Goal: Task Accomplishment & Management: Manage account settings

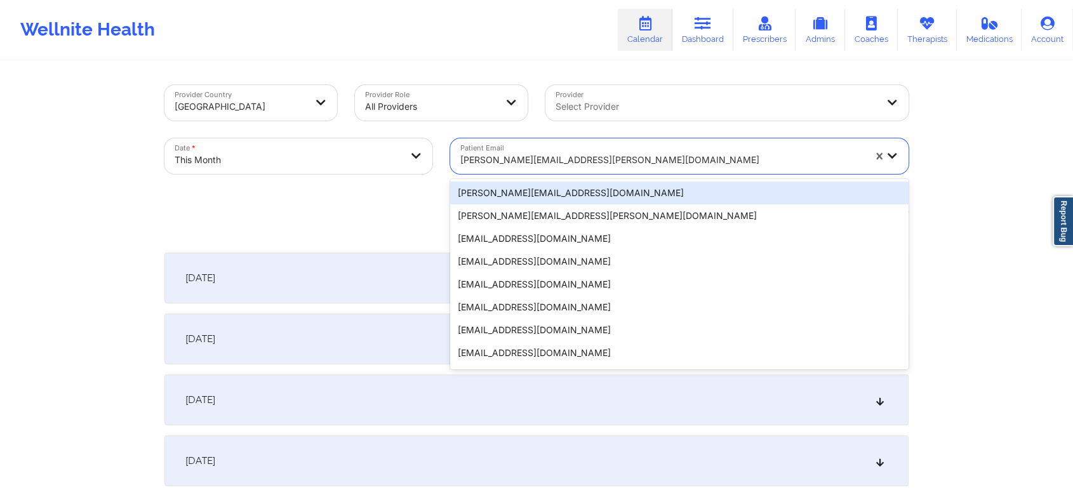
click at [504, 152] on div at bounding box center [662, 159] width 404 height 15
paste input "[EMAIL_ADDRESS][DOMAIN_NAME]"
type input "[EMAIL_ADDRESS][DOMAIN_NAME]"
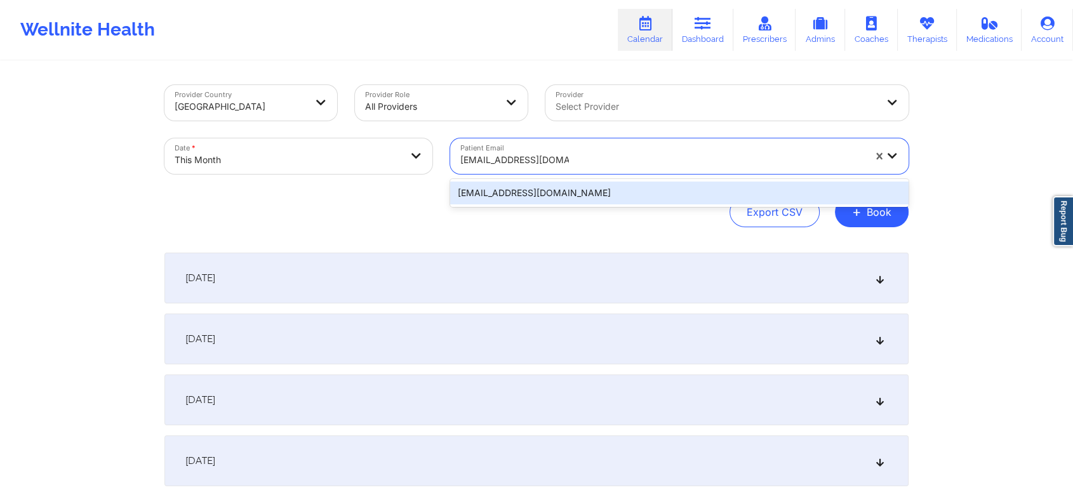
click at [551, 199] on div "[EMAIL_ADDRESS][DOMAIN_NAME]" at bounding box center [679, 193] width 458 height 23
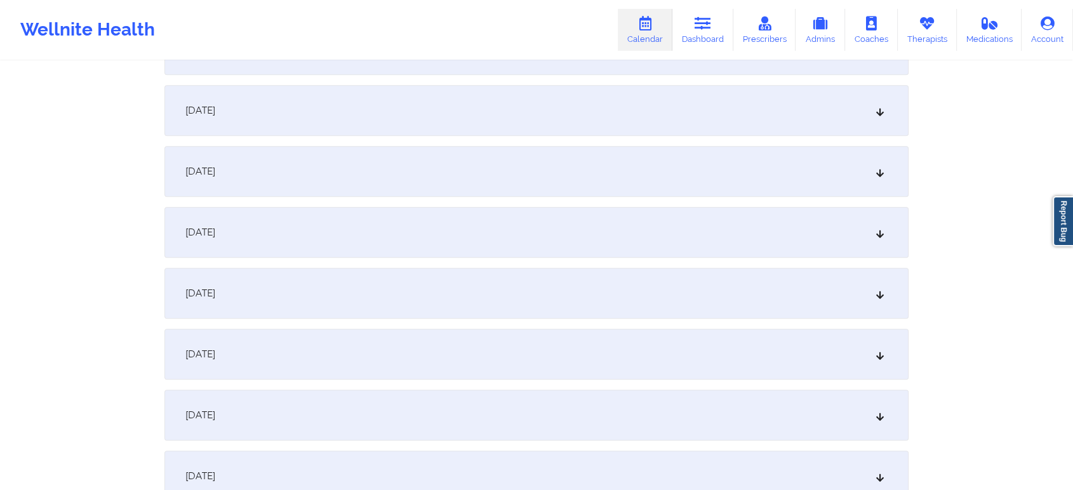
scroll to position [733, 0]
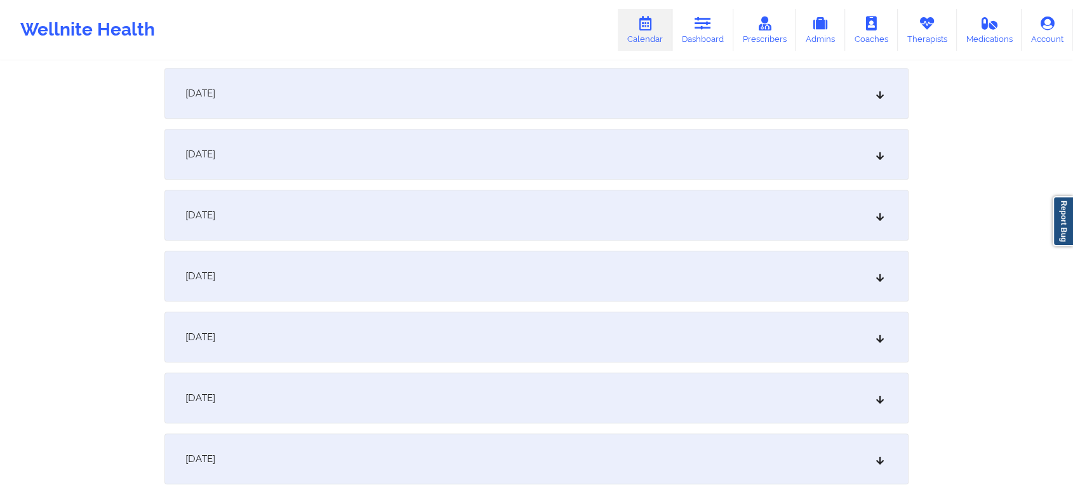
click at [379, 154] on div "[DATE]" at bounding box center [536, 154] width 744 height 51
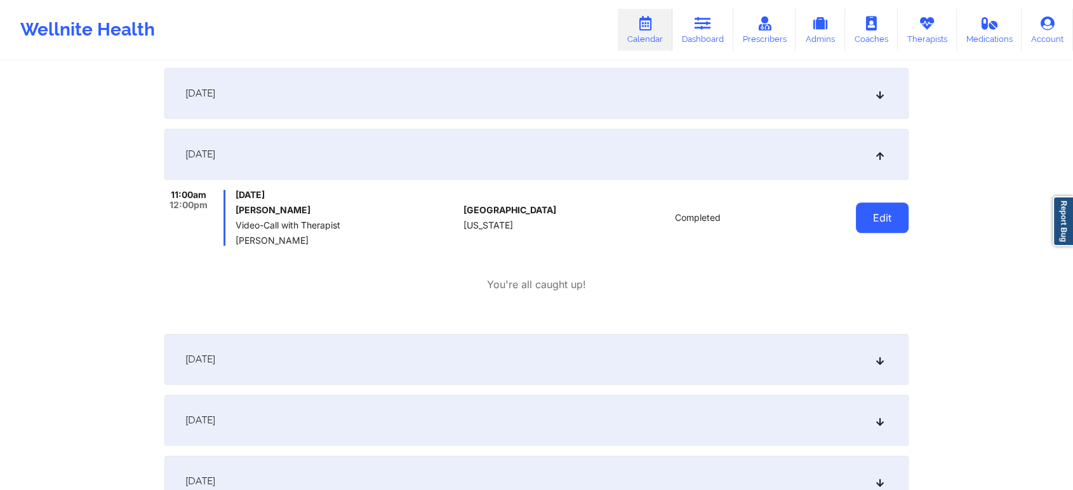
click at [874, 217] on button "Edit" at bounding box center [882, 218] width 53 height 30
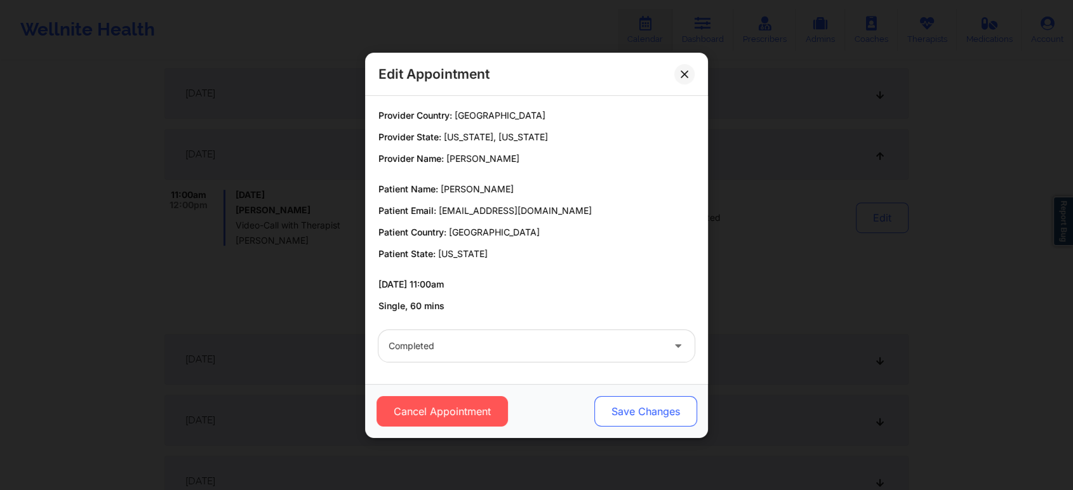
click at [632, 417] on button "Save Changes" at bounding box center [645, 411] width 103 height 30
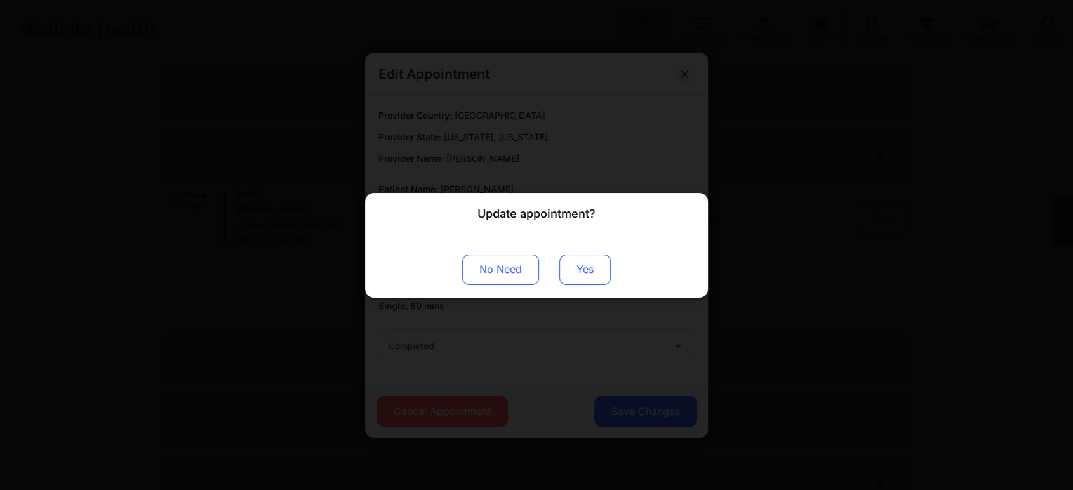
click at [600, 260] on button "Yes" at bounding box center [584, 269] width 51 height 30
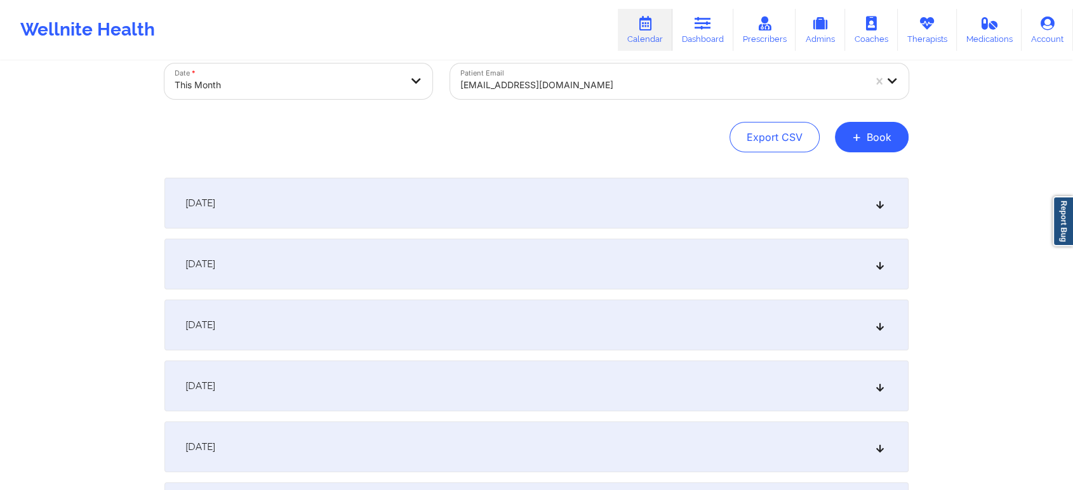
scroll to position [0, 0]
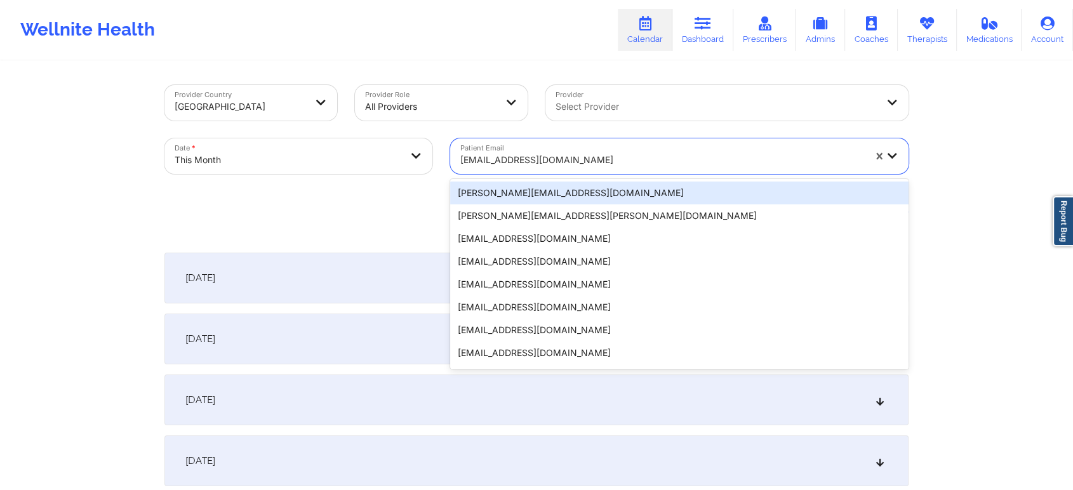
click at [528, 161] on div at bounding box center [662, 159] width 404 height 15
paste input "[PERSON_NAME][EMAIL_ADDRESS][PERSON_NAME][DOMAIN_NAME]"
type input "[PERSON_NAME][EMAIL_ADDRESS][PERSON_NAME][DOMAIN_NAME]"
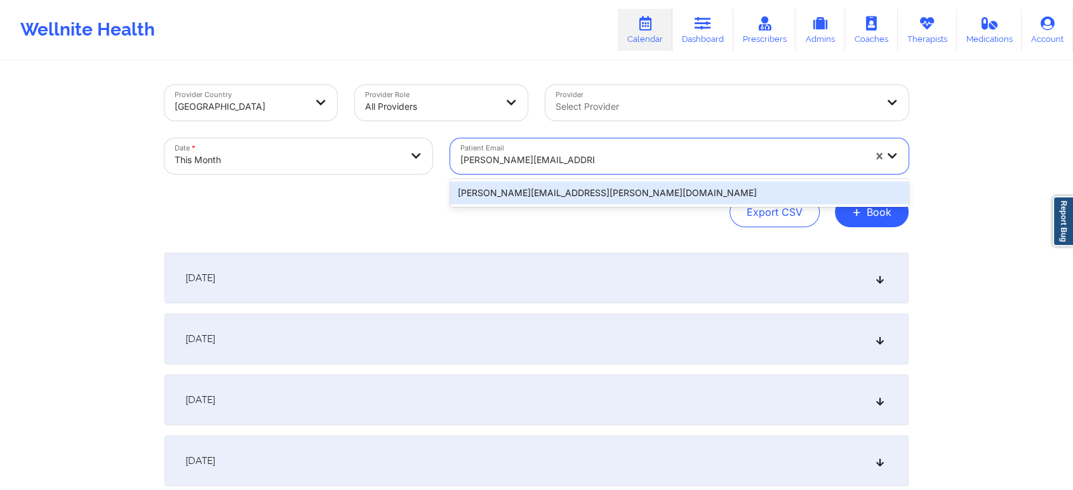
click at [526, 197] on div "[PERSON_NAME][EMAIL_ADDRESS][PERSON_NAME][DOMAIN_NAME]" at bounding box center [679, 193] width 458 height 23
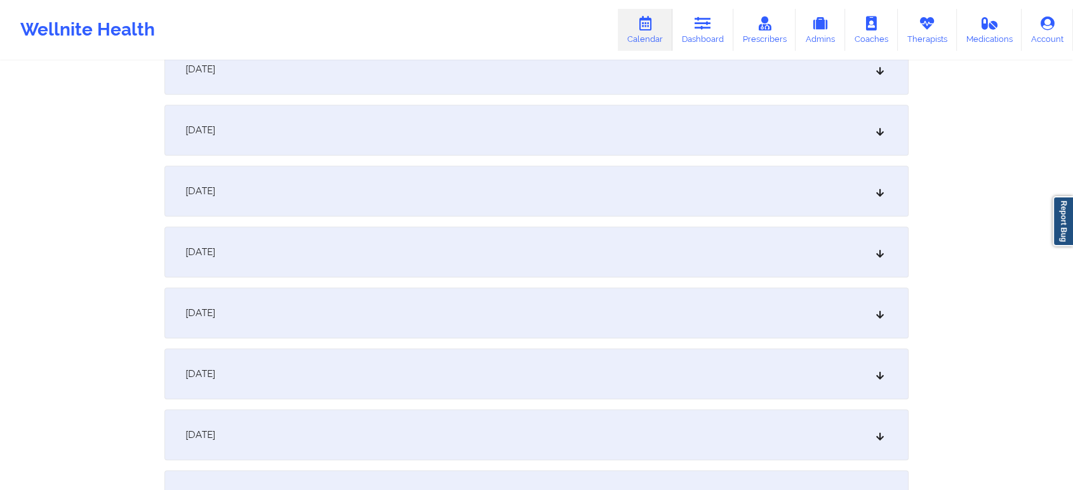
scroll to position [519, 0]
drag, startPoint x: 1069, startPoint y: 186, endPoint x: 1065, endPoint y: 217, distance: 31.3
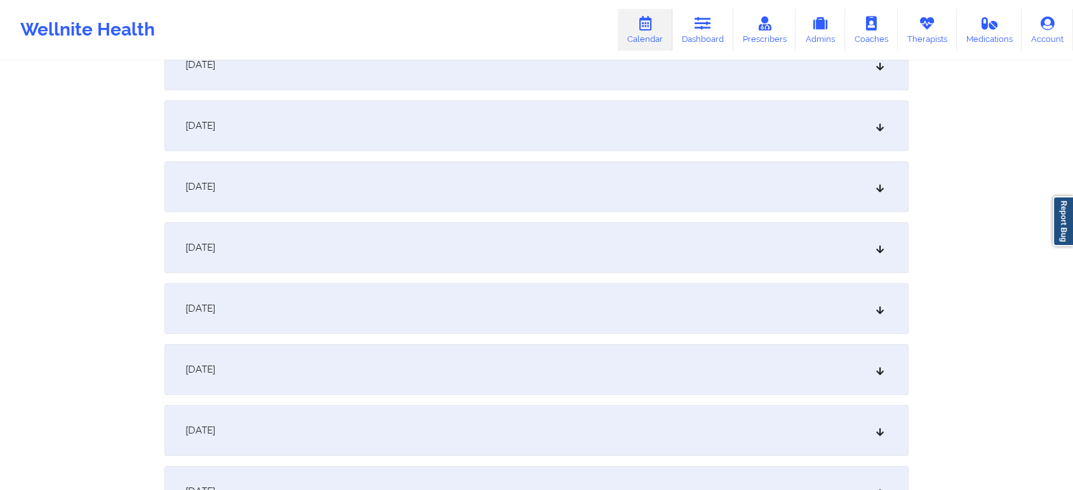
click at [470, 243] on div "[DATE]" at bounding box center [536, 247] width 744 height 51
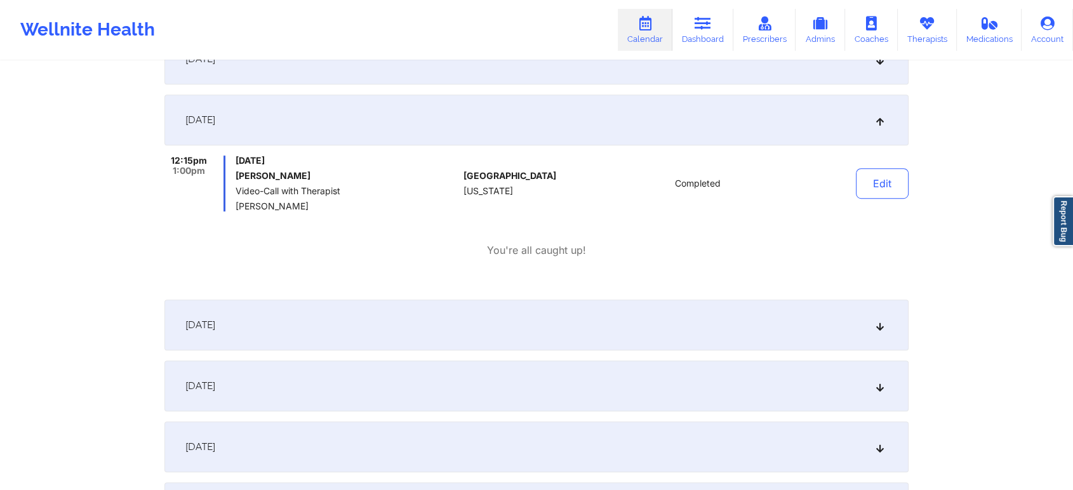
scroll to position [771, 0]
click at [881, 171] on button "Edit" at bounding box center [882, 180] width 53 height 30
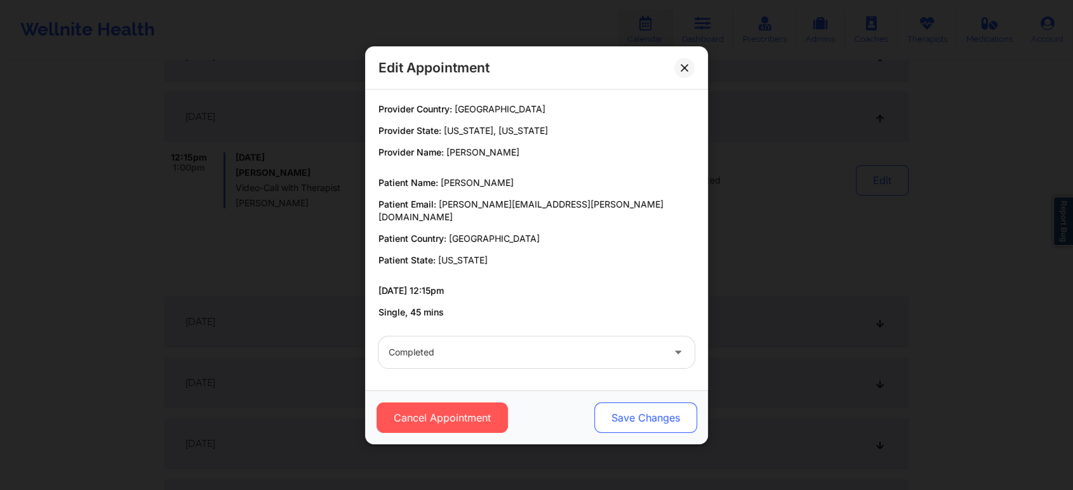
click at [632, 420] on button "Save Changes" at bounding box center [645, 418] width 103 height 30
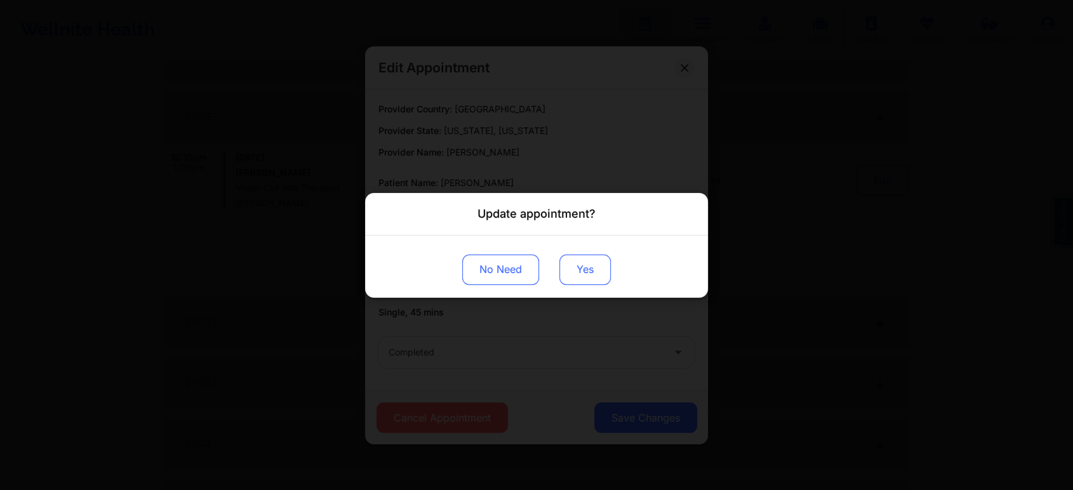
click at [569, 256] on button "Yes" at bounding box center [584, 269] width 51 height 30
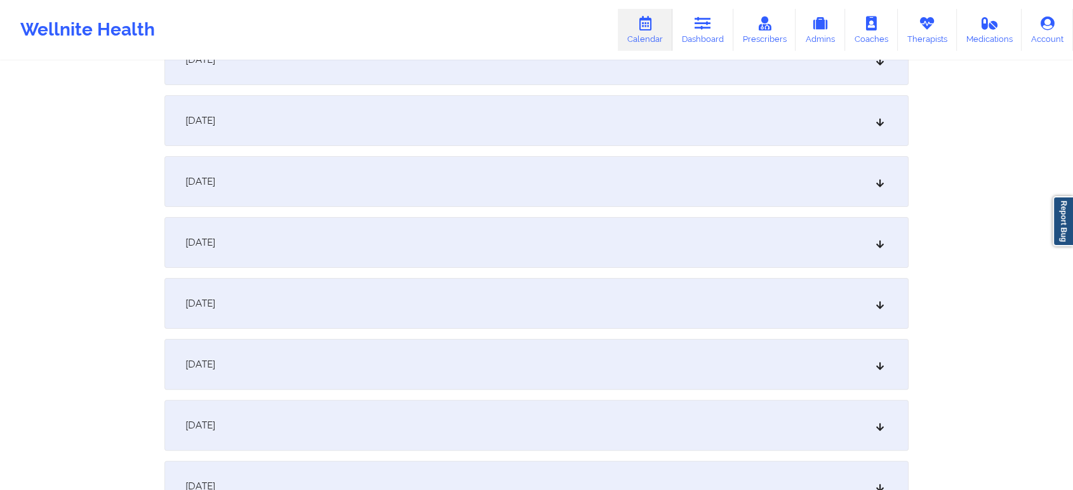
scroll to position [0, 0]
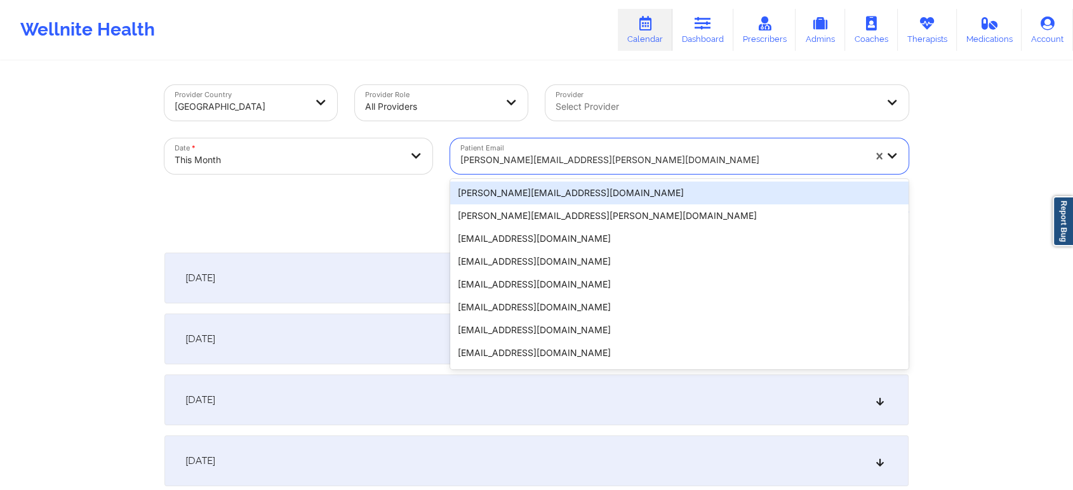
click at [584, 159] on div at bounding box center [662, 159] width 404 height 15
paste input "[EMAIL_ADDRESS][DOMAIN_NAME]"
type input "[EMAIL_ADDRESS][DOMAIN_NAME]"
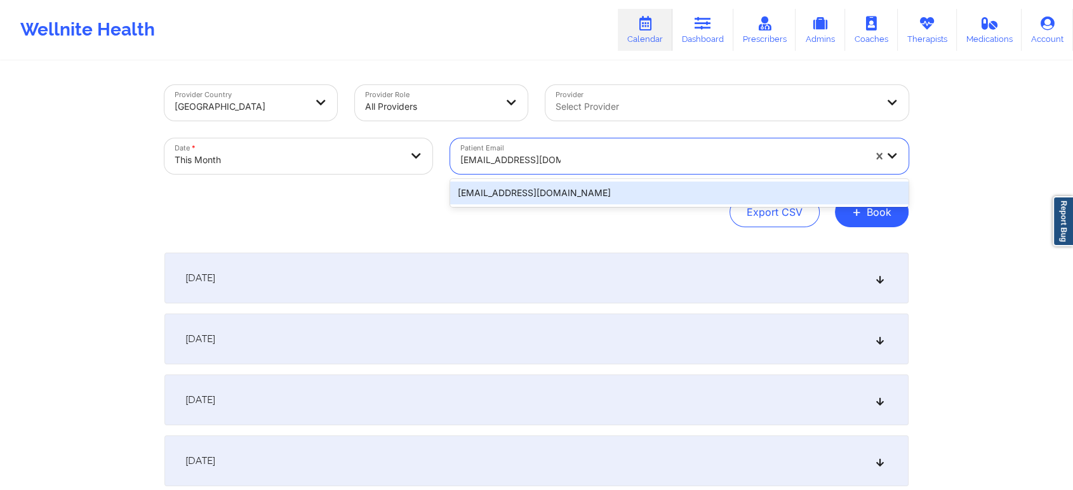
click at [537, 190] on div "[EMAIL_ADDRESS][DOMAIN_NAME]" at bounding box center [679, 193] width 458 height 23
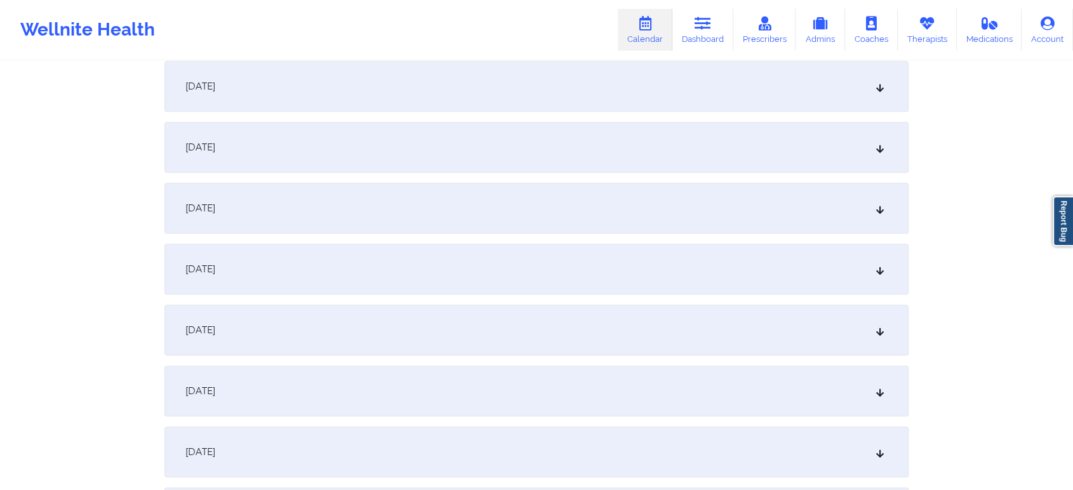
scroll to position [759, 0]
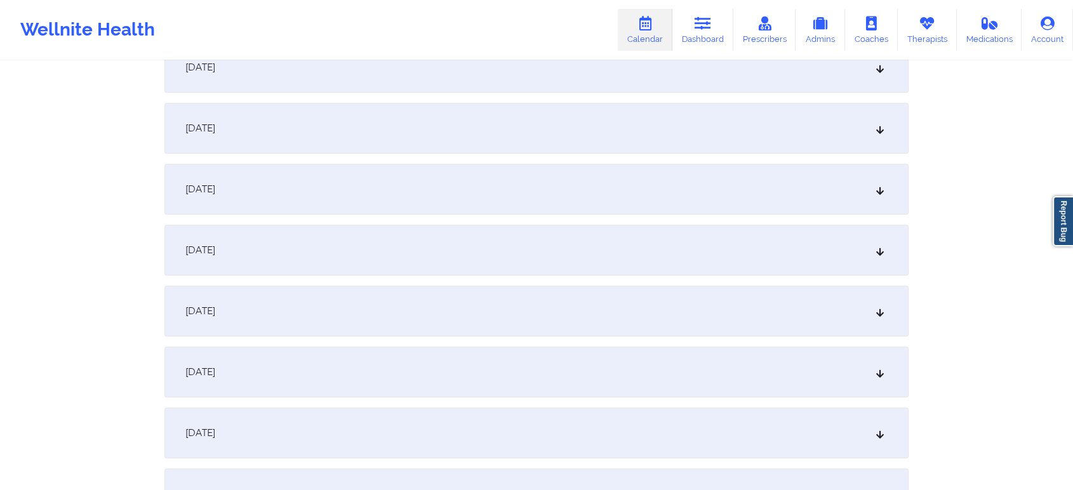
click at [476, 205] on div "[DATE]" at bounding box center [536, 189] width 744 height 51
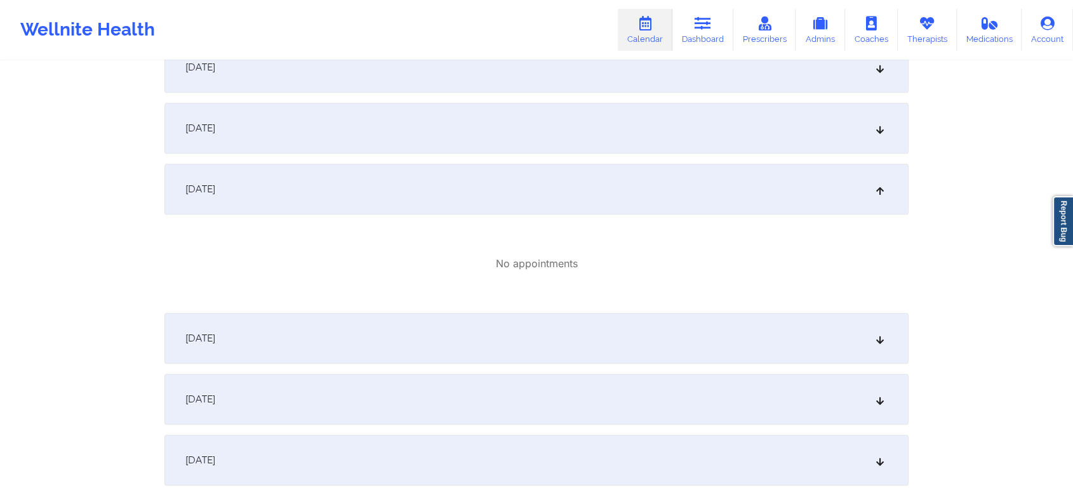
click at [420, 109] on div "[DATE]" at bounding box center [536, 128] width 744 height 51
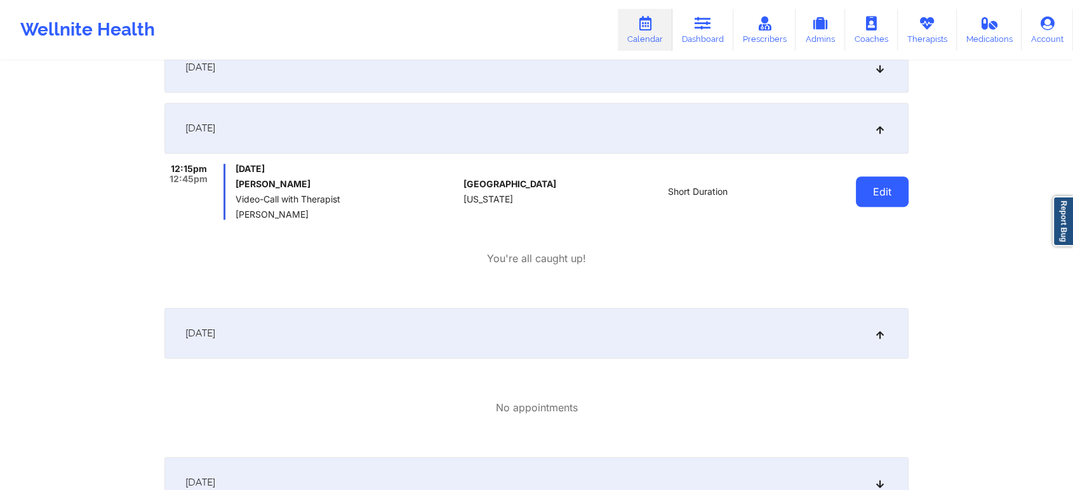
click at [879, 182] on button "Edit" at bounding box center [882, 192] width 53 height 30
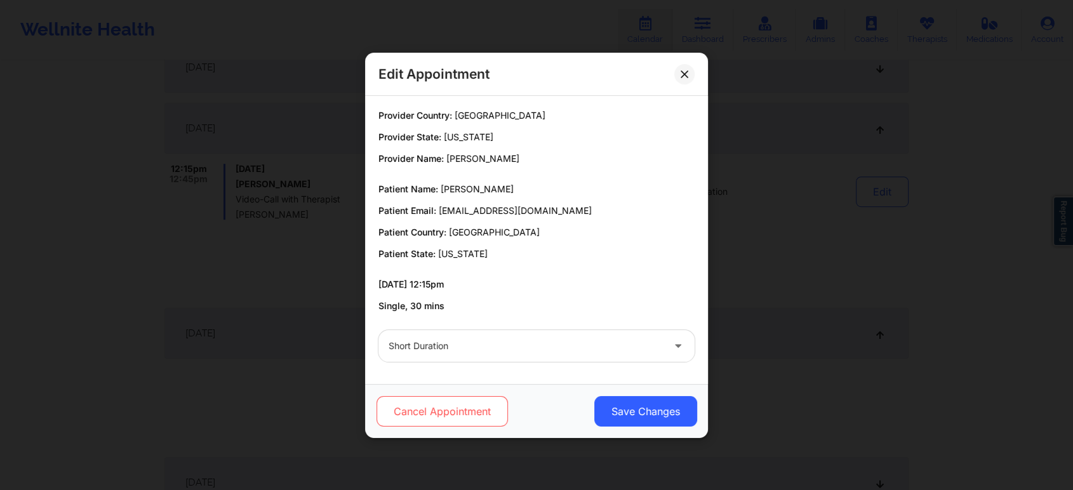
click at [417, 403] on button "Cancel Appointment" at bounding box center [442, 411] width 131 height 30
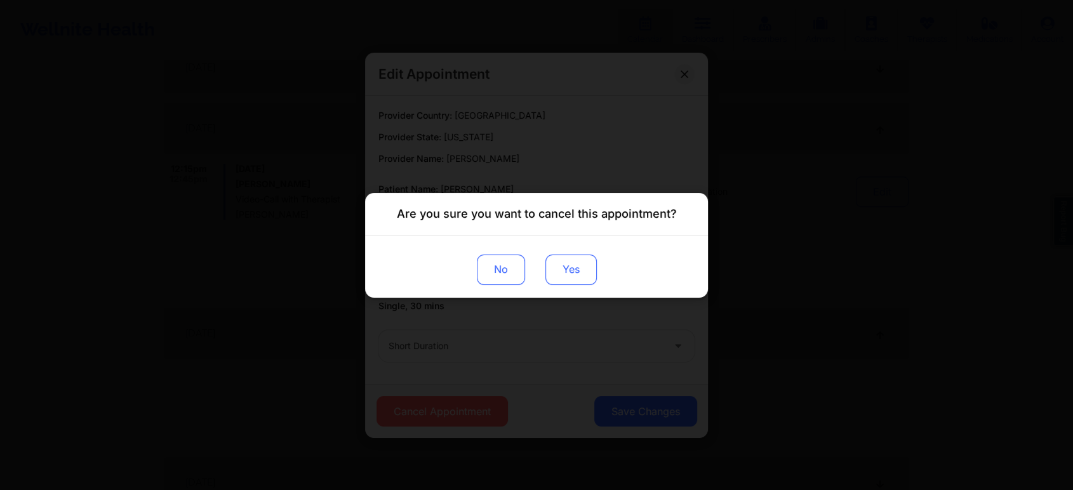
click at [579, 259] on button "Yes" at bounding box center [570, 269] width 51 height 30
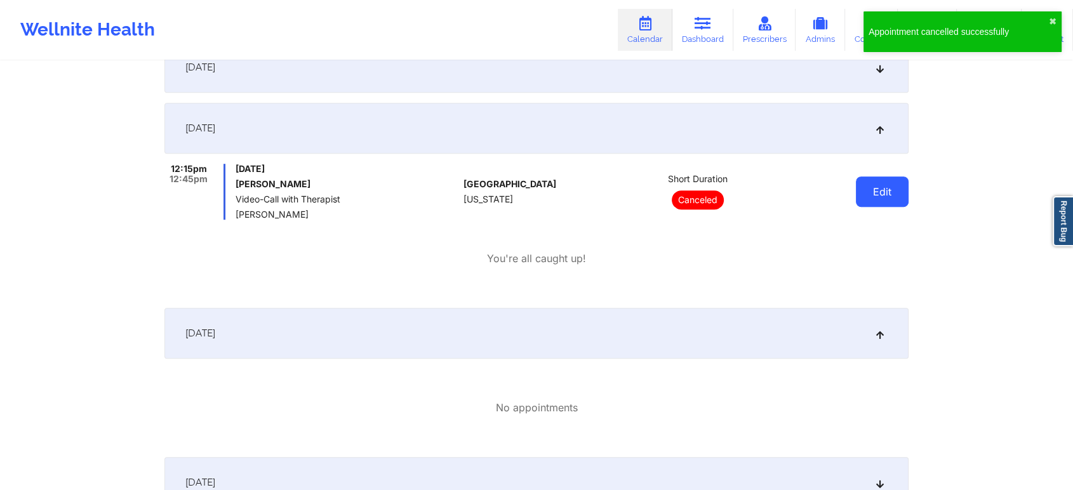
drag, startPoint x: 851, startPoint y: 184, endPoint x: 884, endPoint y: 197, distance: 35.0
click at [884, 197] on div "Edit" at bounding box center [849, 192] width 117 height 56
click at [884, 197] on button "Edit" at bounding box center [882, 192] width 53 height 30
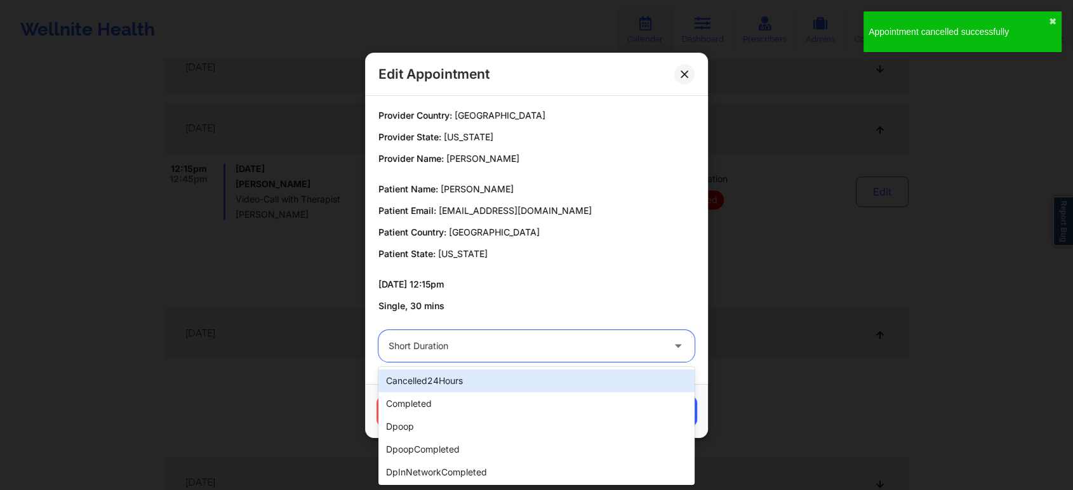
click at [587, 358] on div "Short Duration" at bounding box center [526, 346] width 274 height 32
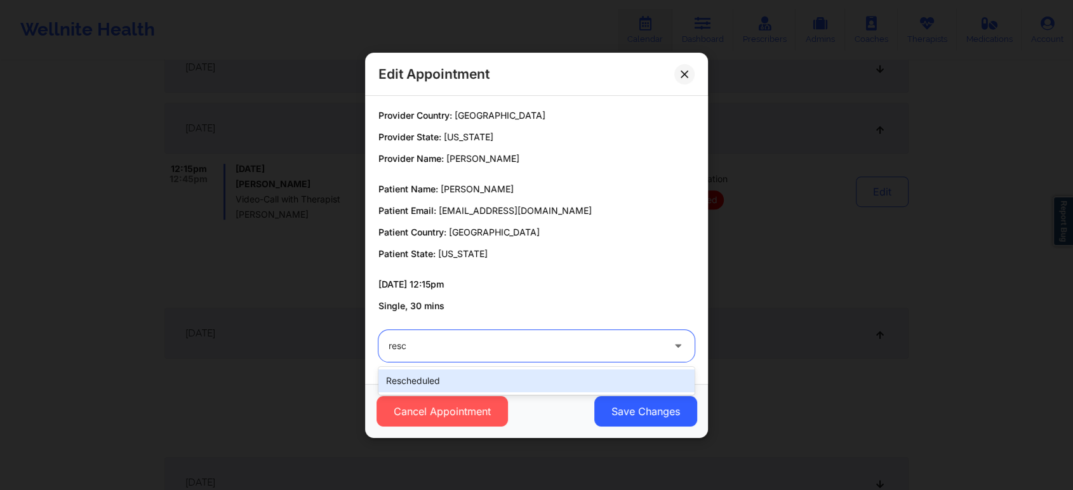
type input "[PERSON_NAME]"
click at [529, 373] on div "rescheduled" at bounding box center [536, 381] width 316 height 23
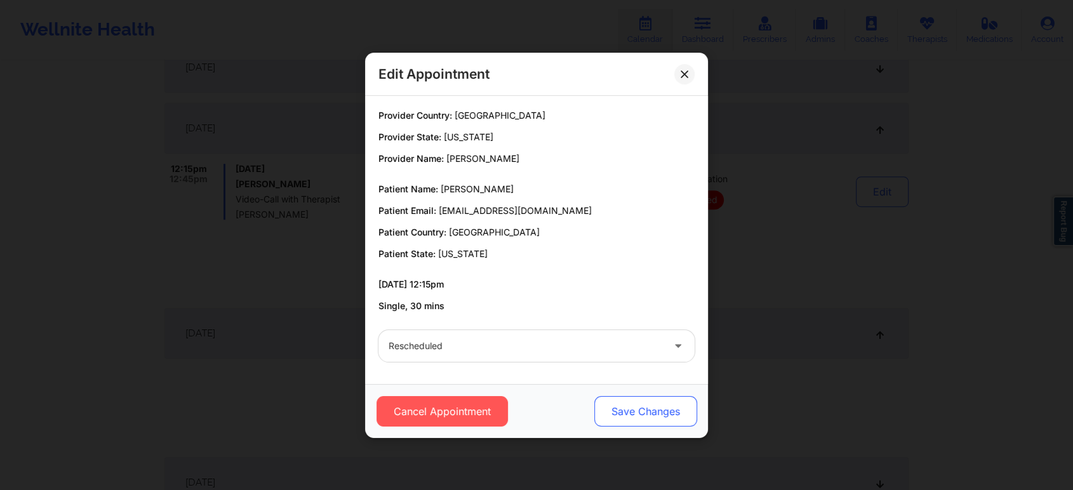
click at [667, 415] on button "Save Changes" at bounding box center [645, 411] width 103 height 30
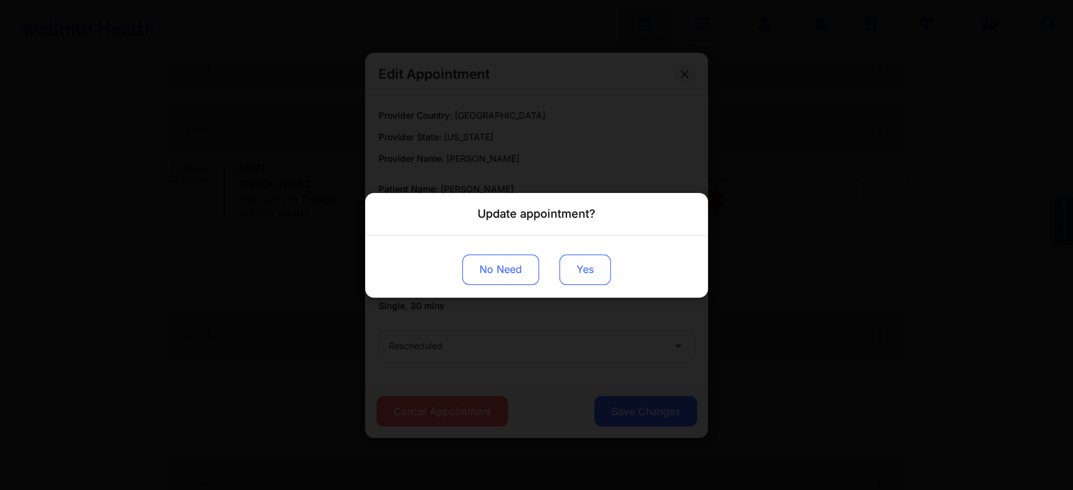
click at [573, 263] on button "Yes" at bounding box center [584, 269] width 51 height 30
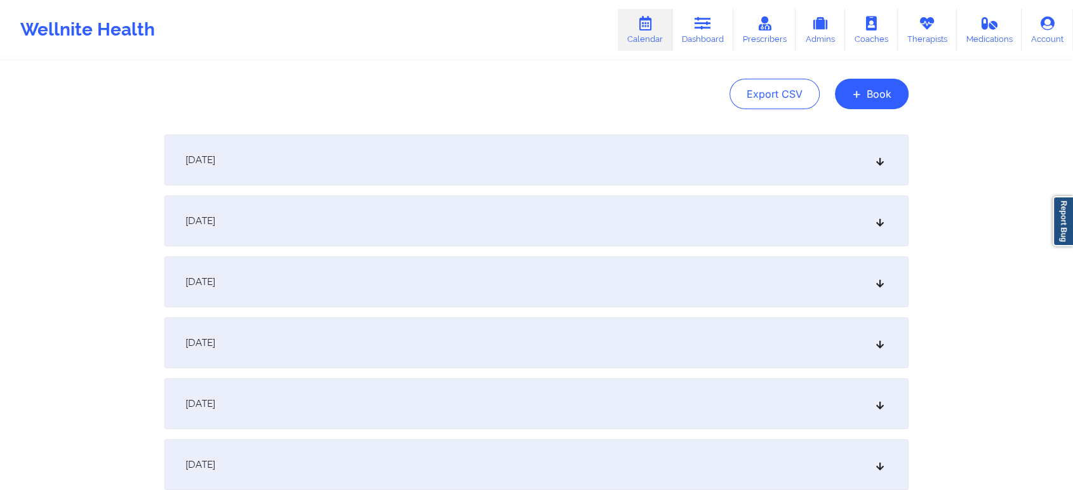
scroll to position [0, 0]
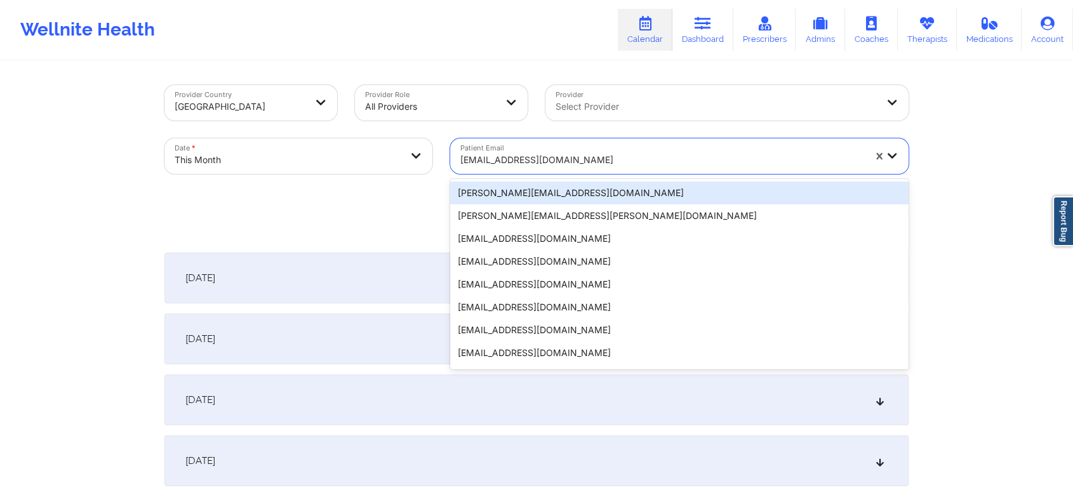
click at [493, 159] on div at bounding box center [662, 159] width 404 height 15
paste input "[EMAIL_ADDRESS][DOMAIN_NAME]"
type input "[EMAIL_ADDRESS][DOMAIN_NAME]"
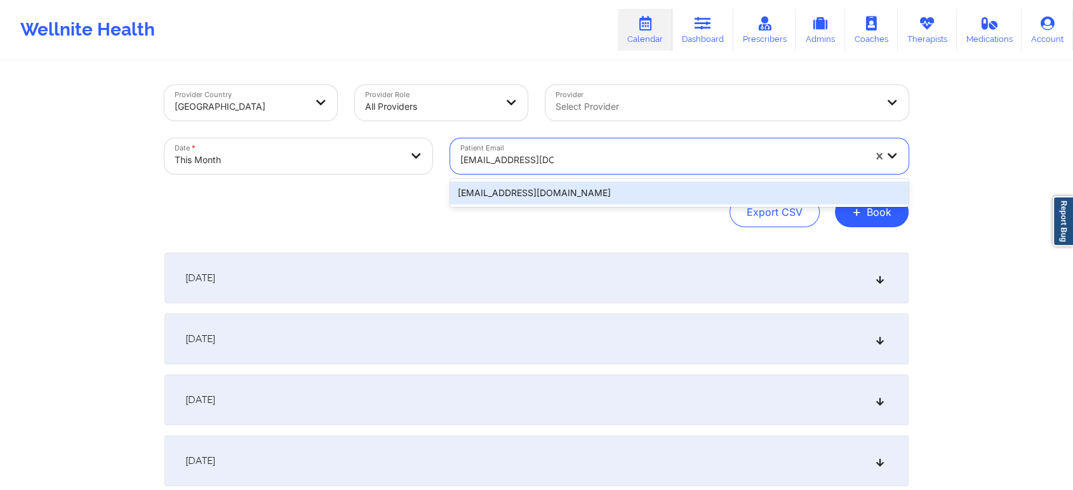
click at [559, 192] on div "[EMAIL_ADDRESS][DOMAIN_NAME]" at bounding box center [679, 193] width 458 height 23
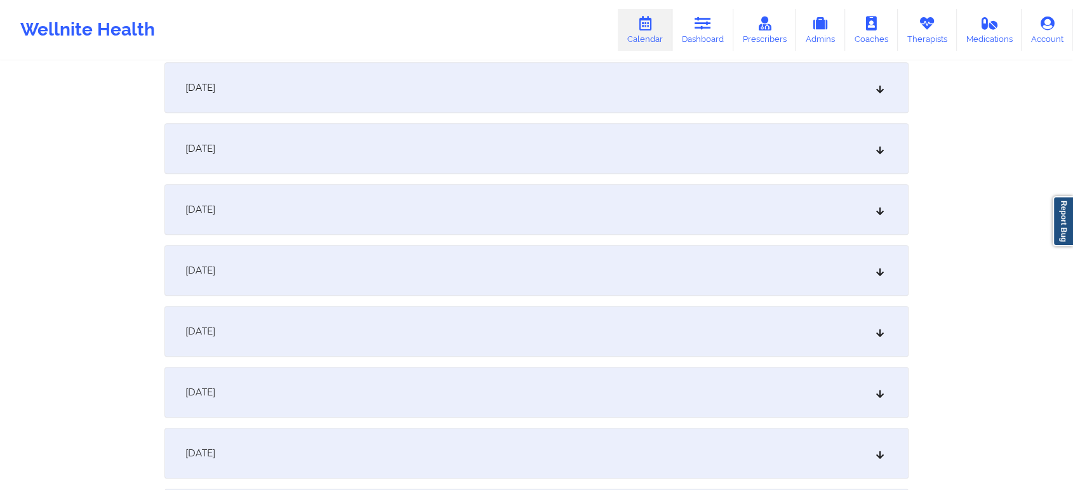
scroll to position [620, 0]
click at [706, 272] on div "[DATE]" at bounding box center [536, 268] width 744 height 51
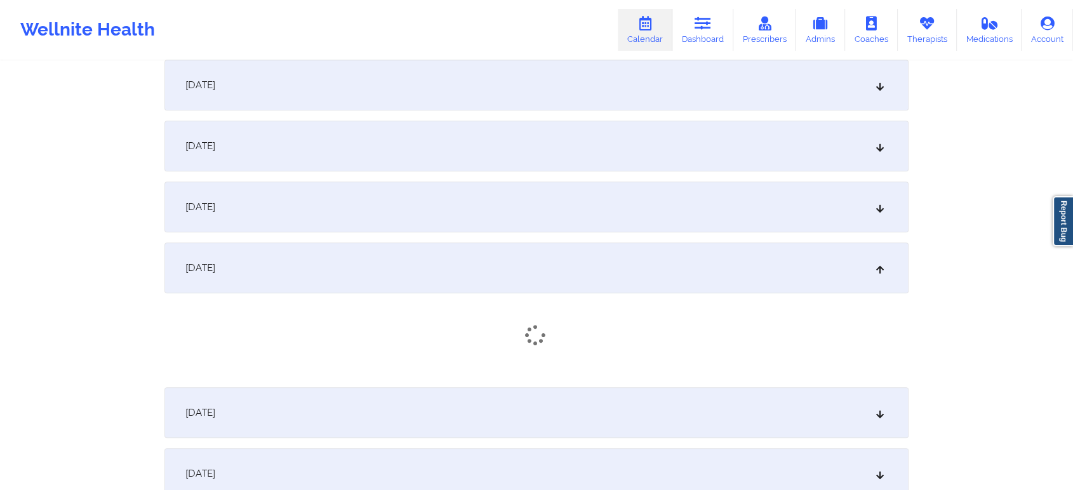
click at [706, 272] on div "[DATE]" at bounding box center [536, 268] width 744 height 51
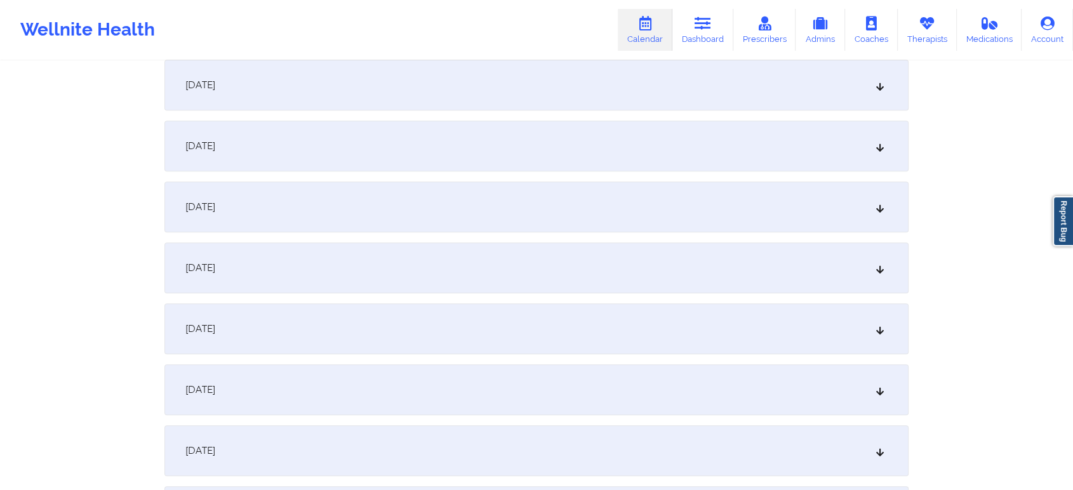
click at [706, 272] on div "[DATE]" at bounding box center [536, 268] width 744 height 51
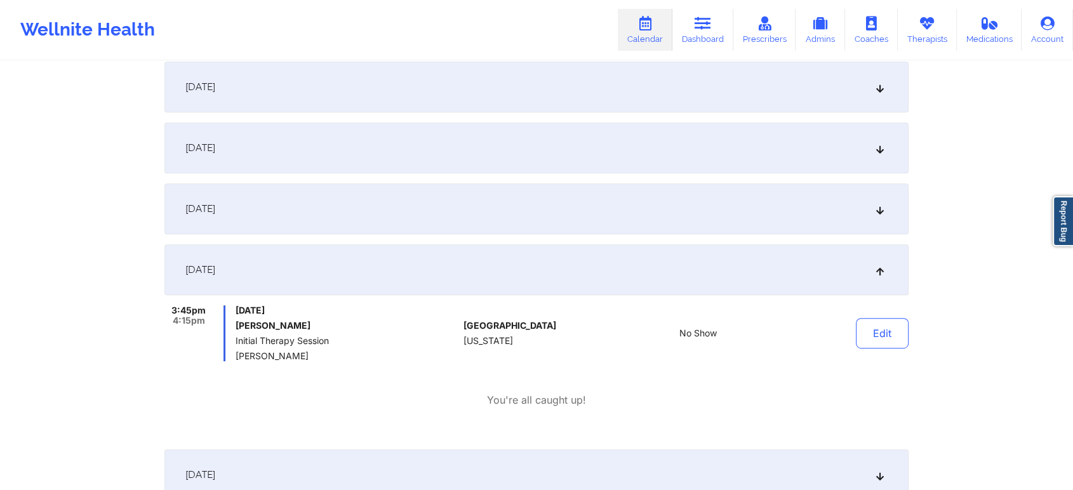
scroll to position [0, 0]
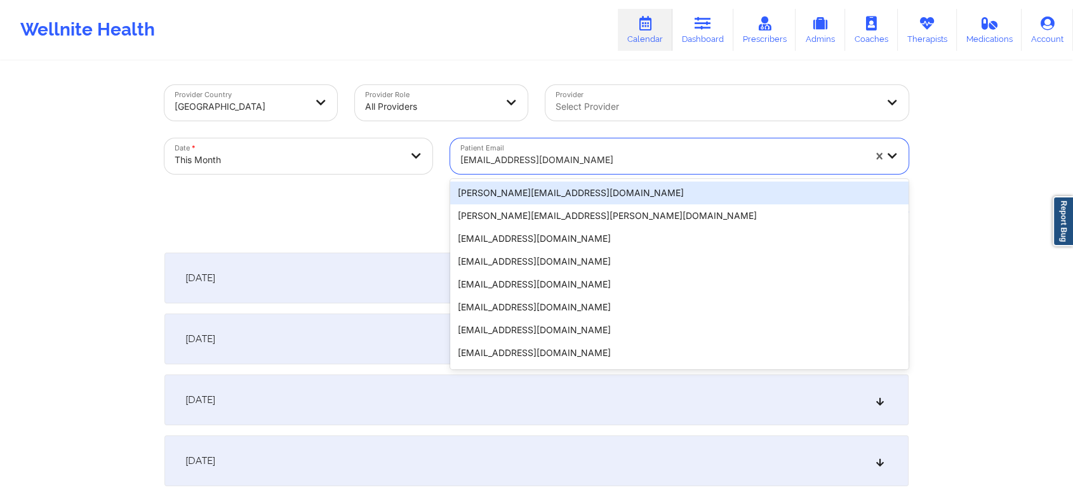
click at [538, 159] on div at bounding box center [662, 159] width 404 height 15
paste input "[PERSON_NAME][EMAIL_ADDRESS][PERSON_NAME][DOMAIN_NAME]"
type input "[PERSON_NAME][EMAIL_ADDRESS][PERSON_NAME][DOMAIN_NAME]"
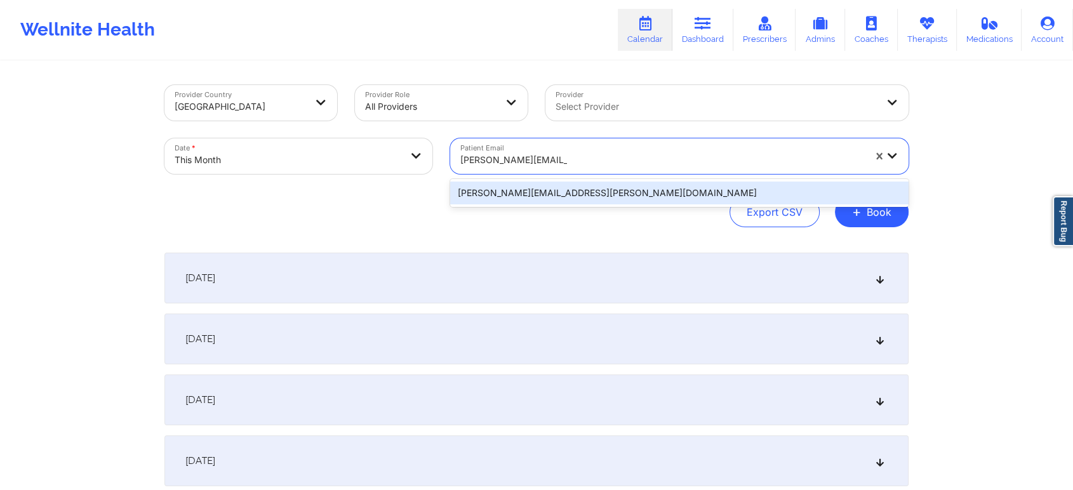
click at [592, 187] on div "[PERSON_NAME][EMAIL_ADDRESS][PERSON_NAME][DOMAIN_NAME]" at bounding box center [679, 193] width 458 height 23
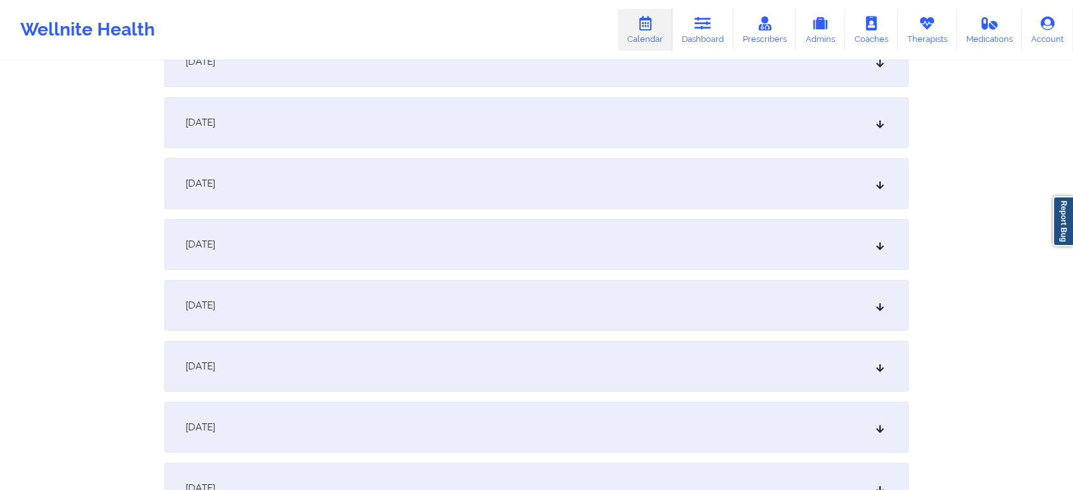
scroll to position [641, 0]
click at [416, 227] on div "[DATE]" at bounding box center [536, 246] width 744 height 51
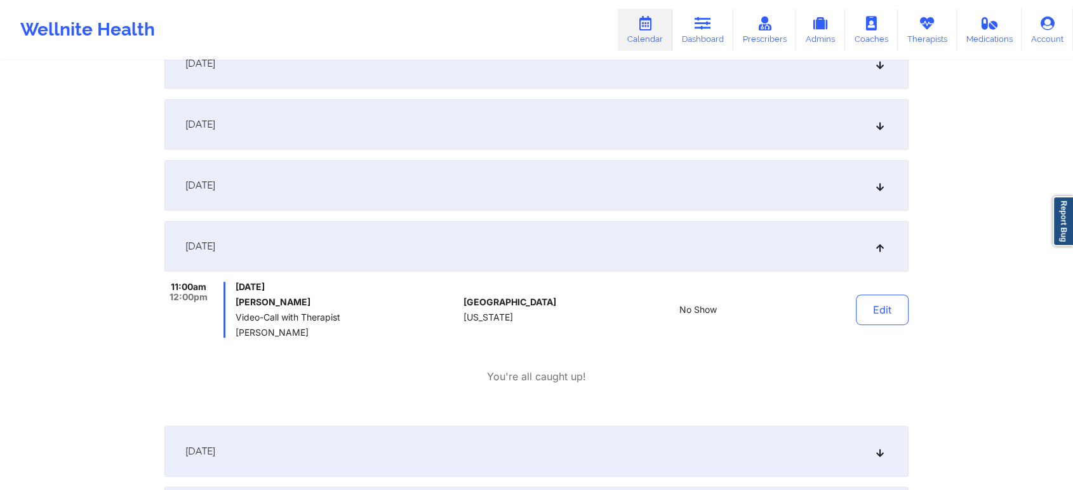
scroll to position [0, 0]
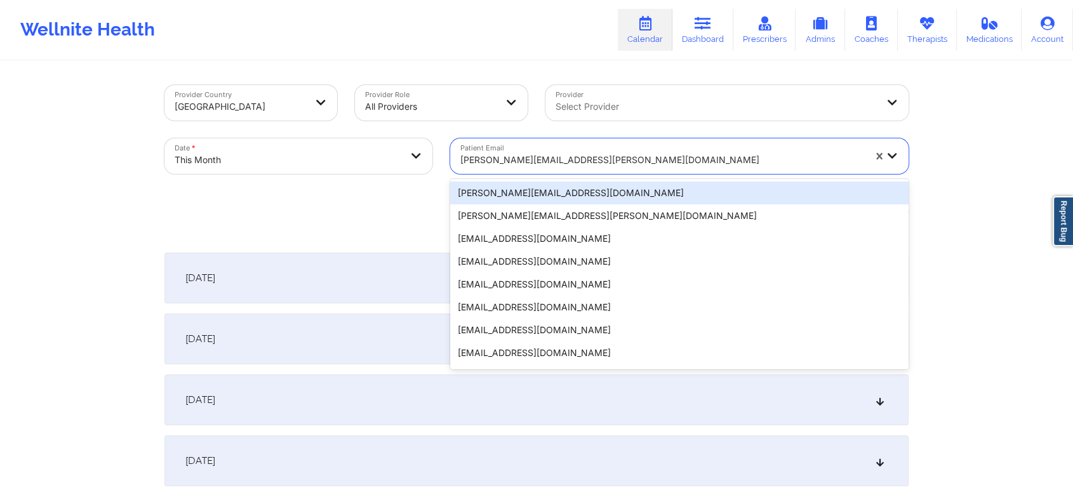
click at [564, 149] on div "[PERSON_NAME][EMAIL_ADDRESS][PERSON_NAME][DOMAIN_NAME]" at bounding box center [662, 160] width 404 height 28
paste input "[EMAIL_ADDRESS][DOMAIN_NAME]"
type input "[EMAIL_ADDRESS][DOMAIN_NAME]"
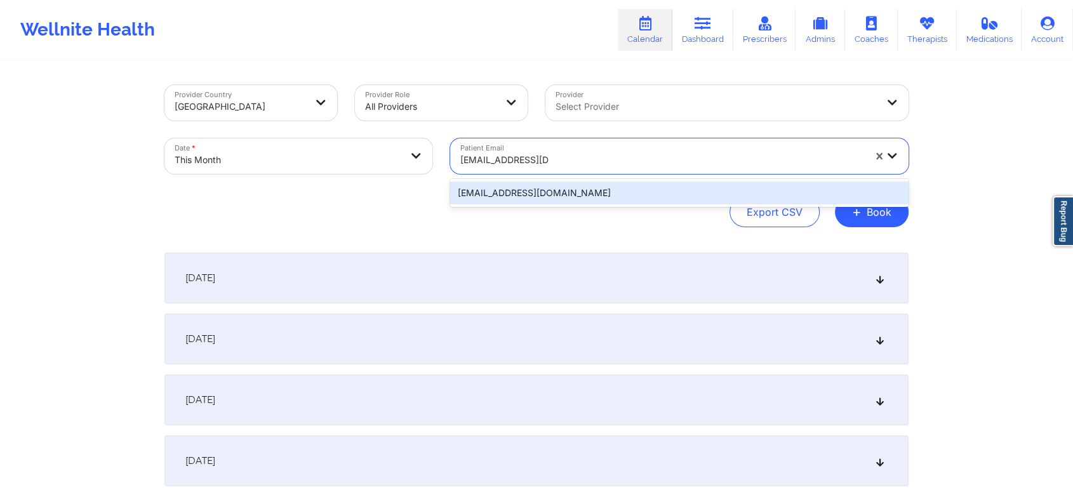
click at [603, 191] on div "[EMAIL_ADDRESS][DOMAIN_NAME]" at bounding box center [679, 193] width 458 height 23
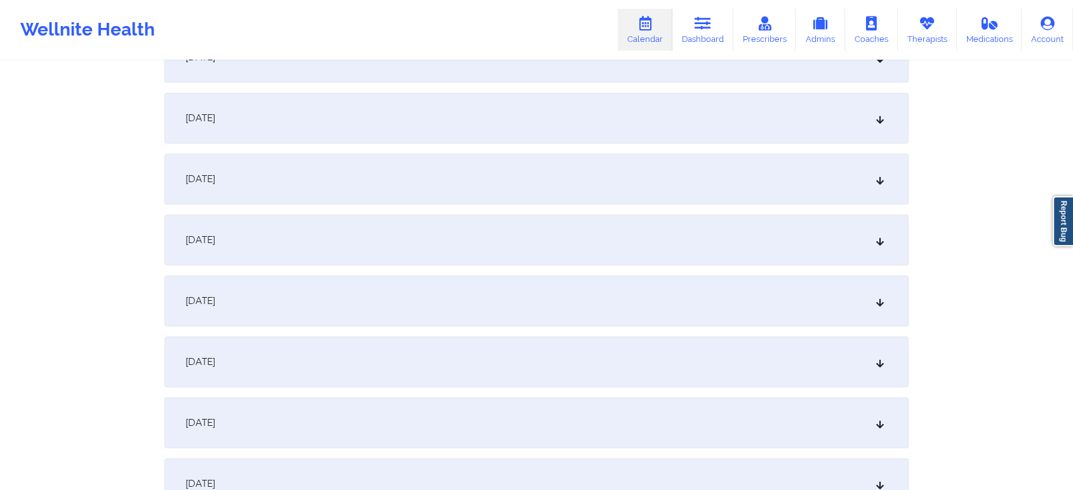
scroll to position [748, 0]
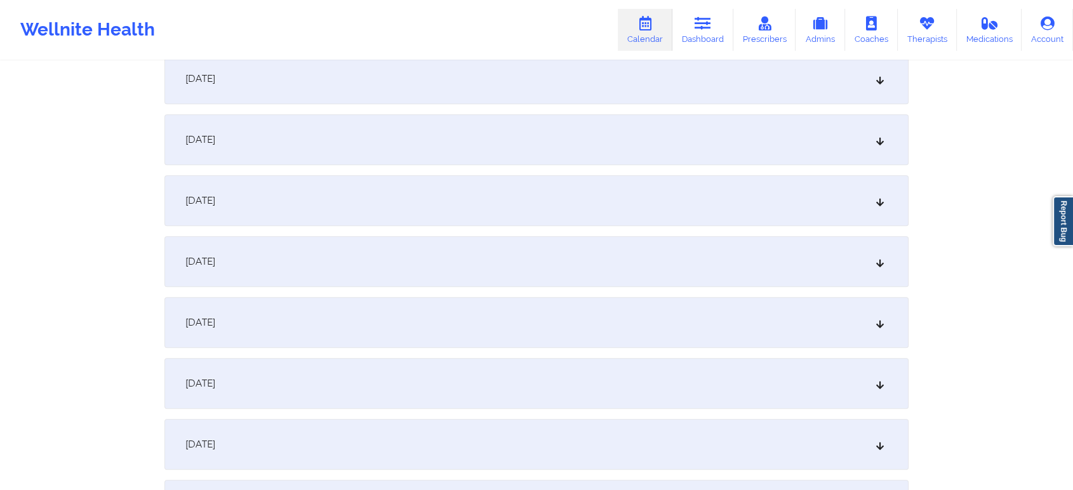
click at [581, 80] on div "[DATE]" at bounding box center [536, 78] width 744 height 51
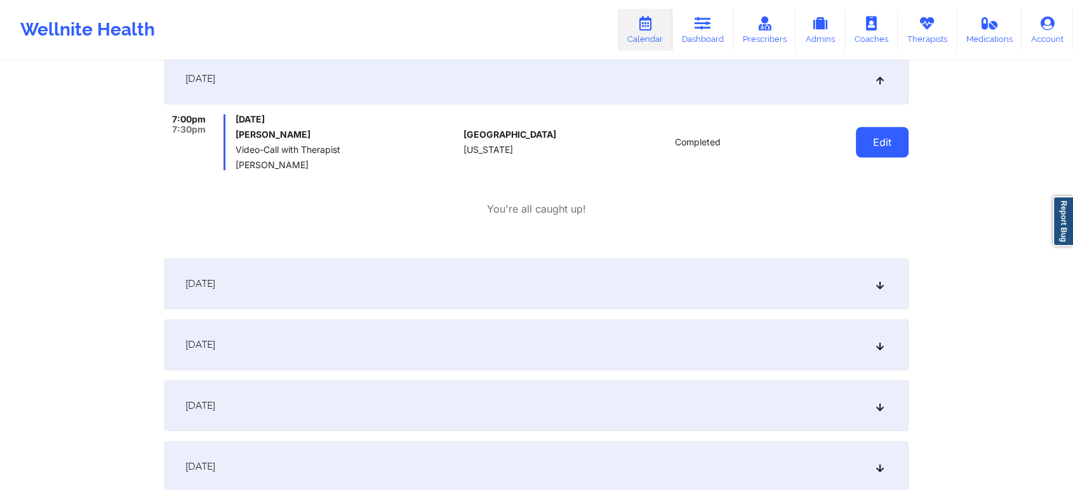
click at [866, 137] on button "Edit" at bounding box center [882, 142] width 53 height 30
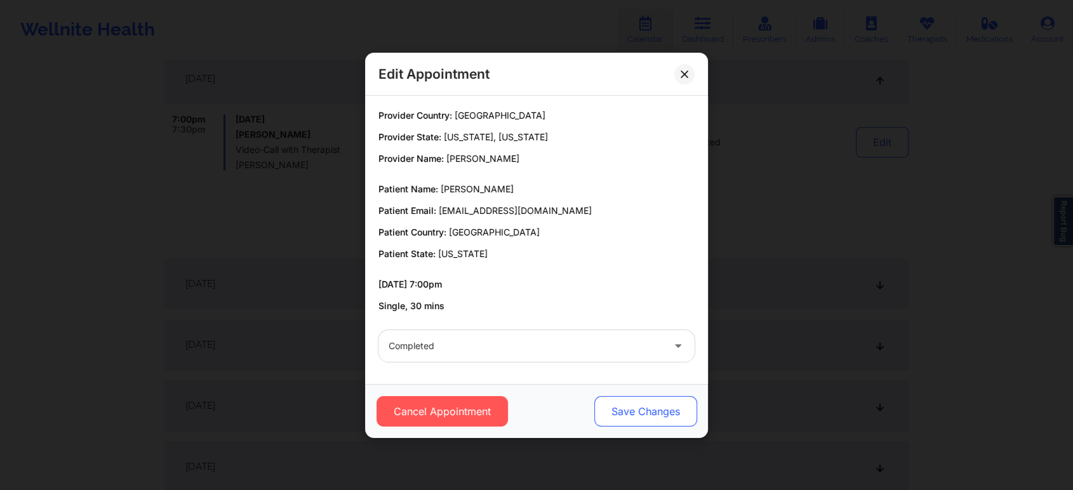
click at [645, 403] on button "Save Changes" at bounding box center [645, 411] width 103 height 30
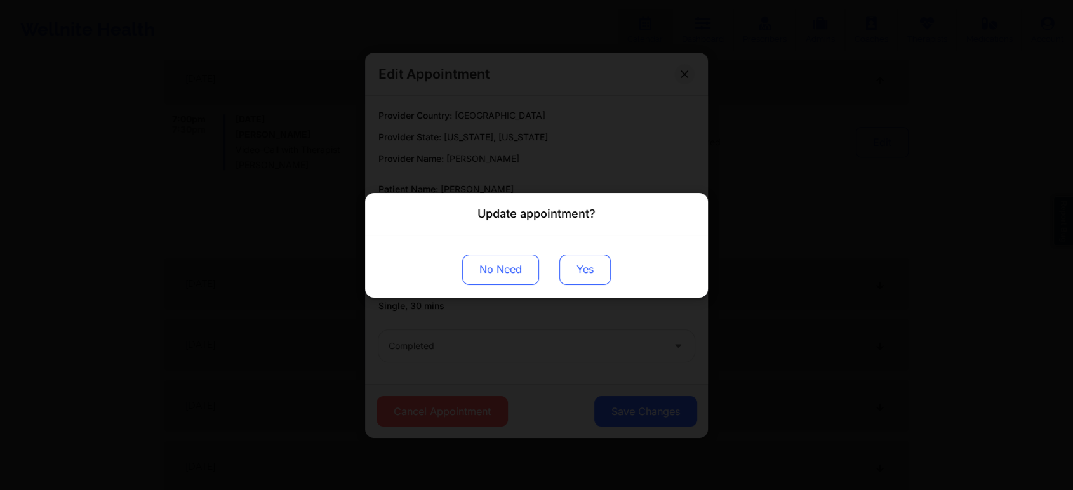
click at [585, 276] on button "Yes" at bounding box center [584, 269] width 51 height 30
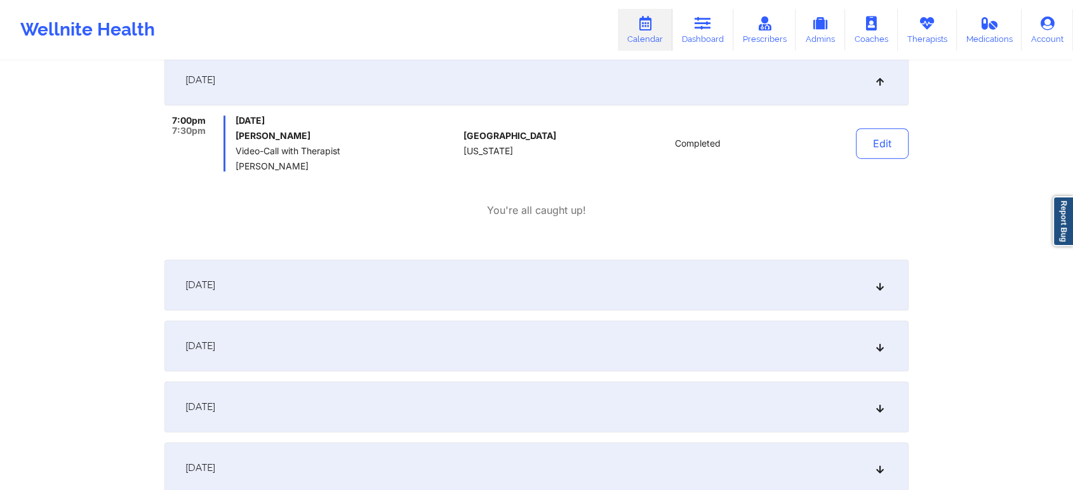
scroll to position [0, 0]
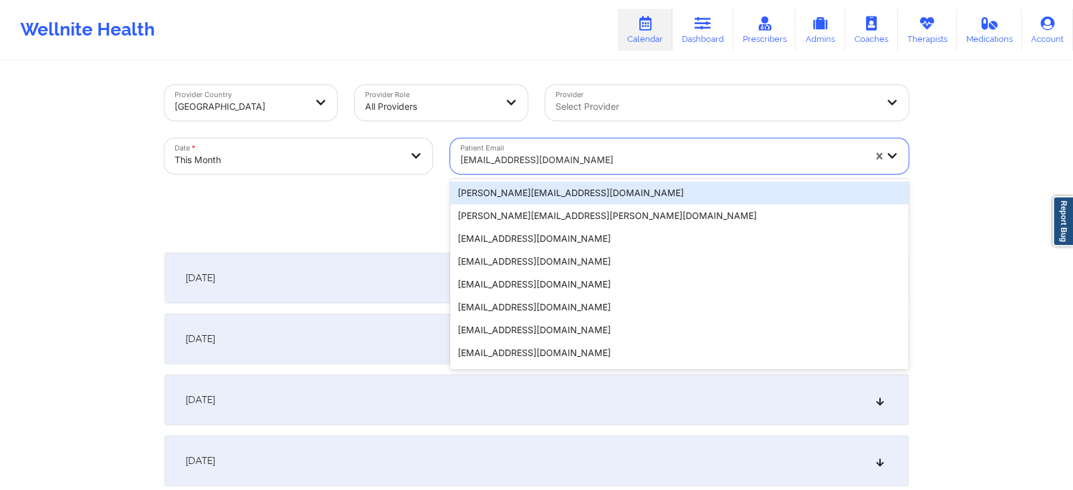
click at [498, 144] on div "[EMAIL_ADDRESS][DOMAIN_NAME]" at bounding box center [657, 156] width 415 height 36
paste input "[EMAIL_ADDRESS][DOMAIN_NAME]"
type input "[EMAIL_ADDRESS][DOMAIN_NAME]"
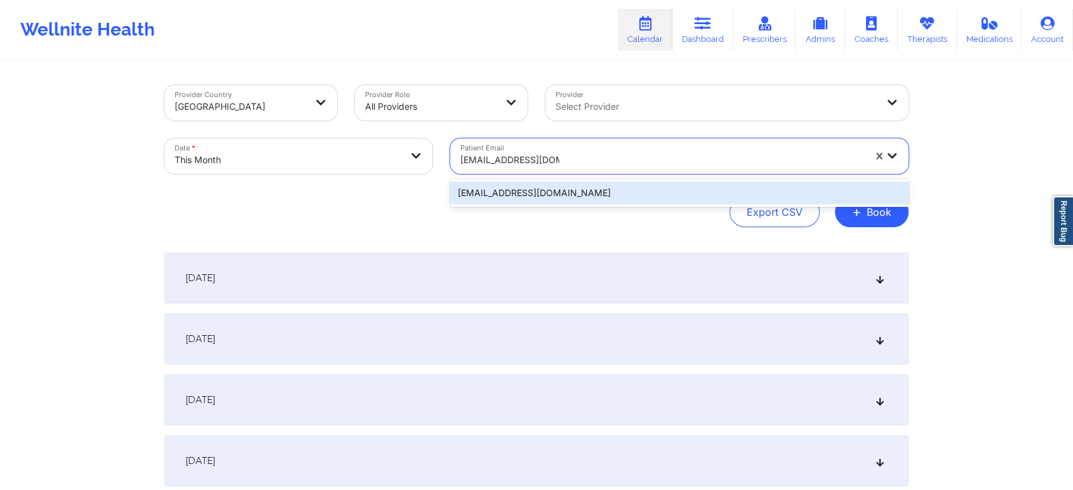
click at [533, 192] on div "[EMAIL_ADDRESS][DOMAIN_NAME]" at bounding box center [679, 193] width 458 height 23
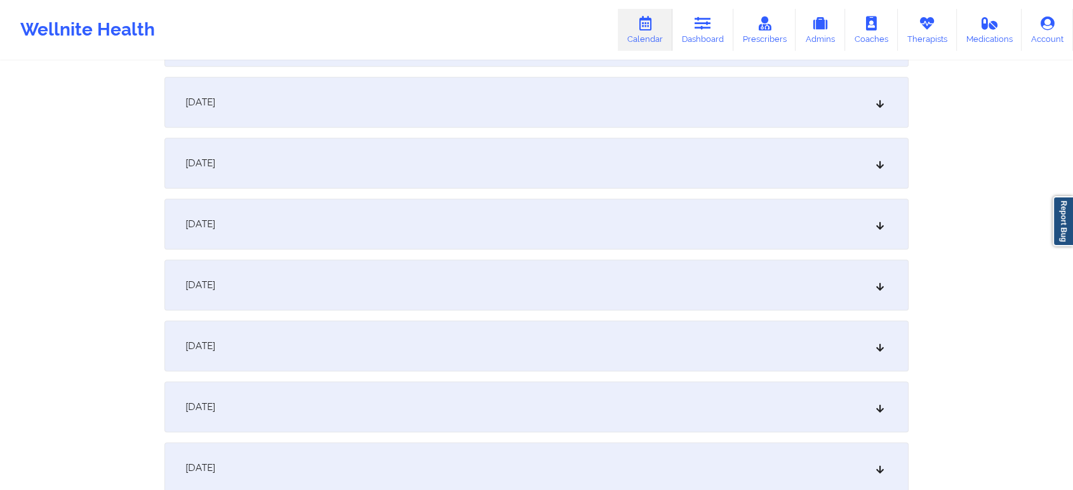
scroll to position [764, 0]
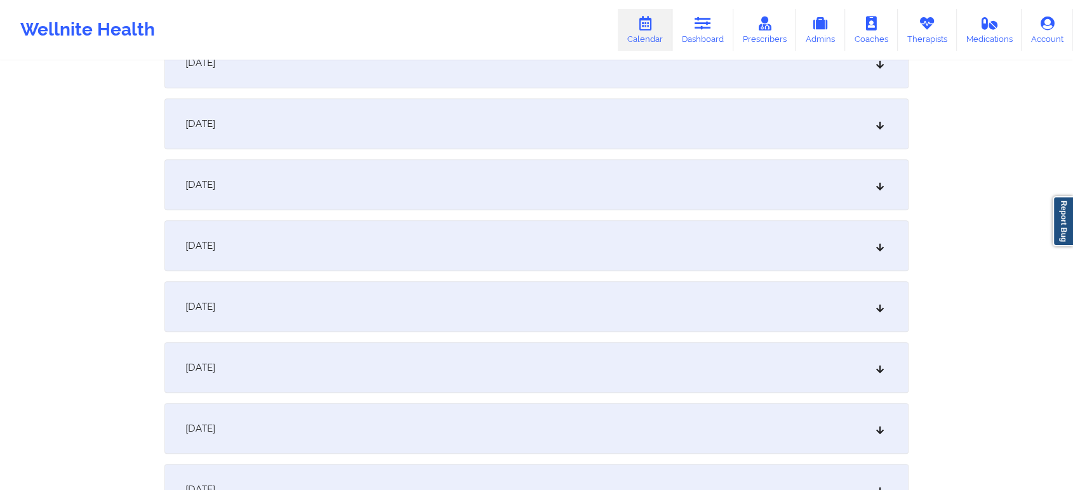
click at [469, 83] on div "[DATE]" at bounding box center [536, 62] width 744 height 51
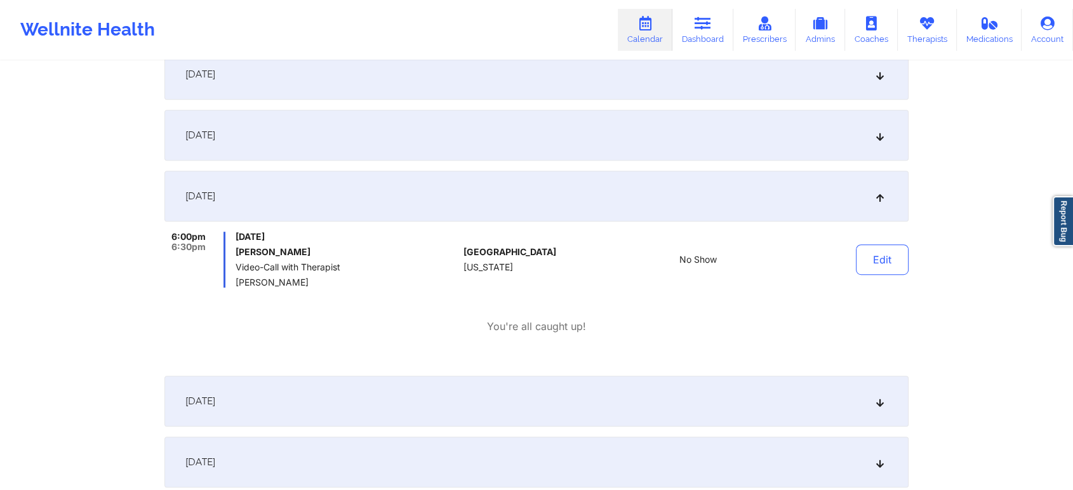
scroll to position [628, 0]
click at [878, 253] on button "Edit" at bounding box center [882, 262] width 53 height 30
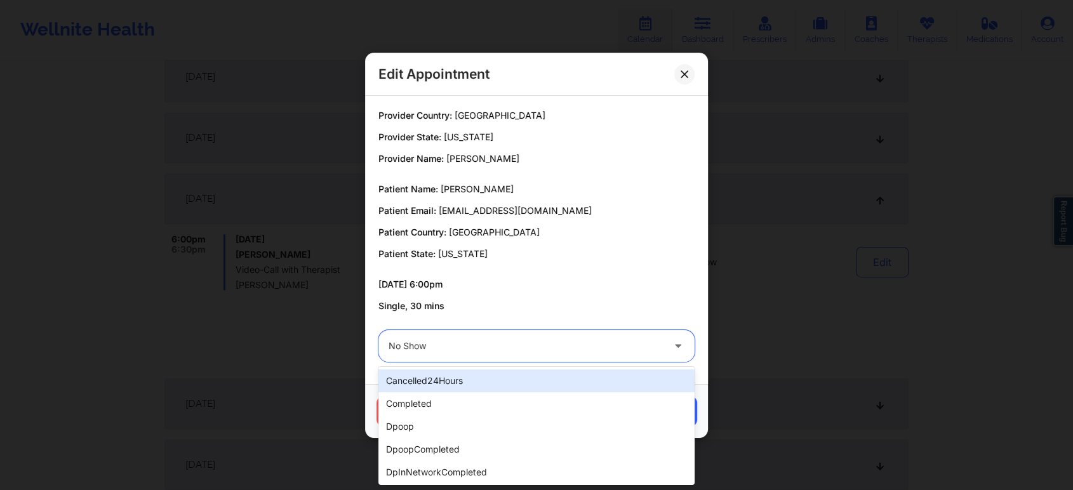
click at [586, 352] on div at bounding box center [526, 345] width 274 height 15
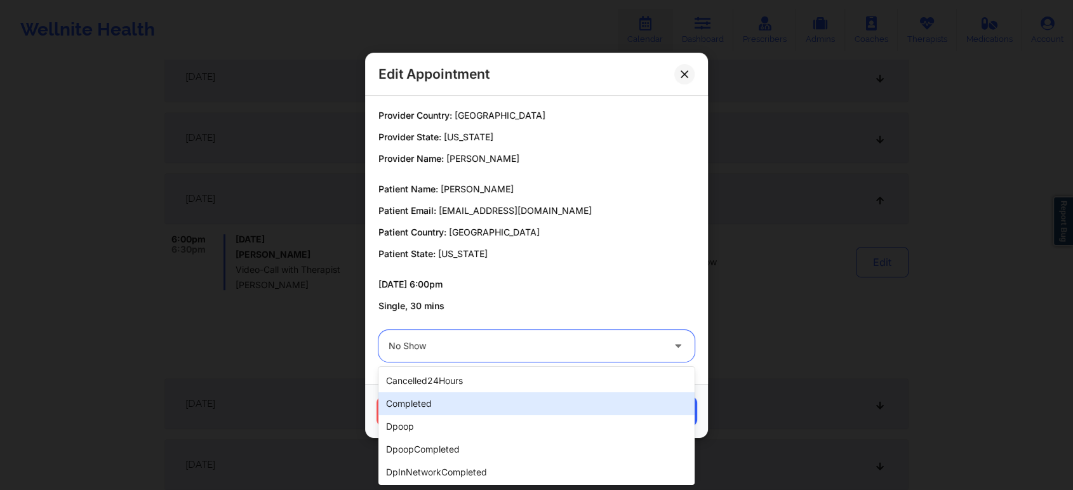
click at [481, 404] on div "completed" at bounding box center [536, 403] width 316 height 23
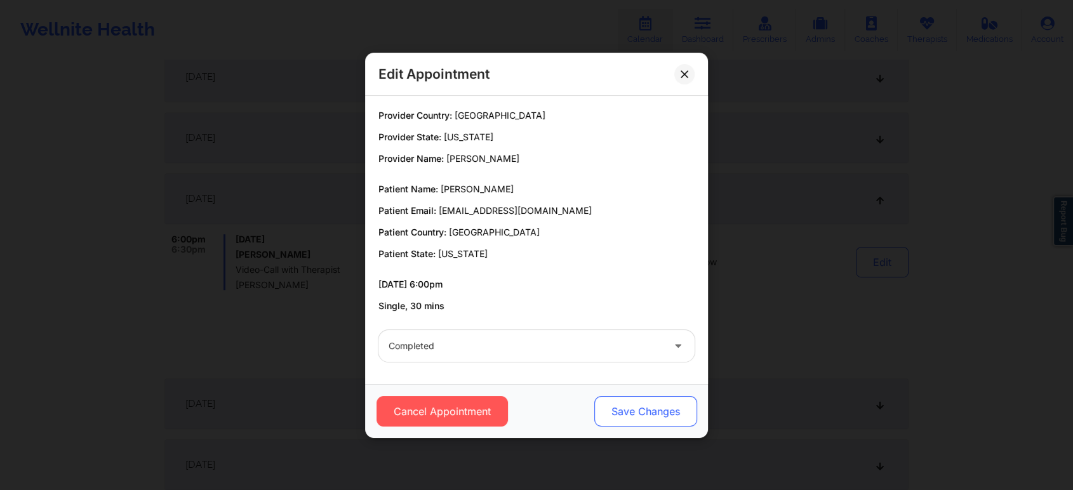
click at [606, 412] on button "Save Changes" at bounding box center [645, 411] width 103 height 30
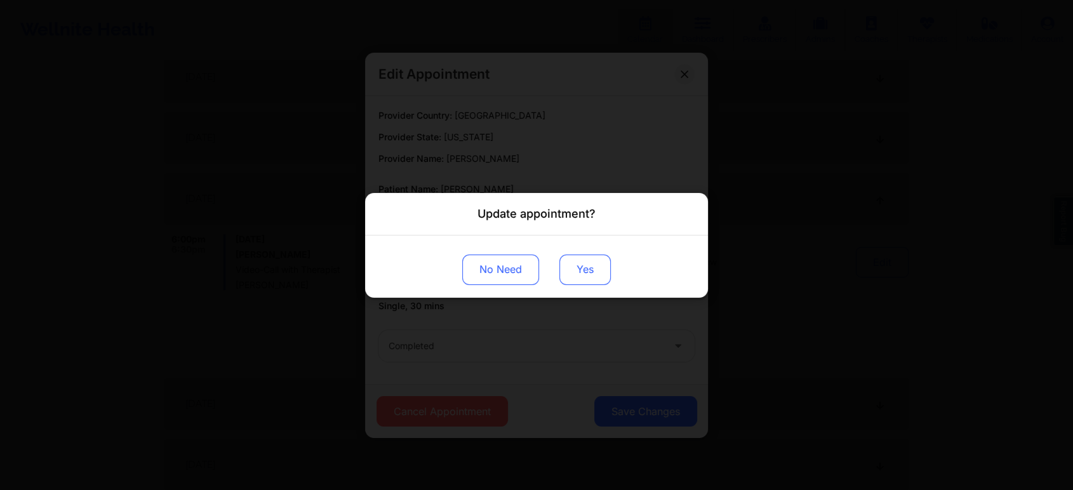
click at [568, 276] on button "Yes" at bounding box center [584, 269] width 51 height 30
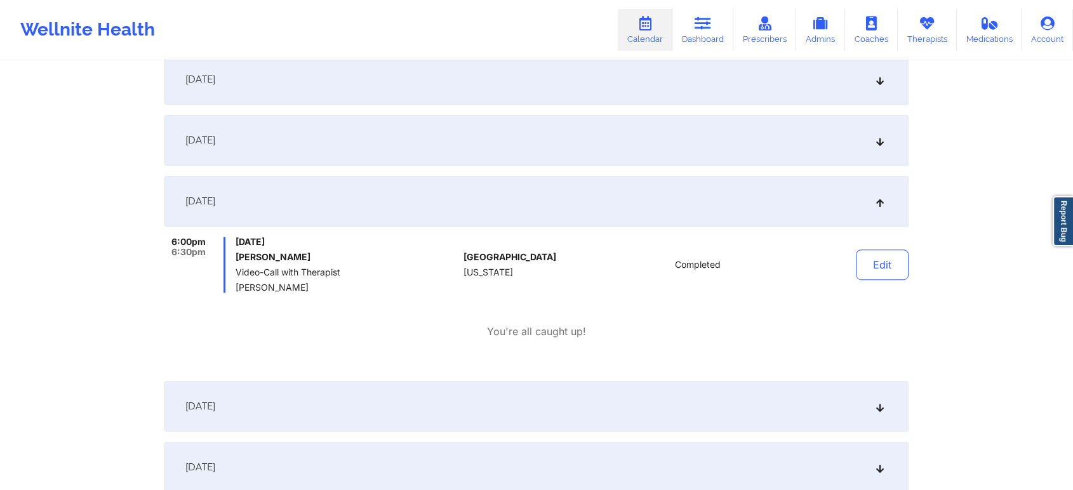
scroll to position [0, 0]
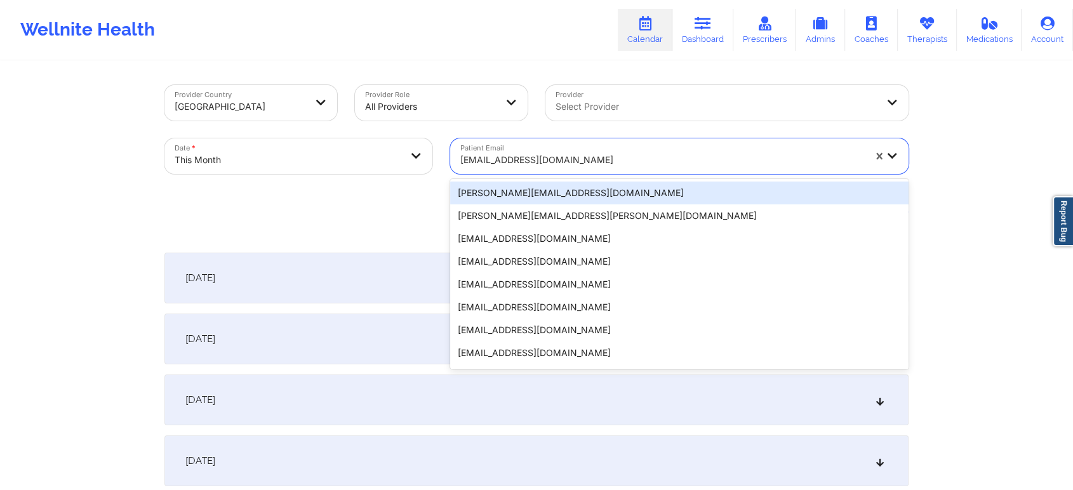
click at [506, 154] on div at bounding box center [662, 159] width 404 height 15
paste input "[PERSON_NAME][EMAIL_ADDRESS][DOMAIN_NAME]"
type input "[PERSON_NAME][EMAIL_ADDRESS][DOMAIN_NAME]"
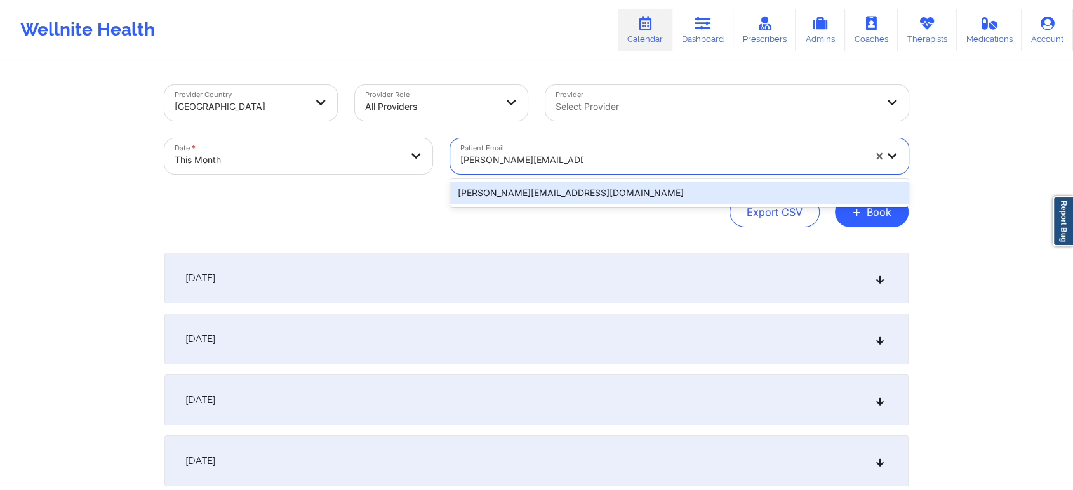
click at [528, 187] on div "[PERSON_NAME][EMAIL_ADDRESS][DOMAIN_NAME]" at bounding box center [679, 193] width 458 height 23
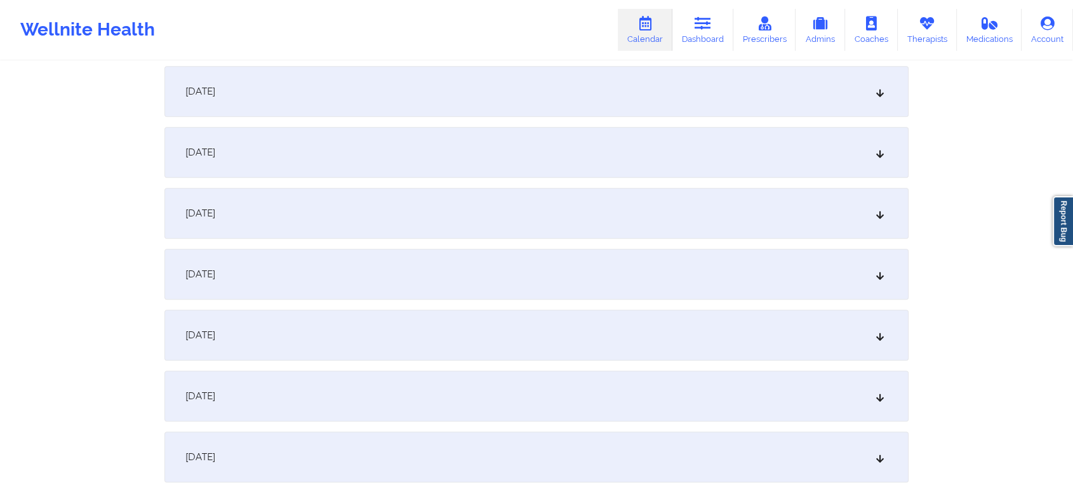
scroll to position [547, 0]
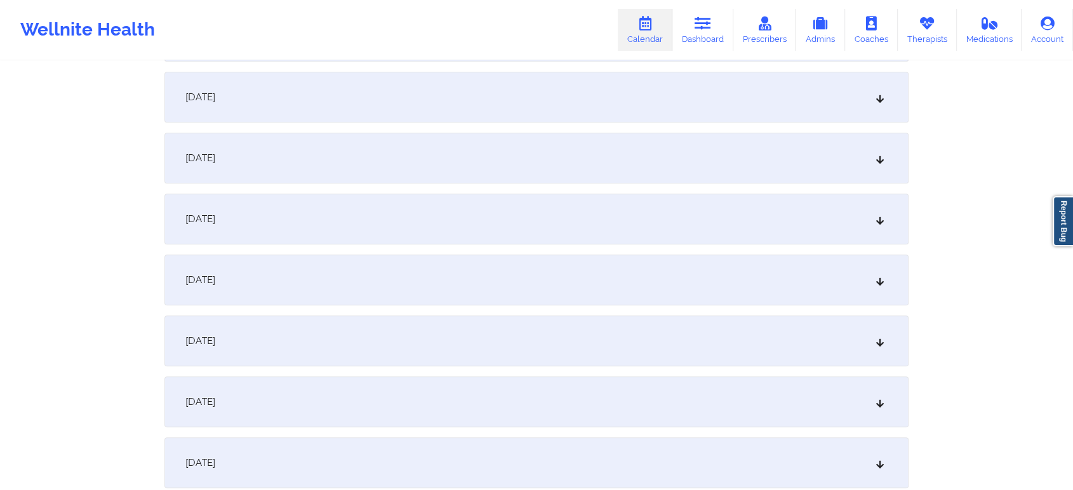
click at [636, 278] on div "[DATE]" at bounding box center [536, 280] width 744 height 51
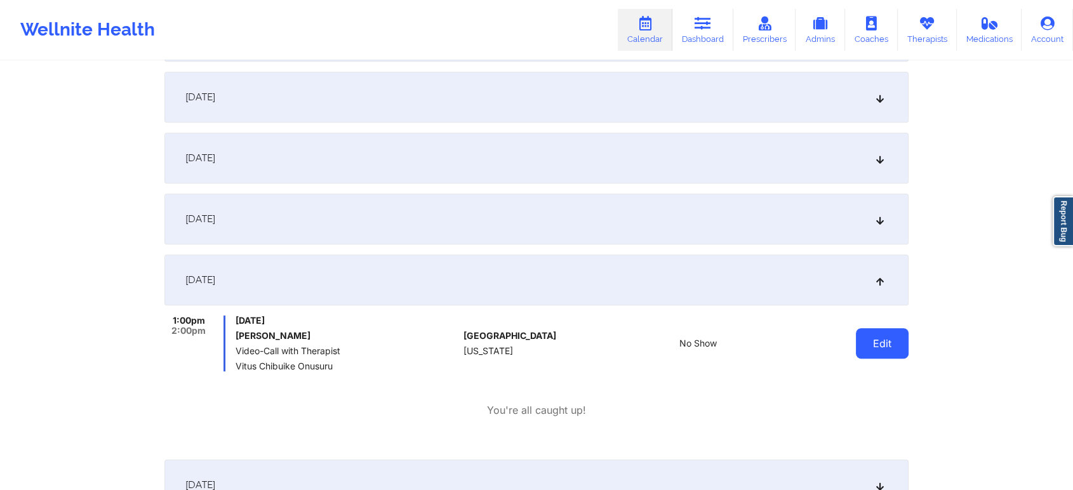
click at [884, 356] on button "Edit" at bounding box center [882, 343] width 53 height 30
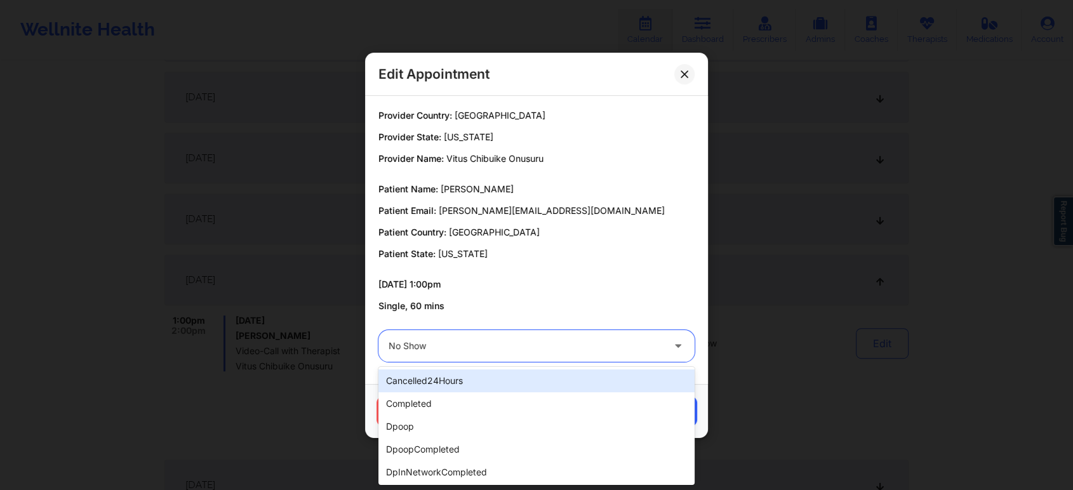
click at [512, 356] on div "No Show" at bounding box center [526, 346] width 274 height 32
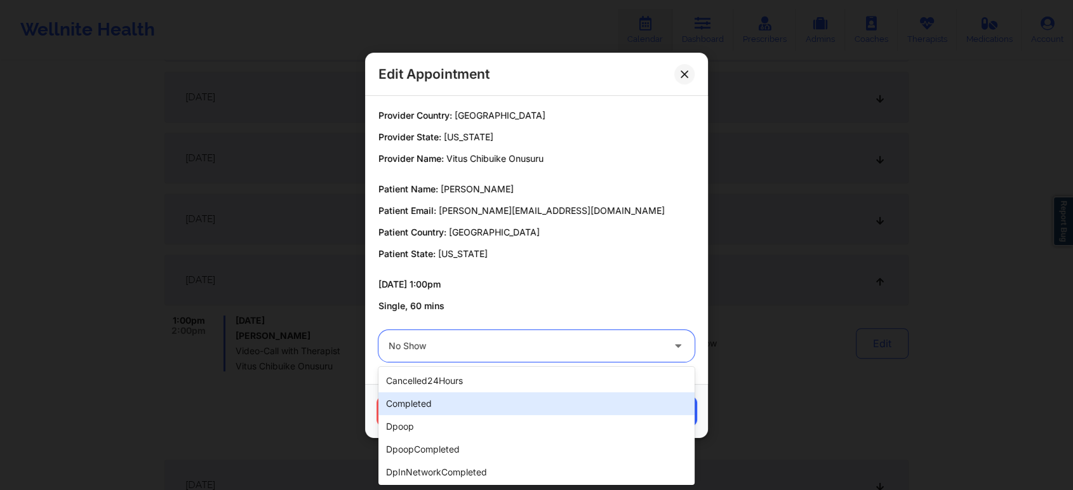
click at [446, 405] on div "completed" at bounding box center [536, 403] width 316 height 23
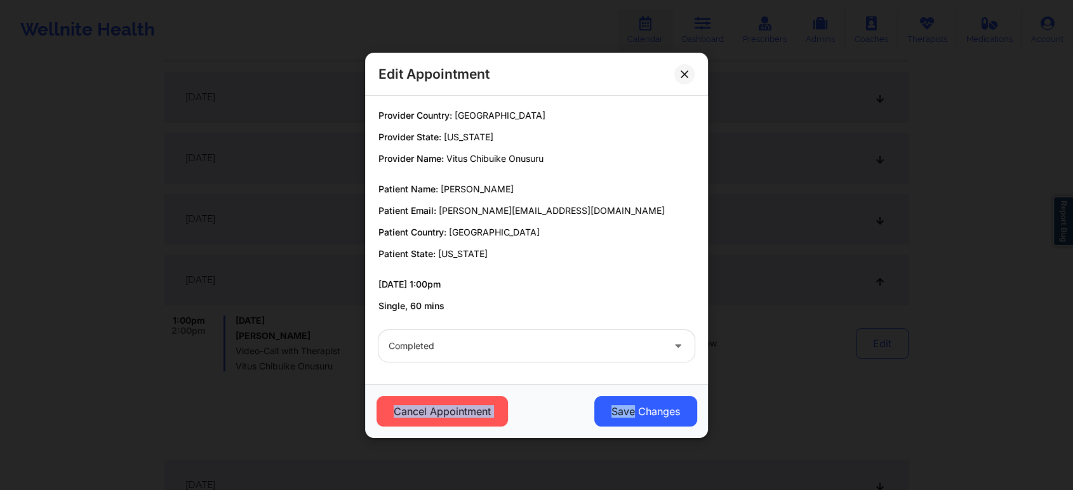
drag, startPoint x: 632, startPoint y: 411, endPoint x: 615, endPoint y: 375, distance: 40.0
click at [615, 375] on div "Edit Appointment Provider Country: [GEOGRAPHIC_DATA] Provider State: [US_STATE]…" at bounding box center [536, 245] width 343 height 385
click at [622, 399] on button "Save Changes" at bounding box center [645, 411] width 103 height 30
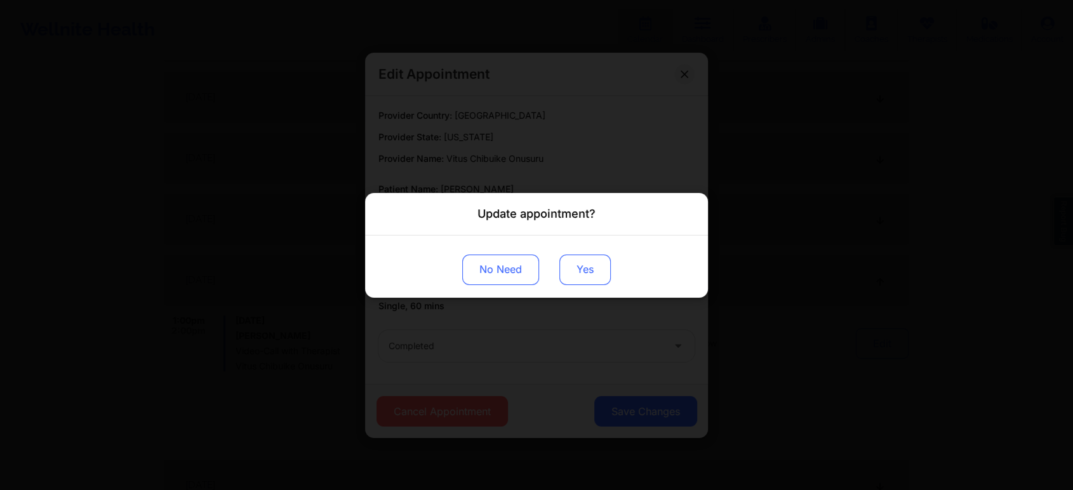
click at [587, 270] on button "Yes" at bounding box center [584, 269] width 51 height 30
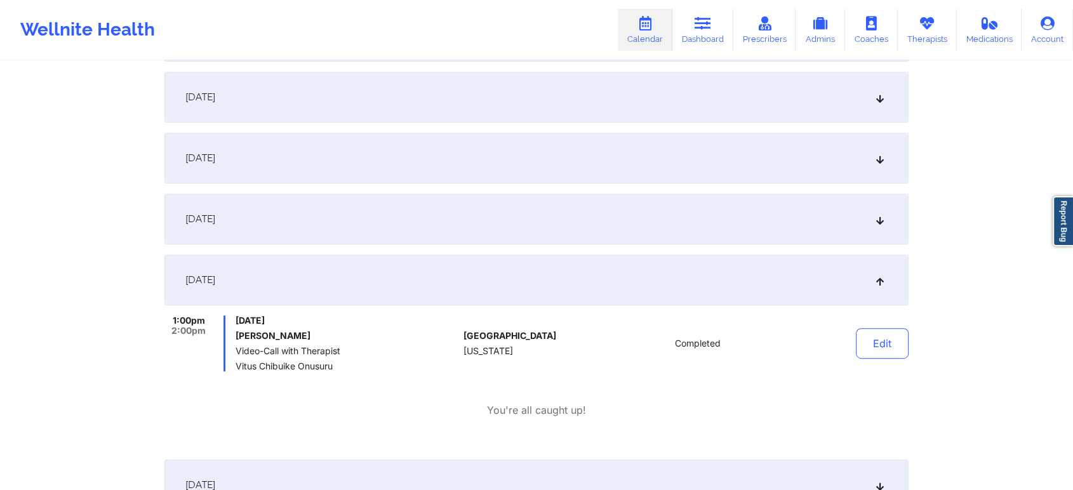
scroll to position [0, 0]
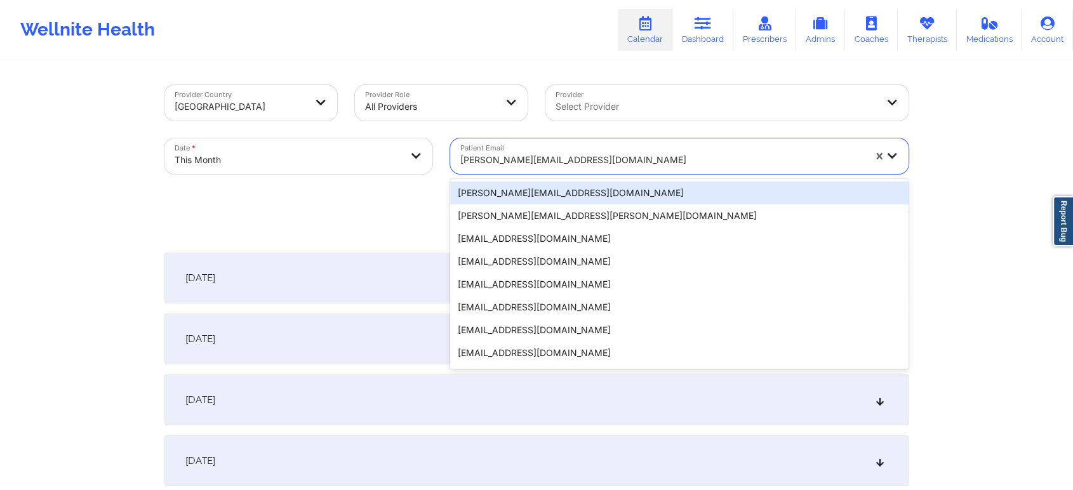
click at [534, 156] on div at bounding box center [662, 159] width 404 height 15
paste input "[EMAIL_ADDRESS][DOMAIN_NAME]"
type input "[EMAIL_ADDRESS][DOMAIN_NAME]"
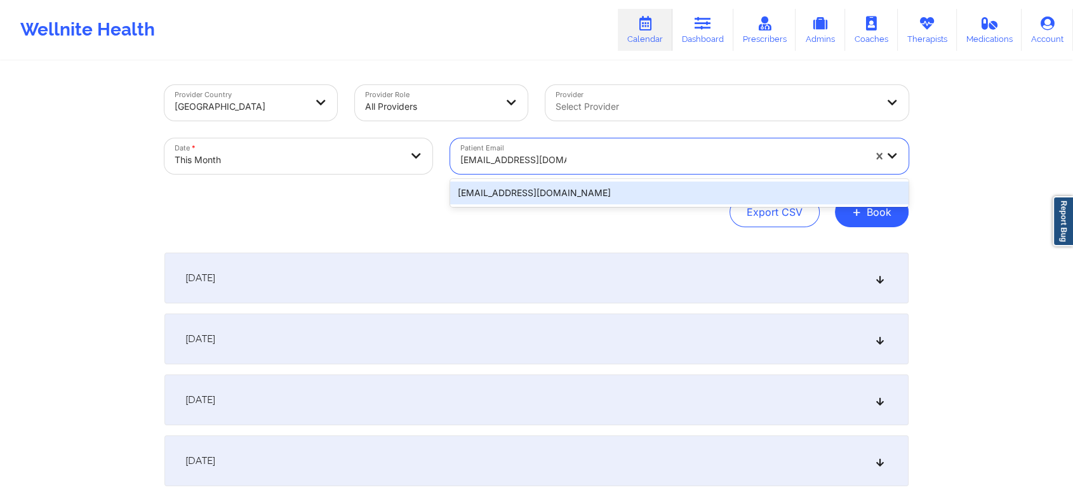
click at [548, 182] on div "[EMAIL_ADDRESS][DOMAIN_NAME]" at bounding box center [679, 193] width 458 height 23
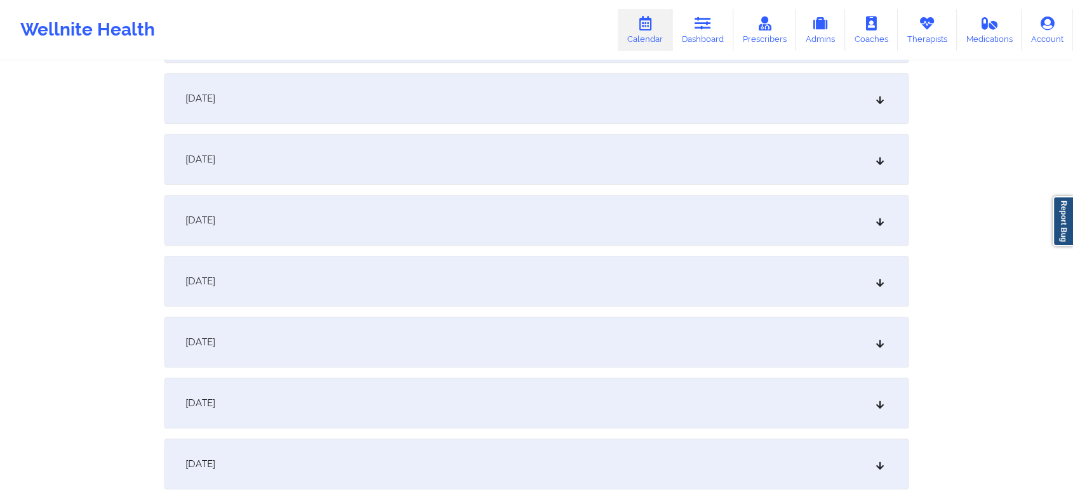
scroll to position [610, 0]
click at [620, 222] on div "[DATE]" at bounding box center [536, 217] width 744 height 51
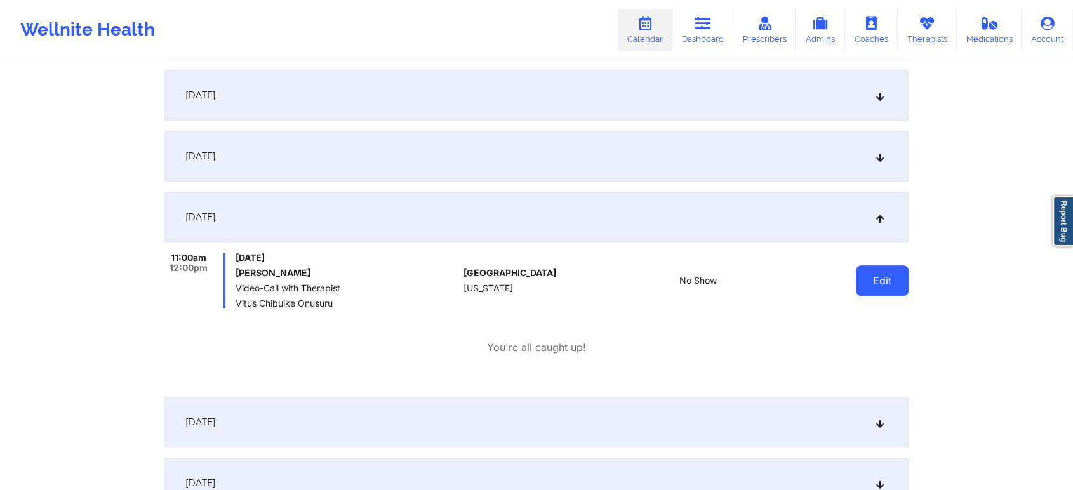
click at [868, 271] on button "Edit" at bounding box center [882, 280] width 53 height 30
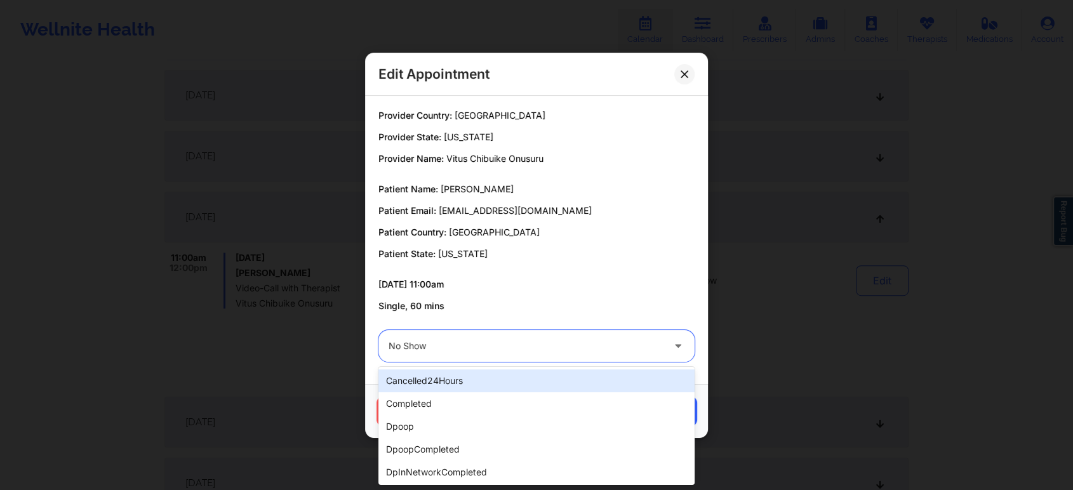
click at [573, 361] on div "No Show" at bounding box center [526, 346] width 274 height 32
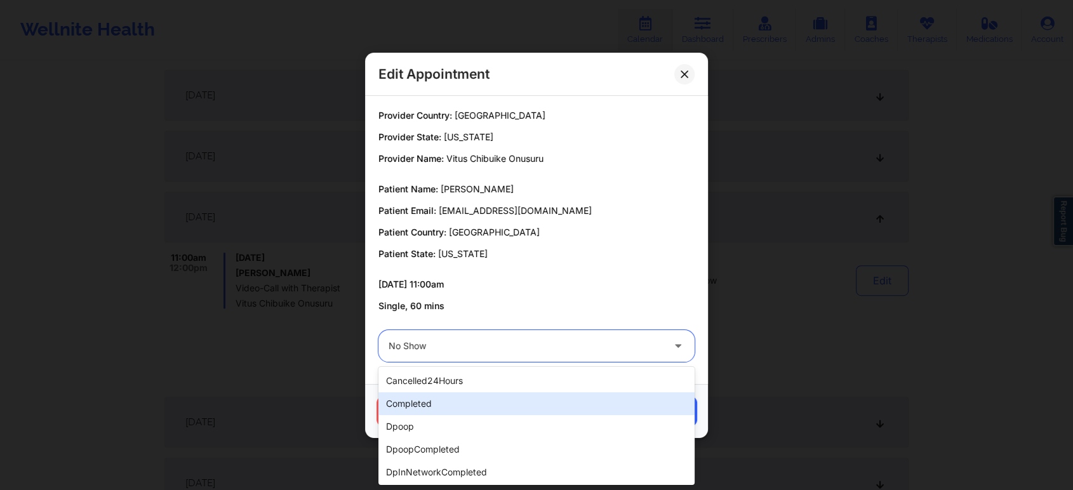
click at [500, 408] on div "completed" at bounding box center [536, 403] width 316 height 23
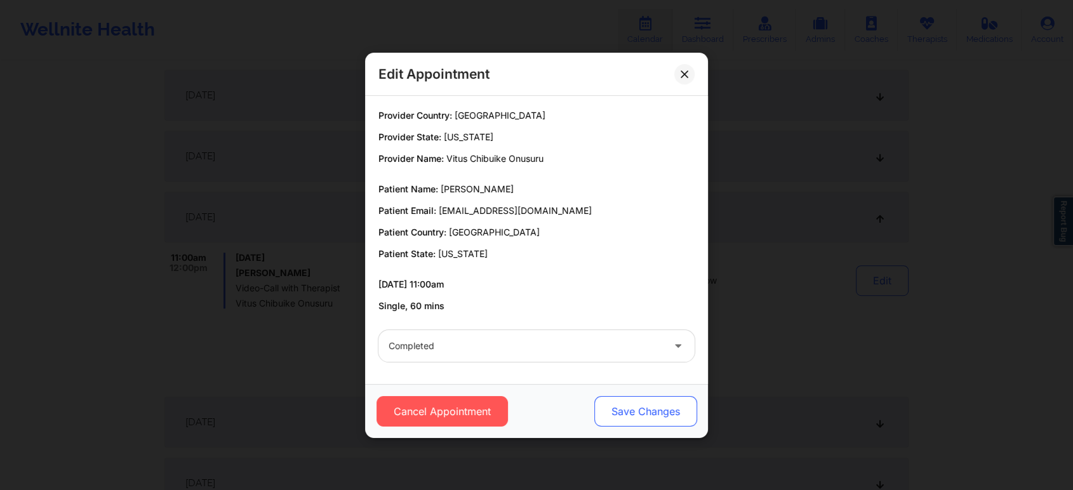
click at [638, 404] on button "Save Changes" at bounding box center [645, 411] width 103 height 30
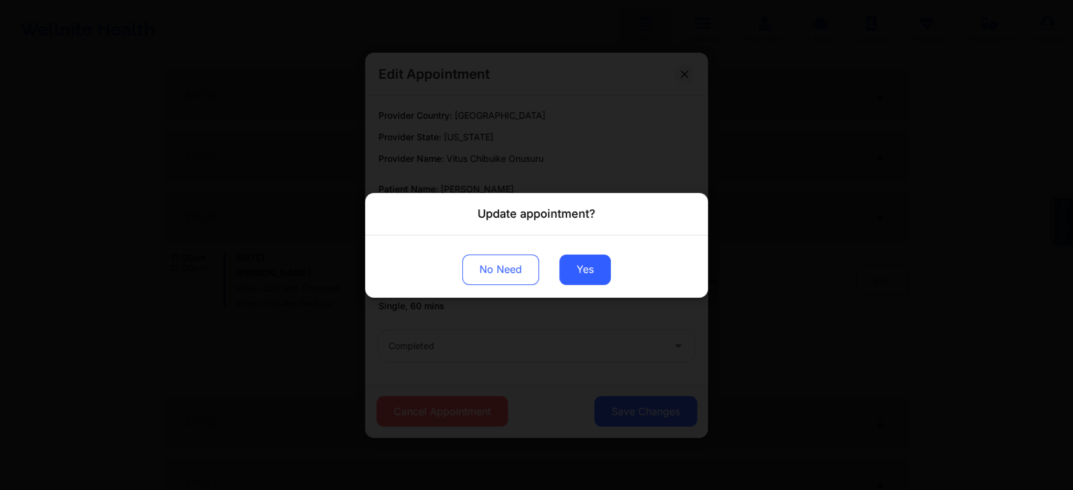
click at [580, 242] on div "No Need Yes" at bounding box center [536, 266] width 343 height 62
click at [579, 258] on button "Yes" at bounding box center [584, 269] width 51 height 30
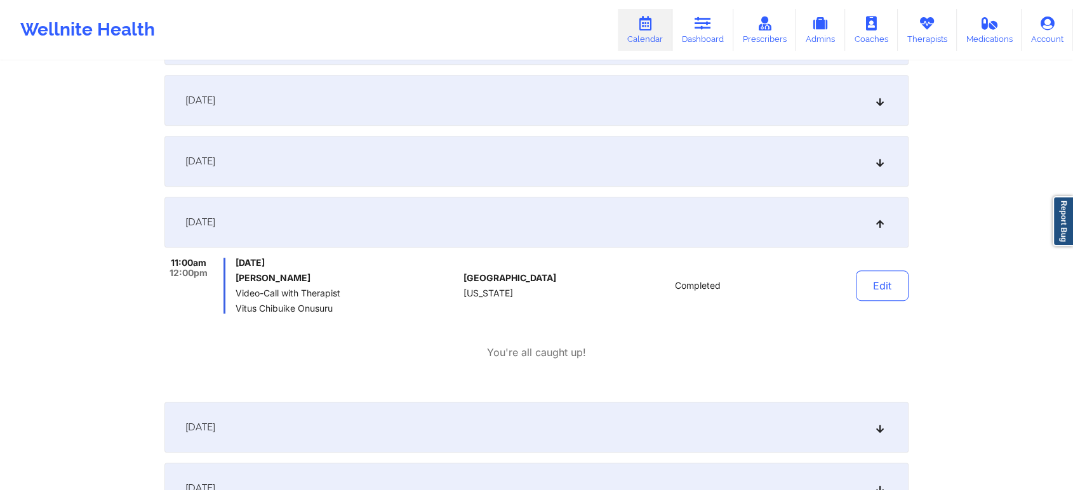
scroll to position [0, 0]
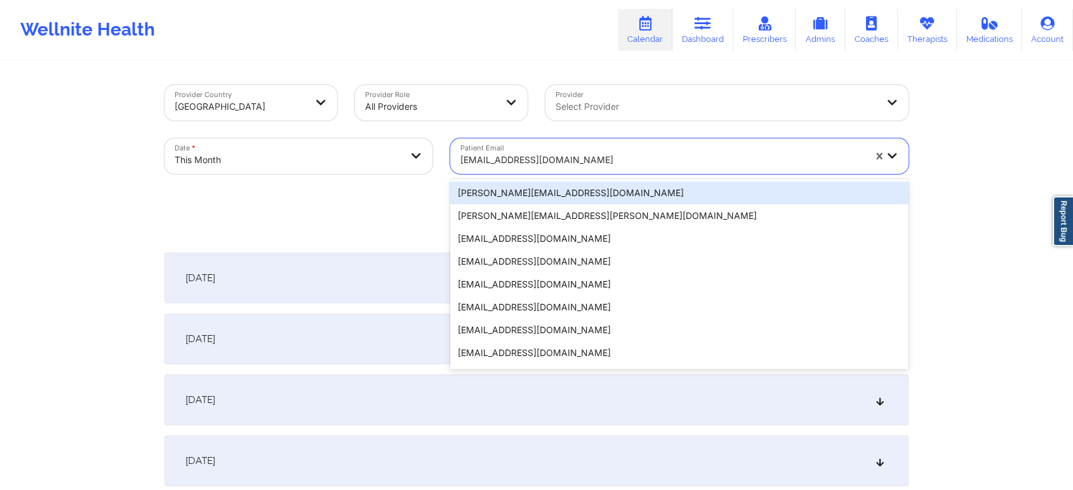
click at [571, 146] on div "[EMAIL_ADDRESS][DOMAIN_NAME]" at bounding box center [662, 160] width 404 height 28
paste input "[EMAIL_ADDRESS][DOMAIN_NAME]"
type input "[EMAIL_ADDRESS][DOMAIN_NAME]"
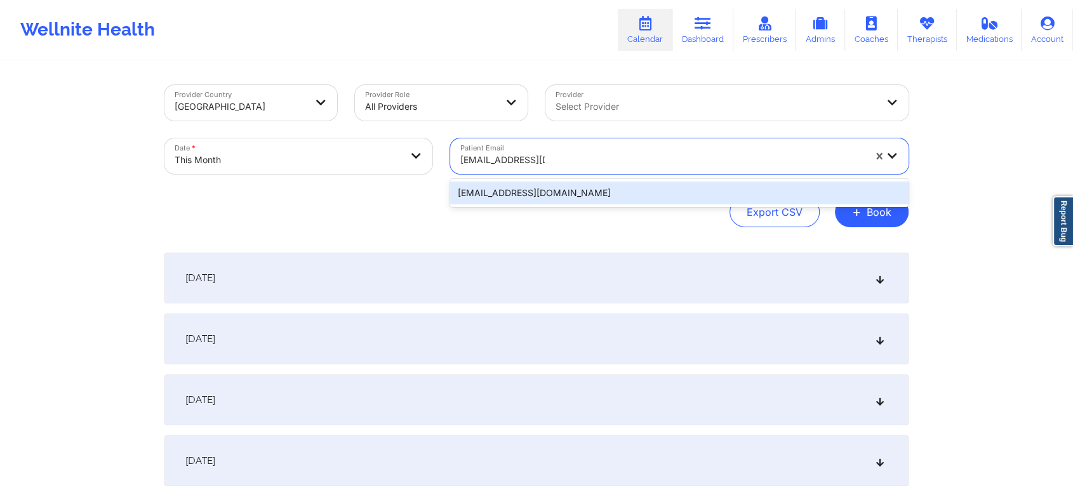
click at [545, 187] on div "[EMAIL_ADDRESS][DOMAIN_NAME]" at bounding box center [679, 193] width 458 height 23
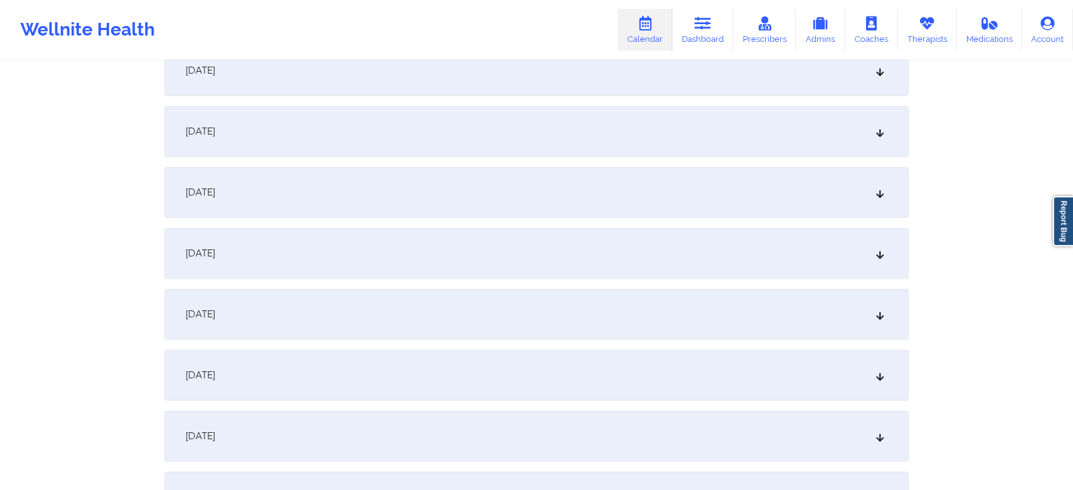
scroll to position [761, 0]
click at [490, 88] on div "[DATE]" at bounding box center [536, 65] width 744 height 51
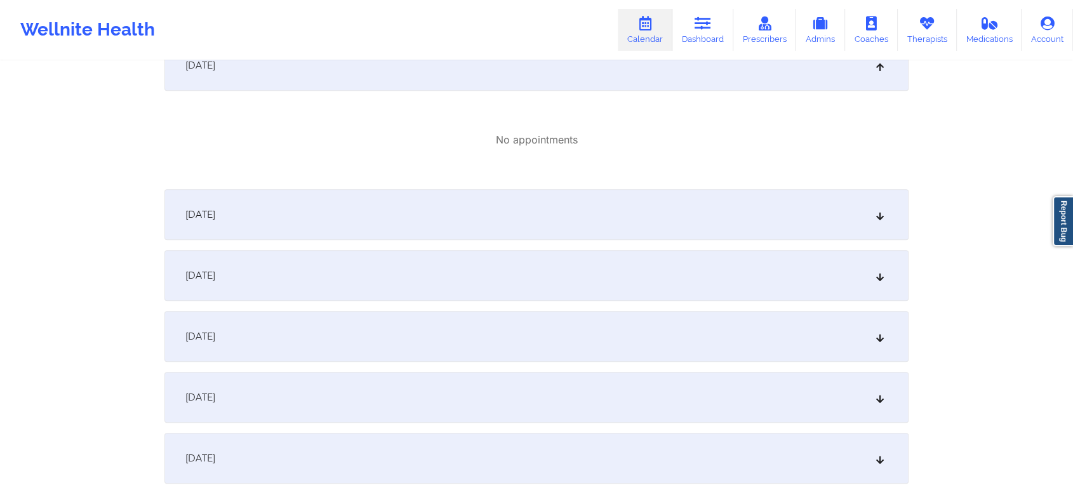
drag, startPoint x: 1066, startPoint y: 187, endPoint x: 1083, endPoint y: 182, distance: 17.5
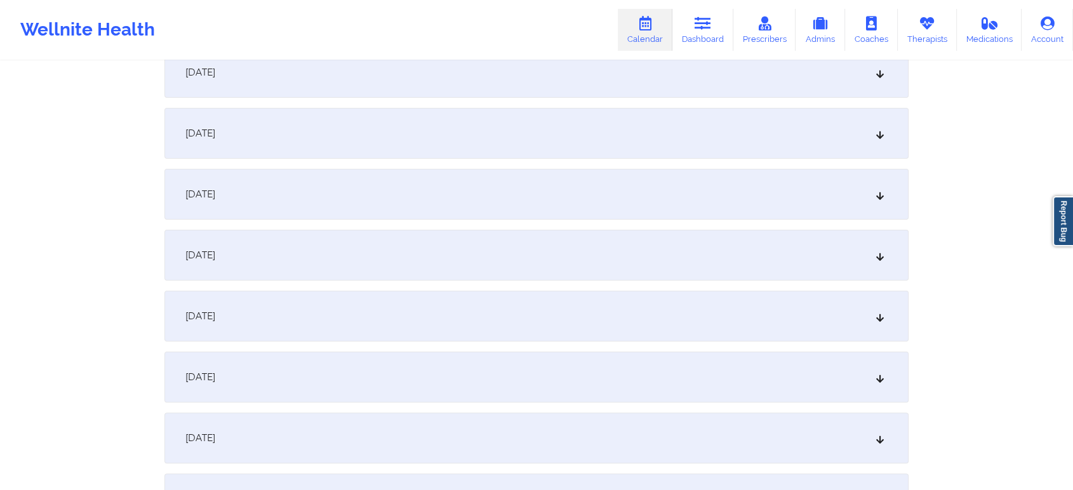
scroll to position [0, 0]
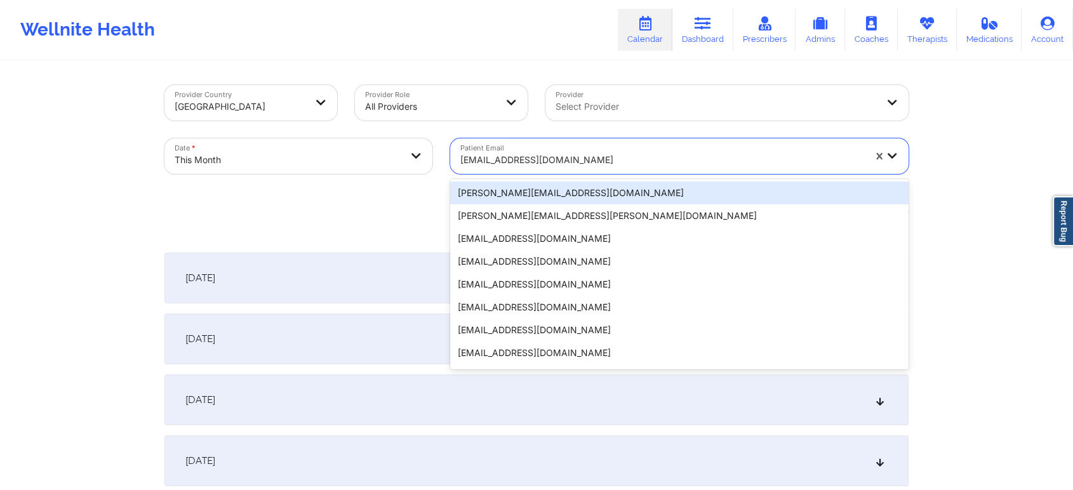
click at [513, 161] on div at bounding box center [662, 159] width 404 height 15
paste input "[PERSON_NAME][EMAIL_ADDRESS][PERSON_NAME][DOMAIN_NAME]"
type input "[PERSON_NAME][EMAIL_ADDRESS][PERSON_NAME][DOMAIN_NAME]"
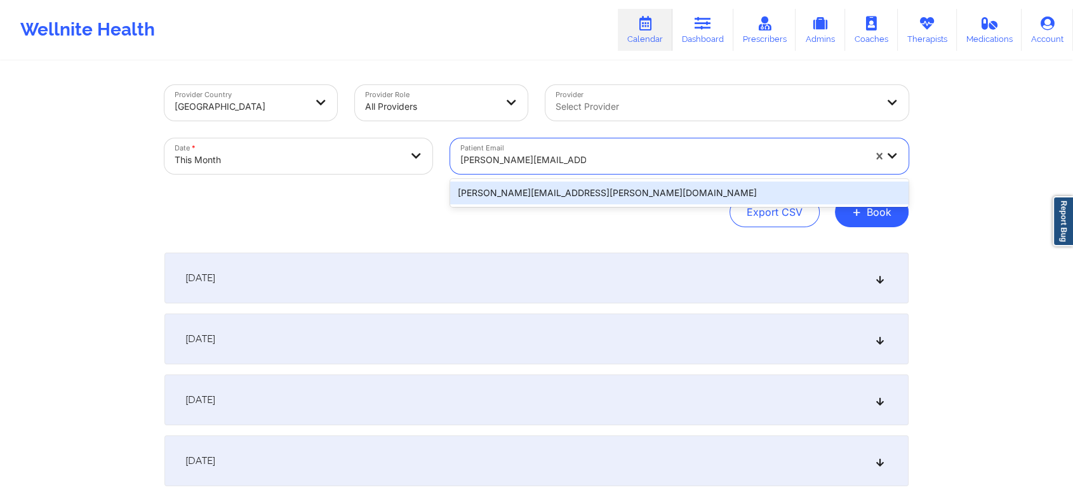
click at [530, 187] on div "[PERSON_NAME][EMAIL_ADDRESS][PERSON_NAME][DOMAIN_NAME]" at bounding box center [679, 193] width 458 height 23
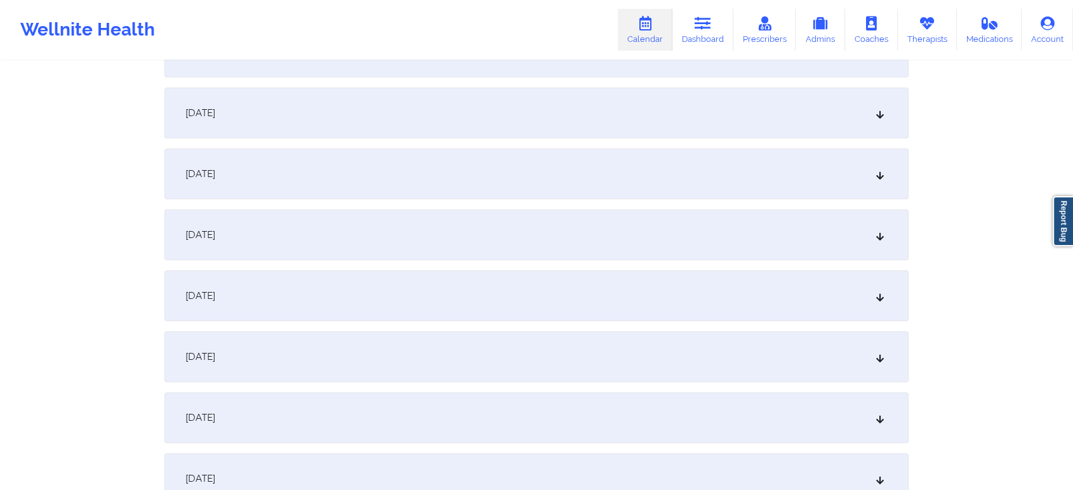
scroll to position [359, 0]
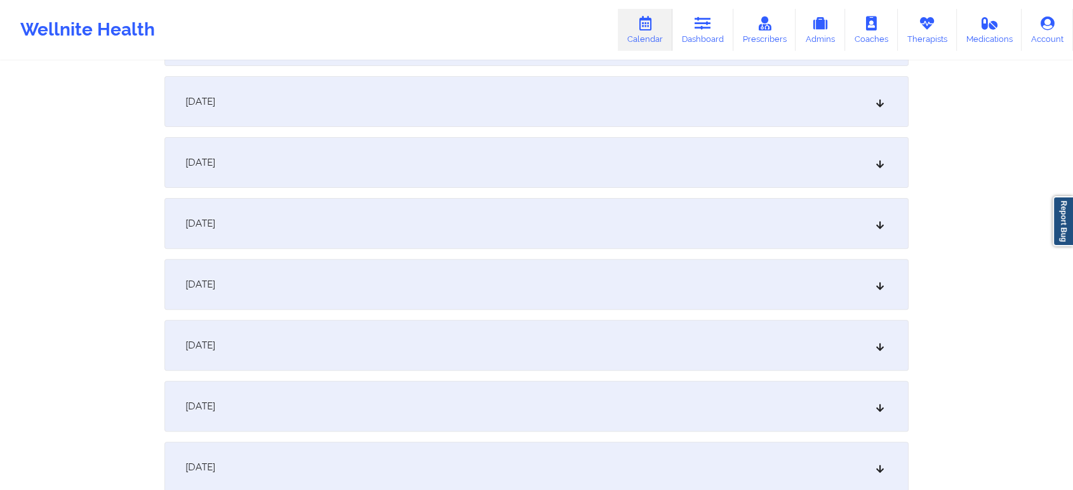
click at [592, 281] on div "[DATE]" at bounding box center [536, 284] width 744 height 51
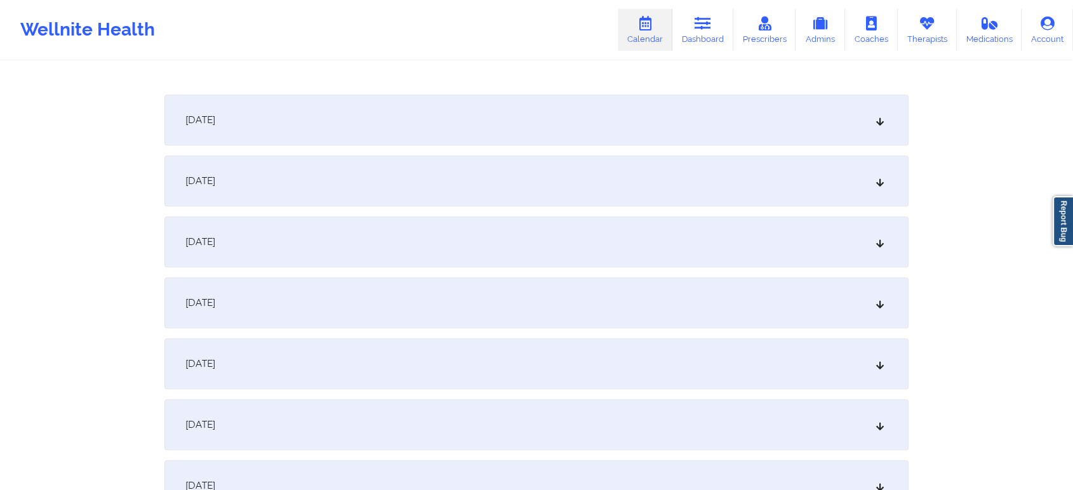
scroll to position [687, 0]
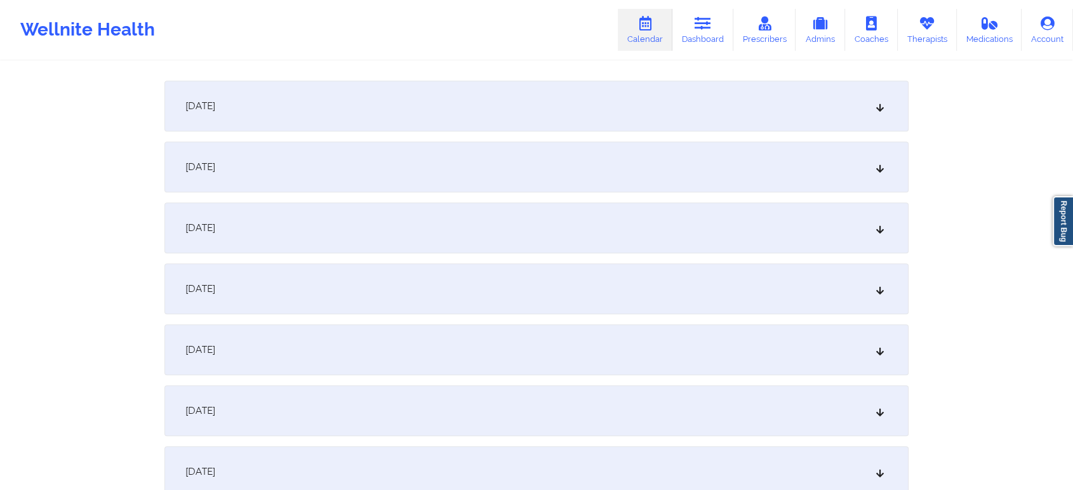
click at [643, 274] on div "[DATE]" at bounding box center [536, 289] width 744 height 51
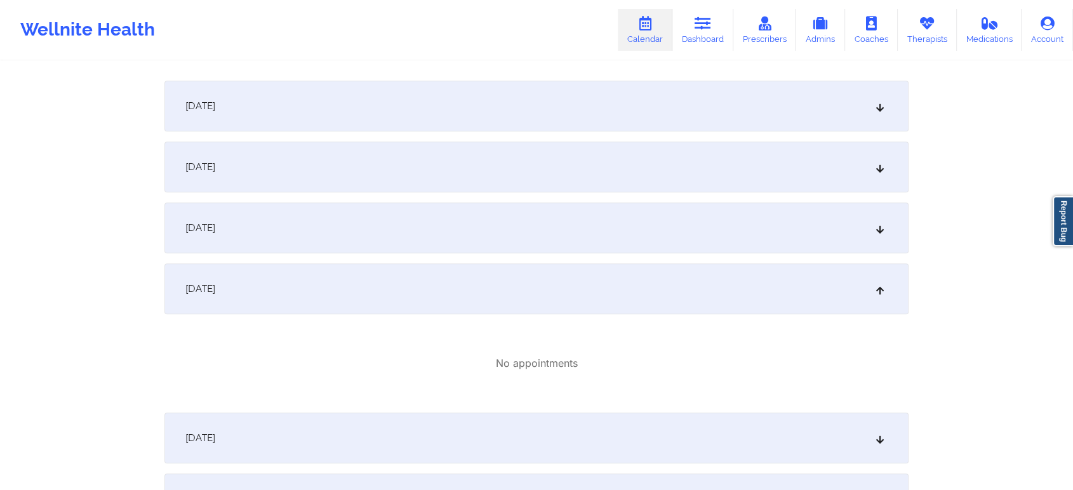
click at [573, 236] on div "[DATE]" at bounding box center [536, 228] width 744 height 51
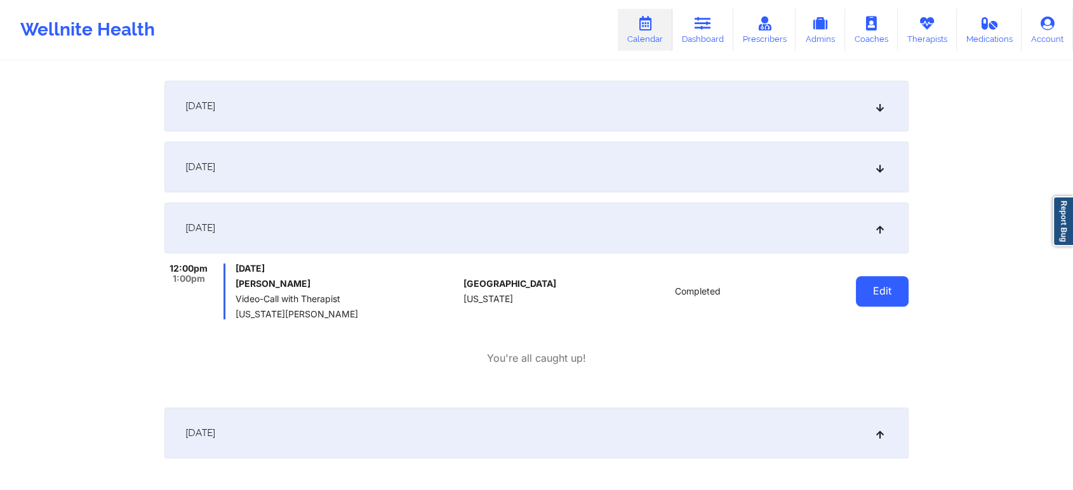
click at [883, 292] on button "Edit" at bounding box center [882, 291] width 53 height 30
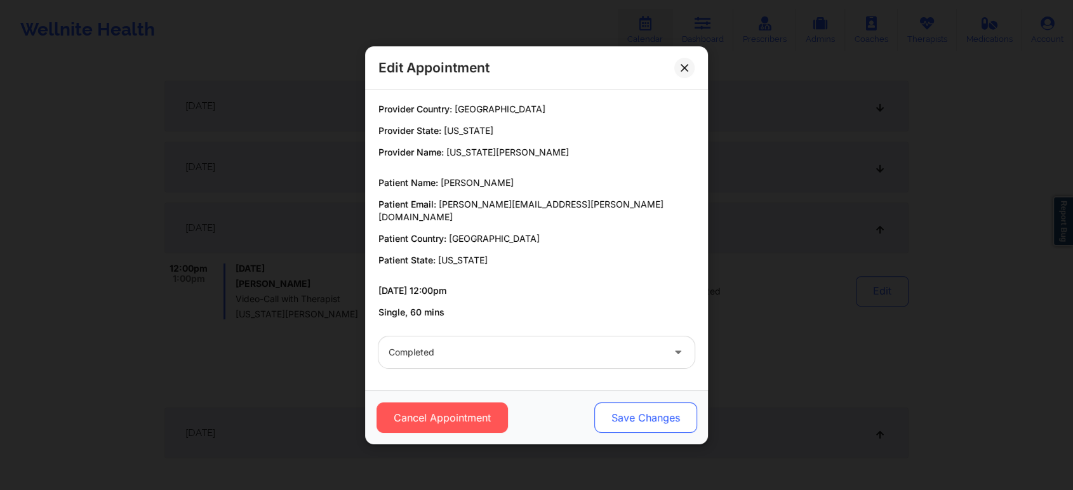
click at [662, 418] on button "Save Changes" at bounding box center [645, 418] width 103 height 30
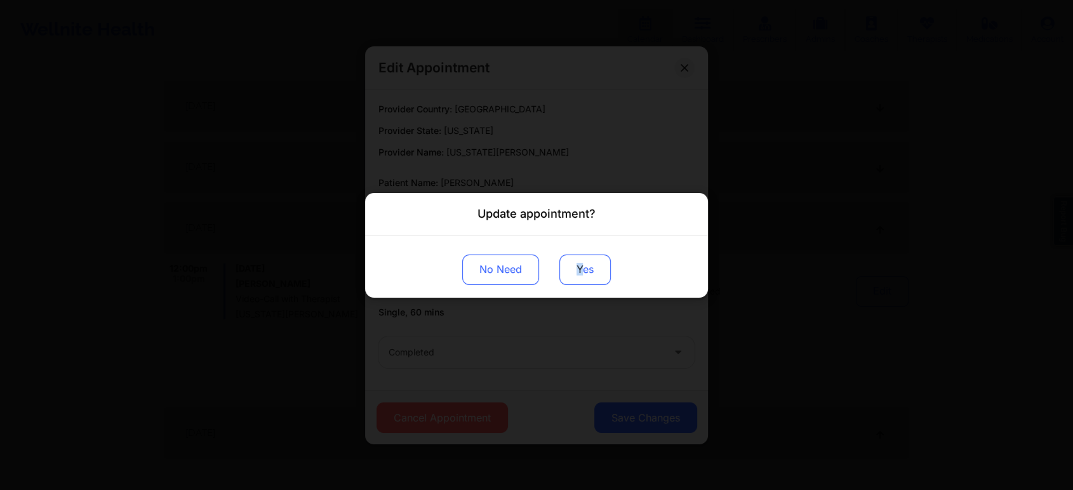
drag, startPoint x: 578, startPoint y: 286, endPoint x: 584, endPoint y: 276, distance: 10.8
click at [584, 276] on div "No Need Yes" at bounding box center [536, 266] width 343 height 62
click at [584, 276] on button "Yes" at bounding box center [584, 269] width 51 height 30
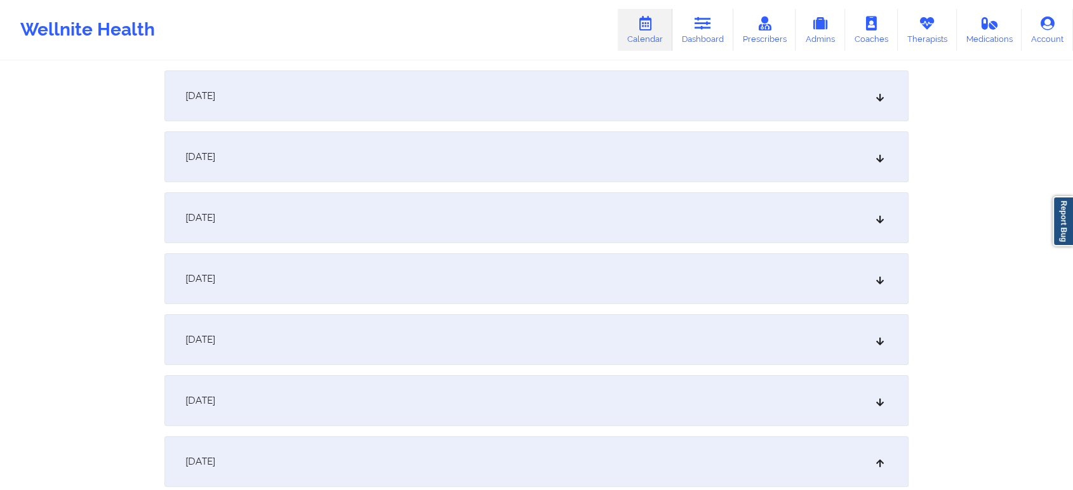
scroll to position [0, 0]
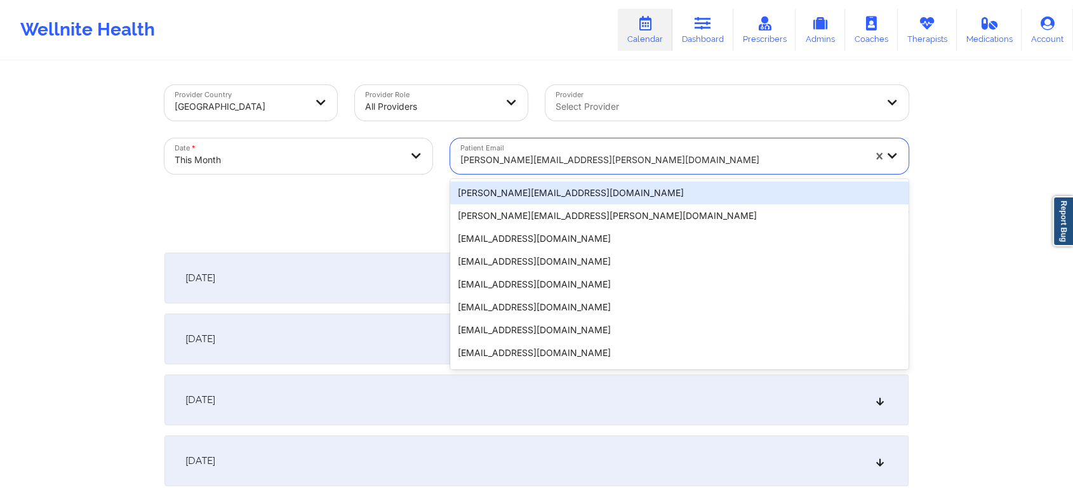
click at [552, 166] on div at bounding box center [662, 159] width 404 height 15
paste input "[EMAIL_ADDRESS][DOMAIN_NAME]"
type input "[EMAIL_ADDRESS][DOMAIN_NAME]"
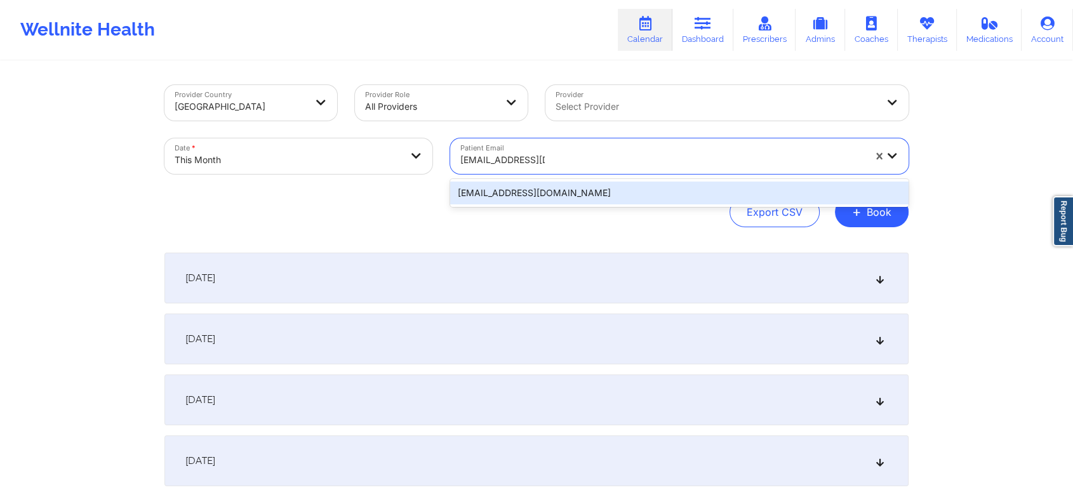
click at [549, 182] on div "[EMAIL_ADDRESS][DOMAIN_NAME]" at bounding box center [679, 193] width 458 height 23
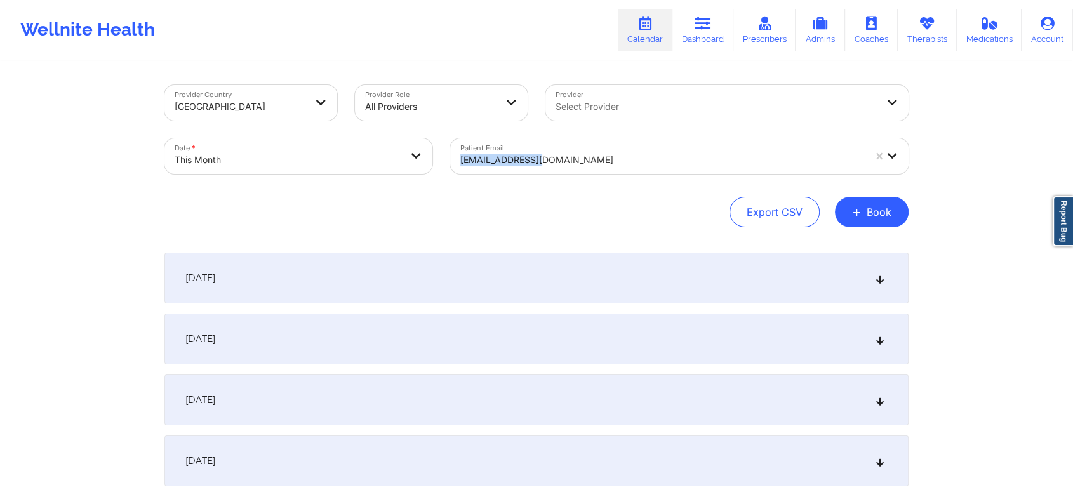
drag, startPoint x: 608, startPoint y: 181, endPoint x: 587, endPoint y: 136, distance: 50.0
click at [587, 136] on div "Patient Email [EMAIL_ADDRESS][DOMAIN_NAME]" at bounding box center [679, 156] width 476 height 53
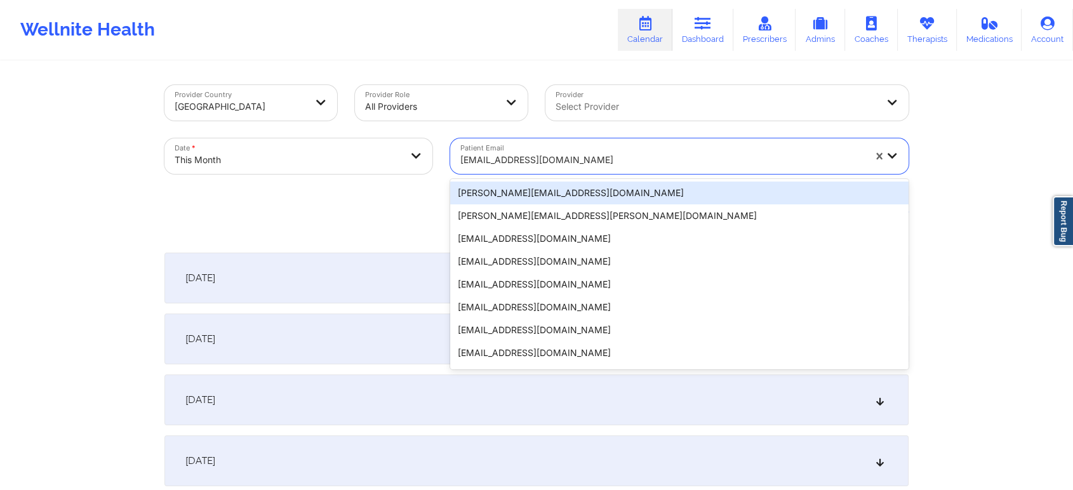
click at [568, 152] on div at bounding box center [662, 159] width 404 height 15
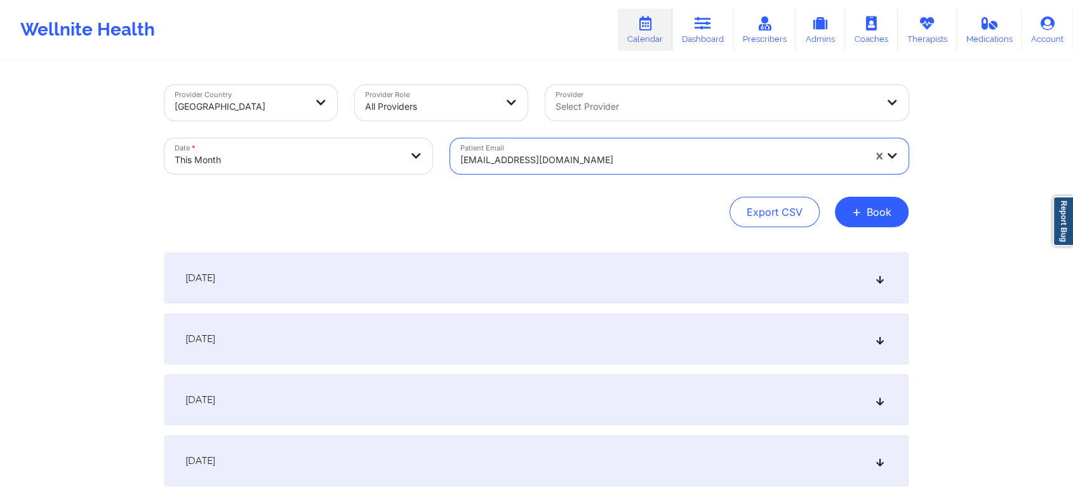
click at [561, 144] on div "[EMAIL_ADDRESS][DOMAIN_NAME]" at bounding box center [657, 156] width 415 height 36
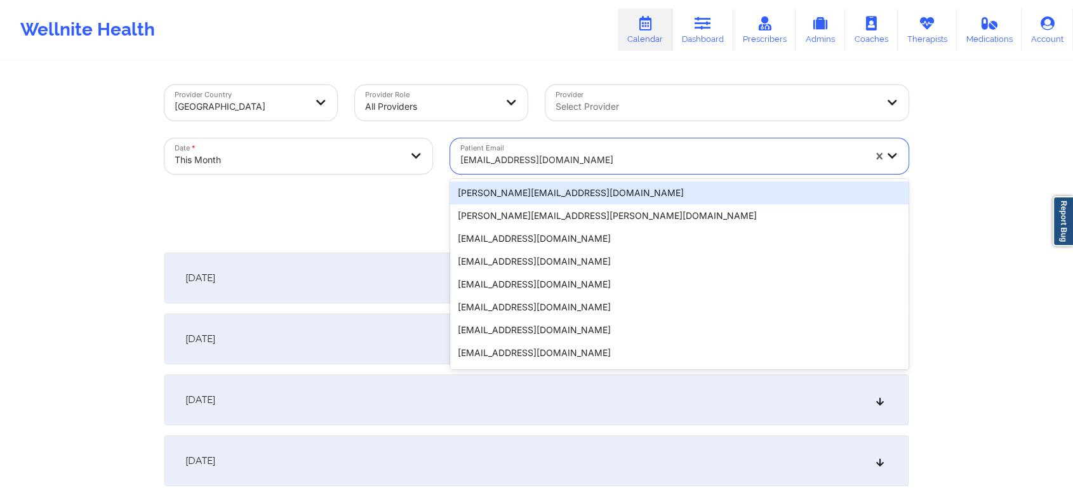
click at [558, 150] on div "[EMAIL_ADDRESS][DOMAIN_NAME]" at bounding box center [662, 160] width 404 height 28
paste input "[EMAIL_ADDRESS][DOMAIN_NAME]"
type input "[EMAIL_ADDRESS][DOMAIN_NAME]"
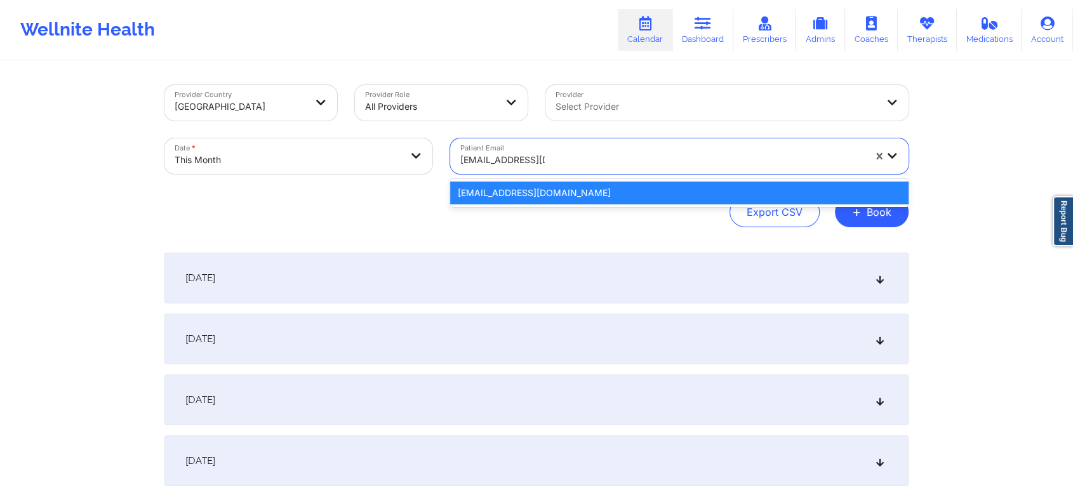
click at [533, 185] on div "[EMAIL_ADDRESS][DOMAIN_NAME]" at bounding box center [679, 193] width 458 height 23
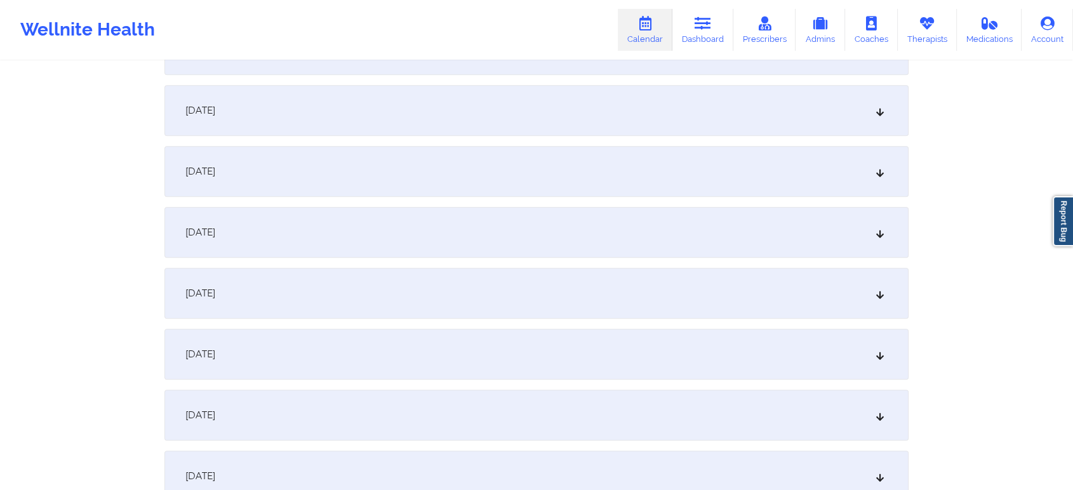
scroll to position [536, 0]
click at [678, 308] on div "[DATE]" at bounding box center [536, 290] width 744 height 51
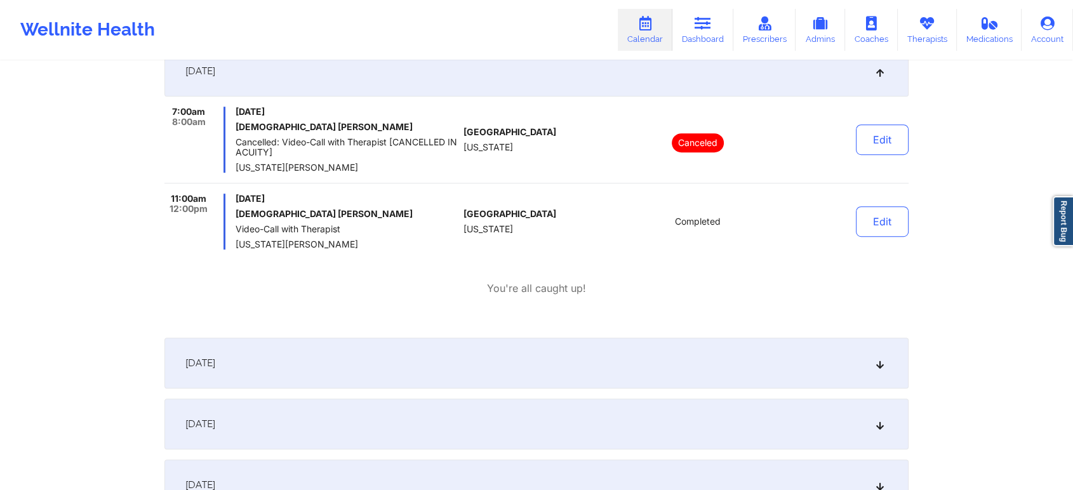
scroll to position [747, 0]
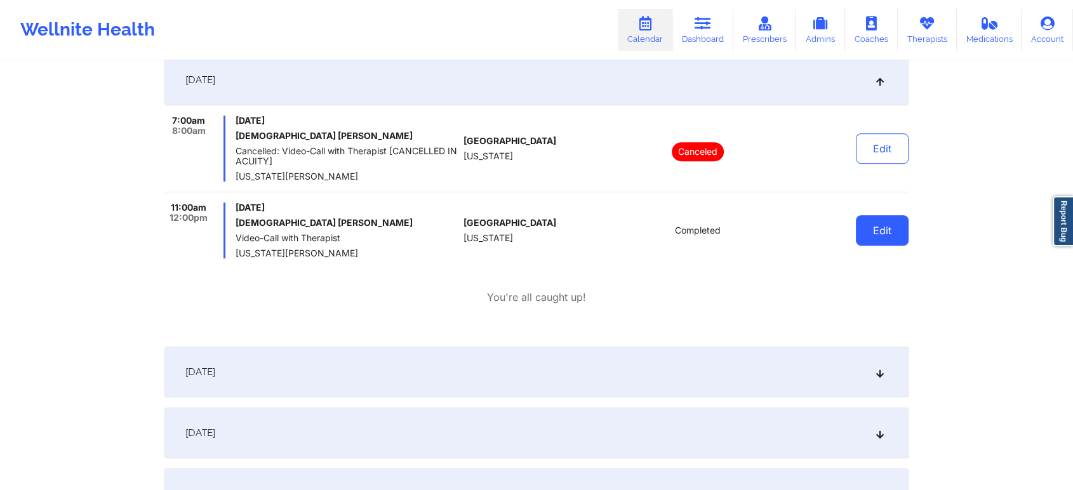
click at [871, 227] on button "Edit" at bounding box center [882, 230] width 53 height 30
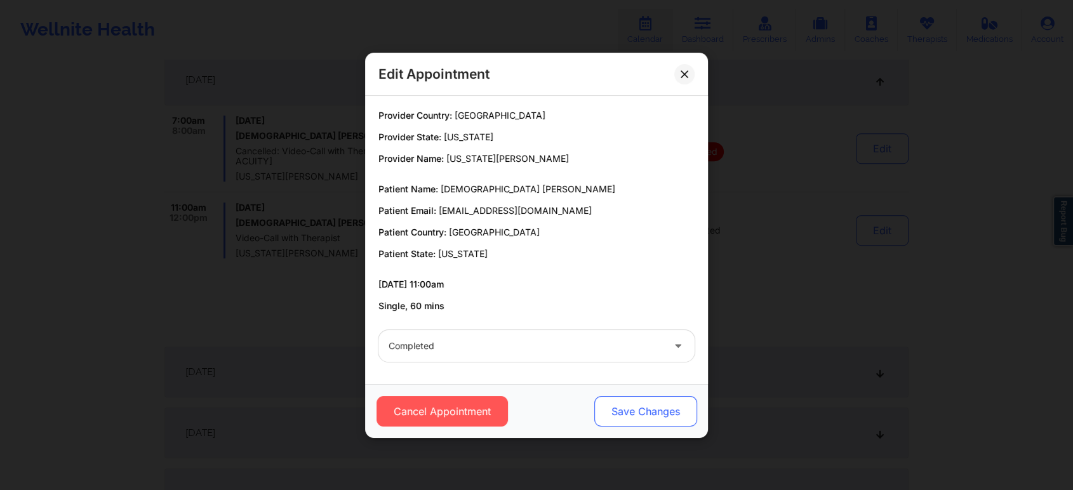
click at [646, 414] on button "Save Changes" at bounding box center [645, 411] width 103 height 30
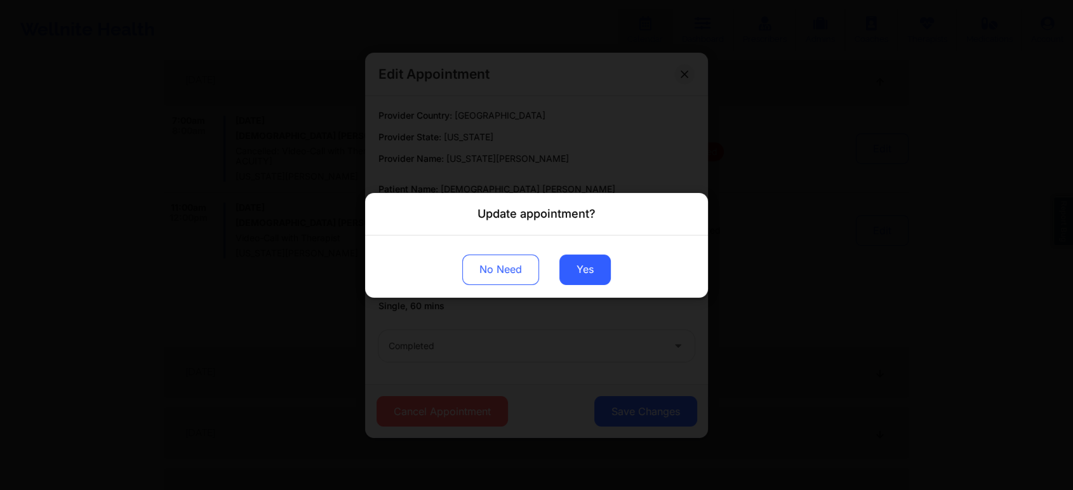
click at [578, 291] on div "No Need Yes" at bounding box center [536, 266] width 343 height 62
drag, startPoint x: 578, startPoint y: 267, endPoint x: 178, endPoint y: -86, distance: 534.0
click at [579, 256] on button "Yes" at bounding box center [584, 269] width 51 height 30
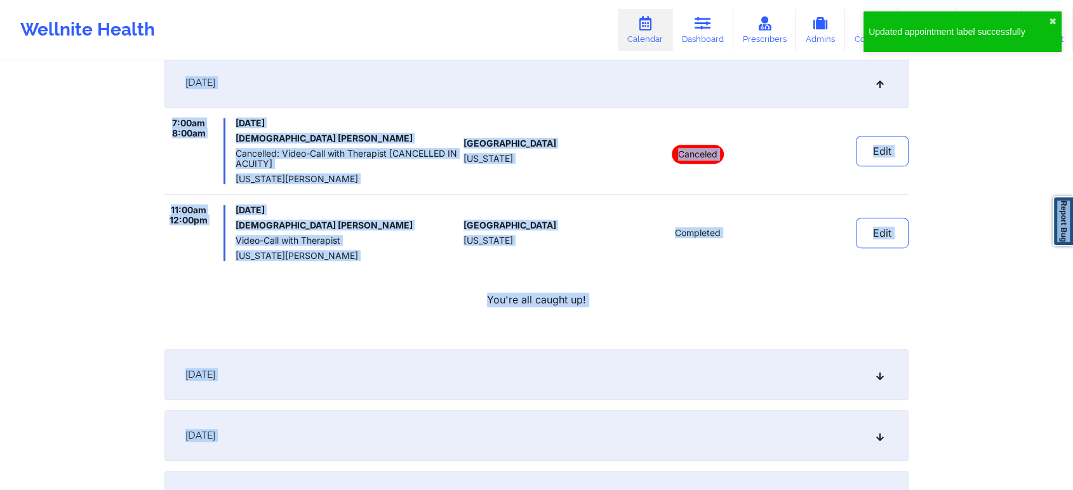
scroll to position [0, 0]
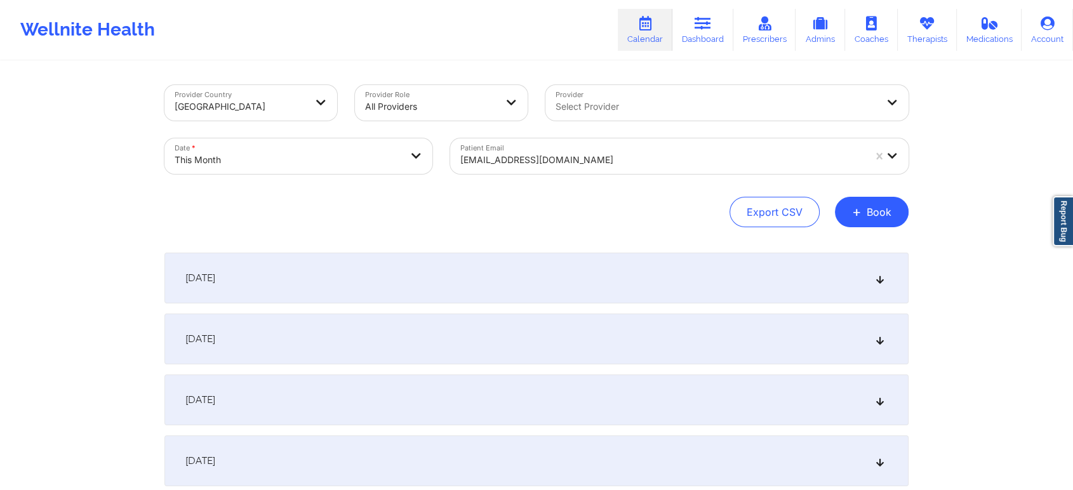
click at [548, 146] on div "[EMAIL_ADDRESS][DOMAIN_NAME]" at bounding box center [662, 160] width 404 height 28
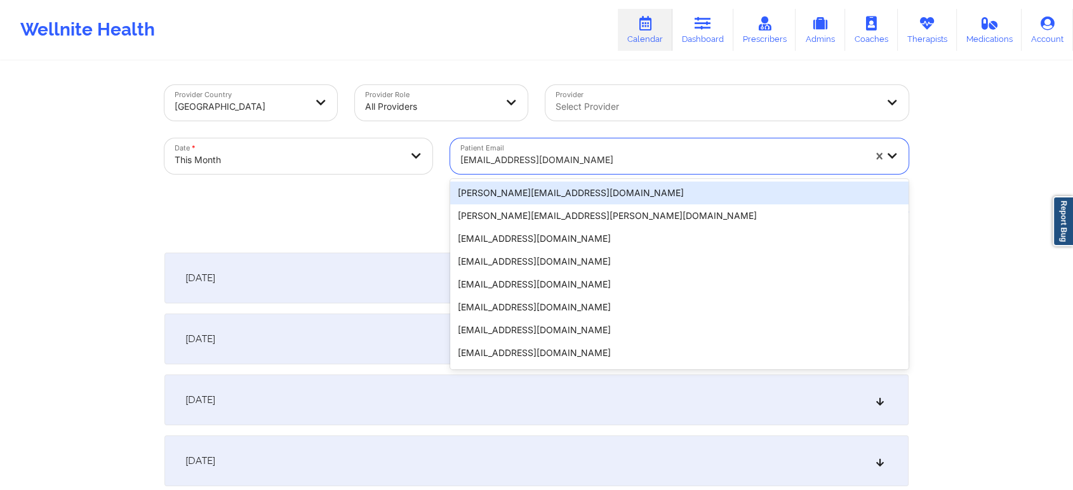
paste input "[EMAIL_ADDRESS][DOMAIN_NAME]"
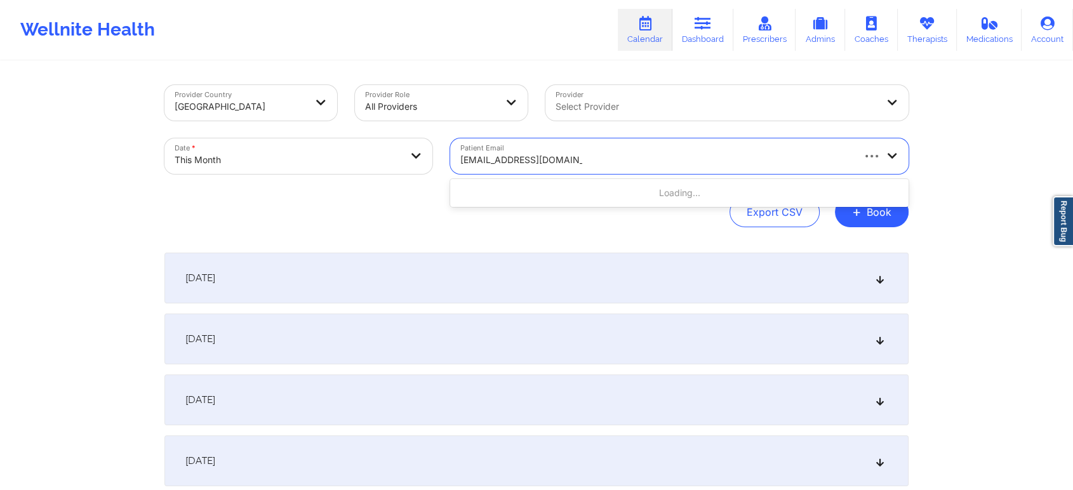
click at [559, 188] on div "Loading..." at bounding box center [679, 193] width 458 height 23
type input "[EMAIL_ADDRESS][DOMAIN_NAME]"
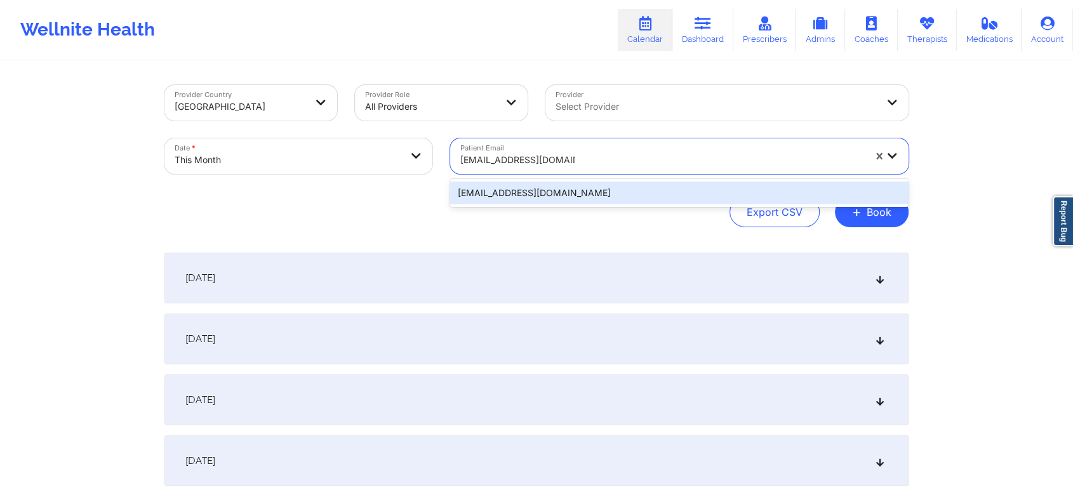
click at [585, 187] on div "[EMAIL_ADDRESS][DOMAIN_NAME]" at bounding box center [679, 193] width 458 height 23
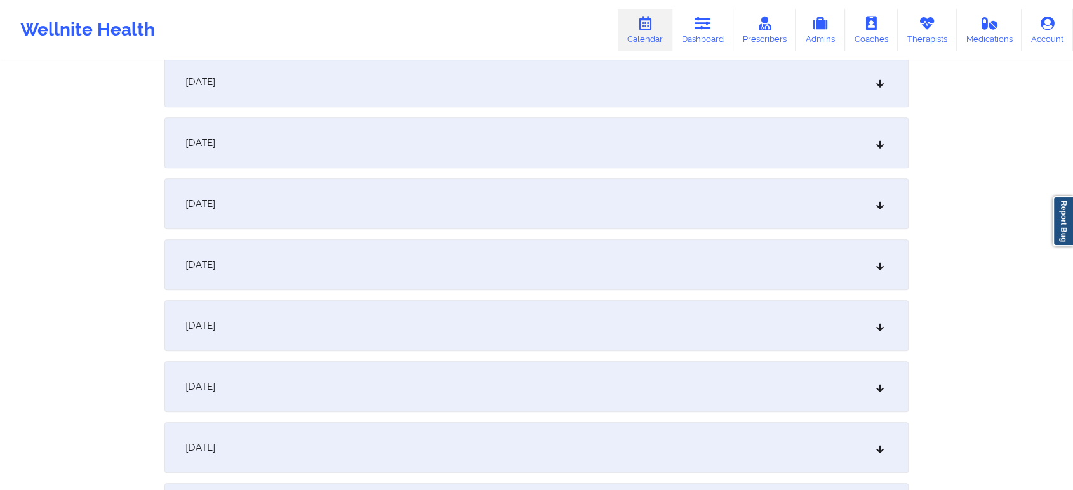
scroll to position [617, 0]
drag, startPoint x: 801, startPoint y: 242, endPoint x: 818, endPoint y: 178, distance: 66.6
click at [800, 204] on div "[DATE]" at bounding box center [536, 209] width 744 height 51
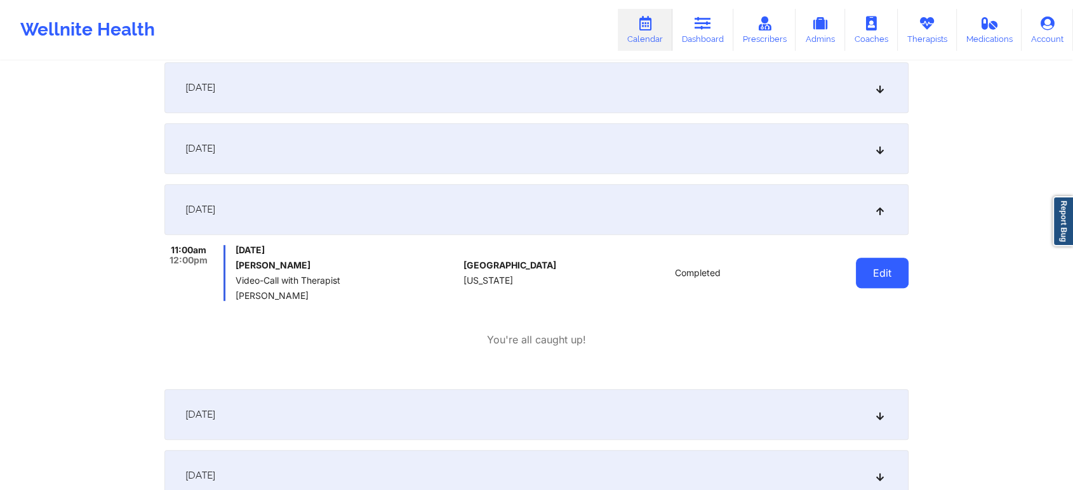
click at [878, 265] on button "Edit" at bounding box center [882, 273] width 53 height 30
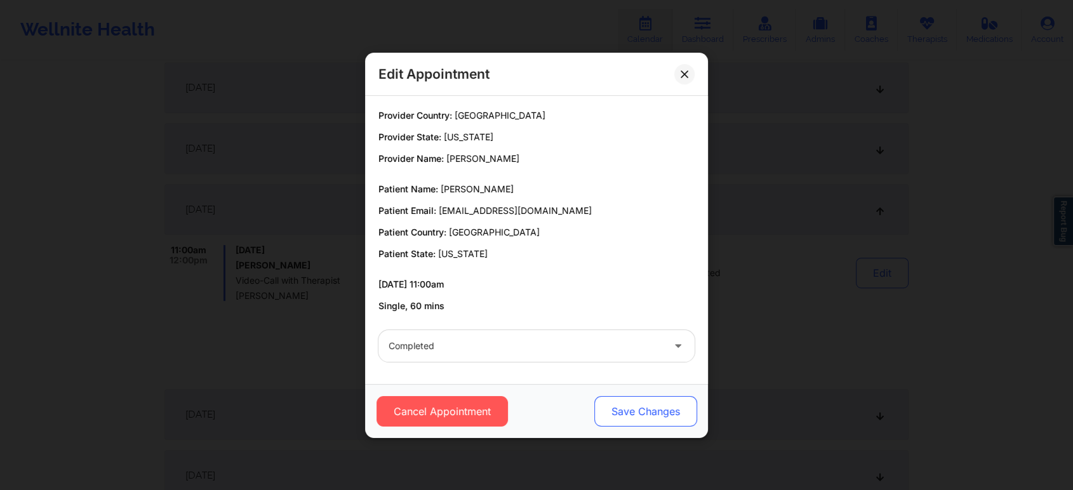
click at [641, 397] on button "Save Changes" at bounding box center [645, 411] width 103 height 30
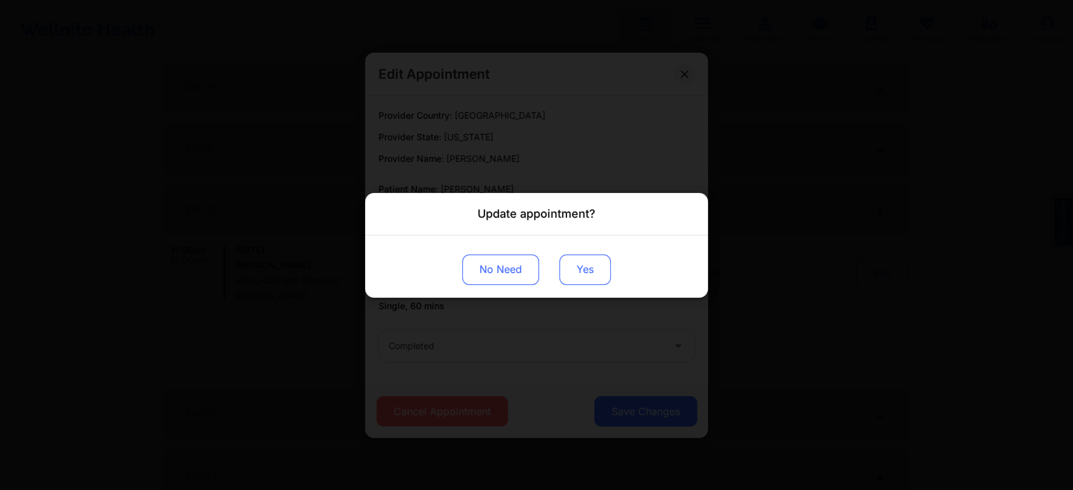
click at [592, 278] on button "Yes" at bounding box center [584, 269] width 51 height 30
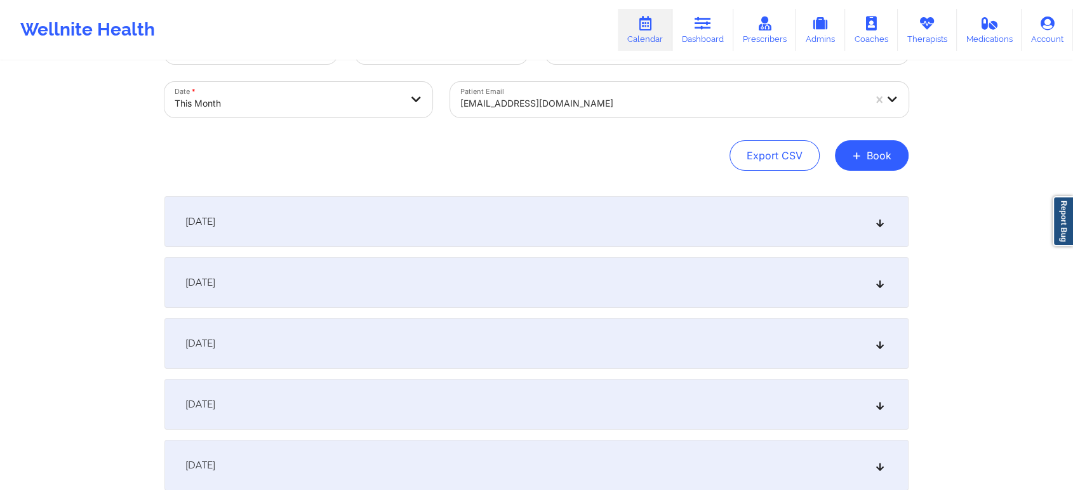
scroll to position [48, 0]
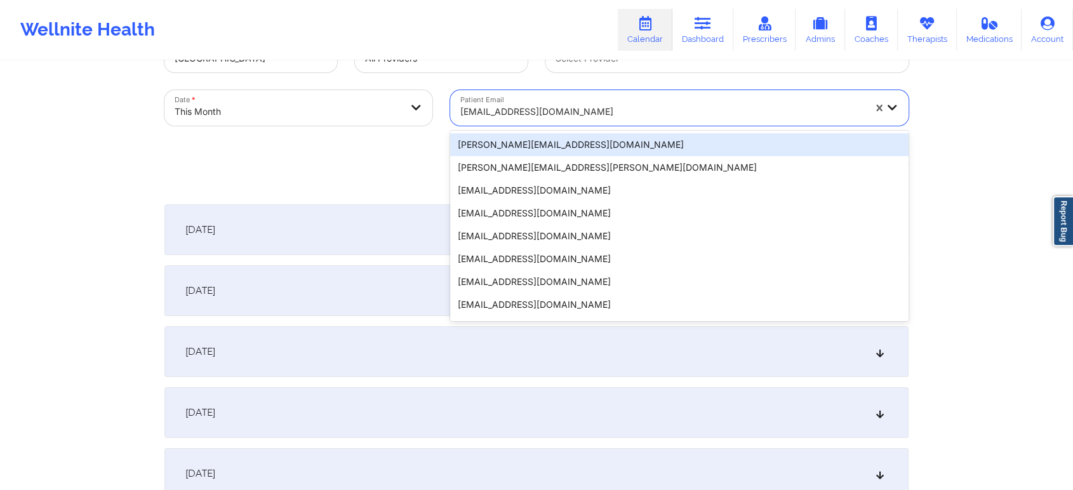
click at [584, 107] on div at bounding box center [662, 111] width 404 height 15
paste input "[EMAIL_ADDRESS][DOMAIN_NAME]"
type input "[EMAIL_ADDRESS][DOMAIN_NAME]"
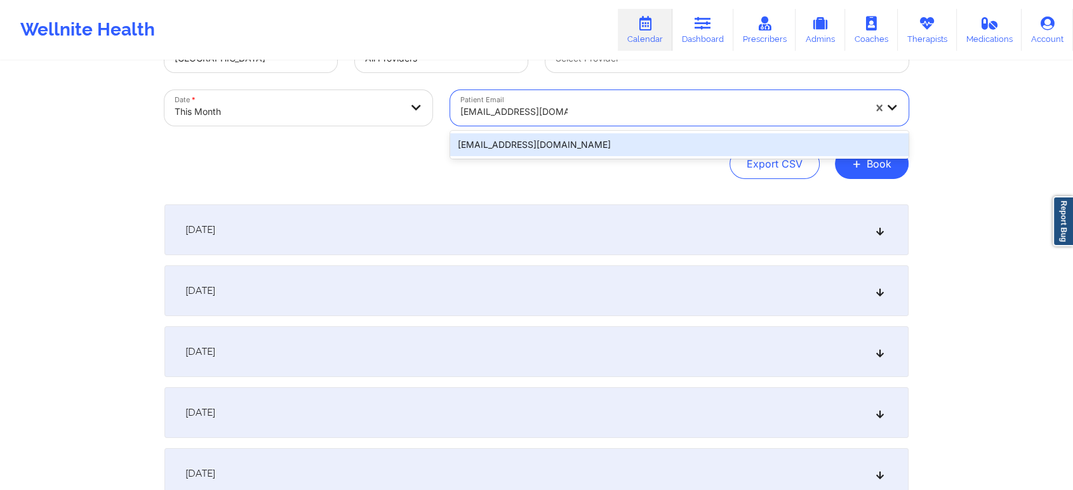
click at [575, 141] on div "[EMAIL_ADDRESS][DOMAIN_NAME]" at bounding box center [679, 144] width 458 height 23
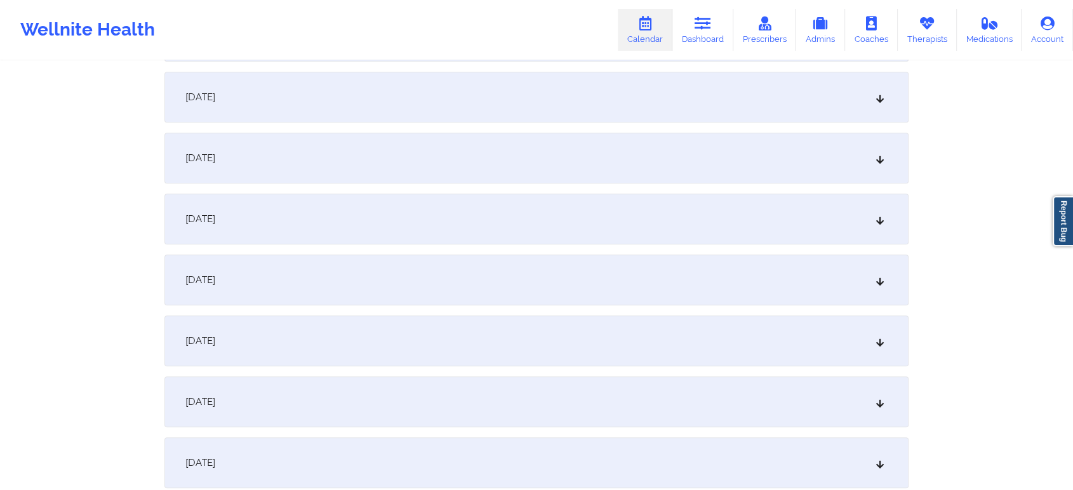
scroll to position [663, 0]
click at [700, 173] on div "[DATE]" at bounding box center [536, 163] width 744 height 51
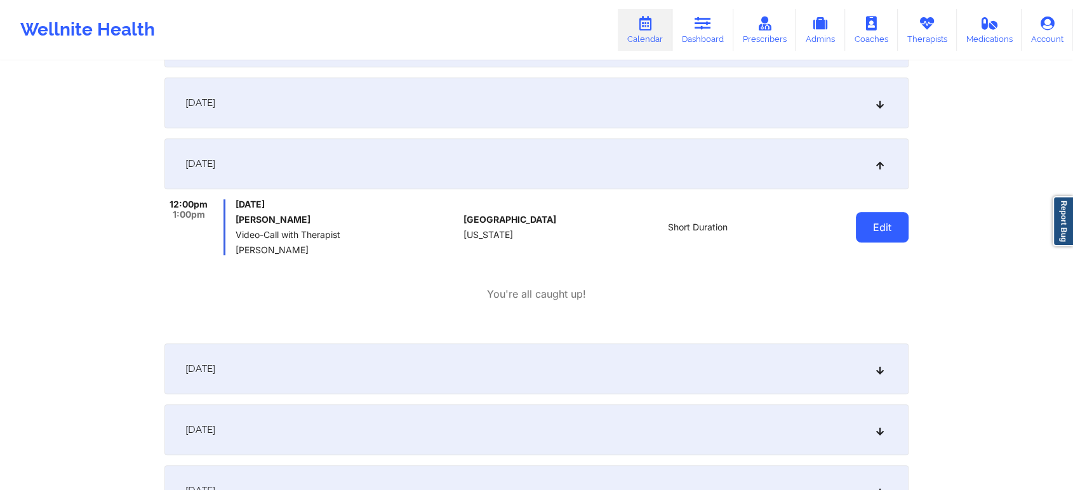
click at [899, 232] on button "Edit" at bounding box center [882, 227] width 53 height 30
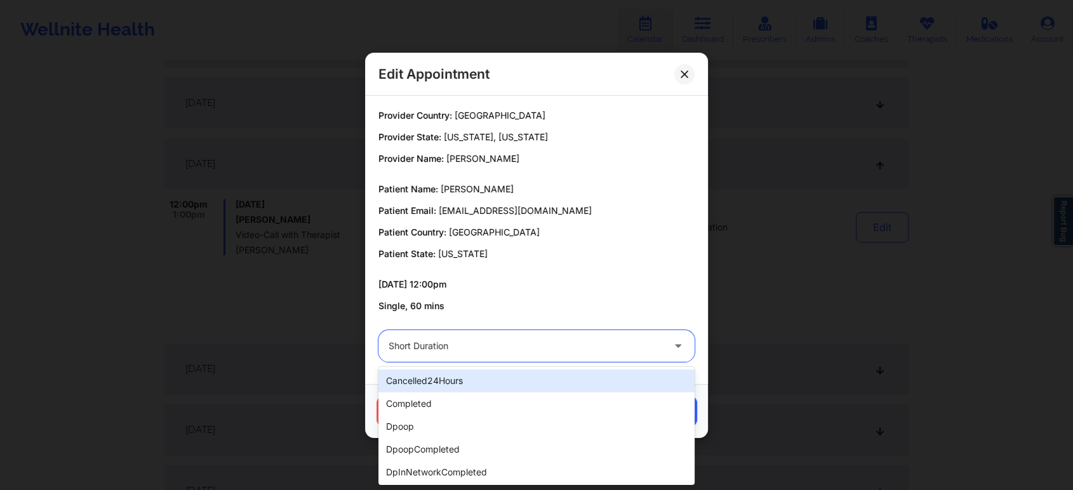
click at [533, 349] on div at bounding box center [526, 345] width 274 height 15
type input "dp"
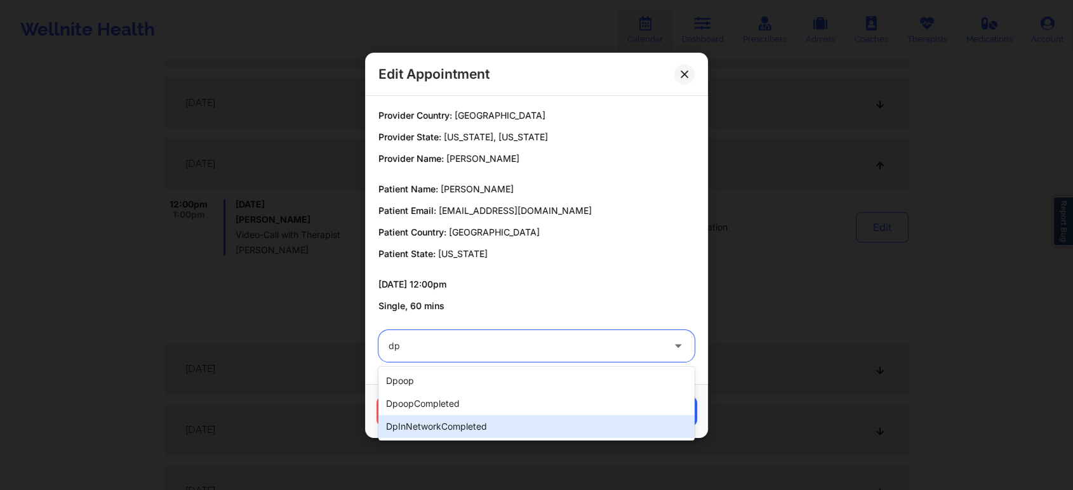
click at [488, 417] on div "dpInNetworkCompleted" at bounding box center [536, 426] width 316 height 23
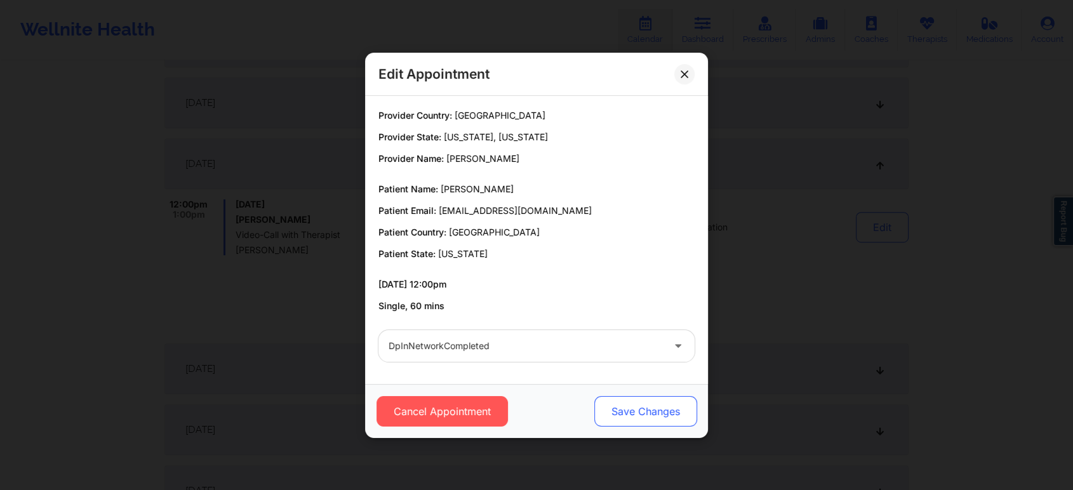
click at [617, 413] on button "Save Changes" at bounding box center [645, 411] width 103 height 30
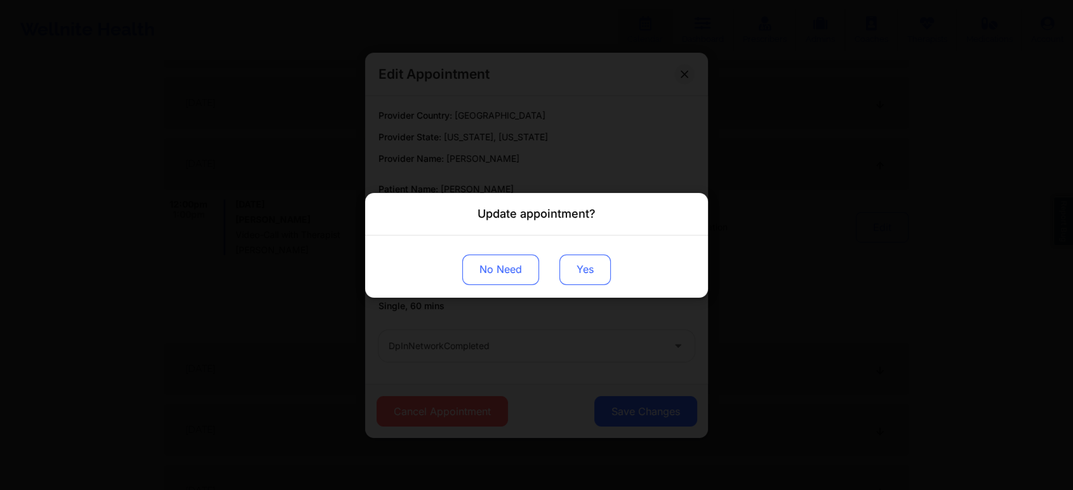
click at [585, 274] on button "Yes" at bounding box center [584, 269] width 51 height 30
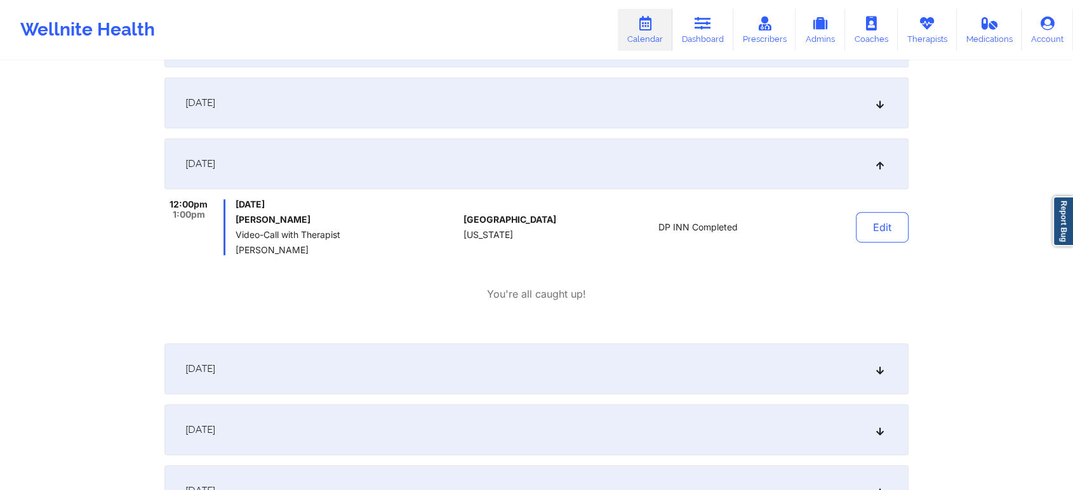
scroll to position [0, 0]
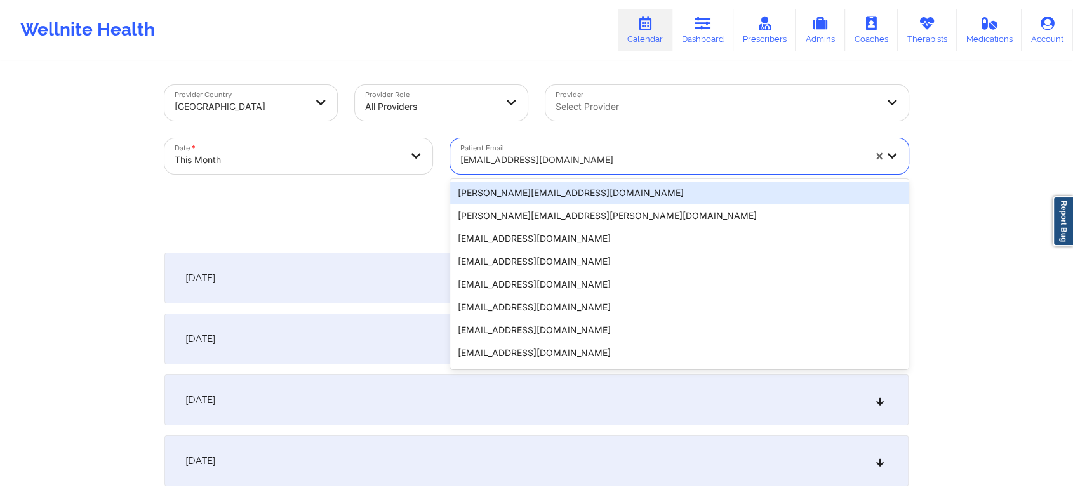
click at [569, 161] on div at bounding box center [662, 159] width 404 height 15
paste input "[EMAIL_ADDRESS][DOMAIN_NAME]"
type input "[EMAIL_ADDRESS][DOMAIN_NAME]"
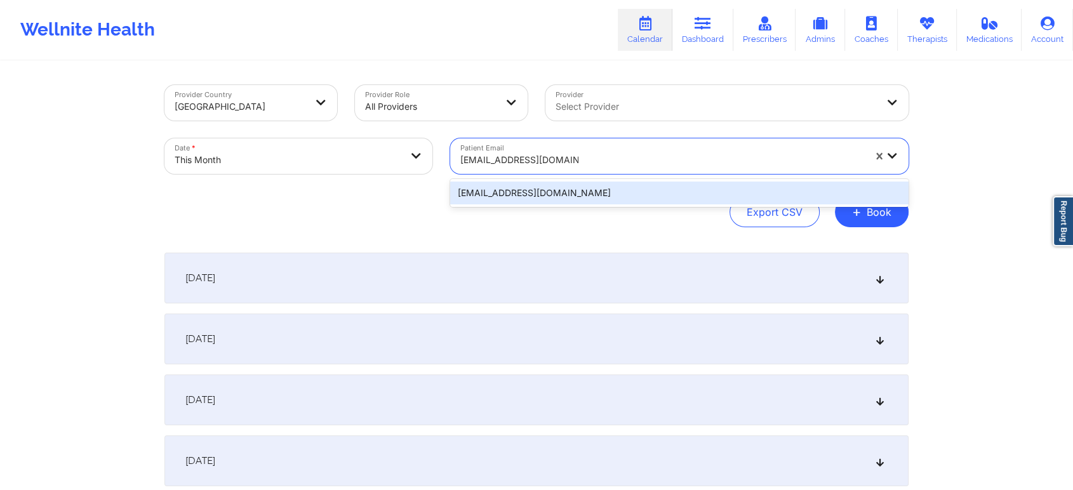
click at [556, 197] on div "[EMAIL_ADDRESS][DOMAIN_NAME]" at bounding box center [679, 193] width 458 height 23
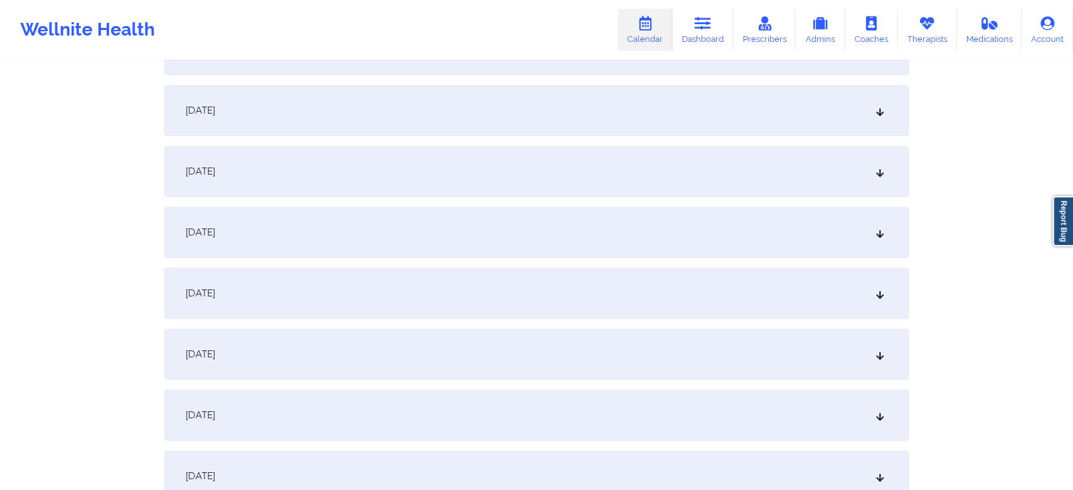
scroll to position [558, 0]
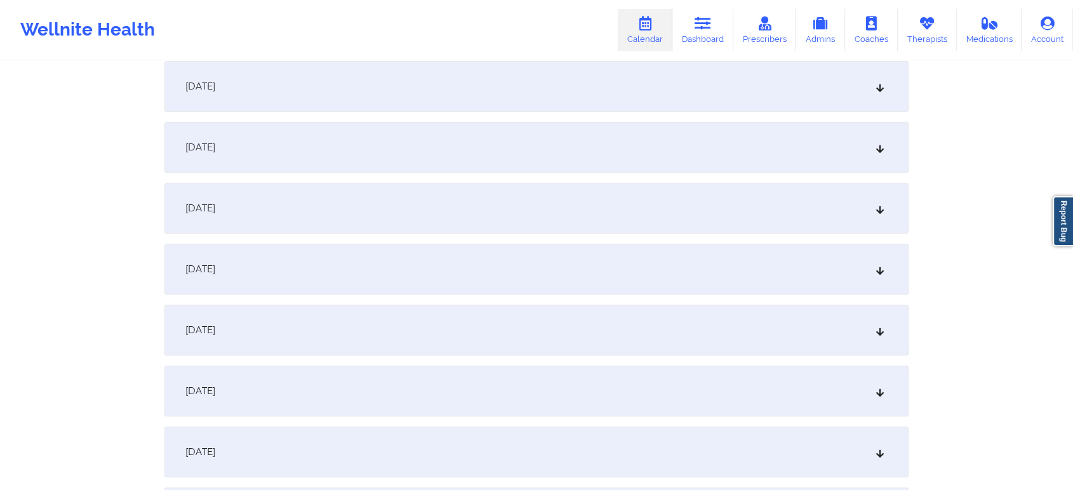
click at [658, 253] on div "[DATE]" at bounding box center [536, 269] width 744 height 51
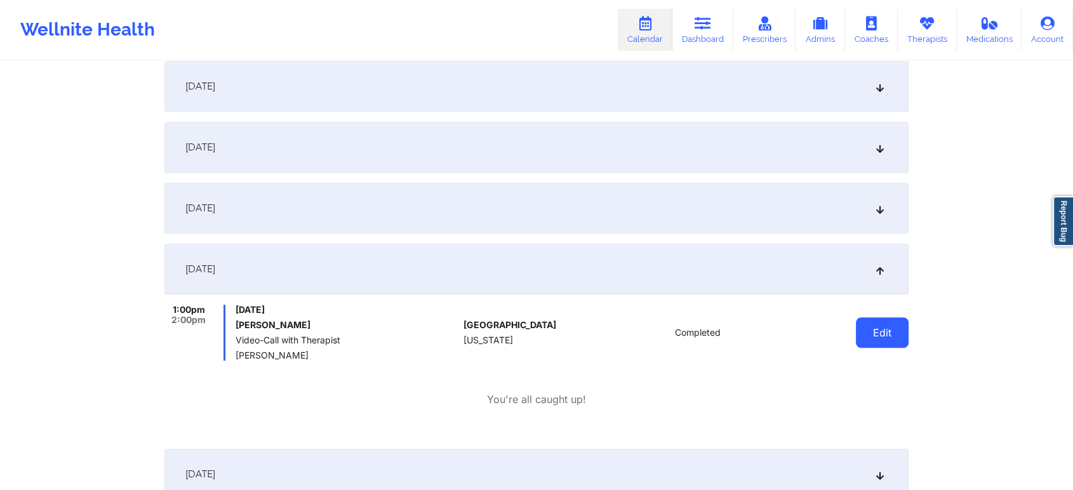
click at [886, 339] on button "Edit" at bounding box center [882, 332] width 53 height 30
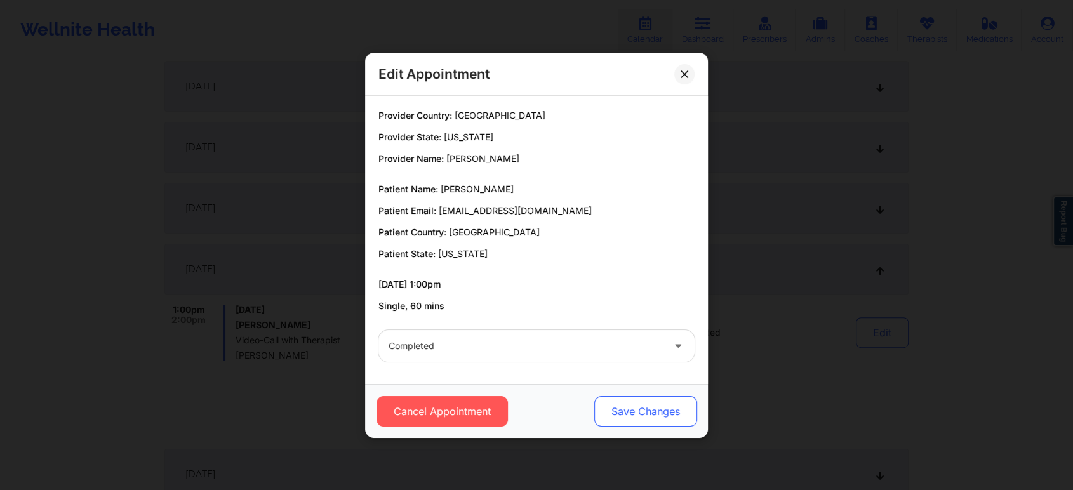
click at [671, 399] on button "Save Changes" at bounding box center [645, 411] width 103 height 30
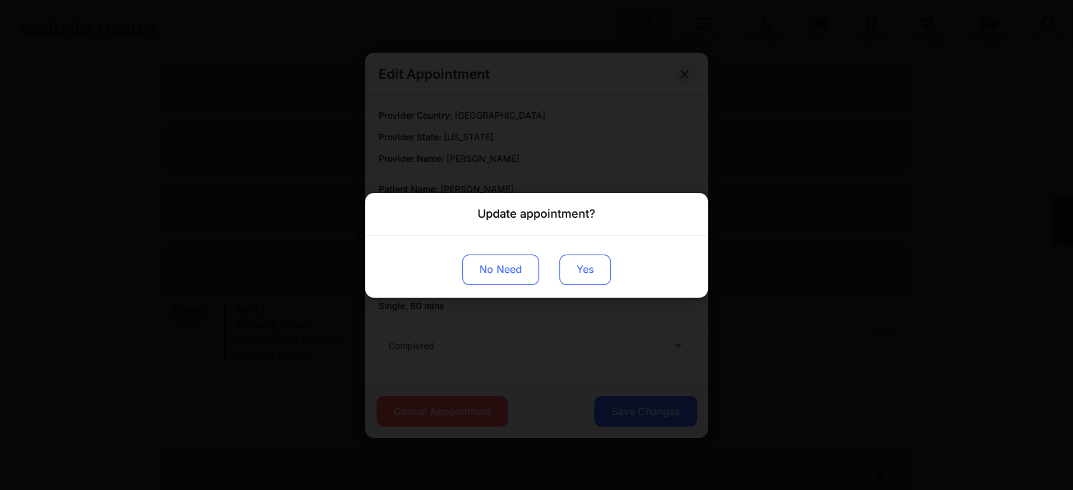
click at [576, 266] on button "Yes" at bounding box center [584, 269] width 51 height 30
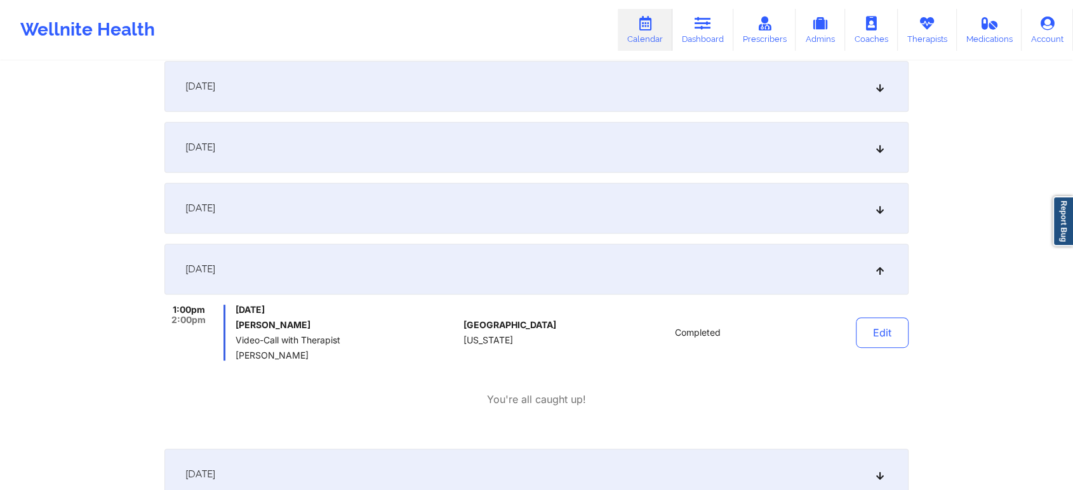
scroll to position [0, 0]
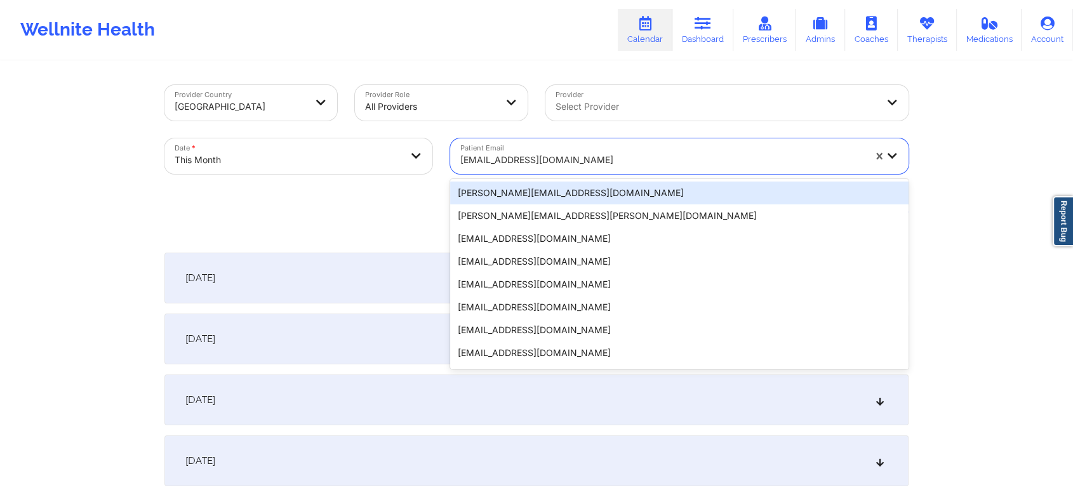
click at [554, 163] on div at bounding box center [662, 159] width 404 height 15
paste input "[EMAIL_ADDRESS][DOMAIN_NAME]"
type input "[EMAIL_ADDRESS][DOMAIN_NAME]"
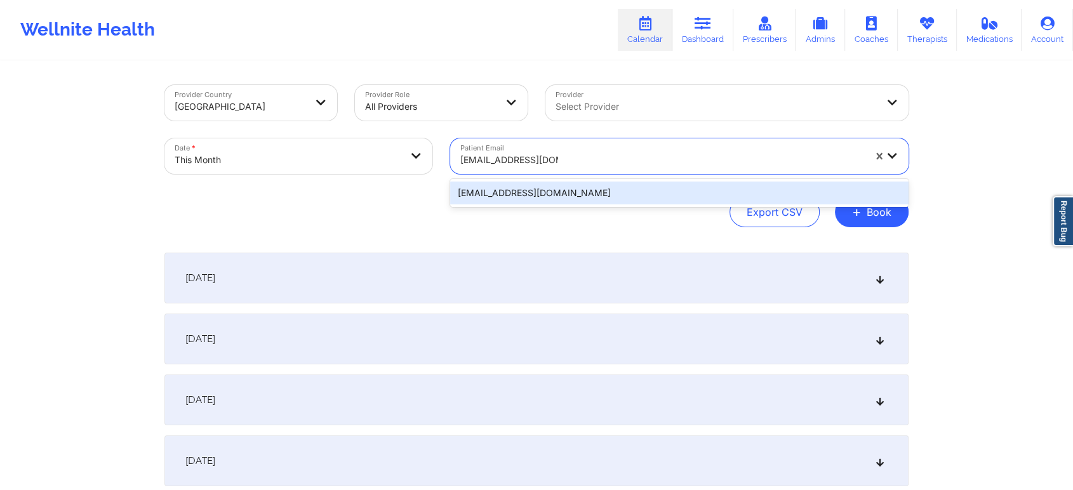
click at [568, 189] on div "[EMAIL_ADDRESS][DOMAIN_NAME]" at bounding box center [679, 193] width 458 height 23
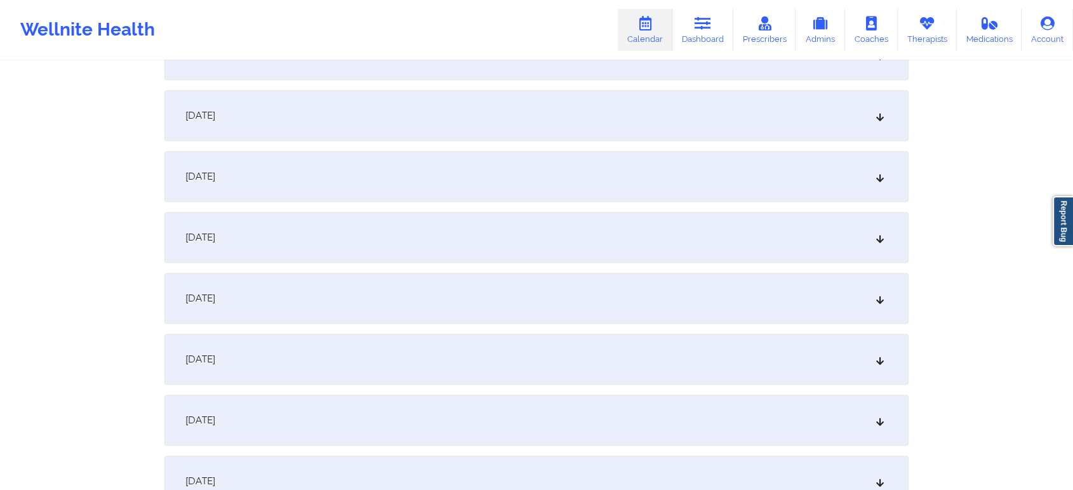
scroll to position [629, 0]
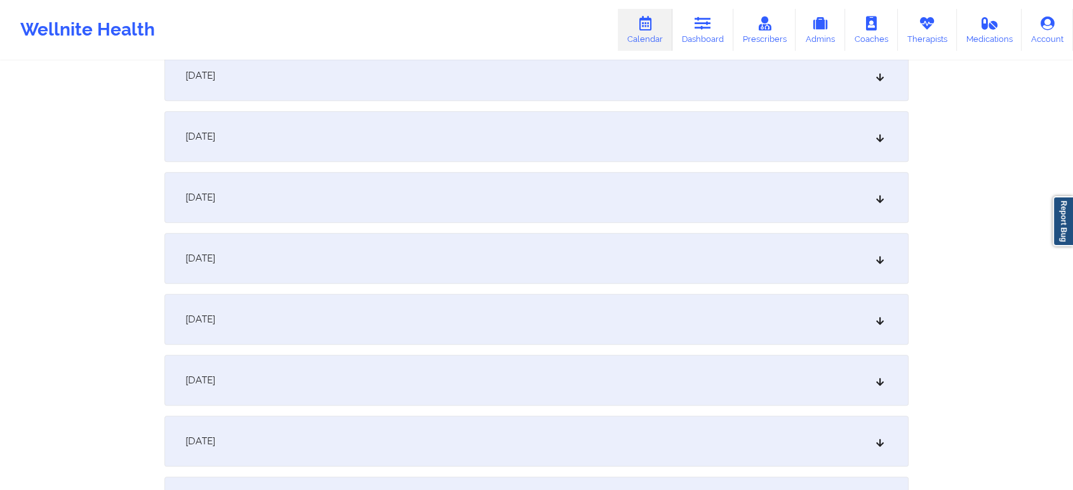
click at [601, 216] on div "[DATE]" at bounding box center [536, 197] width 744 height 51
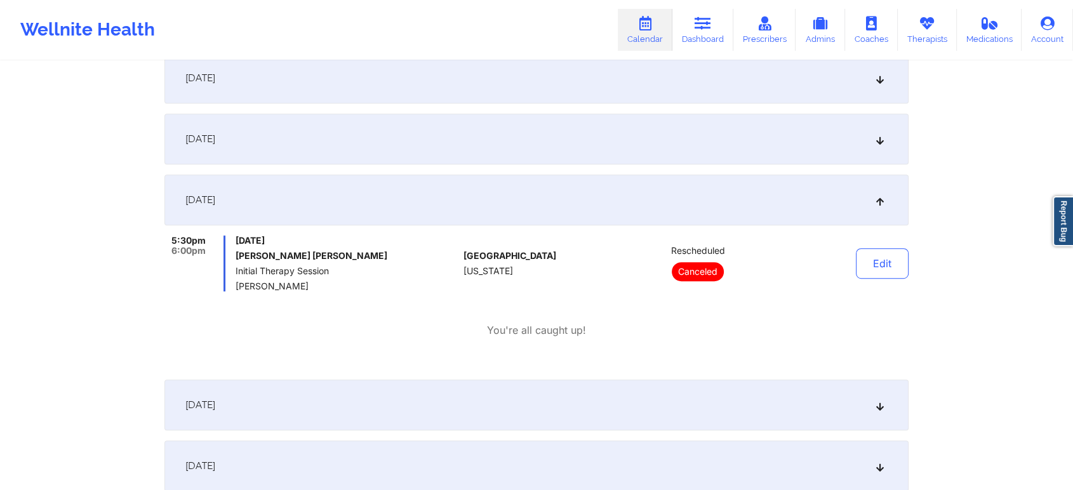
scroll to position [0, 0]
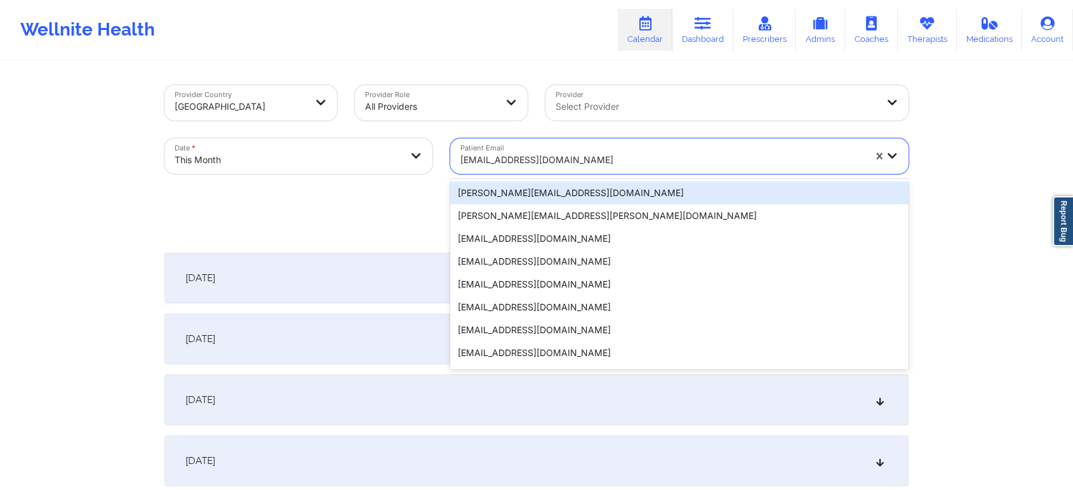
click at [509, 160] on div at bounding box center [662, 159] width 404 height 15
paste input "[EMAIL_ADDRESS][DOMAIN_NAME]"
type input "[EMAIL_ADDRESS][DOMAIN_NAME]"
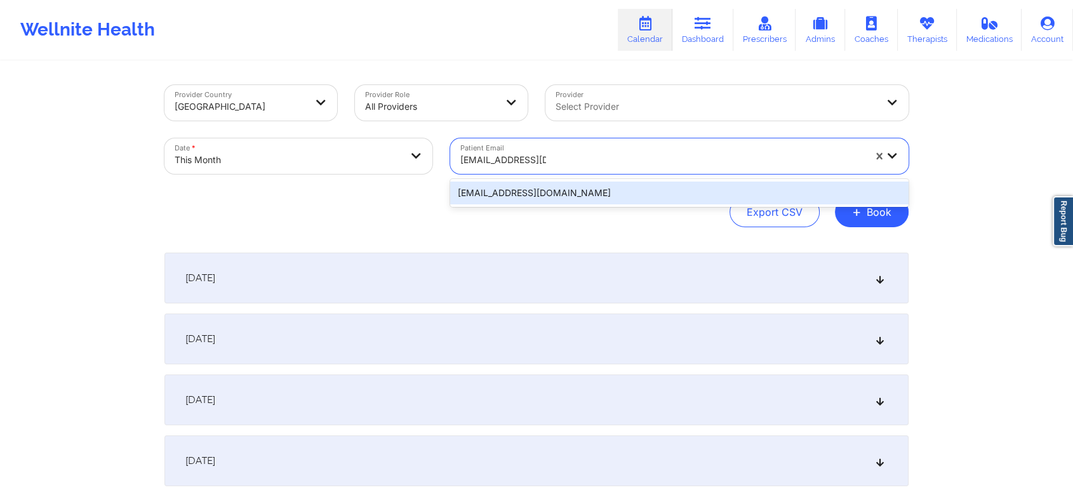
click at [536, 189] on div "[EMAIL_ADDRESS][DOMAIN_NAME]" at bounding box center [679, 193] width 458 height 23
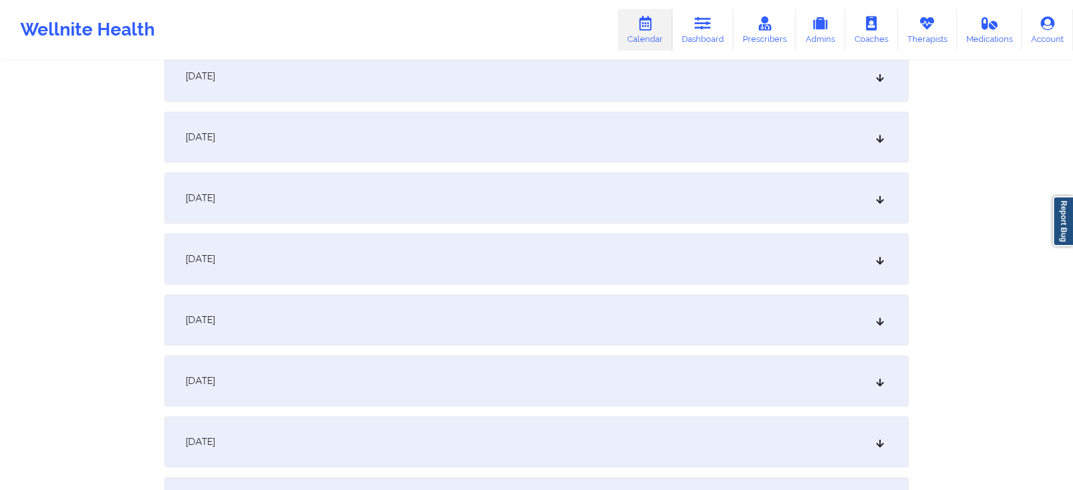
scroll to position [500, 0]
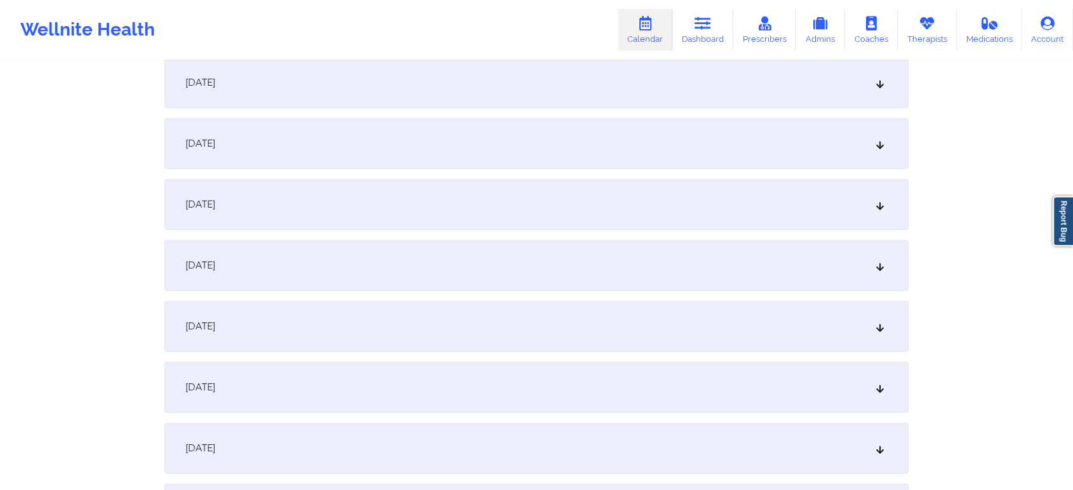
drag, startPoint x: 635, startPoint y: 309, endPoint x: 781, endPoint y: 371, distance: 158.7
click at [529, 304] on div "[DATE]" at bounding box center [536, 326] width 744 height 51
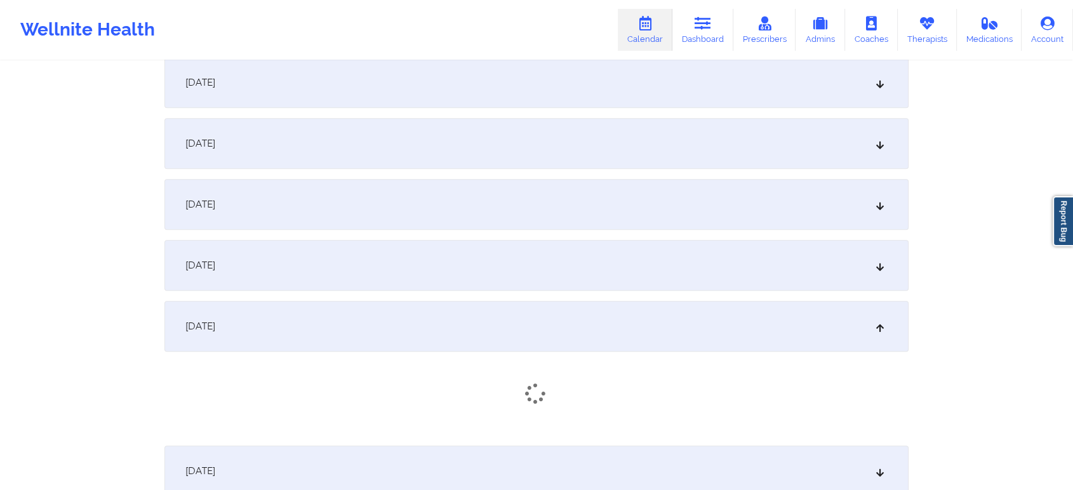
click at [529, 304] on div "[DATE]" at bounding box center [536, 326] width 744 height 51
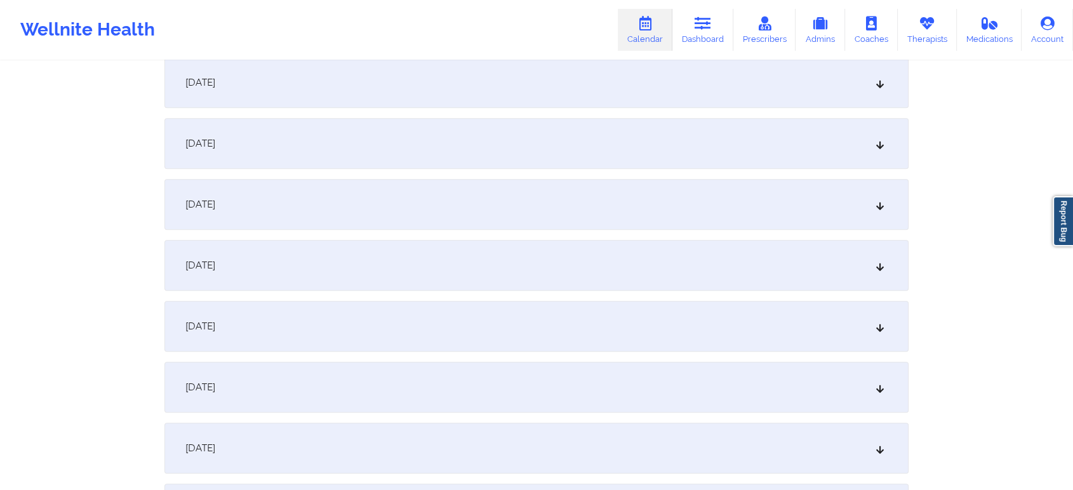
click at [529, 304] on div "[DATE]" at bounding box center [536, 326] width 744 height 51
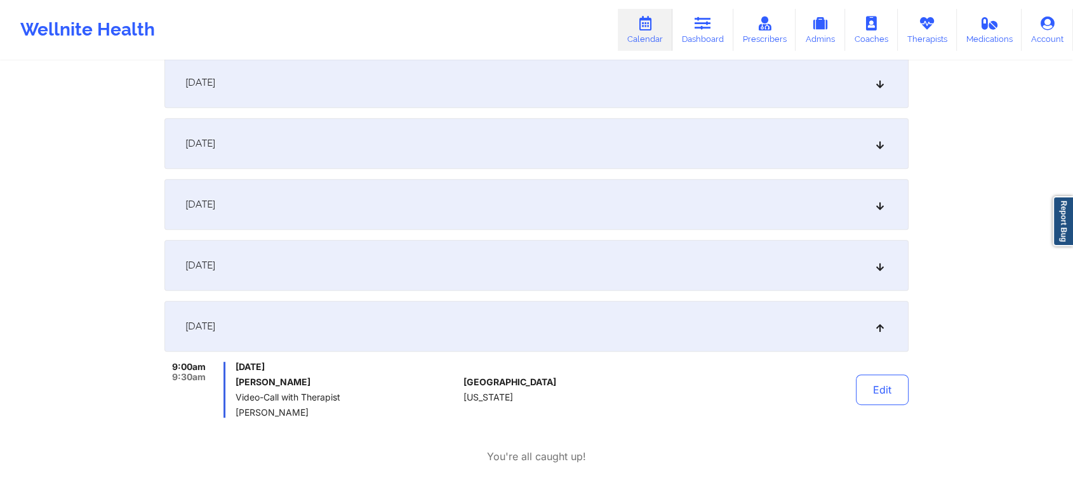
scroll to position [0, 0]
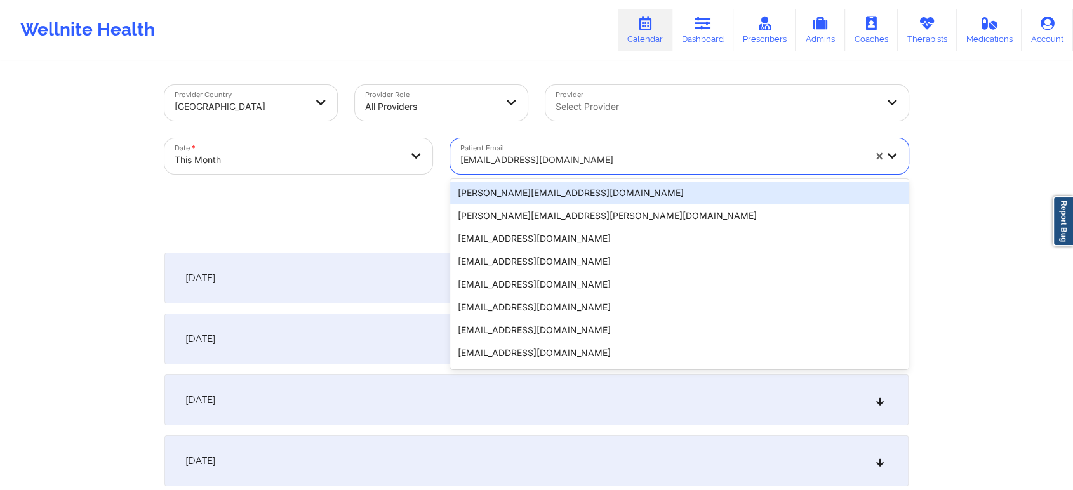
click at [531, 156] on div at bounding box center [662, 159] width 404 height 15
paste input "[EMAIL_ADDRESS][DOMAIN_NAME]"
type input "[EMAIL_ADDRESS][DOMAIN_NAME]"
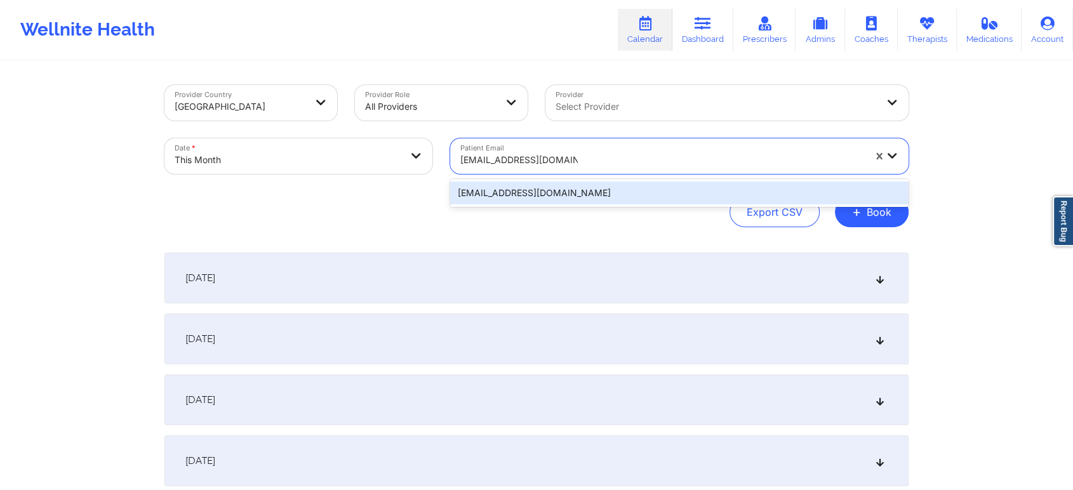
click at [635, 187] on div "[EMAIL_ADDRESS][DOMAIN_NAME]" at bounding box center [679, 193] width 458 height 23
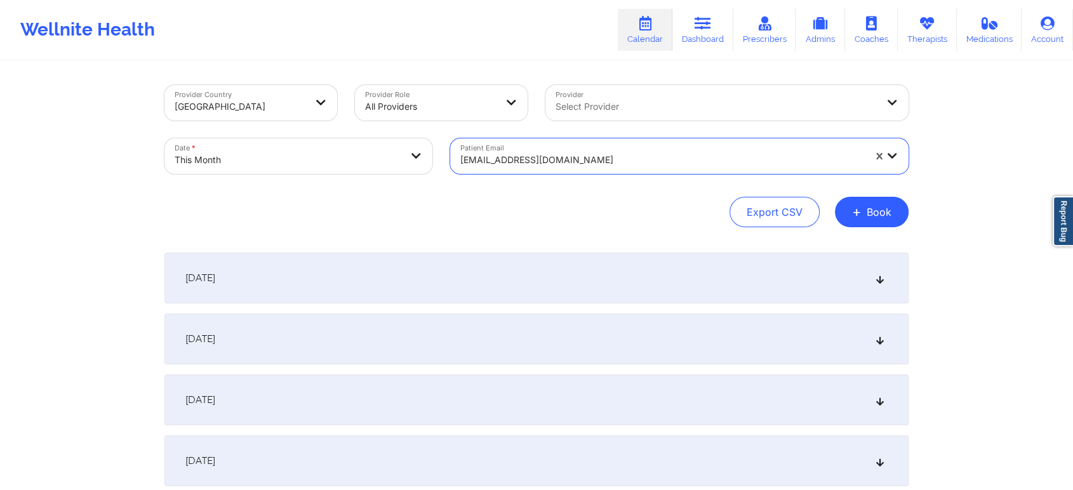
scroll to position [568, 0]
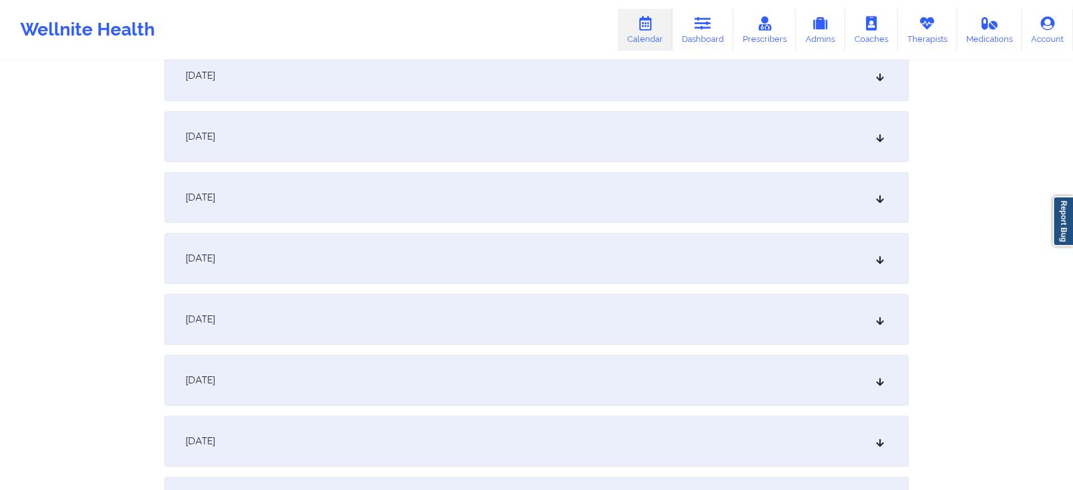
click at [574, 253] on div "[DATE]" at bounding box center [536, 258] width 744 height 51
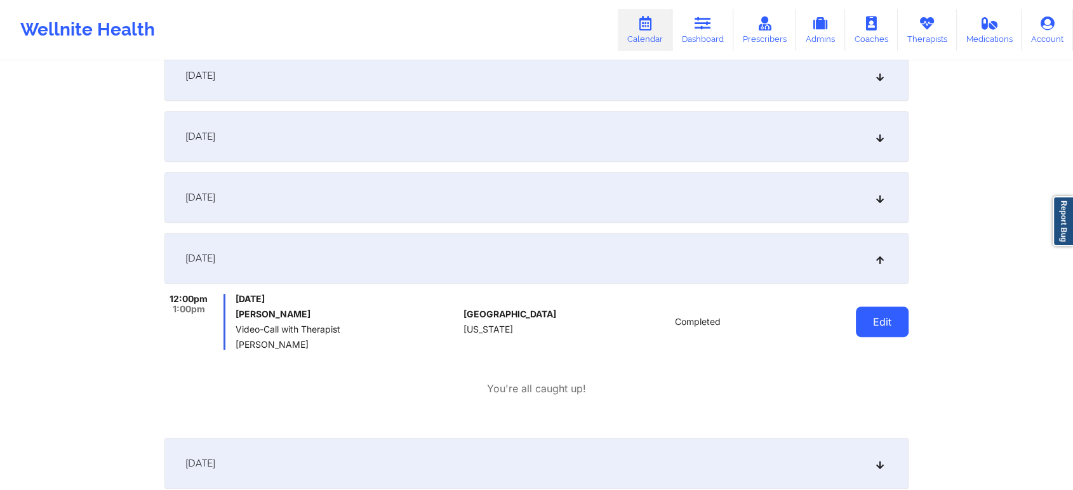
click at [879, 321] on button "Edit" at bounding box center [882, 322] width 53 height 30
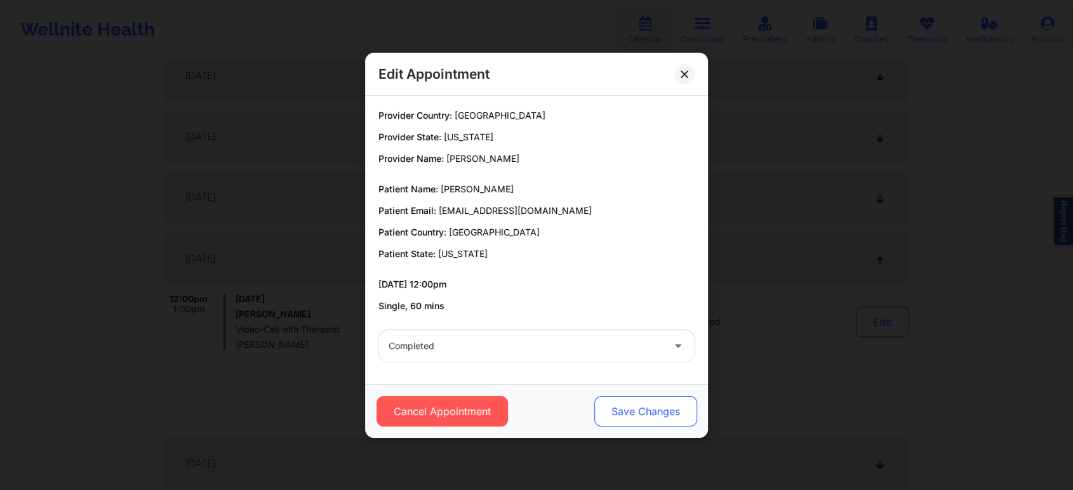
click at [650, 417] on button "Save Changes" at bounding box center [645, 411] width 103 height 30
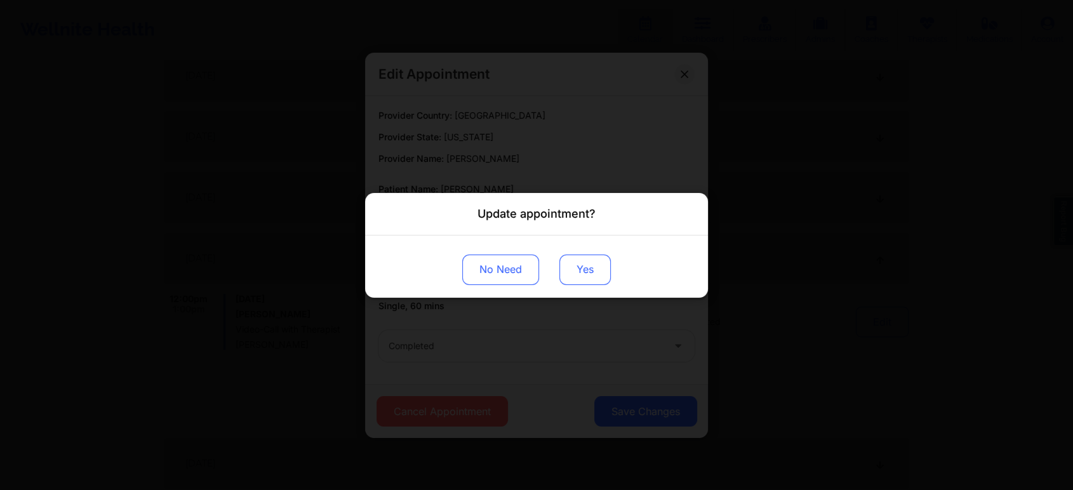
click at [598, 267] on button "Yes" at bounding box center [584, 269] width 51 height 30
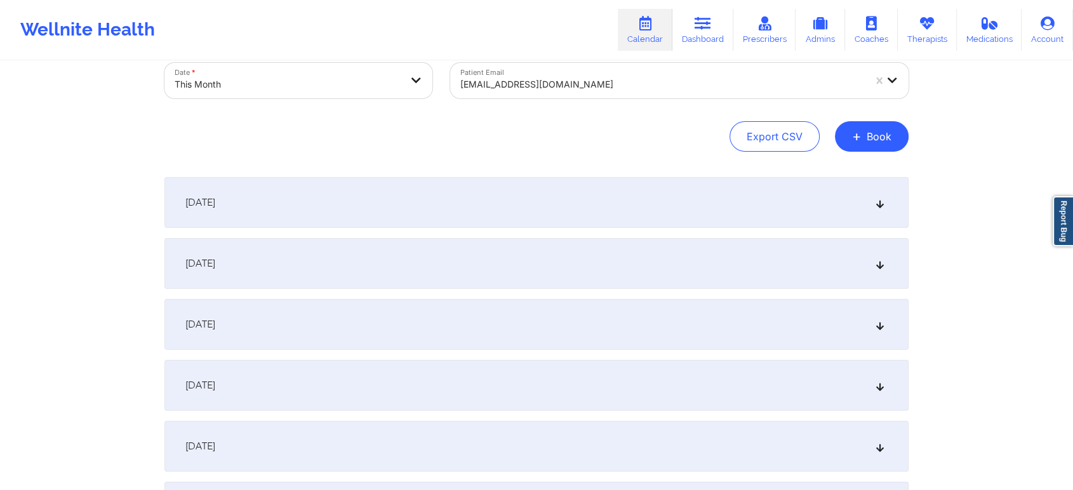
scroll to position [0, 0]
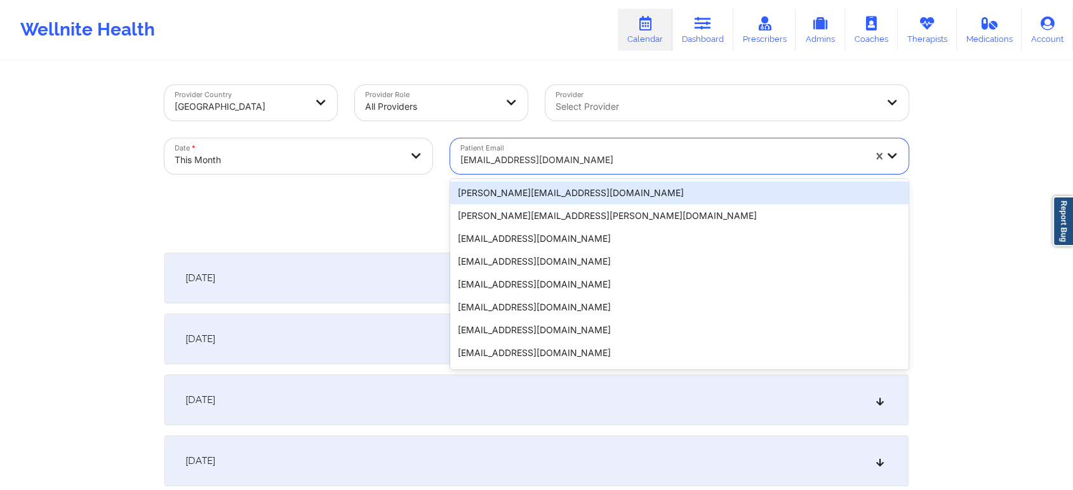
click at [484, 160] on div at bounding box center [662, 159] width 404 height 15
paste input "[EMAIL_ADDRESS][DOMAIN_NAME]"
type input "[EMAIL_ADDRESS][DOMAIN_NAME]"
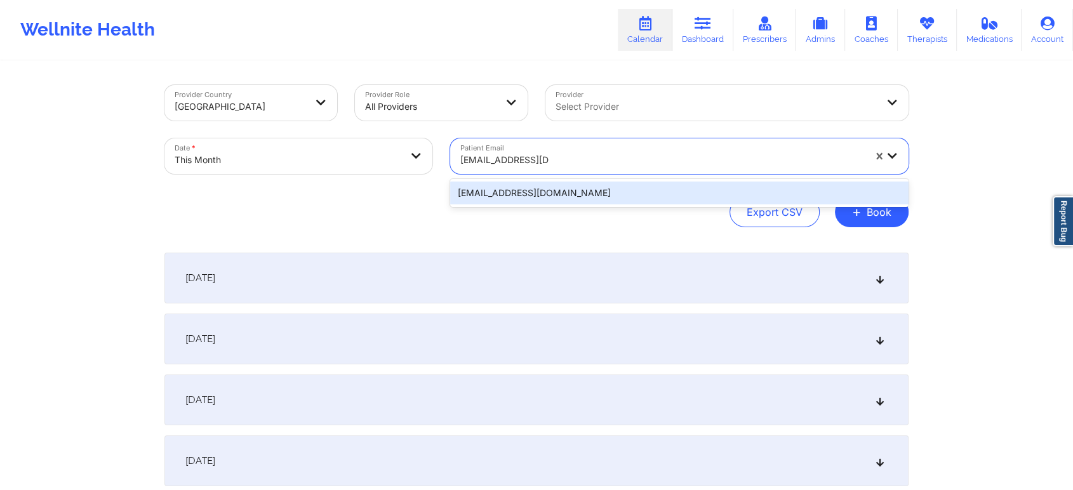
click at [554, 194] on div "[EMAIL_ADDRESS][DOMAIN_NAME]" at bounding box center [679, 193] width 458 height 23
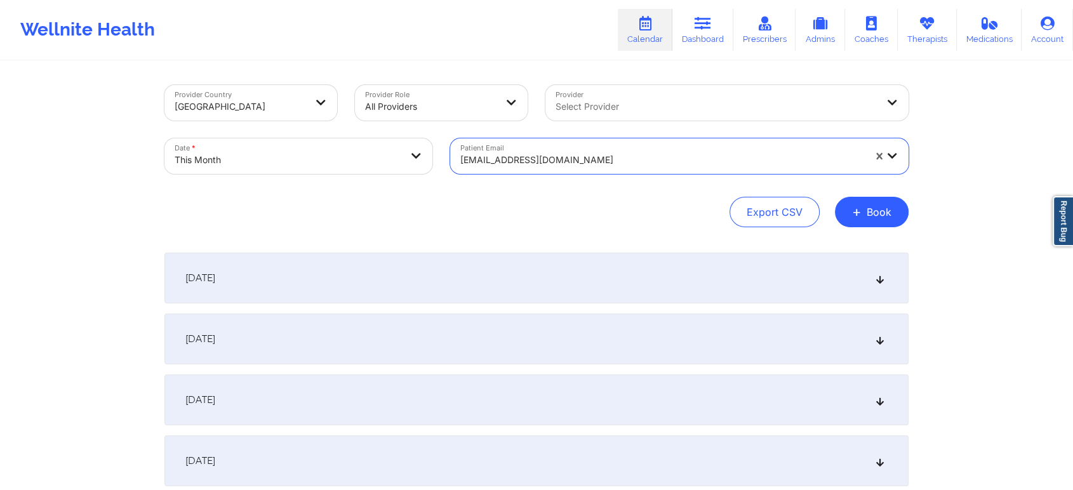
scroll to position [538, 0]
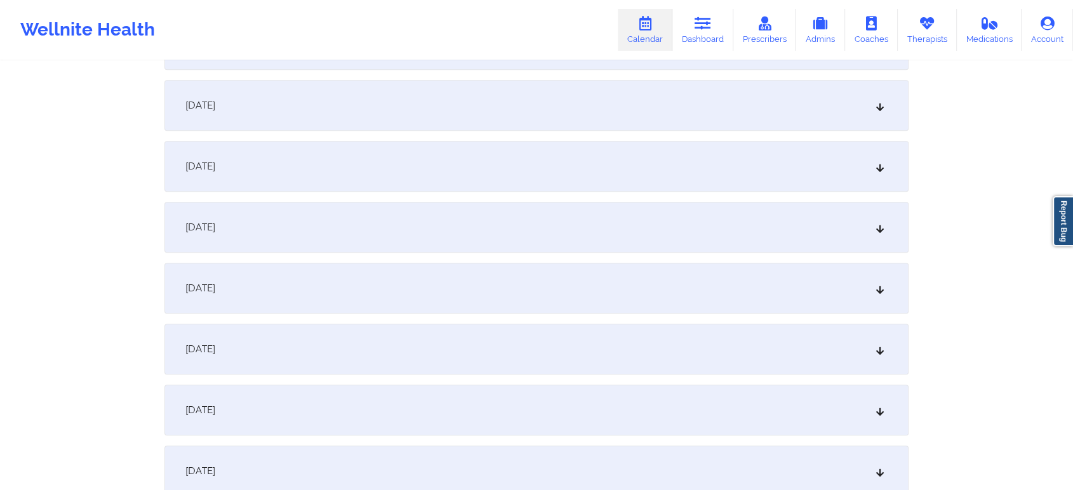
click at [869, 278] on div "[DATE]" at bounding box center [536, 288] width 744 height 51
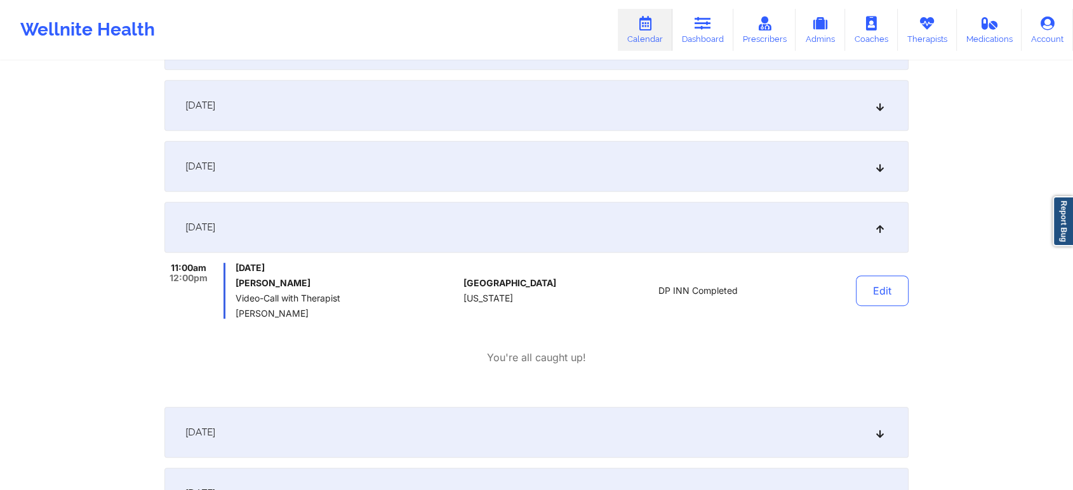
scroll to position [603, 0]
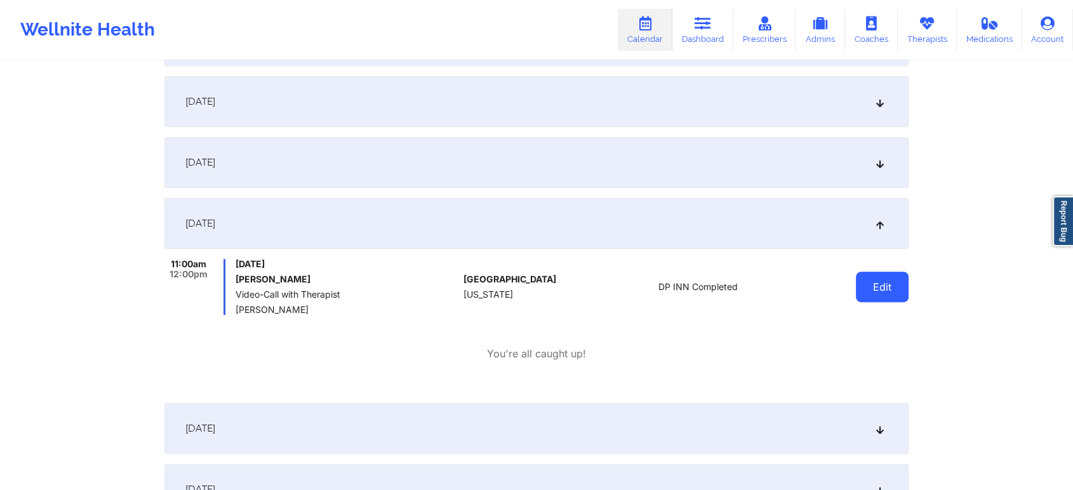
click at [883, 286] on button "Edit" at bounding box center [882, 287] width 53 height 30
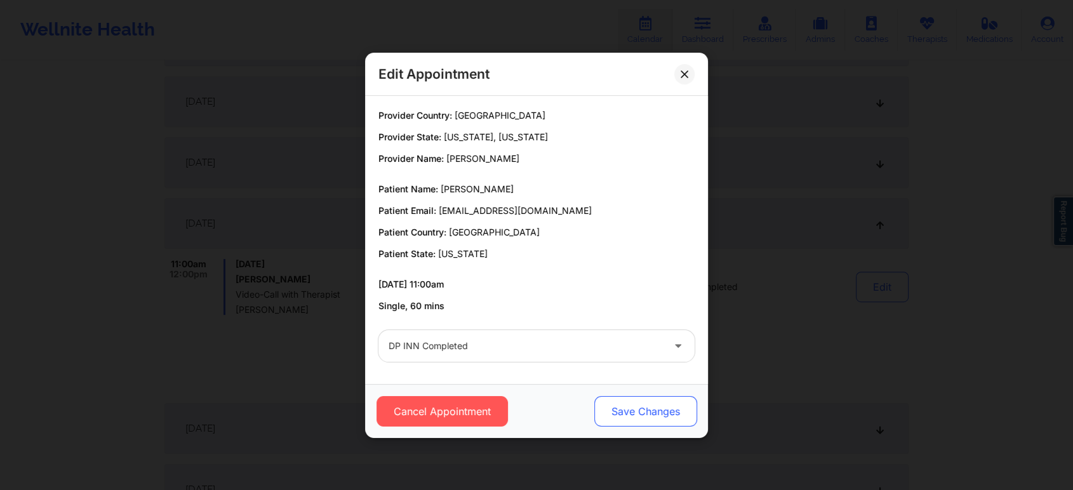
click at [661, 408] on button "Save Changes" at bounding box center [645, 411] width 103 height 30
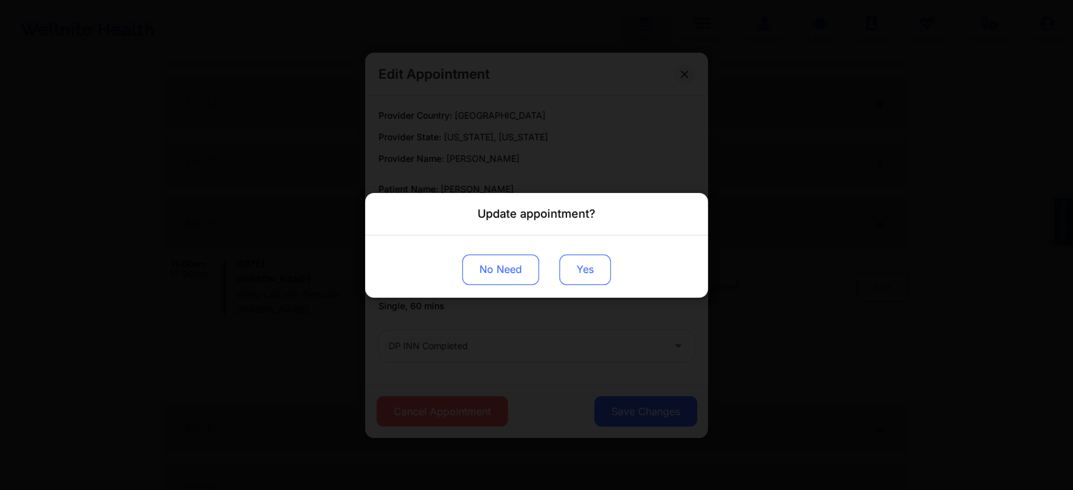
click at [569, 282] on button "Yes" at bounding box center [584, 269] width 51 height 30
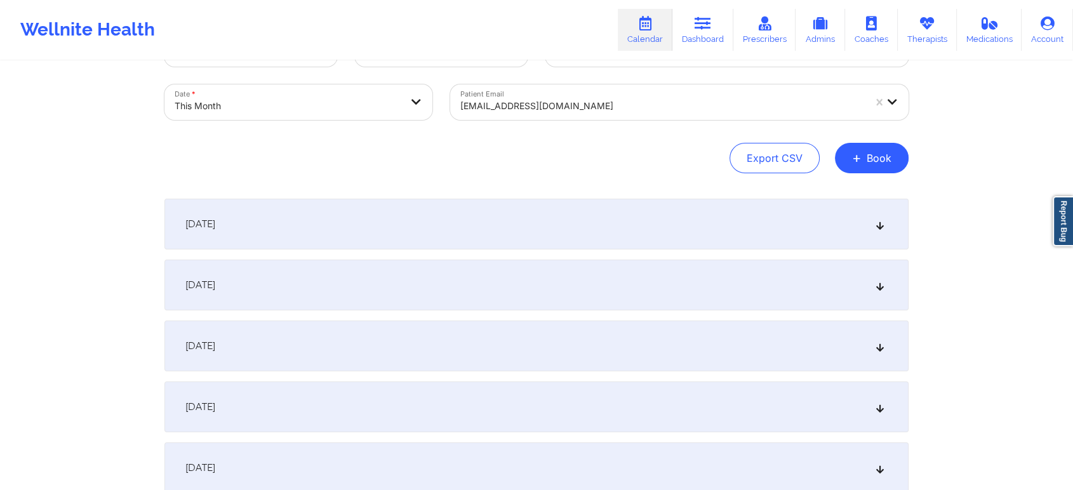
scroll to position [0, 0]
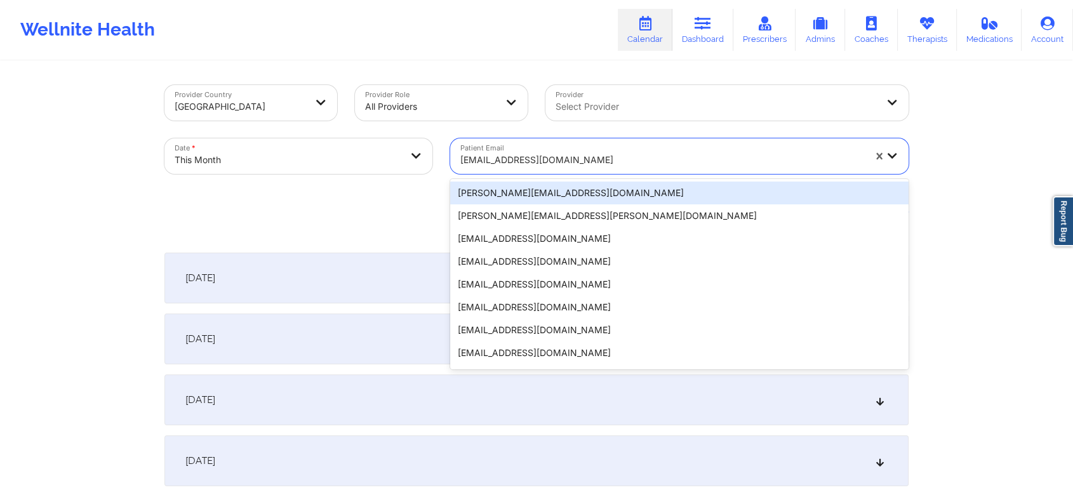
click at [537, 156] on div at bounding box center [662, 159] width 404 height 15
paste input "[EMAIL_ADDRESS][DOMAIN_NAME]"
type input "[EMAIL_ADDRESS][DOMAIN_NAME]"
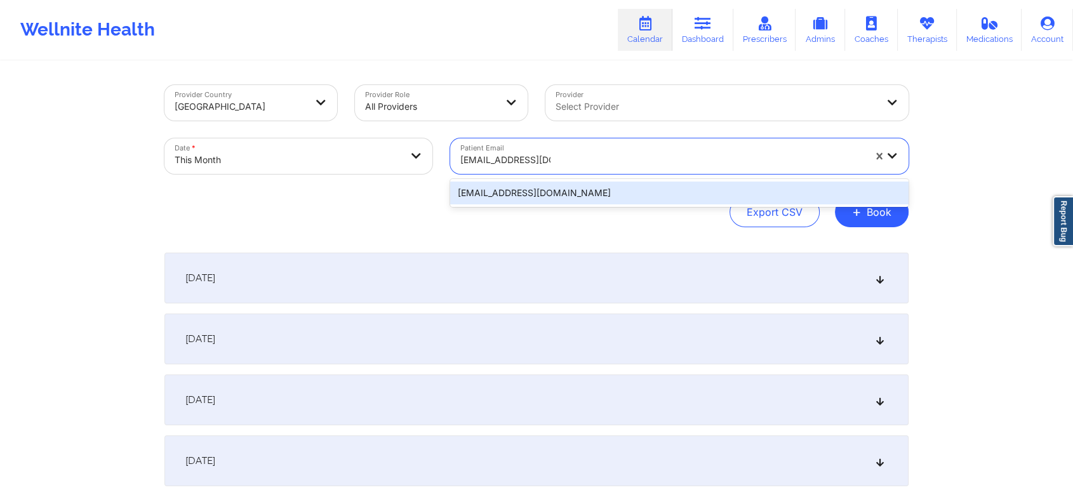
click at [546, 194] on div "[EMAIL_ADDRESS][DOMAIN_NAME]" at bounding box center [679, 193] width 458 height 23
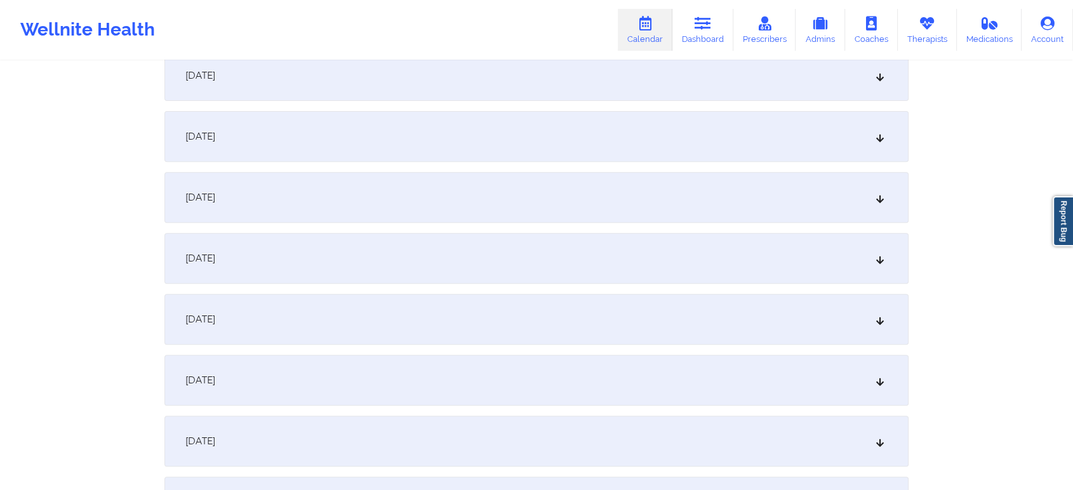
scroll to position [454, 0]
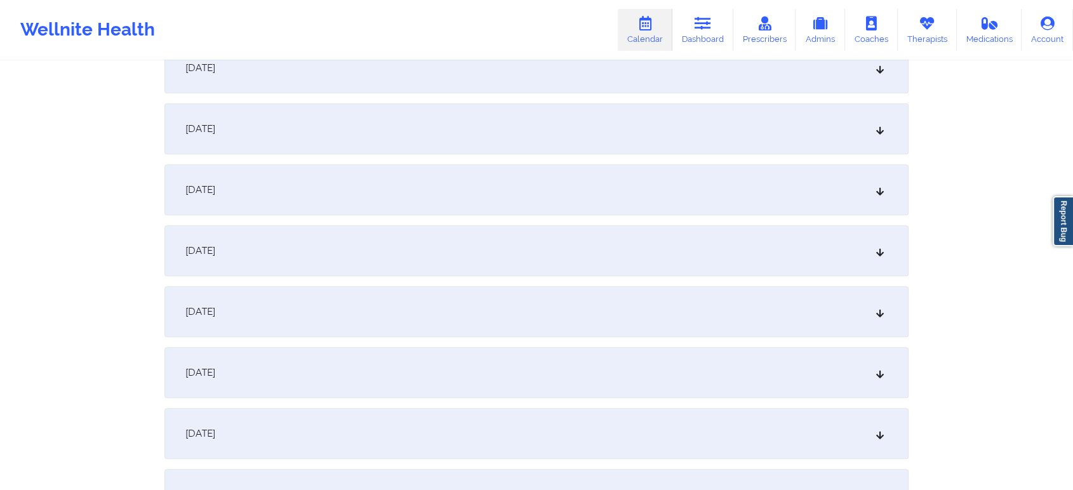
click at [722, 390] on div "[DATE]" at bounding box center [536, 372] width 744 height 51
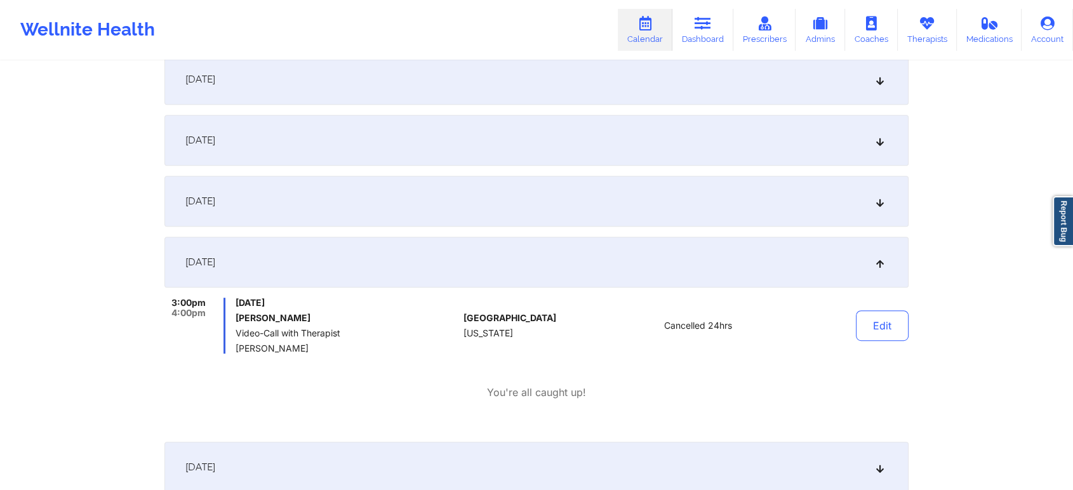
scroll to position [0, 0]
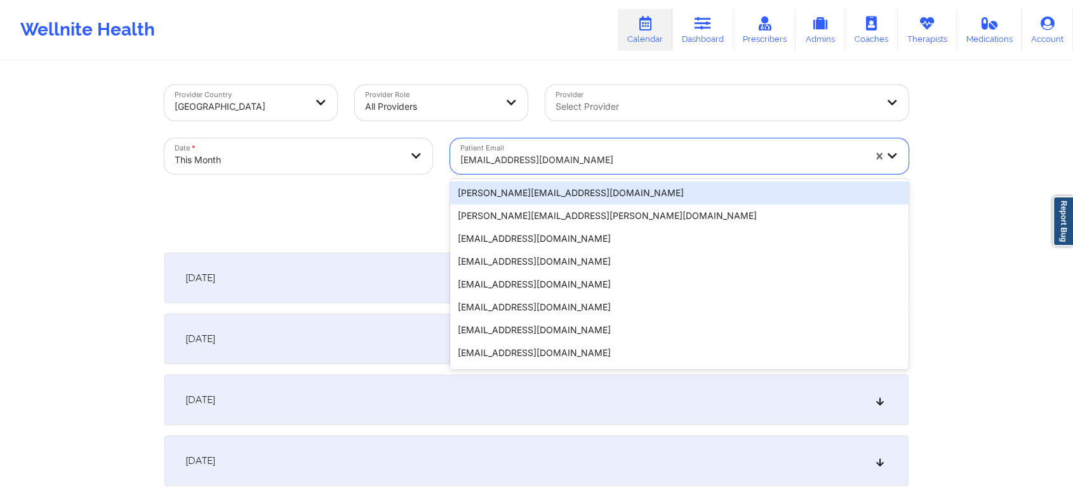
click at [498, 148] on div "[EMAIL_ADDRESS][DOMAIN_NAME]" at bounding box center [662, 160] width 404 height 28
paste input "[EMAIL_ADDRESS][DOMAIN_NAME]"
type input "[EMAIL_ADDRESS][DOMAIN_NAME]"
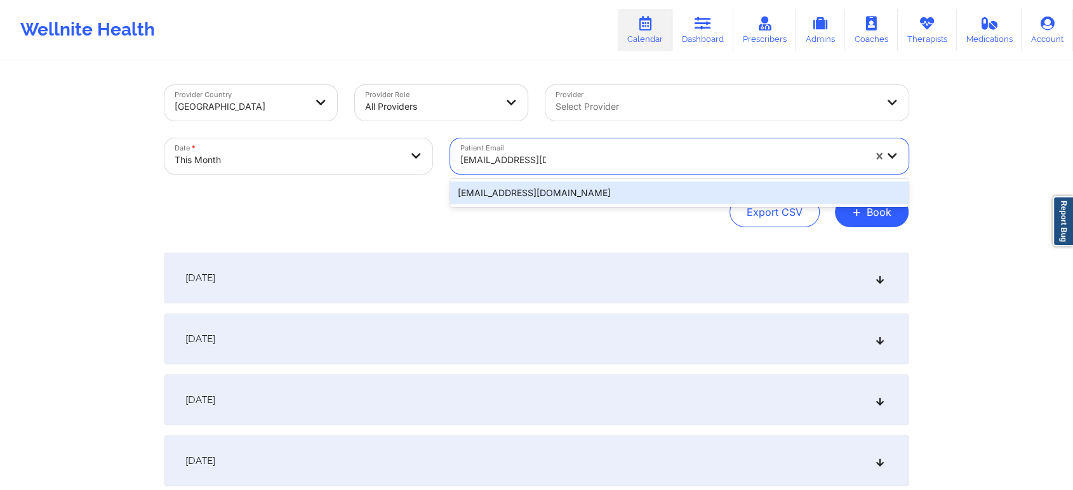
click at [518, 194] on div "[EMAIL_ADDRESS][DOMAIN_NAME]" at bounding box center [679, 193] width 458 height 23
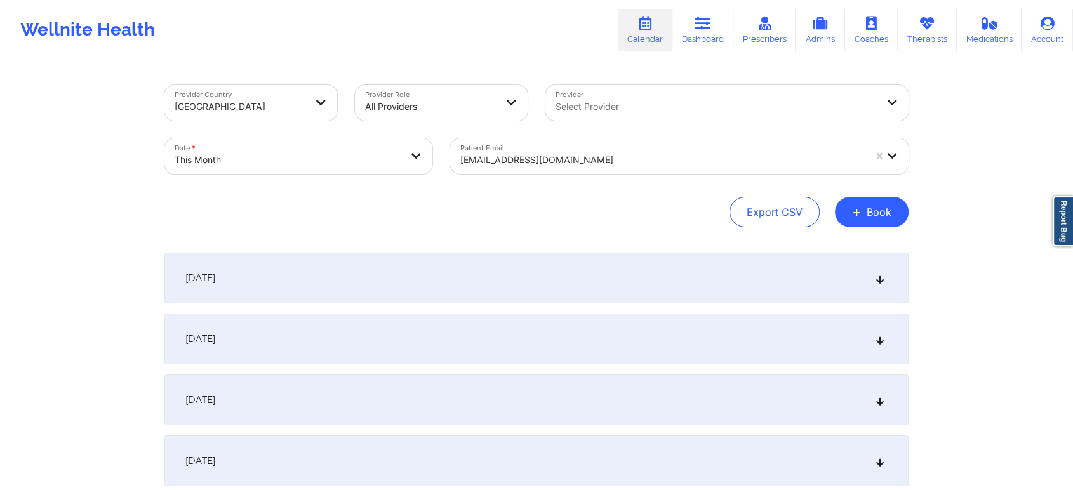
drag, startPoint x: 1032, startPoint y: 87, endPoint x: 1083, endPoint y: 67, distance: 53.9
click at [1072, 67] on html "Wellnite Health Calendar Dashboard Prescribers Admins Coaches Therapists Medica…" at bounding box center [536, 245] width 1073 height 490
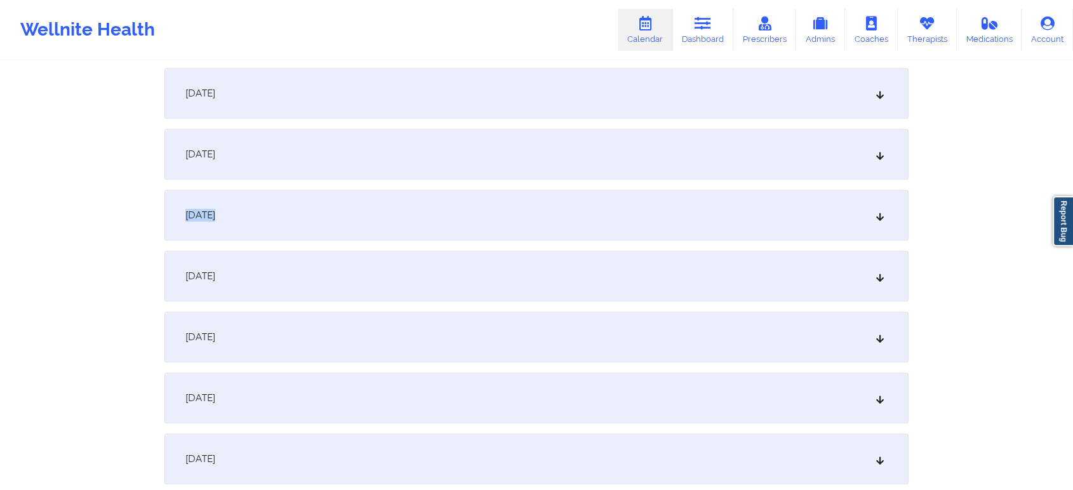
drag, startPoint x: 660, startPoint y: 183, endPoint x: 651, endPoint y: 225, distance: 42.8
click at [651, 225] on div "[DATE]" at bounding box center [536, 215] width 744 height 51
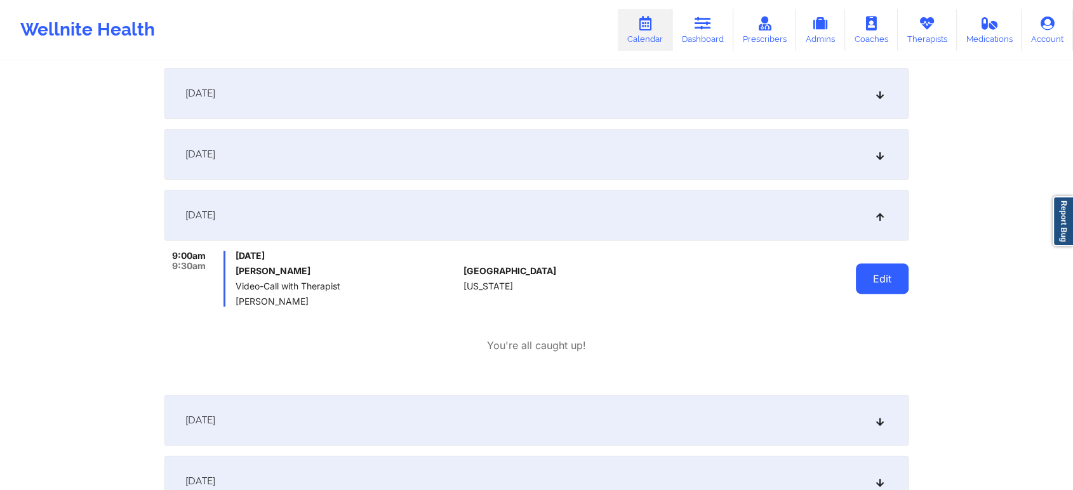
click at [869, 276] on button "Edit" at bounding box center [882, 279] width 53 height 30
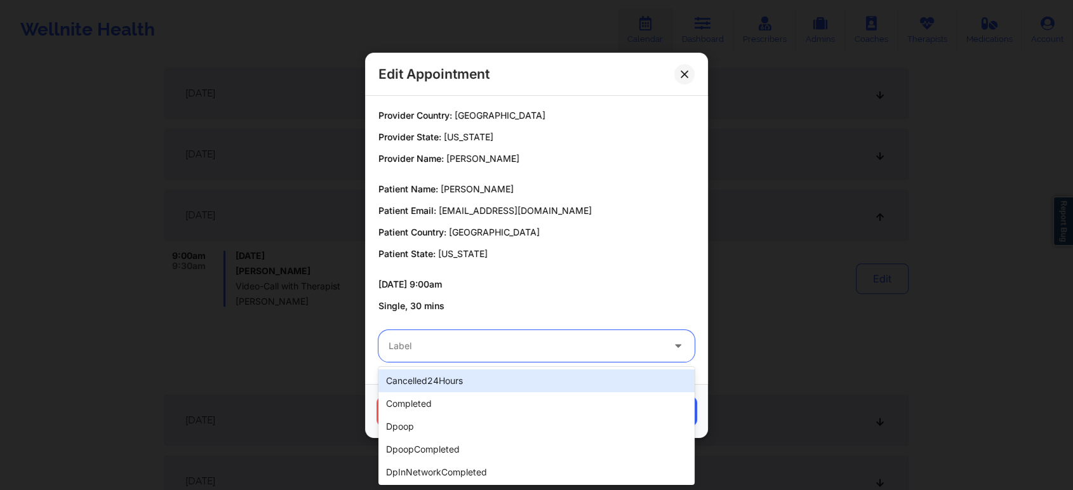
click at [517, 346] on div at bounding box center [526, 345] width 274 height 15
type input "no"
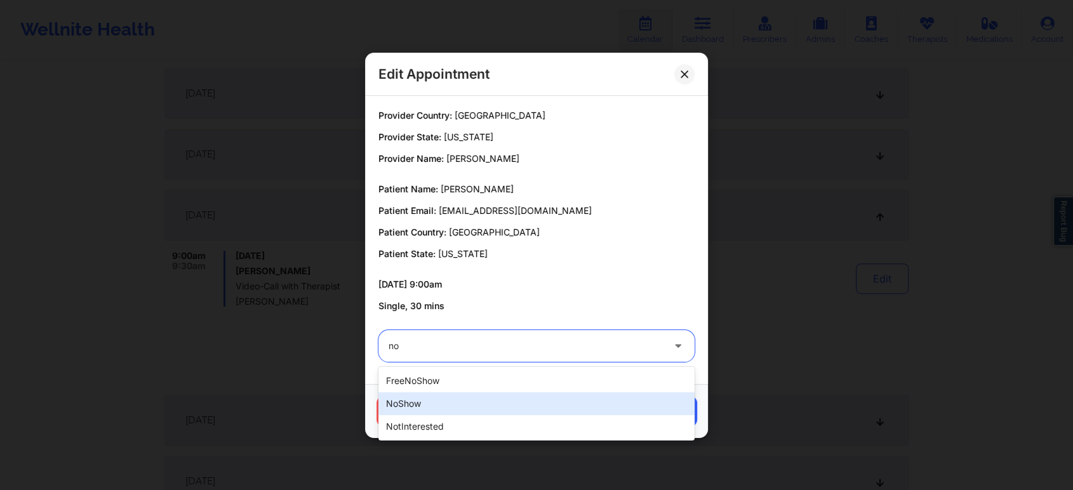
click at [476, 406] on div "noShow" at bounding box center [536, 403] width 316 height 23
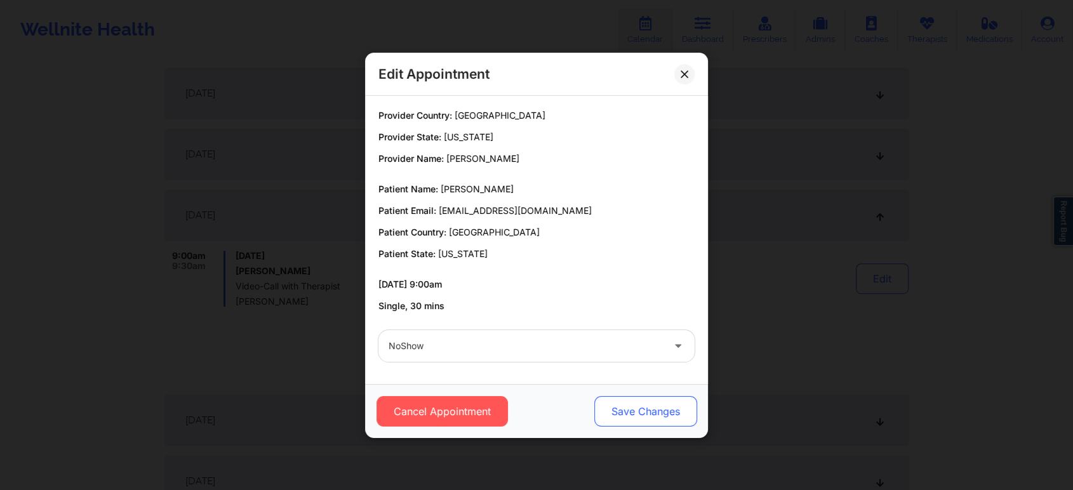
click at [644, 407] on button "Save Changes" at bounding box center [645, 411] width 103 height 30
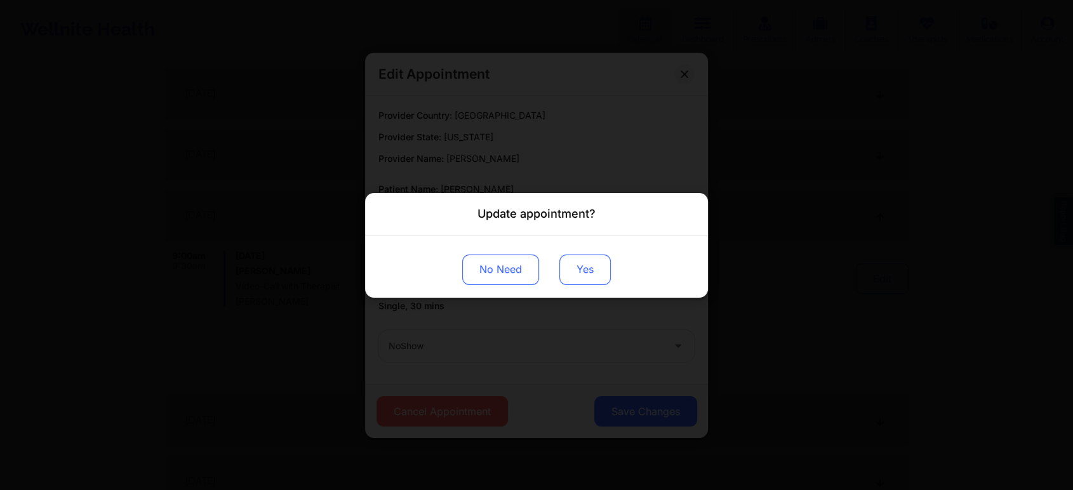
click at [578, 269] on button "Yes" at bounding box center [584, 269] width 51 height 30
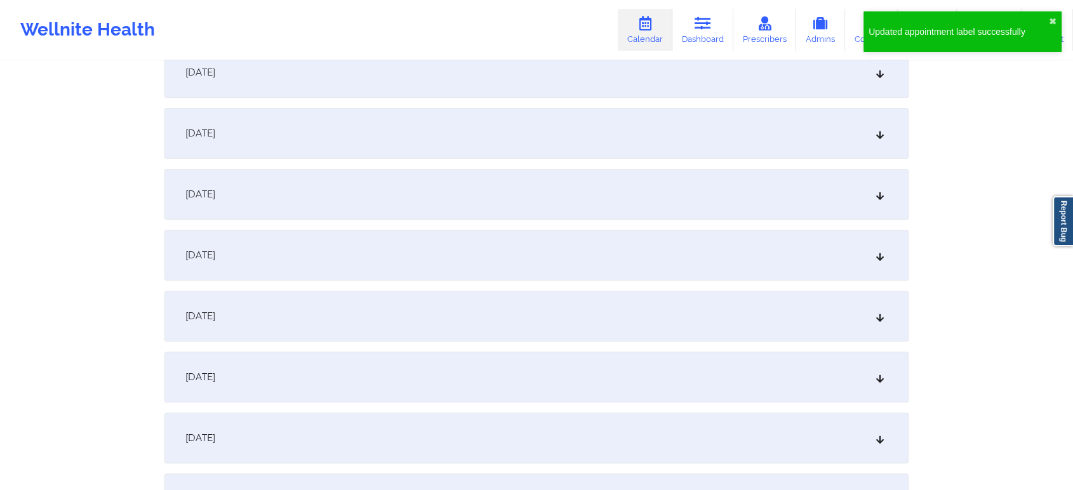
scroll to position [1084, 0]
click at [630, 347] on div "[DATE] No appointments [DATE] No appointments [DATE] No appointments [DATE] No …" at bounding box center [536, 181] width 744 height 2024
click at [662, 325] on div "[DATE]" at bounding box center [536, 313] width 744 height 51
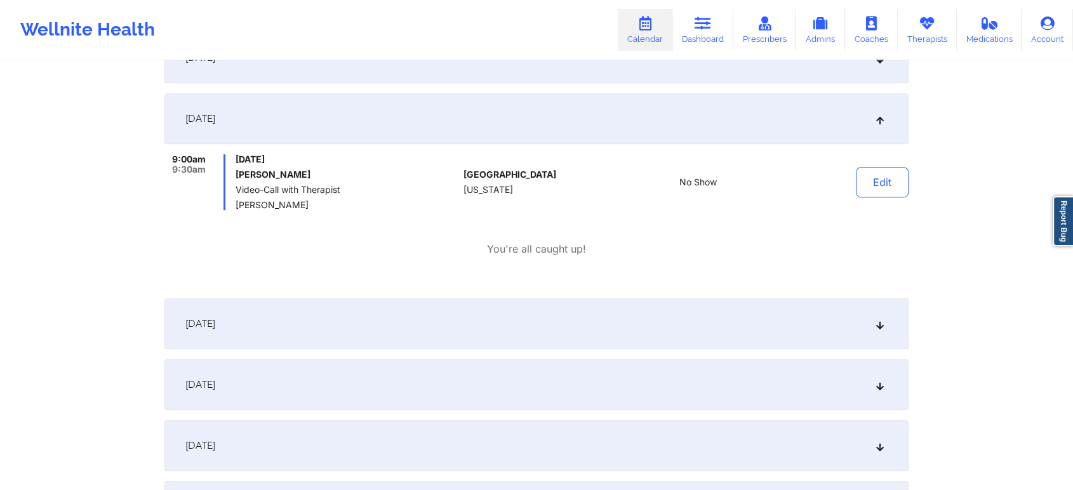
scroll to position [0, 0]
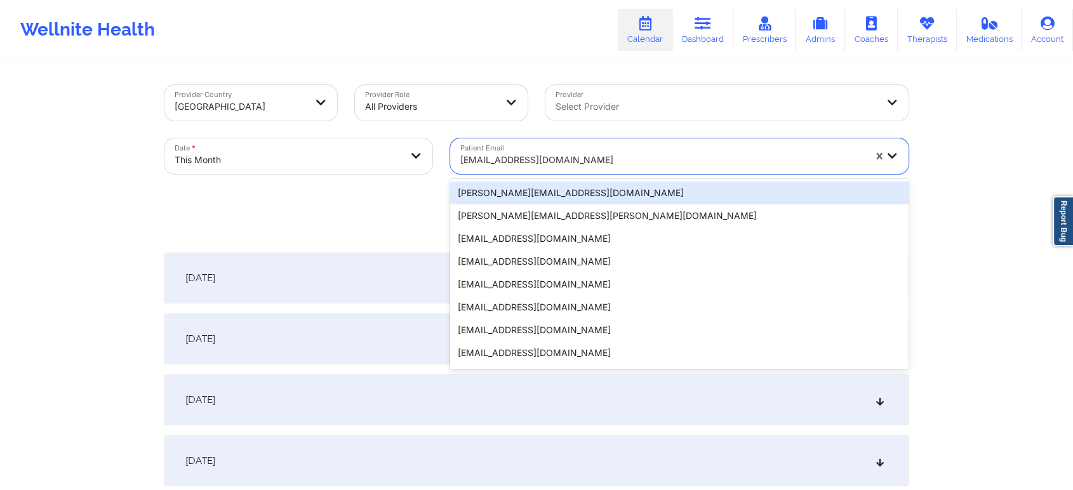
click at [557, 166] on div at bounding box center [662, 159] width 404 height 15
paste input "[EMAIL_ADDRESS][DOMAIN_NAME]"
type input "[EMAIL_ADDRESS][DOMAIN_NAME]"
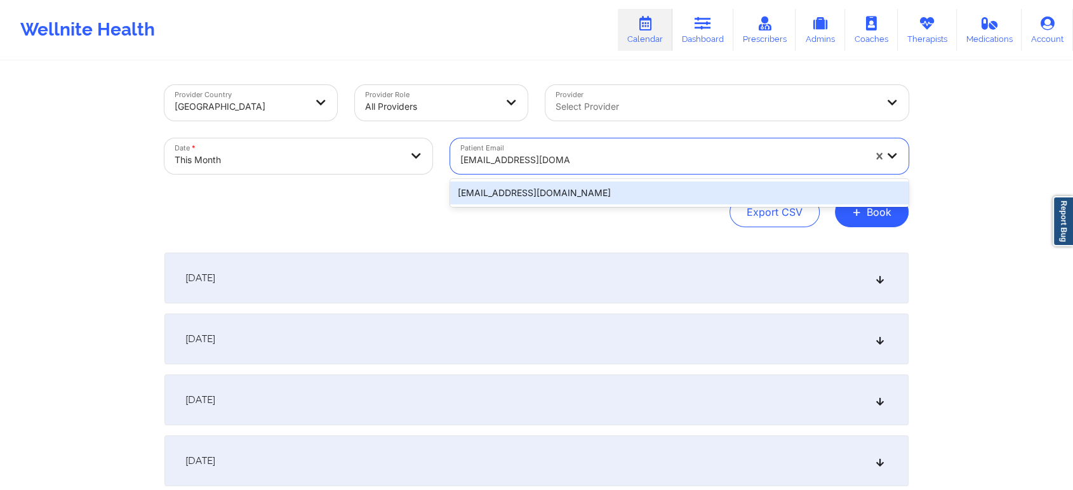
click at [582, 190] on div "[EMAIL_ADDRESS][DOMAIN_NAME]" at bounding box center [679, 193] width 458 height 23
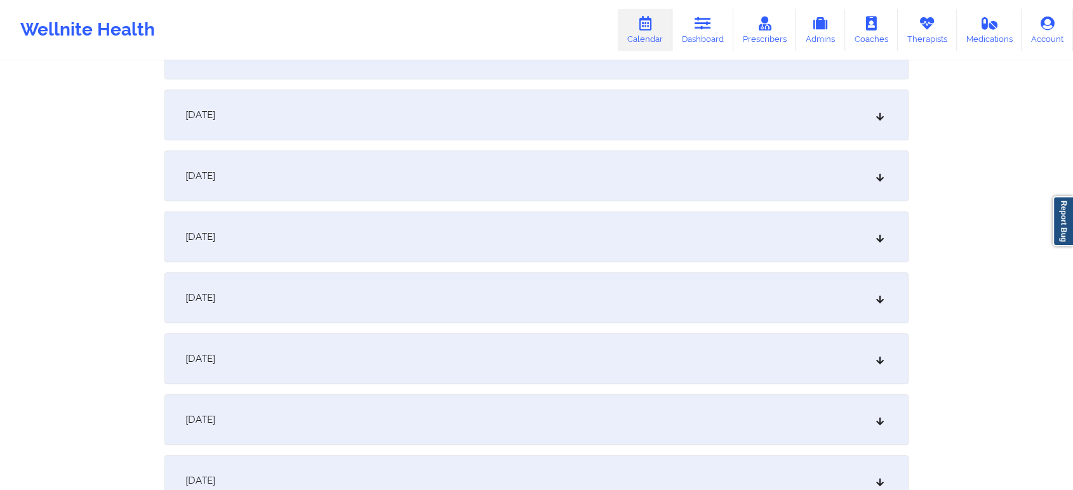
scroll to position [596, 0]
click at [817, 248] on div "[DATE]" at bounding box center [536, 231] width 744 height 51
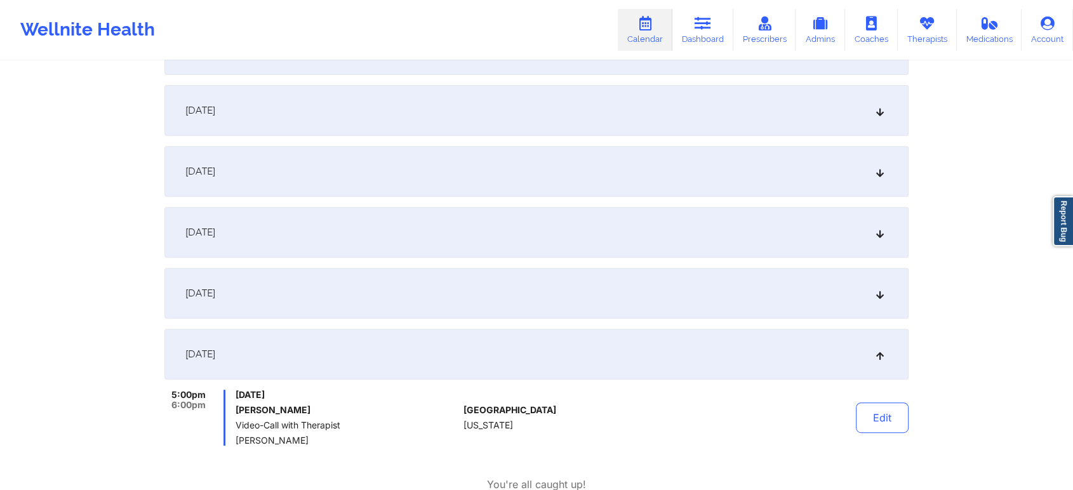
scroll to position [0, 0]
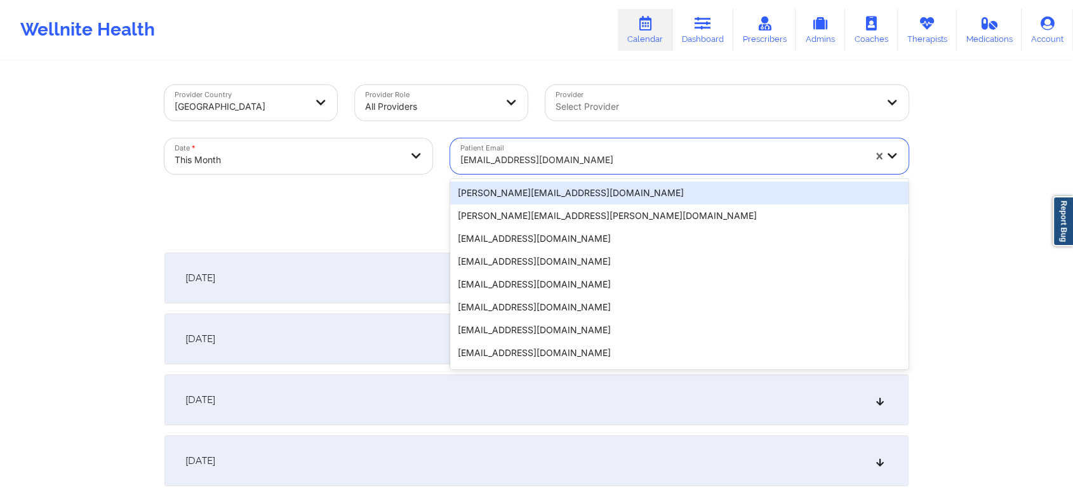
click at [521, 163] on div at bounding box center [662, 159] width 404 height 15
paste input "[EMAIL_ADDRESS][DOMAIN_NAME]"
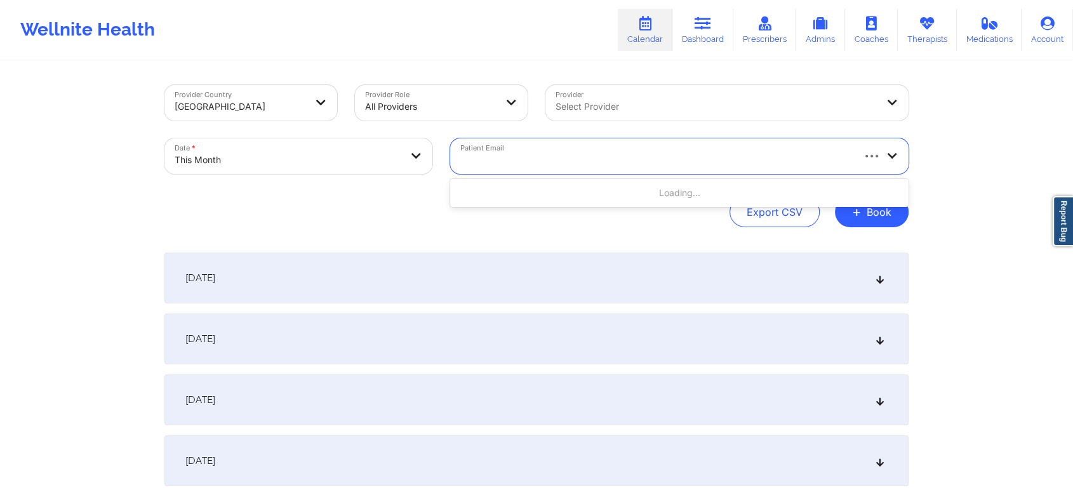
type input "[EMAIL_ADDRESS][DOMAIN_NAME]"
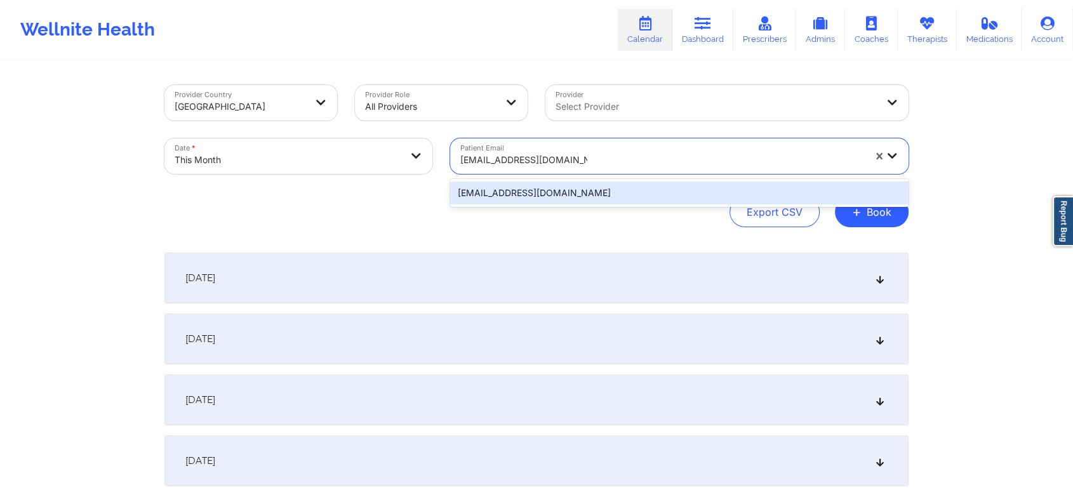
click at [608, 190] on div "[EMAIL_ADDRESS][DOMAIN_NAME]" at bounding box center [679, 193] width 458 height 23
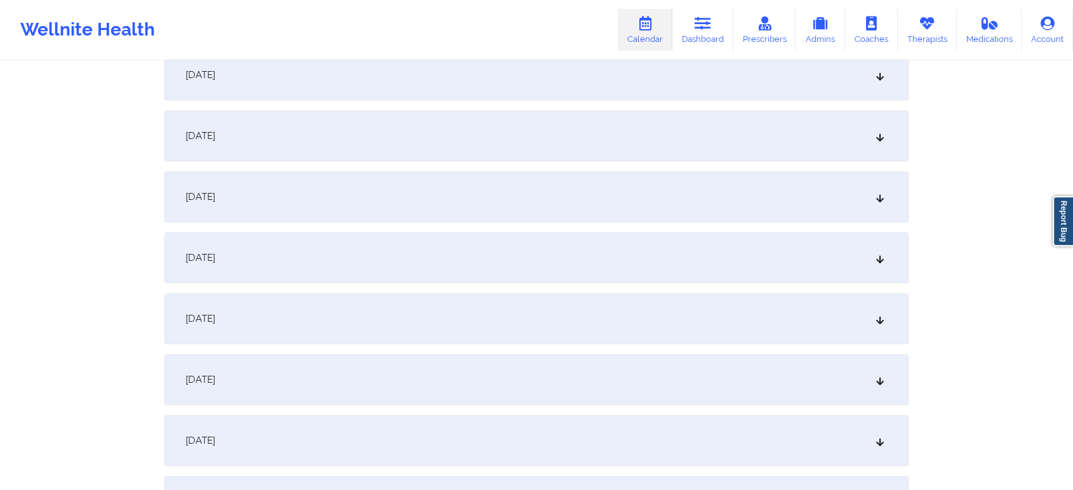
scroll to position [693, 0]
click at [648, 163] on div "[DATE] No appointments [DATE] No appointments [DATE] No appointments [DATE] No …" at bounding box center [536, 499] width 744 height 1880
click at [391, 130] on div "[DATE]" at bounding box center [536, 133] width 744 height 51
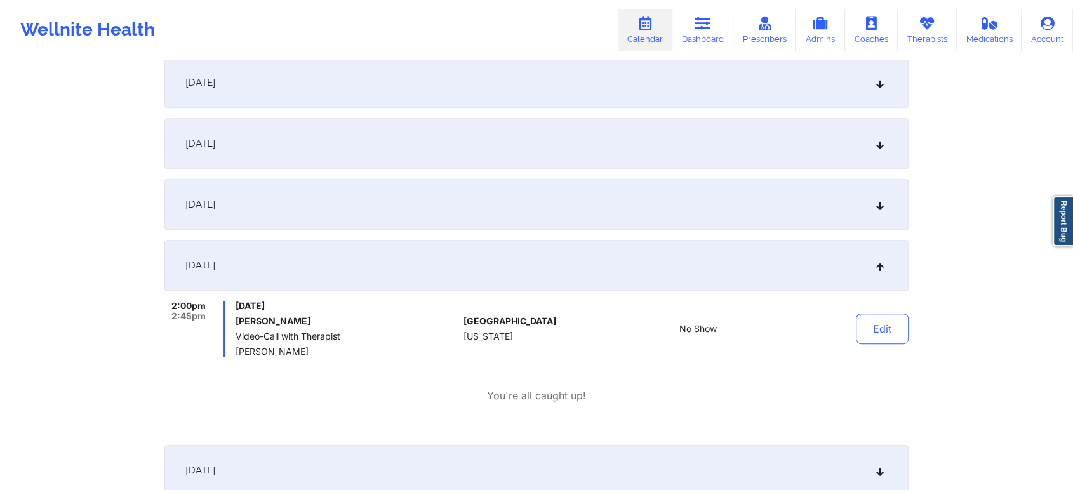
scroll to position [570, 0]
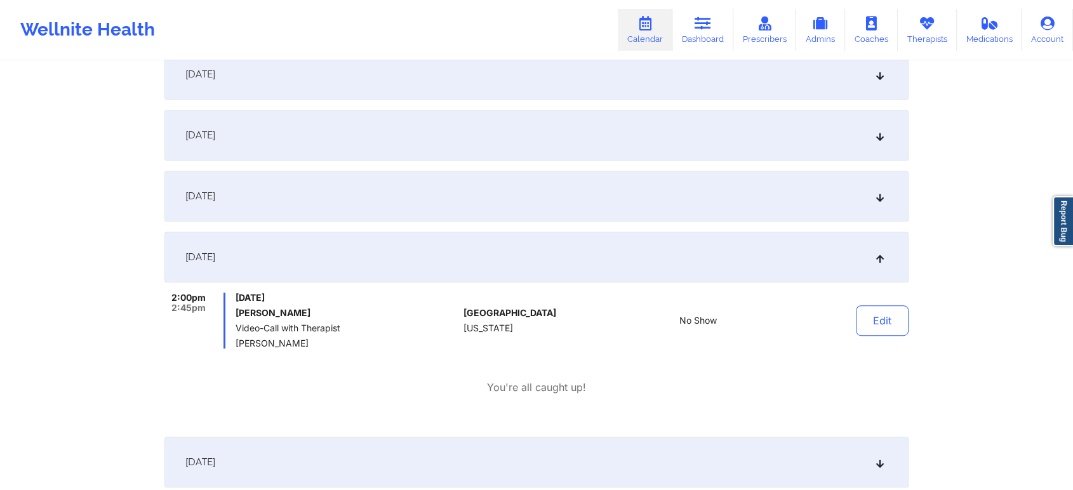
click at [766, 144] on div "[DATE]" at bounding box center [536, 135] width 744 height 51
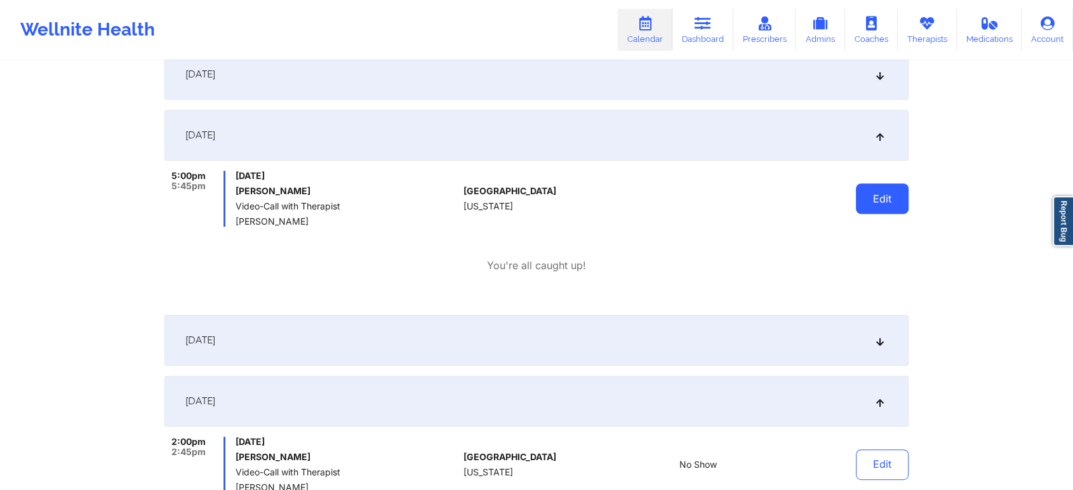
click at [882, 194] on button "Edit" at bounding box center [882, 199] width 53 height 30
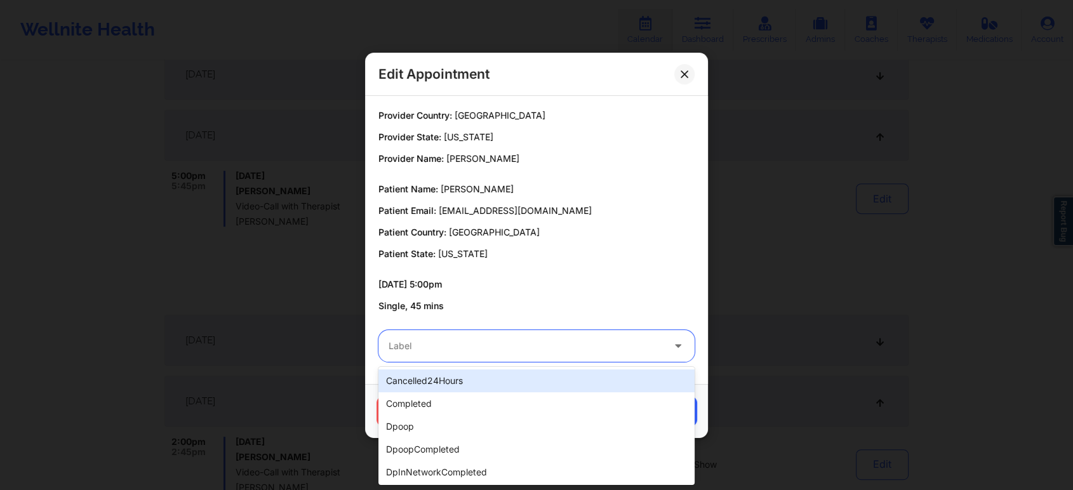
click at [519, 349] on div at bounding box center [526, 345] width 274 height 15
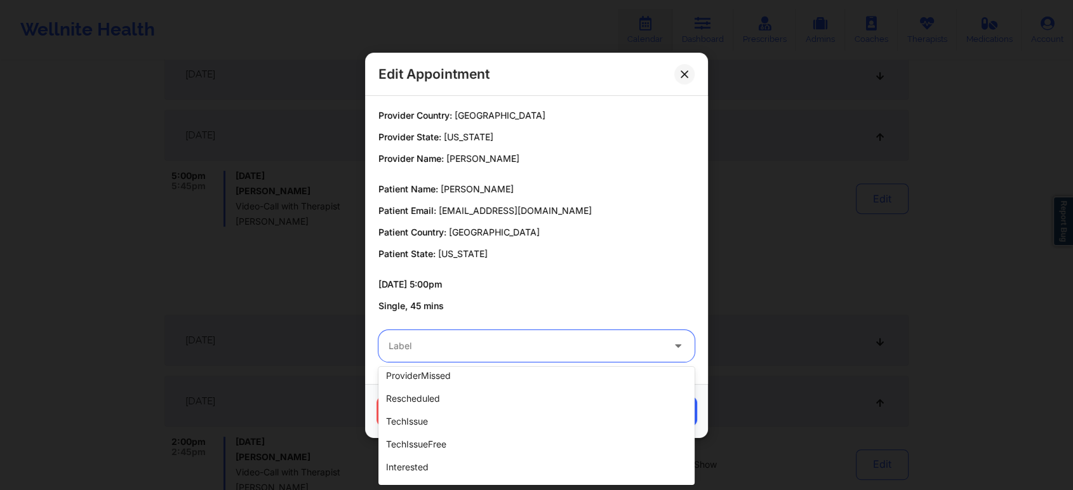
scroll to position [290, 0]
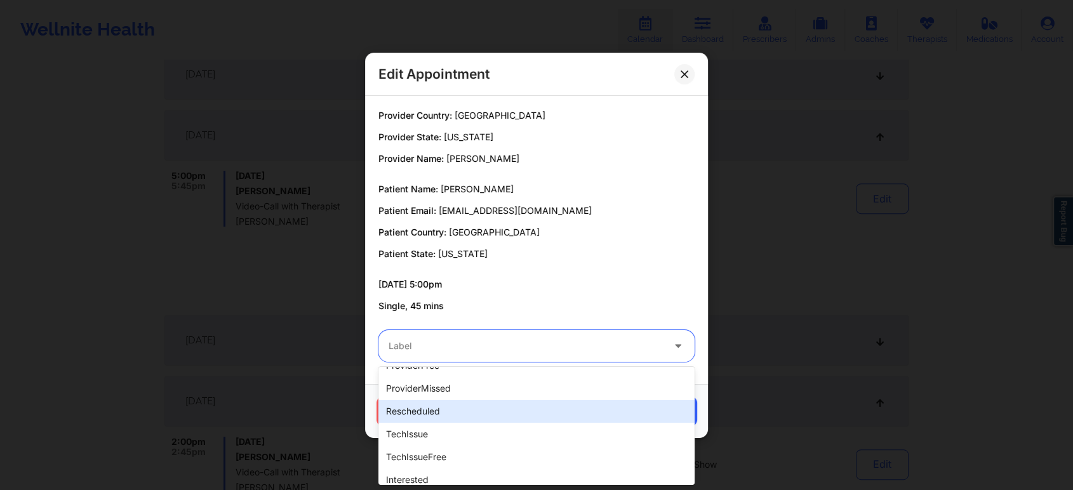
drag, startPoint x: 563, startPoint y: 410, endPoint x: 674, endPoint y: 388, distance: 113.9
click at [674, 388] on div "cancelled24Hours completed dpoop dpoopCompleted dpInNetworkCompleted freeNoShow…" at bounding box center [536, 426] width 316 height 118
click at [644, 410] on div "rescheduled" at bounding box center [536, 411] width 316 height 23
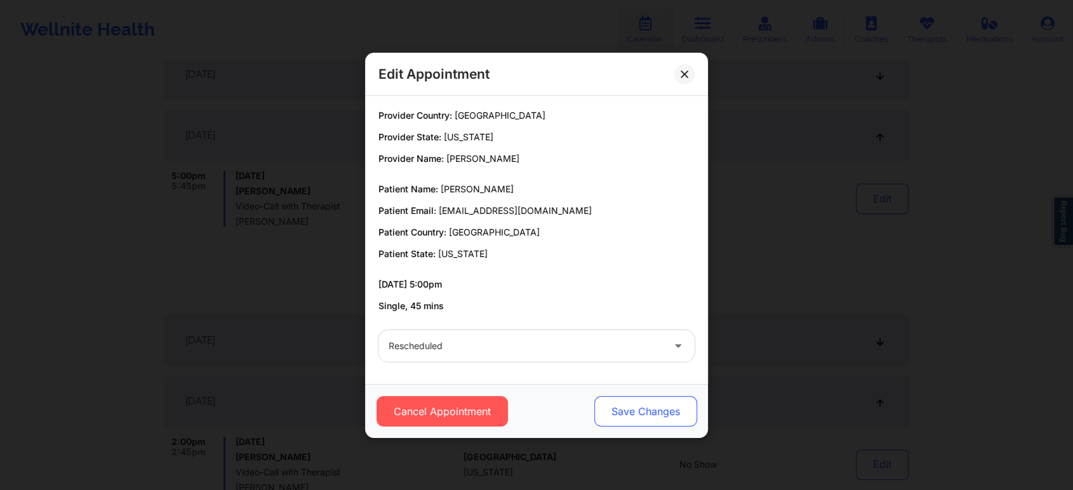
click at [676, 408] on button "Save Changes" at bounding box center [645, 411] width 103 height 30
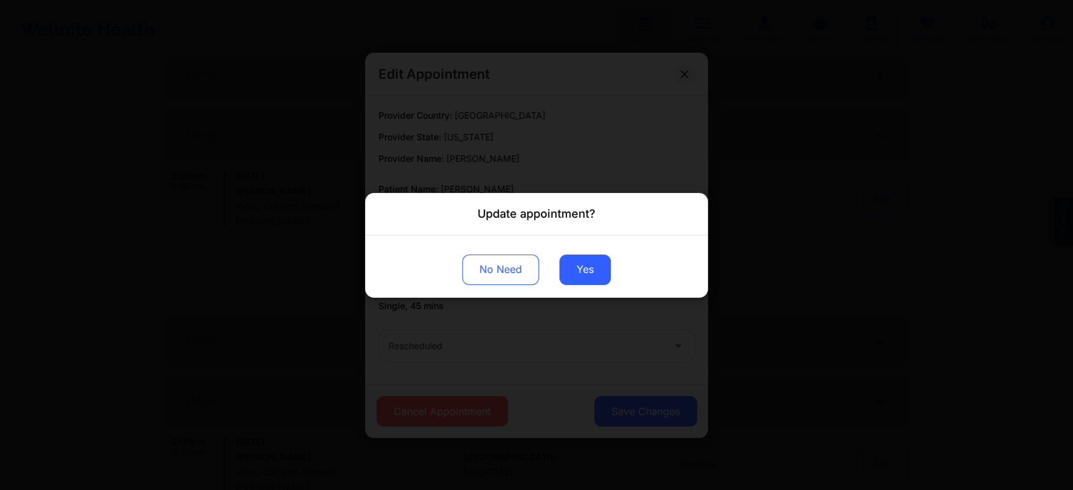
click at [575, 246] on div "No Need Yes" at bounding box center [536, 266] width 343 height 62
click at [580, 270] on button "Yes" at bounding box center [584, 269] width 51 height 30
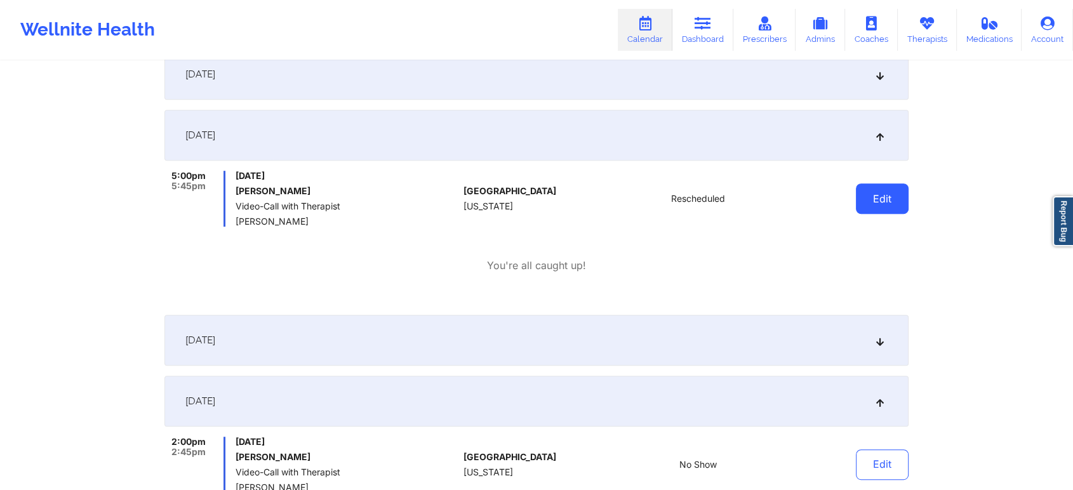
click at [881, 197] on button "Edit" at bounding box center [882, 199] width 53 height 30
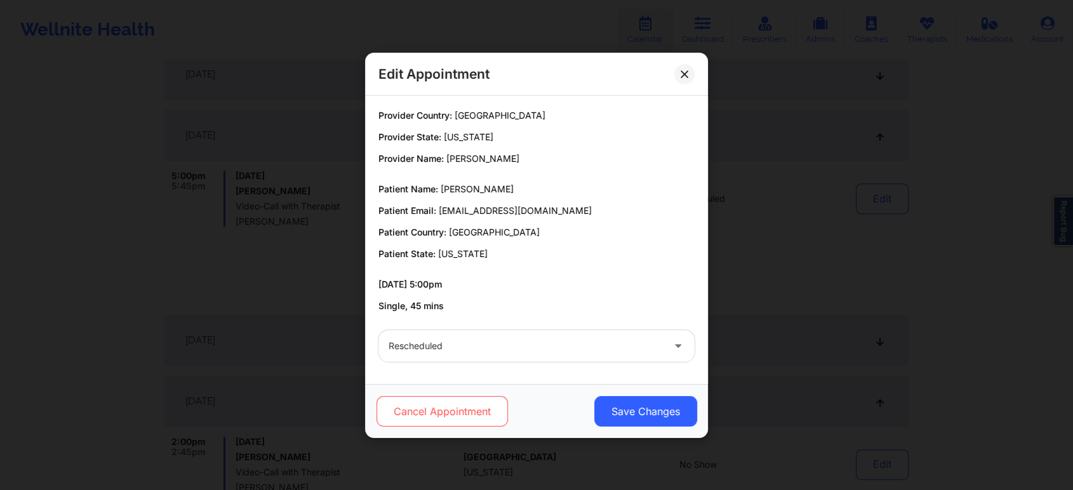
click at [452, 421] on button "Cancel Appointment" at bounding box center [442, 411] width 131 height 30
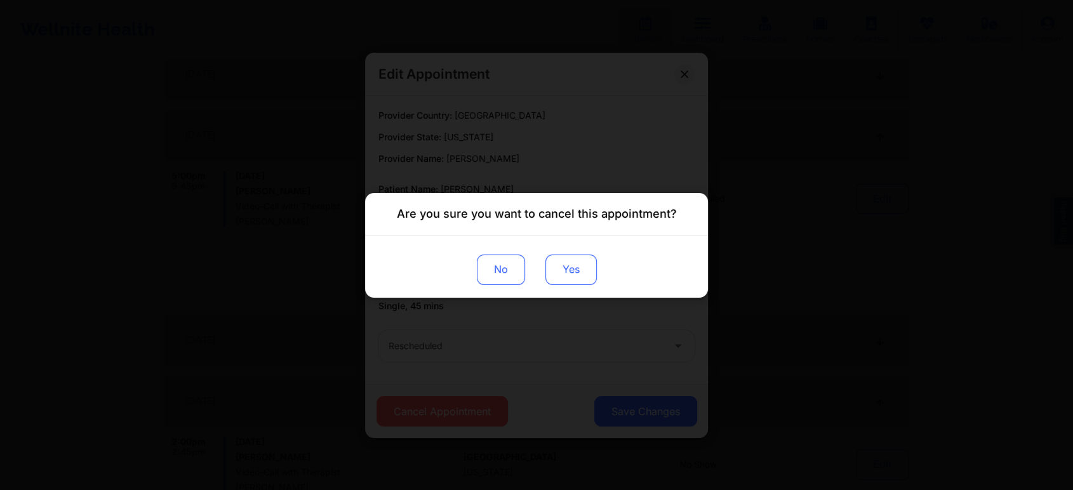
click at [577, 274] on button "Yes" at bounding box center [570, 269] width 51 height 30
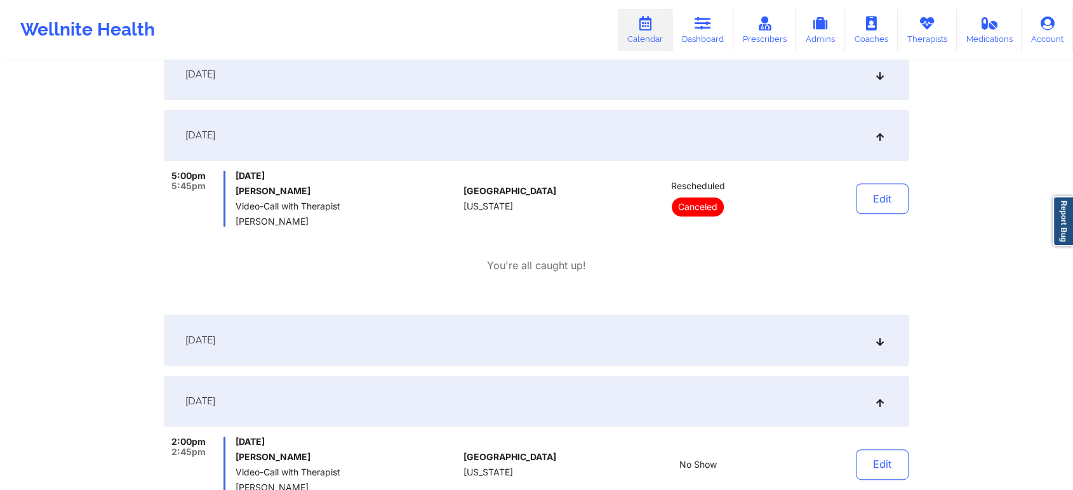
scroll to position [0, 0]
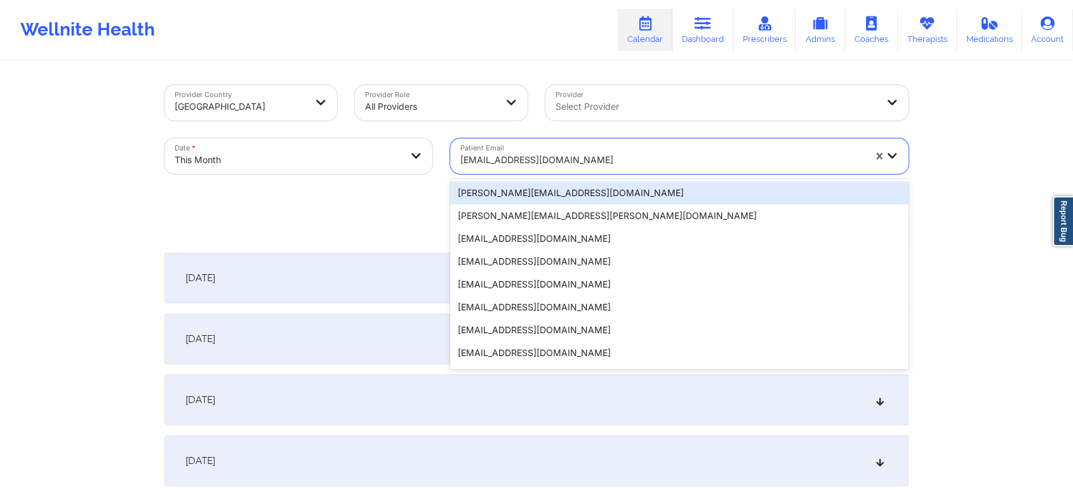
click at [549, 150] on div "[EMAIL_ADDRESS][DOMAIN_NAME]" at bounding box center [662, 160] width 404 height 28
paste input "[EMAIL_ADDRESS][DOMAIN_NAME]"
type input "[EMAIL_ADDRESS][DOMAIN_NAME]"
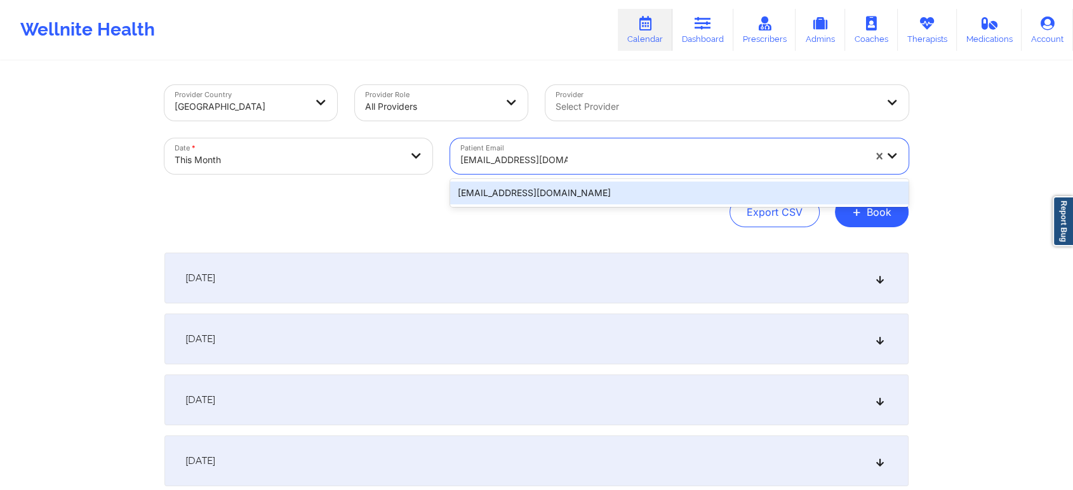
click at [537, 199] on div "[EMAIL_ADDRESS][DOMAIN_NAME]" at bounding box center [679, 193] width 458 height 23
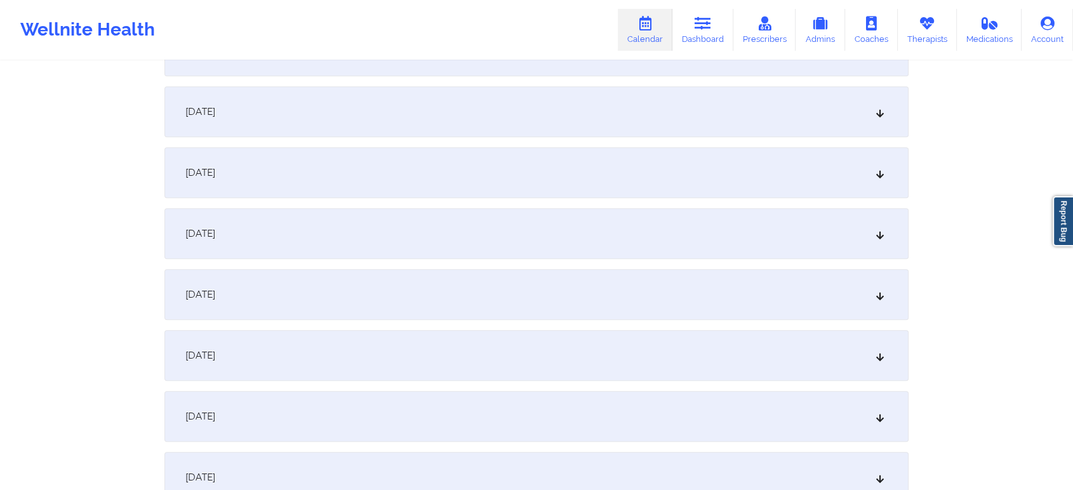
scroll to position [590, 0]
click at [549, 232] on div "[DATE]" at bounding box center [536, 236] width 744 height 51
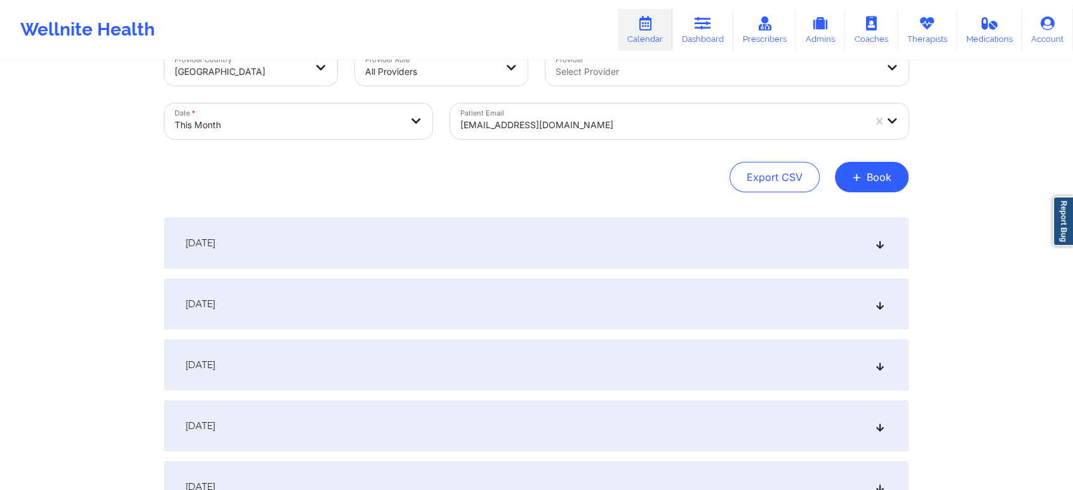
scroll to position [0, 0]
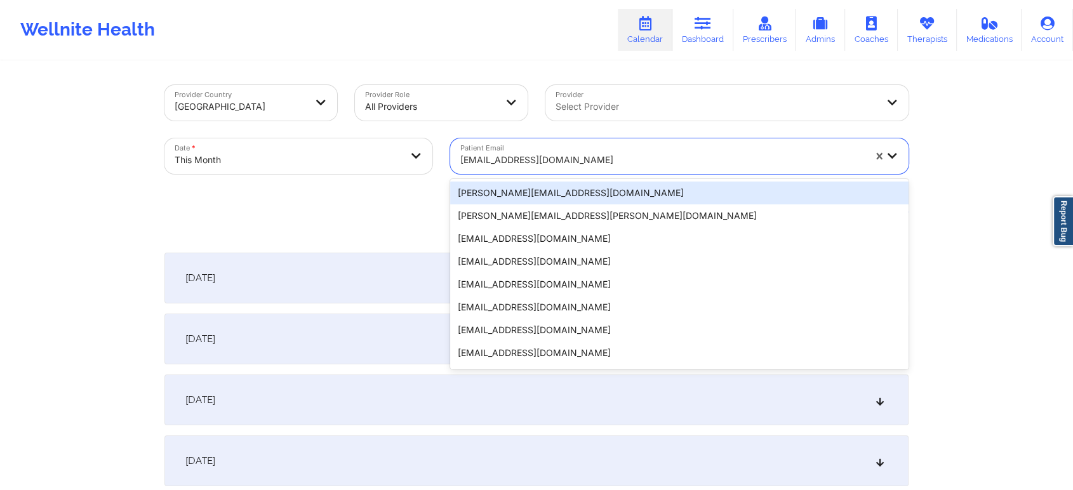
click at [589, 150] on div "[EMAIL_ADDRESS][DOMAIN_NAME]" at bounding box center [662, 160] width 404 height 28
paste input "[EMAIL_ADDRESS][DOMAIN_NAME]"
type input "[EMAIL_ADDRESS][DOMAIN_NAME]"
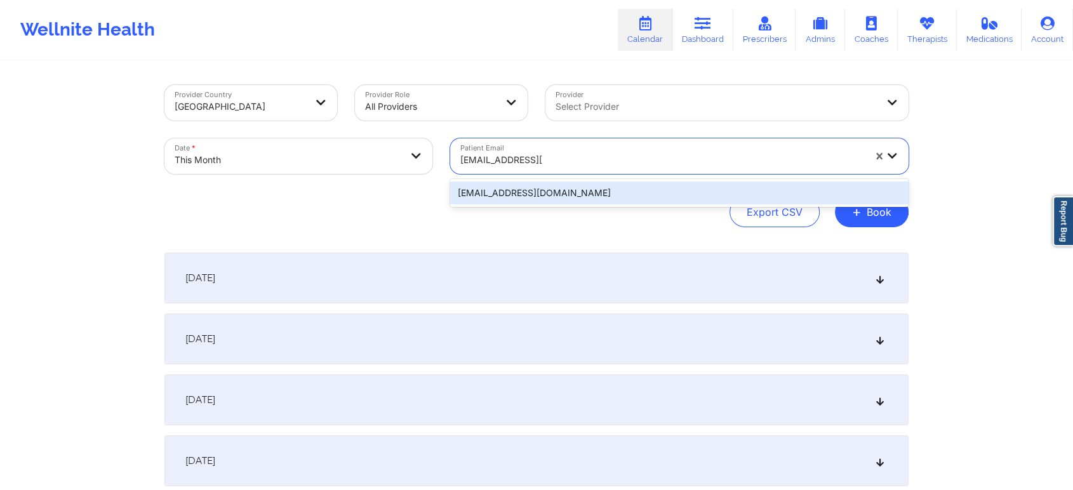
click at [554, 192] on div "[EMAIL_ADDRESS][DOMAIN_NAME]" at bounding box center [679, 193] width 458 height 23
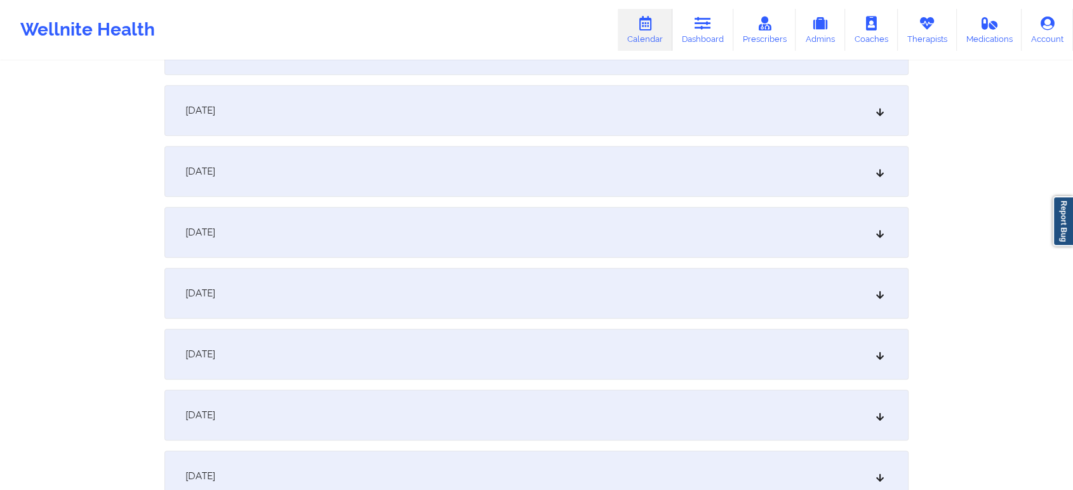
scroll to position [608, 0]
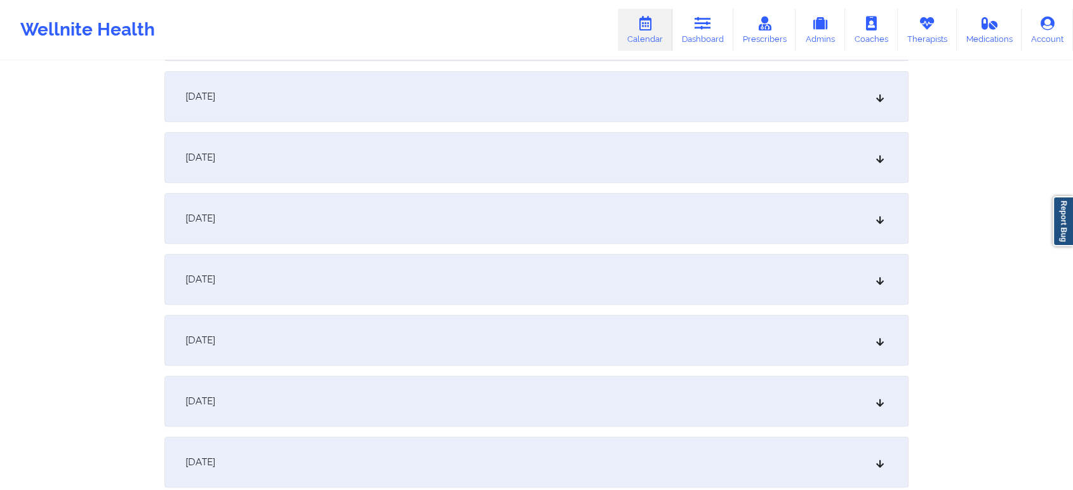
click at [705, 211] on div "[DATE]" at bounding box center [536, 218] width 744 height 51
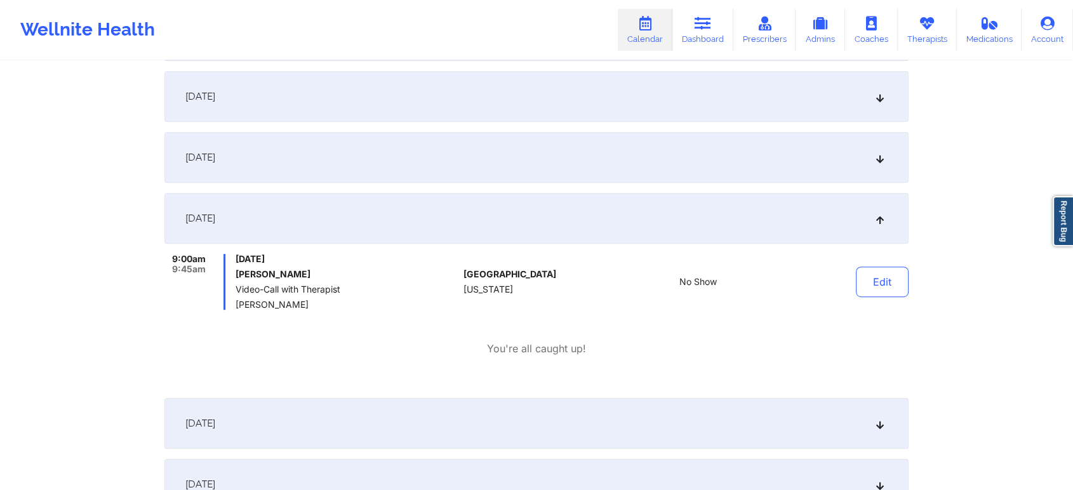
scroll to position [179, 0]
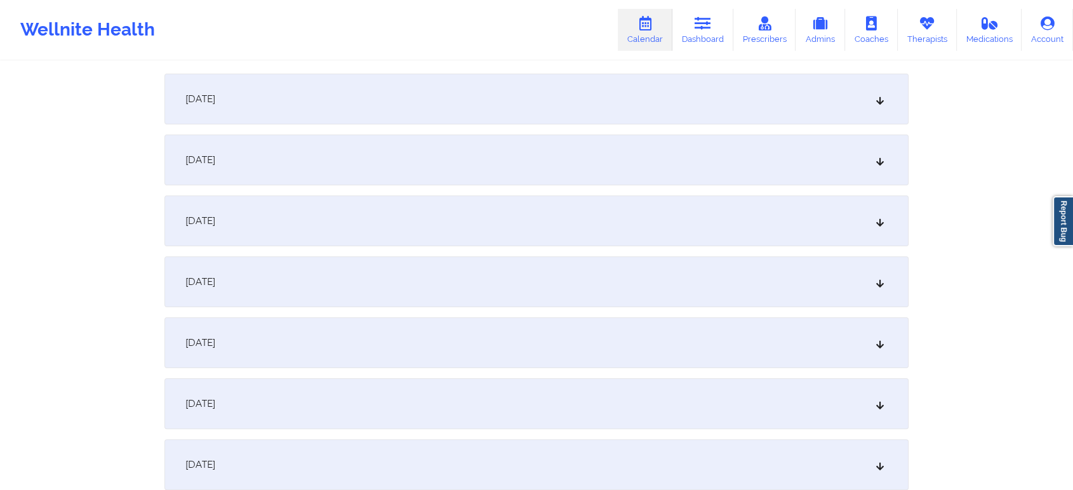
click at [705, 218] on div "[DATE]" at bounding box center [536, 221] width 744 height 51
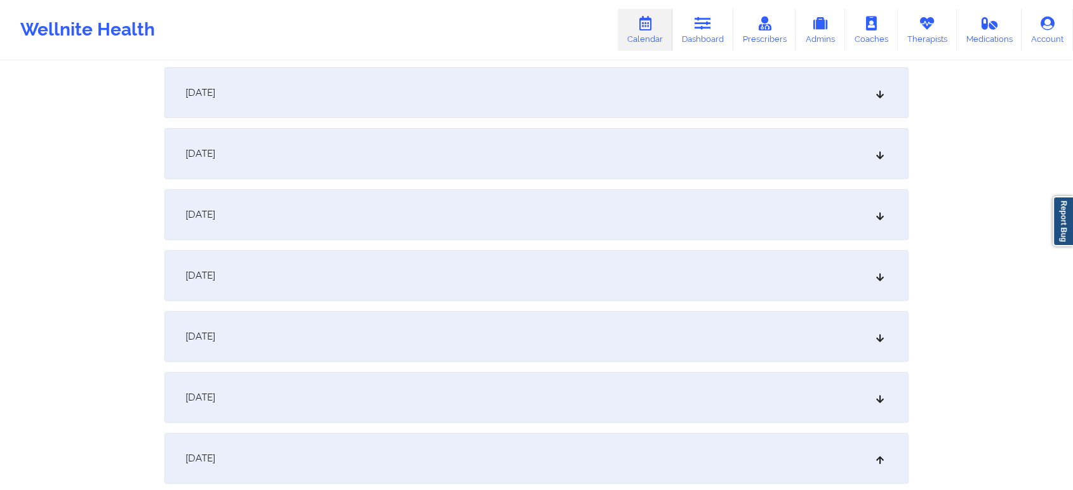
scroll to position [465, 0]
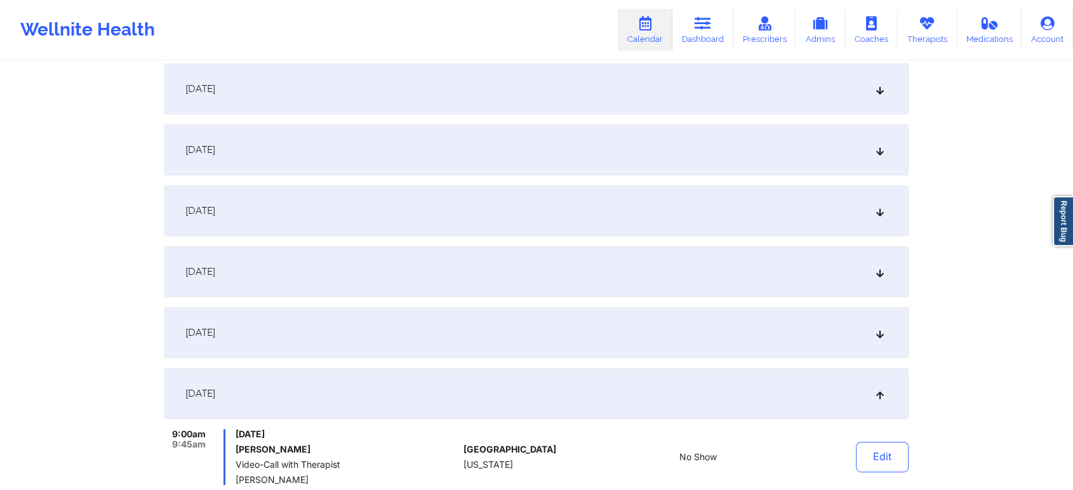
scroll to position [528, 0]
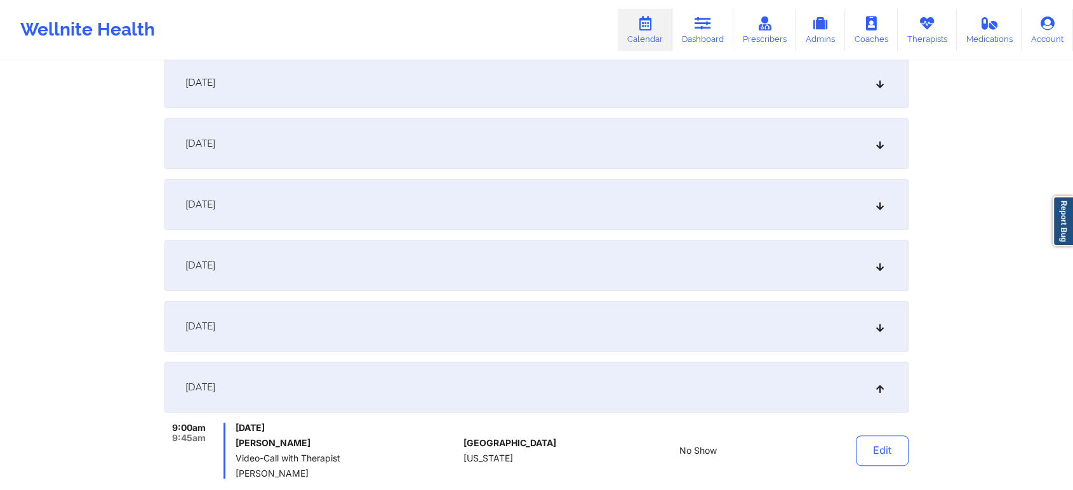
click at [488, 248] on div "[DATE]" at bounding box center [536, 265] width 744 height 51
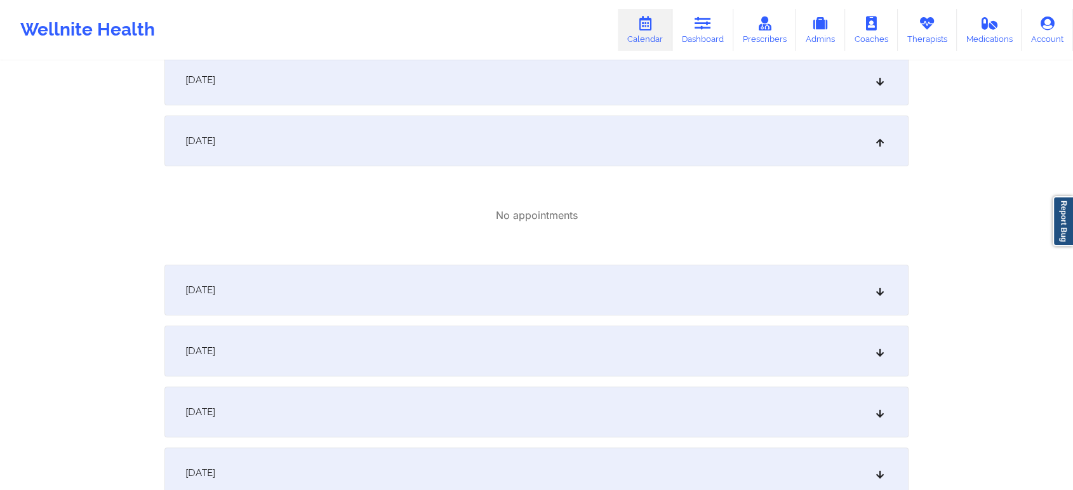
scroll to position [0, 0]
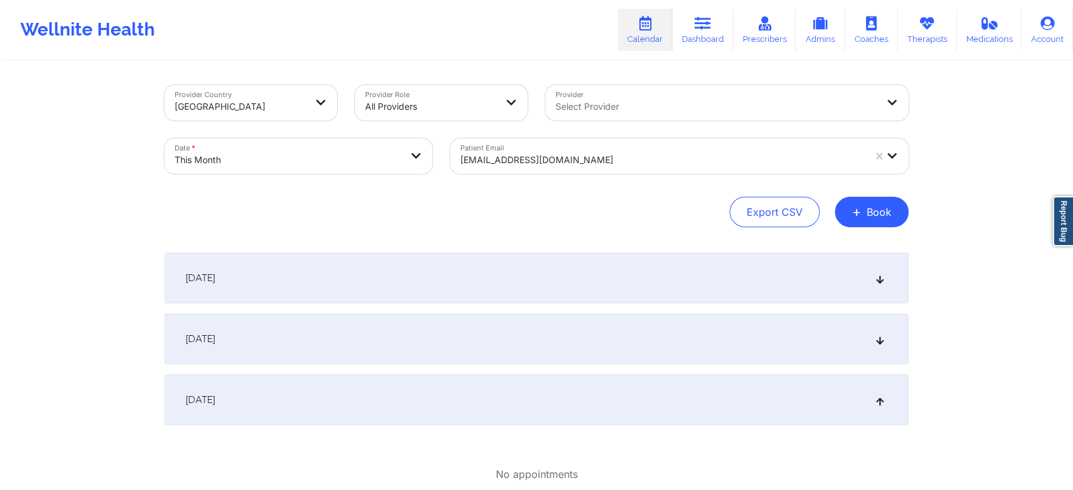
click at [696, 283] on div "[DATE]" at bounding box center [536, 278] width 744 height 51
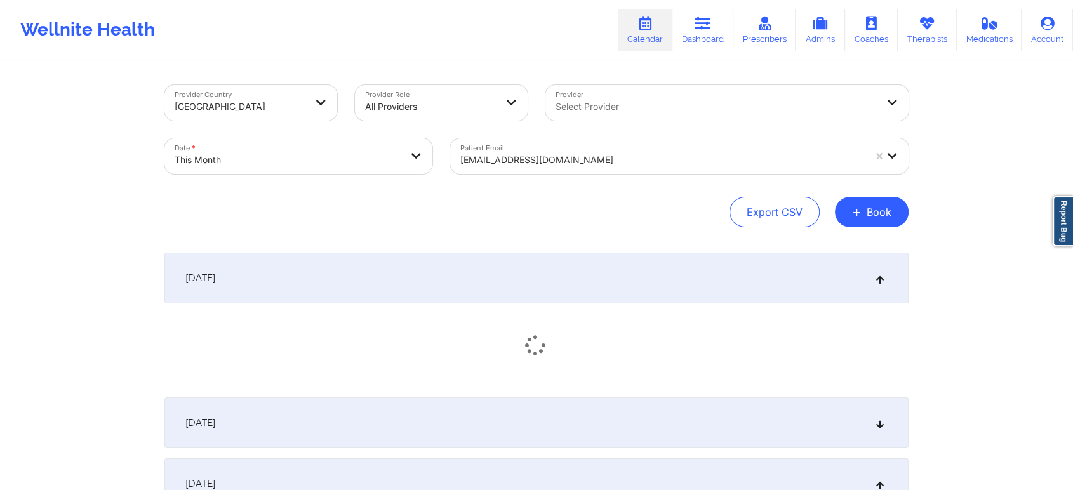
click at [707, 415] on div "[DATE]" at bounding box center [536, 422] width 744 height 51
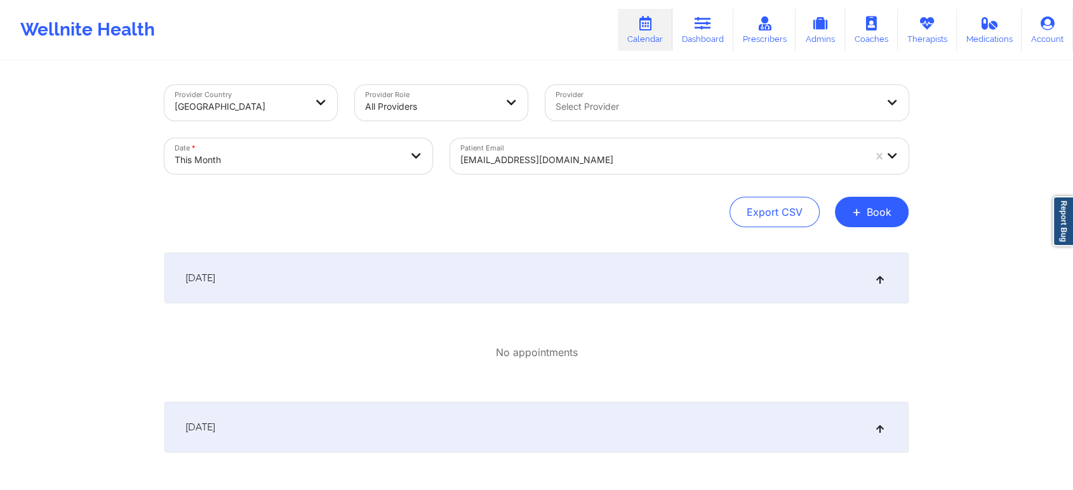
click at [376, 169] on body "Wellnite Health Calendar Dashboard Prescribers Admins Coaches Therapists Medica…" at bounding box center [536, 245] width 1073 height 490
select select "2025-9"
select select "2025-10"
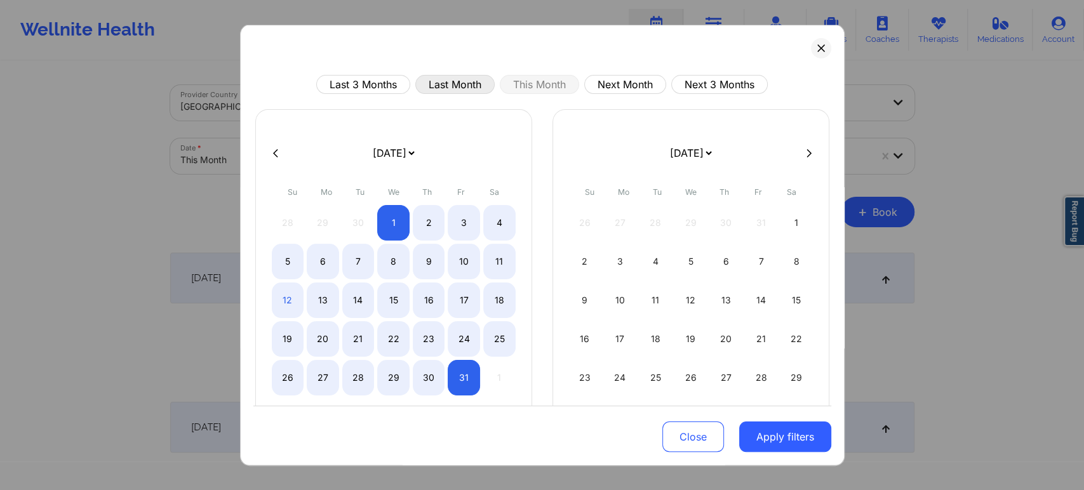
click at [472, 77] on button "Last Month" at bounding box center [454, 84] width 79 height 19
select select "2025-8"
select select "2025-9"
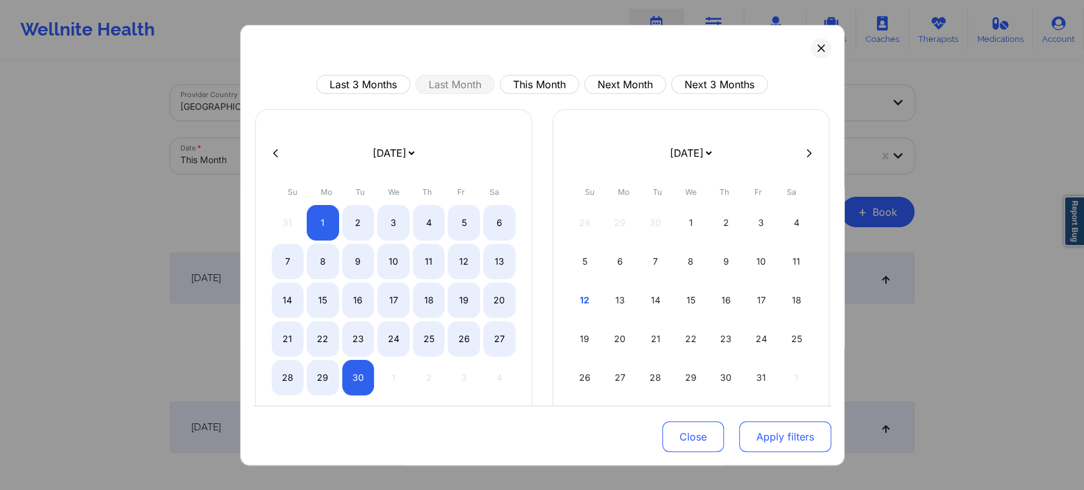
click at [745, 441] on button "Apply filters" at bounding box center [785, 437] width 92 height 30
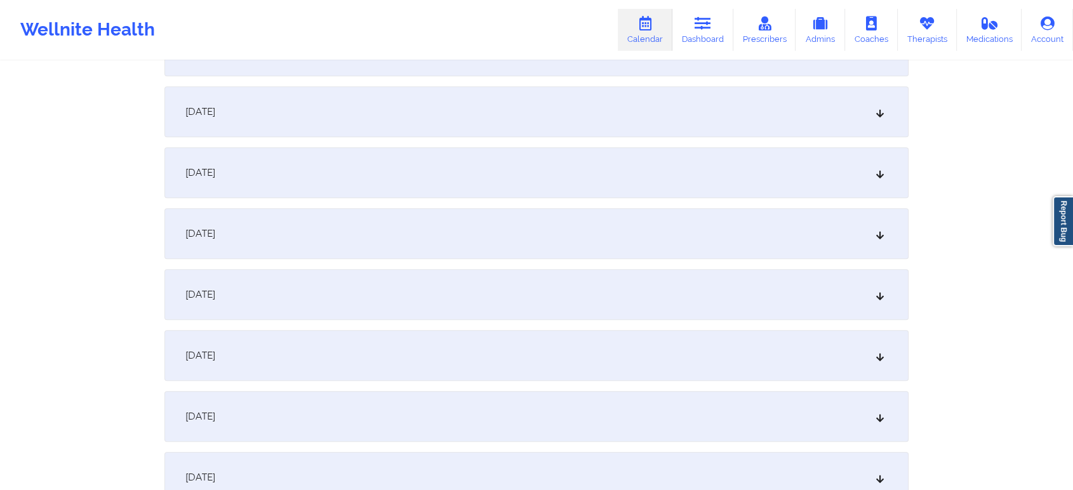
scroll to position [850, 0]
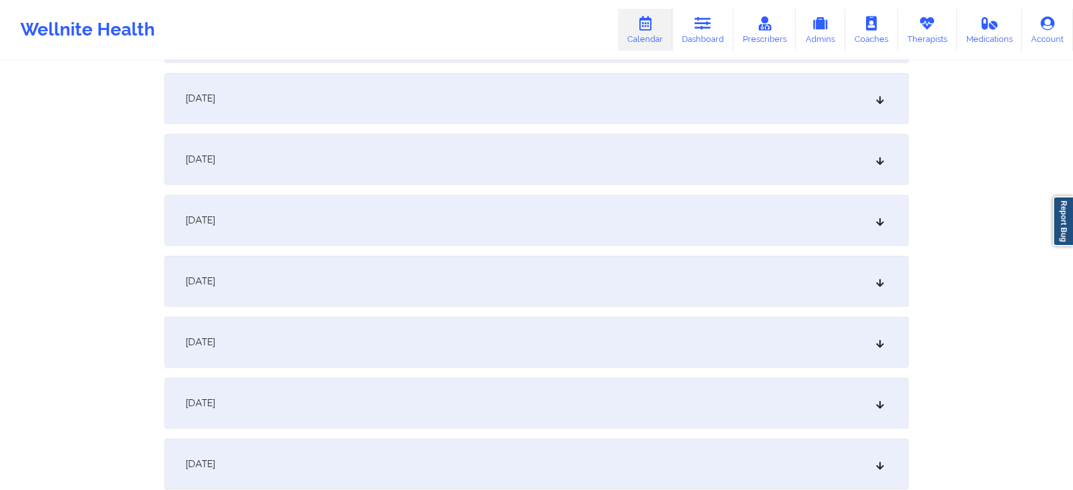
click at [586, 335] on div "[DATE]" at bounding box center [536, 342] width 744 height 51
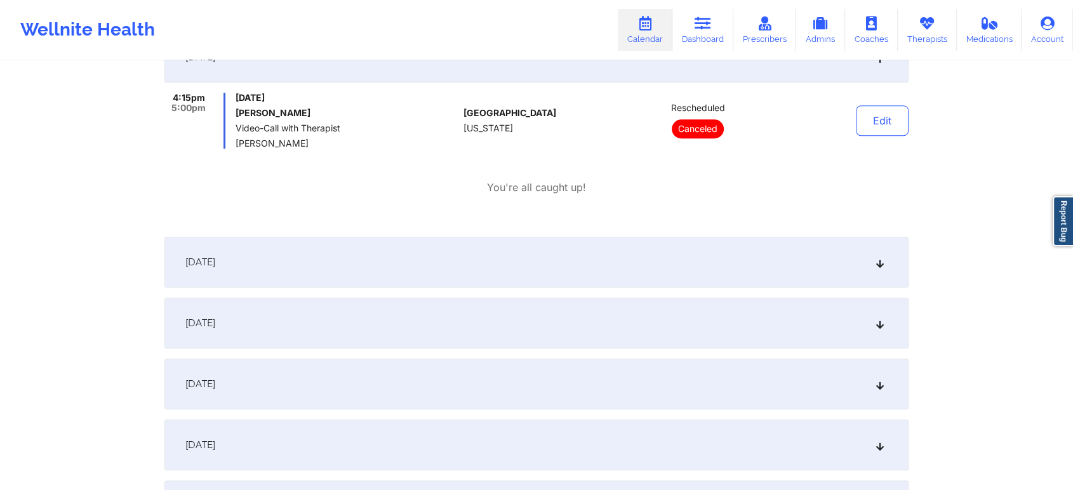
scroll to position [1234, 0]
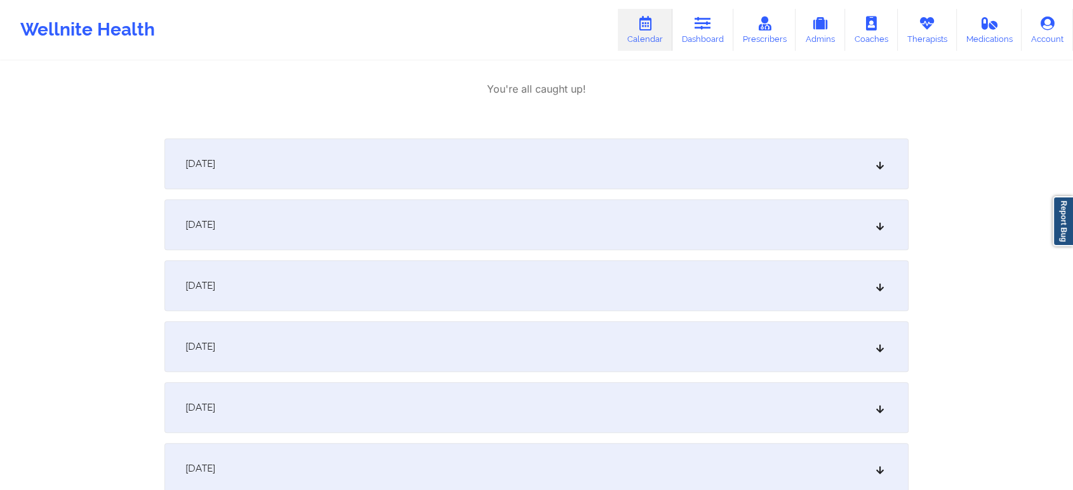
click at [724, 291] on div "[DATE]" at bounding box center [536, 285] width 744 height 51
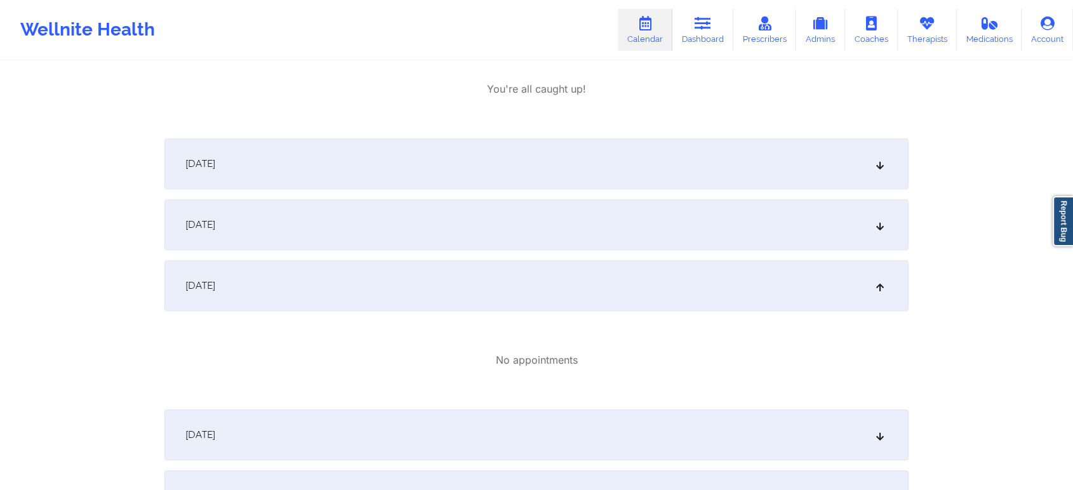
click at [660, 173] on div "[DATE]" at bounding box center [536, 163] width 744 height 51
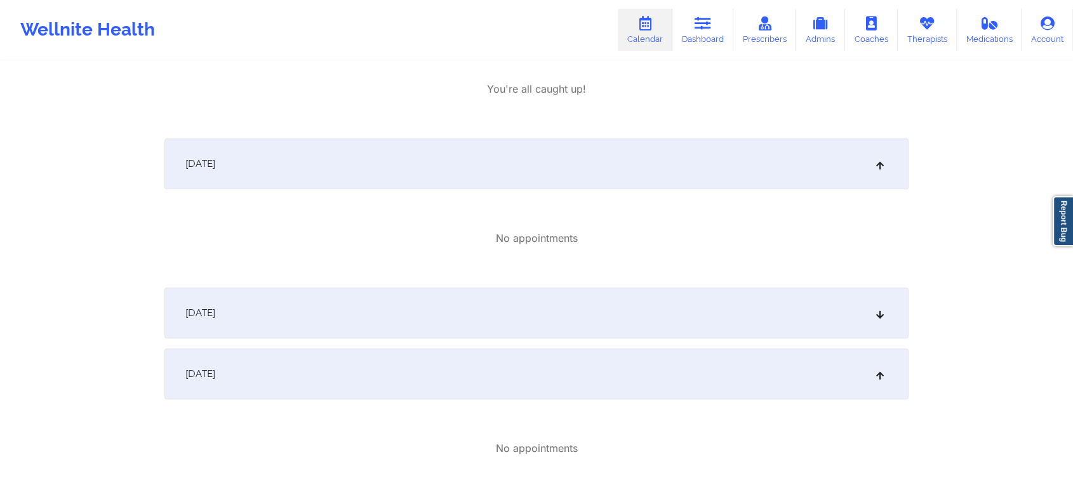
click at [737, 316] on div "[DATE]" at bounding box center [536, 313] width 744 height 51
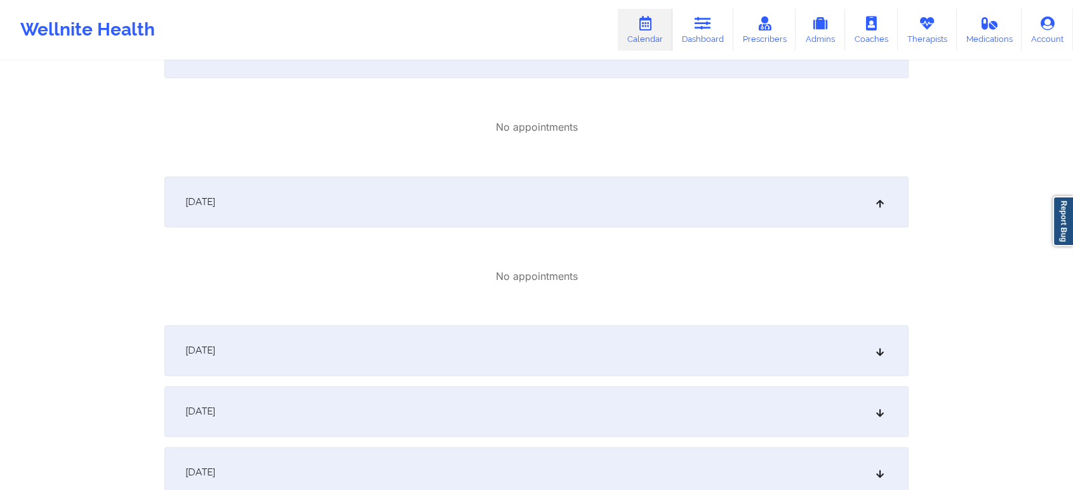
scroll to position [1566, 0]
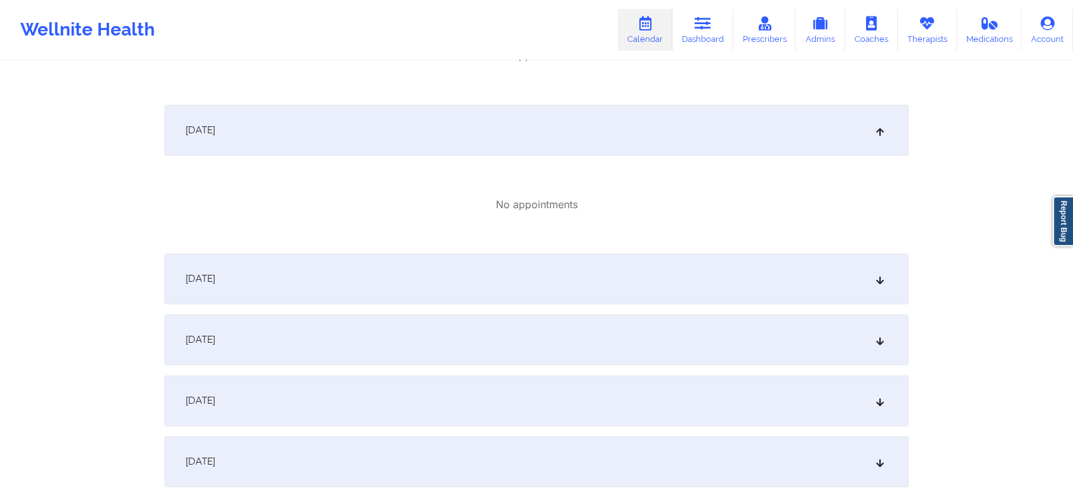
click at [708, 323] on div "[DATE]" at bounding box center [536, 339] width 744 height 51
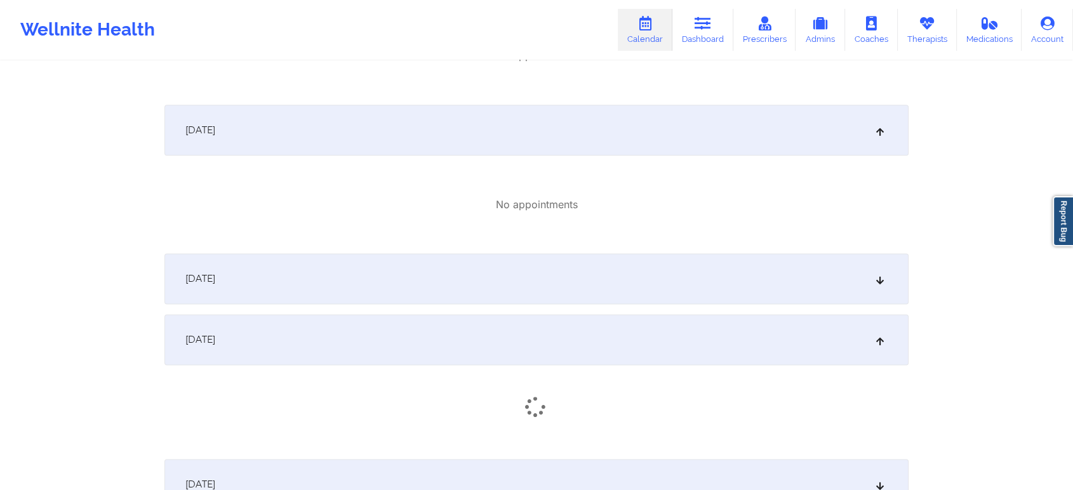
click at [803, 262] on div "[DATE]" at bounding box center [536, 278] width 744 height 51
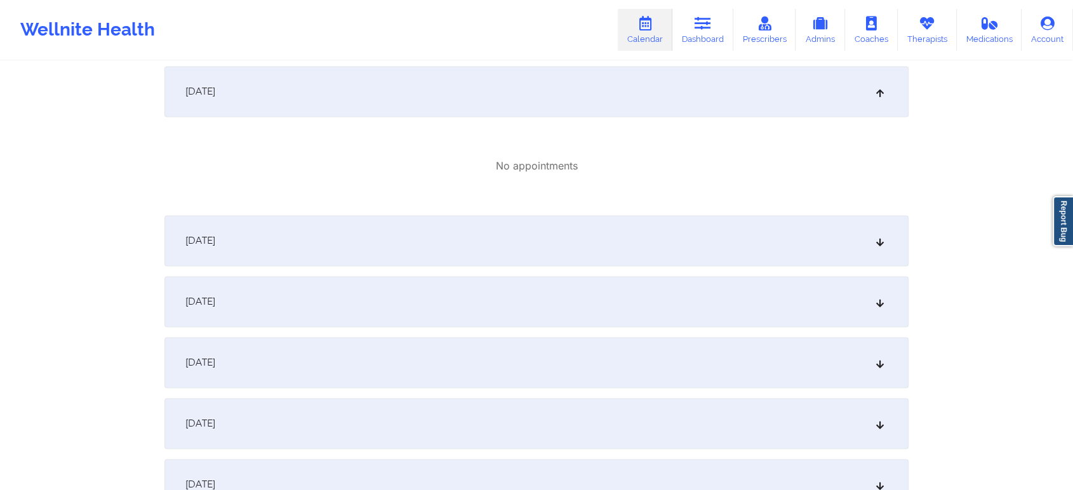
scroll to position [1906, 0]
click at [774, 338] on div "[DATE]" at bounding box center [536, 359] width 744 height 51
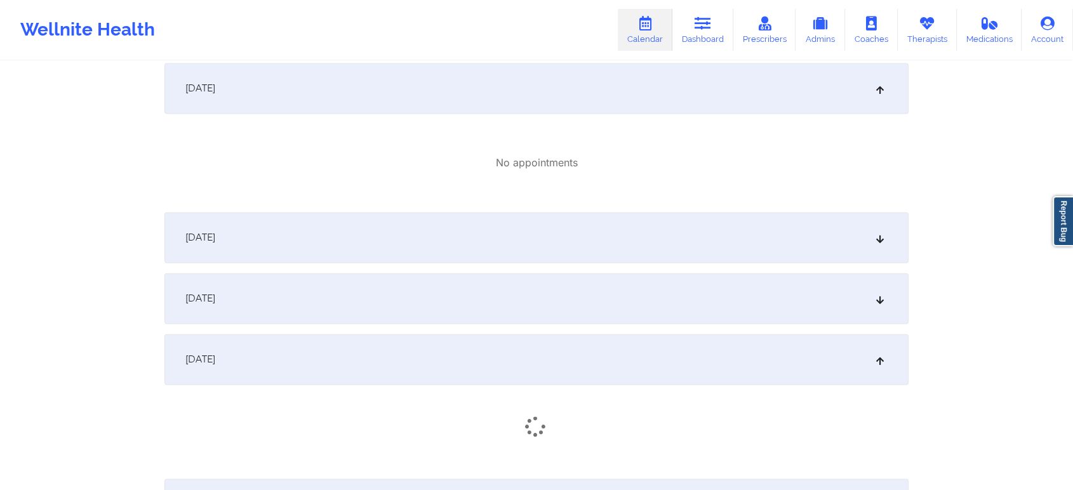
click at [711, 304] on div "[DATE]" at bounding box center [536, 298] width 744 height 51
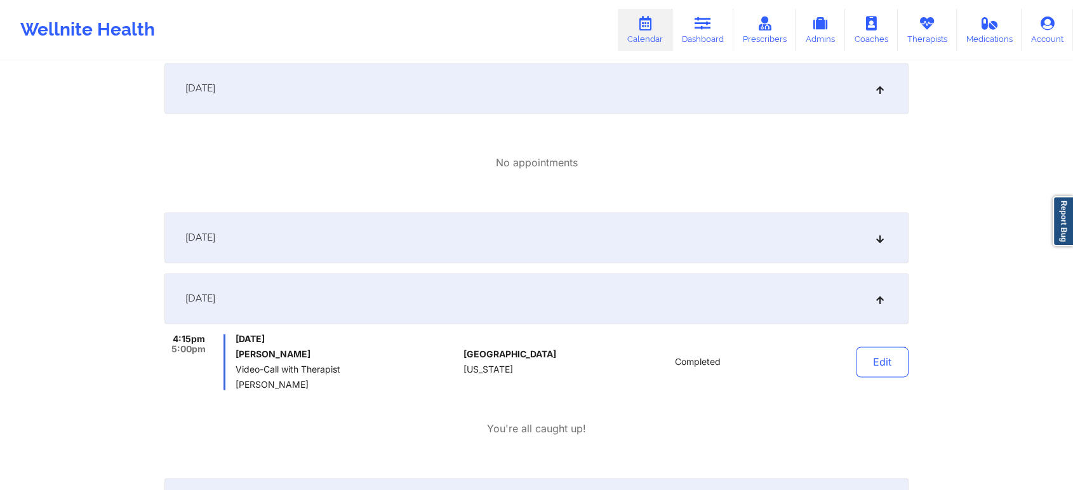
click at [745, 246] on div "[DATE]" at bounding box center [536, 237] width 744 height 51
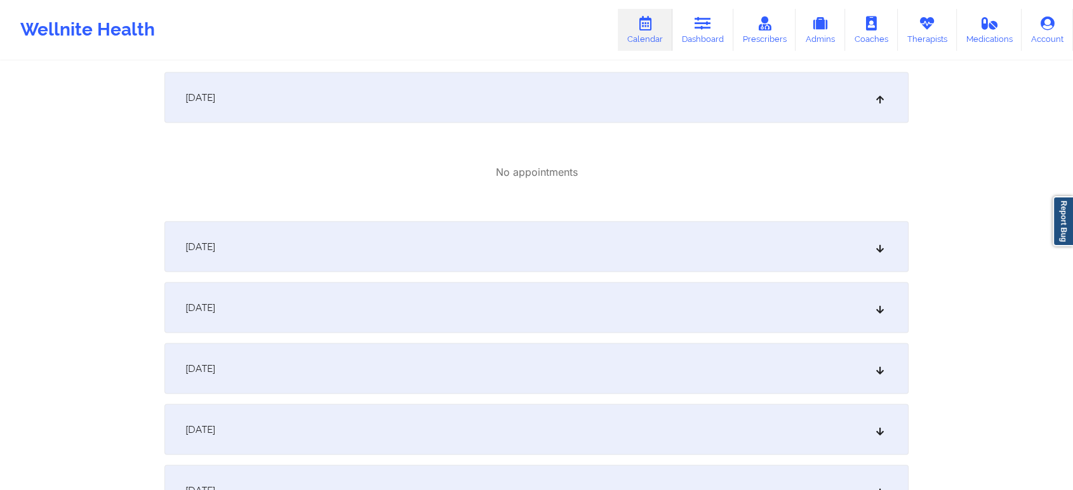
scroll to position [2337, 0]
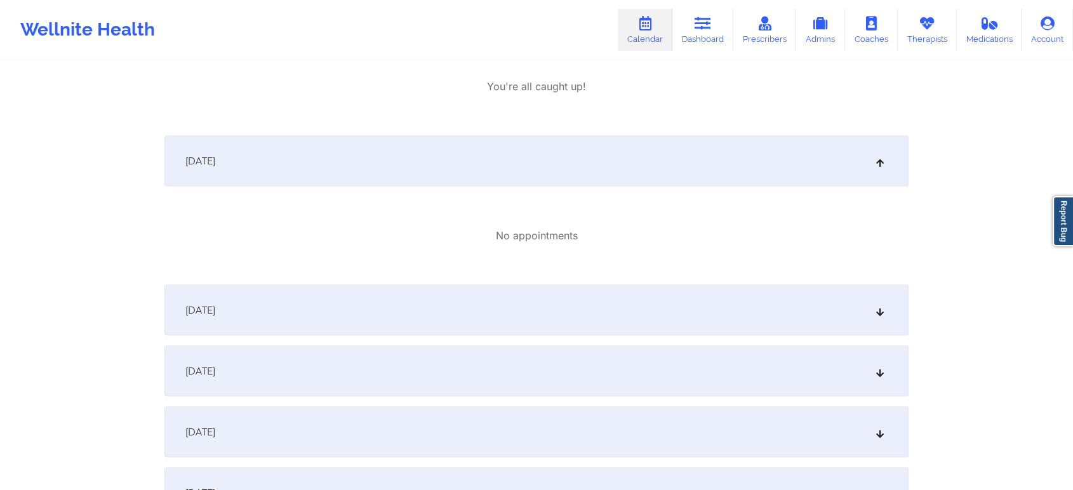
drag, startPoint x: 1072, startPoint y: 386, endPoint x: 1083, endPoint y: 377, distance: 14.4
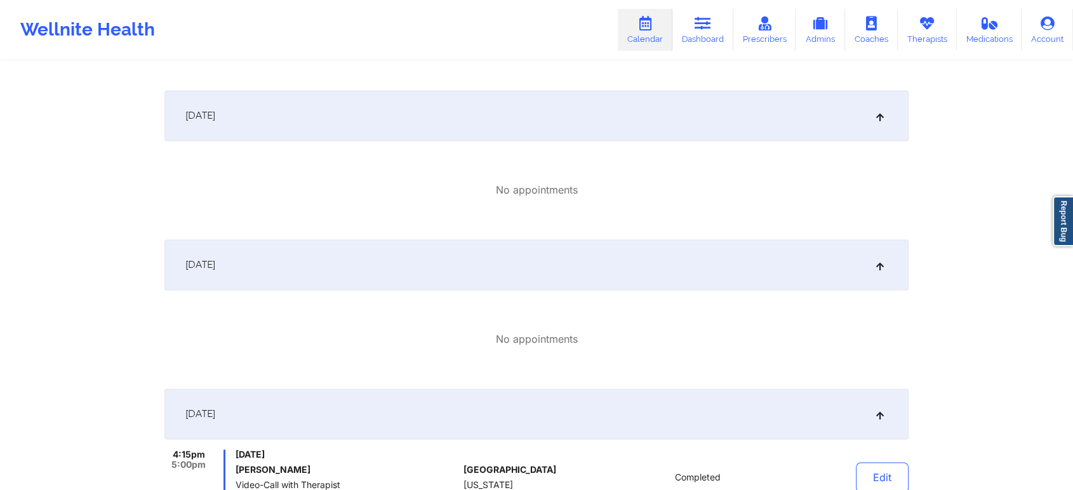
scroll to position [0, 0]
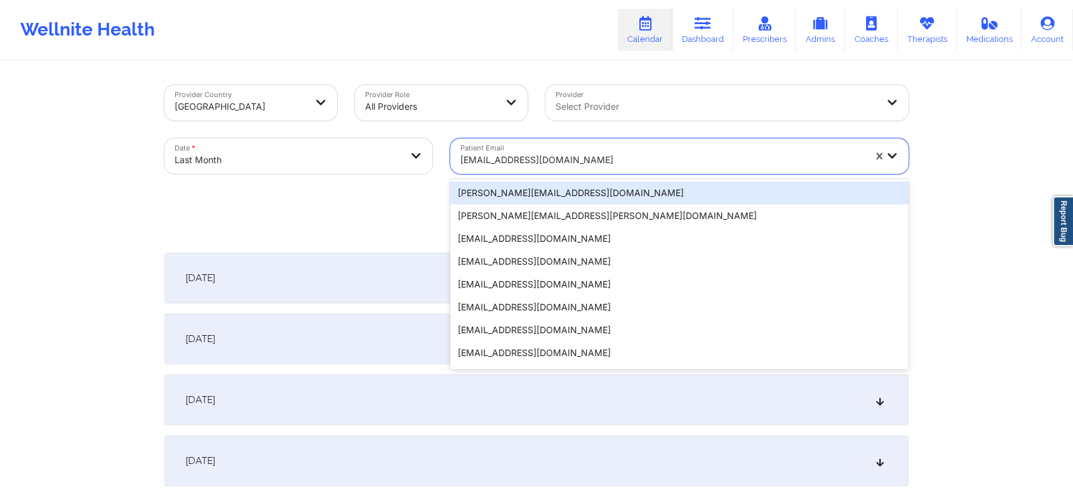
click at [490, 154] on div at bounding box center [662, 159] width 404 height 15
paste input "[EMAIL_ADDRESS][DOMAIN_NAME]"
type input "[EMAIL_ADDRESS][DOMAIN_NAME]"
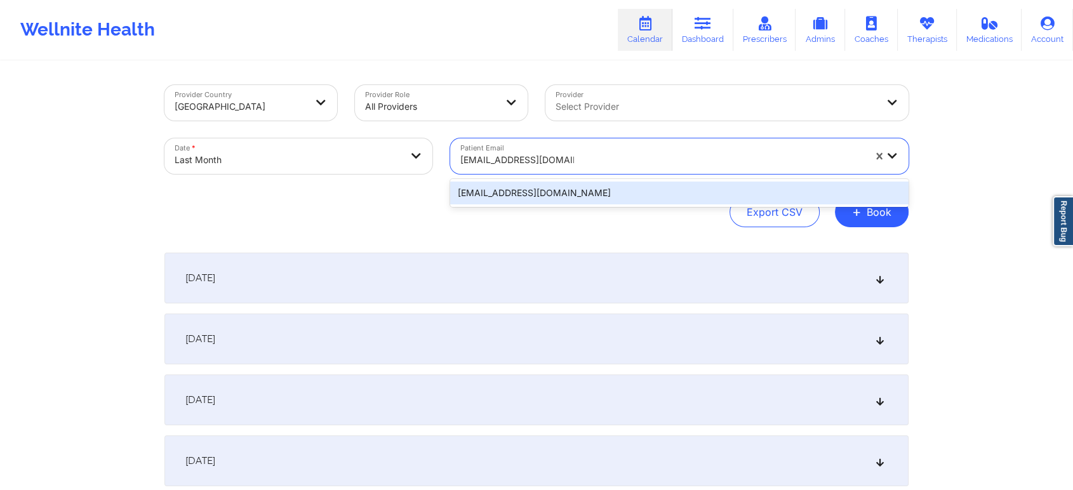
click at [551, 187] on div "[EMAIL_ADDRESS][DOMAIN_NAME]" at bounding box center [679, 193] width 458 height 23
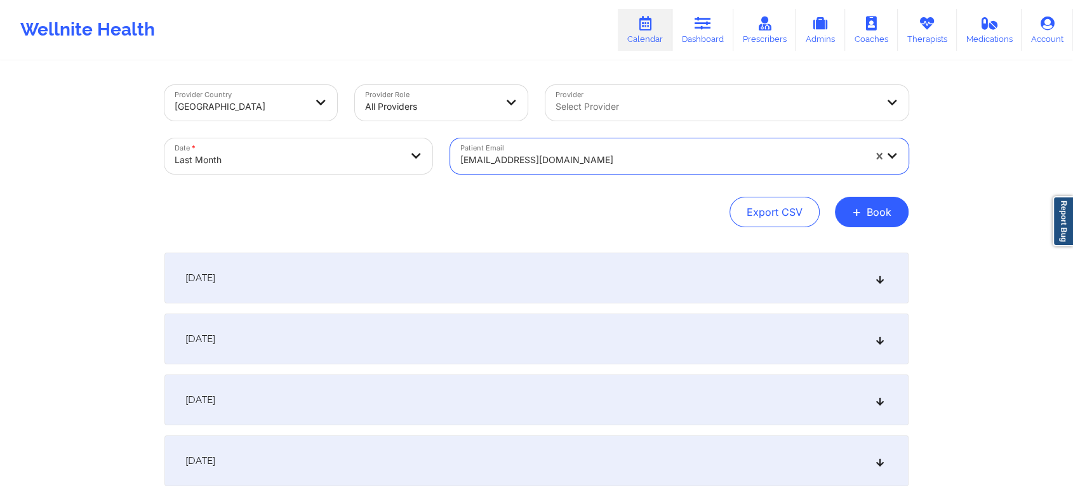
select select "2025-8"
select select "2025-9"
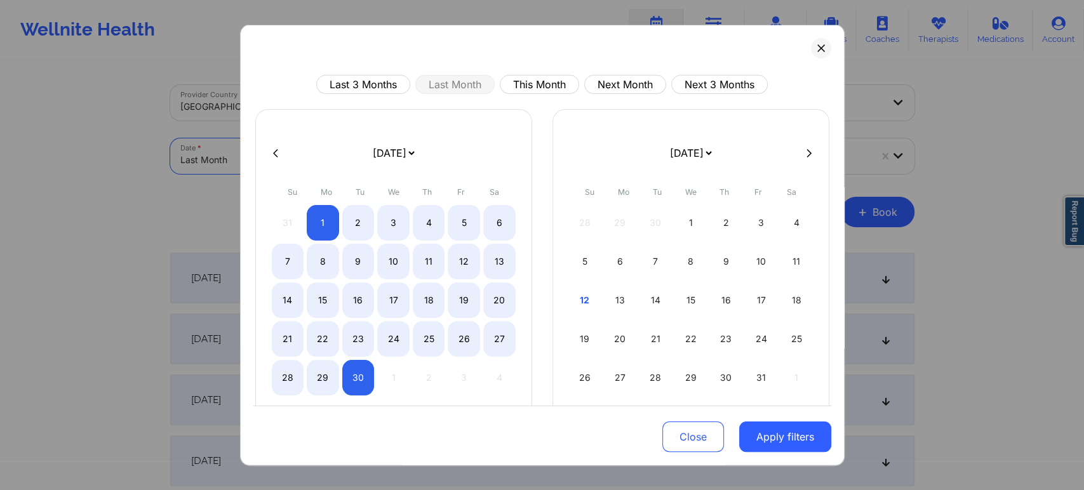
click at [355, 149] on body "Wellnite Health Calendar Dashboard Prescribers Admins Coaches Therapists Medica…" at bounding box center [542, 245] width 1084 height 490
click at [560, 80] on button "This Month" at bounding box center [539, 84] width 79 height 19
select select "2025-9"
select select "2025-10"
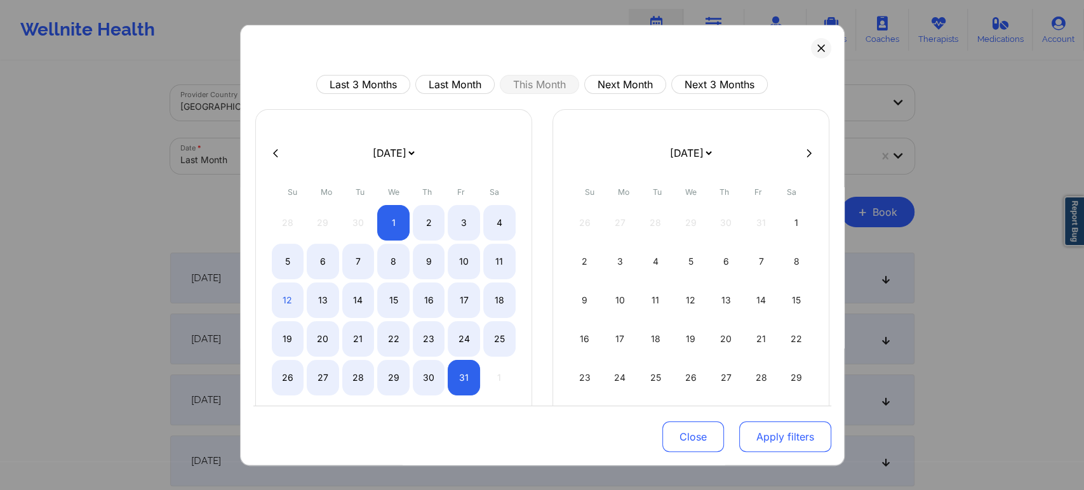
click at [777, 441] on button "Apply filters" at bounding box center [785, 437] width 92 height 30
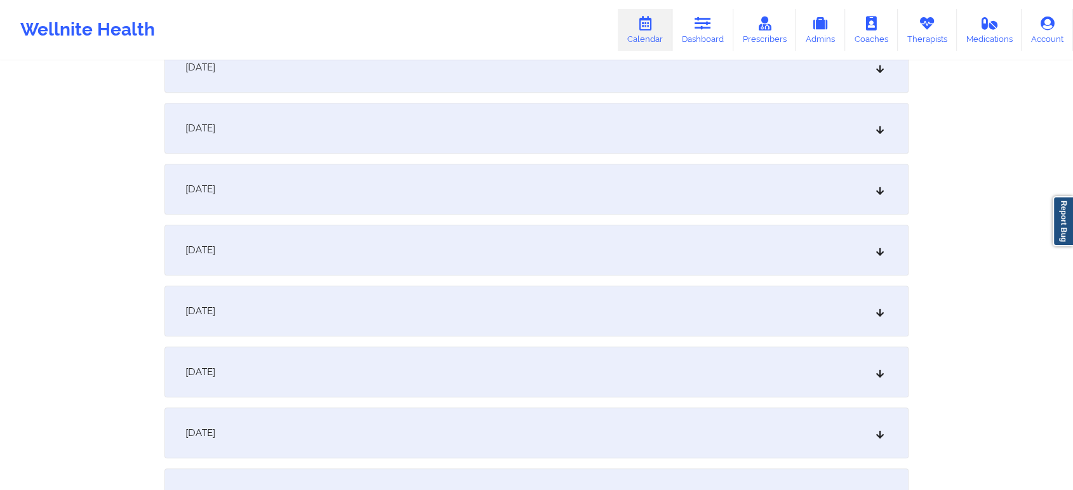
scroll to position [582, 0]
click at [671, 255] on div "[DATE]" at bounding box center [536, 244] width 744 height 51
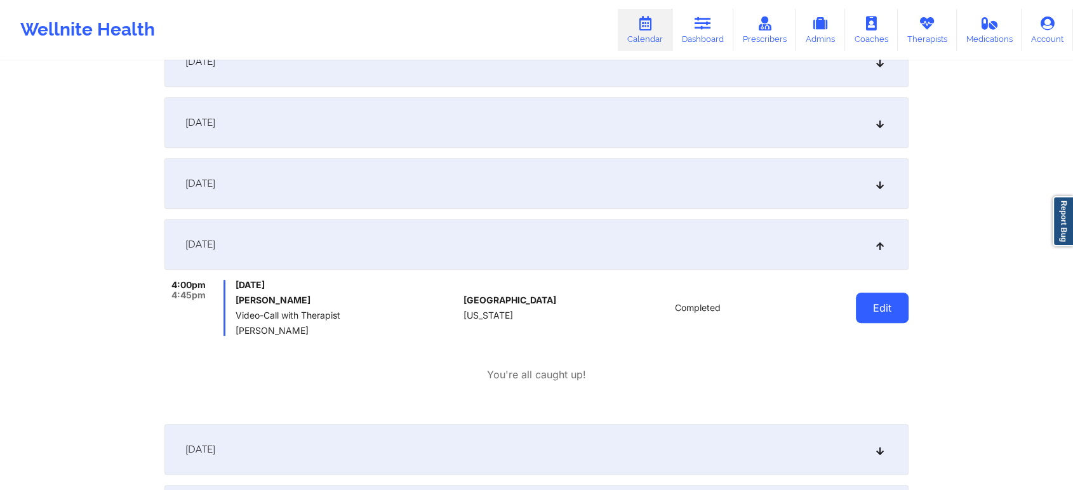
click at [880, 295] on button "Edit" at bounding box center [882, 308] width 53 height 30
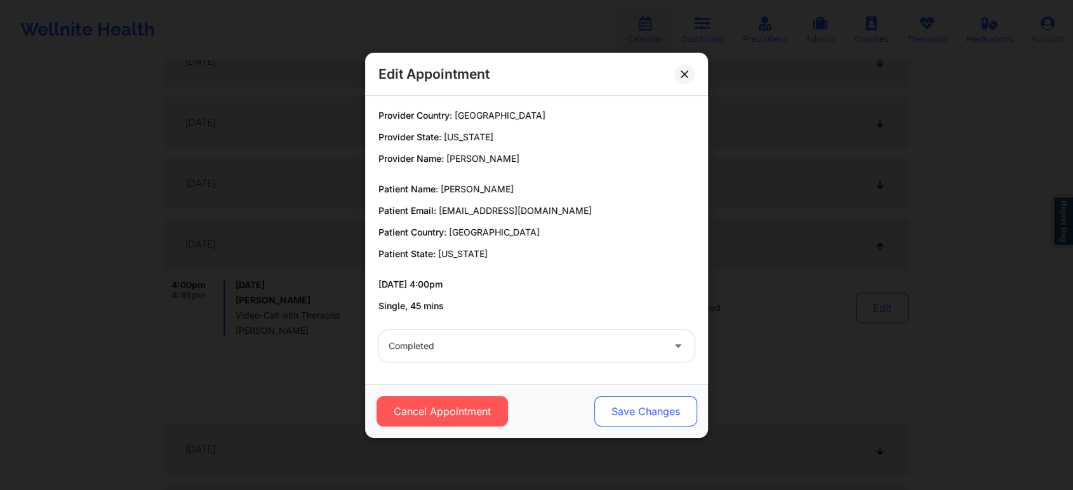
click at [649, 414] on button "Save Changes" at bounding box center [645, 411] width 103 height 30
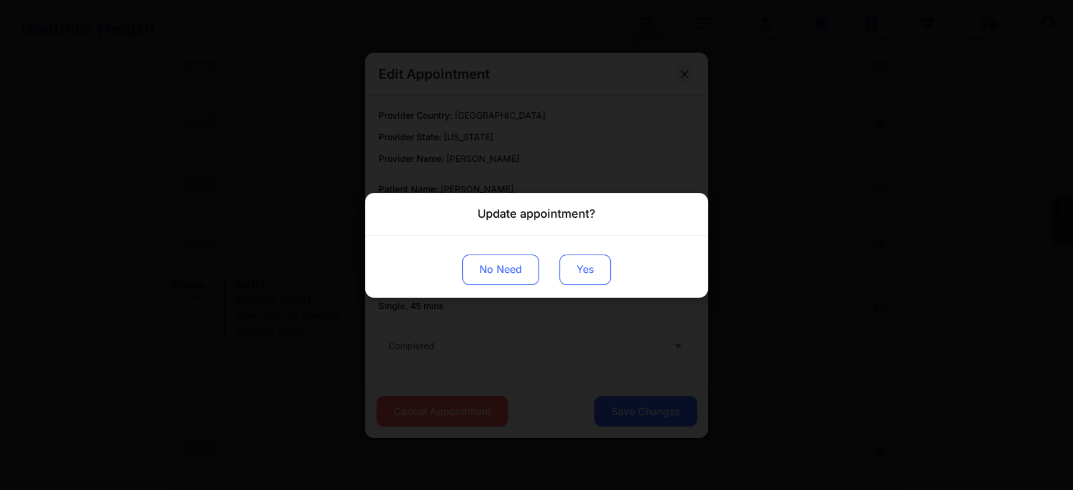
click at [580, 278] on button "Yes" at bounding box center [584, 269] width 51 height 30
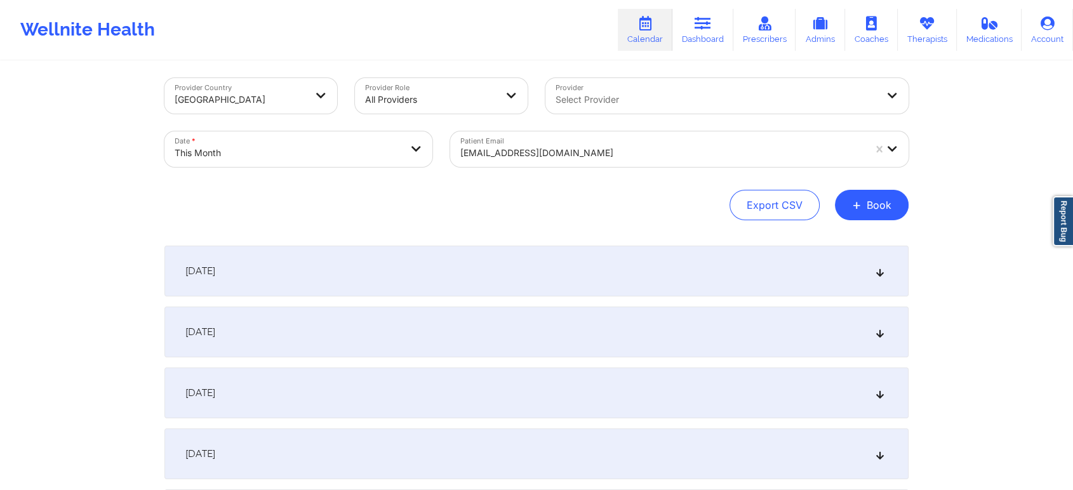
scroll to position [0, 0]
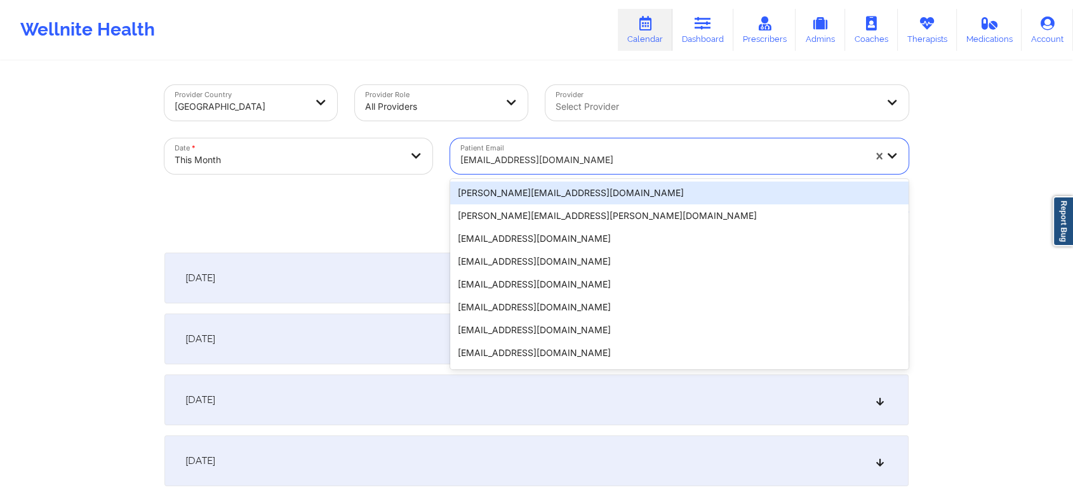
click at [559, 159] on div at bounding box center [662, 159] width 404 height 15
paste input "[EMAIL_ADDRESS][DOMAIN_NAME]"
type input "[EMAIL_ADDRESS][DOMAIN_NAME]"
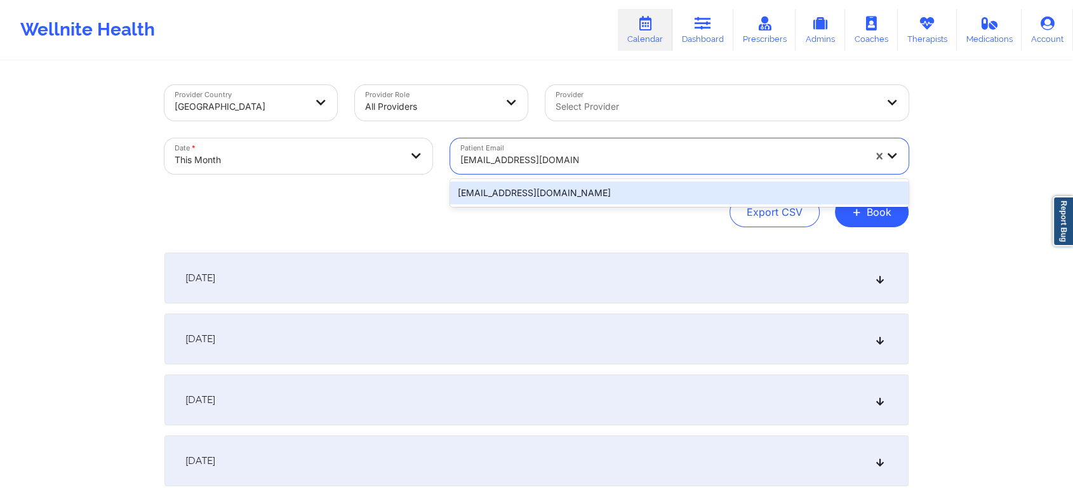
click at [534, 198] on div "[EMAIL_ADDRESS][DOMAIN_NAME]" at bounding box center [679, 193] width 458 height 23
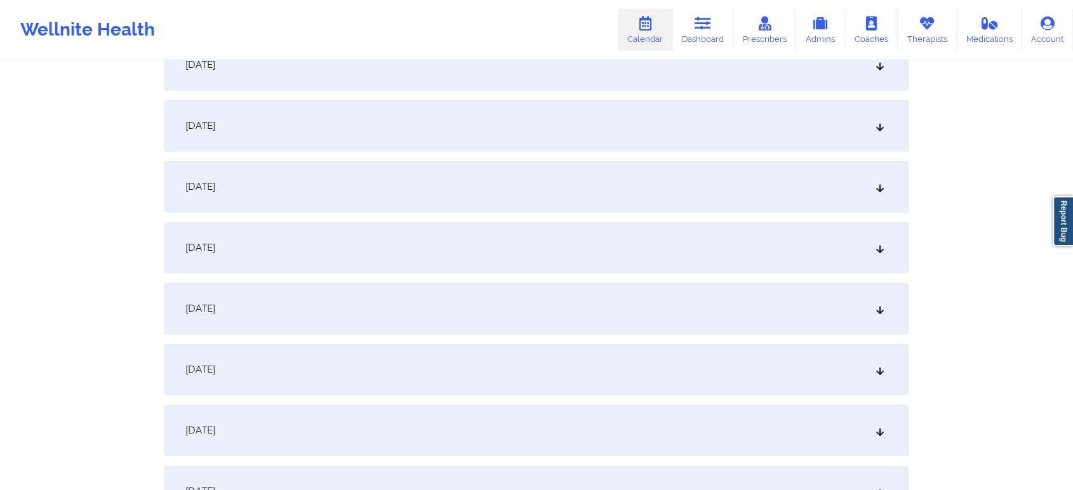
scroll to position [582, 0]
click at [764, 232] on div "[DATE]" at bounding box center [536, 244] width 744 height 51
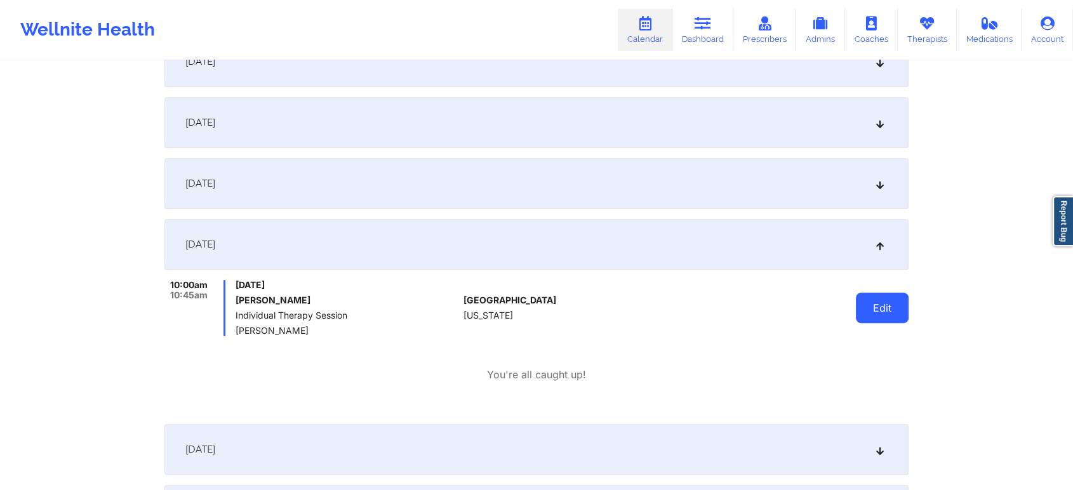
click at [876, 297] on button "Edit" at bounding box center [882, 308] width 53 height 30
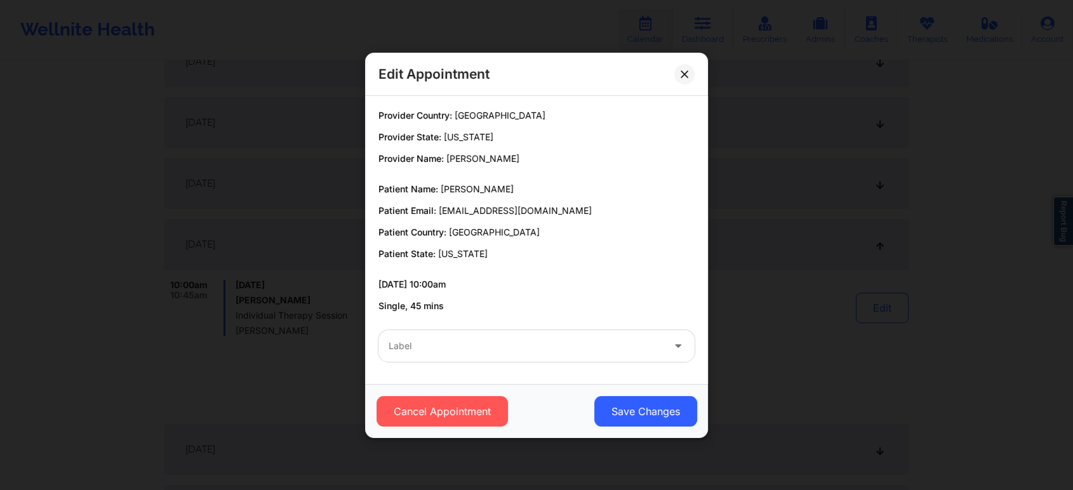
click at [516, 328] on div "Label" at bounding box center [537, 346] width 334 height 50
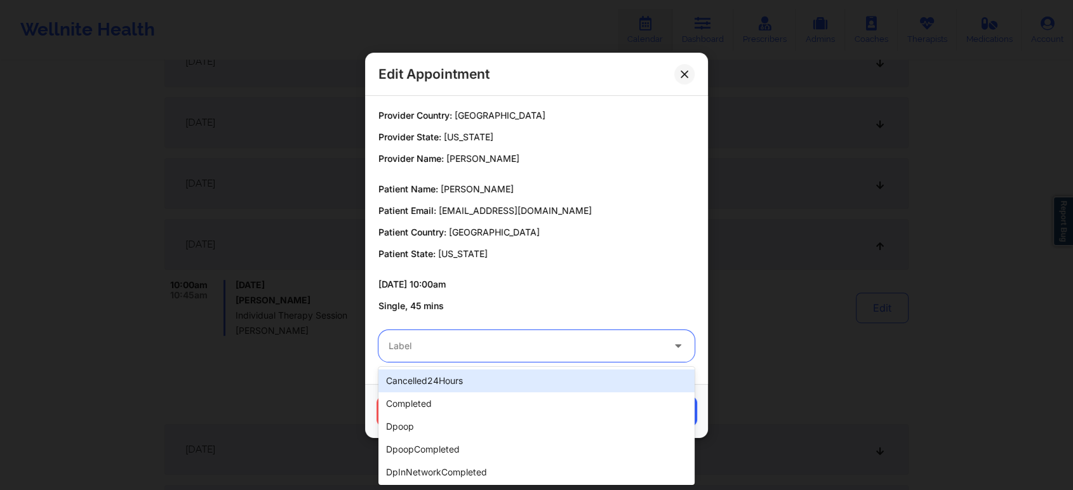
click at [513, 334] on div "Label" at bounding box center [521, 346] width 286 height 32
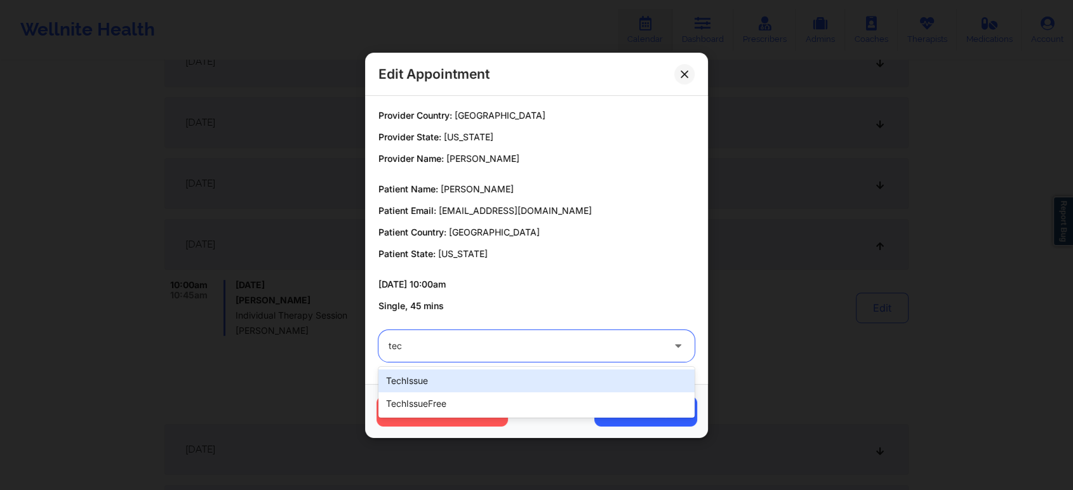
type input "tech"
click at [430, 379] on div "techIssue" at bounding box center [536, 381] width 316 height 23
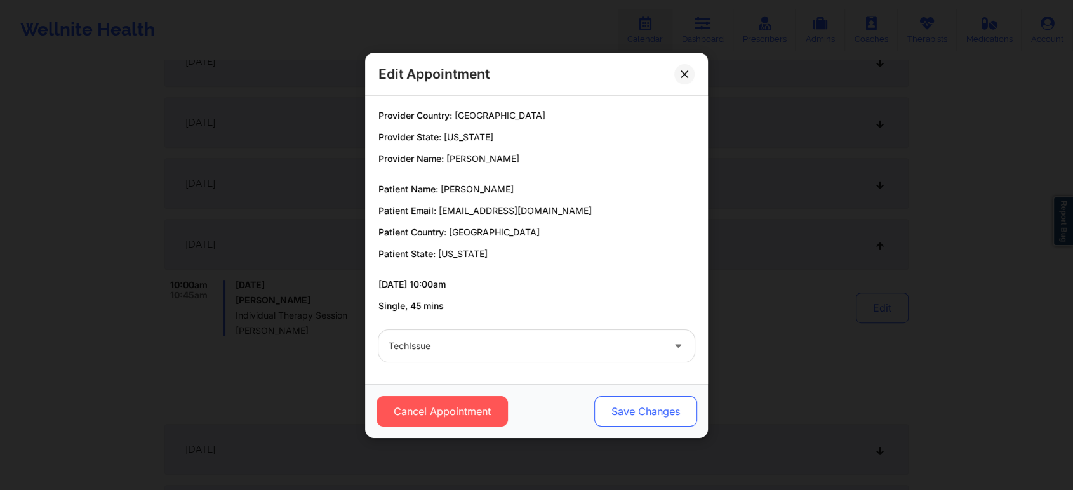
click at [606, 407] on button "Save Changes" at bounding box center [645, 411] width 103 height 30
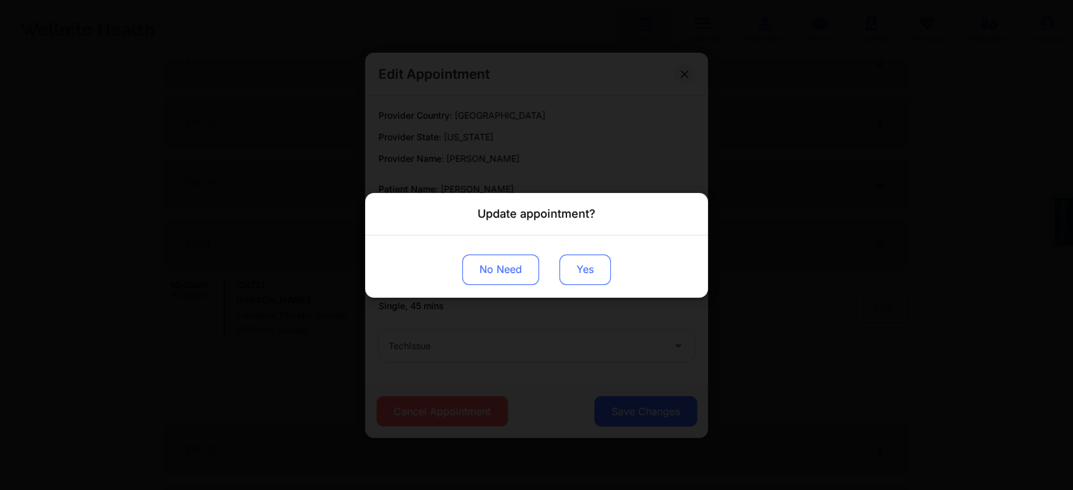
click at [576, 276] on button "Yes" at bounding box center [584, 269] width 51 height 30
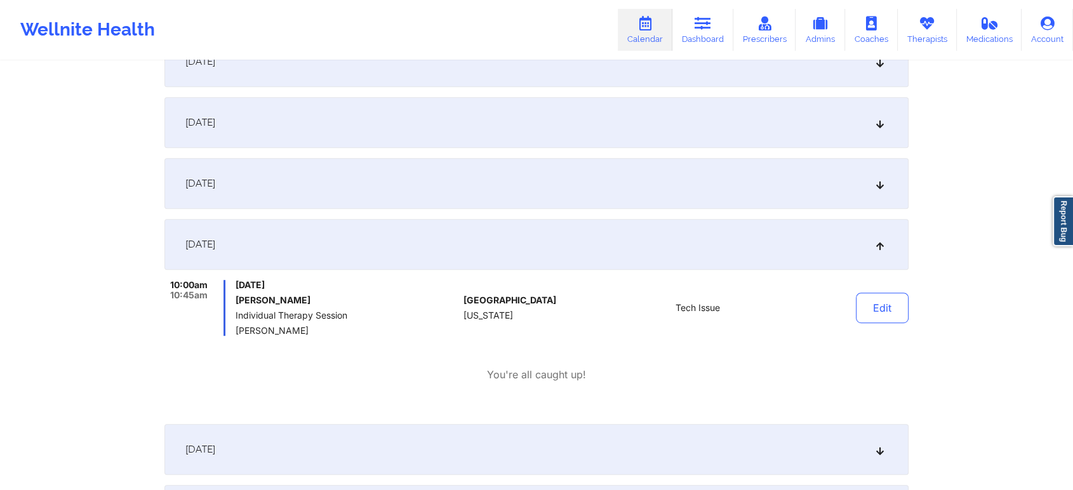
scroll to position [0, 0]
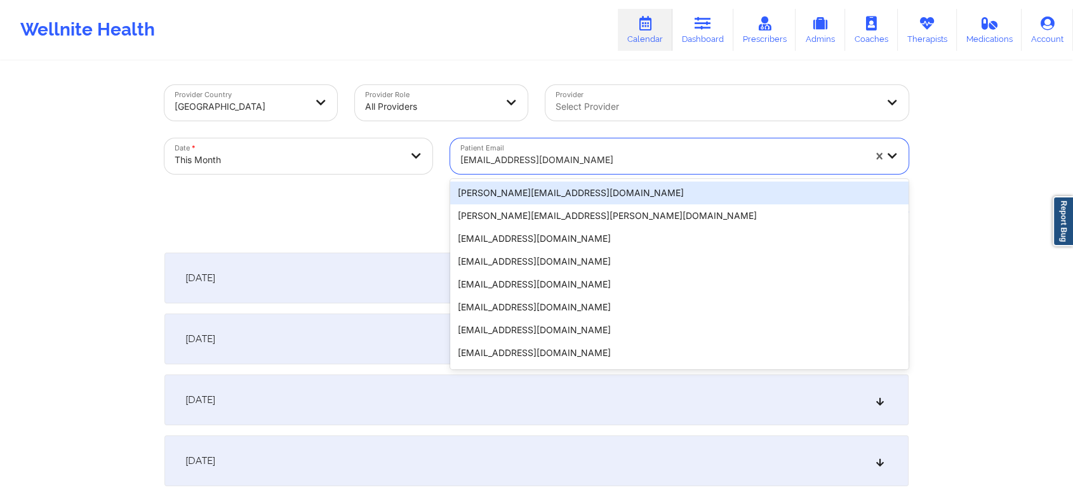
click at [485, 152] on div at bounding box center [662, 159] width 404 height 15
paste input "[EMAIL_ADDRESS][DOMAIN_NAME]"
type input "[EMAIL_ADDRESS][DOMAIN_NAME]"
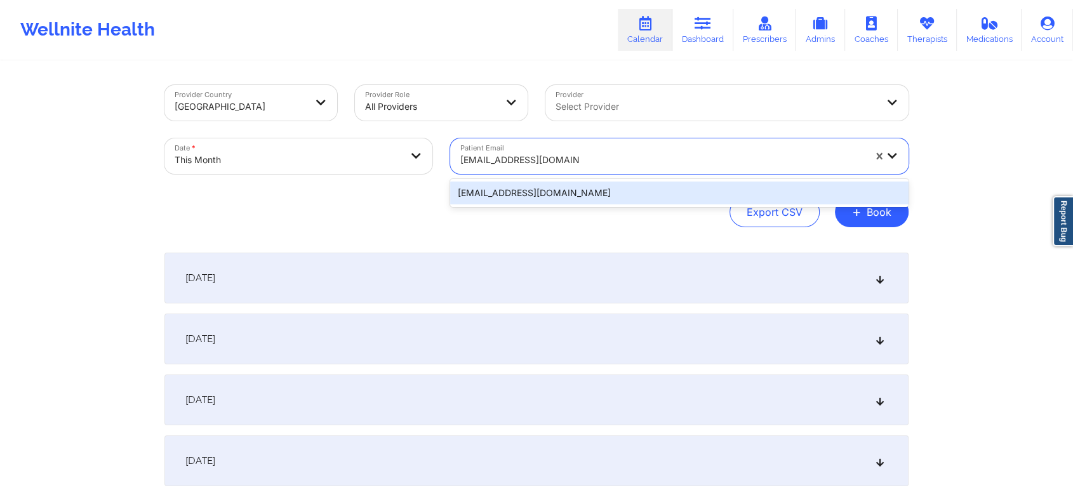
click at [592, 188] on div "[EMAIL_ADDRESS][DOMAIN_NAME]" at bounding box center [679, 193] width 458 height 23
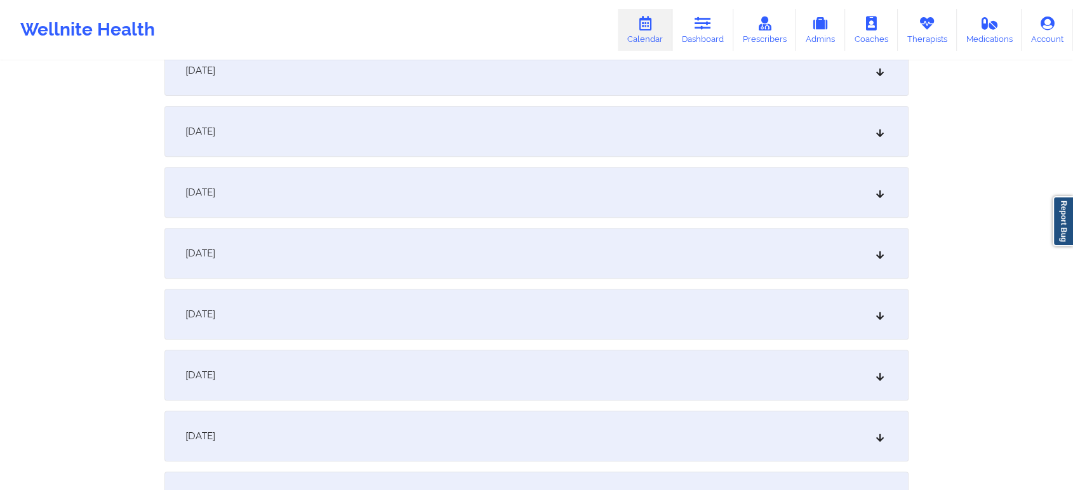
scroll to position [500, 0]
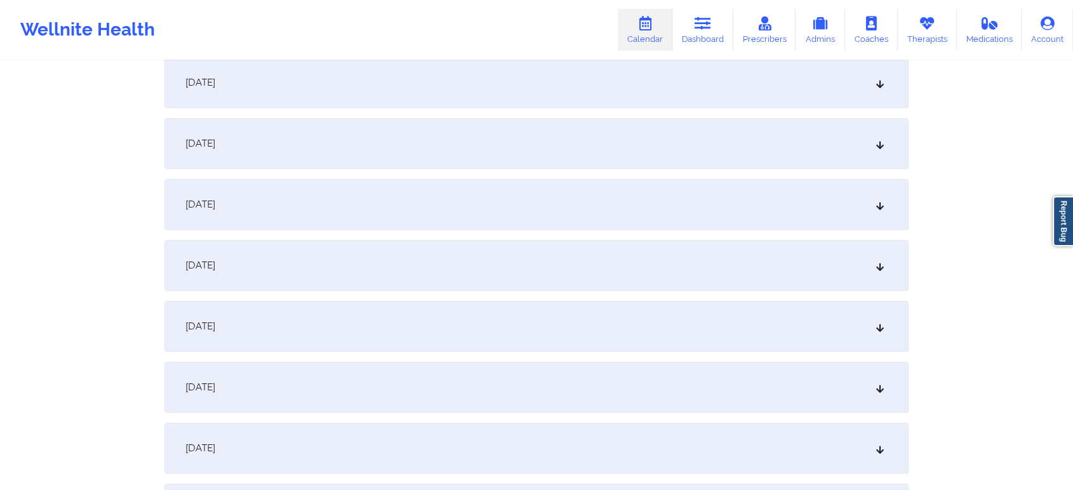
click at [616, 279] on div "[DATE]" at bounding box center [536, 265] width 744 height 51
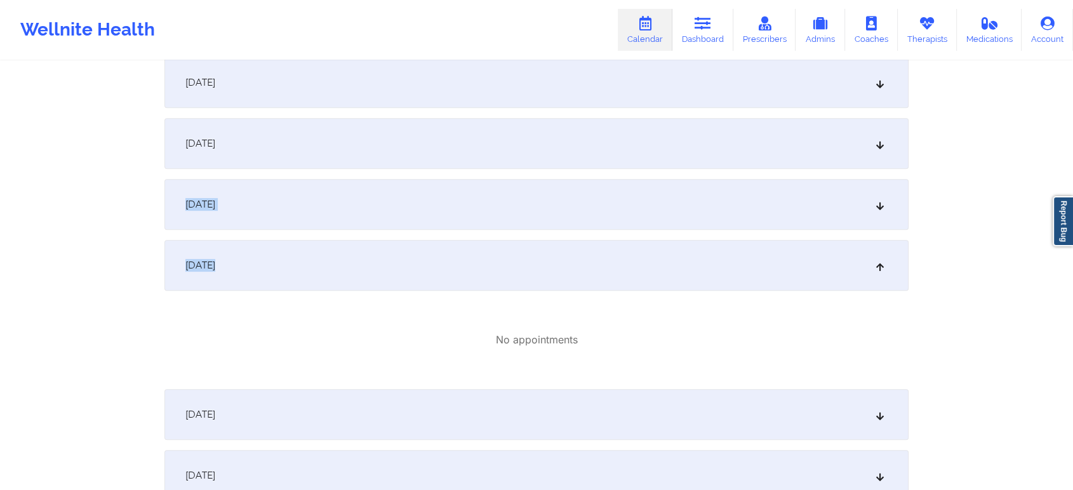
drag, startPoint x: 1072, startPoint y: 168, endPoint x: 1075, endPoint y: 215, distance: 46.5
click at [607, 420] on div "[DATE]" at bounding box center [536, 414] width 744 height 51
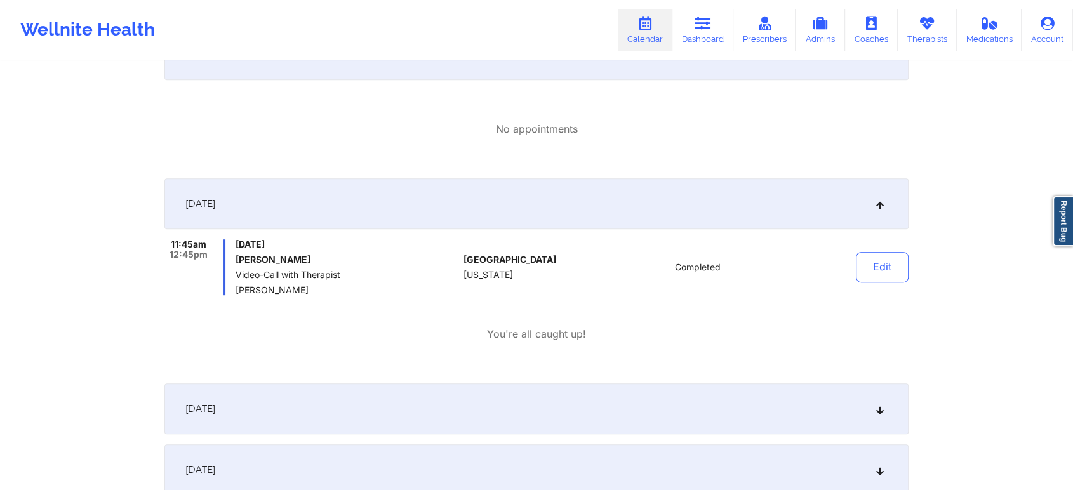
scroll to position [723, 0]
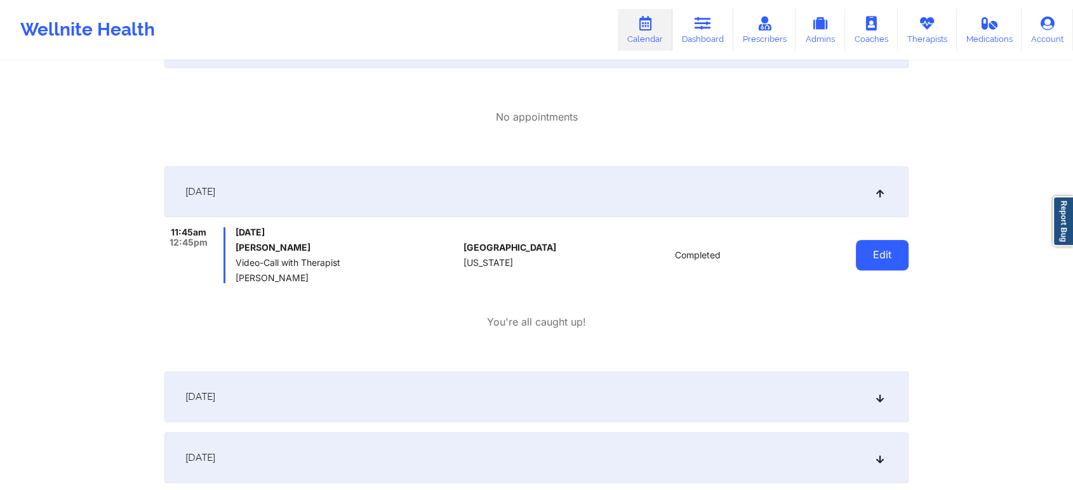
click at [871, 240] on button "Edit" at bounding box center [882, 255] width 53 height 30
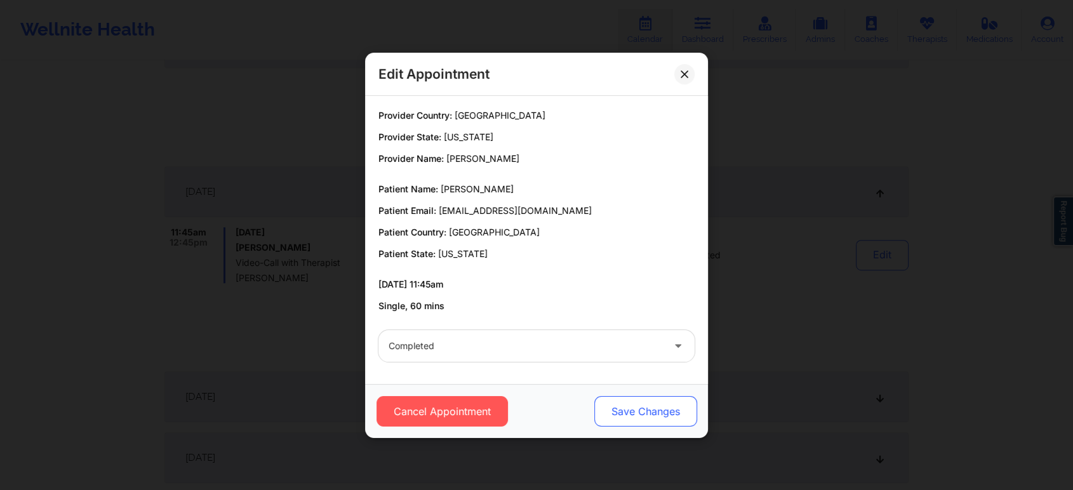
click at [629, 425] on button "Save Changes" at bounding box center [645, 411] width 103 height 30
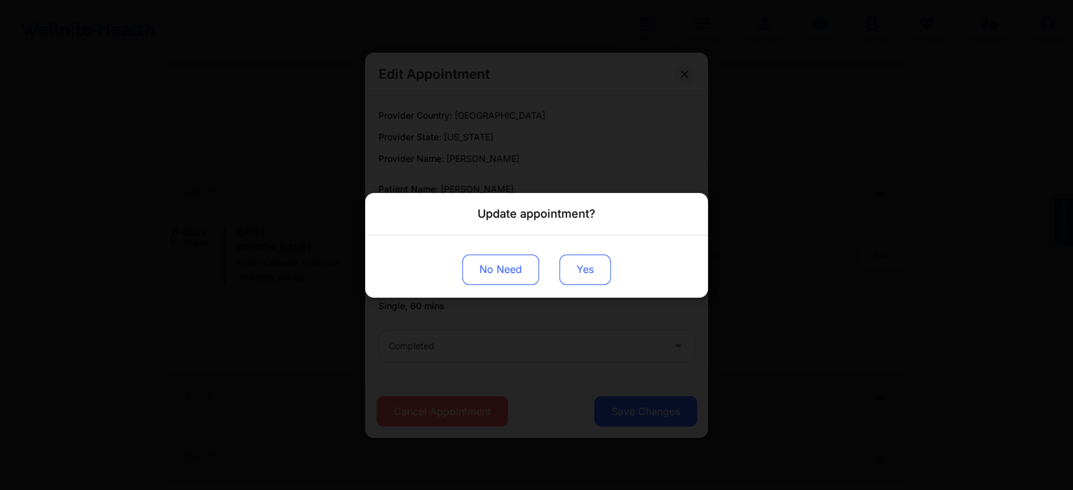
click at [583, 277] on button "Yes" at bounding box center [584, 269] width 51 height 30
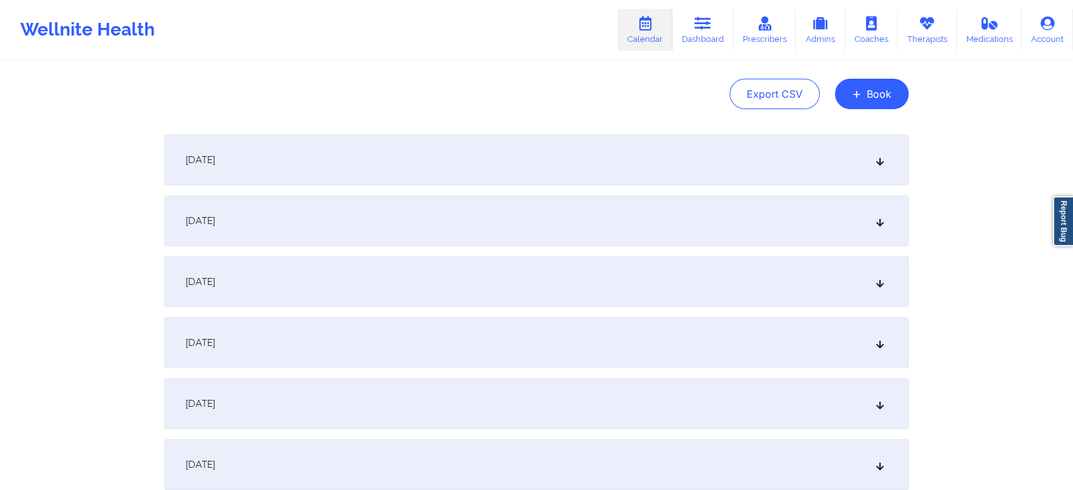
scroll to position [40, 0]
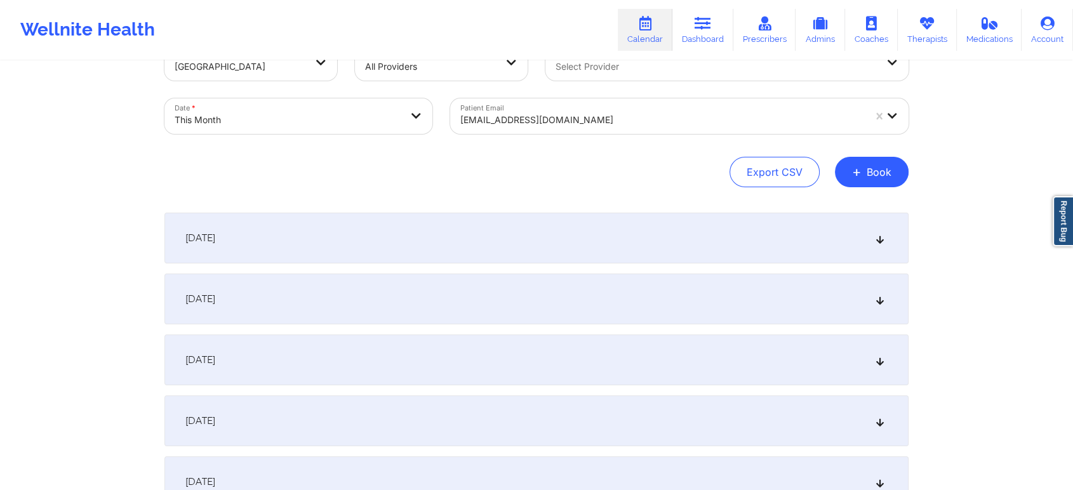
click at [544, 114] on div at bounding box center [662, 119] width 404 height 15
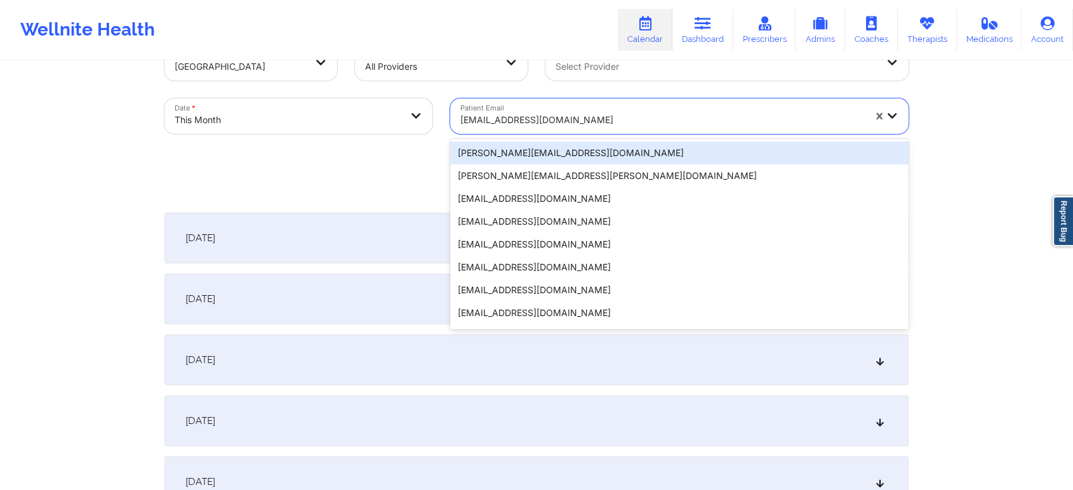
paste input "[EMAIL_ADDRESS][DOMAIN_NAME]"
type input "[EMAIL_ADDRESS][DOMAIN_NAME]"
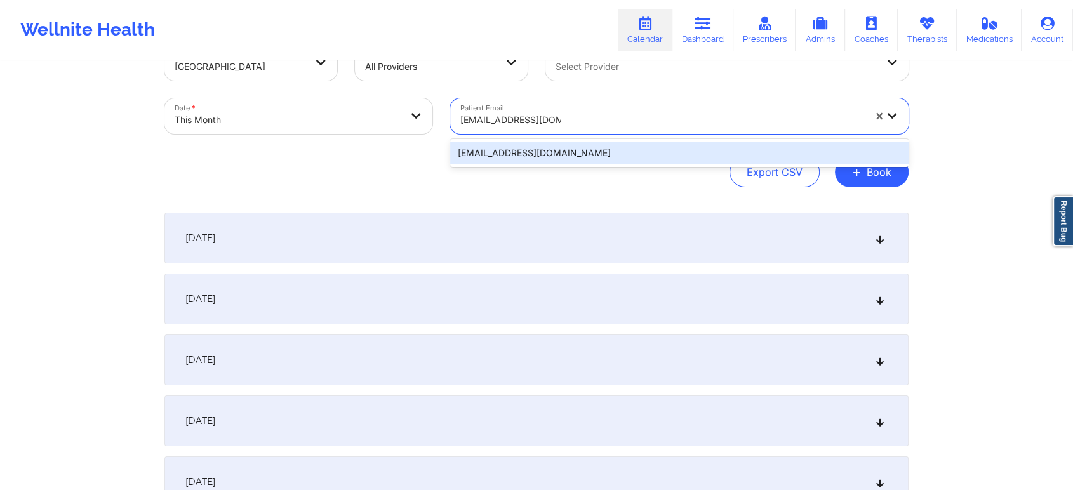
click at [532, 164] on div "[EMAIL_ADDRESS][DOMAIN_NAME]" at bounding box center [679, 153] width 458 height 23
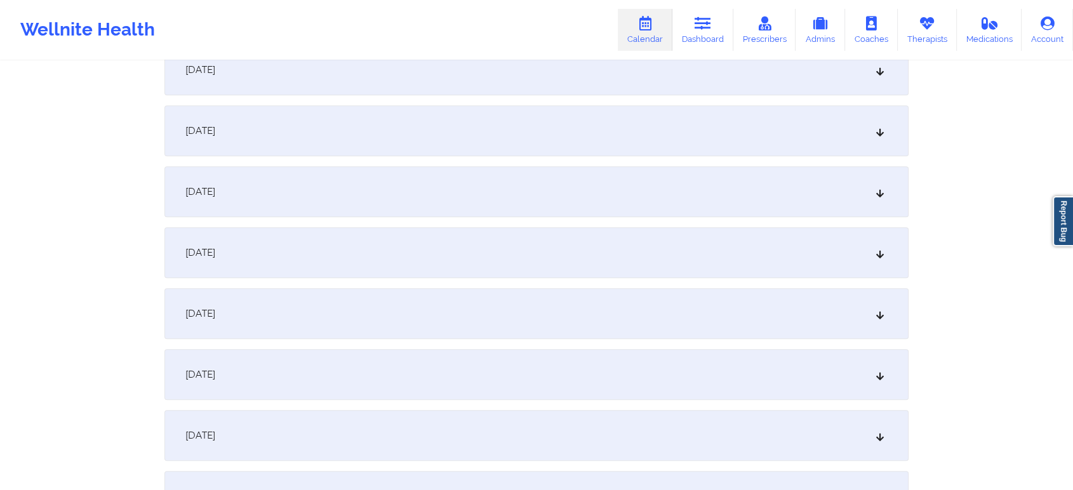
scroll to position [522, 0]
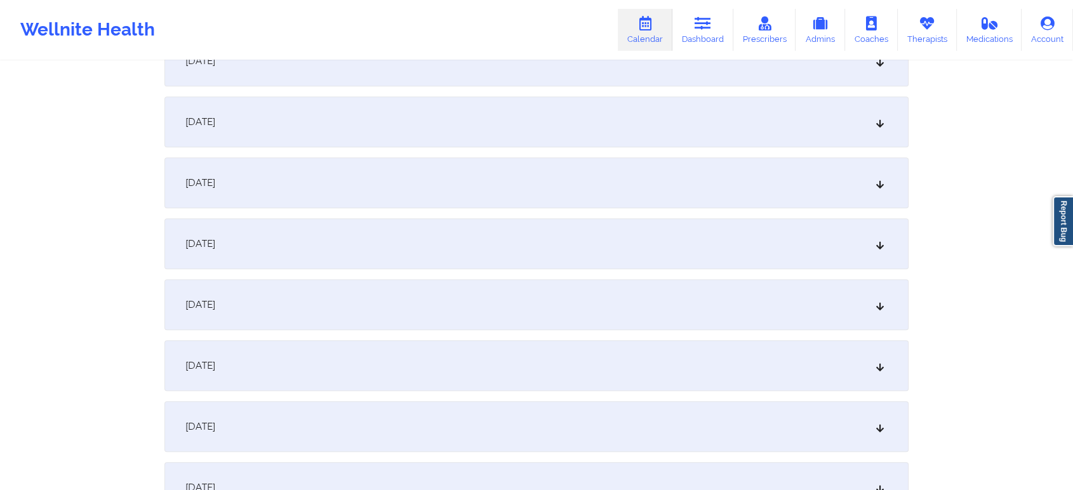
click at [380, 321] on div "[DATE]" at bounding box center [536, 304] width 744 height 51
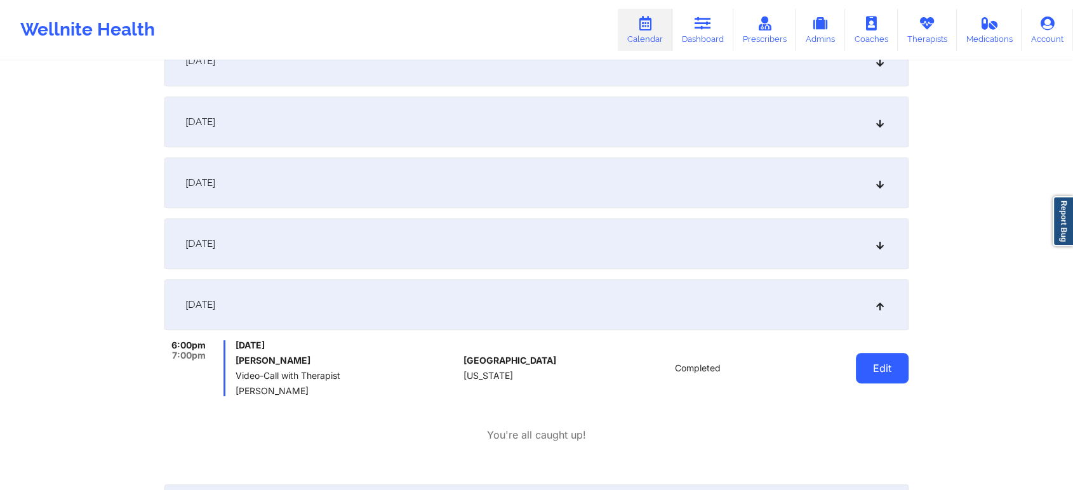
click at [895, 361] on button "Edit" at bounding box center [882, 368] width 53 height 30
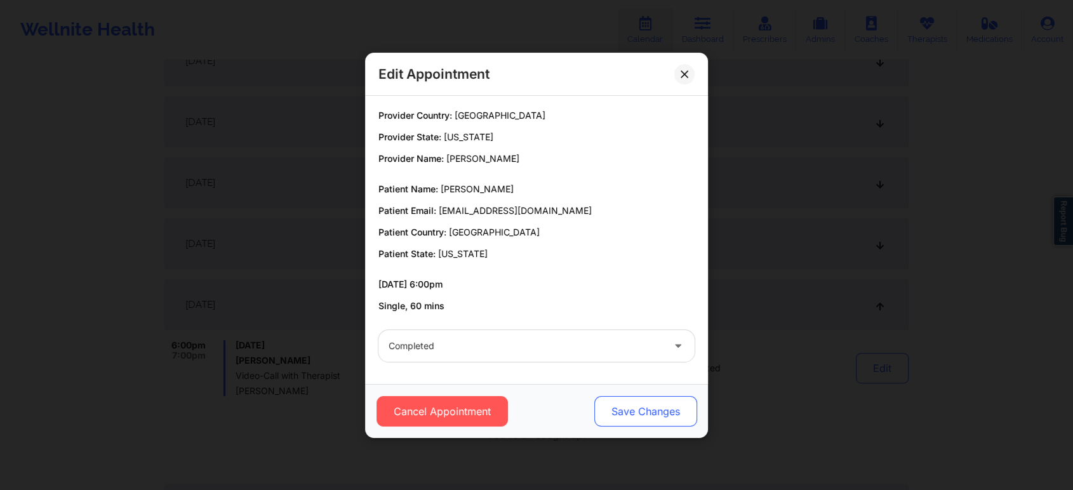
click at [628, 425] on button "Save Changes" at bounding box center [645, 411] width 103 height 30
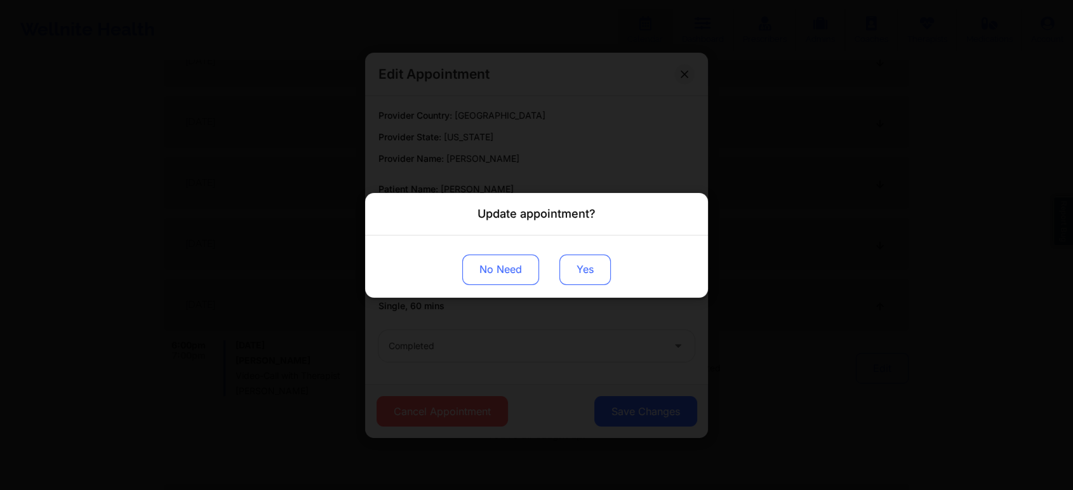
click at [589, 258] on button "Yes" at bounding box center [584, 269] width 51 height 30
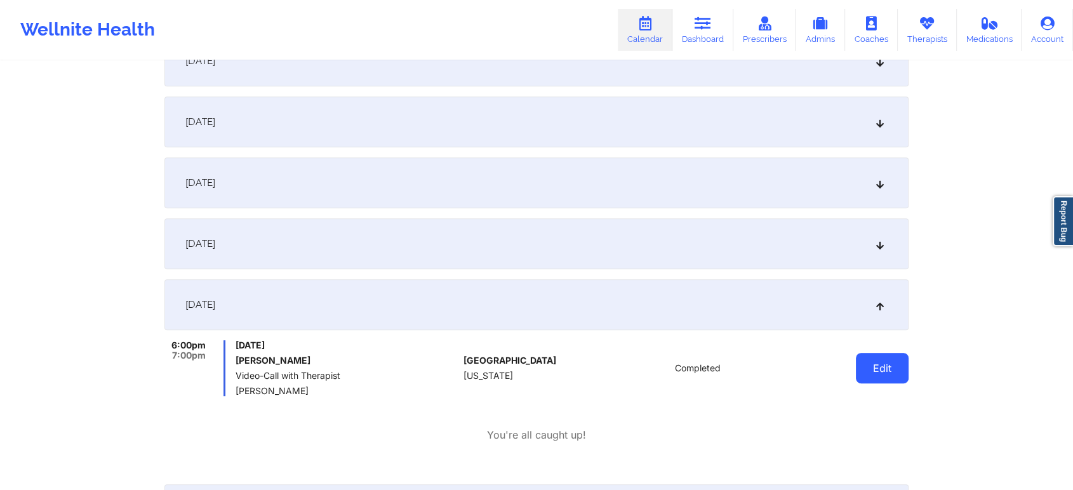
click at [889, 375] on button "Edit" at bounding box center [882, 368] width 53 height 30
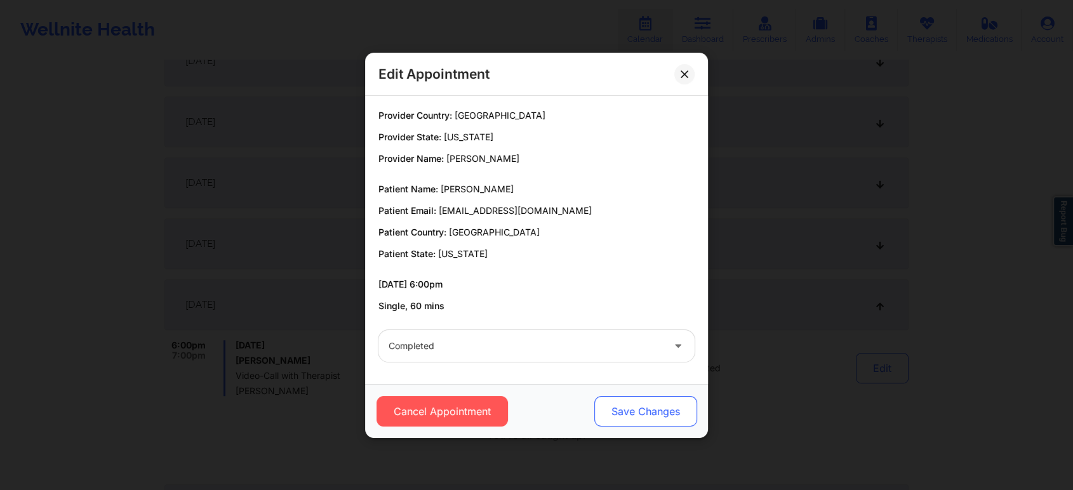
click at [648, 400] on button "Save Changes" at bounding box center [645, 411] width 103 height 30
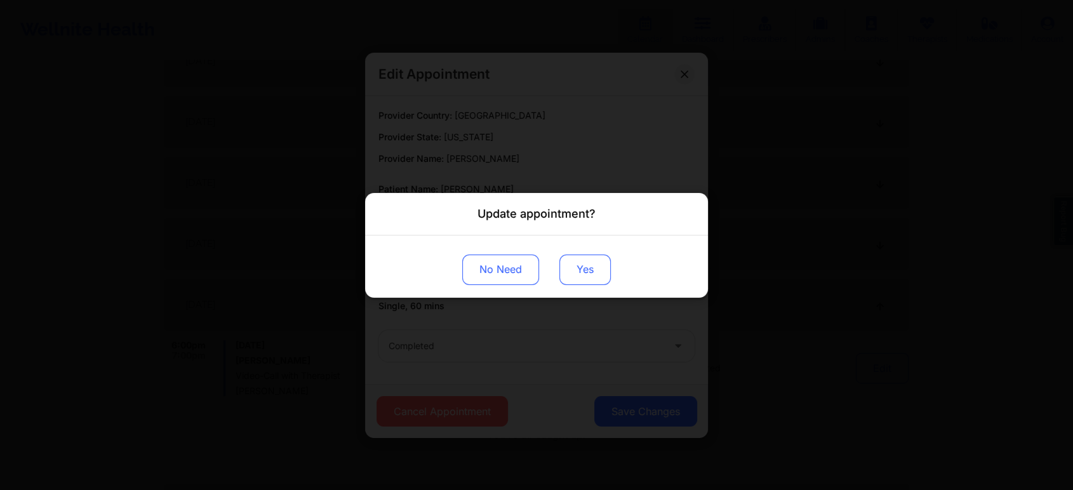
click at [596, 274] on button "Yes" at bounding box center [584, 269] width 51 height 30
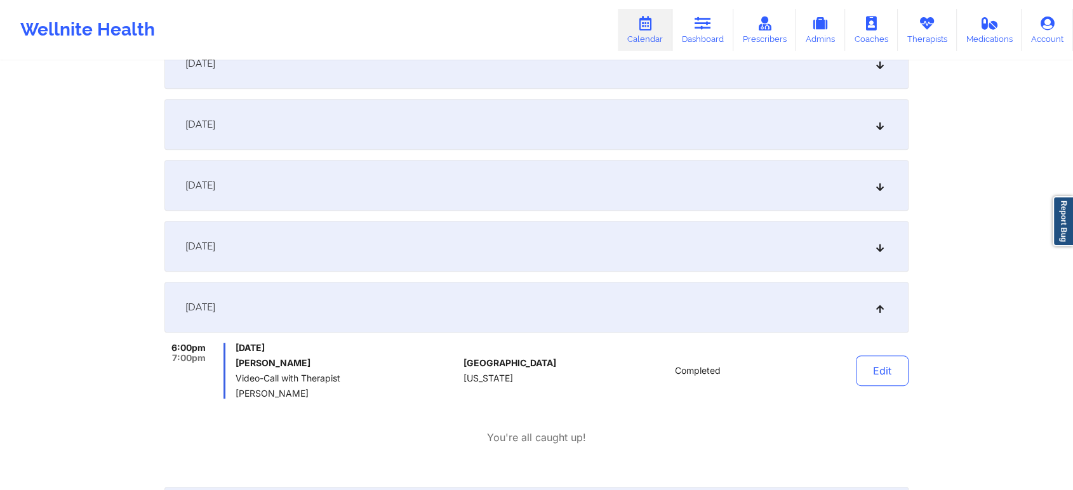
scroll to position [0, 0]
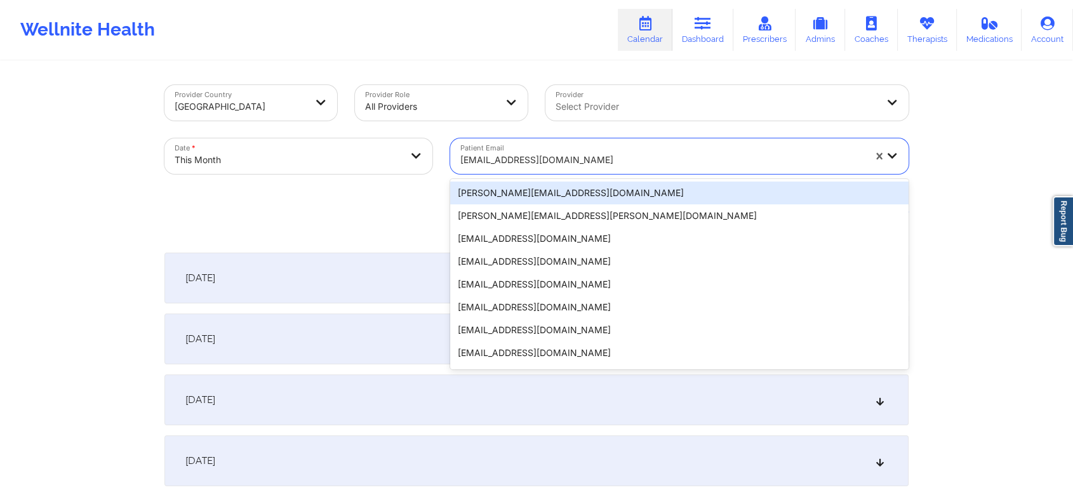
click at [506, 171] on div "[EMAIL_ADDRESS][DOMAIN_NAME]" at bounding box center [662, 160] width 404 height 28
paste input "[EMAIL_ADDRESS][DOMAIN_NAME]"
type input "[EMAIL_ADDRESS][DOMAIN_NAME]"
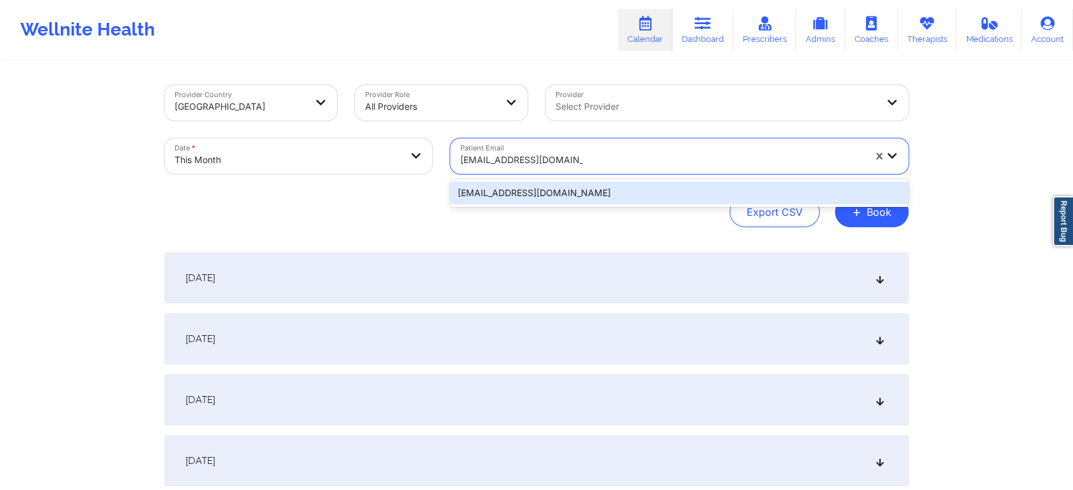
click at [567, 188] on div "[EMAIL_ADDRESS][DOMAIN_NAME]" at bounding box center [679, 193] width 458 height 23
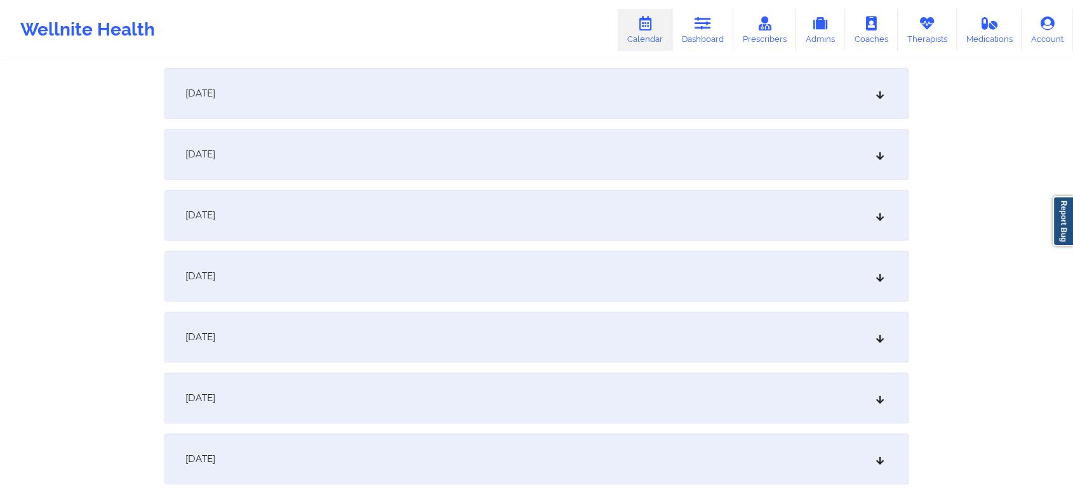
scroll to position [498, 0]
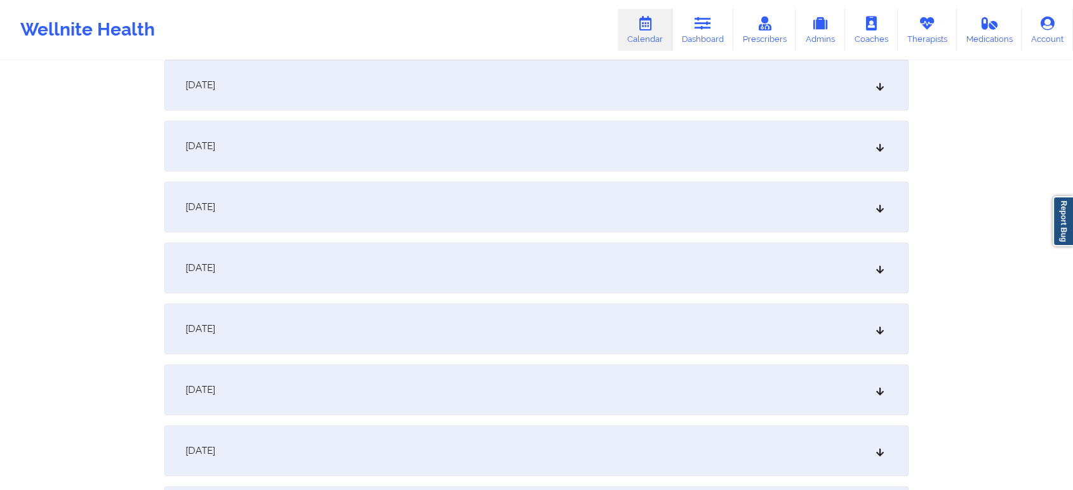
click at [815, 304] on div "[DATE]" at bounding box center [536, 329] width 744 height 51
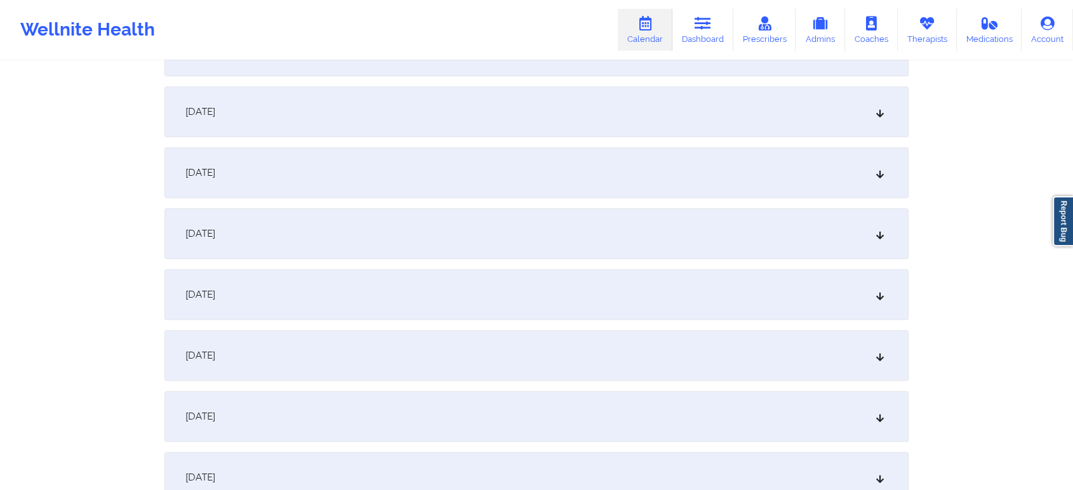
scroll to position [1231, 0]
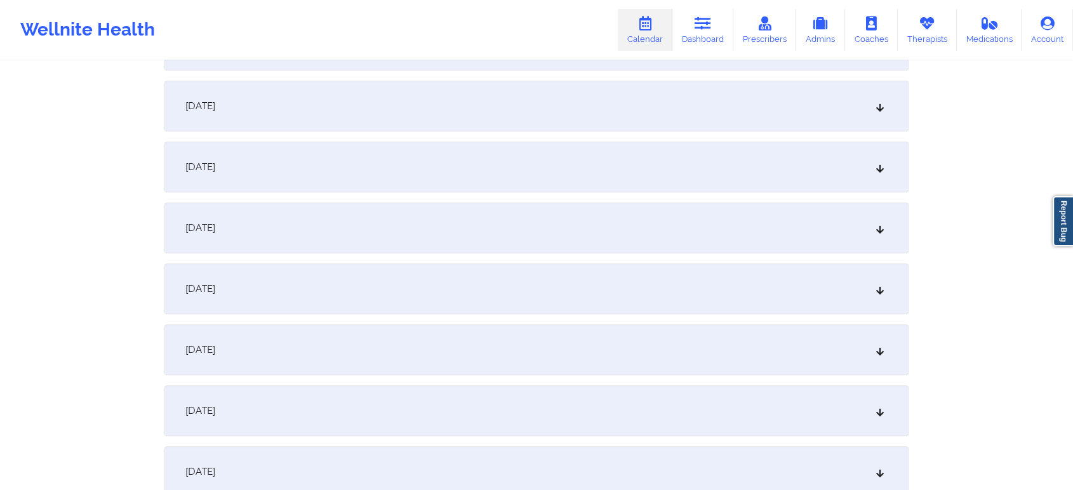
click at [719, 172] on div "[DATE]" at bounding box center [536, 167] width 744 height 51
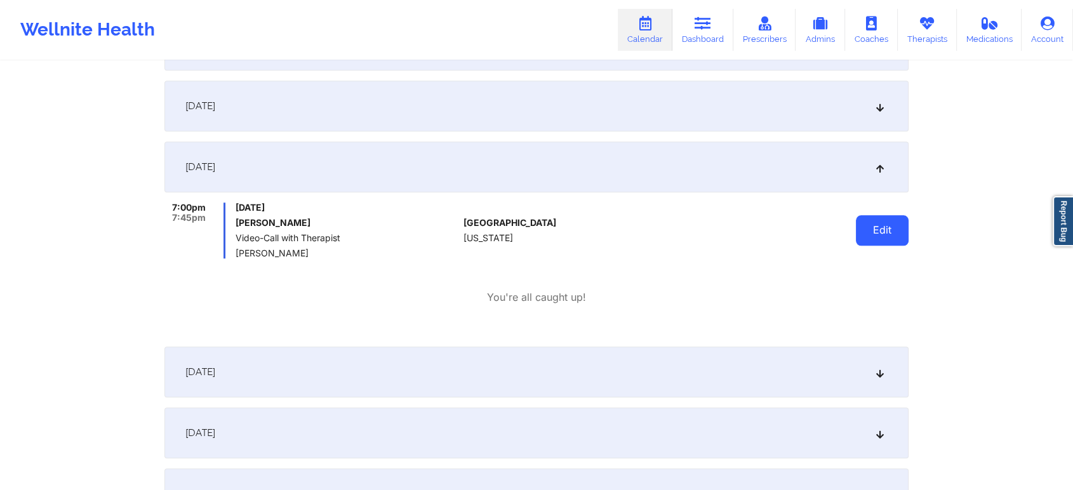
click at [888, 241] on button "Edit" at bounding box center [882, 230] width 53 height 30
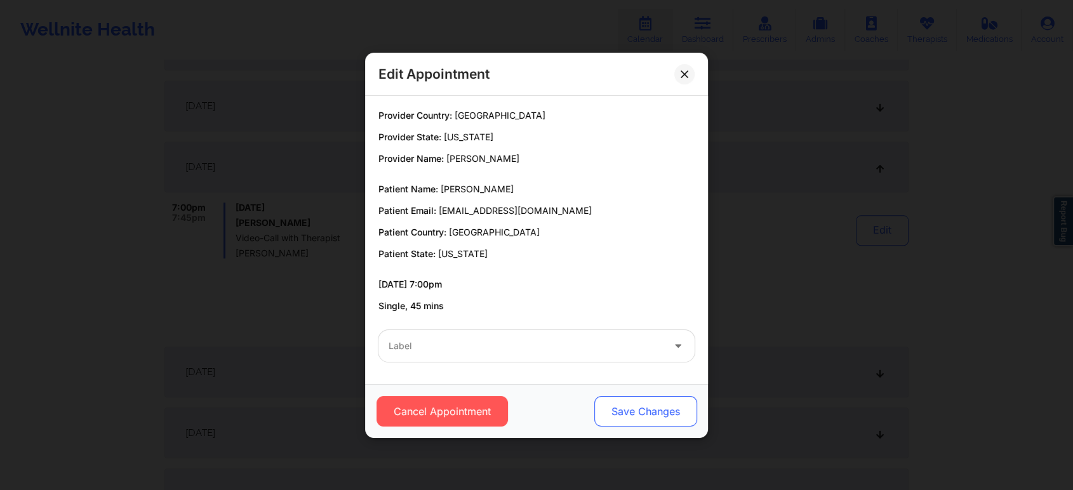
click at [631, 412] on button "Save Changes" at bounding box center [645, 411] width 103 height 30
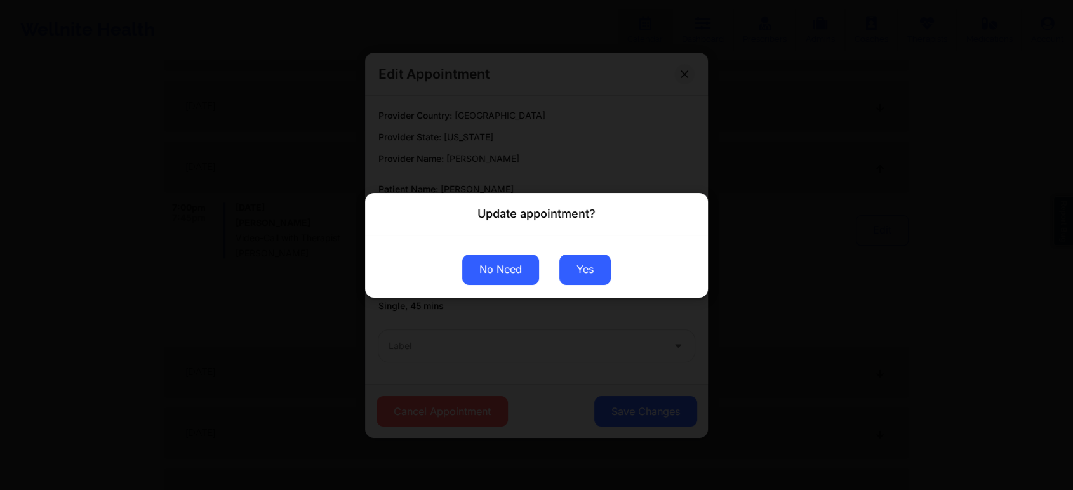
click at [513, 276] on button "No Need" at bounding box center [500, 269] width 77 height 30
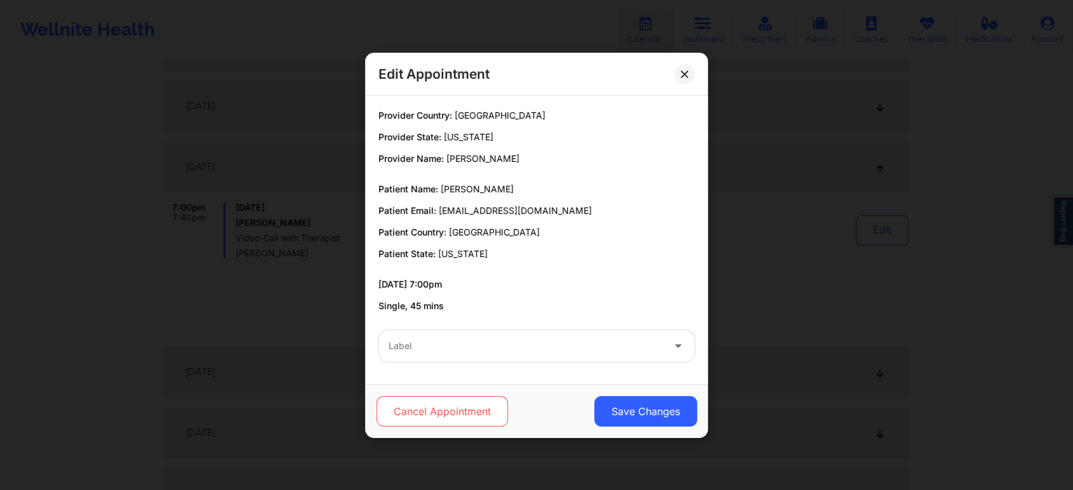
click at [402, 400] on button "Cancel Appointment" at bounding box center [442, 411] width 131 height 30
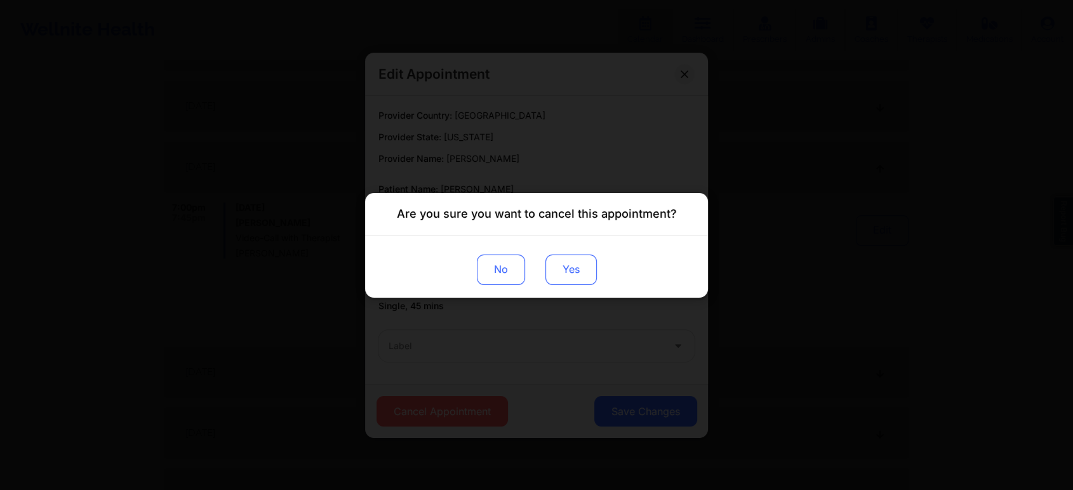
click at [573, 264] on button "Yes" at bounding box center [570, 269] width 51 height 30
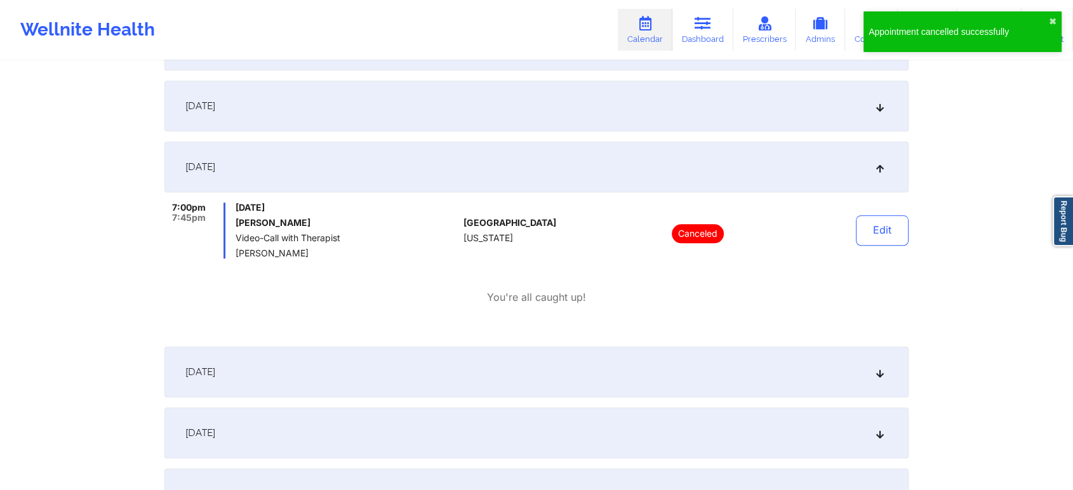
scroll to position [1900, 0]
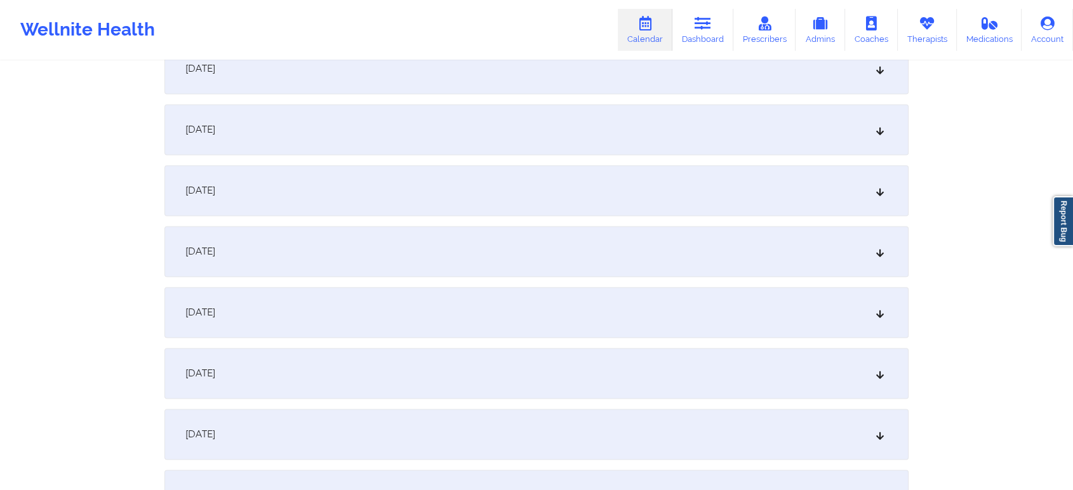
click at [523, 82] on div "[DATE]" at bounding box center [536, 68] width 744 height 51
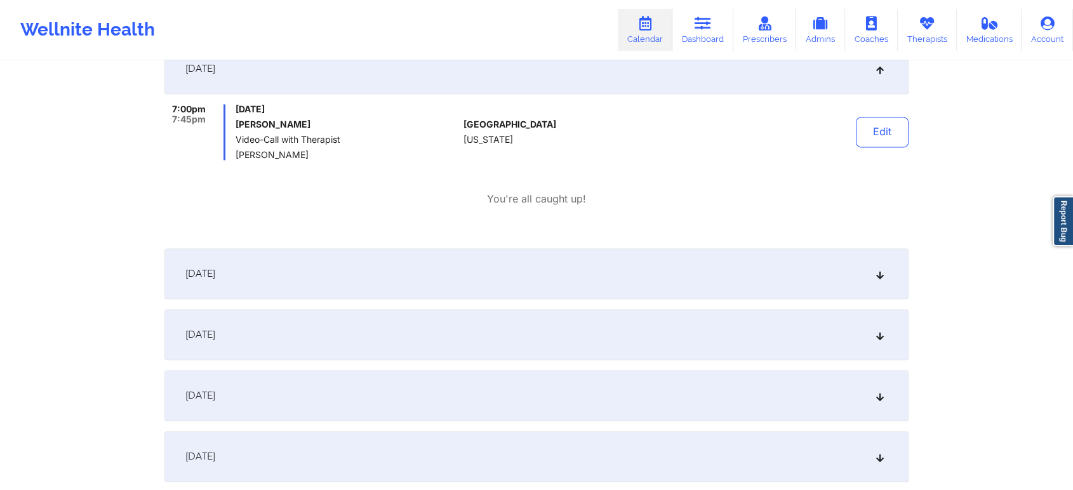
click at [905, 107] on div "Edit" at bounding box center [849, 132] width 117 height 56
drag, startPoint x: 890, startPoint y: 123, endPoint x: 883, endPoint y: 124, distance: 7.2
click at [883, 124] on button "Edit" at bounding box center [882, 132] width 53 height 30
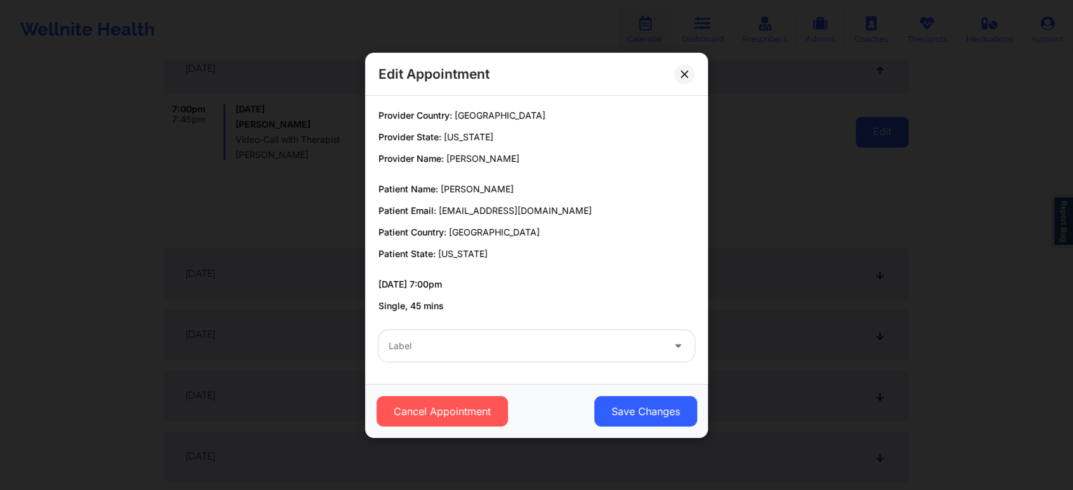
click at [883, 124] on div "Edit Appointment Provider Country: [GEOGRAPHIC_DATA] Provider State: [US_STATE]…" at bounding box center [536, 245] width 1073 height 490
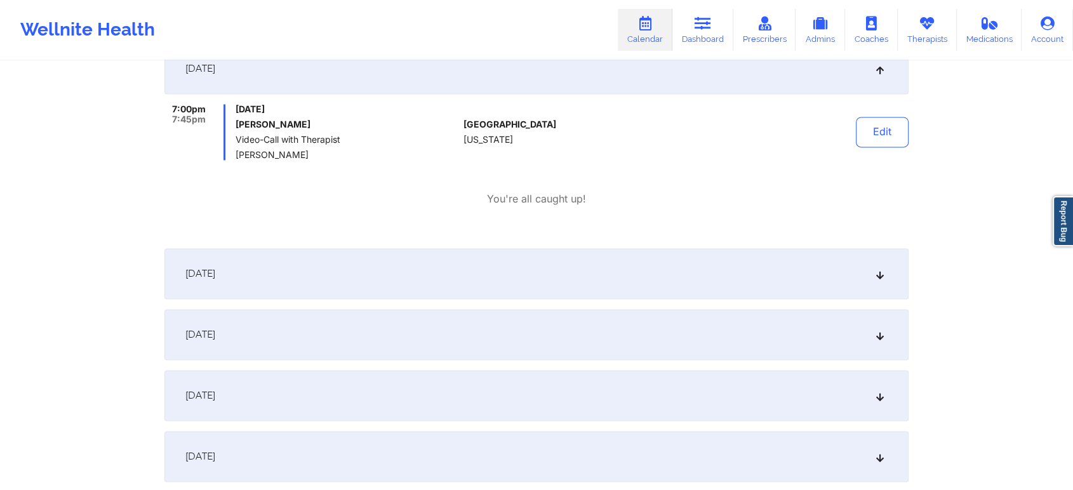
drag, startPoint x: 871, startPoint y: 133, endPoint x: 438, endPoint y: 391, distance: 503.4
click at [888, 136] on button "Edit" at bounding box center [882, 132] width 53 height 30
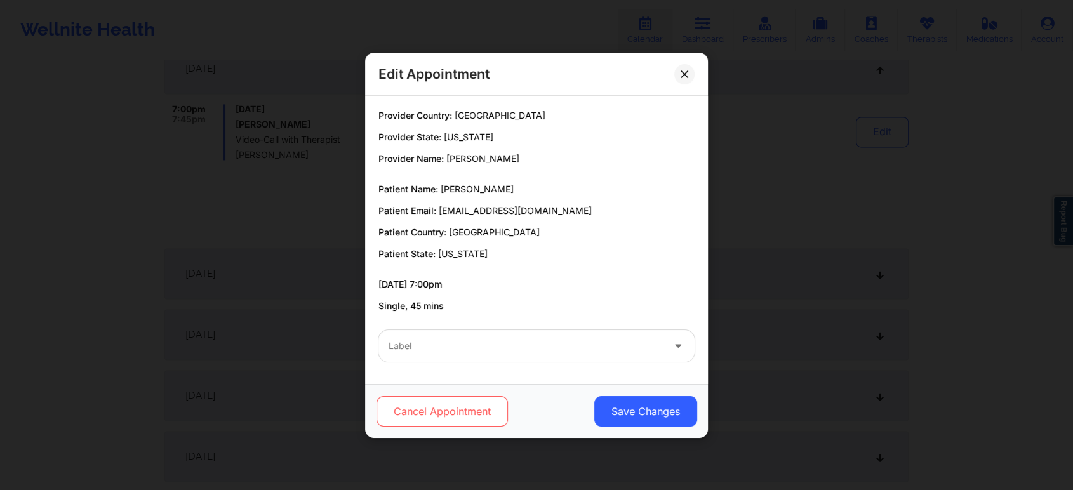
click at [481, 411] on button "Cancel Appointment" at bounding box center [442, 411] width 131 height 30
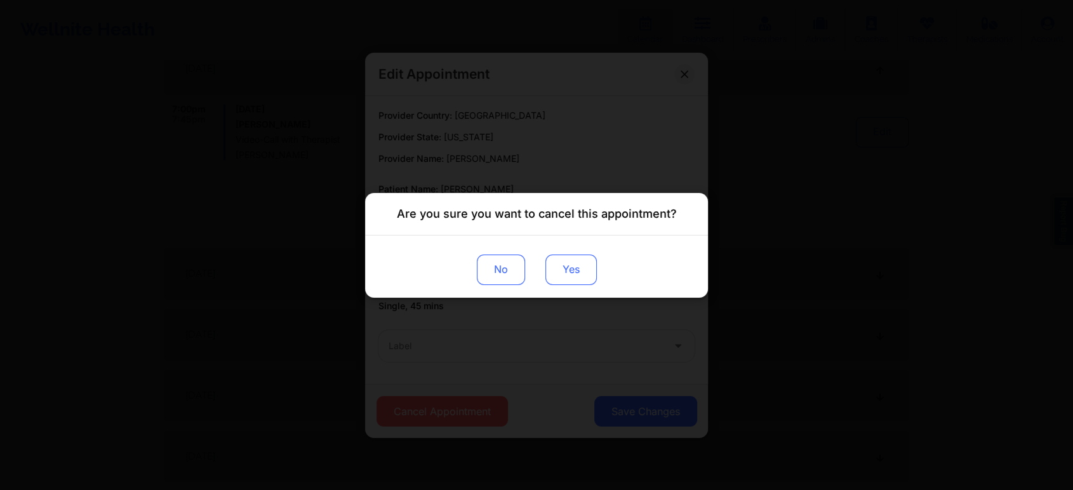
click at [593, 278] on button "Yes" at bounding box center [570, 269] width 51 height 30
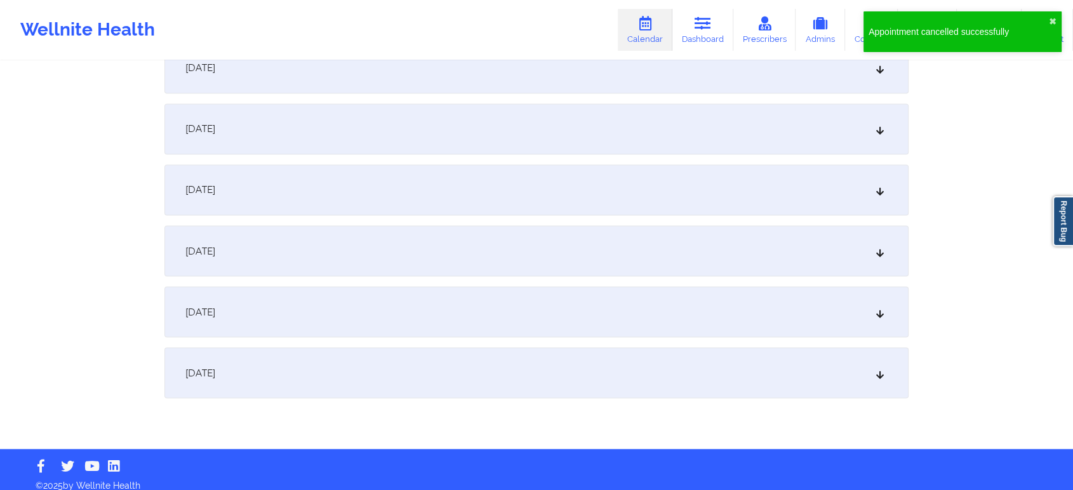
scroll to position [2176, 0]
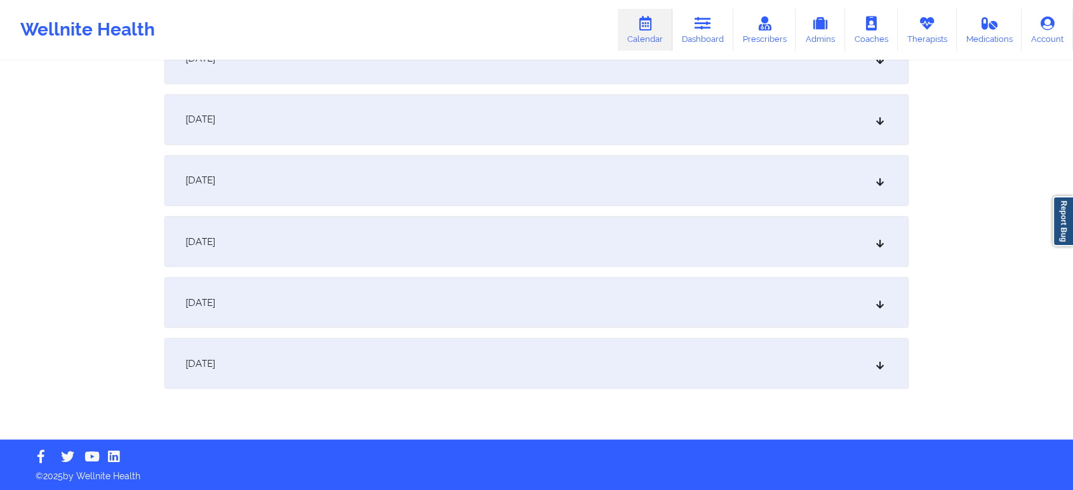
click at [606, 349] on div "[DATE]" at bounding box center [536, 363] width 744 height 51
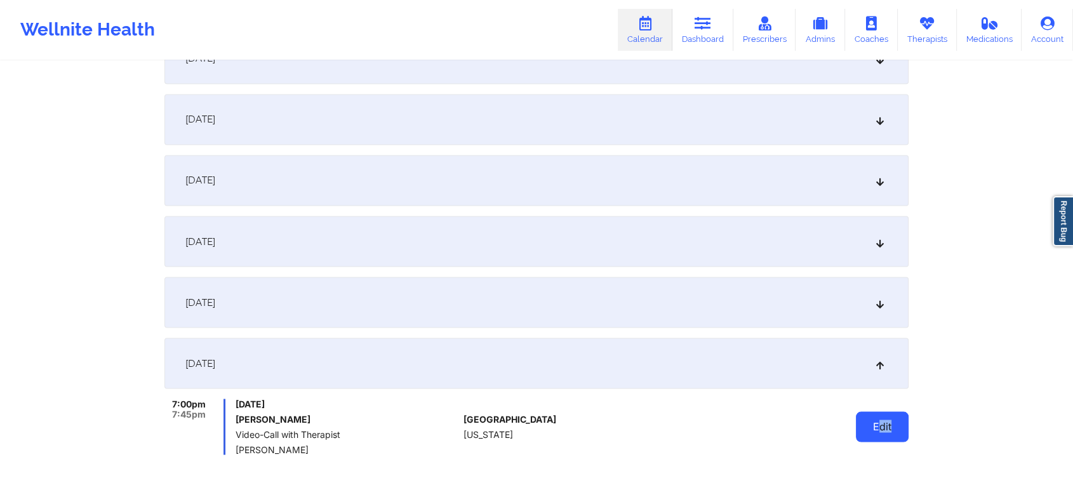
drag, startPoint x: 912, startPoint y: 421, endPoint x: 881, endPoint y: 420, distance: 31.1
click at [881, 420] on button "Edit" at bounding box center [882, 426] width 53 height 30
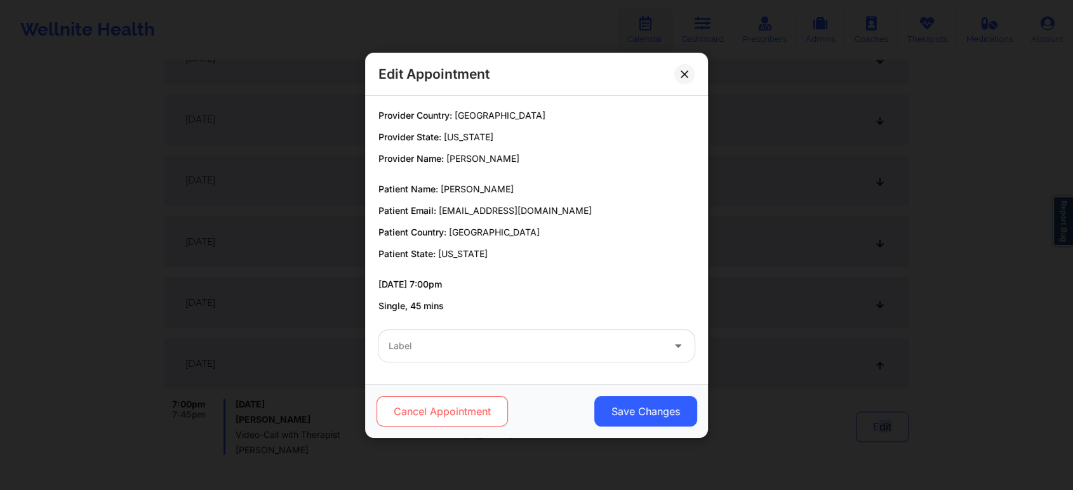
click at [466, 396] on button "Cancel Appointment" at bounding box center [442, 411] width 131 height 30
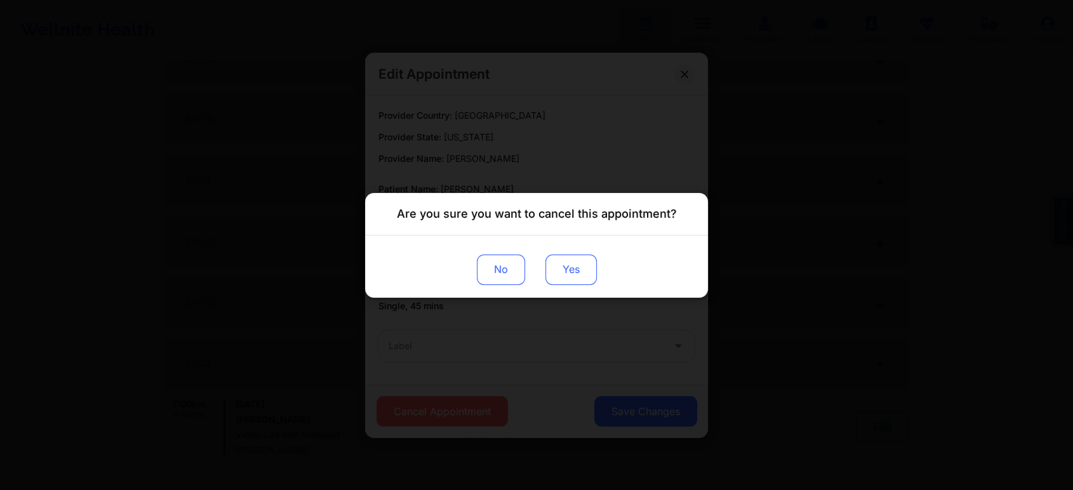
click at [556, 270] on button "Yes" at bounding box center [570, 269] width 51 height 30
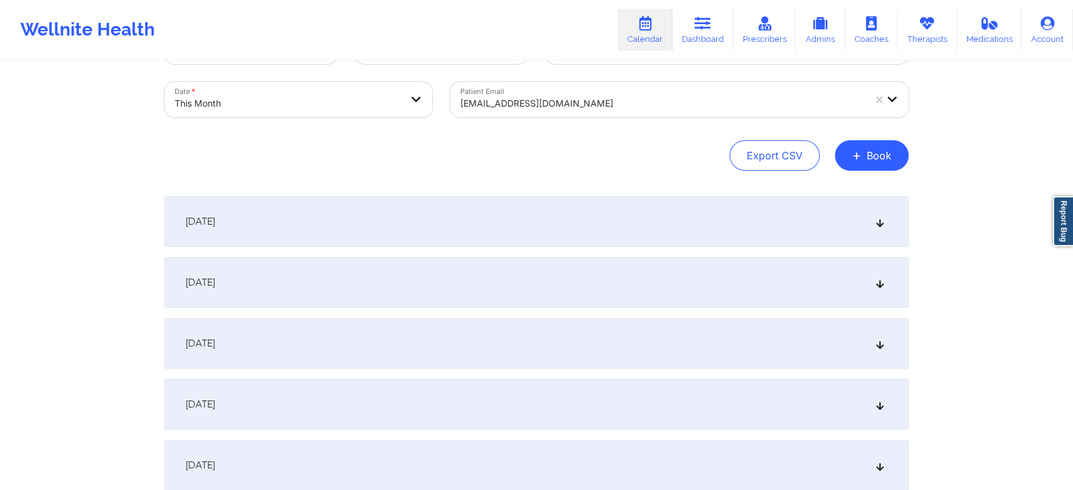
scroll to position [0, 0]
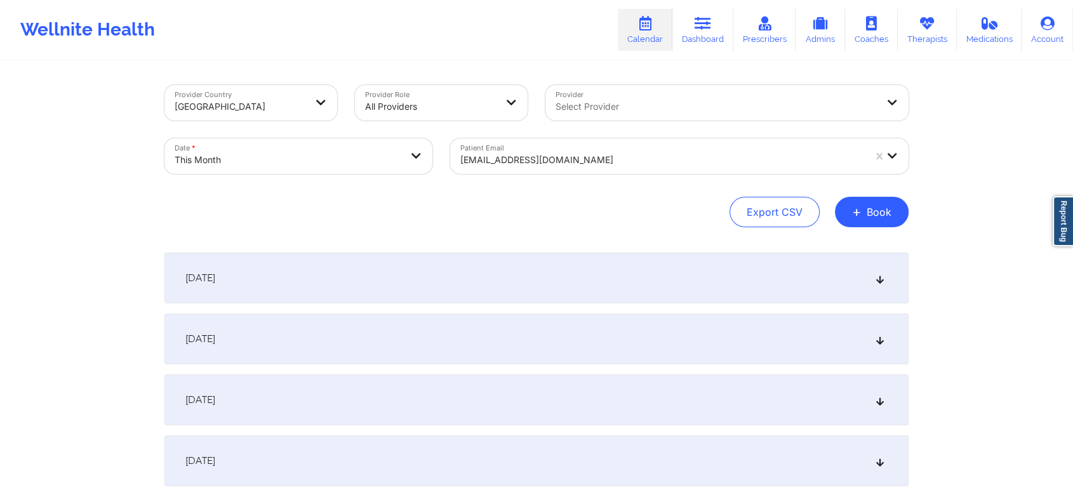
click at [317, 135] on div "Date * This Month" at bounding box center [299, 156] width 286 height 53
select select "2025-9"
select select "2025-10"
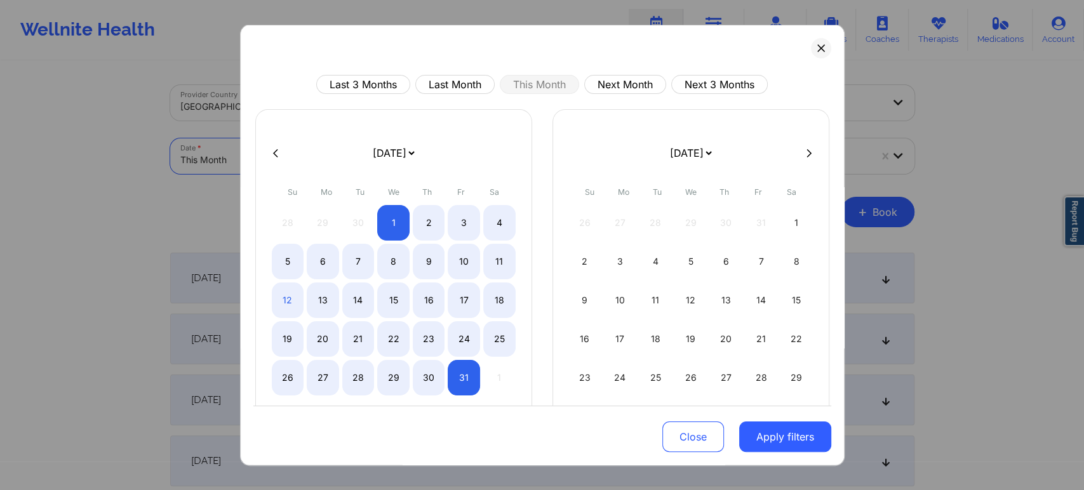
click at [352, 147] on body "Wellnite Health Calendar Dashboard Prescribers Admins Coaches Therapists Medica…" at bounding box center [542, 245] width 1084 height 490
click at [622, 86] on button "Next Month" at bounding box center [625, 84] width 82 height 19
select select "2025-10"
select select "2025-11"
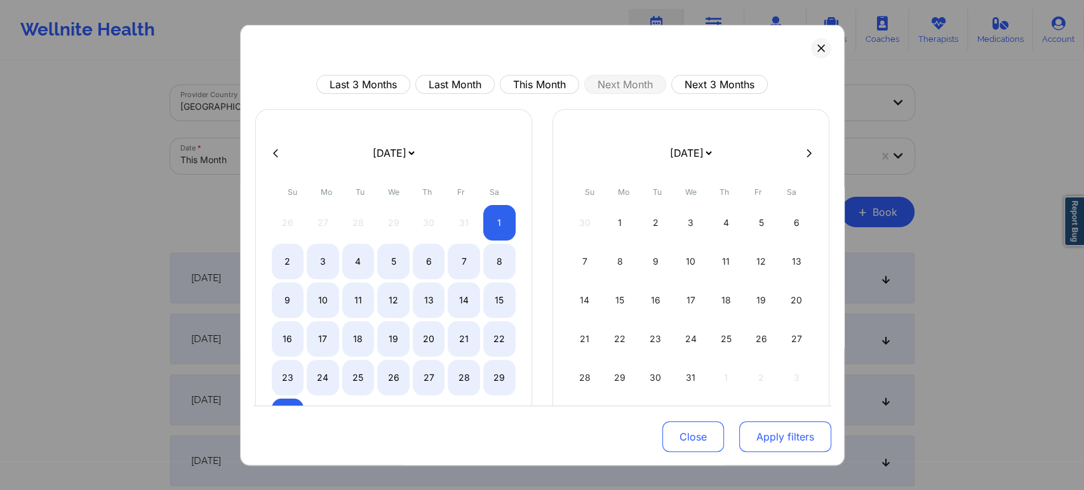
click at [783, 434] on button "Apply filters" at bounding box center [785, 437] width 92 height 30
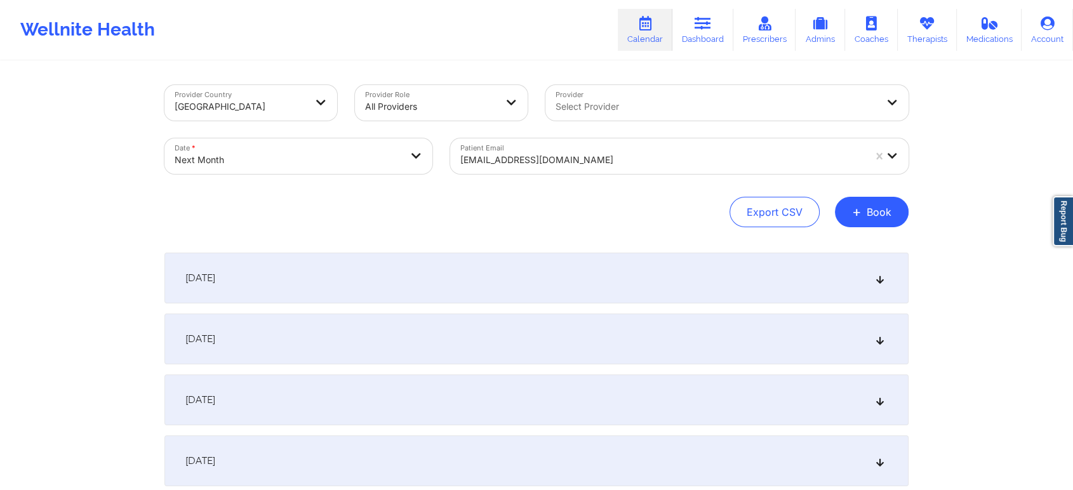
scroll to position [114, 0]
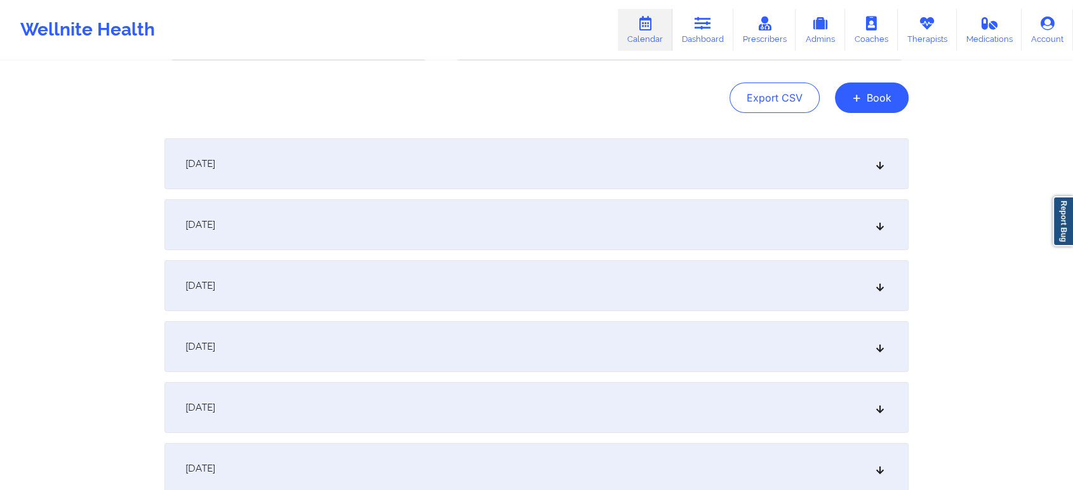
click at [556, 175] on div "[DATE]" at bounding box center [536, 163] width 744 height 51
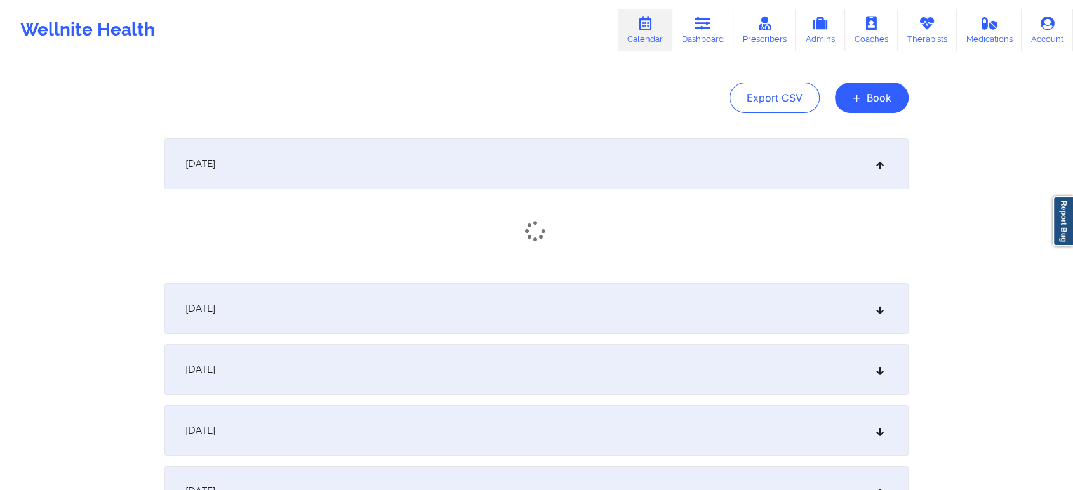
click at [570, 301] on div "[DATE]" at bounding box center [536, 308] width 744 height 51
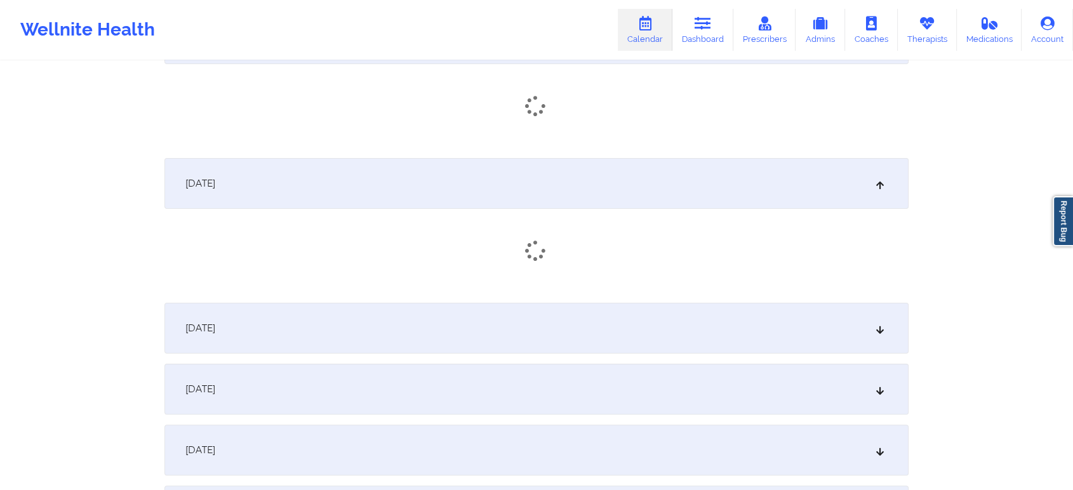
scroll to position [249, 0]
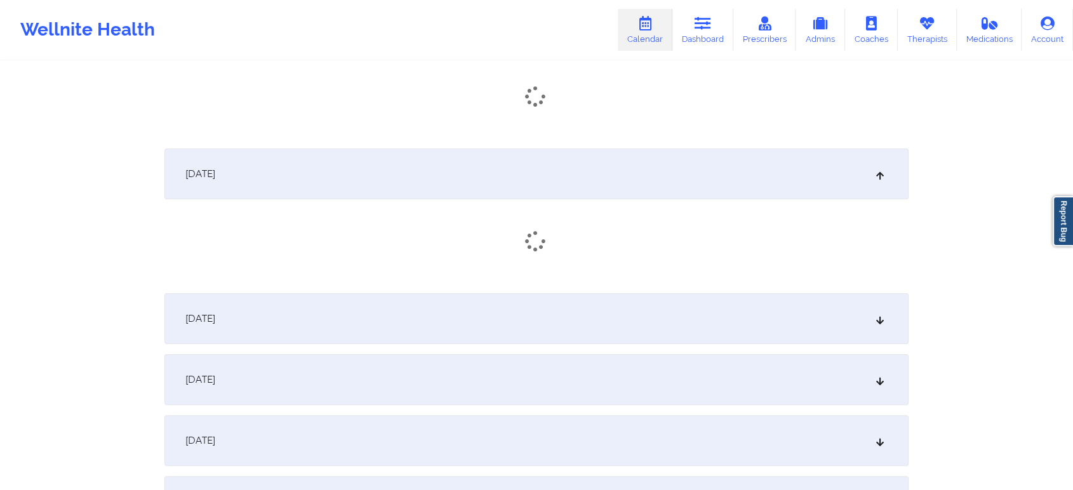
click at [706, 311] on div "[DATE]" at bounding box center [536, 318] width 744 height 51
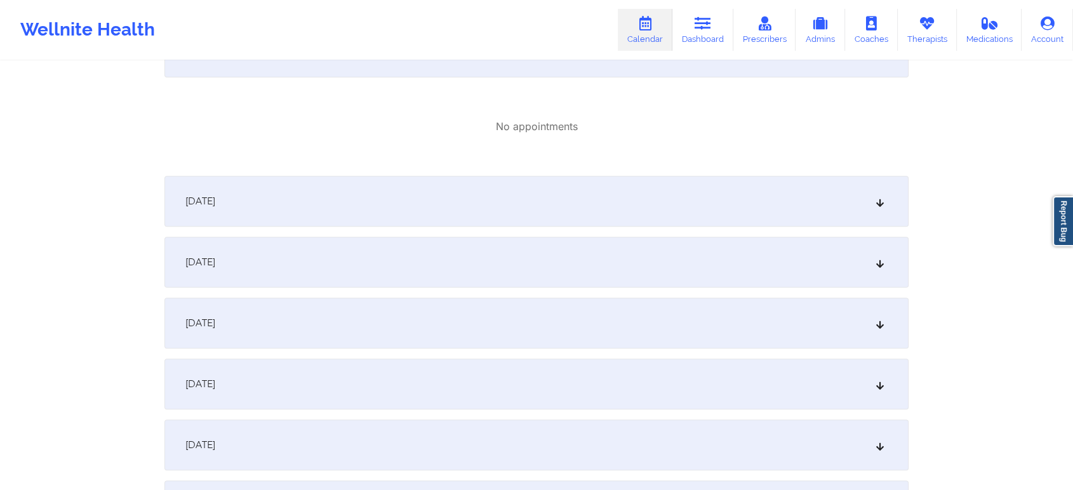
scroll to position [524, 0]
click at [763, 201] on div "[DATE]" at bounding box center [536, 196] width 744 height 51
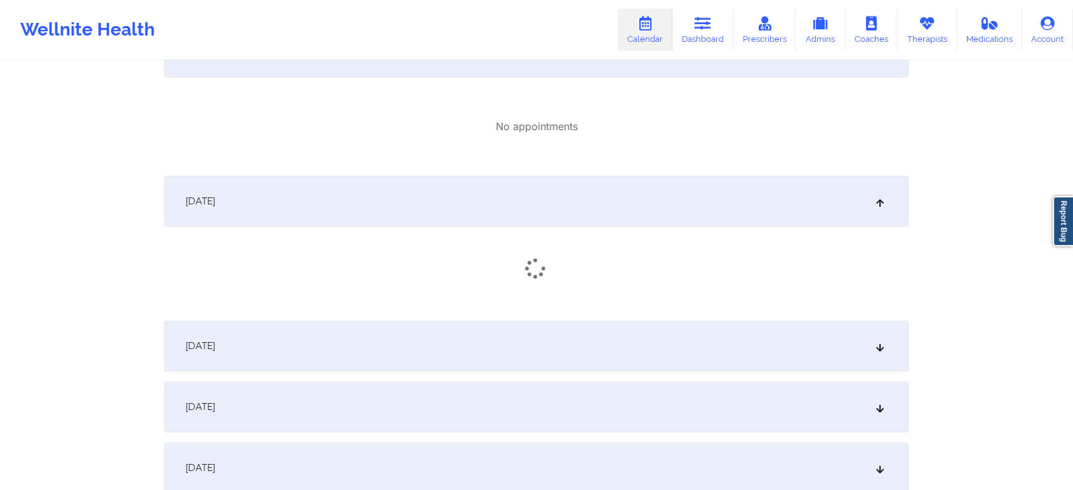
click at [700, 350] on div "[DATE]" at bounding box center [536, 346] width 744 height 51
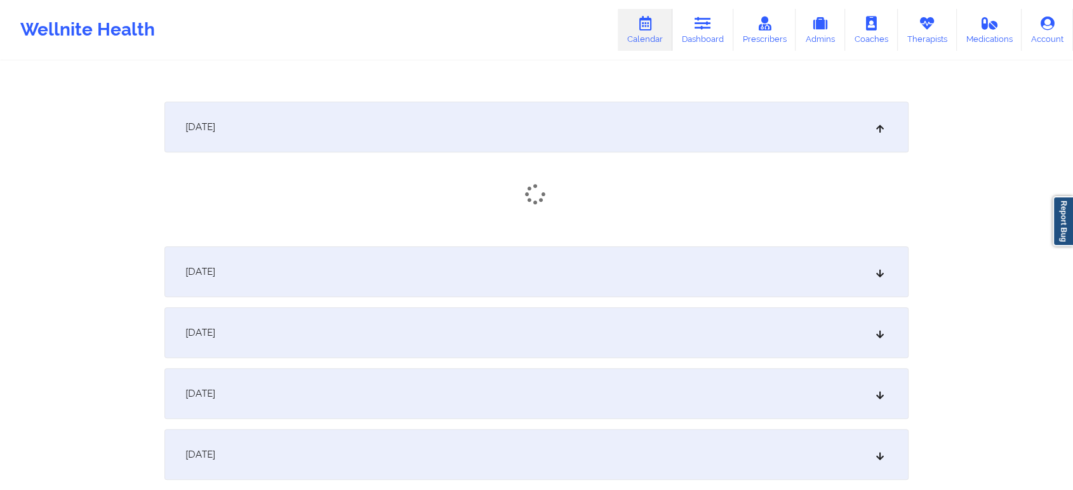
scroll to position [794, 0]
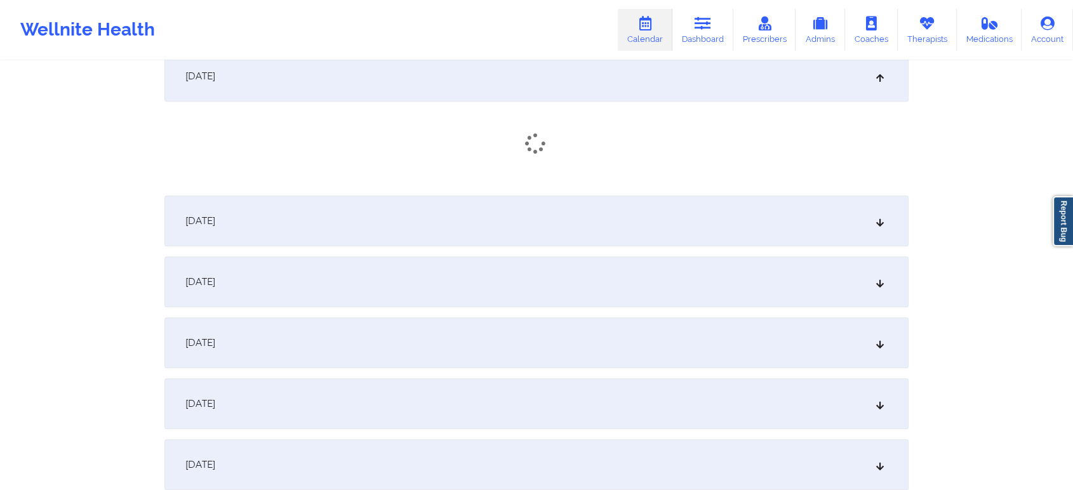
click at [720, 227] on div "[DATE]" at bounding box center [536, 221] width 744 height 51
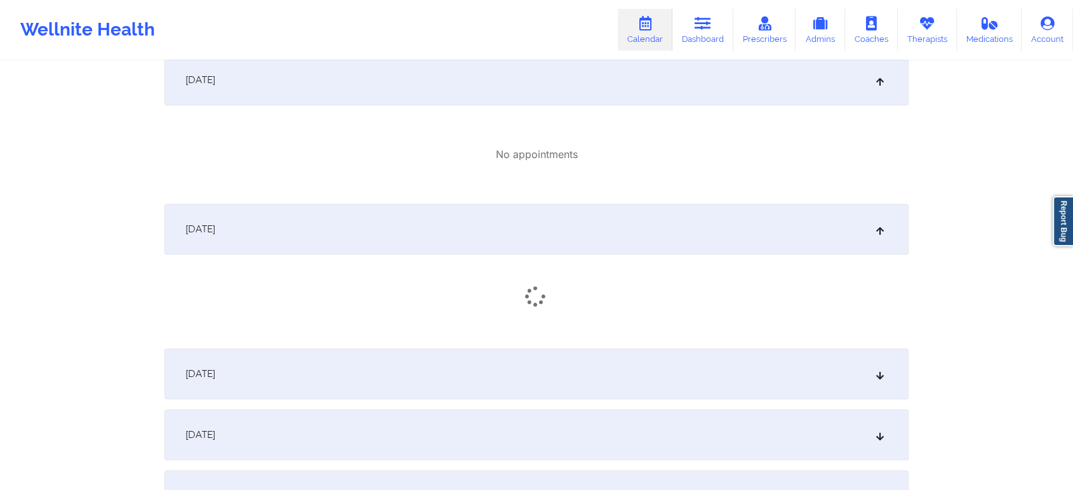
click at [686, 378] on div "[DATE]" at bounding box center [536, 374] width 744 height 51
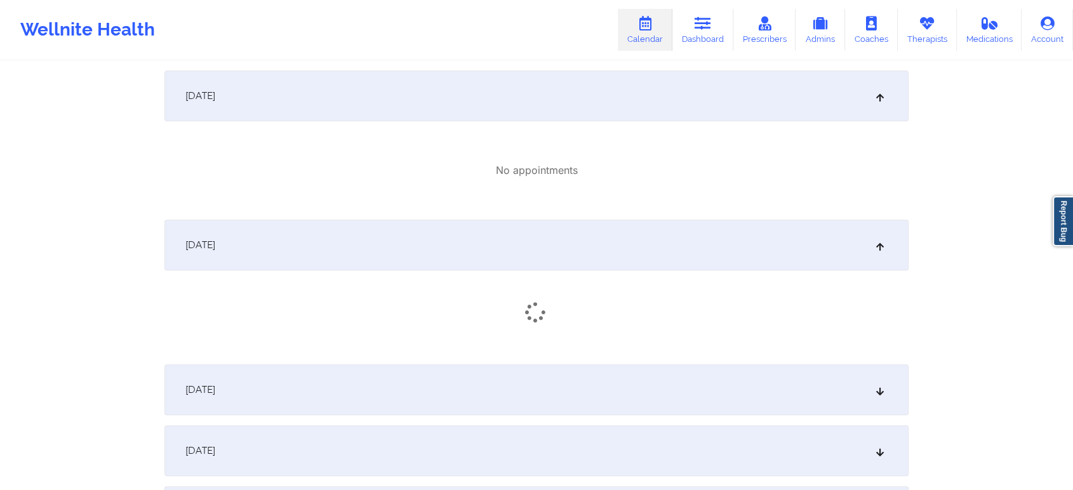
scroll to position [941, 0]
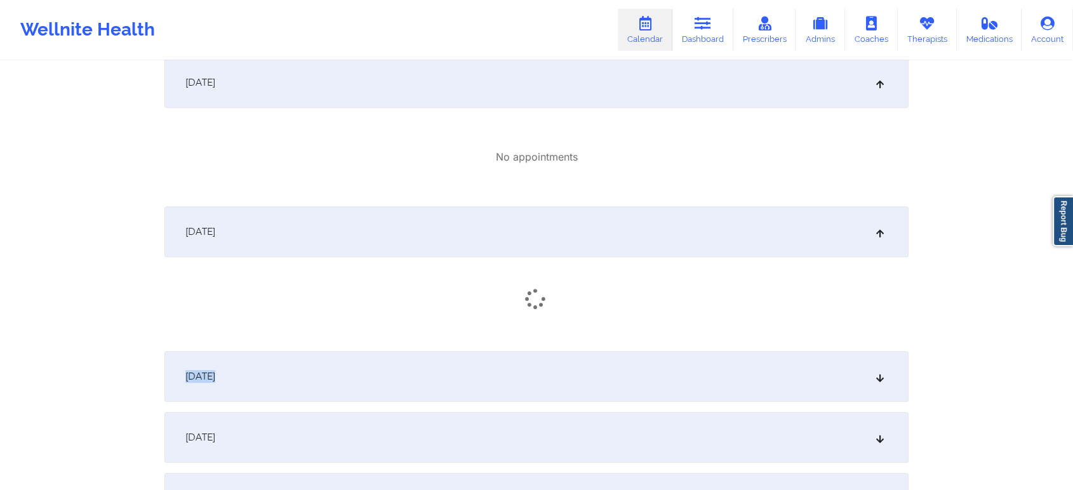
drag, startPoint x: 629, startPoint y: 357, endPoint x: 1048, endPoint y: 233, distance: 437.0
click at [1048, 233] on div "Provider Country [GEOGRAPHIC_DATA] Provider Role All Providers Provider Select …" at bounding box center [536, 426] width 1073 height 2735
click at [796, 367] on div "[DATE]" at bounding box center [536, 376] width 744 height 51
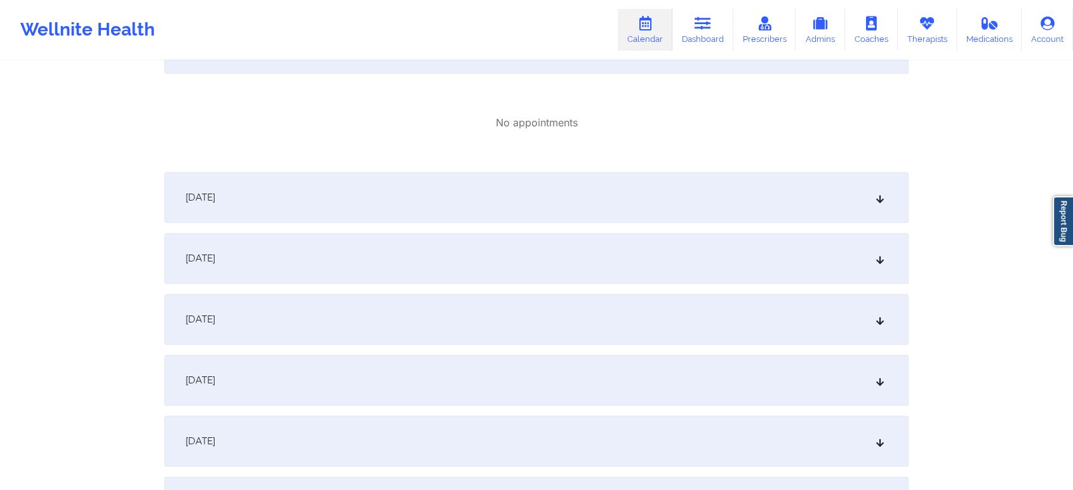
scroll to position [1277, 0]
click at [564, 190] on div "[DATE]" at bounding box center [536, 194] width 744 height 51
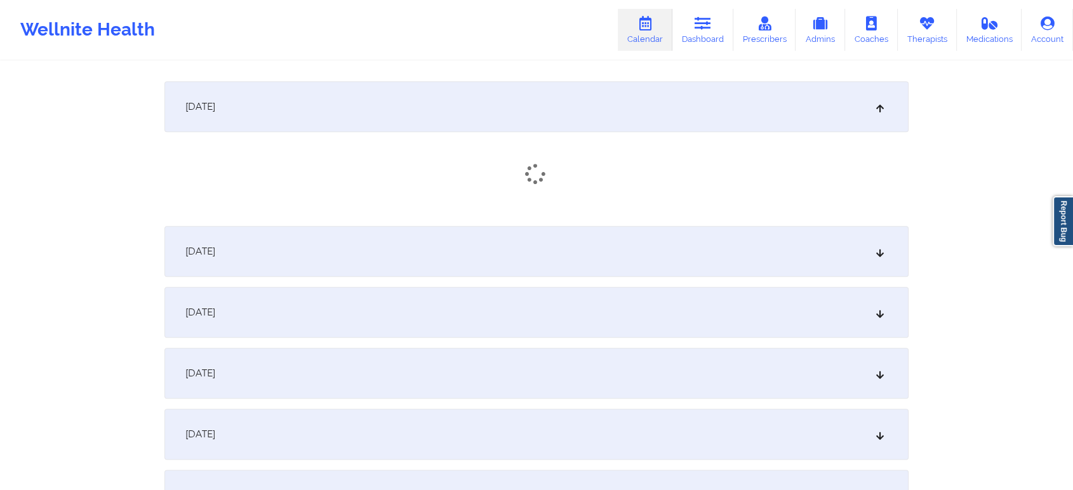
scroll to position [1368, 0]
click at [629, 283] on div "[DATE] No appointments [DATE] No appointments [DATE] No appointments [DATE] No …" at bounding box center [536, 191] width 744 height 2612
click at [691, 288] on div "[DATE]" at bounding box center [536, 313] width 744 height 51
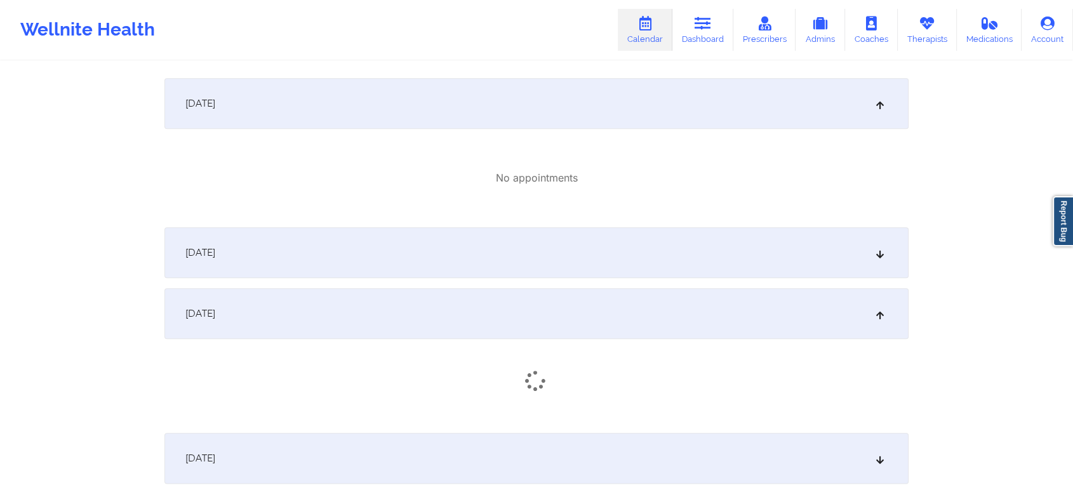
click at [620, 265] on div "[DATE]" at bounding box center [536, 252] width 744 height 51
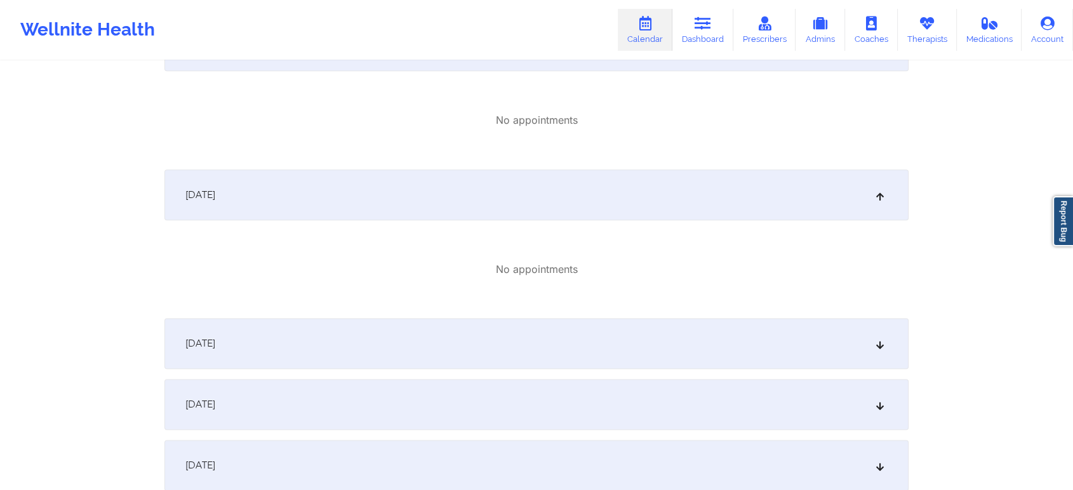
scroll to position [1640, 0]
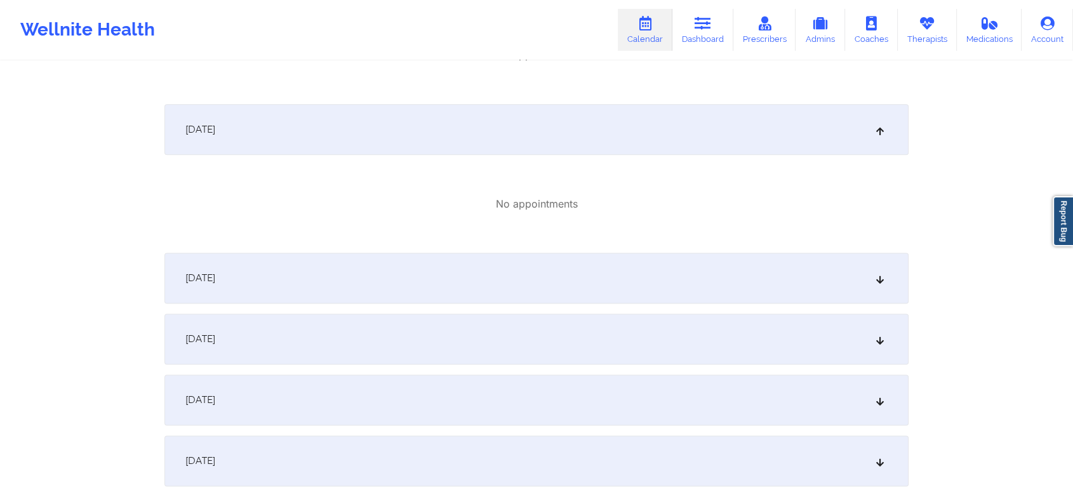
click at [858, 329] on div "[DATE]" at bounding box center [536, 339] width 744 height 51
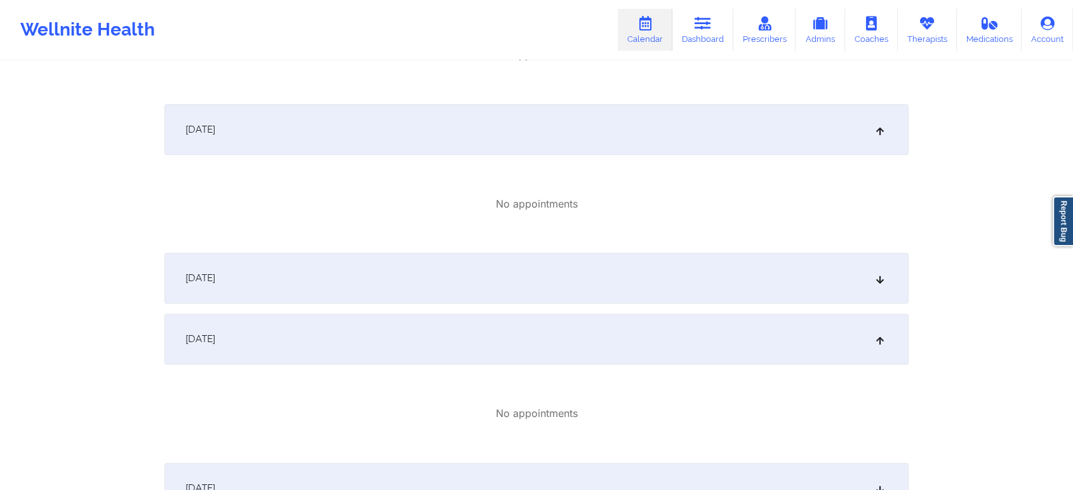
drag, startPoint x: 629, startPoint y: 280, endPoint x: 1041, endPoint y: 197, distance: 421.0
click at [587, 276] on div "[DATE]" at bounding box center [536, 278] width 744 height 51
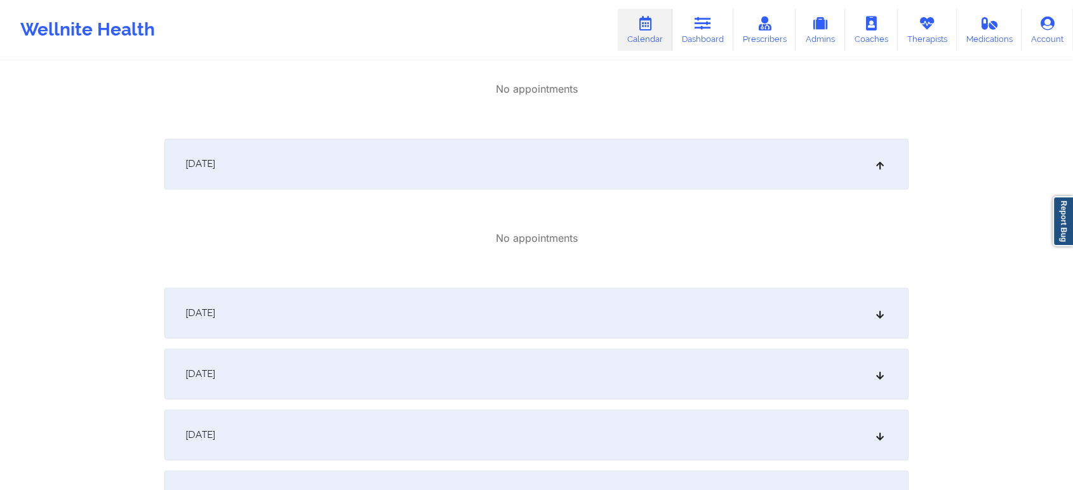
scroll to position [1924, 0]
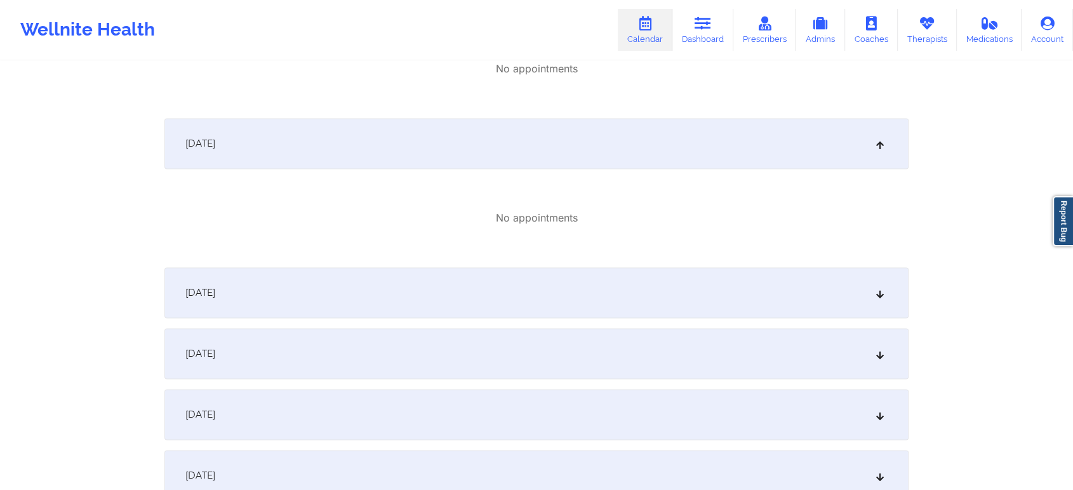
click at [641, 294] on div "[DATE]" at bounding box center [536, 292] width 744 height 51
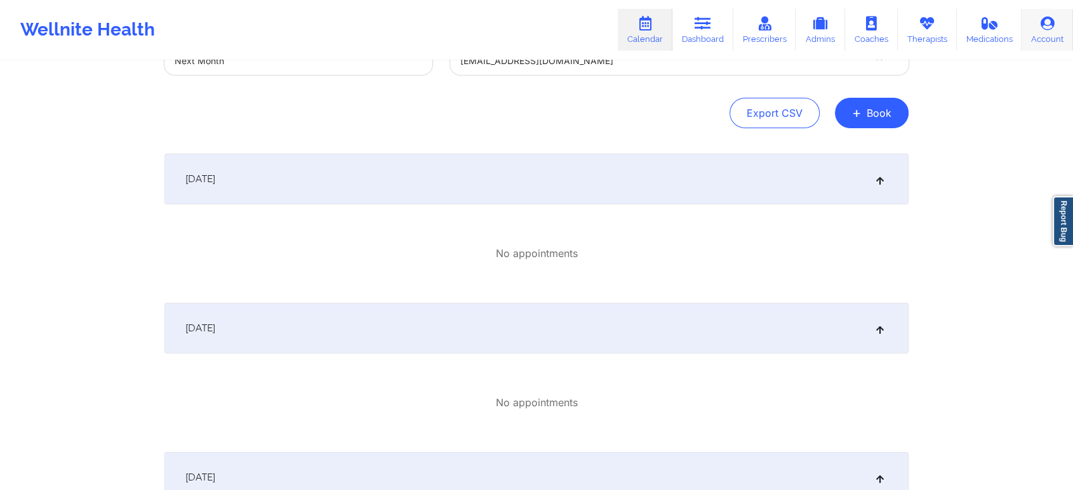
scroll to position [12, 0]
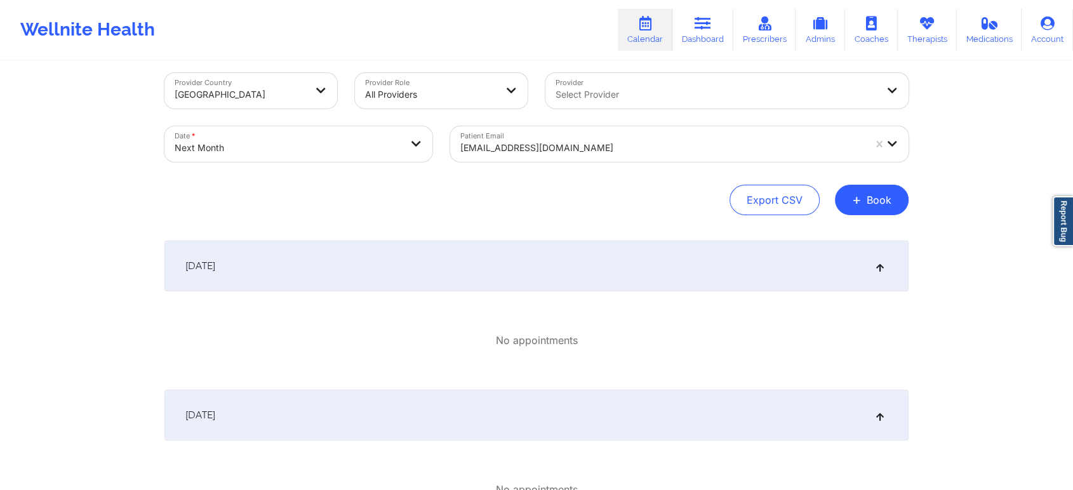
select select "2025-10"
select select "2025-11"
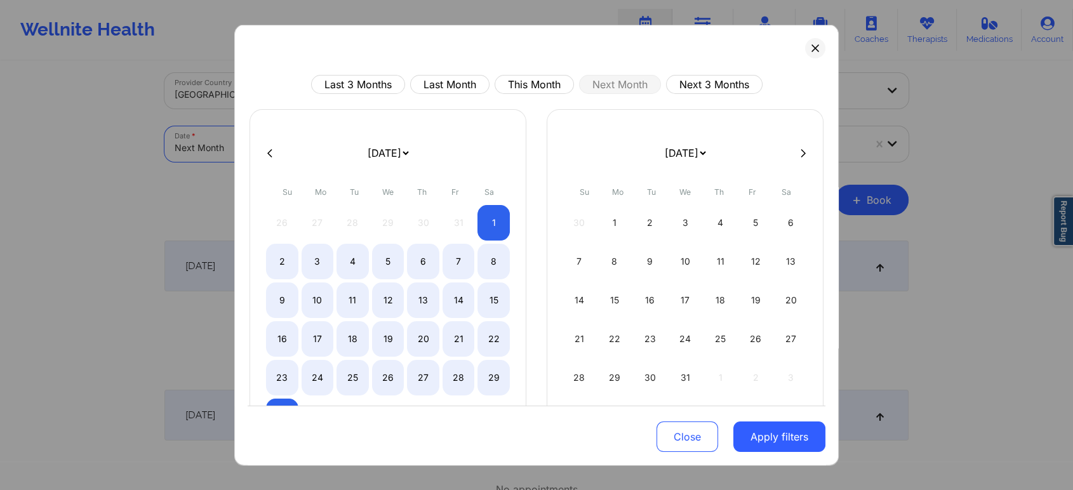
click at [270, 139] on body "Wellnite Health Calendar Dashboard Prescribers Admins Coaches Therapists Medica…" at bounding box center [536, 233] width 1073 height 490
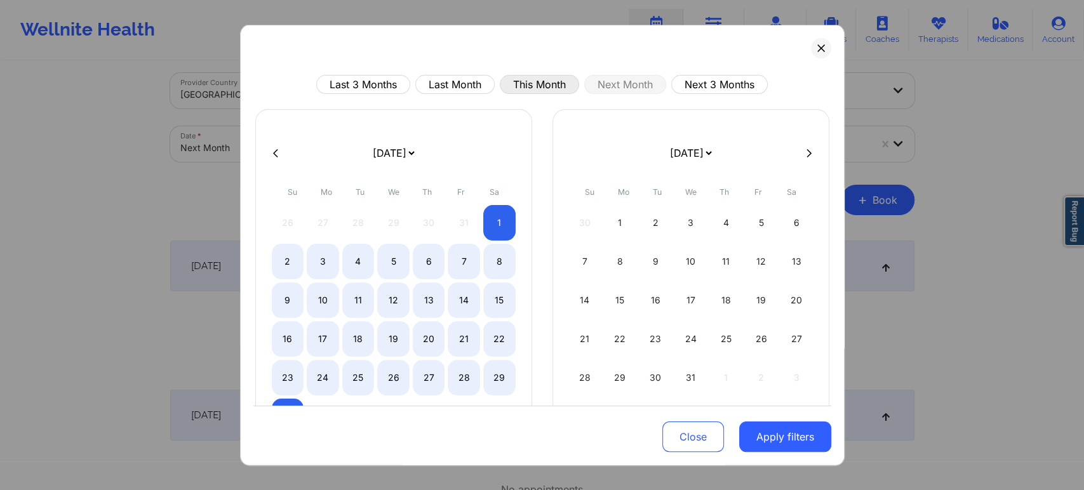
click at [544, 88] on button "This Month" at bounding box center [539, 84] width 79 height 19
select select "2025-9"
select select "2025-10"
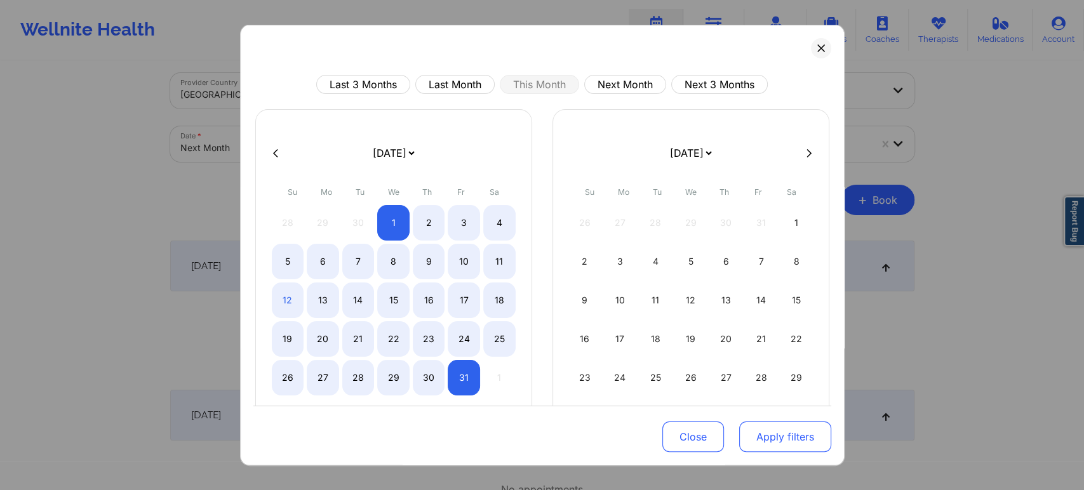
click at [777, 438] on button "Apply filters" at bounding box center [785, 437] width 92 height 30
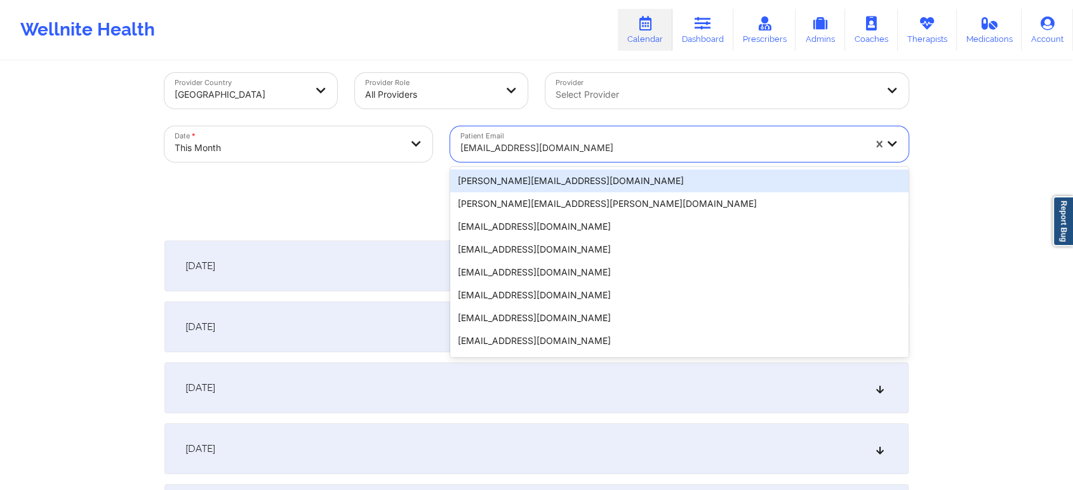
click at [565, 154] on div at bounding box center [662, 147] width 404 height 15
paste input "[EMAIL_ADDRESS][DOMAIN_NAME]"
type input "[EMAIL_ADDRESS][DOMAIN_NAME]"
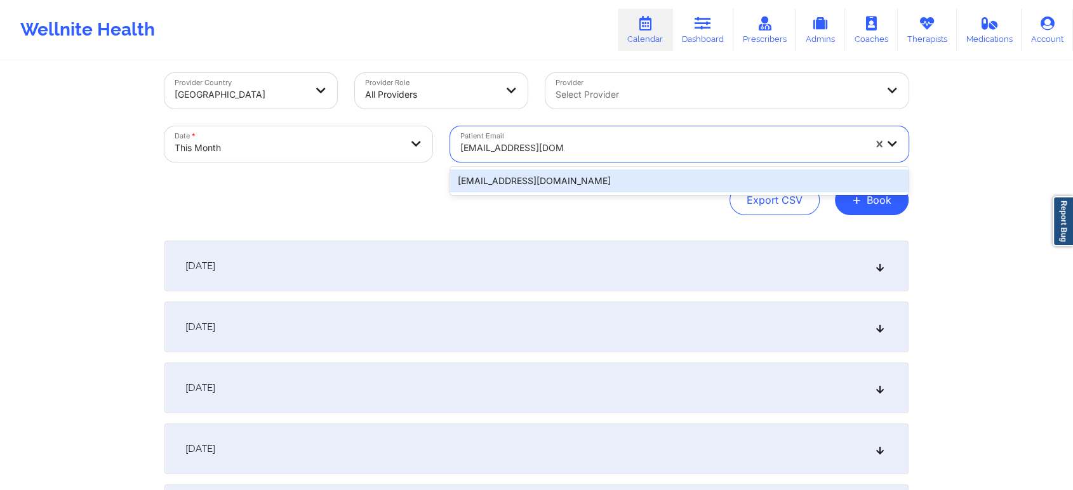
click at [552, 170] on div "[EMAIL_ADDRESS][DOMAIN_NAME]" at bounding box center [679, 181] width 458 height 23
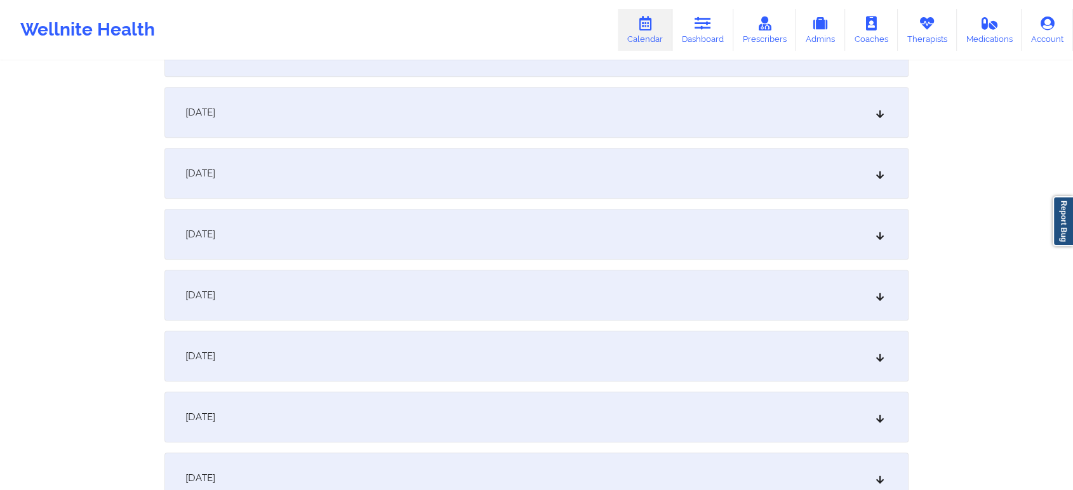
scroll to position [598, 0]
click at [544, 235] on div "[DATE]" at bounding box center [536, 228] width 744 height 51
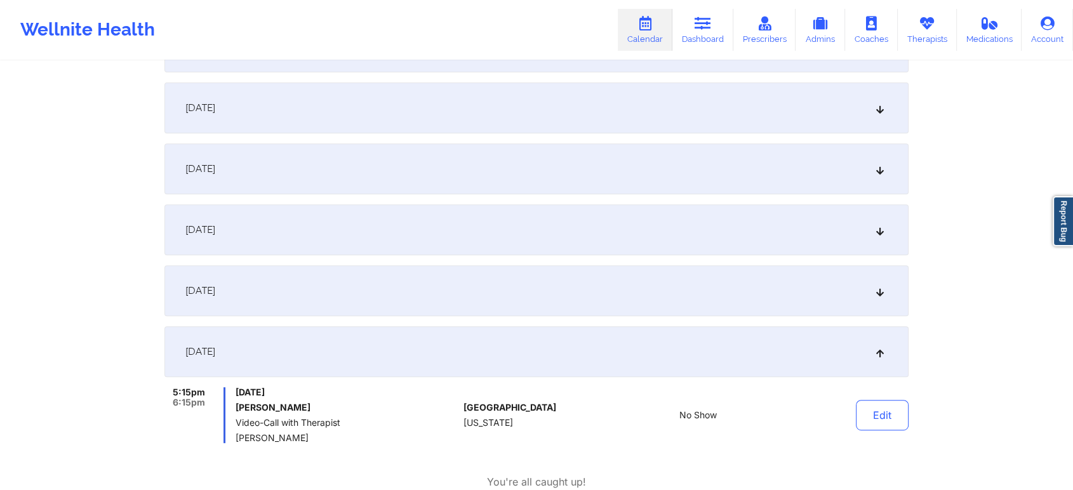
scroll to position [0, 0]
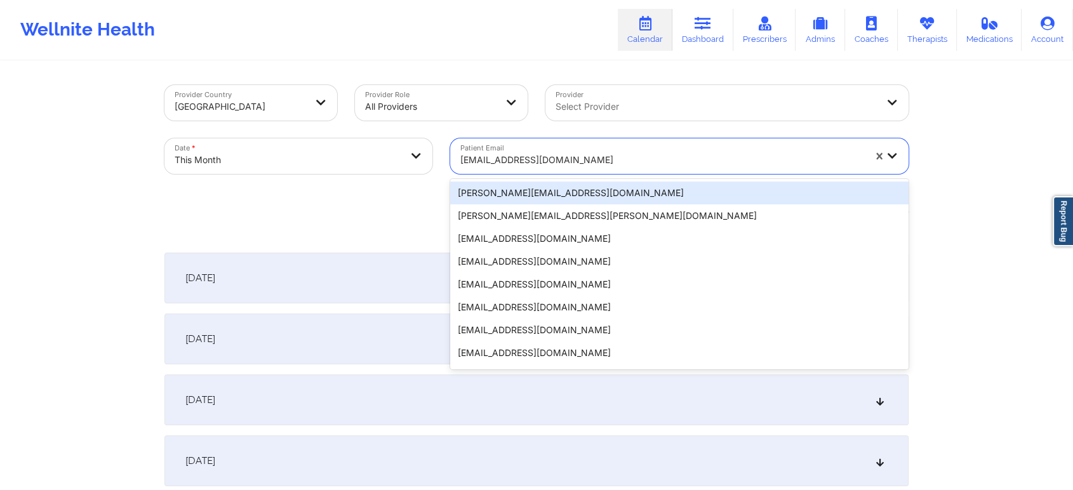
click at [573, 164] on div at bounding box center [662, 159] width 404 height 15
paste input "[PERSON_NAME][EMAIL_ADDRESS][DOMAIN_NAME]"
type input "[PERSON_NAME][EMAIL_ADDRESS][DOMAIN_NAME]"
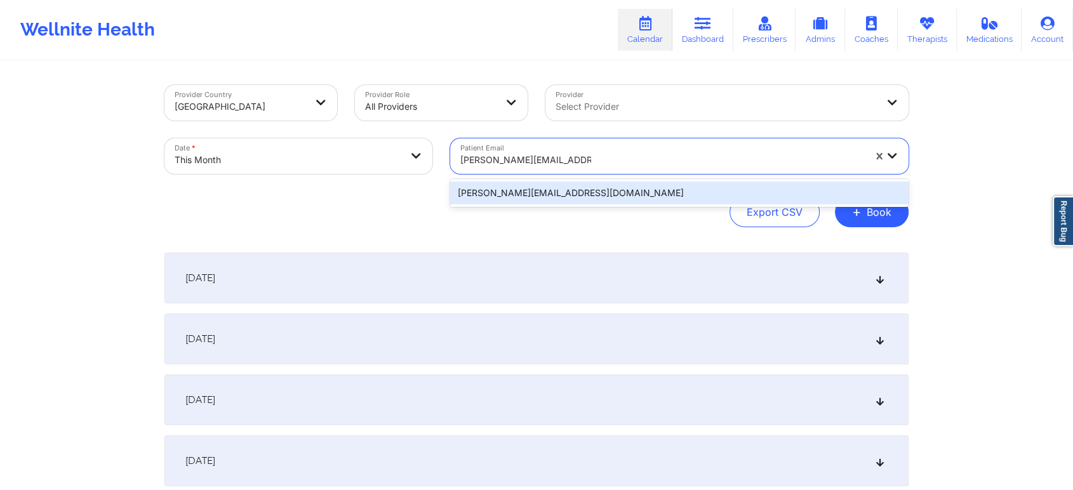
click at [570, 179] on div "[PERSON_NAME][EMAIL_ADDRESS][DOMAIN_NAME]" at bounding box center [679, 193] width 458 height 28
click at [584, 183] on div "[PERSON_NAME][EMAIL_ADDRESS][DOMAIN_NAME]" at bounding box center [679, 193] width 458 height 23
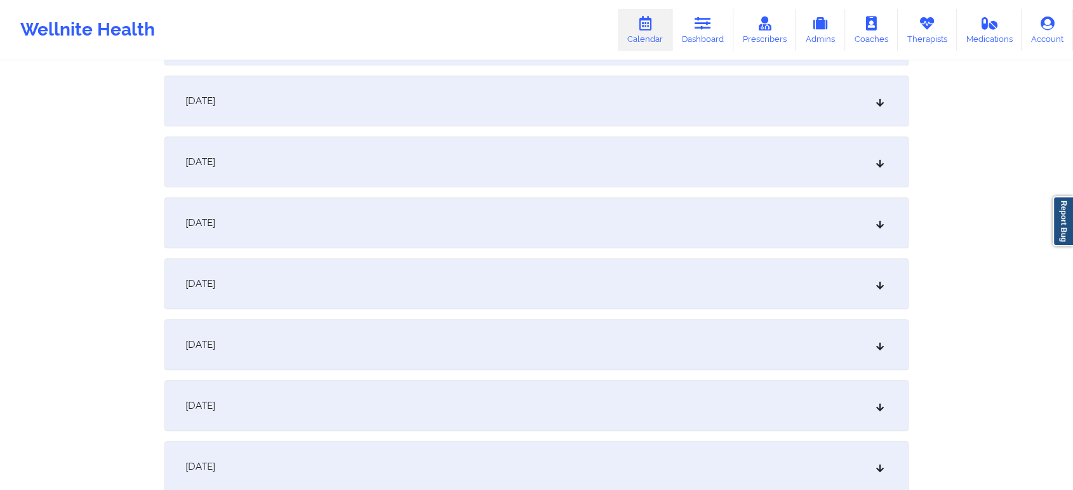
scroll to position [615, 0]
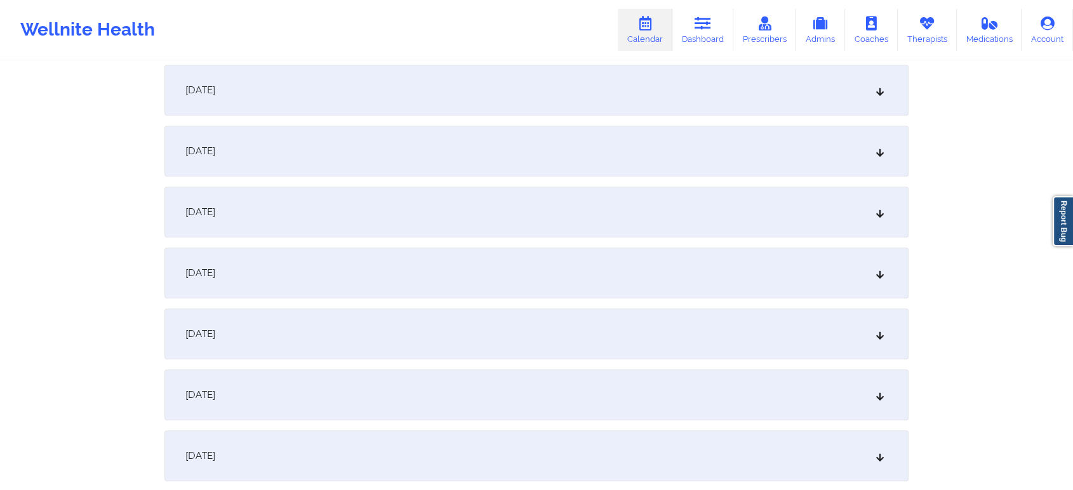
click at [543, 218] on div "[DATE]" at bounding box center [536, 212] width 744 height 51
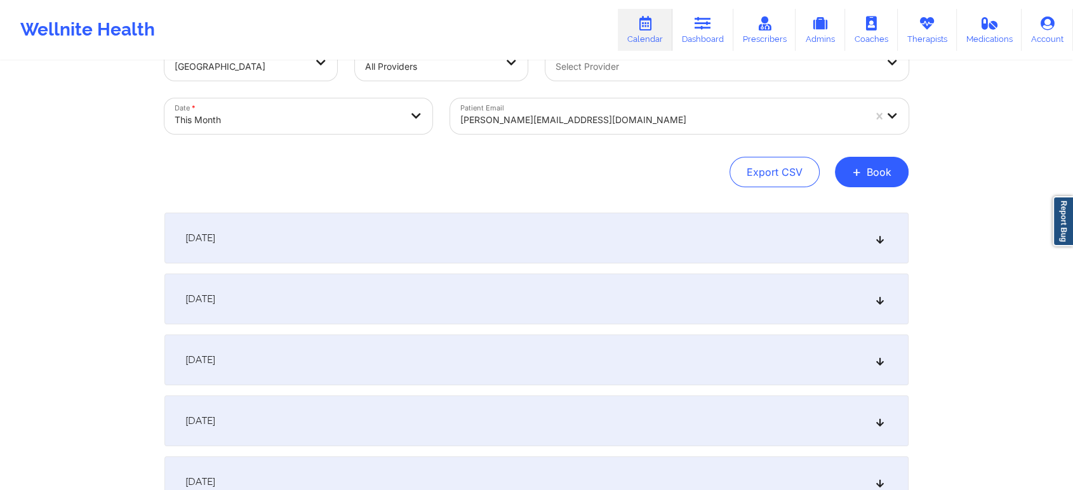
scroll to position [34, 0]
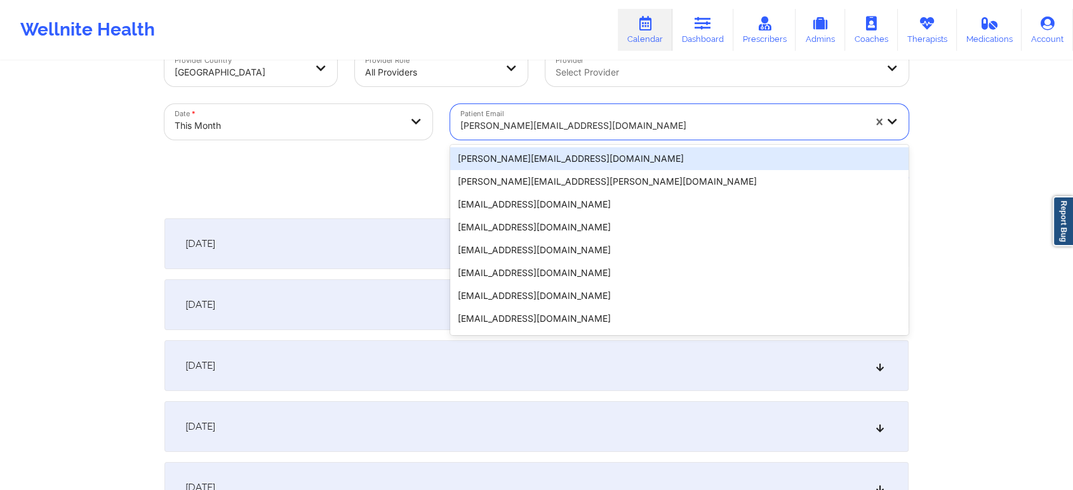
click at [526, 124] on div at bounding box center [662, 125] width 404 height 15
paste input "[EMAIL_ADDRESS][DOMAIN_NAME]"
type input "[EMAIL_ADDRESS][DOMAIN_NAME]"
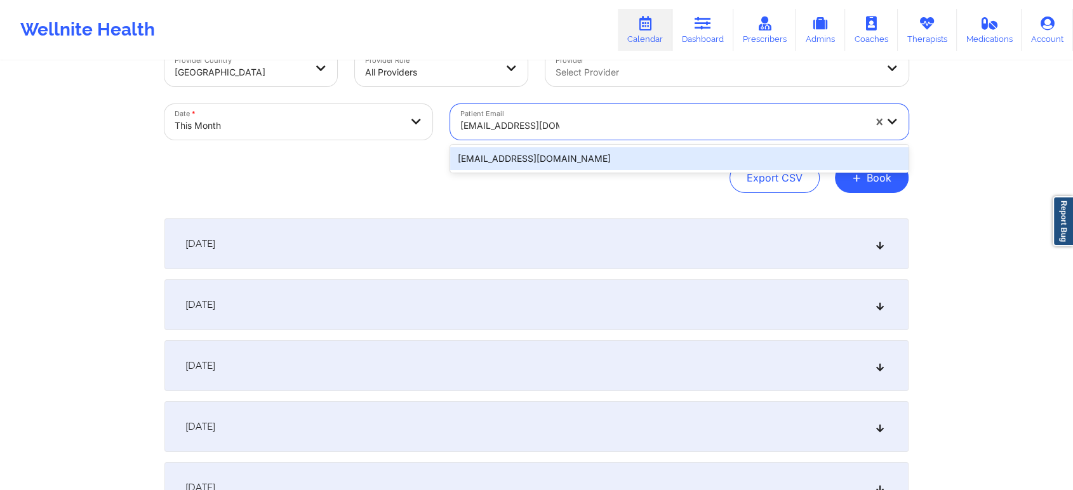
click at [488, 156] on div "[EMAIL_ADDRESS][DOMAIN_NAME]" at bounding box center [679, 158] width 458 height 23
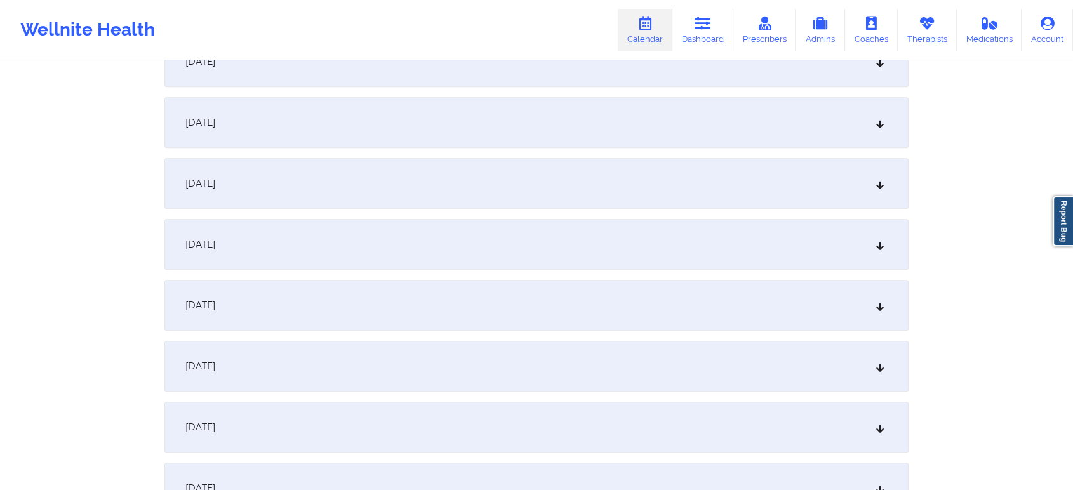
scroll to position [690, 0]
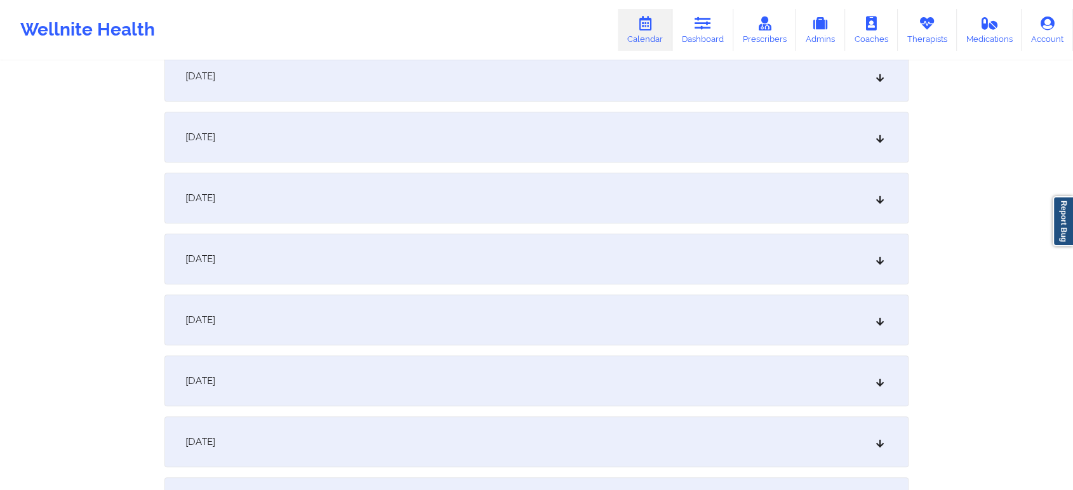
click at [424, 152] on div "[DATE]" at bounding box center [536, 137] width 744 height 51
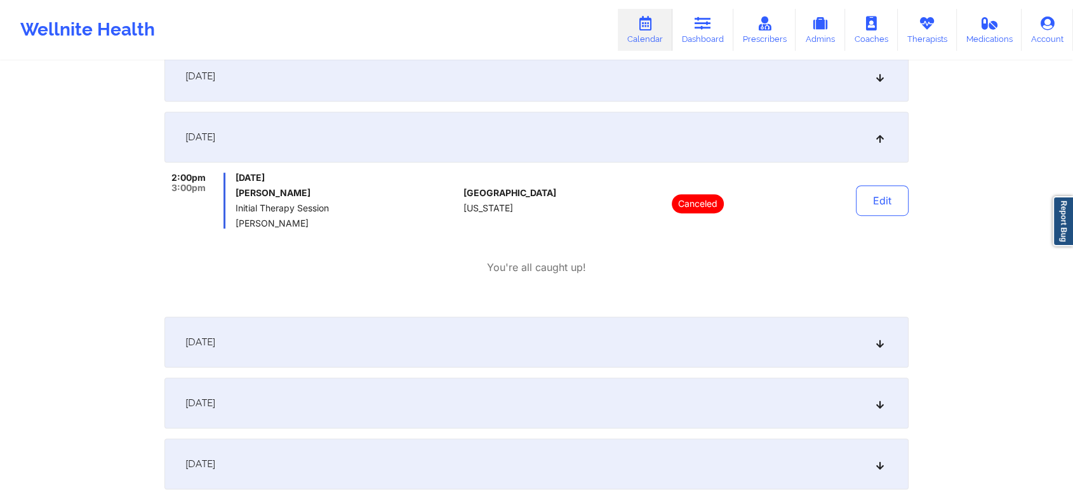
click at [984, 229] on div "Provider Country [GEOGRAPHIC_DATA] Provider Role All Providers Provider Select …" at bounding box center [536, 473] width 1073 height 2327
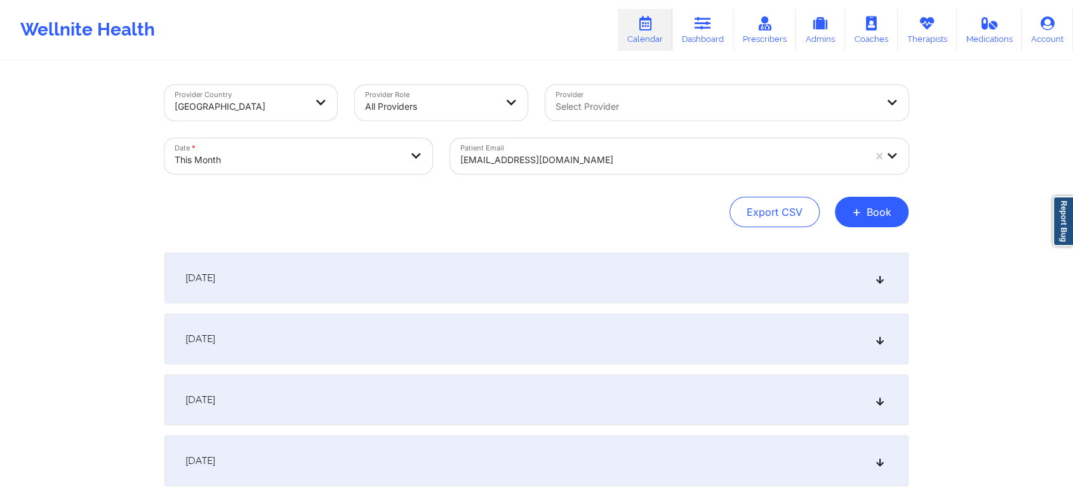
click at [545, 156] on div at bounding box center [662, 159] width 404 height 15
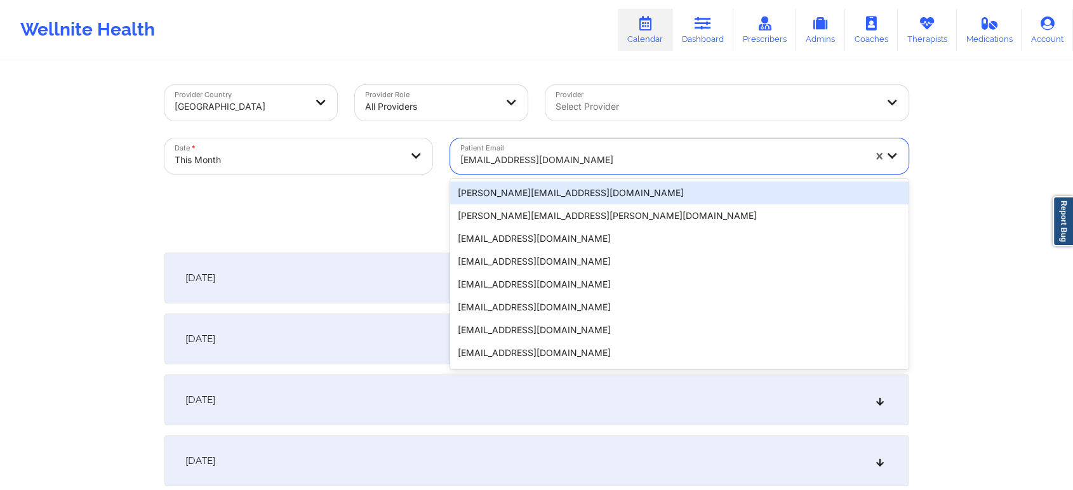
paste input "[EMAIL_ADDRESS][DOMAIN_NAME]"
type input "[EMAIL_ADDRESS][DOMAIN_NAME]"
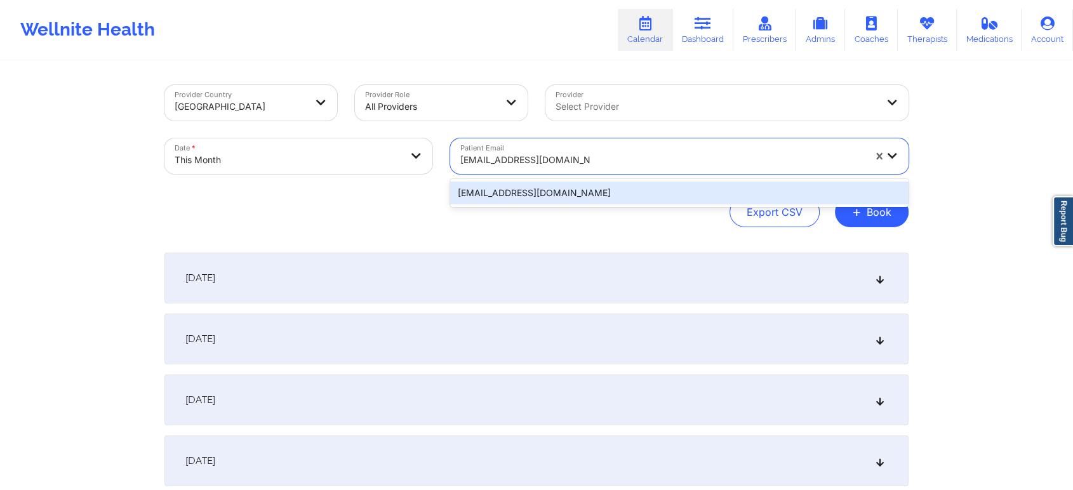
click at [512, 185] on div "[EMAIL_ADDRESS][DOMAIN_NAME]" at bounding box center [679, 193] width 458 height 23
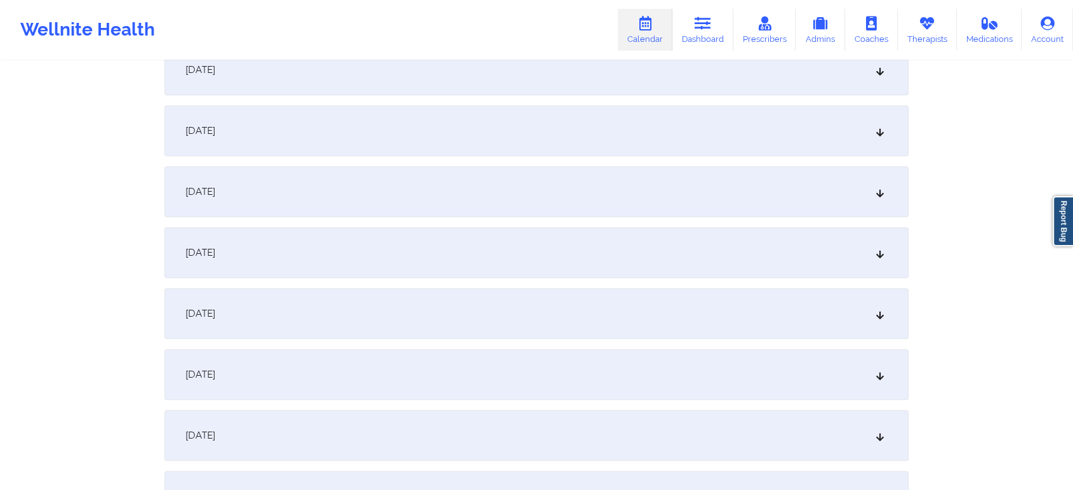
scroll to position [582, 0]
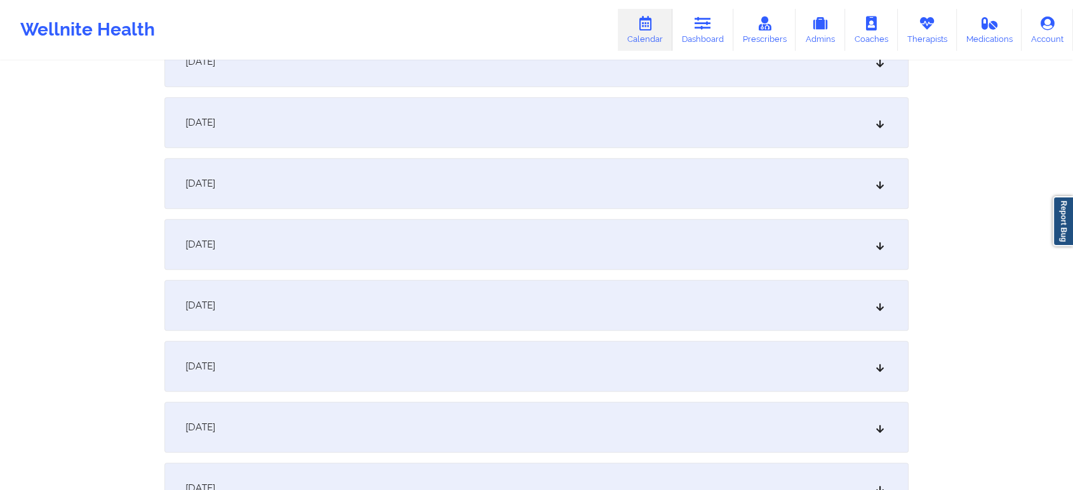
click at [622, 235] on div "[DATE]" at bounding box center [536, 244] width 744 height 51
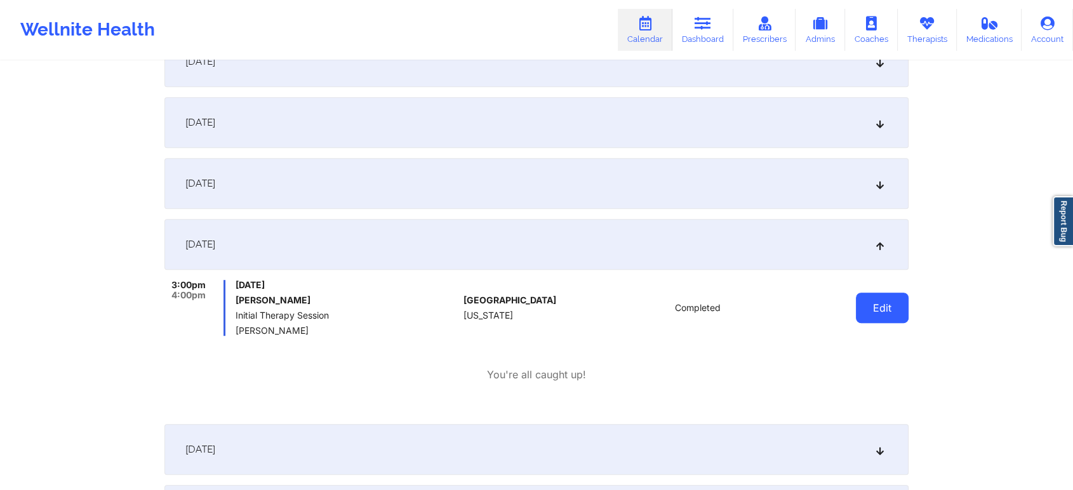
click at [888, 319] on button "Edit" at bounding box center [882, 308] width 53 height 30
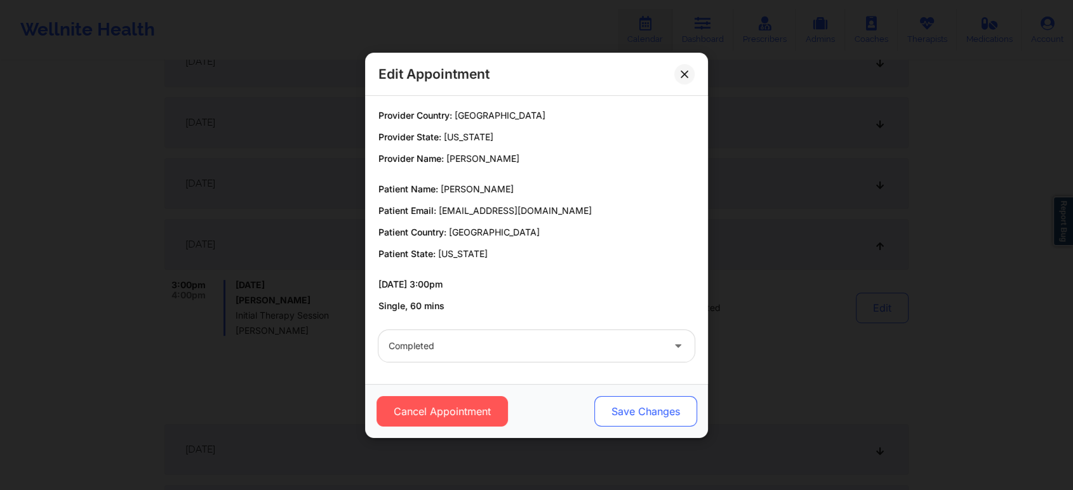
click at [627, 410] on button "Save Changes" at bounding box center [645, 411] width 103 height 30
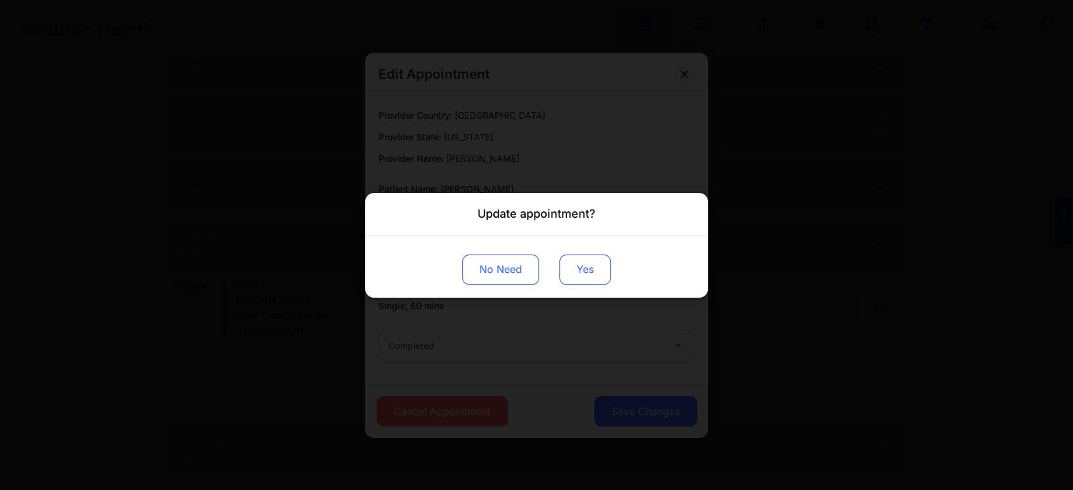
click at [598, 269] on button "Yes" at bounding box center [584, 269] width 51 height 30
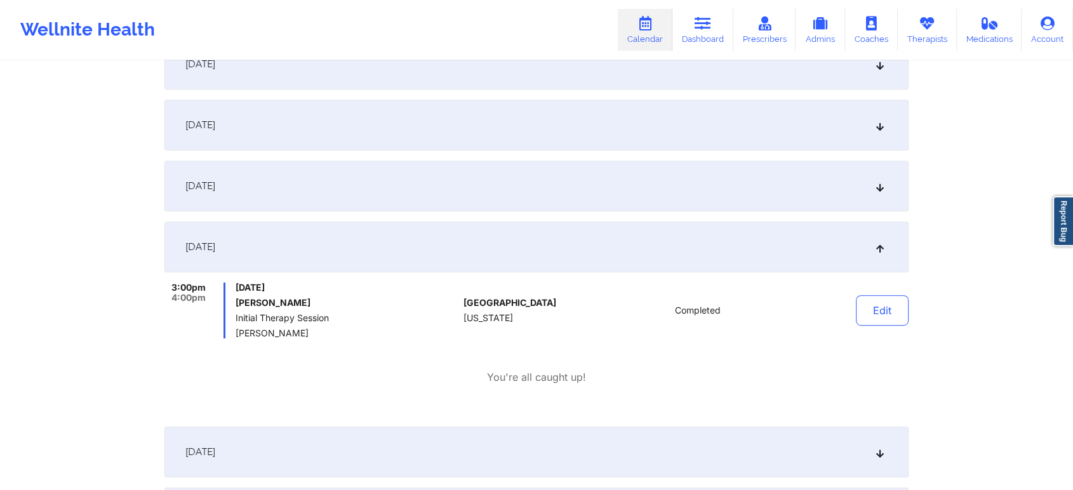
scroll to position [0, 0]
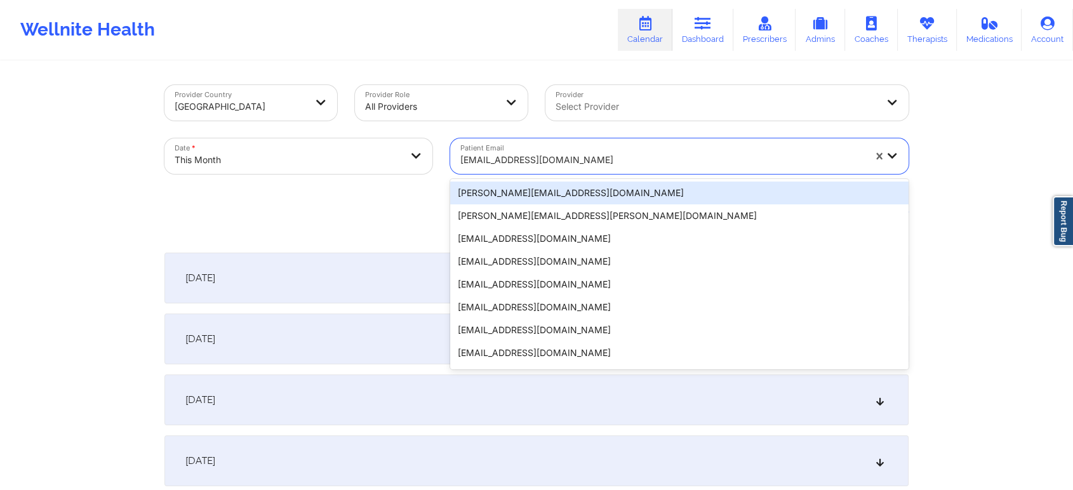
click at [528, 156] on div at bounding box center [662, 159] width 404 height 15
paste input "[EMAIL_ADDRESS][DOMAIN_NAME]"
type input "[EMAIL_ADDRESS][DOMAIN_NAME]"
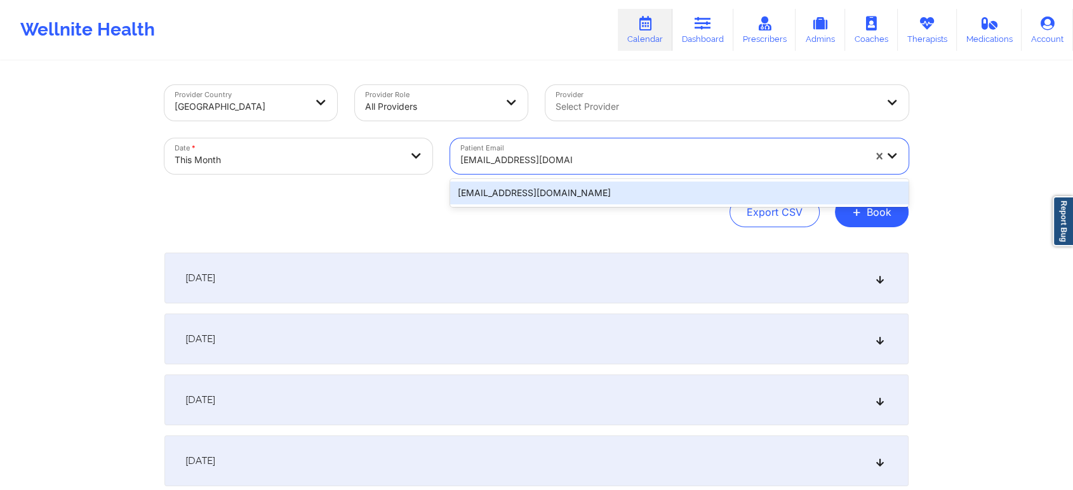
click at [529, 180] on div "[EMAIL_ADDRESS][DOMAIN_NAME]" at bounding box center [679, 193] width 458 height 28
click at [542, 188] on div "[EMAIL_ADDRESS][DOMAIN_NAME]" at bounding box center [679, 193] width 458 height 23
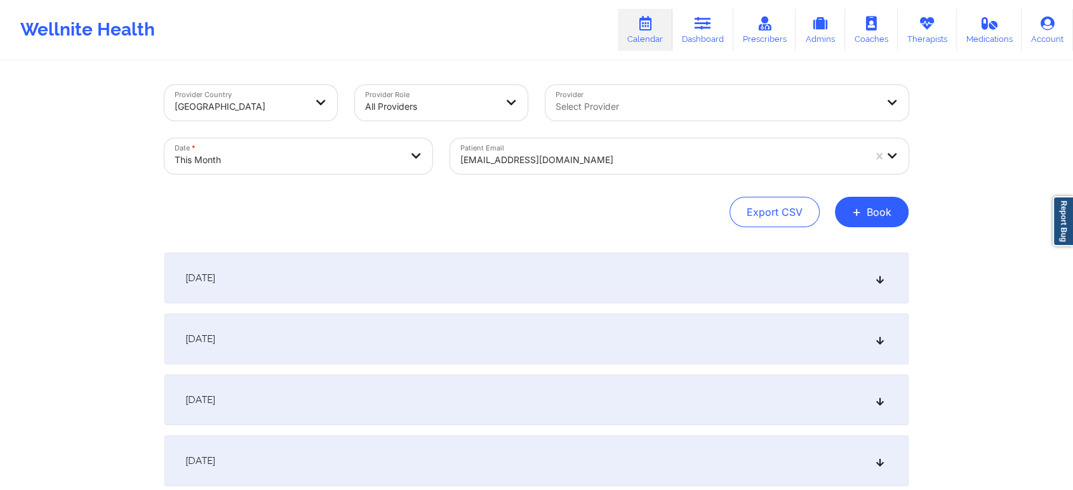
drag, startPoint x: 1067, startPoint y: 63, endPoint x: 1083, endPoint y: 80, distance: 22.9
click at [1072, 80] on html "Wellnite Health Calendar Dashboard Prescribers Admins Coaches Therapists Medica…" at bounding box center [536, 245] width 1073 height 490
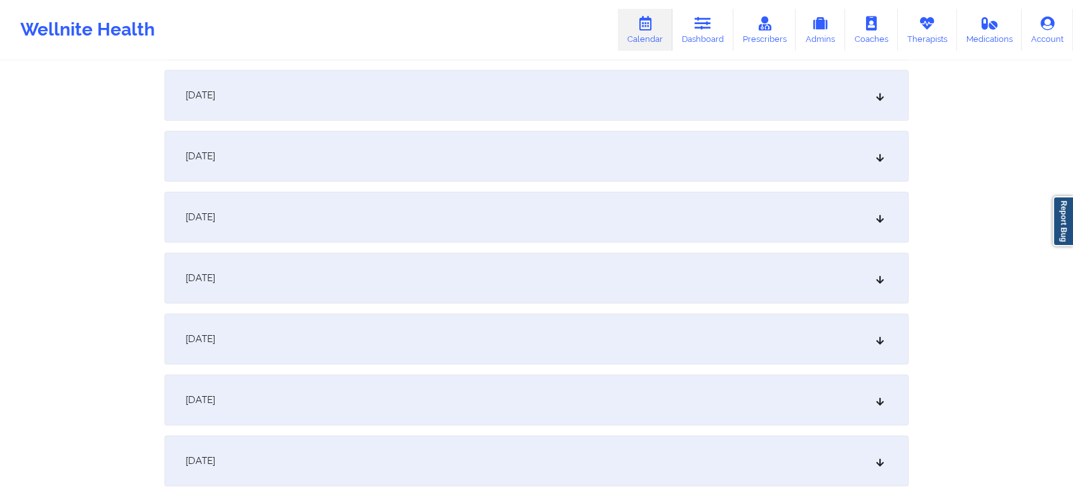
scroll to position [624, 0]
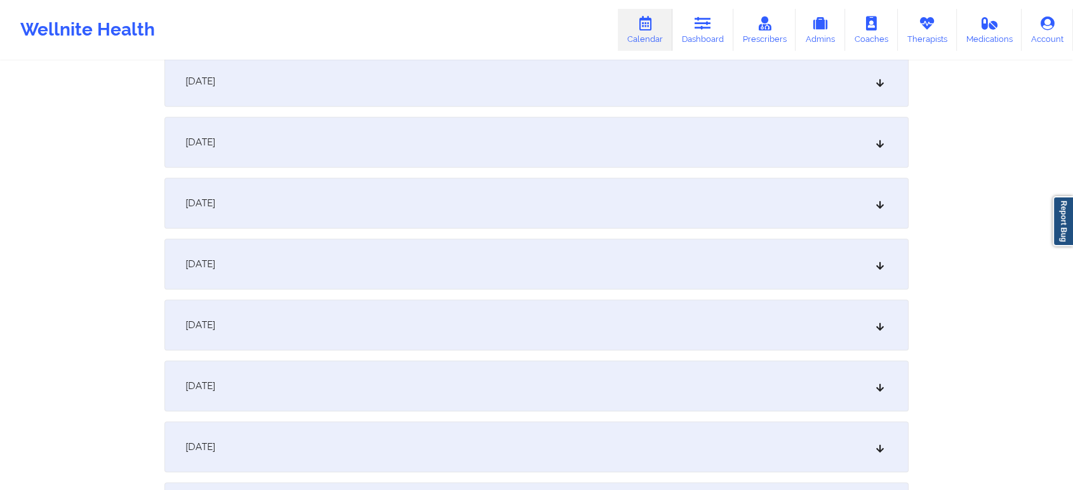
click at [660, 212] on div "[DATE]" at bounding box center [536, 203] width 744 height 51
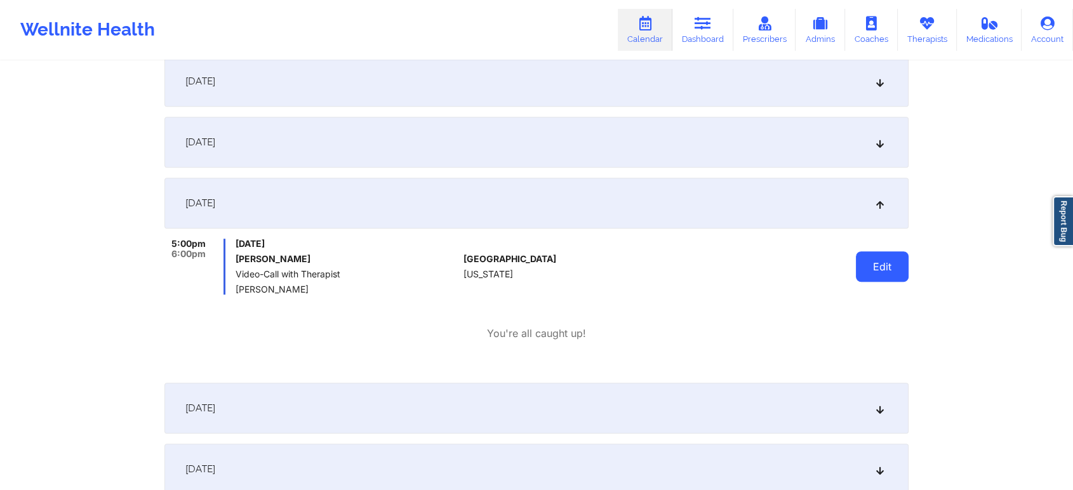
click at [872, 262] on button "Edit" at bounding box center [882, 266] width 53 height 30
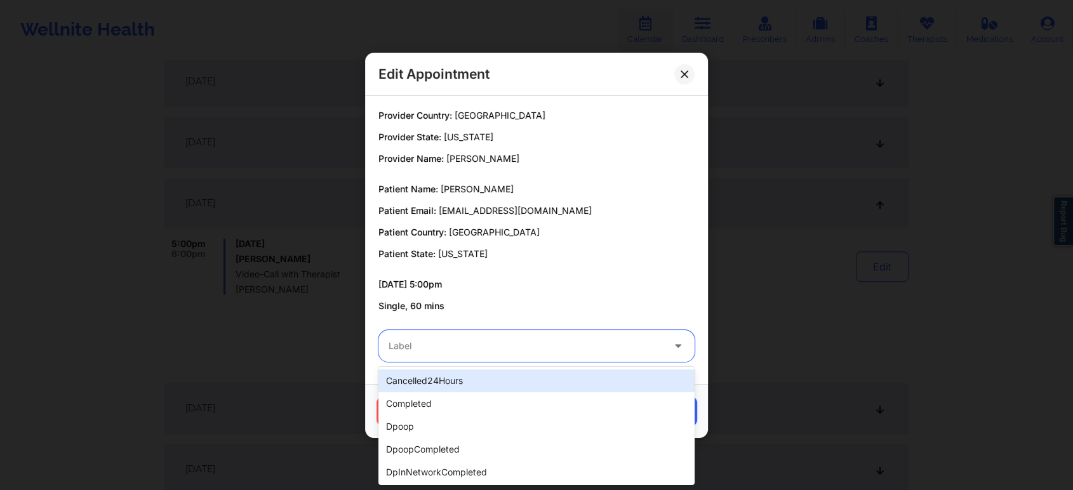
click at [529, 341] on div at bounding box center [526, 345] width 274 height 15
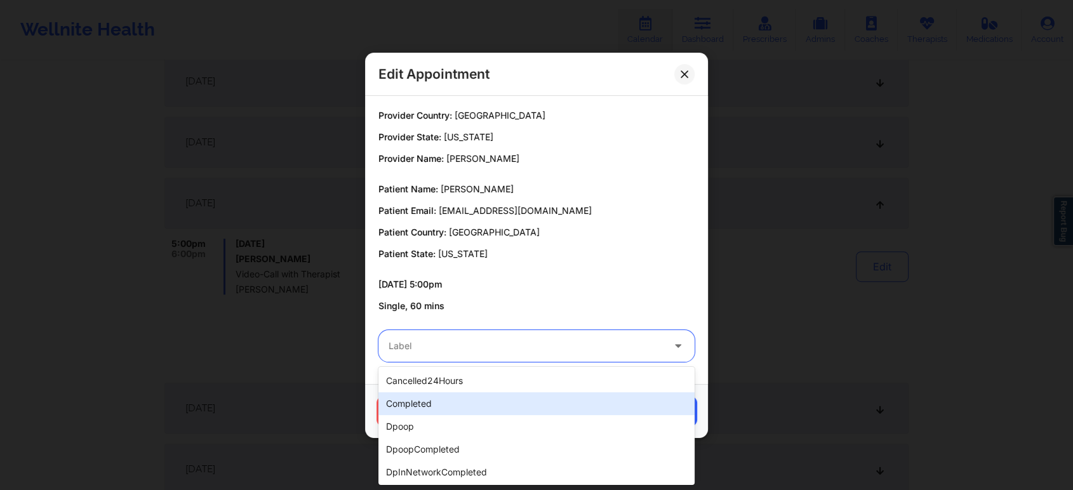
click at [462, 395] on div "completed" at bounding box center [536, 403] width 316 height 23
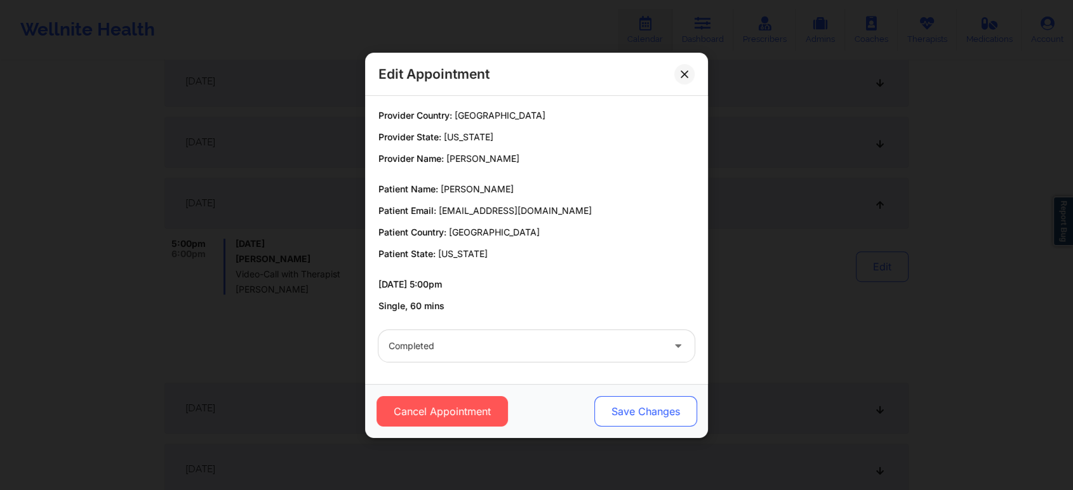
click at [616, 396] on button "Save Changes" at bounding box center [645, 411] width 103 height 30
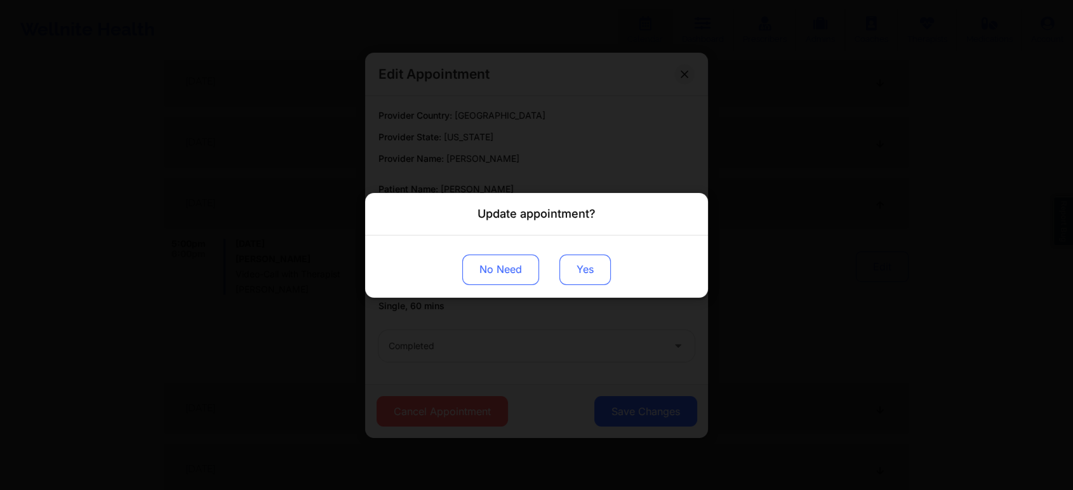
click at [578, 276] on button "Yes" at bounding box center [584, 269] width 51 height 30
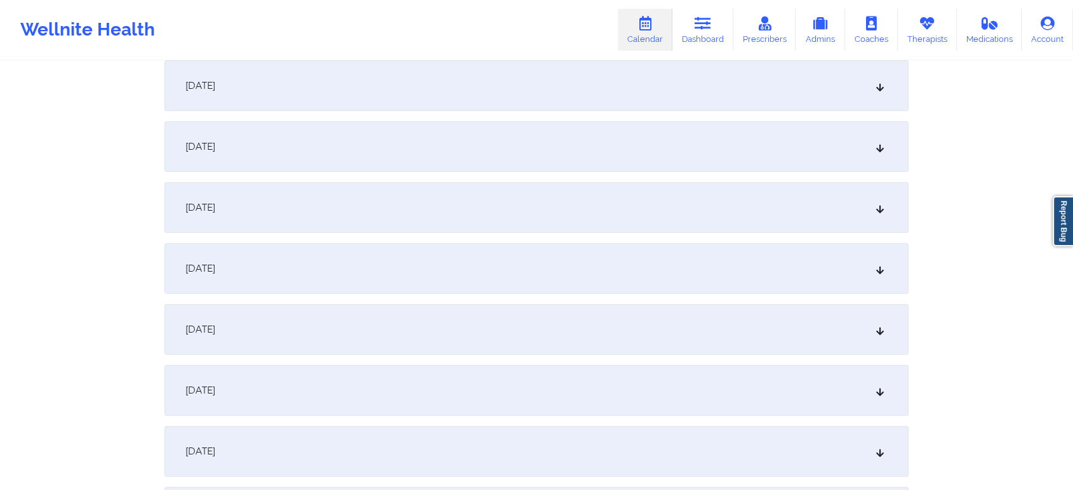
scroll to position [0, 0]
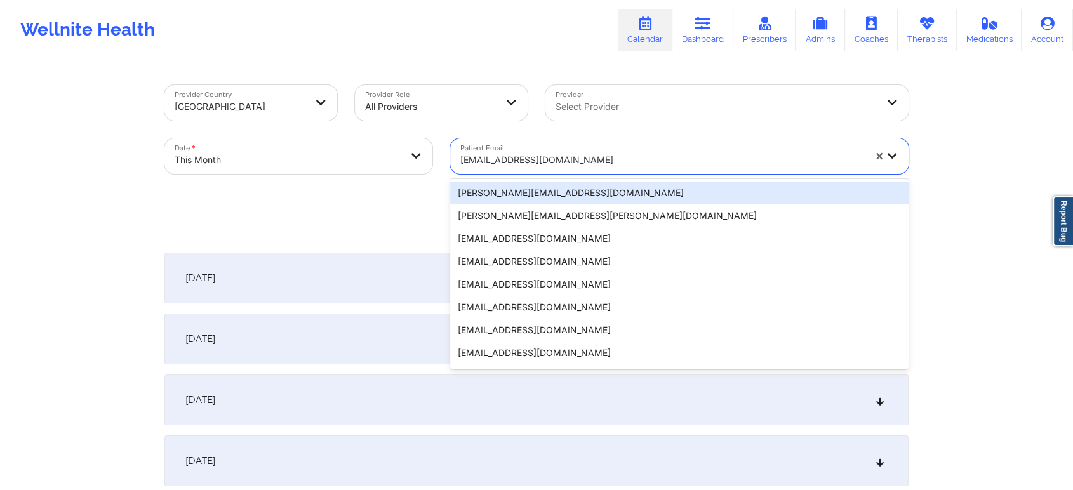
click at [511, 156] on div at bounding box center [662, 159] width 404 height 15
paste input "[EMAIL_ADDRESS][DOMAIN_NAME]"
type input "[EMAIL_ADDRESS][DOMAIN_NAME]"
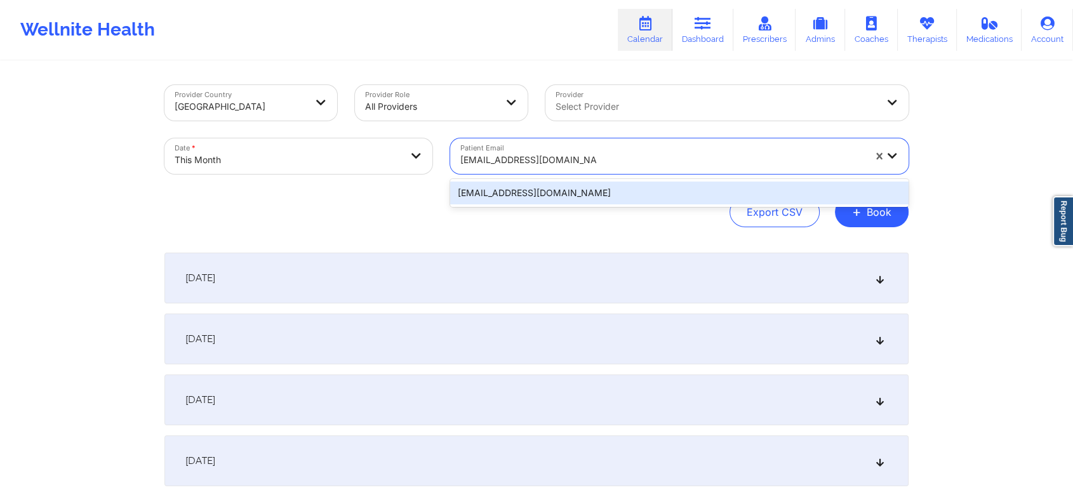
click at [574, 192] on div "[EMAIL_ADDRESS][DOMAIN_NAME]" at bounding box center [679, 193] width 458 height 23
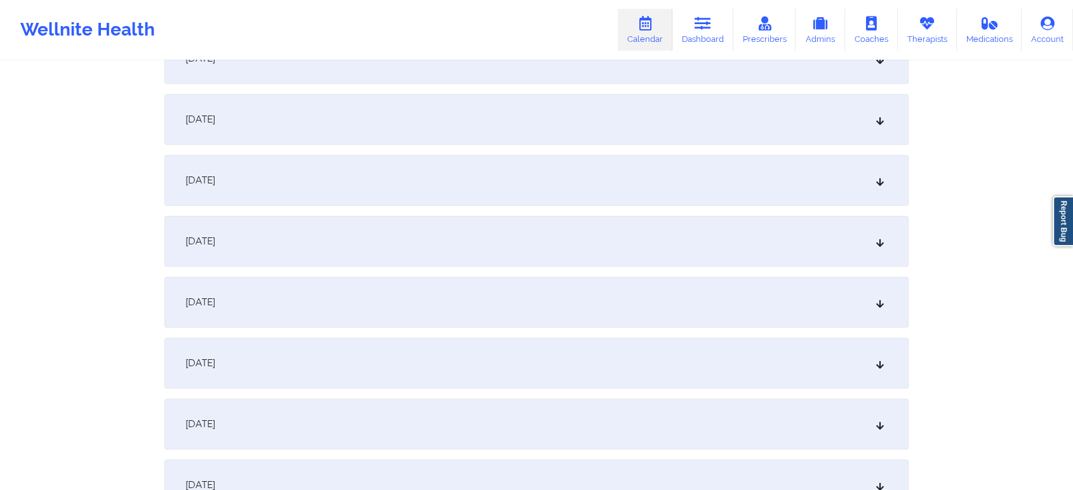
scroll to position [574, 0]
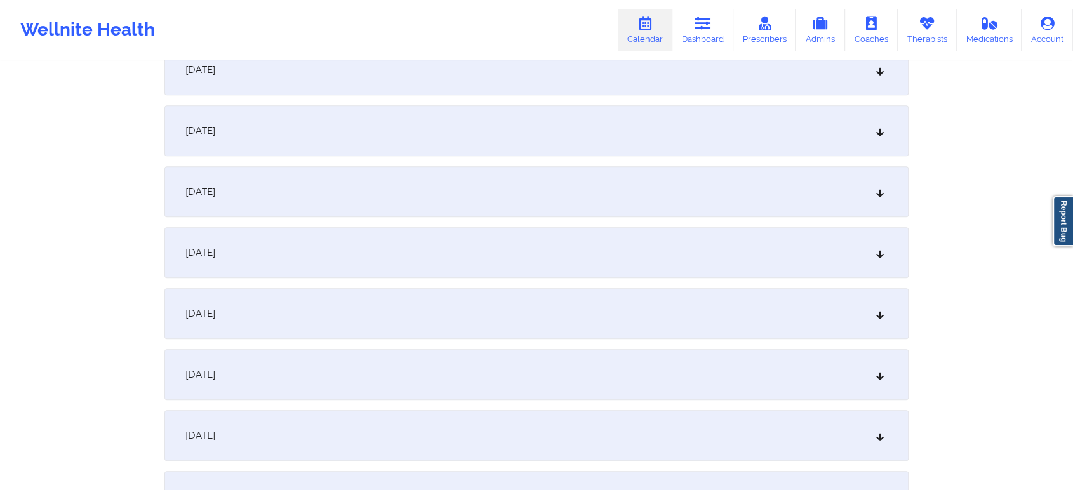
click at [485, 263] on div "[DATE]" at bounding box center [536, 252] width 744 height 51
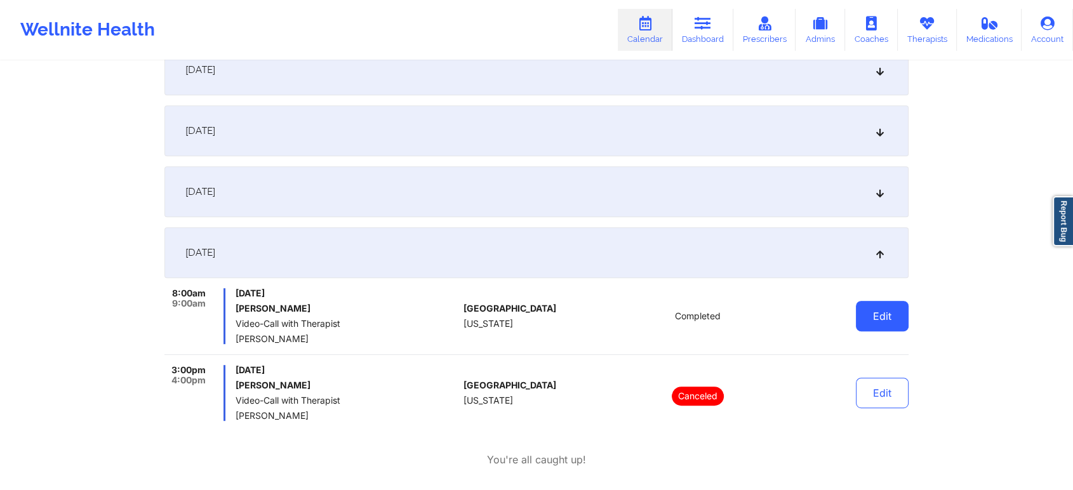
click at [885, 305] on button "Edit" at bounding box center [882, 316] width 53 height 30
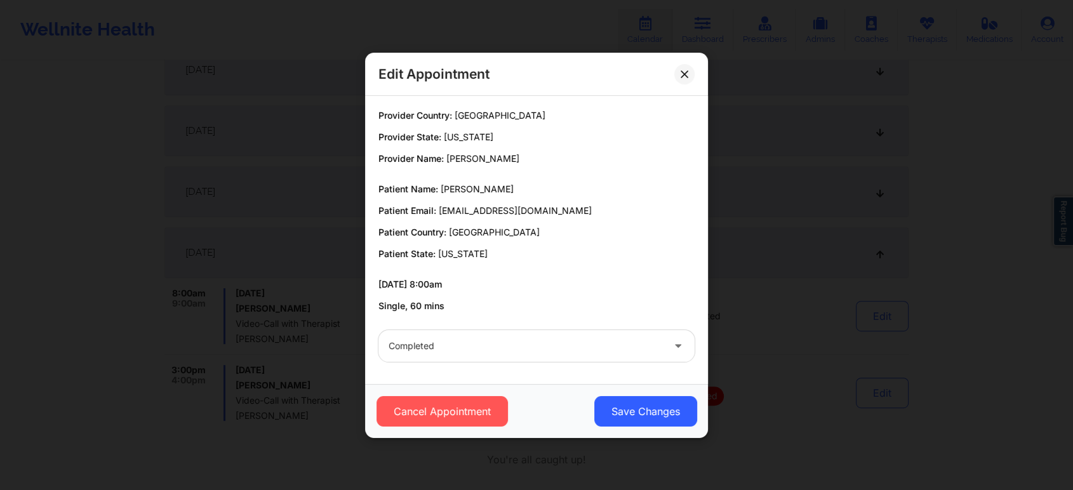
click at [613, 439] on div "Edit Appointment Provider Country: [GEOGRAPHIC_DATA] Provider State: [US_STATE]…" at bounding box center [536, 245] width 1073 height 490
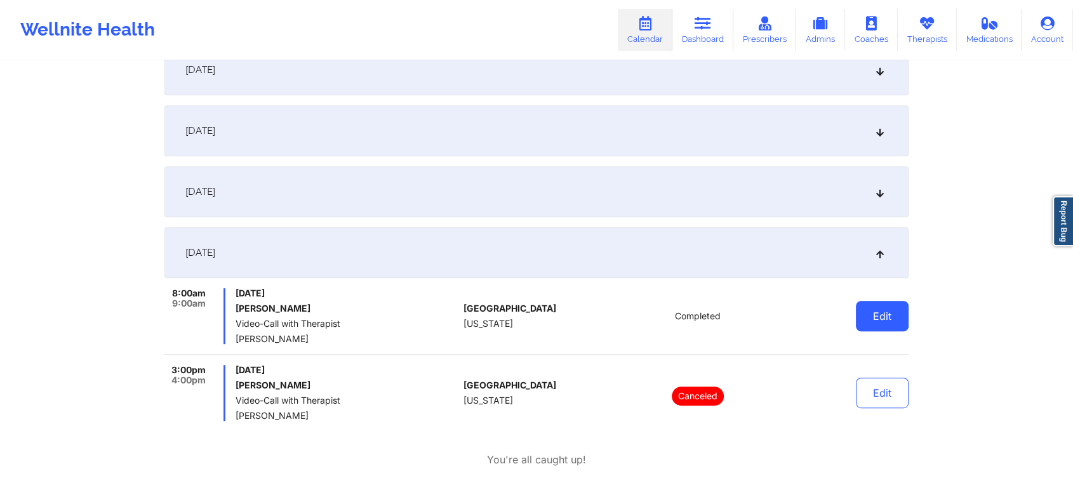
click at [862, 318] on button "Edit" at bounding box center [882, 316] width 53 height 30
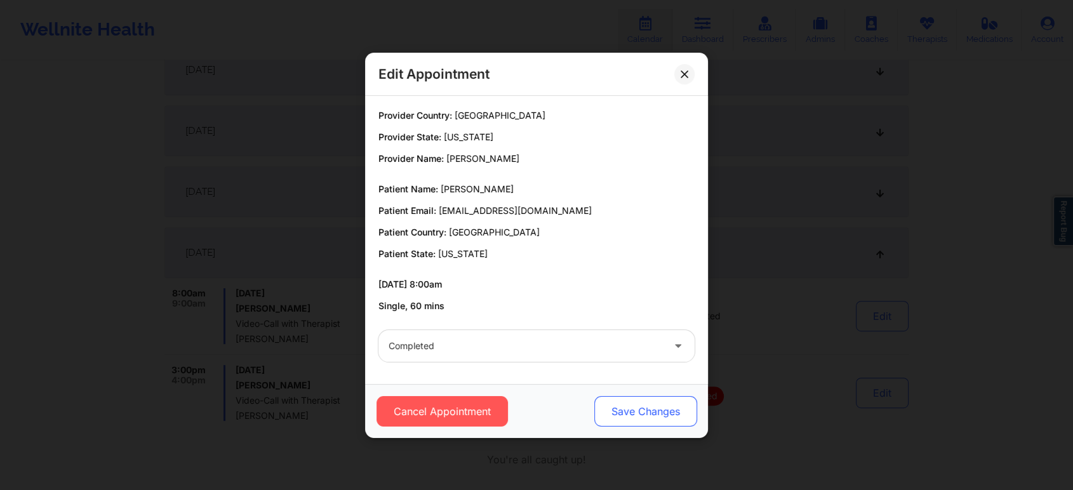
click at [660, 399] on button "Save Changes" at bounding box center [645, 411] width 103 height 30
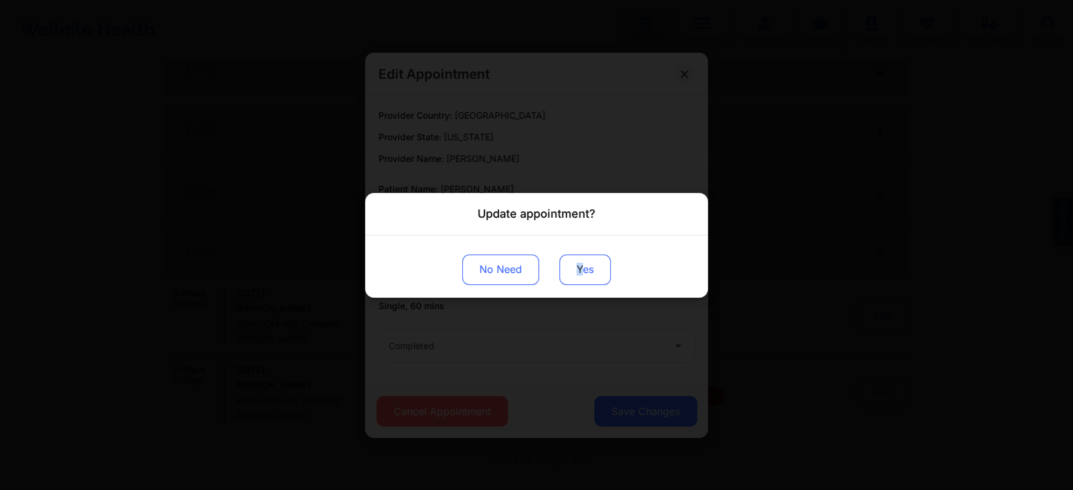
drag, startPoint x: 580, startPoint y: 250, endPoint x: 577, endPoint y: 268, distance: 18.2
click at [577, 268] on div "No Need Yes" at bounding box center [536, 266] width 343 height 62
click at [577, 268] on button "Yes" at bounding box center [584, 269] width 51 height 30
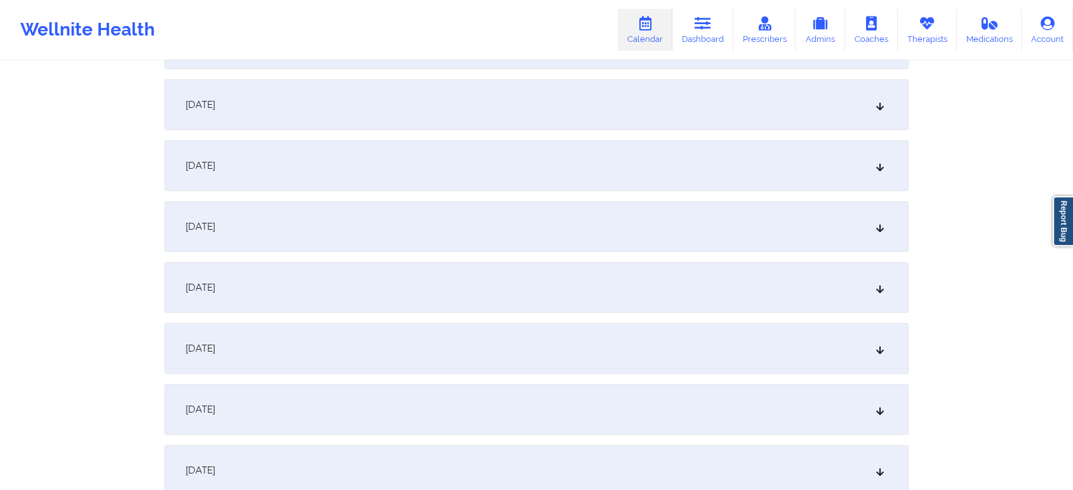
scroll to position [0, 0]
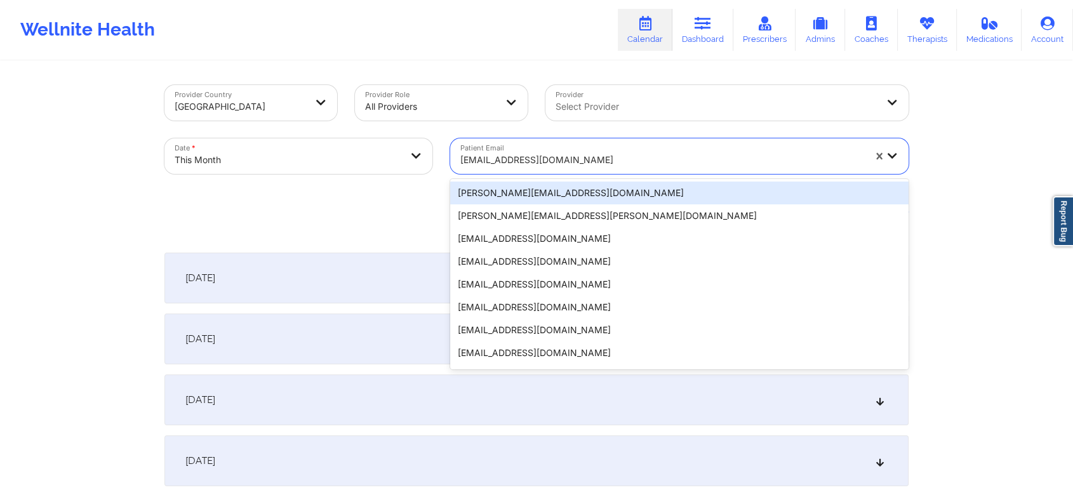
click at [538, 149] on div "[EMAIL_ADDRESS][DOMAIN_NAME]" at bounding box center [662, 160] width 404 height 28
paste input "[EMAIL_ADDRESS][DOMAIN_NAME]"
type input "[EMAIL_ADDRESS][DOMAIN_NAME]"
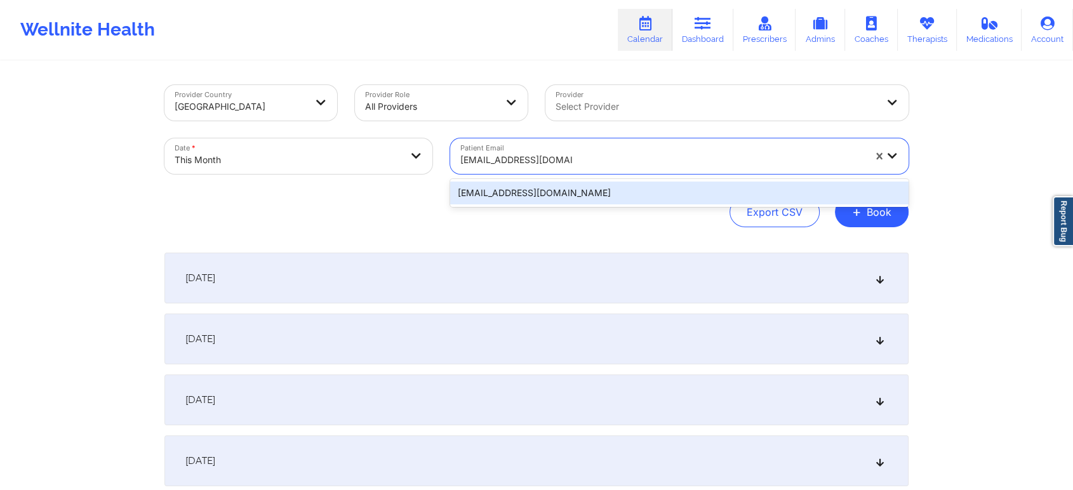
click at [525, 189] on div "[EMAIL_ADDRESS][DOMAIN_NAME]" at bounding box center [679, 193] width 458 height 23
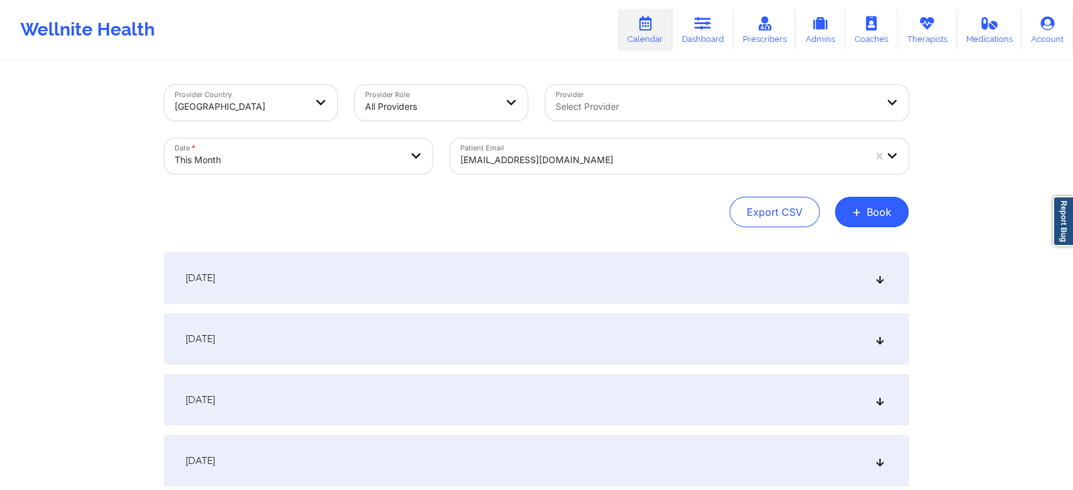
drag, startPoint x: 1069, startPoint y: 82, endPoint x: 1079, endPoint y: 81, distance: 10.8
click at [1072, 81] on html "Wellnite Health Calendar Dashboard Prescribers Admins Coaches Therapists Medica…" at bounding box center [536, 245] width 1073 height 490
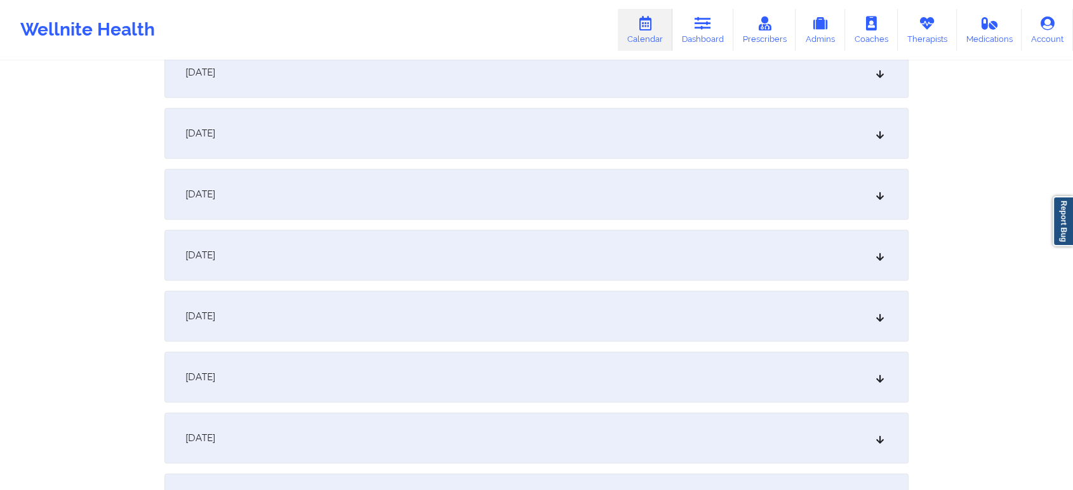
scroll to position [521, 0]
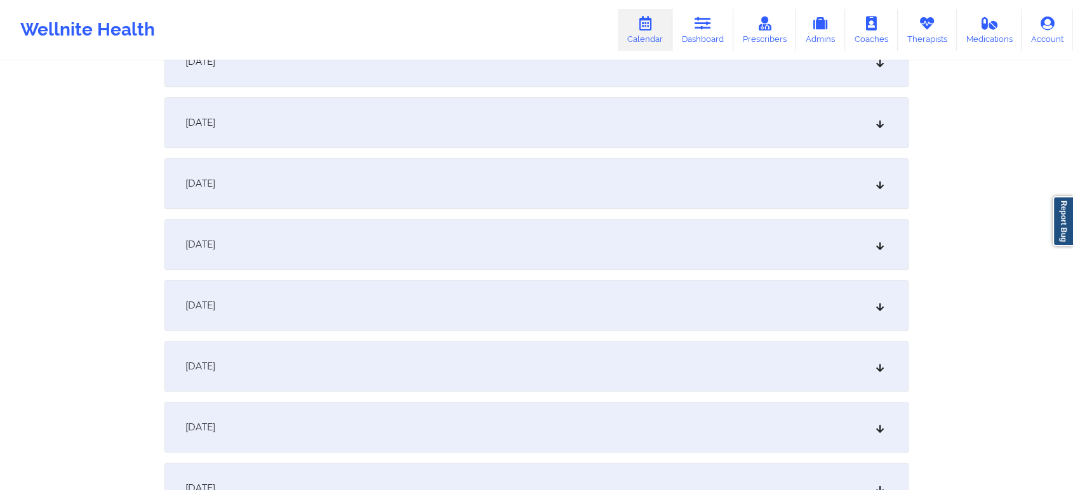
click at [603, 326] on div "[DATE]" at bounding box center [536, 305] width 744 height 51
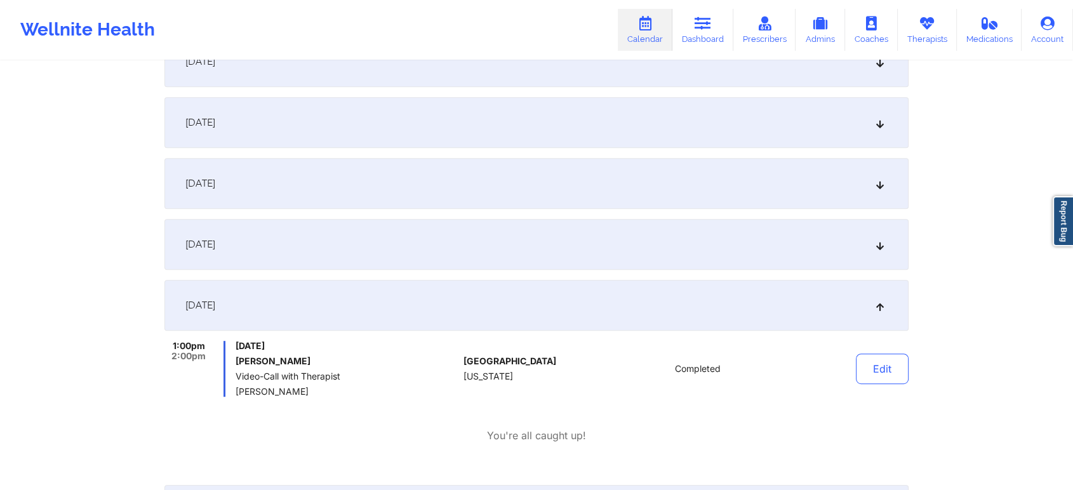
click at [867, 396] on div "Edit" at bounding box center [849, 369] width 117 height 56
click at [875, 375] on button "Edit" at bounding box center [882, 369] width 53 height 30
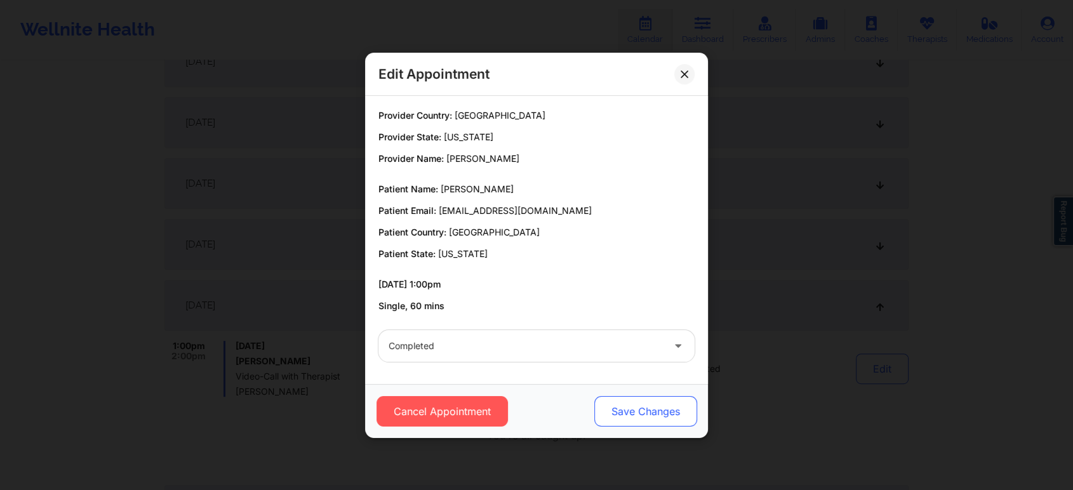
click at [654, 417] on button "Save Changes" at bounding box center [645, 411] width 103 height 30
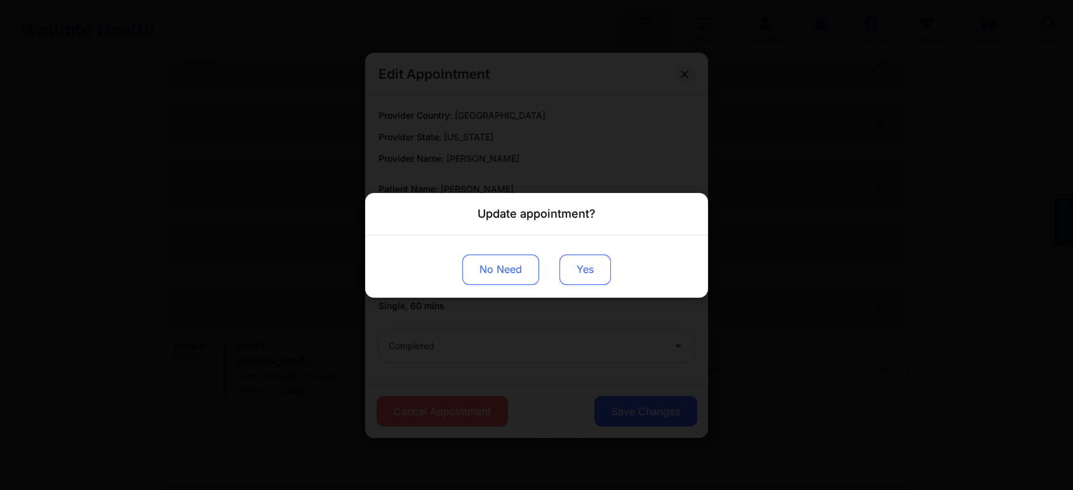
click at [572, 276] on button "Yes" at bounding box center [584, 269] width 51 height 30
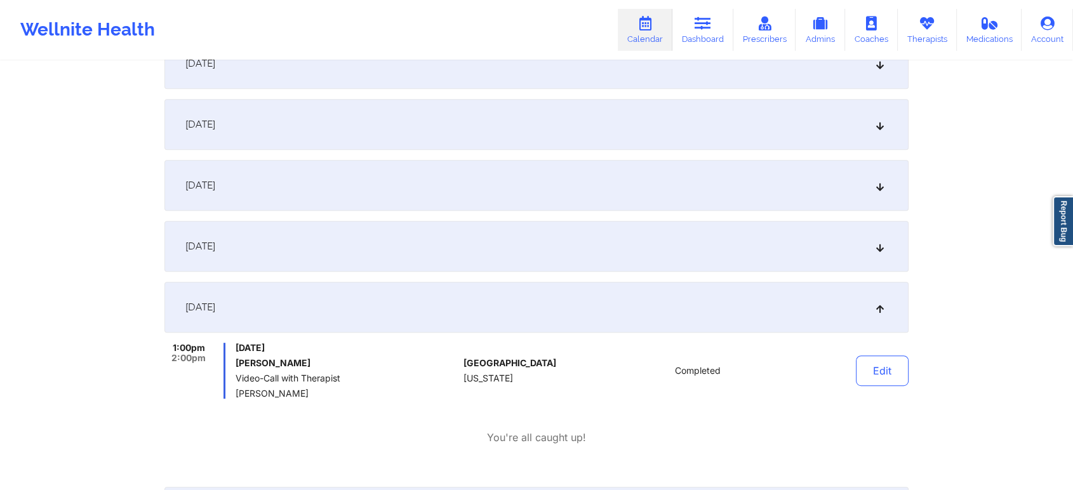
scroll to position [0, 0]
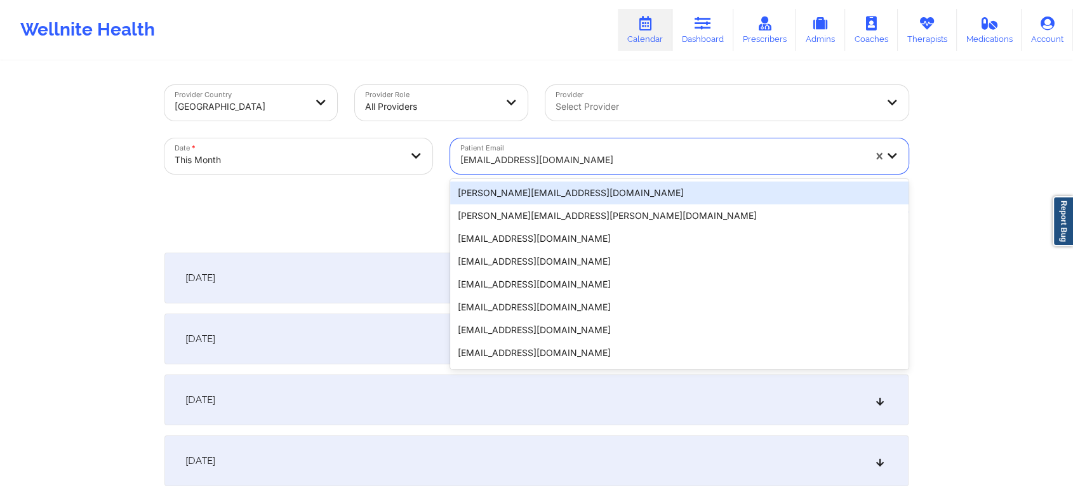
click at [504, 161] on div at bounding box center [662, 159] width 404 height 15
paste input "[EMAIL_ADDRESS][DOMAIN_NAME]"
type input "[EMAIL_ADDRESS][DOMAIN_NAME]"
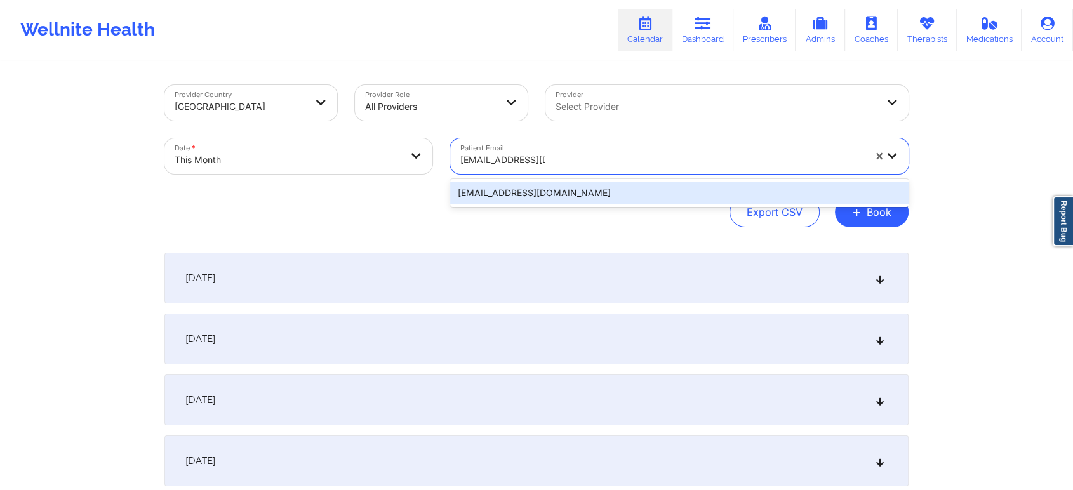
click at [517, 196] on div "[EMAIL_ADDRESS][DOMAIN_NAME]" at bounding box center [679, 193] width 458 height 23
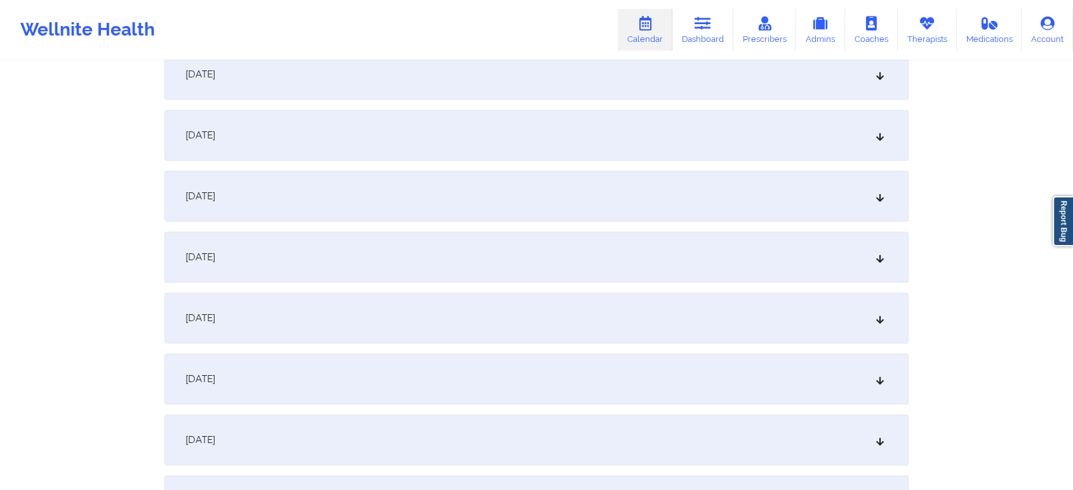
scroll to position [511, 0]
click at [565, 324] on div "[DATE]" at bounding box center [536, 315] width 744 height 51
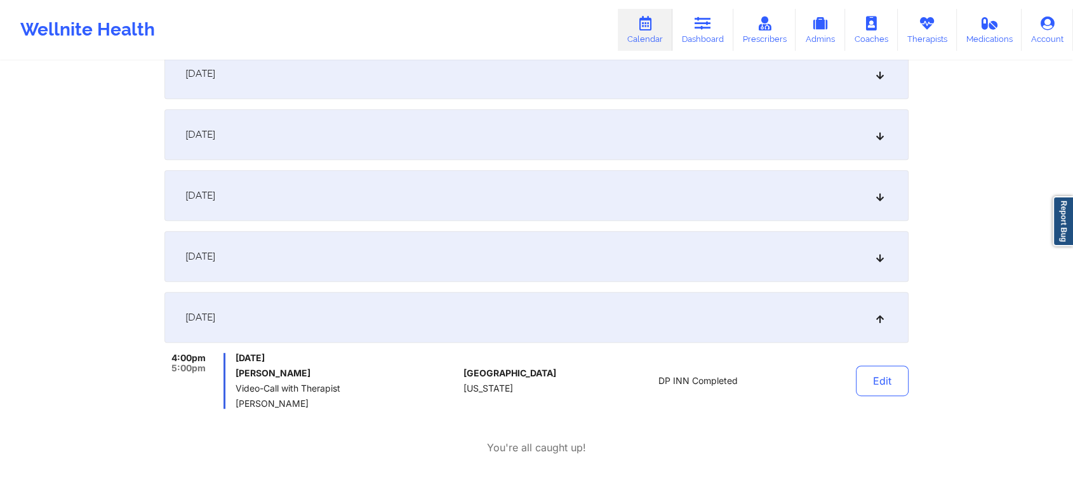
scroll to position [0, 0]
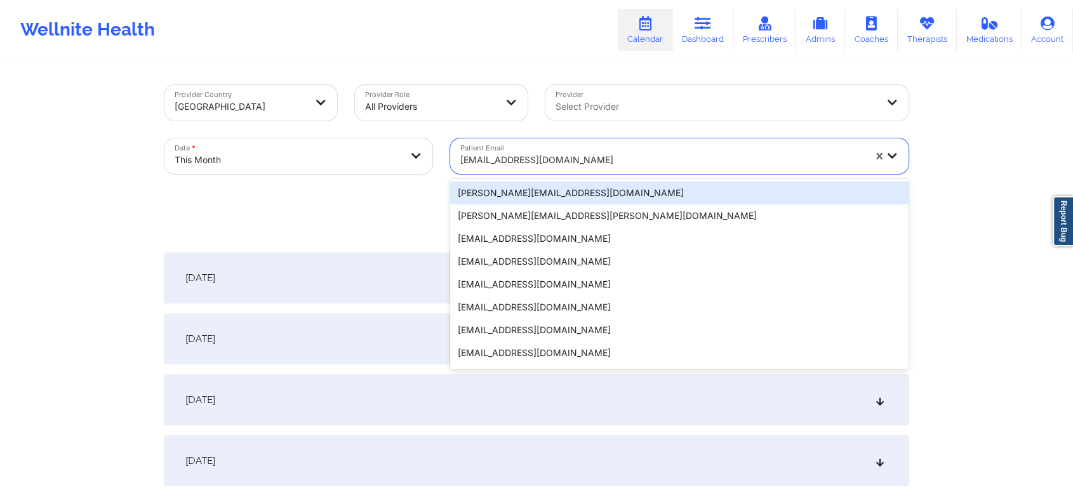
click at [498, 157] on div at bounding box center [662, 159] width 404 height 15
paste input "[EMAIL_ADDRESS][DOMAIN_NAME]"
type input "[EMAIL_ADDRESS][DOMAIN_NAME]"
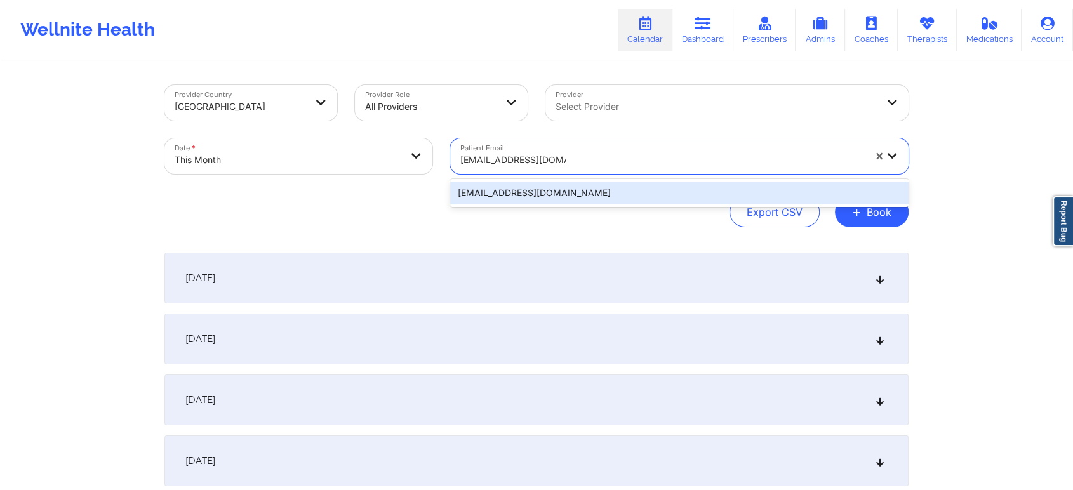
click at [537, 189] on div "[EMAIL_ADDRESS][DOMAIN_NAME]" at bounding box center [679, 193] width 458 height 23
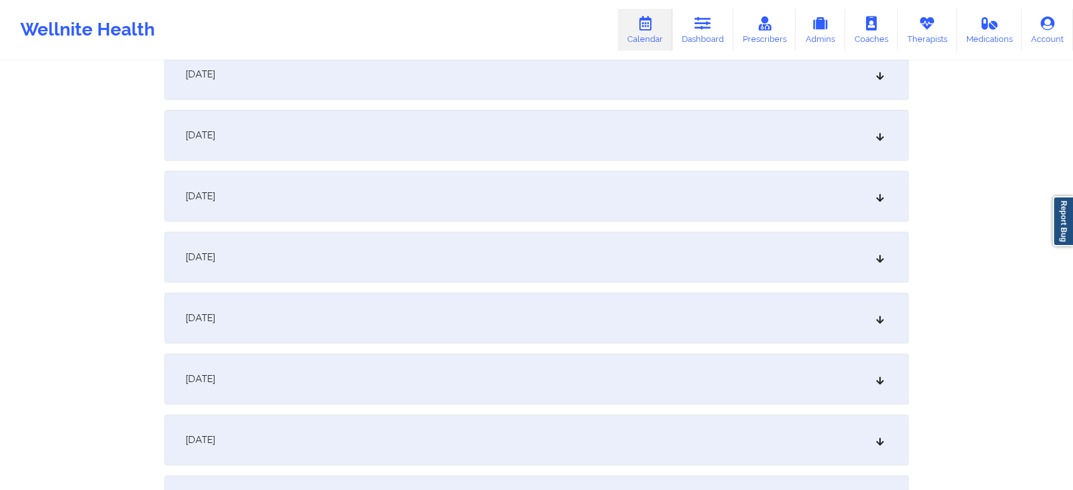
scroll to position [674, 0]
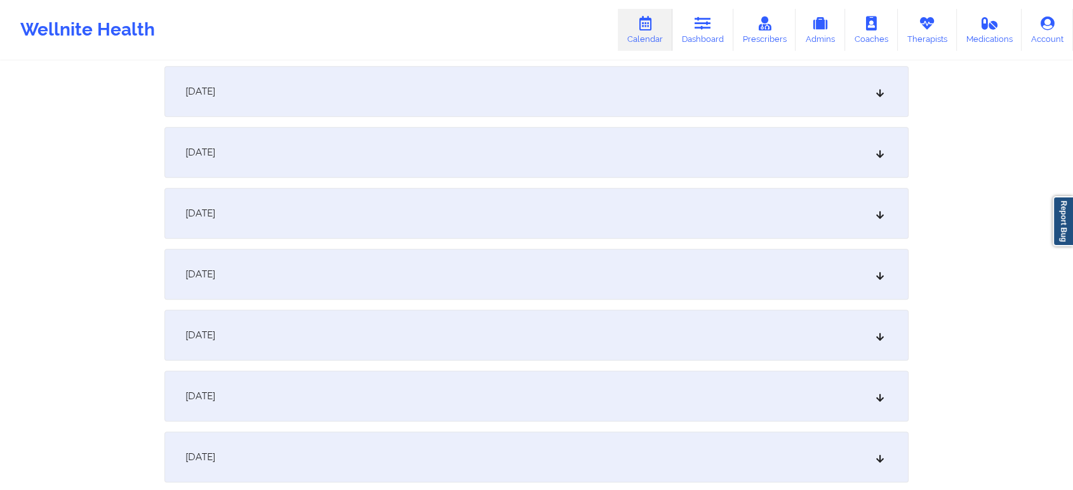
click at [427, 155] on div "[DATE]" at bounding box center [536, 152] width 744 height 51
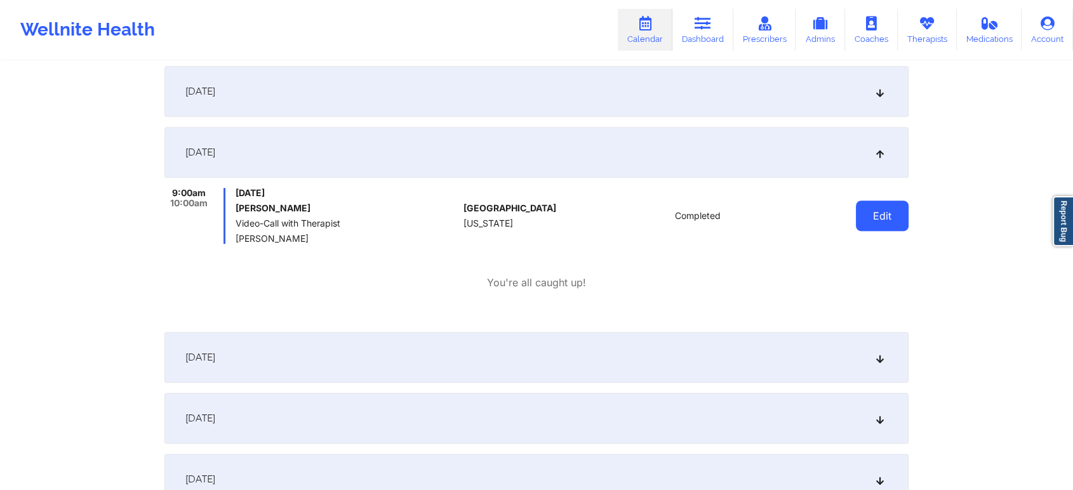
click at [883, 215] on button "Edit" at bounding box center [882, 216] width 53 height 30
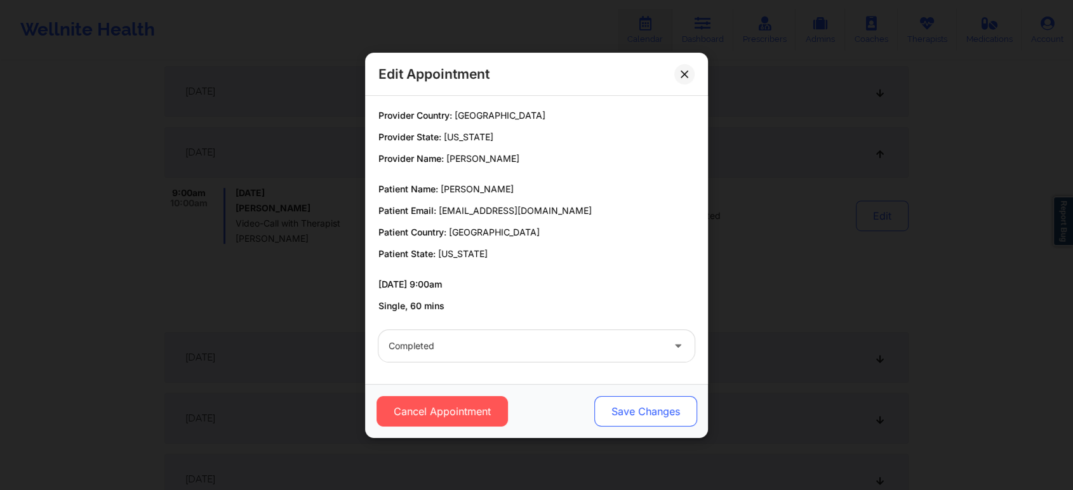
click at [649, 415] on button "Save Changes" at bounding box center [645, 411] width 103 height 30
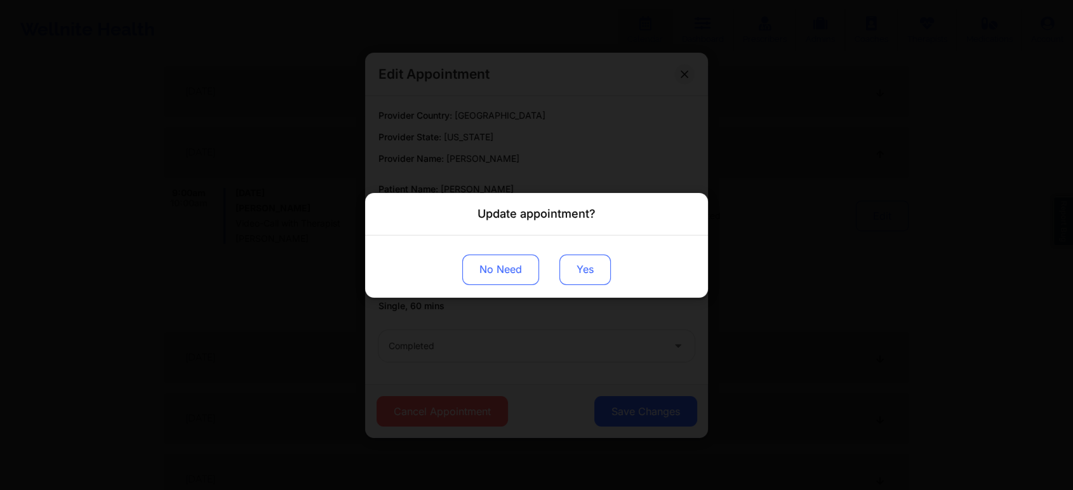
click at [591, 265] on button "Yes" at bounding box center [584, 269] width 51 height 30
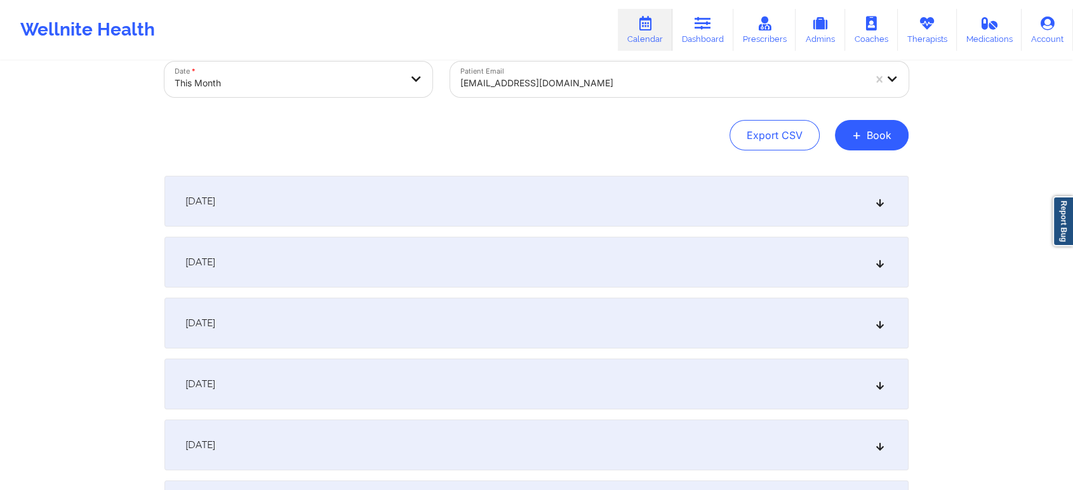
scroll to position [0, 0]
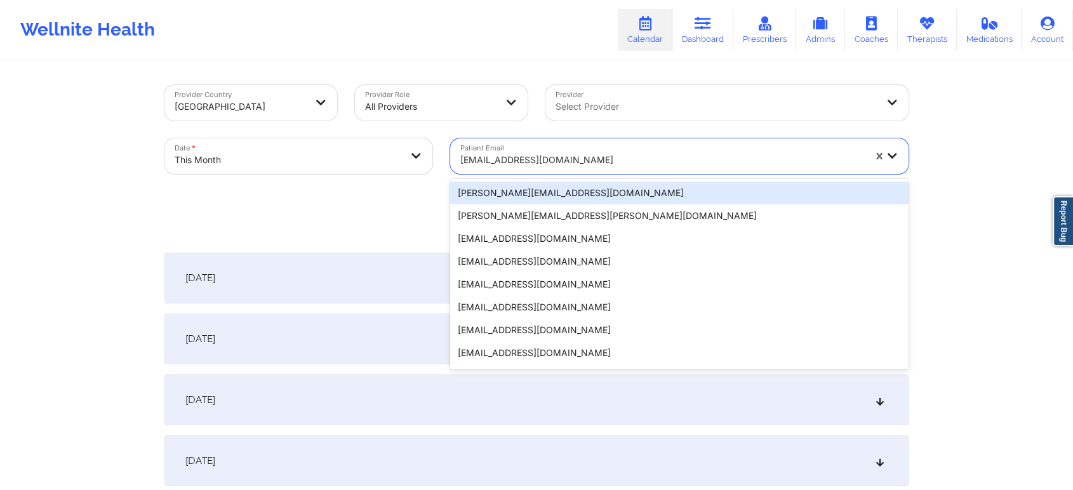
click at [488, 166] on div at bounding box center [662, 159] width 404 height 15
paste input "[EMAIL_ADDRESS][DOMAIN_NAME]"
type input "[EMAIL_ADDRESS][DOMAIN_NAME]"
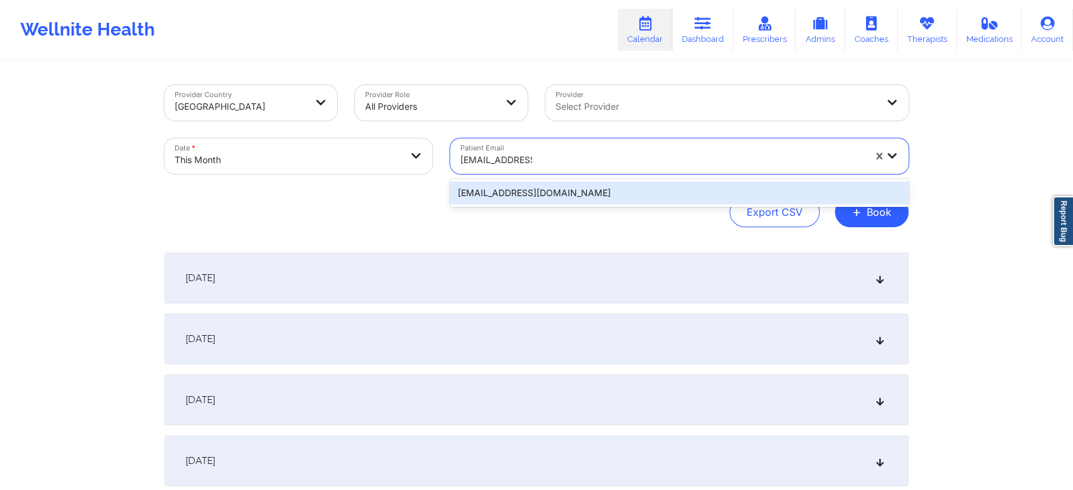
click at [477, 202] on div "[EMAIL_ADDRESS][DOMAIN_NAME]" at bounding box center [679, 193] width 458 height 23
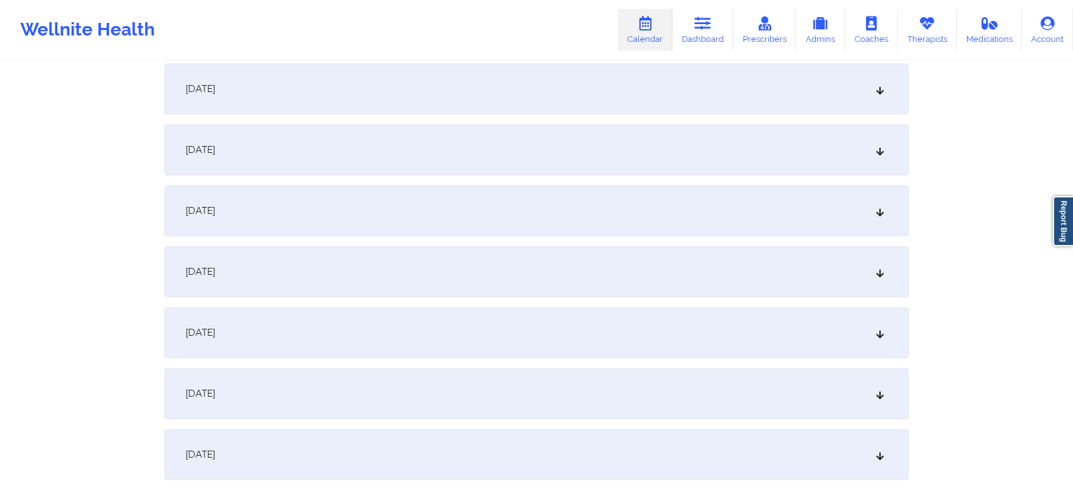
scroll to position [753, 0]
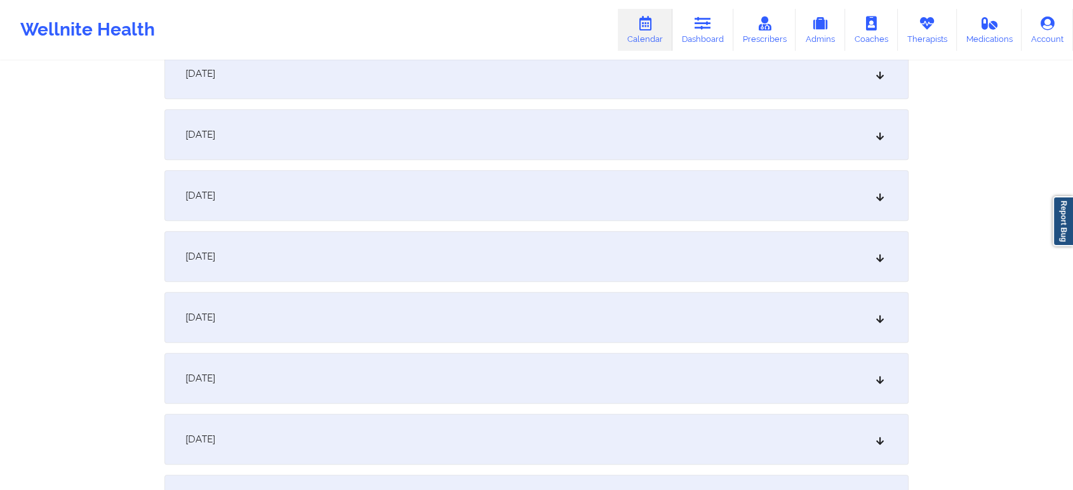
click at [410, 89] on div "[DATE]" at bounding box center [536, 73] width 744 height 51
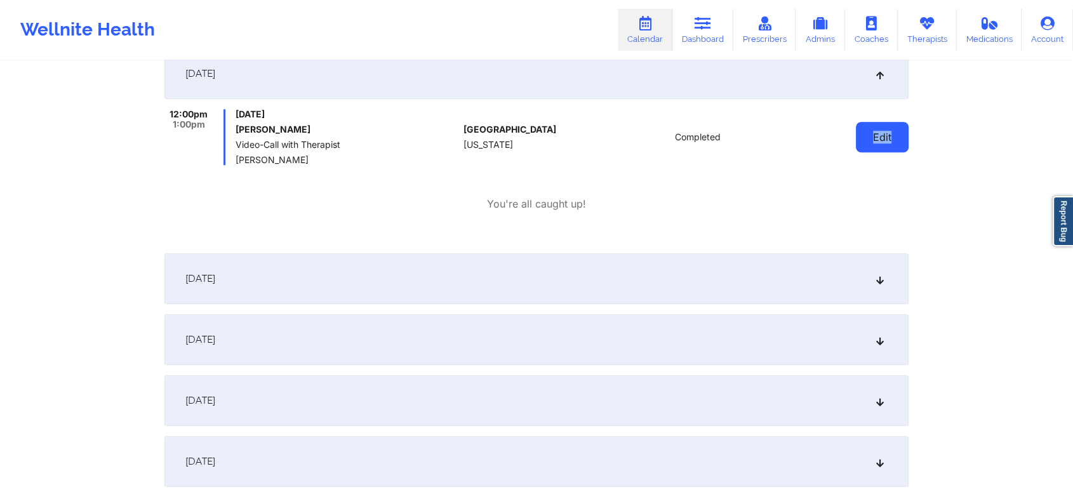
drag, startPoint x: 912, startPoint y: 139, endPoint x: 865, endPoint y: 137, distance: 47.0
click at [865, 137] on div "Provider Country [GEOGRAPHIC_DATA] Provider Role All Providers Provider Select …" at bounding box center [537, 441] width 762 height 2265
click at [865, 137] on button "Edit" at bounding box center [882, 137] width 53 height 30
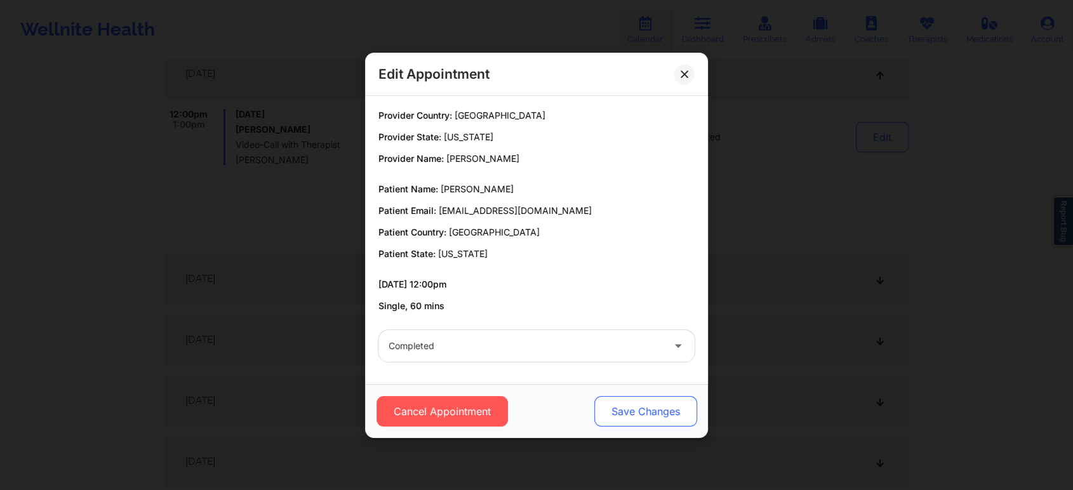
click at [655, 406] on button "Save Changes" at bounding box center [645, 411] width 103 height 30
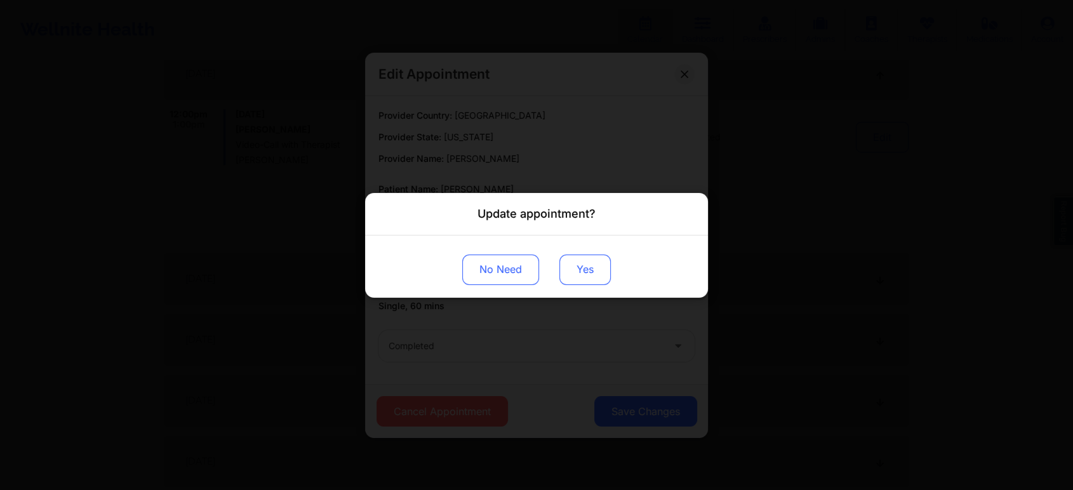
click at [566, 264] on button "Yes" at bounding box center [584, 269] width 51 height 30
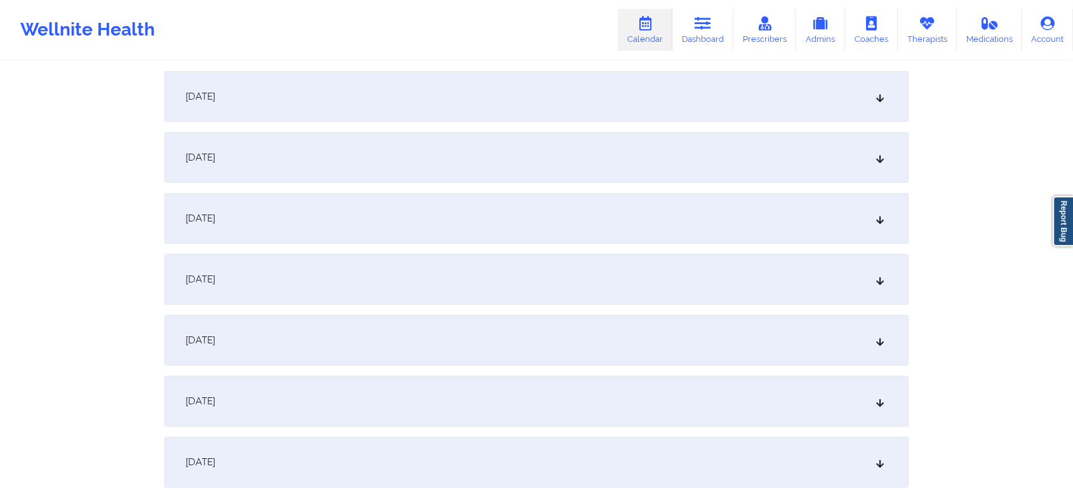
scroll to position [0, 0]
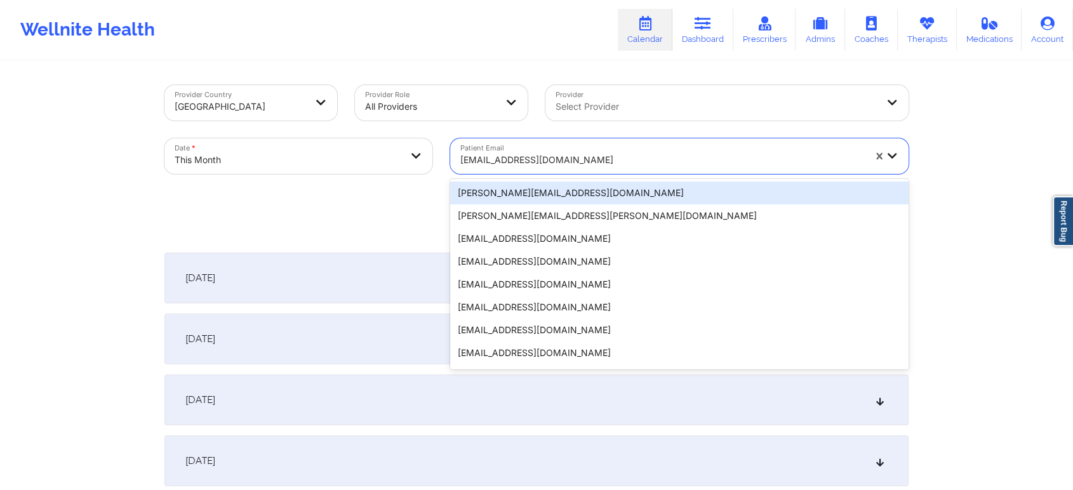
click at [505, 154] on div at bounding box center [662, 159] width 404 height 15
paste input "[PERSON_NAME][EMAIL_ADDRESS][DOMAIN_NAME]"
type input "[PERSON_NAME][EMAIL_ADDRESS][DOMAIN_NAME]"
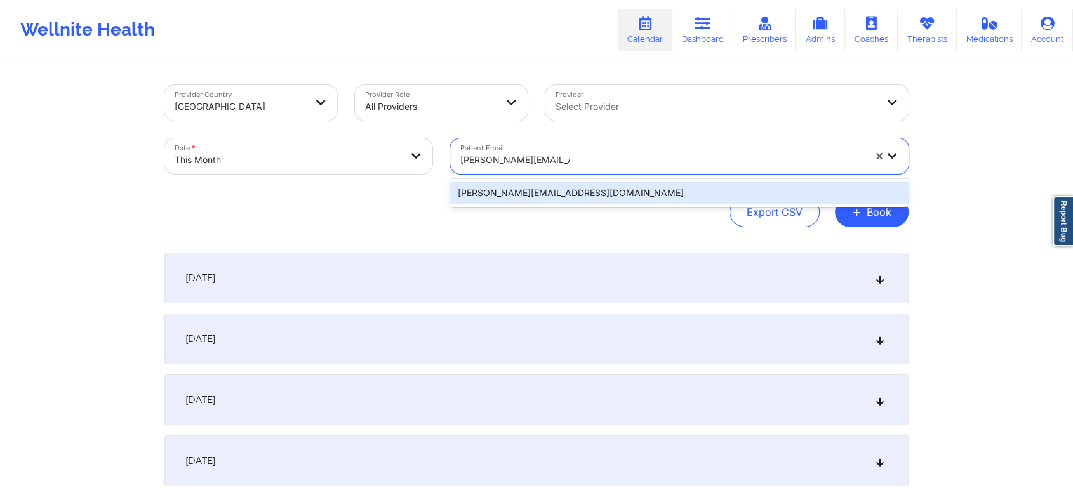
click at [537, 188] on div "[PERSON_NAME][EMAIL_ADDRESS][DOMAIN_NAME]" at bounding box center [679, 193] width 458 height 23
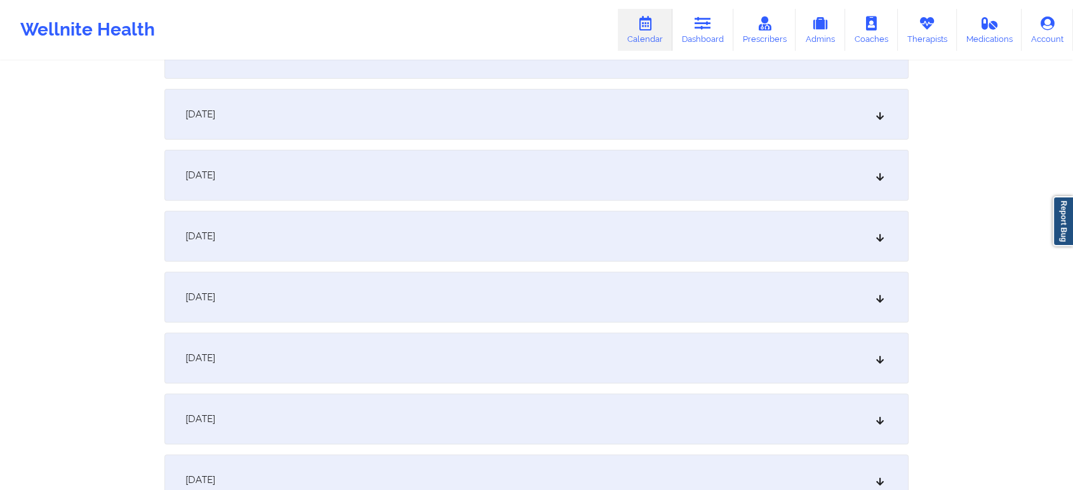
scroll to position [411, 0]
click at [565, 422] on div "[DATE]" at bounding box center [536, 416] width 744 height 51
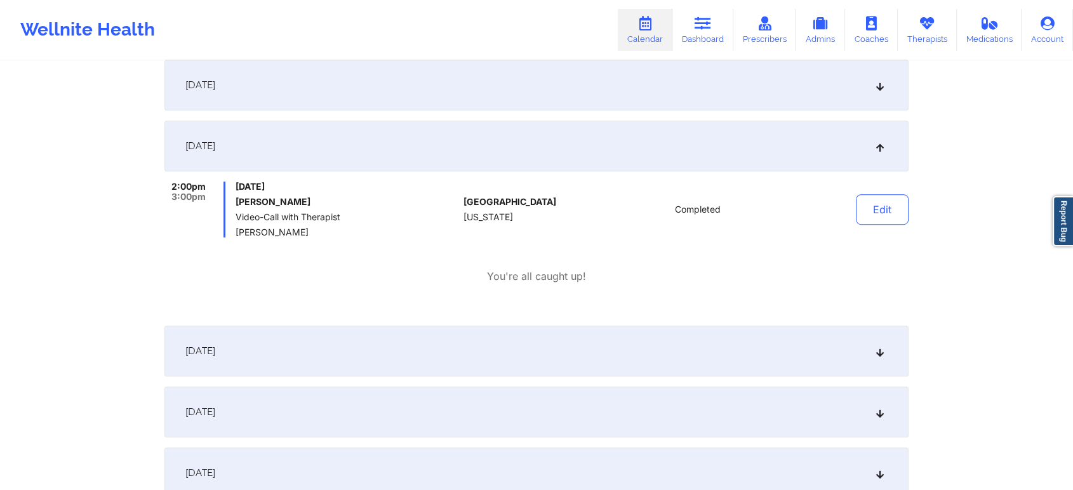
scroll to position [678, 0]
click at [861, 204] on button "Edit" at bounding box center [882, 212] width 53 height 30
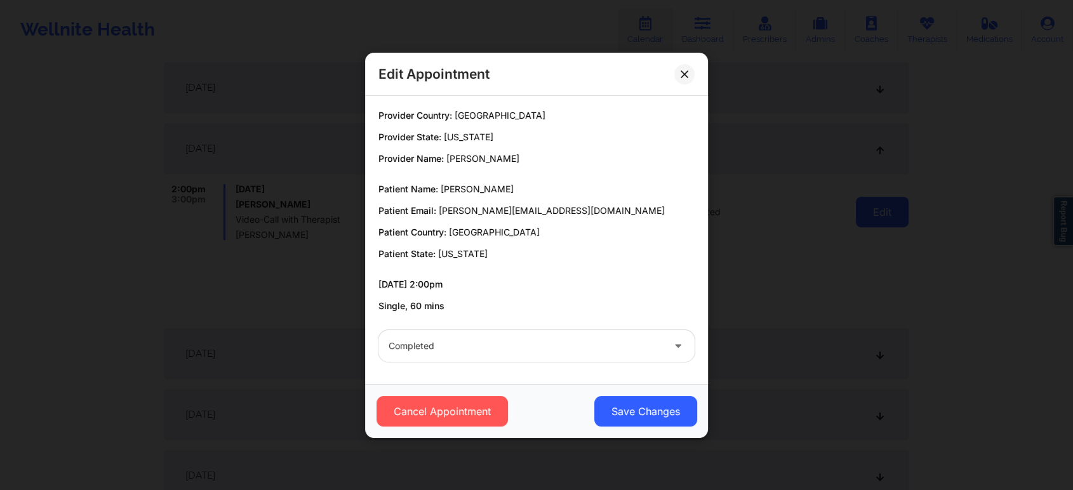
click at [634, 415] on button "Save Changes" at bounding box center [645, 411] width 103 height 30
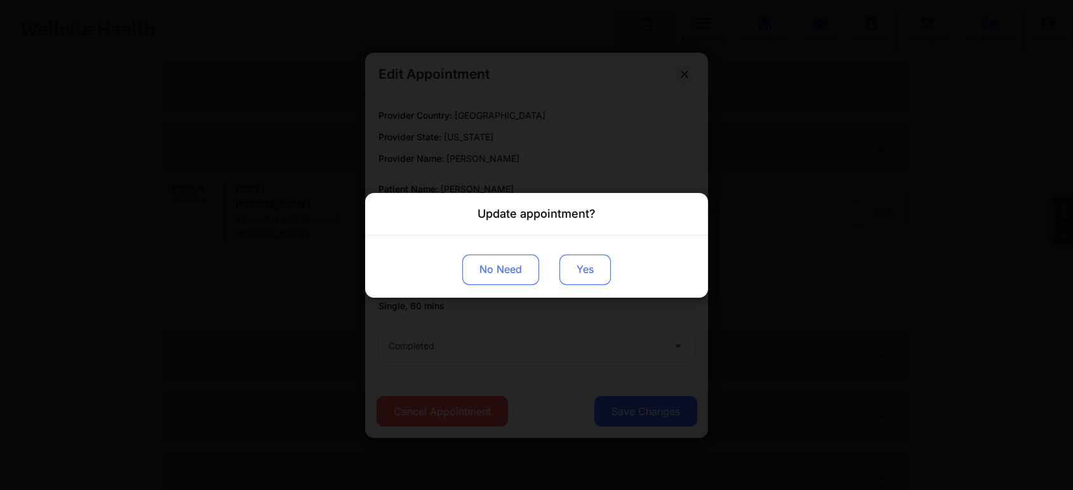
click at [599, 257] on button "Yes" at bounding box center [584, 269] width 51 height 30
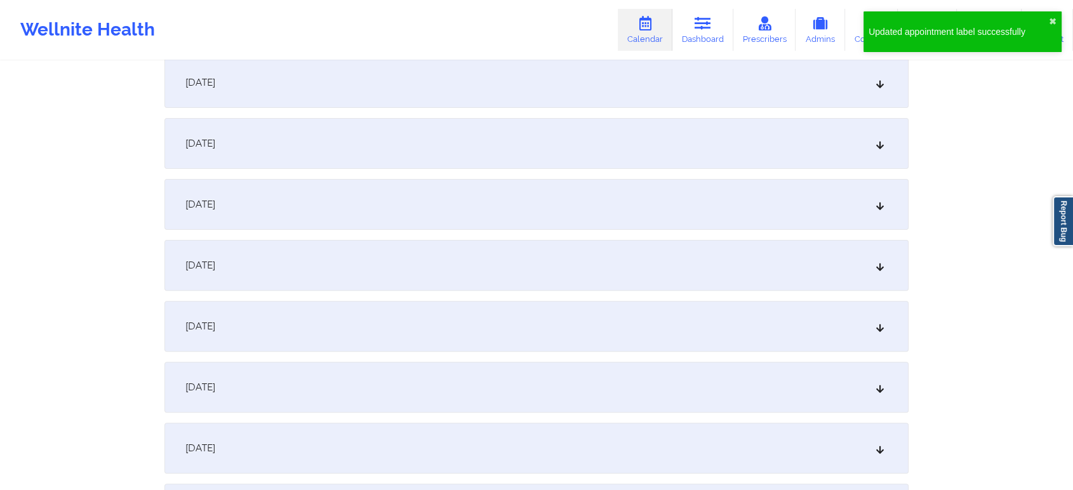
scroll to position [0, 0]
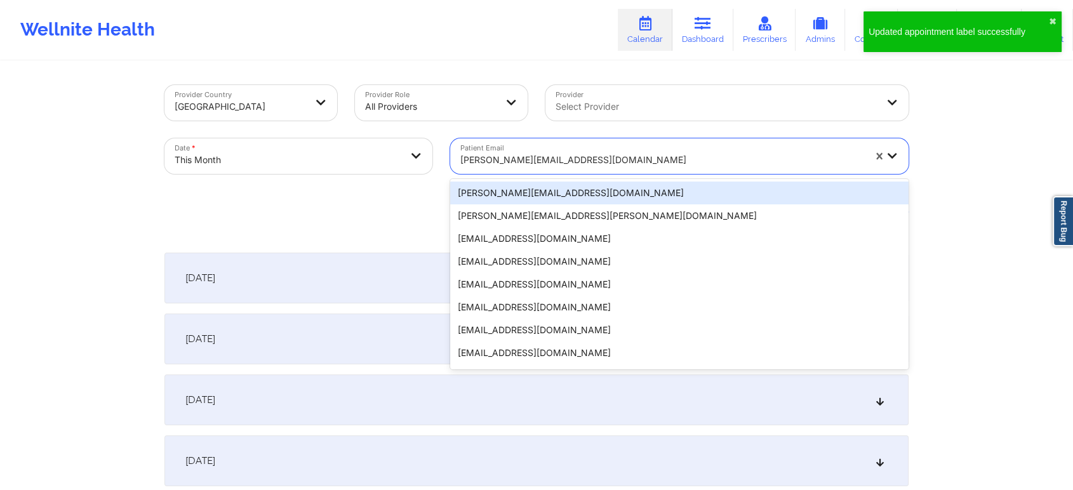
click at [551, 171] on div "[PERSON_NAME][EMAIL_ADDRESS][DOMAIN_NAME]" at bounding box center [662, 160] width 404 height 28
paste input "[EMAIL_ADDRESS][DOMAIN_NAME]"
type input "[EMAIL_ADDRESS][DOMAIN_NAME]"
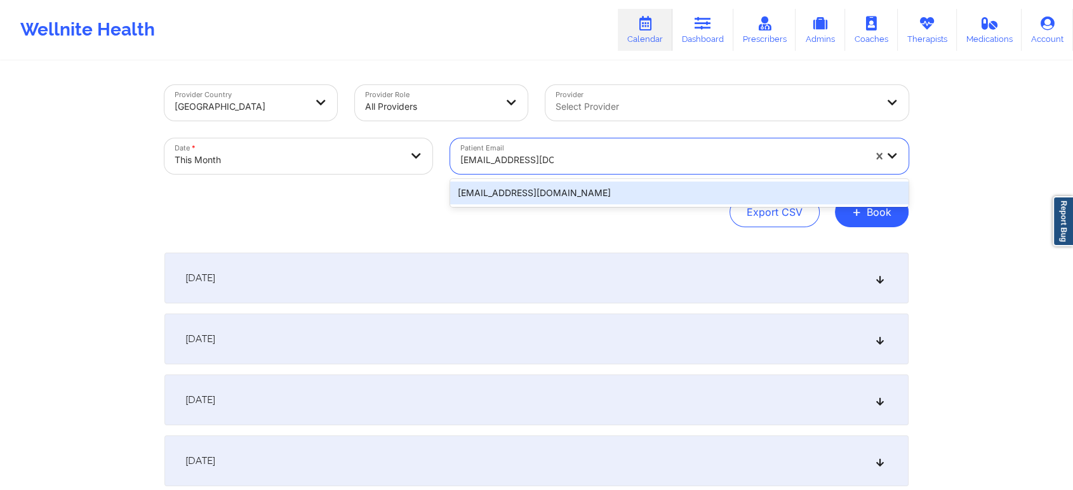
click at [513, 195] on div "[EMAIL_ADDRESS][DOMAIN_NAME]" at bounding box center [679, 193] width 458 height 23
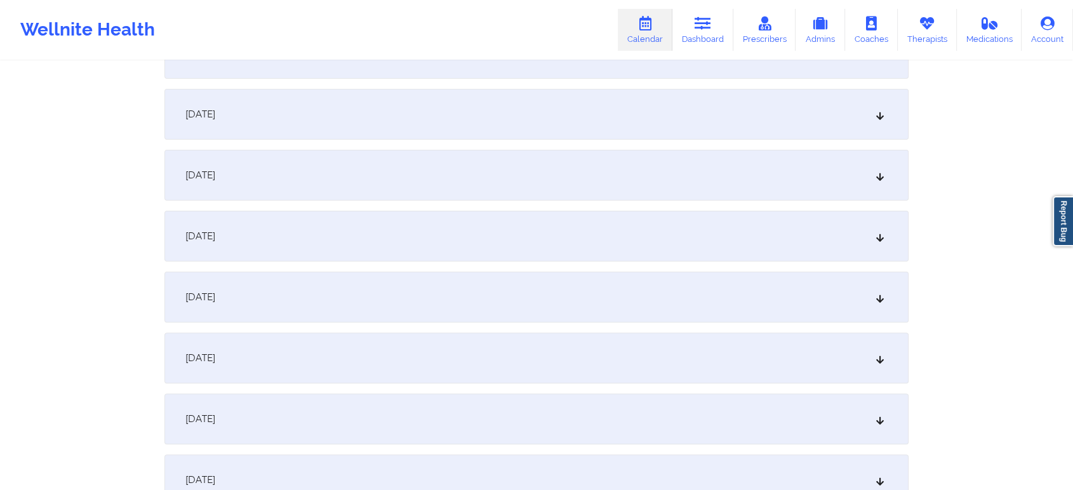
scroll to position [443, 0]
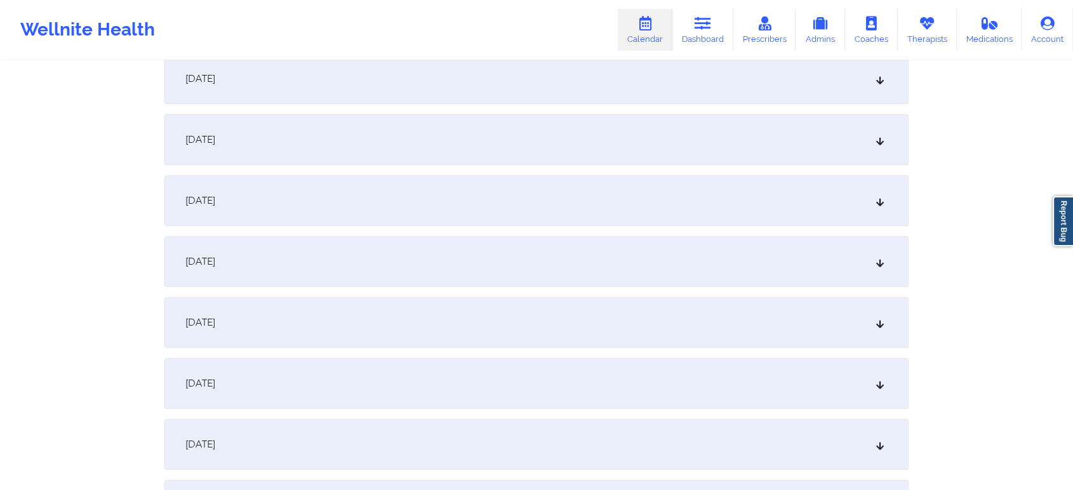
click at [431, 382] on div "[DATE]" at bounding box center [536, 383] width 744 height 51
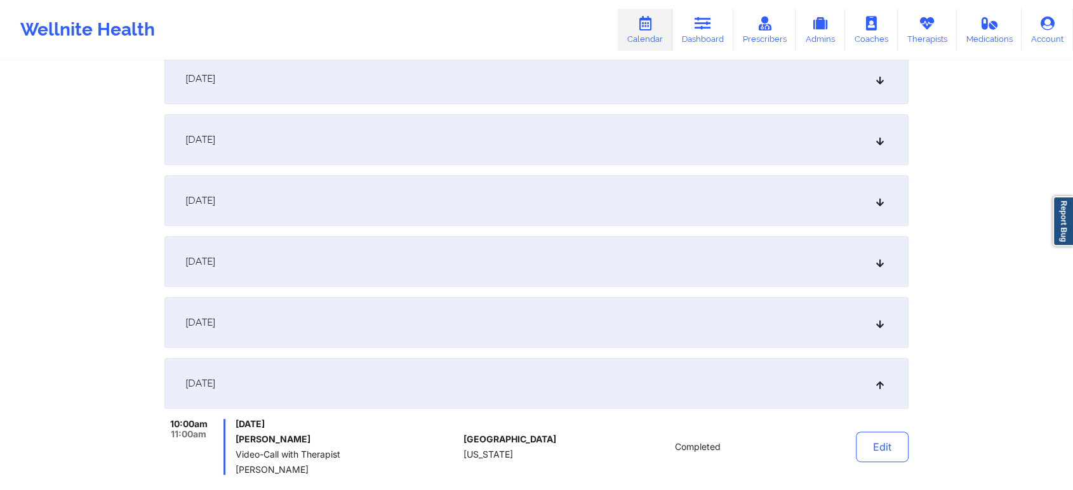
scroll to position [0, 0]
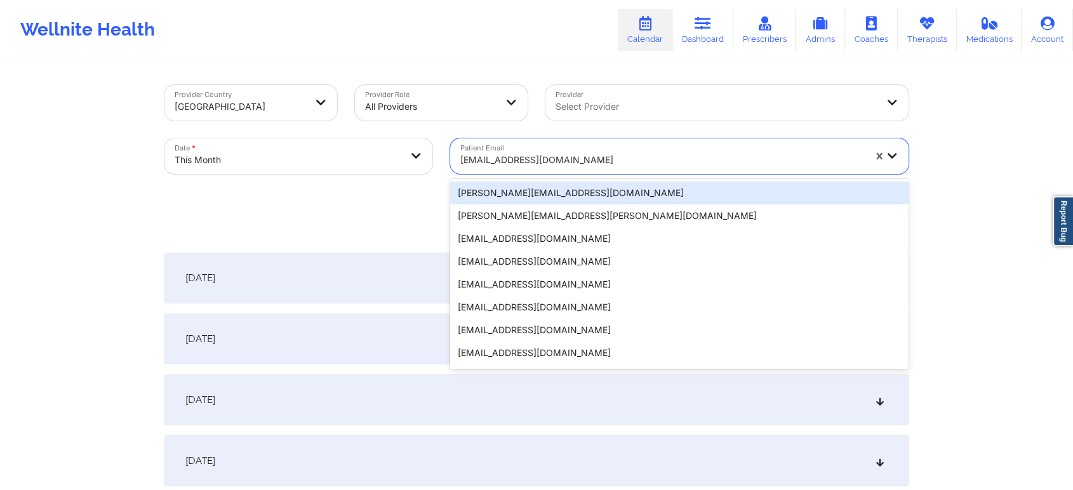
click at [511, 164] on div at bounding box center [662, 159] width 404 height 15
paste input "[EMAIL_ADDRESS][DOMAIN_NAME]"
type input "[EMAIL_ADDRESS][DOMAIN_NAME]"
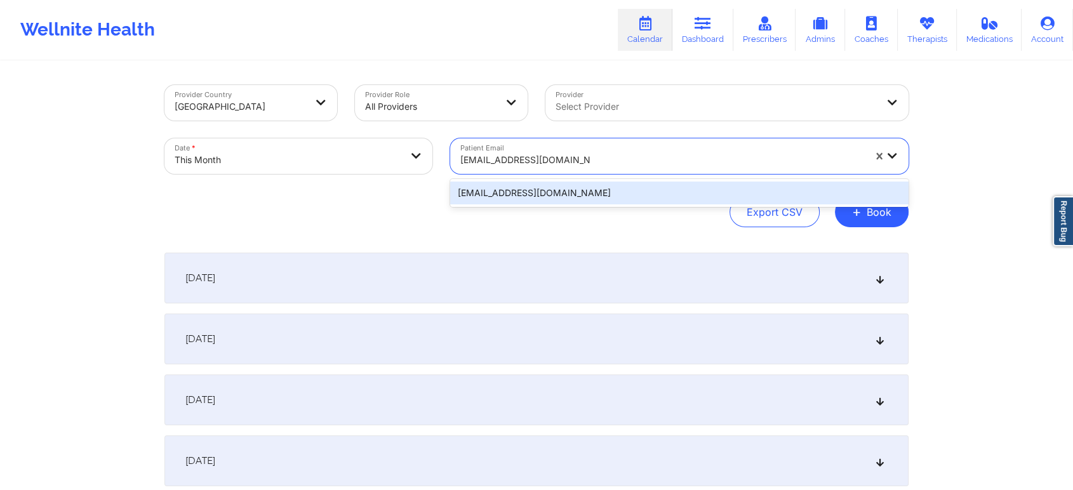
click at [624, 195] on div "[EMAIL_ADDRESS][DOMAIN_NAME]" at bounding box center [679, 193] width 458 height 23
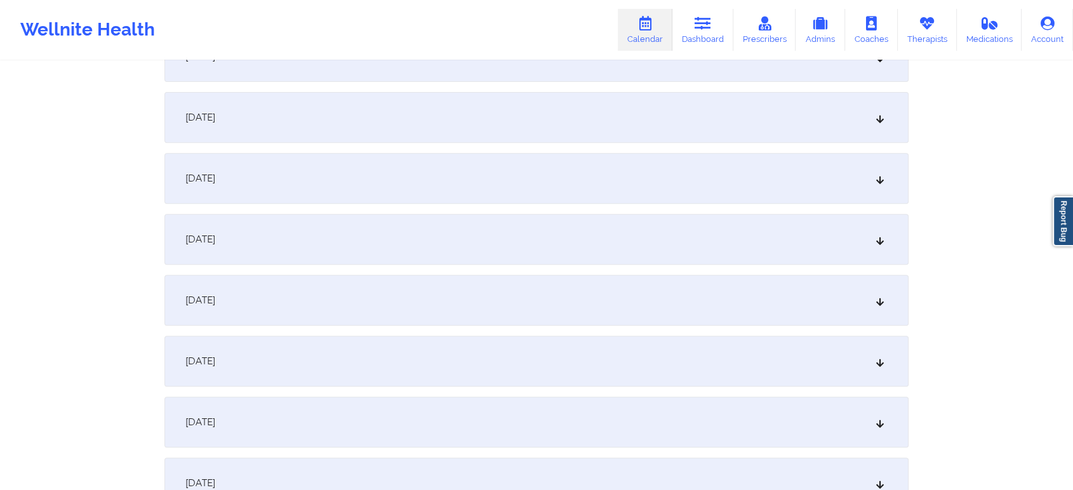
scroll to position [479, 0]
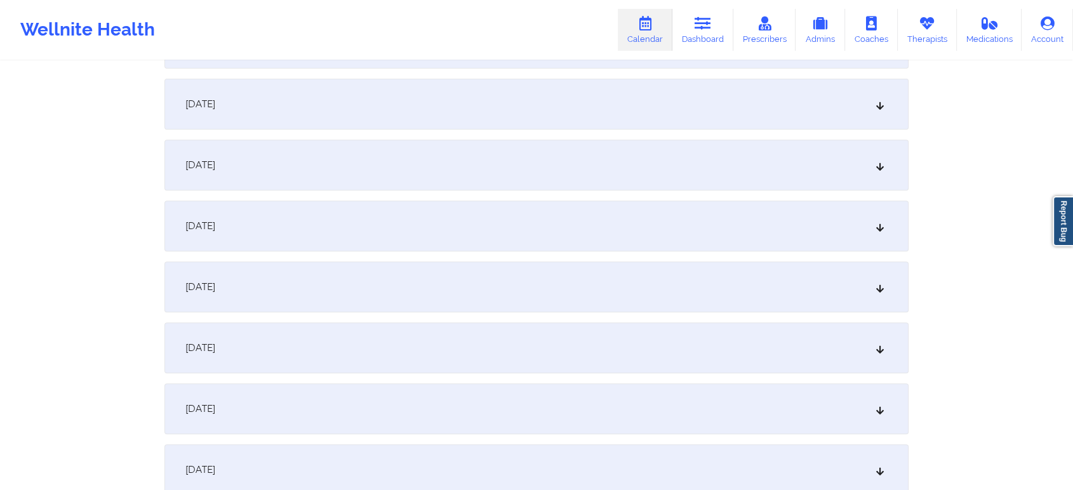
drag, startPoint x: 476, startPoint y: 370, endPoint x: 808, endPoint y: 293, distance: 341.5
click at [686, 344] on div "[DATE]" at bounding box center [536, 348] width 744 height 51
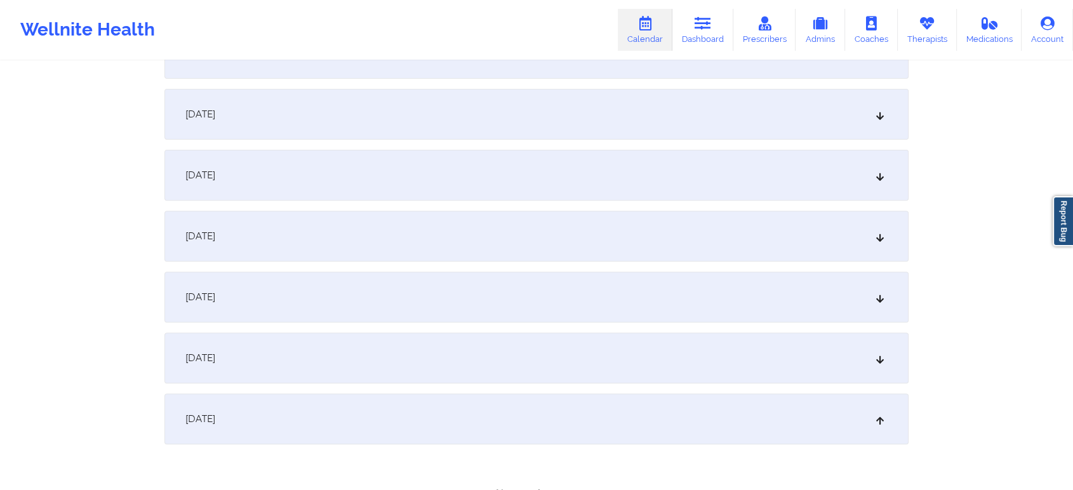
scroll to position [0, 0]
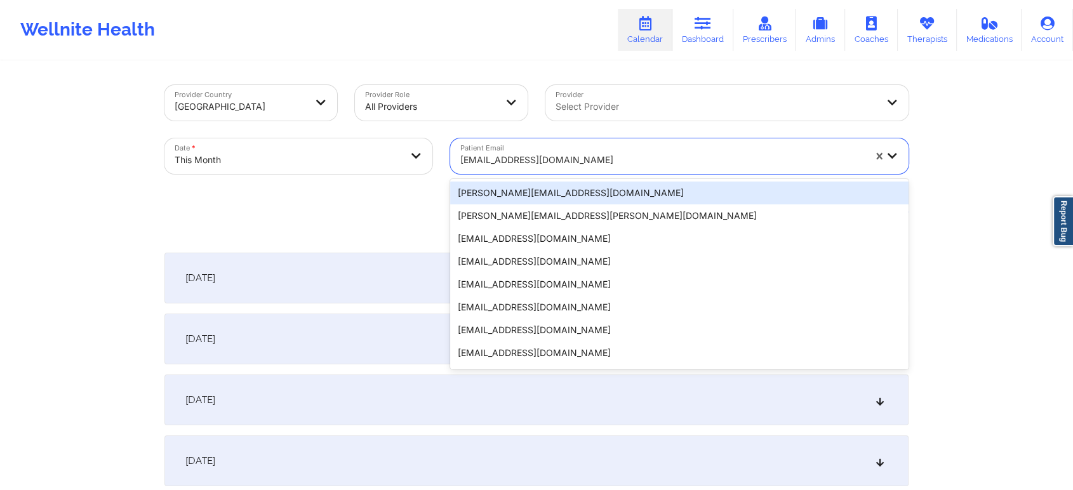
click at [501, 158] on div at bounding box center [662, 159] width 404 height 15
paste input "[EMAIL_ADDRESS][DOMAIN_NAME]"
type input "[EMAIL_ADDRESS][DOMAIN_NAME]"
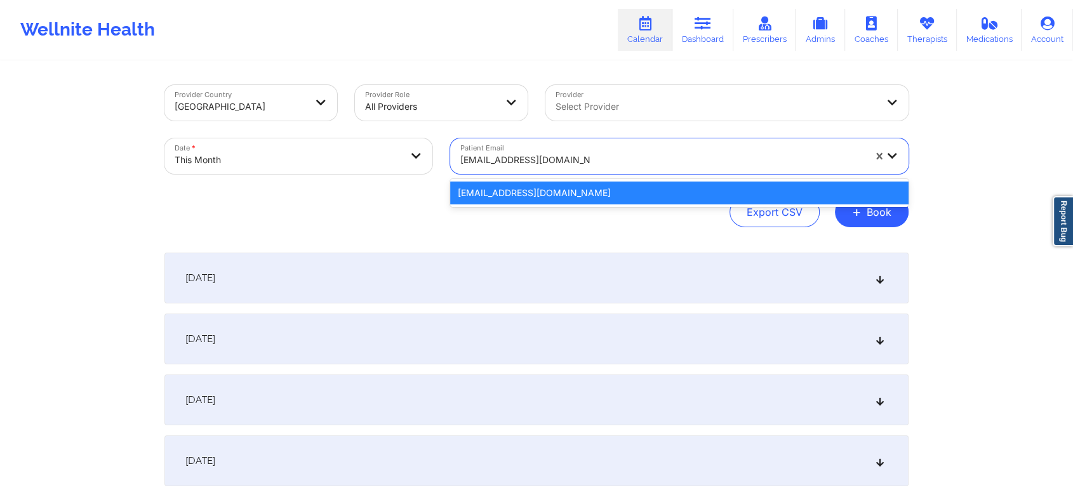
click at [485, 195] on div "[EMAIL_ADDRESS][DOMAIN_NAME]" at bounding box center [679, 193] width 458 height 23
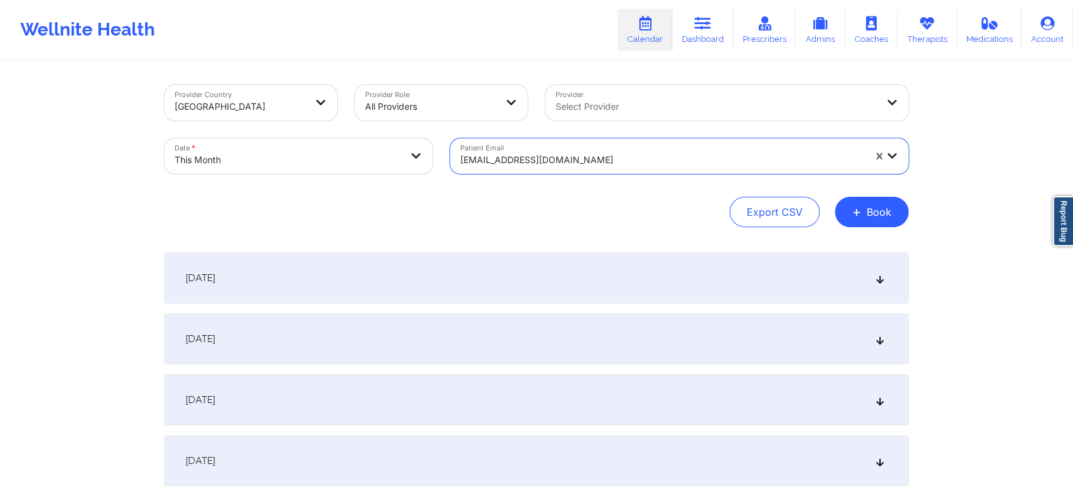
click at [638, 154] on div at bounding box center [662, 159] width 404 height 15
click at [574, 142] on div "[EMAIL_ADDRESS][DOMAIN_NAME]" at bounding box center [657, 156] width 415 height 36
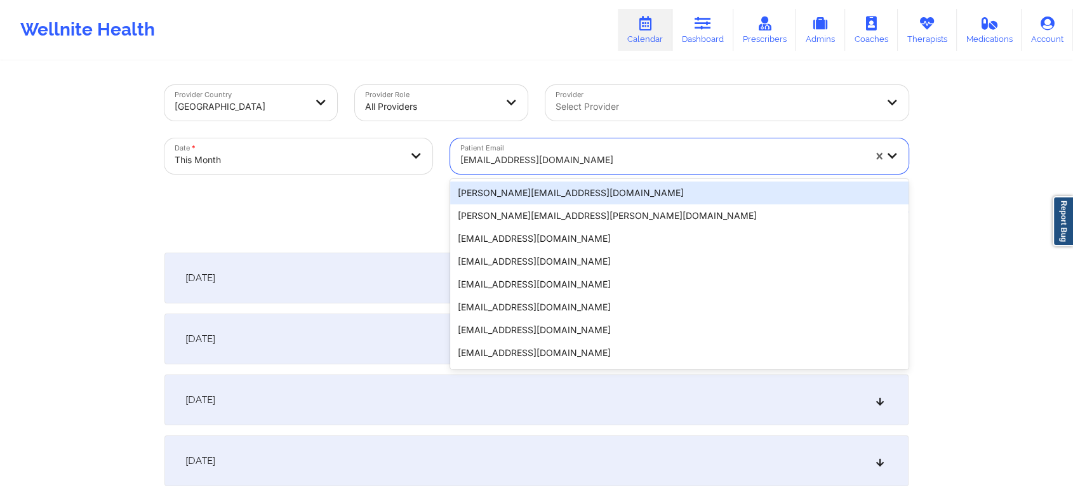
drag, startPoint x: 651, startPoint y: 159, endPoint x: 429, endPoint y: 162, distance: 222.3
click at [429, 162] on div "Provider Country [GEOGRAPHIC_DATA] Provider Role All Providers Provider Select …" at bounding box center [537, 129] width 762 height 107
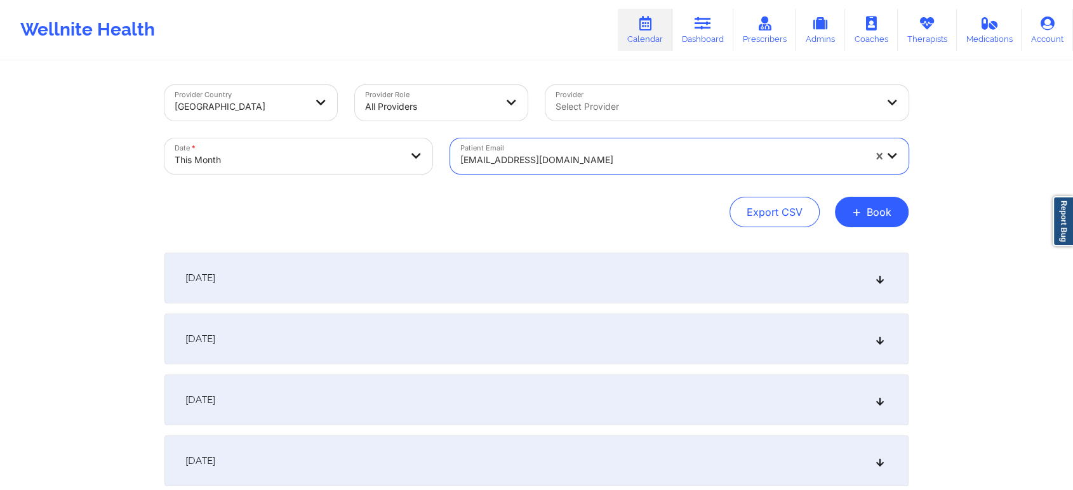
drag, startPoint x: 601, startPoint y: 161, endPoint x: 469, endPoint y: 140, distance: 133.6
click at [469, 140] on div "[EMAIL_ADDRESS][DOMAIN_NAME]" at bounding box center [657, 156] width 415 height 36
paste input "[PERSON_NAME][EMAIL_ADDRESS][DOMAIN_NAME]"
type input "[PERSON_NAME][EMAIL_ADDRESS][DOMAIN_NAME]"
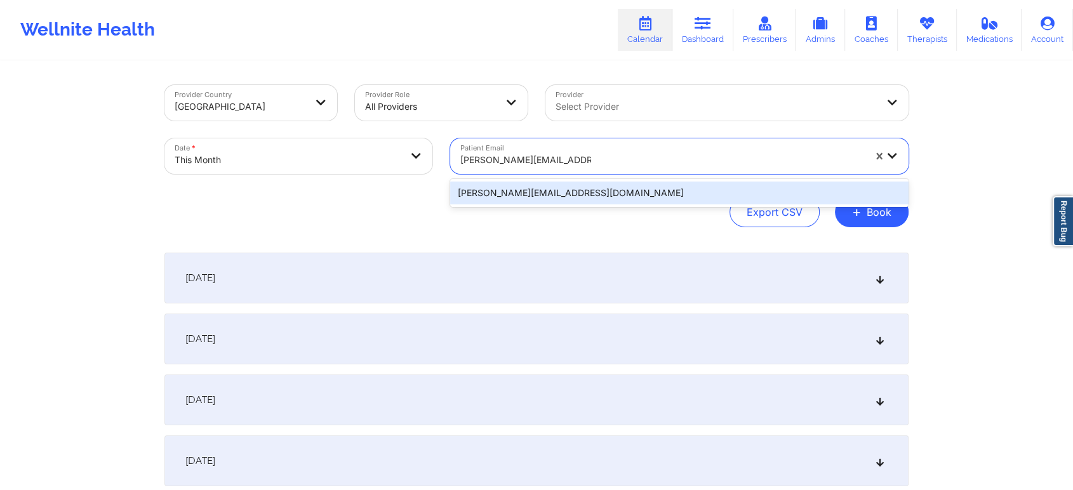
click at [533, 196] on div "[PERSON_NAME][EMAIL_ADDRESS][DOMAIN_NAME]" at bounding box center [679, 193] width 458 height 23
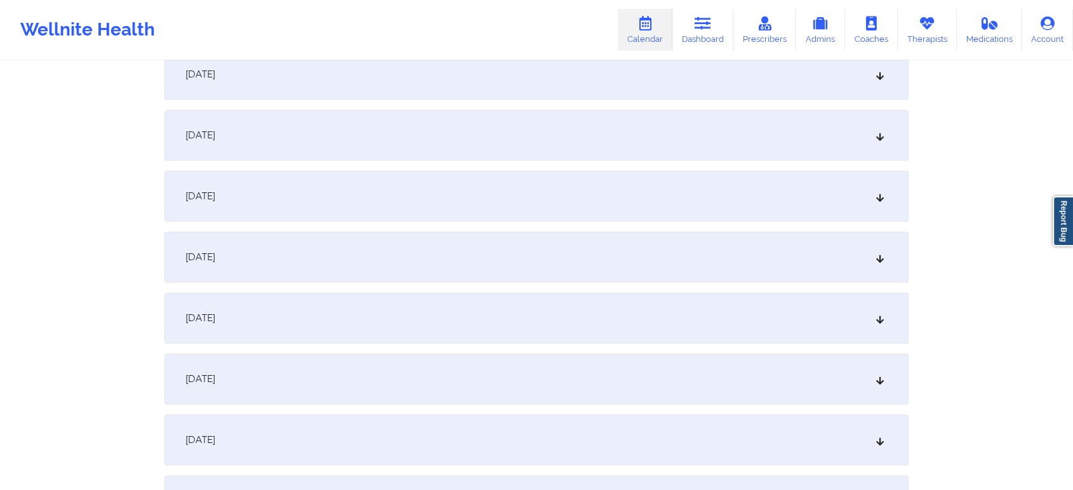
scroll to position [514, 0]
click at [733, 309] on div "[DATE]" at bounding box center [536, 313] width 744 height 51
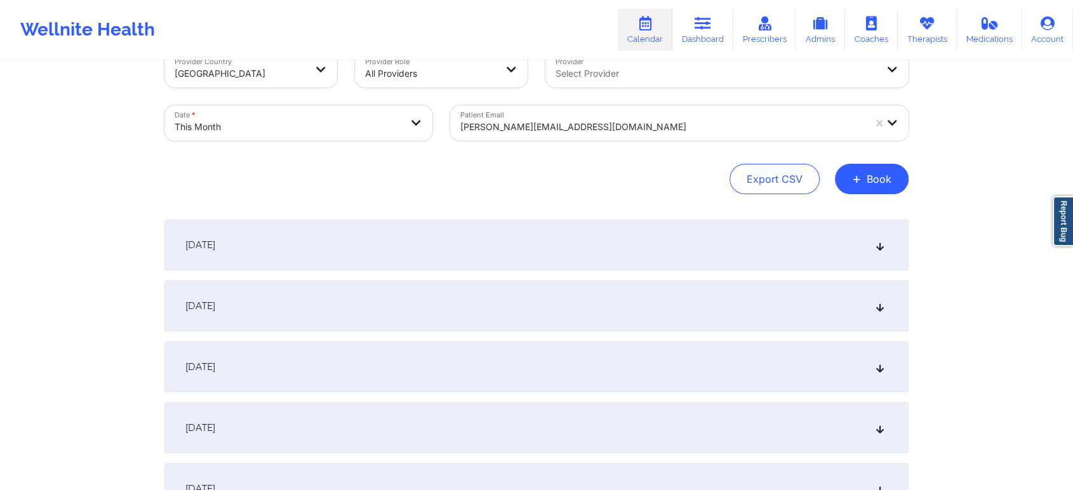
scroll to position [0, 0]
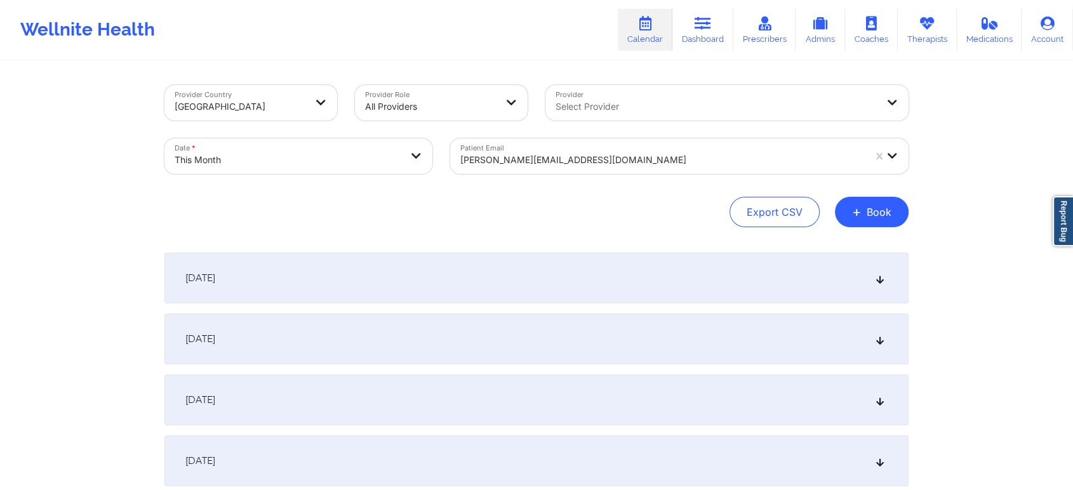
click at [565, 280] on div "[DATE]" at bounding box center [536, 278] width 744 height 51
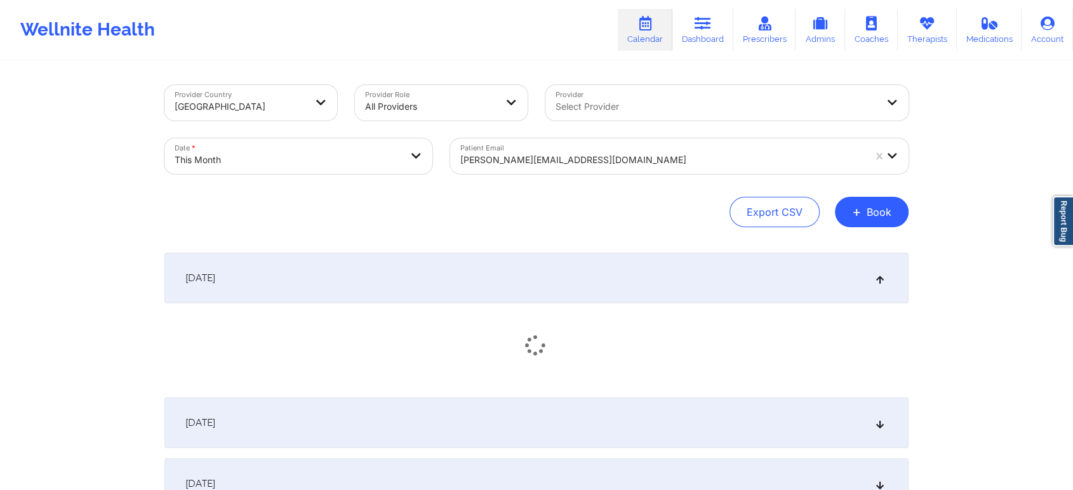
click at [511, 424] on div "[DATE]" at bounding box center [536, 422] width 744 height 51
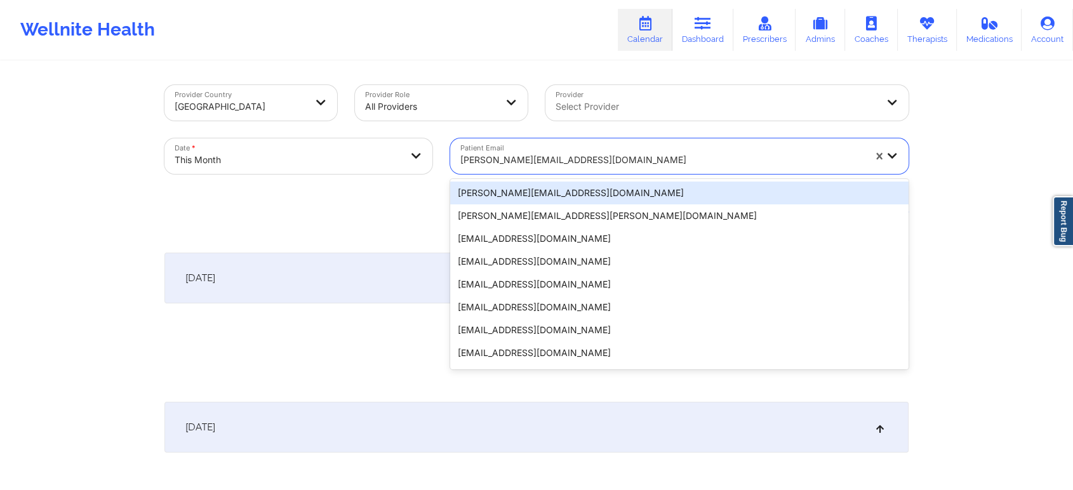
click at [576, 157] on div at bounding box center [662, 159] width 404 height 15
paste input "[EMAIL_ADDRESS][DOMAIN_NAME]"
type input "[EMAIL_ADDRESS][DOMAIN_NAME]"
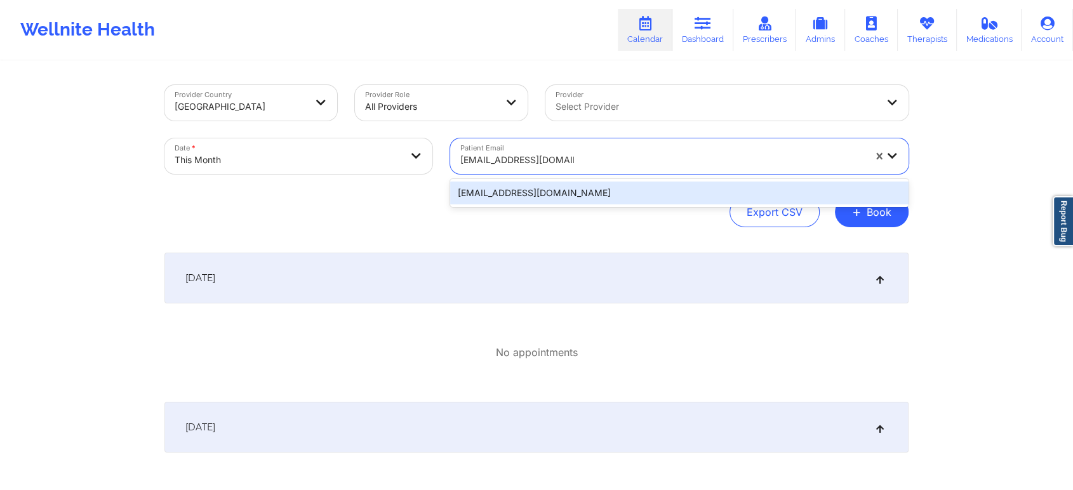
click at [557, 197] on div "[EMAIL_ADDRESS][DOMAIN_NAME]" at bounding box center [679, 193] width 458 height 23
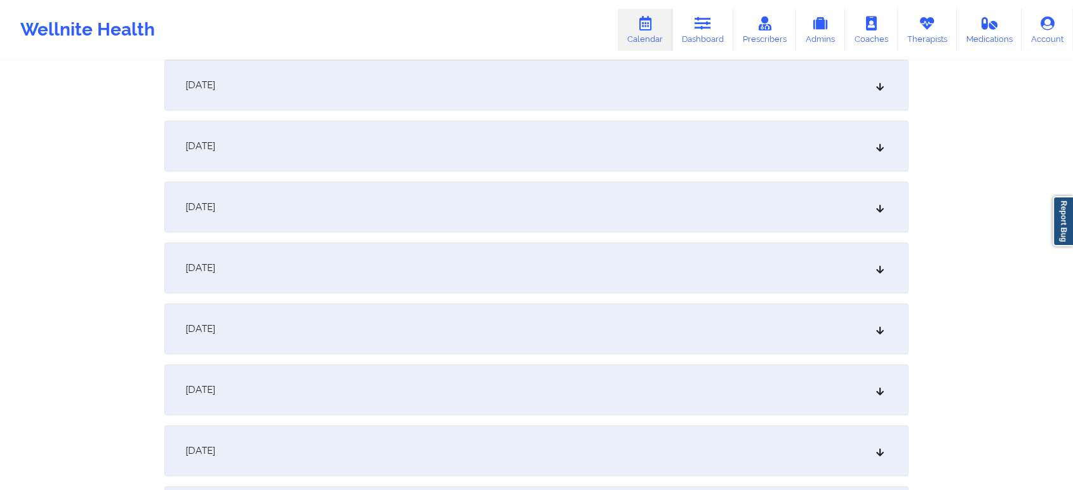
scroll to position [500, 0]
click at [542, 333] on div "[DATE]" at bounding box center [536, 326] width 744 height 51
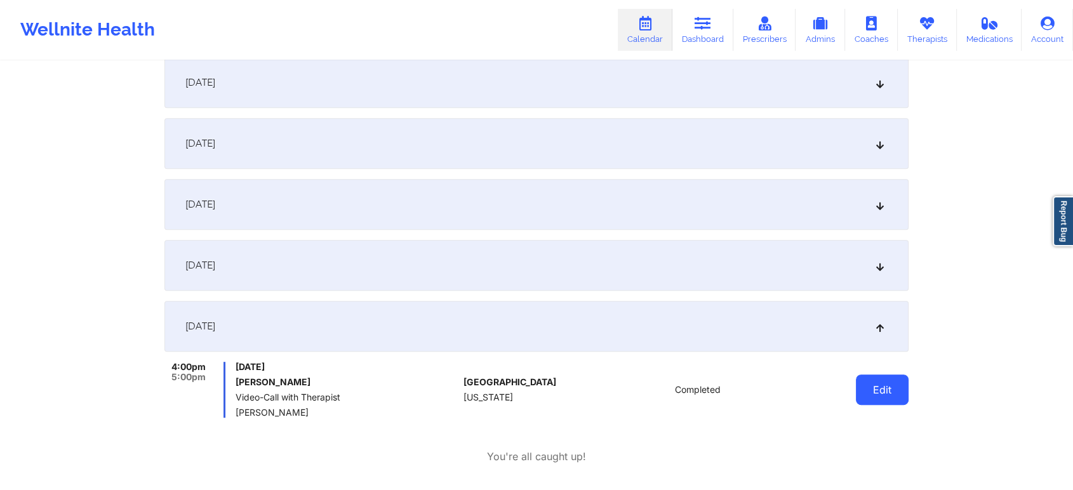
click at [875, 379] on button "Edit" at bounding box center [882, 390] width 53 height 30
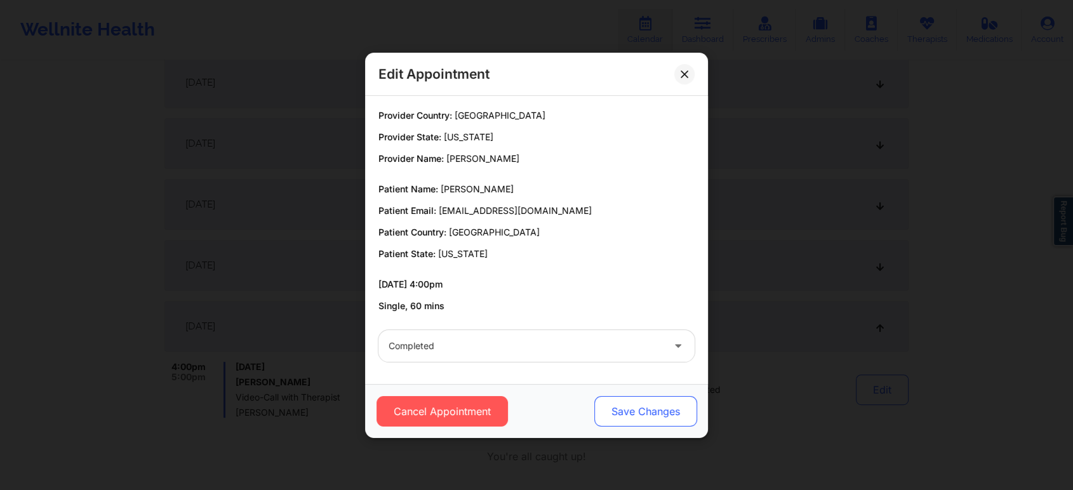
click at [627, 396] on button "Save Changes" at bounding box center [645, 411] width 103 height 30
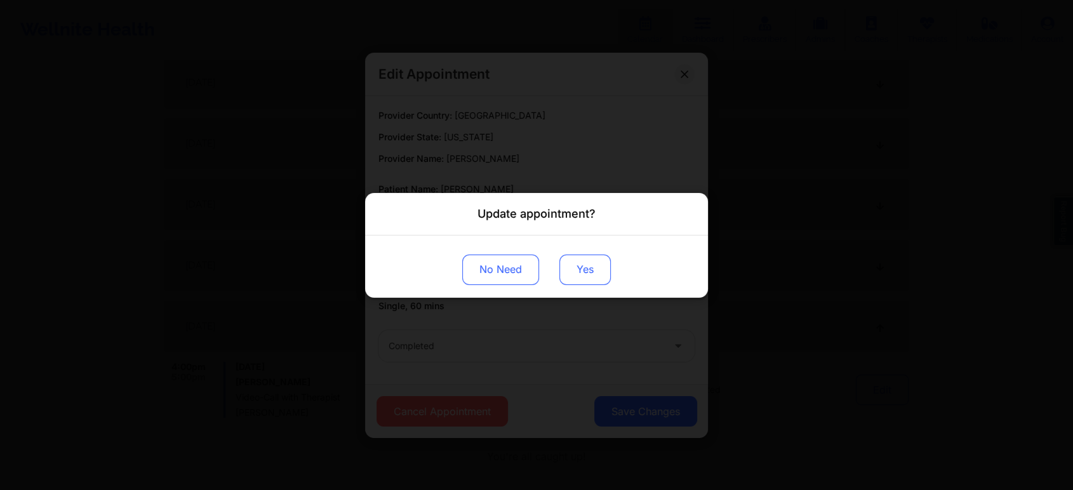
click at [588, 267] on button "Yes" at bounding box center [584, 269] width 51 height 30
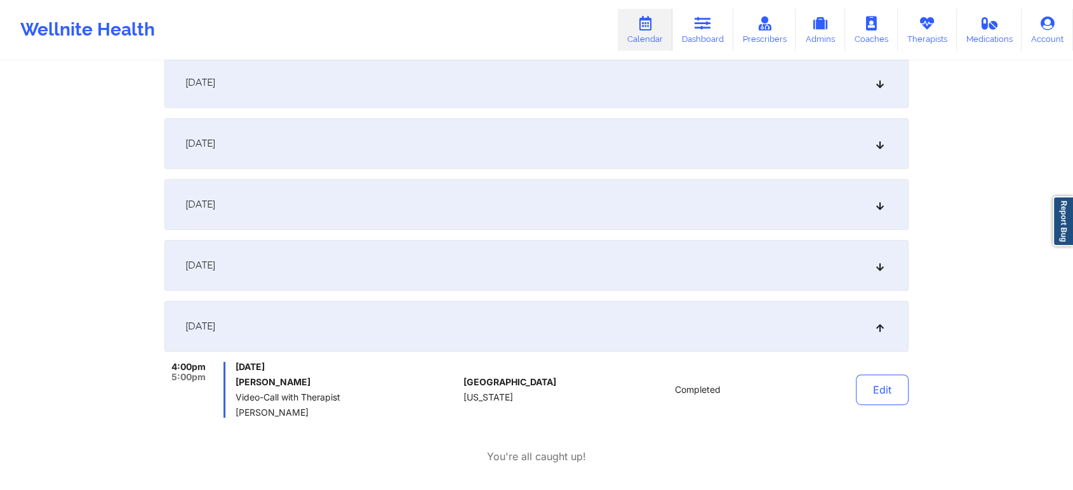
scroll to position [0, 0]
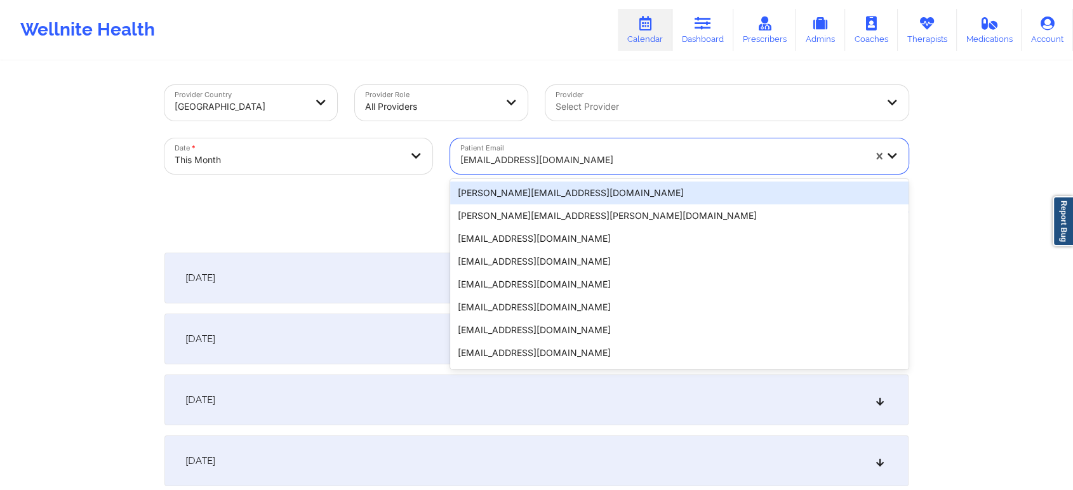
click at [498, 164] on div at bounding box center [662, 159] width 404 height 15
paste input "[EMAIL_ADDRESS][DOMAIN_NAME]"
type input "[EMAIL_ADDRESS][DOMAIN_NAME]"
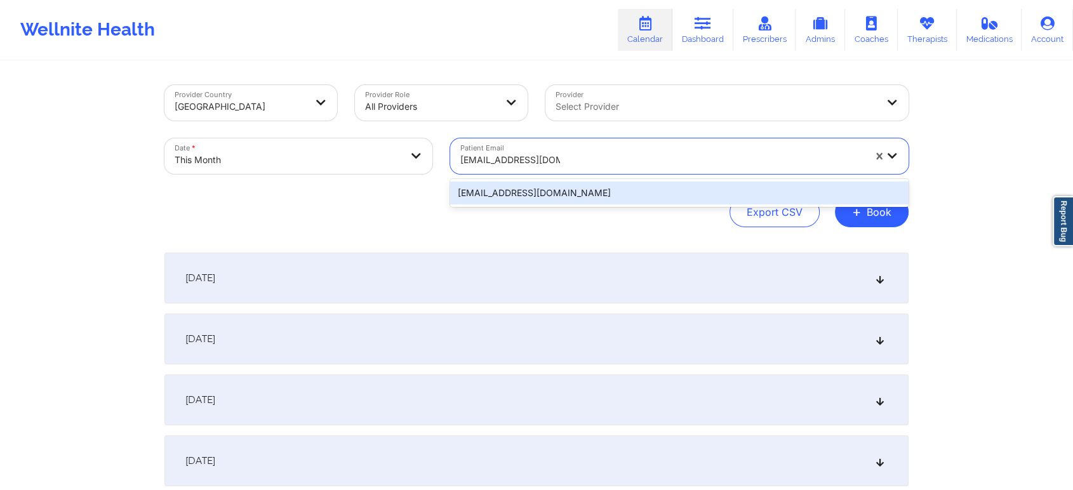
click at [521, 193] on div "[EMAIL_ADDRESS][DOMAIN_NAME]" at bounding box center [679, 193] width 458 height 23
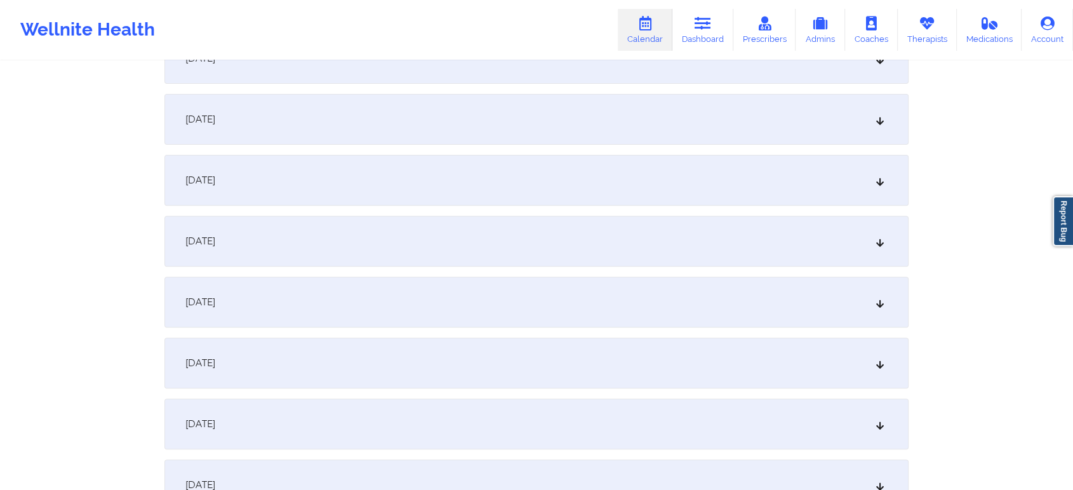
scroll to position [443, 0]
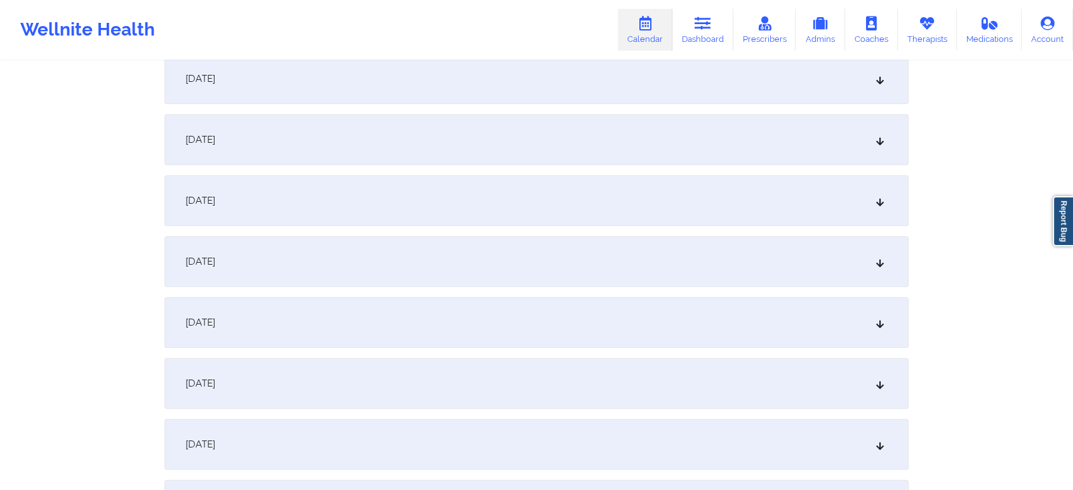
click at [499, 375] on div "[DATE]" at bounding box center [536, 383] width 744 height 51
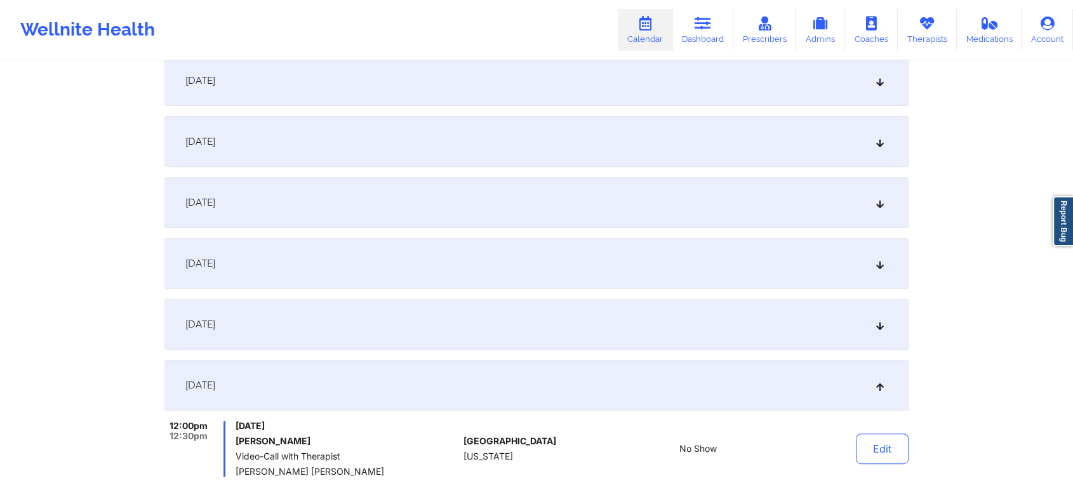
scroll to position [0, 0]
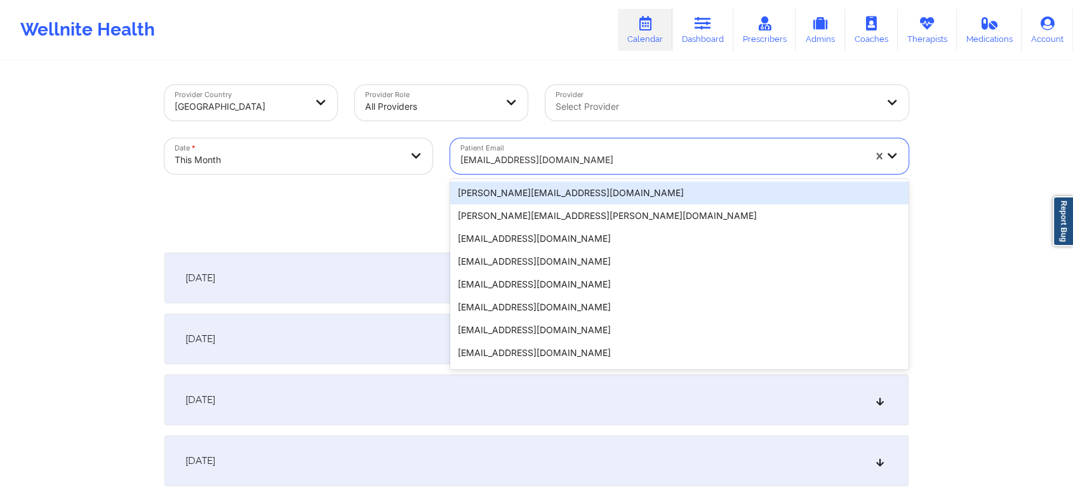
click at [571, 167] on div at bounding box center [662, 159] width 404 height 15
paste input "[EMAIL_ADDRESS][DOMAIN_NAME]"
type input "[EMAIL_ADDRESS][DOMAIN_NAME]"
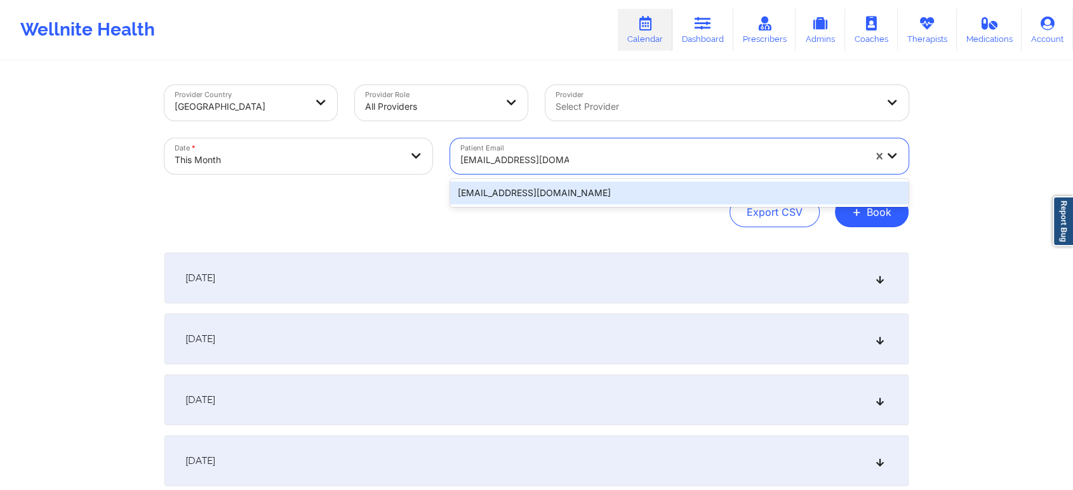
click at [598, 192] on div "[EMAIL_ADDRESS][DOMAIN_NAME]" at bounding box center [679, 193] width 458 height 23
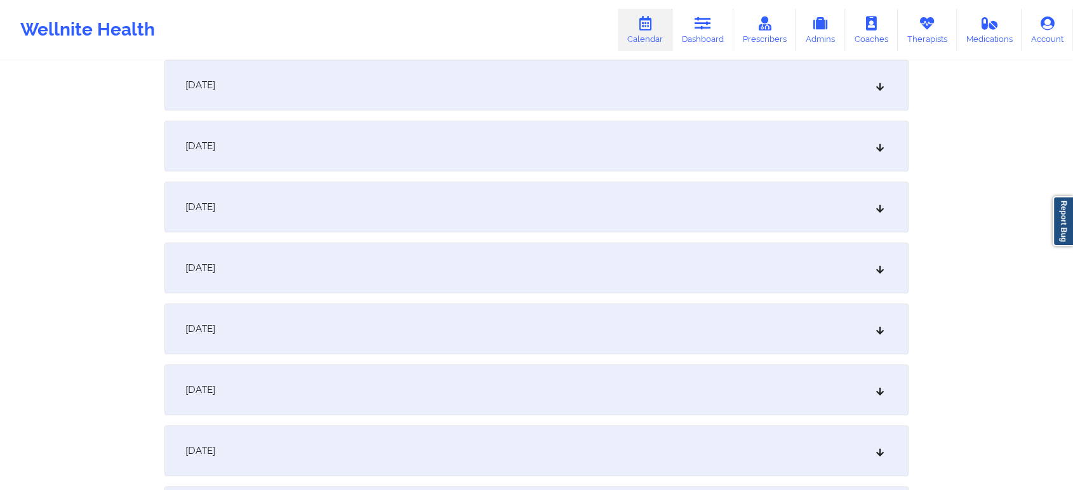
scroll to position [625, 0]
click at [512, 206] on div "[DATE]" at bounding box center [536, 201] width 744 height 51
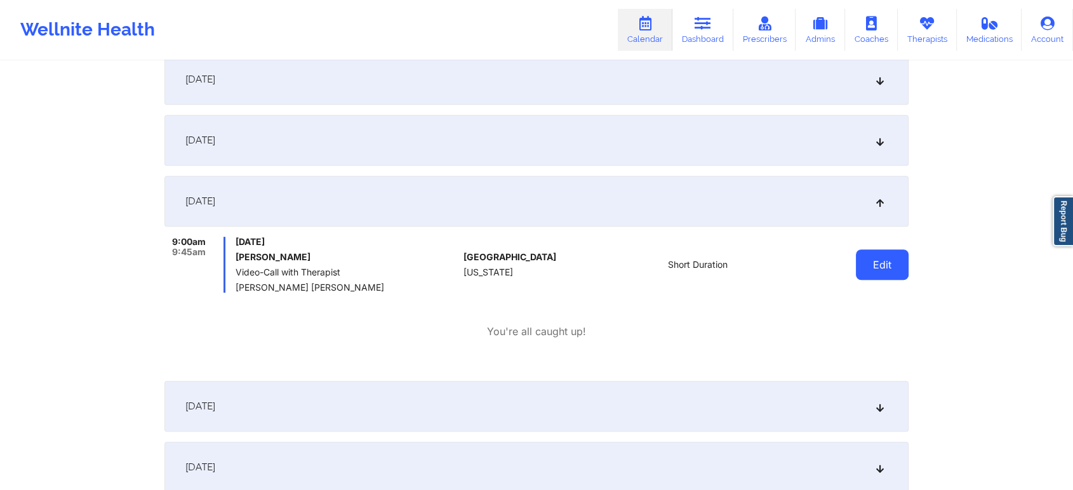
click at [873, 268] on button "Edit" at bounding box center [882, 265] width 53 height 30
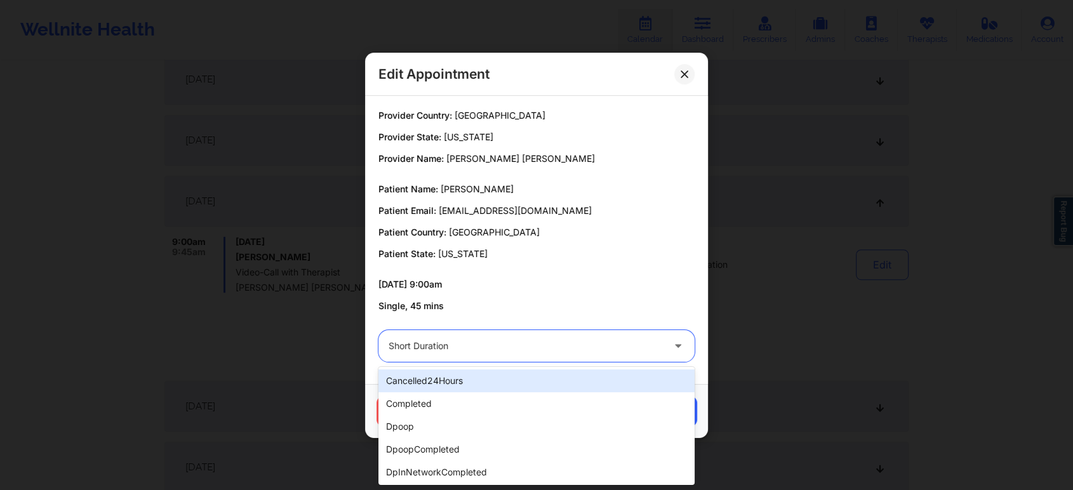
click at [525, 331] on div "Short Duration" at bounding box center [526, 346] width 274 height 32
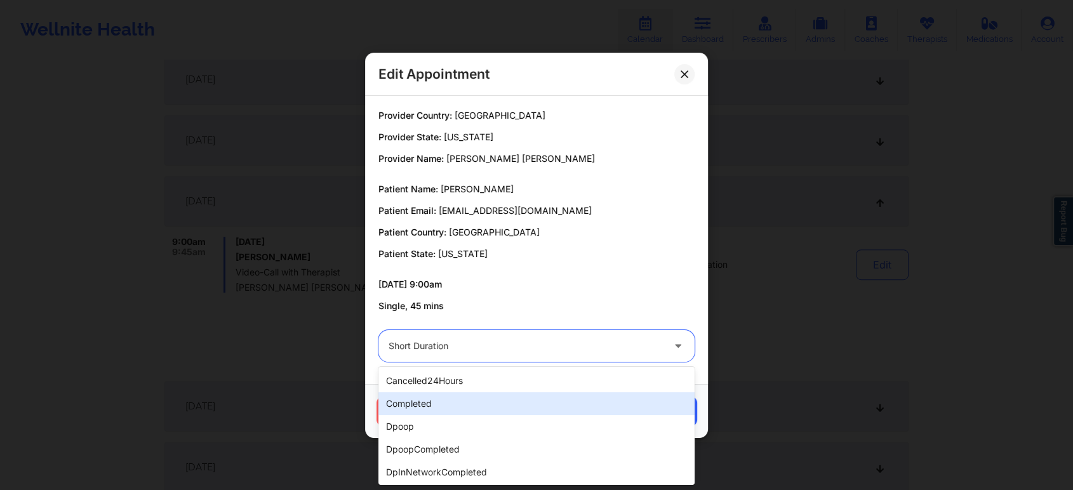
click at [439, 408] on div "completed" at bounding box center [536, 403] width 316 height 23
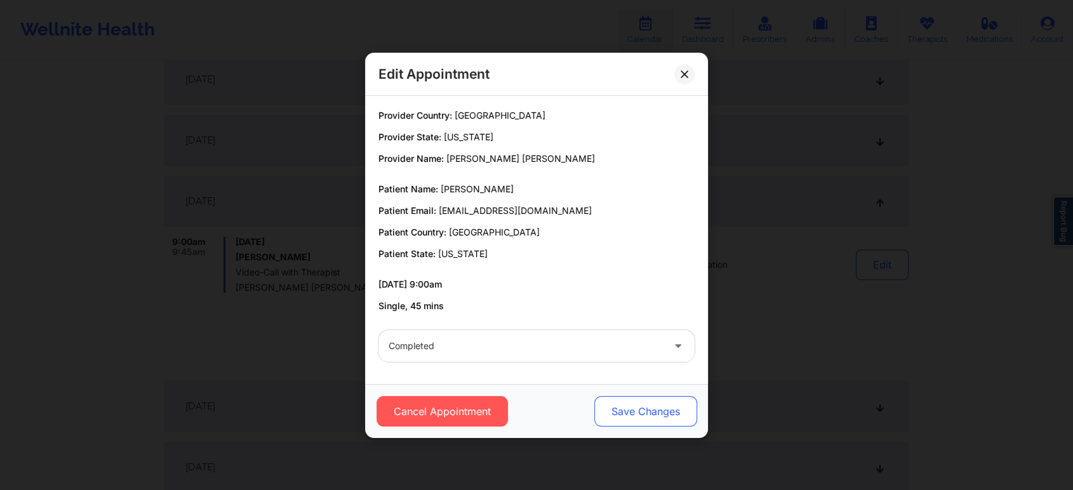
click at [608, 424] on button "Save Changes" at bounding box center [645, 411] width 103 height 30
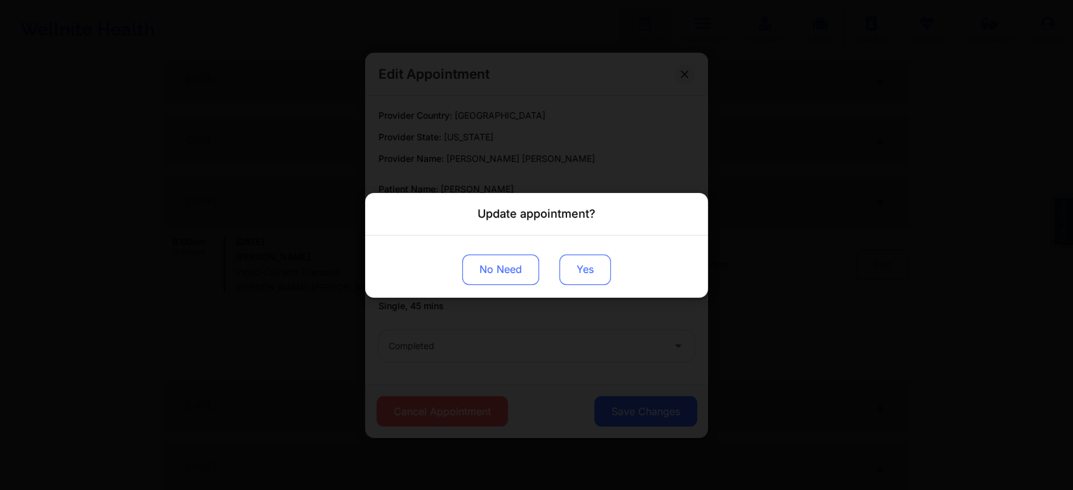
click at [596, 279] on button "Yes" at bounding box center [584, 269] width 51 height 30
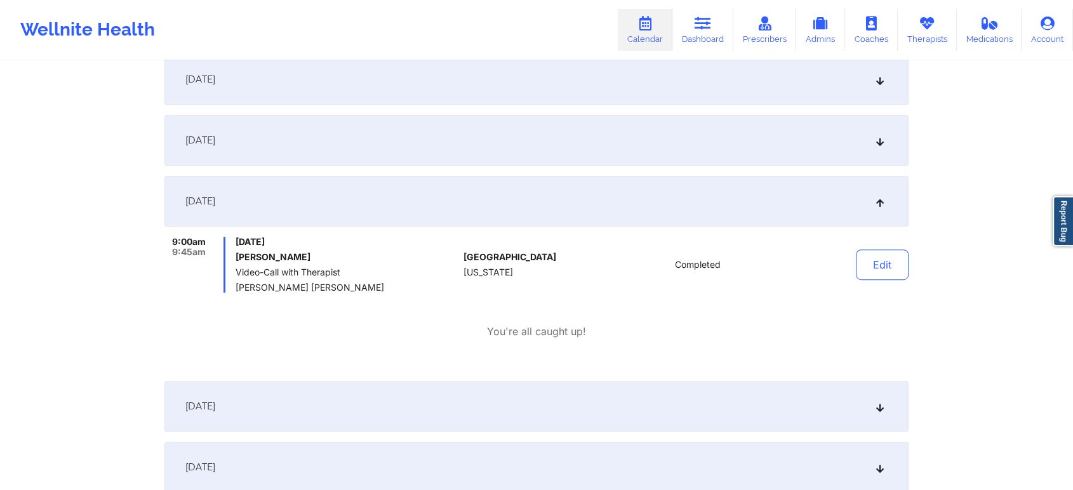
scroll to position [0, 0]
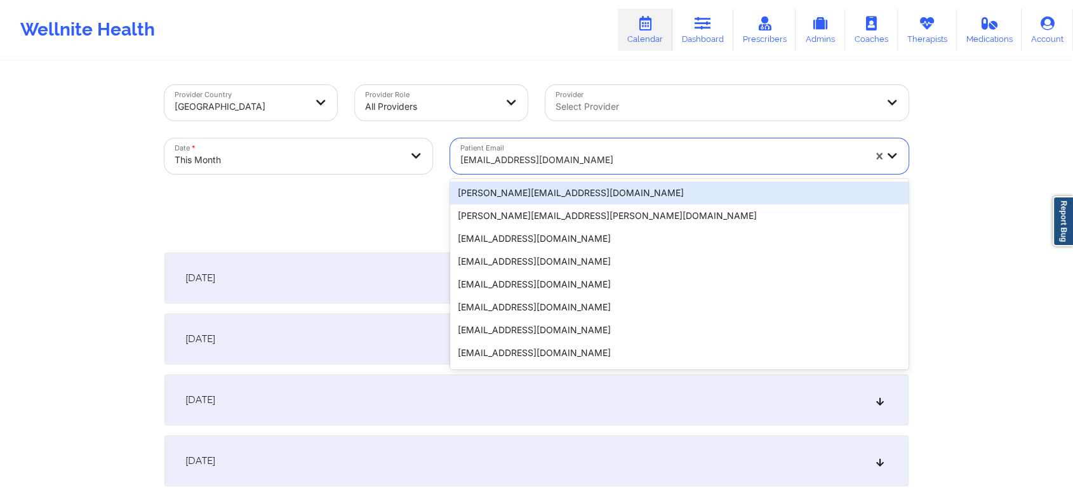
click at [507, 164] on div at bounding box center [662, 159] width 404 height 15
paste input "[EMAIL_ADDRESS][DOMAIN_NAME]"
type input "[EMAIL_ADDRESS][DOMAIN_NAME]"
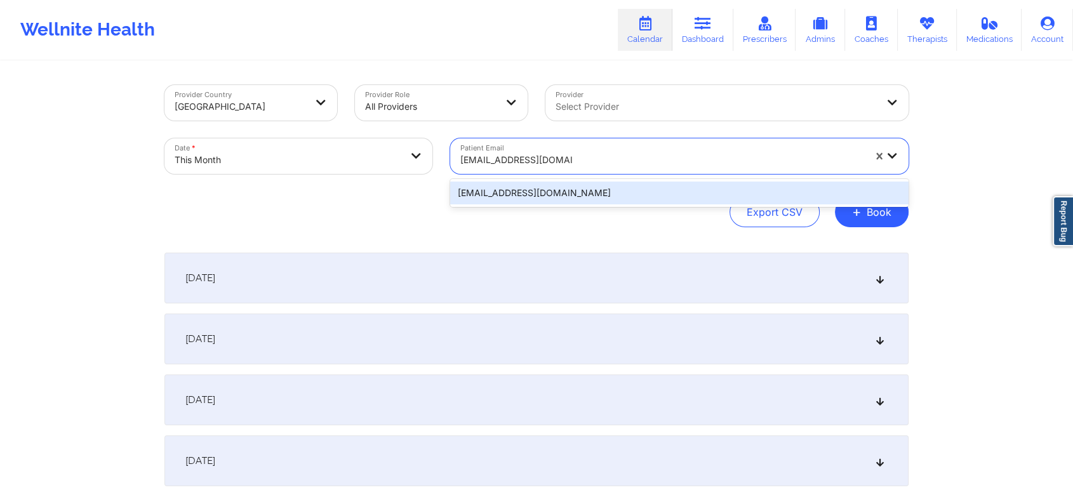
click at [607, 192] on div "[EMAIL_ADDRESS][DOMAIN_NAME]" at bounding box center [679, 193] width 458 height 23
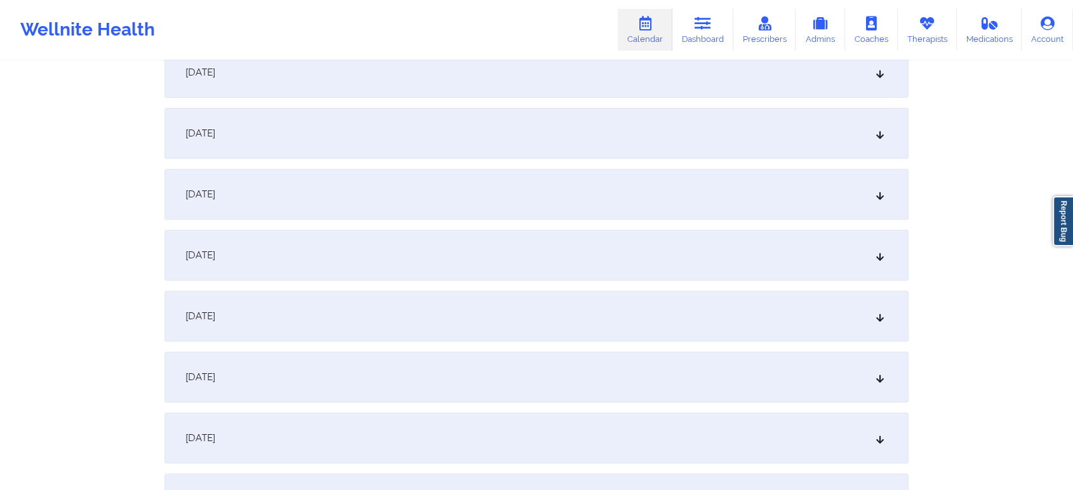
scroll to position [455, 0]
click at [610, 356] on div "[DATE]" at bounding box center [536, 372] width 744 height 51
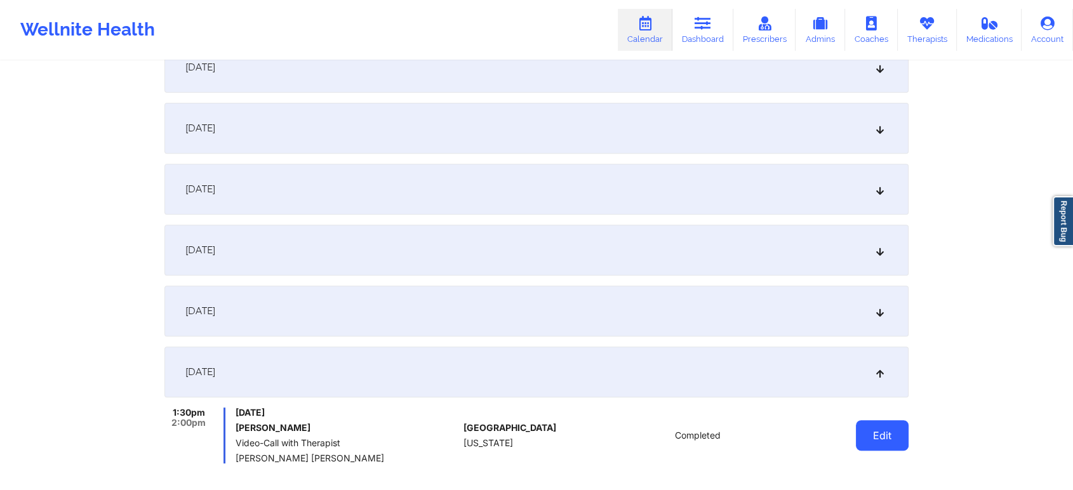
click at [874, 433] on button "Edit" at bounding box center [882, 435] width 53 height 30
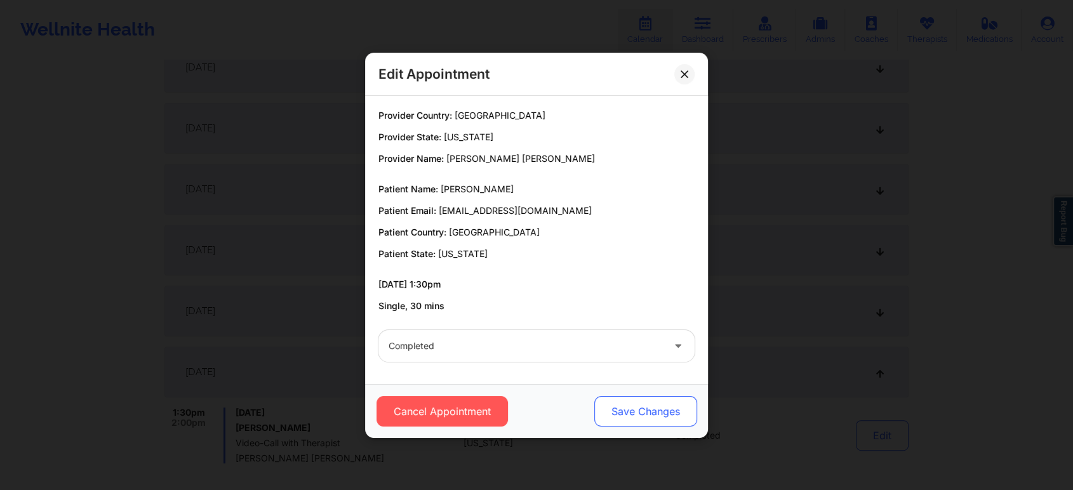
click at [620, 403] on button "Save Changes" at bounding box center [645, 411] width 103 height 30
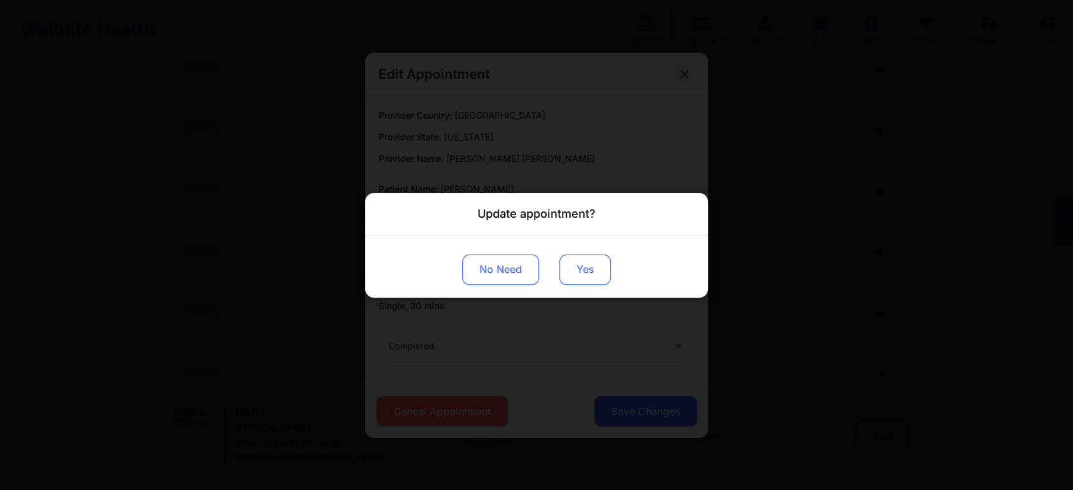
click at [569, 268] on button "Yes" at bounding box center [584, 269] width 51 height 30
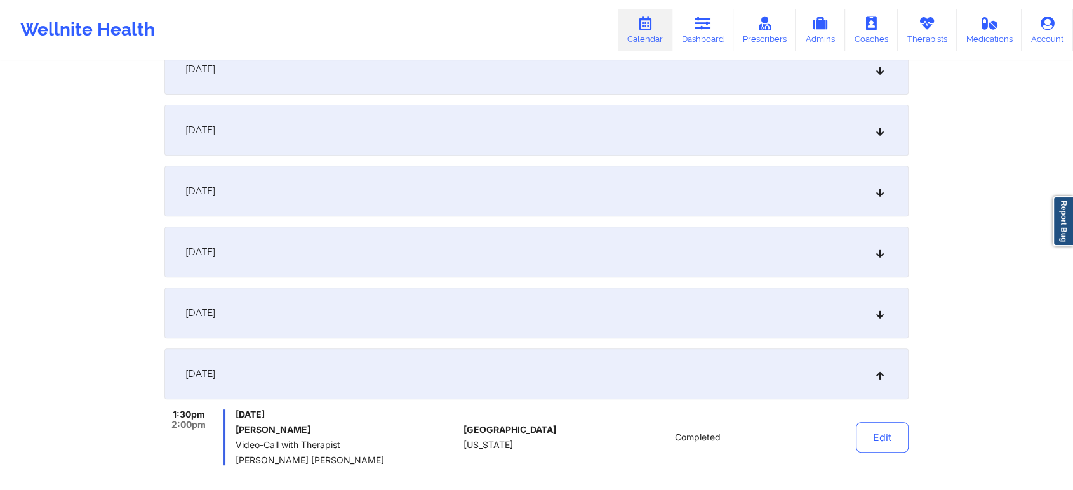
scroll to position [0, 0]
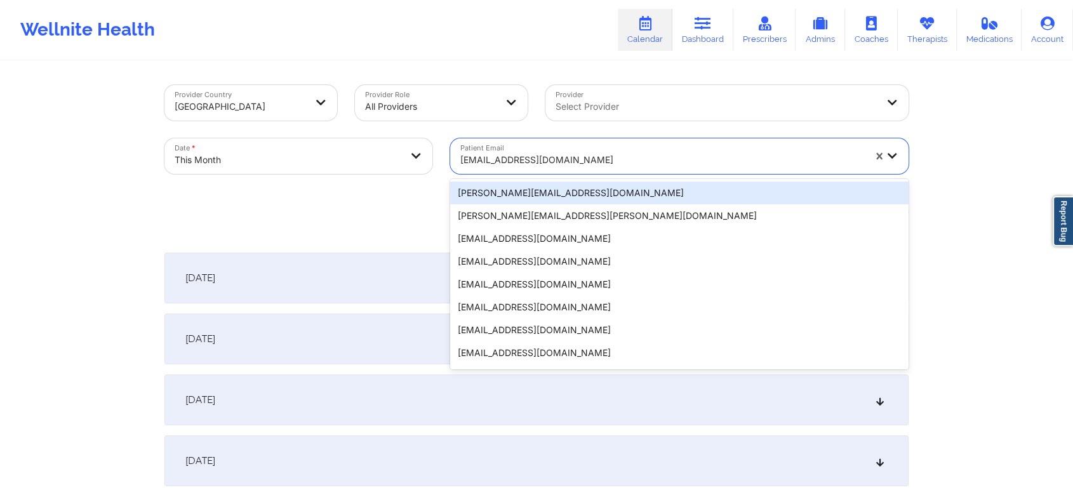
click at [513, 159] on div at bounding box center [662, 159] width 404 height 15
paste input "[EMAIL_ADDRESS][DOMAIN_NAME]"
type input "[EMAIL_ADDRESS][DOMAIN_NAME]"
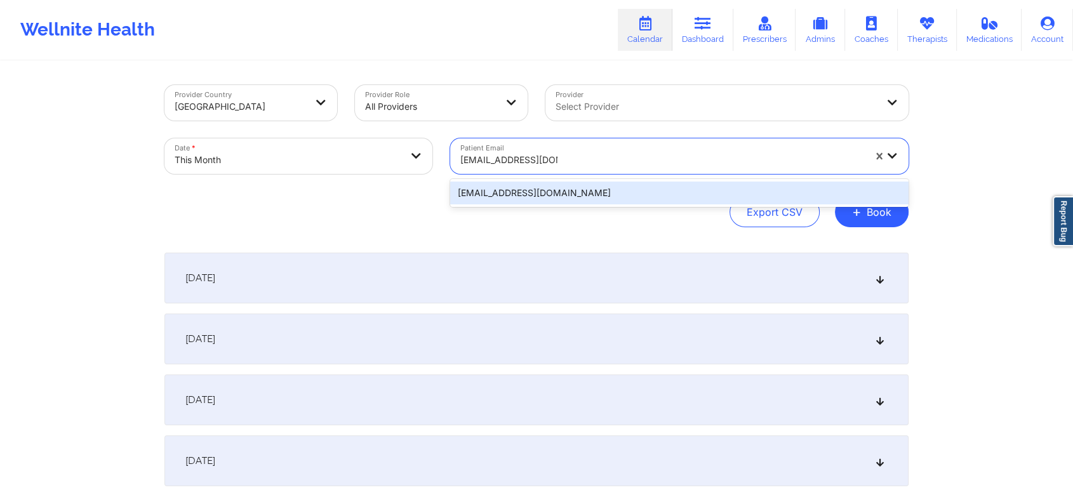
click at [531, 190] on div "[EMAIL_ADDRESS][DOMAIN_NAME]" at bounding box center [679, 193] width 458 height 23
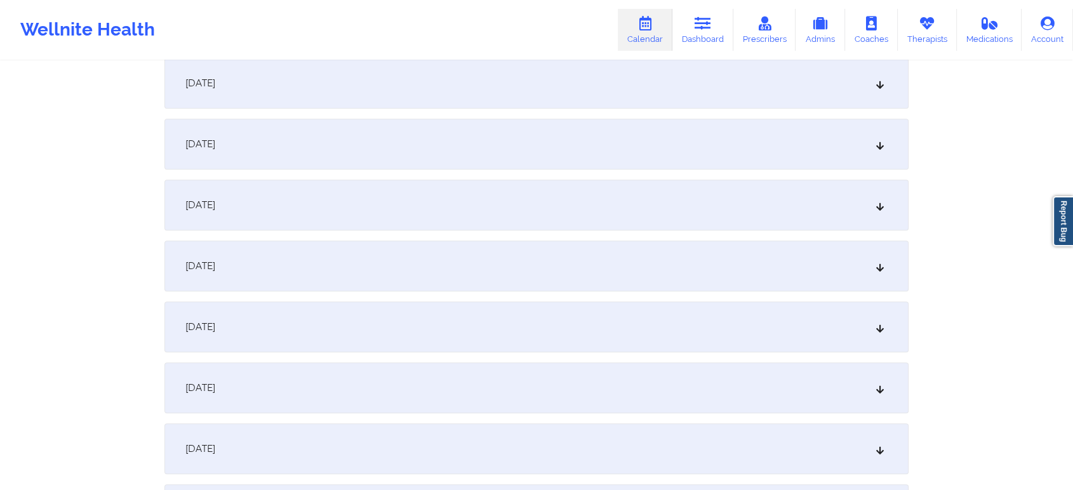
scroll to position [696, 0]
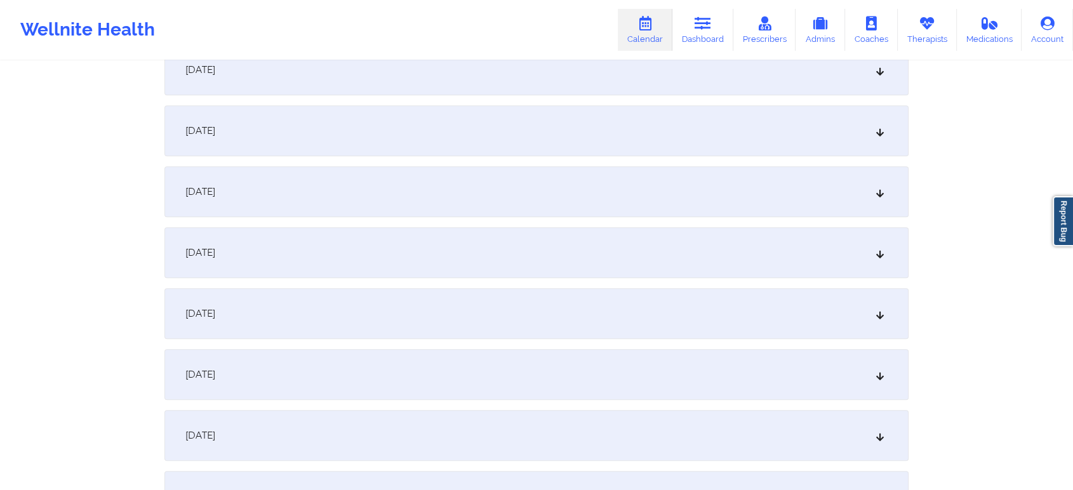
click at [592, 129] on div "[DATE]" at bounding box center [536, 130] width 744 height 51
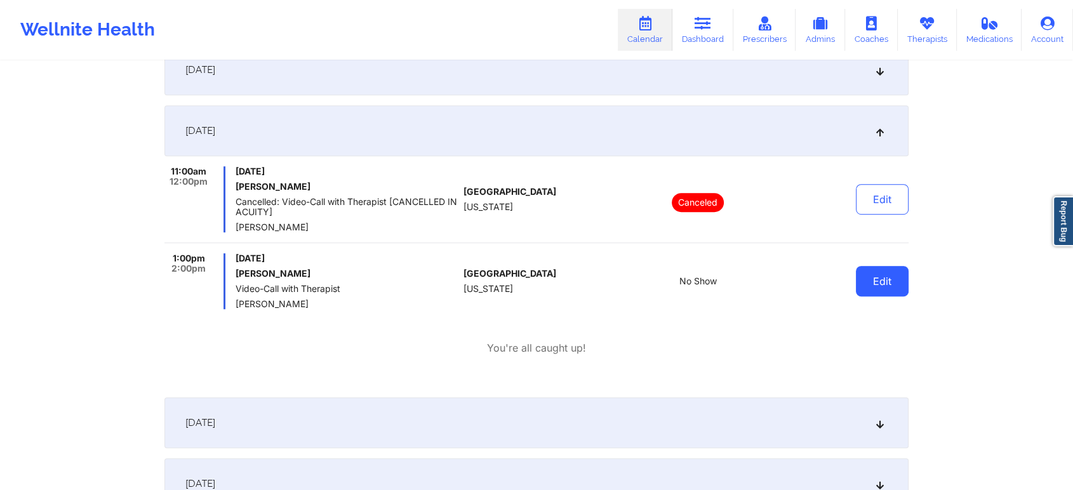
click at [898, 269] on button "Edit" at bounding box center [882, 281] width 53 height 30
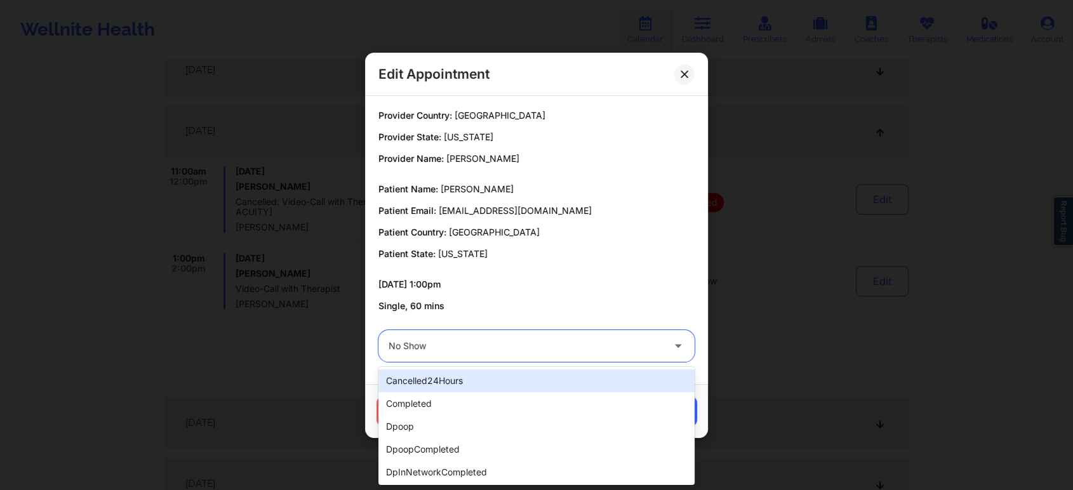
click at [432, 343] on div at bounding box center [526, 345] width 274 height 15
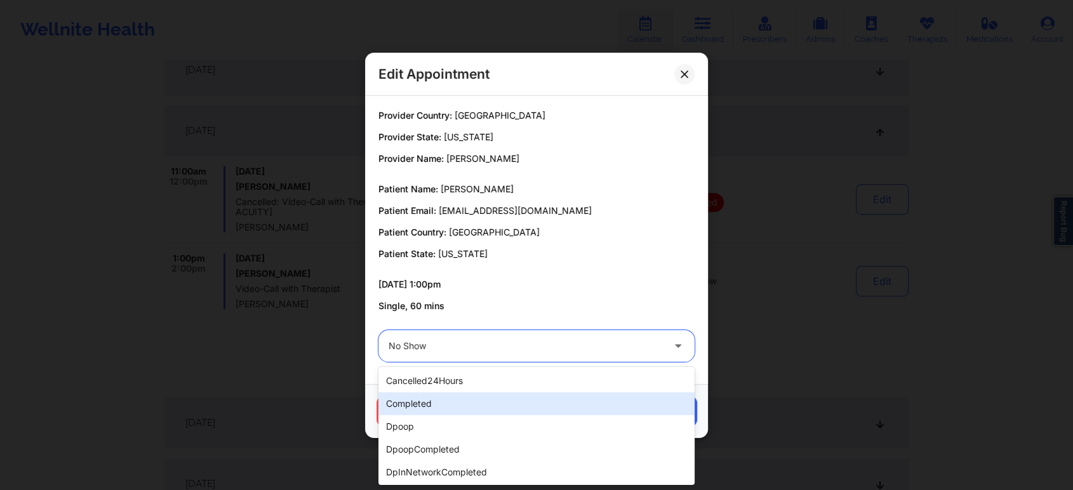
click at [397, 408] on div "completed" at bounding box center [536, 403] width 316 height 23
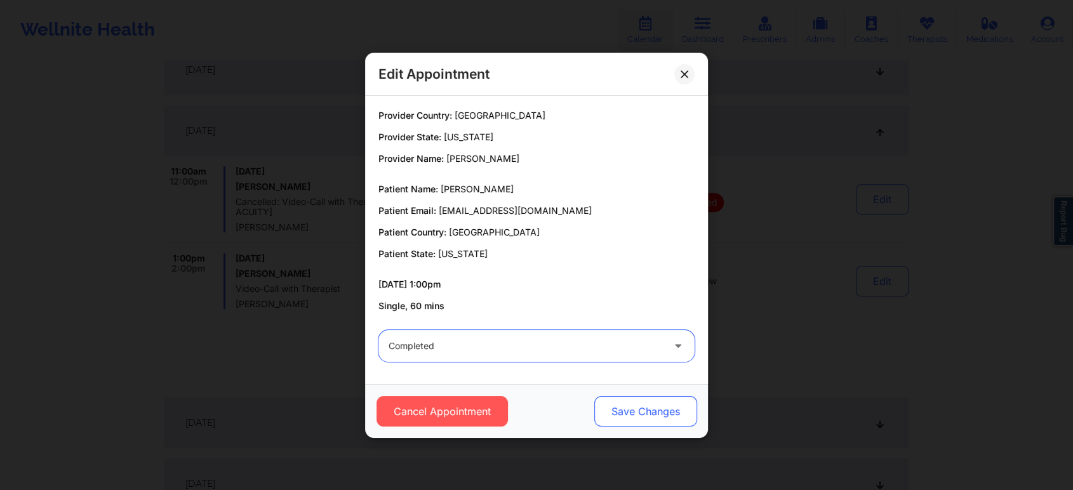
click at [650, 413] on button "Save Changes" at bounding box center [645, 411] width 103 height 30
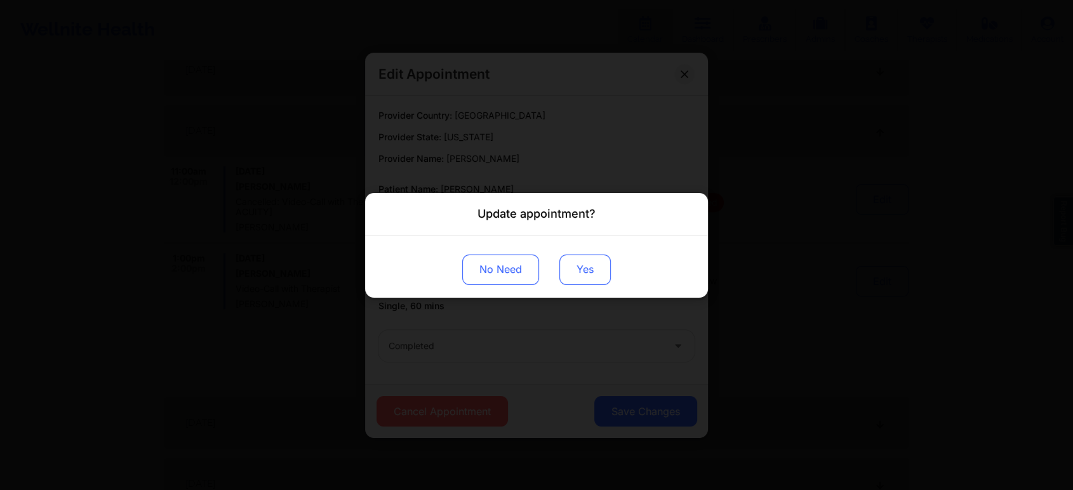
click at [564, 274] on button "Yes" at bounding box center [584, 269] width 51 height 30
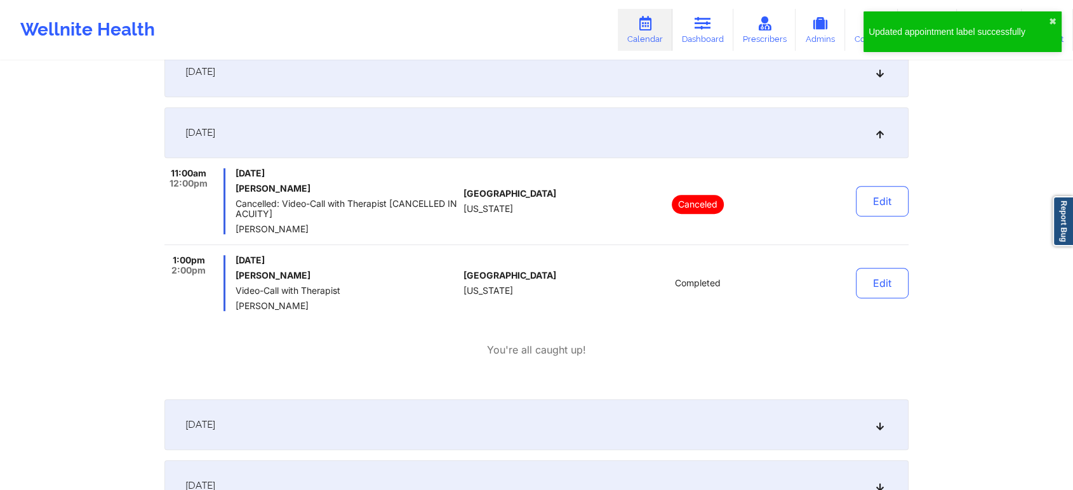
scroll to position [0, 0]
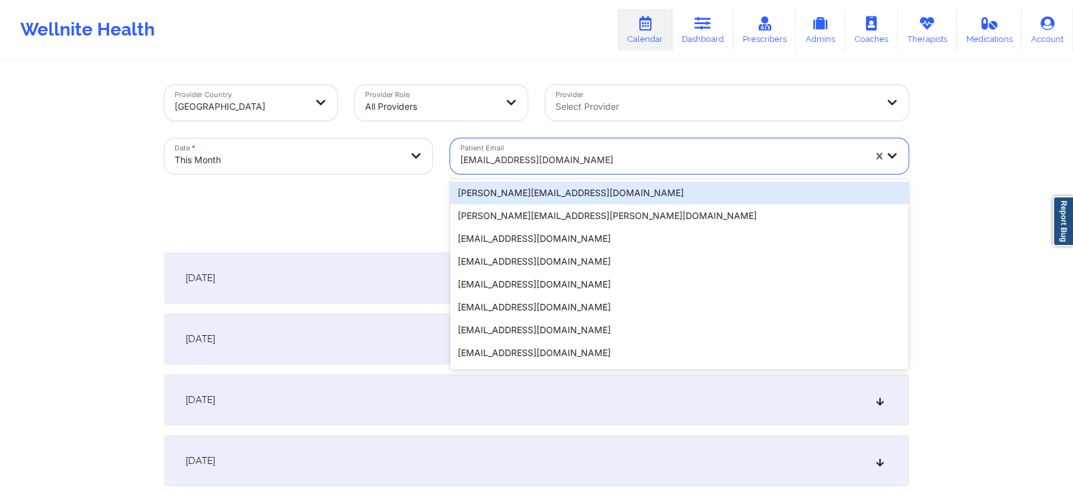
click at [559, 165] on div at bounding box center [662, 159] width 404 height 15
paste input "[EMAIL_ADDRESS][DOMAIN_NAME]"
type input "[EMAIL_ADDRESS][DOMAIN_NAME]"
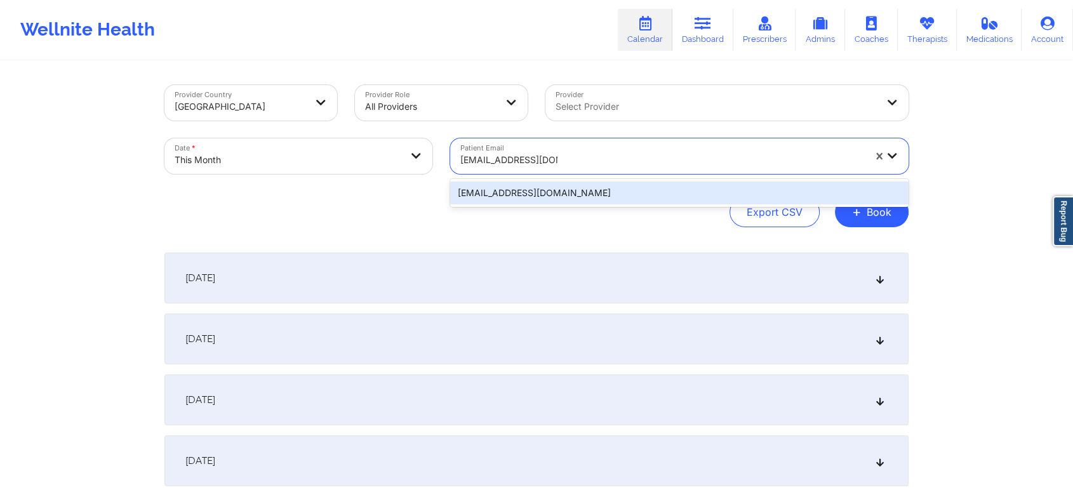
click at [529, 193] on div "[EMAIL_ADDRESS][DOMAIN_NAME]" at bounding box center [679, 193] width 458 height 23
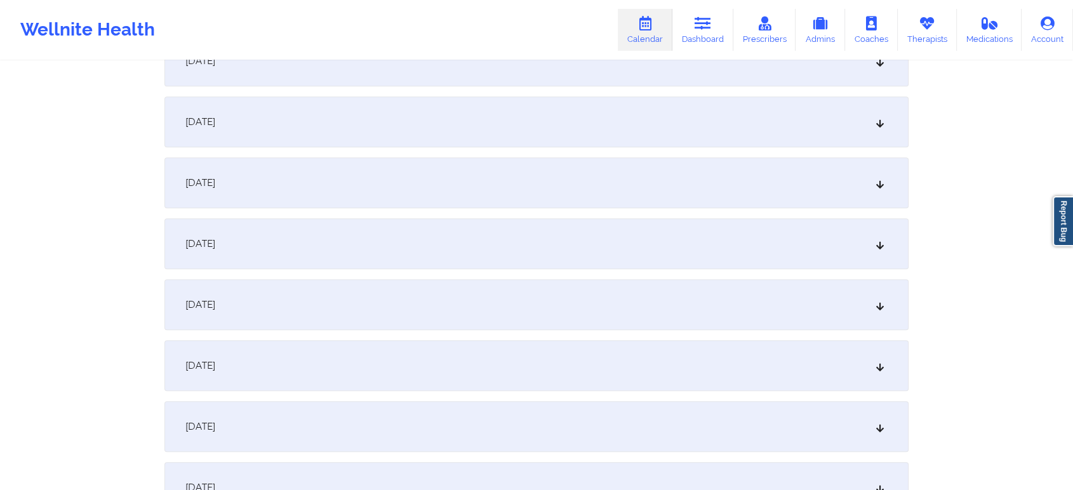
scroll to position [640, 0]
click at [443, 197] on div "[DATE]" at bounding box center [536, 186] width 744 height 51
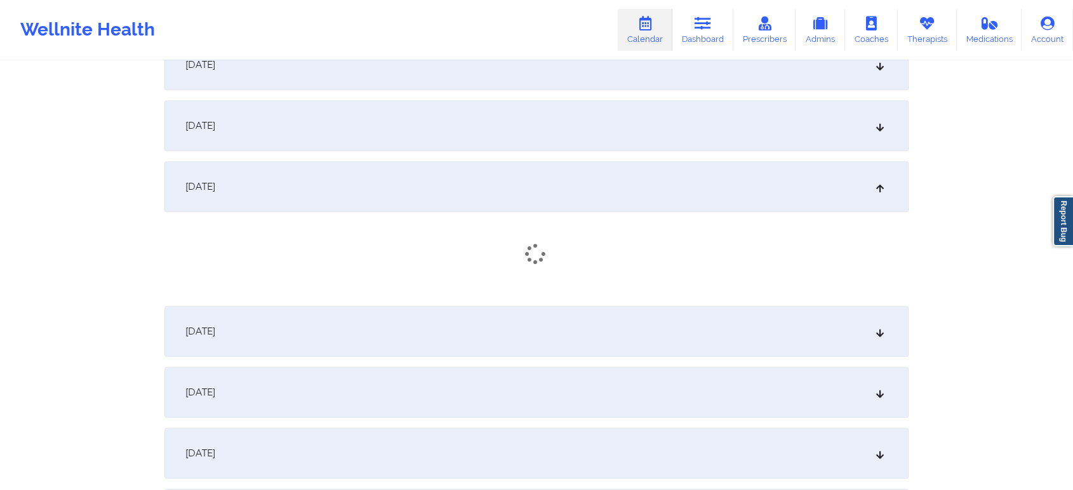
click at [443, 197] on div "[DATE]" at bounding box center [536, 186] width 744 height 51
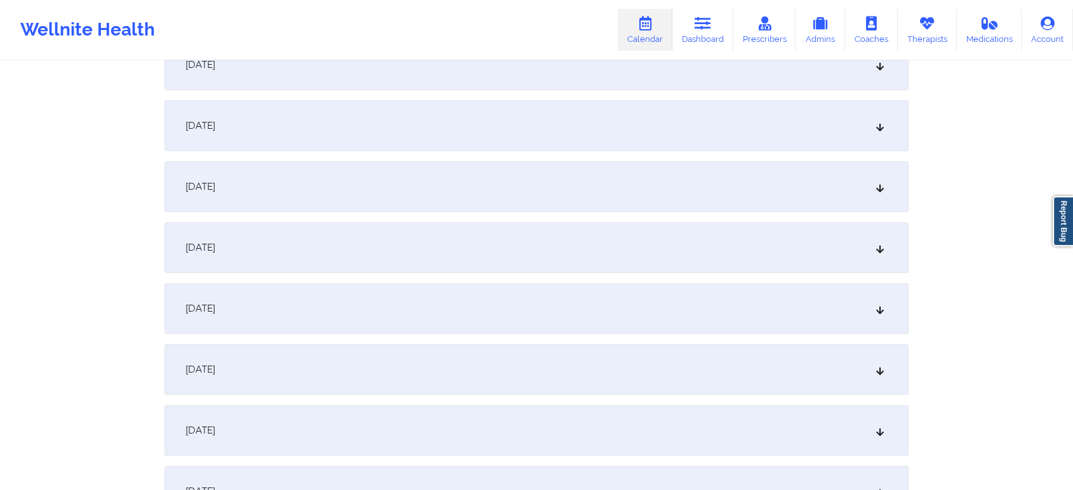
click at [443, 197] on div "[DATE]" at bounding box center [536, 186] width 744 height 51
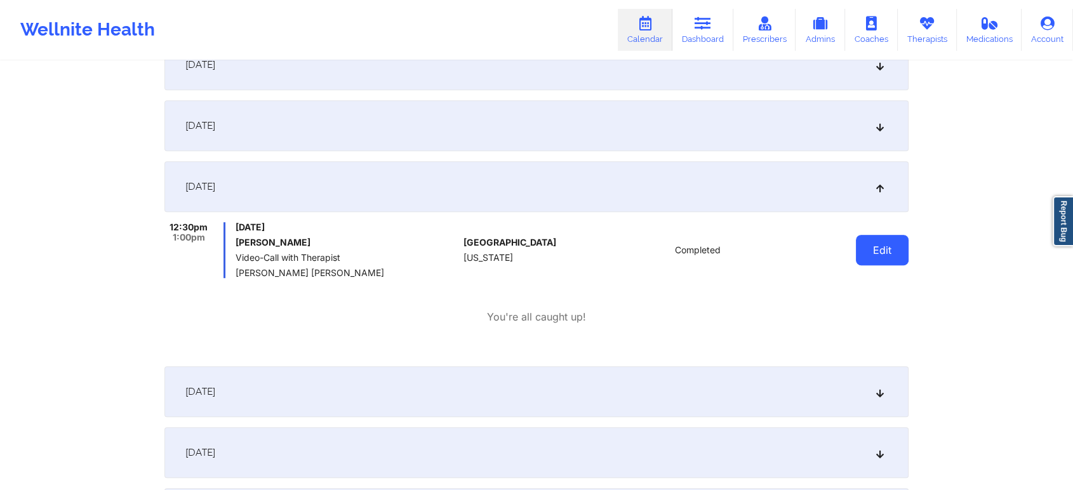
click at [886, 249] on button "Edit" at bounding box center [882, 250] width 53 height 30
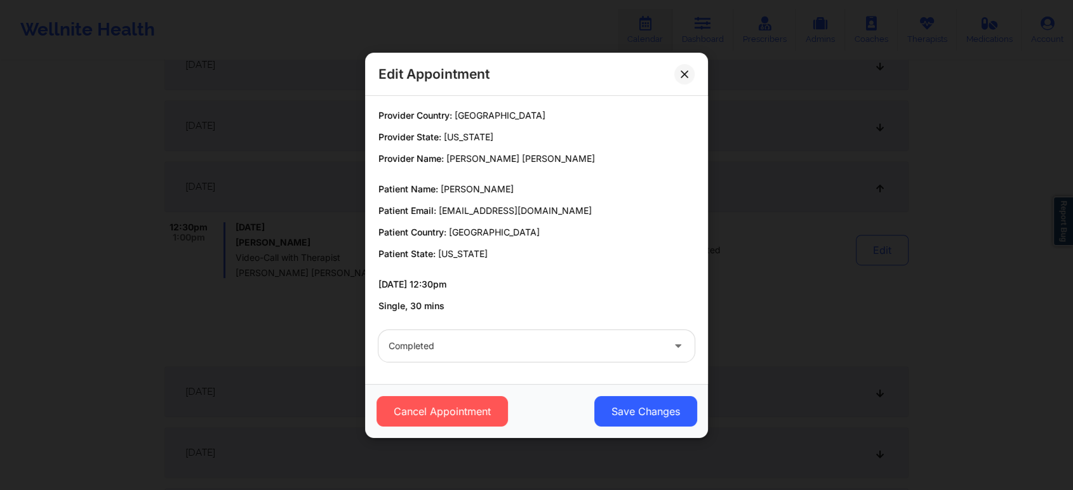
click at [592, 414] on div "Cancel Appointment Save Changes" at bounding box center [536, 411] width 325 height 30
click at [615, 415] on button "Save Changes" at bounding box center [645, 411] width 103 height 30
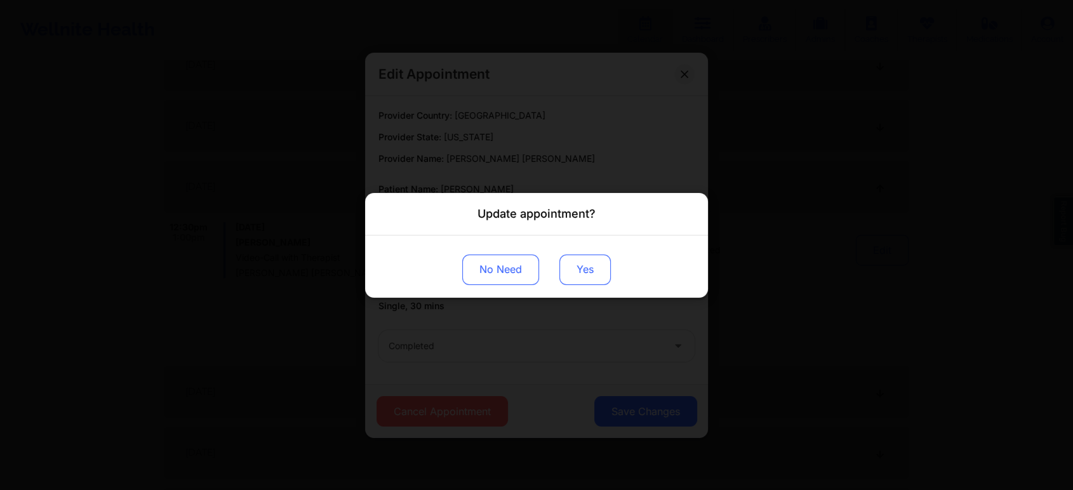
click at [579, 263] on button "Yes" at bounding box center [584, 269] width 51 height 30
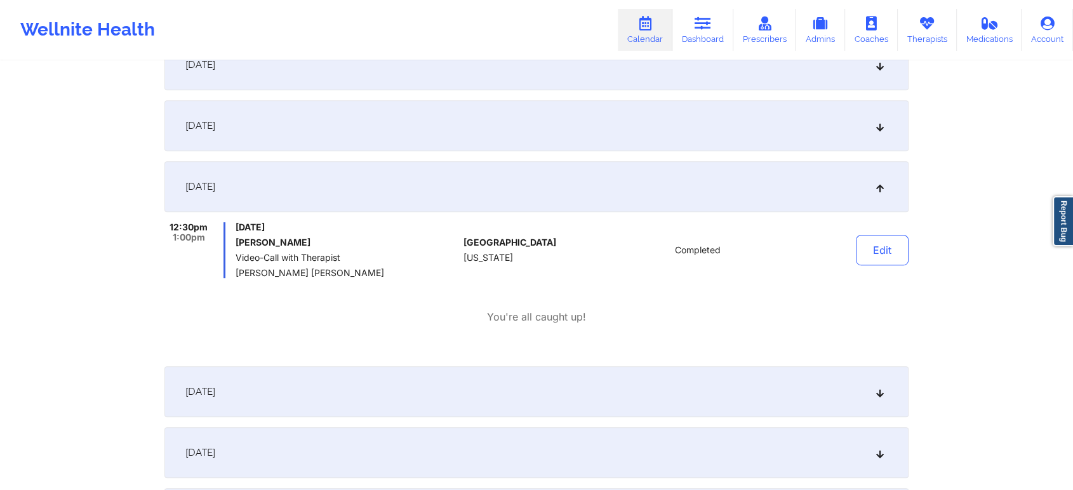
scroll to position [0, 0]
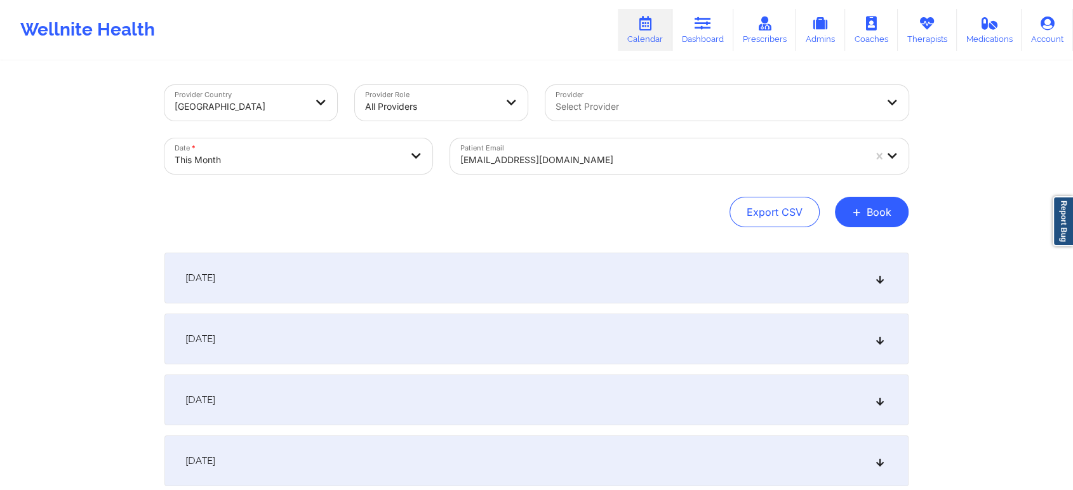
click at [476, 148] on div "[EMAIL_ADDRESS][DOMAIN_NAME]" at bounding box center [662, 160] width 404 height 28
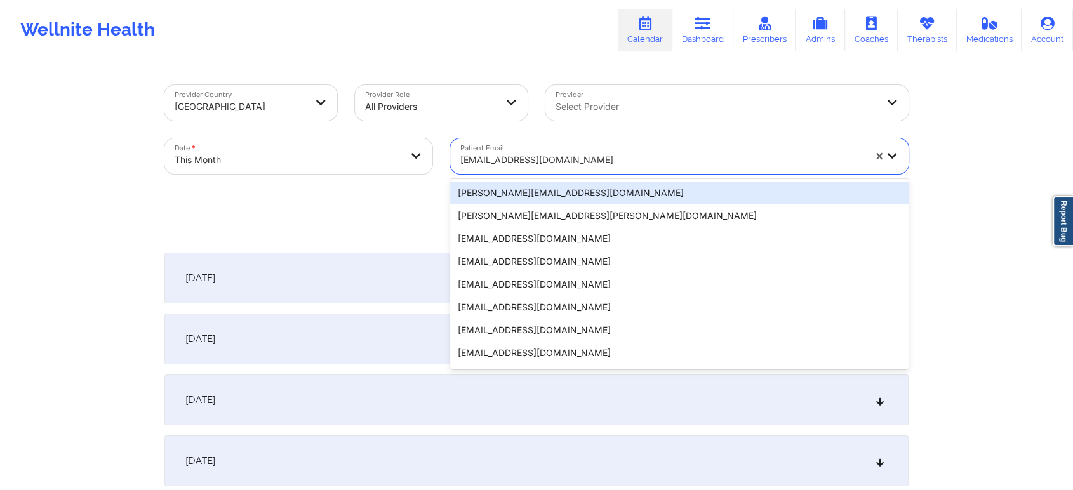
paste input "[EMAIL_ADDRESS][DOMAIN_NAME]"
type input "[EMAIL_ADDRESS][DOMAIN_NAME]"
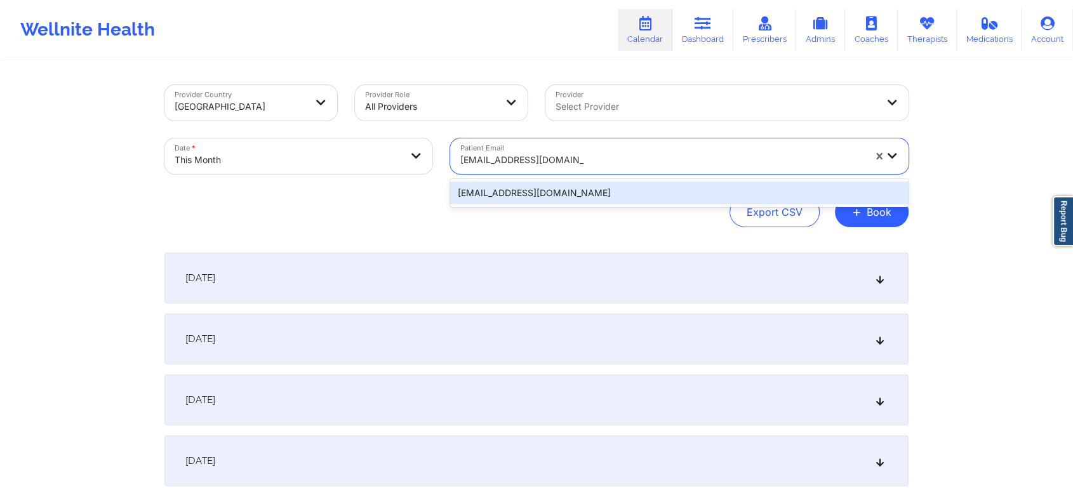
click at [524, 190] on div "[EMAIL_ADDRESS][DOMAIN_NAME]" at bounding box center [679, 193] width 458 height 23
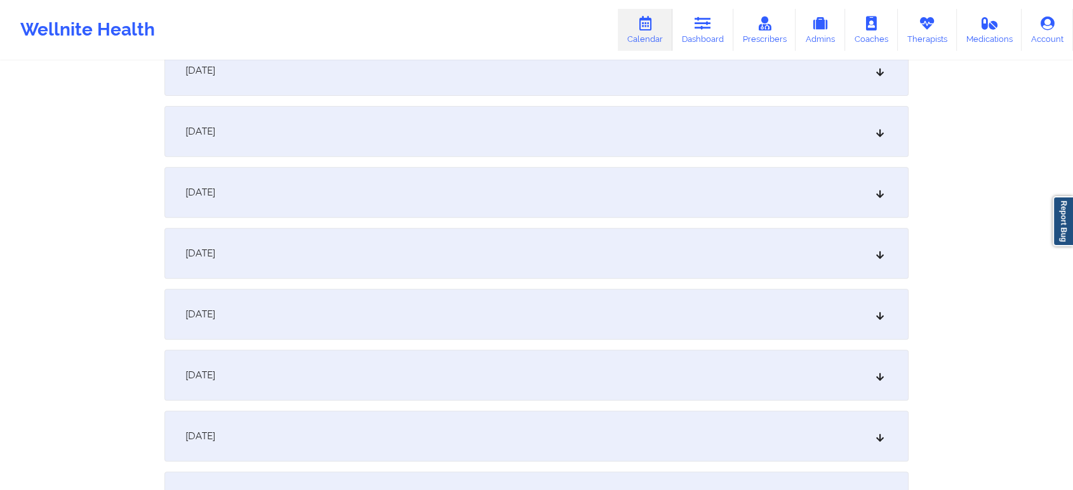
scroll to position [479, 0]
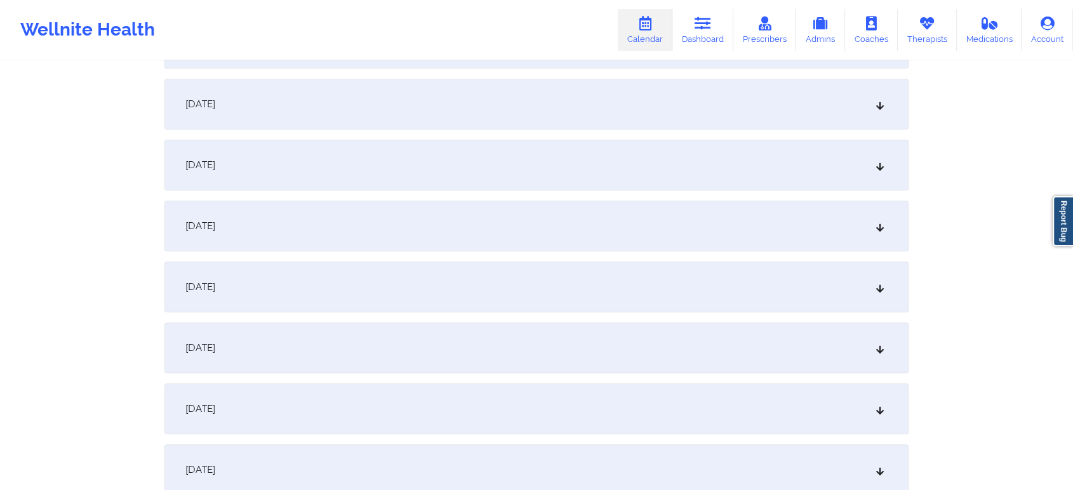
click at [533, 297] on div "[DATE]" at bounding box center [536, 287] width 744 height 51
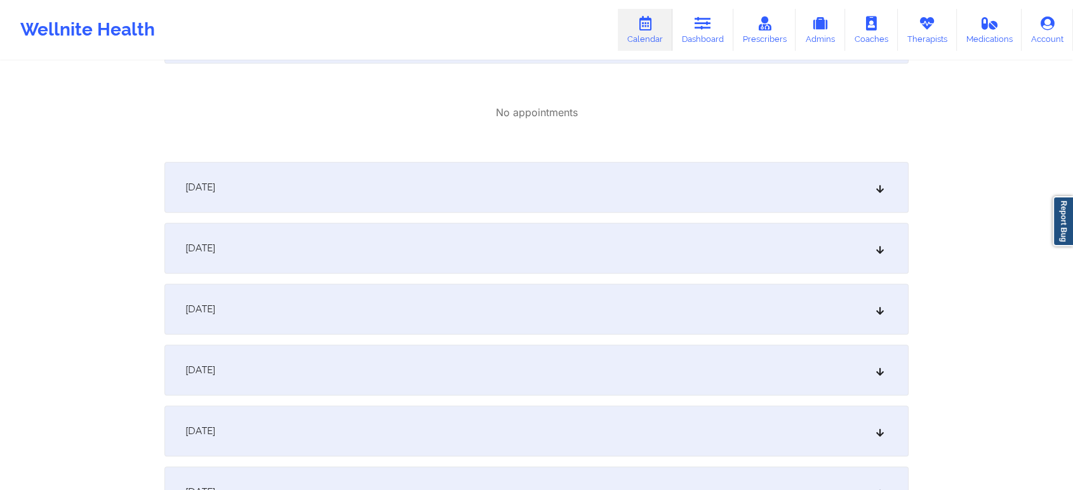
scroll to position [725, 0]
click at [474, 177] on div "[DATE]" at bounding box center [536, 189] width 744 height 51
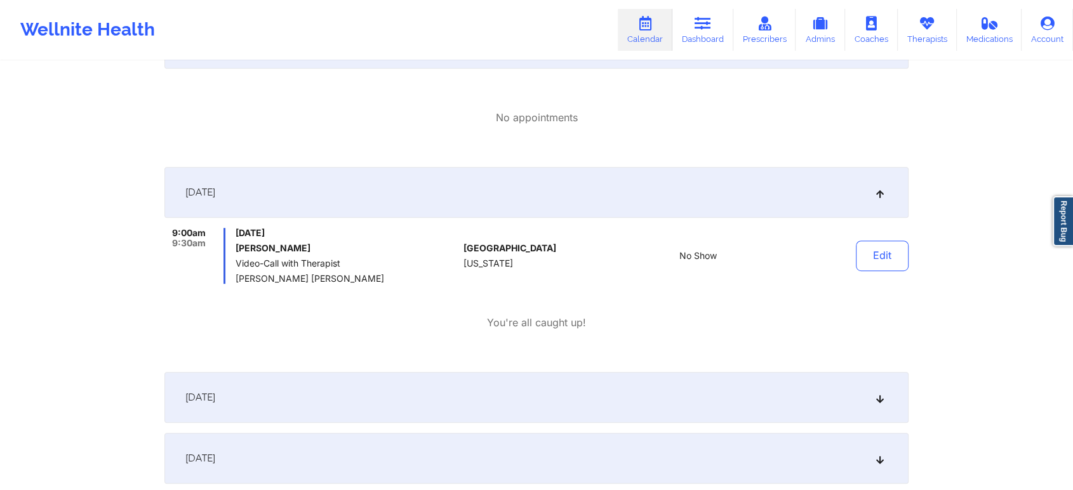
scroll to position [0, 0]
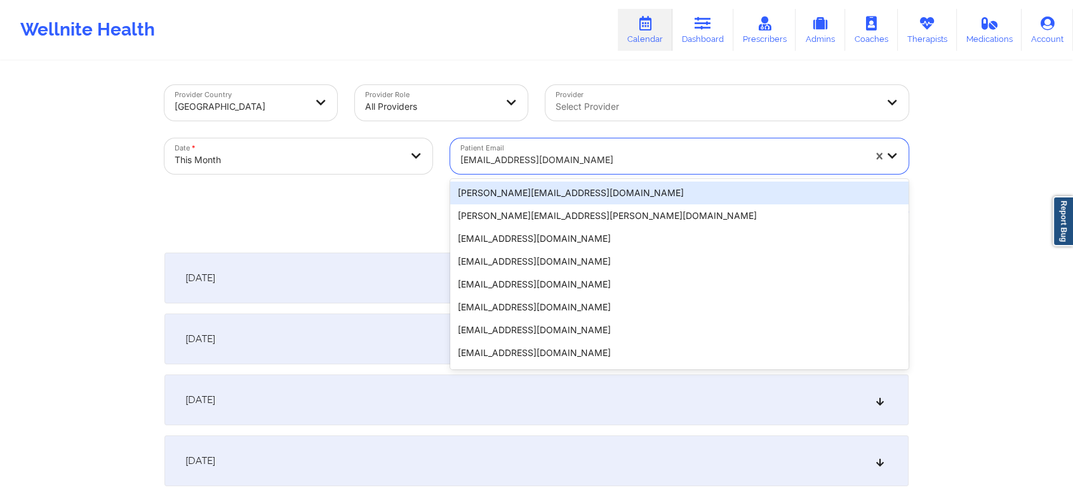
click at [507, 168] on div "[EMAIL_ADDRESS][DOMAIN_NAME]" at bounding box center [662, 160] width 404 height 28
paste input "[EMAIL_ADDRESS][DOMAIN_NAME]"
type input "[EMAIL_ADDRESS][DOMAIN_NAME]"
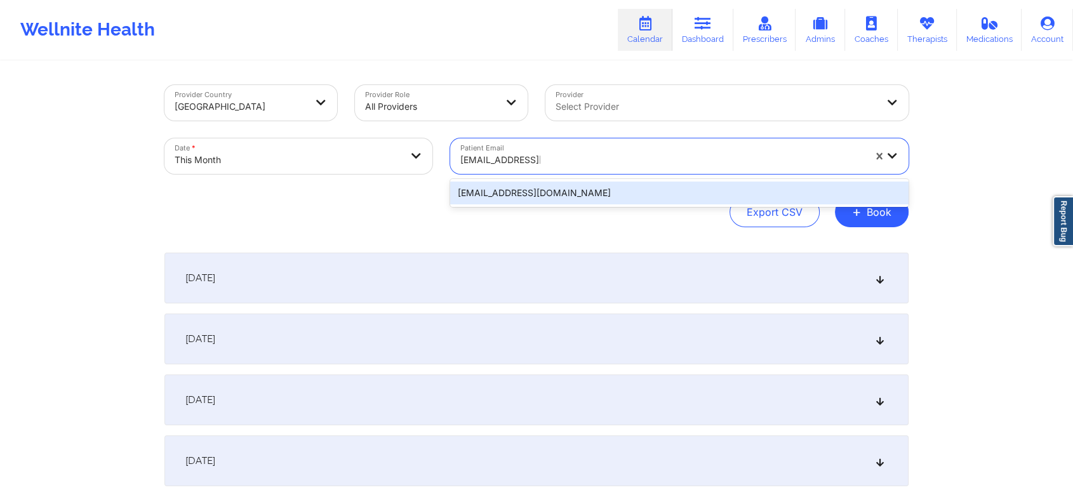
click at [536, 185] on div "[EMAIL_ADDRESS][DOMAIN_NAME]" at bounding box center [679, 193] width 458 height 23
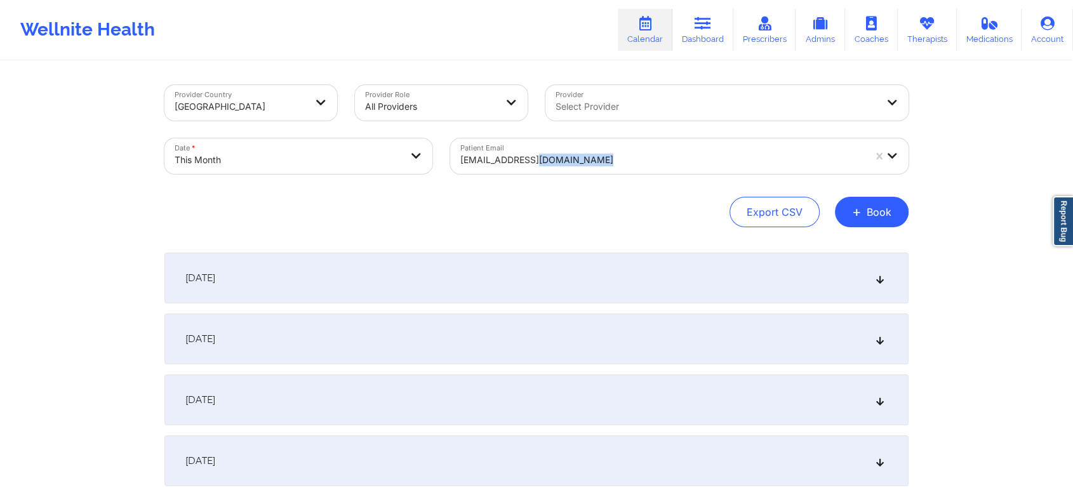
click at [536, 185] on div "Provider Country [GEOGRAPHIC_DATA] Provider Role All Providers Provider Select …" at bounding box center [536, 156] width 744 height 142
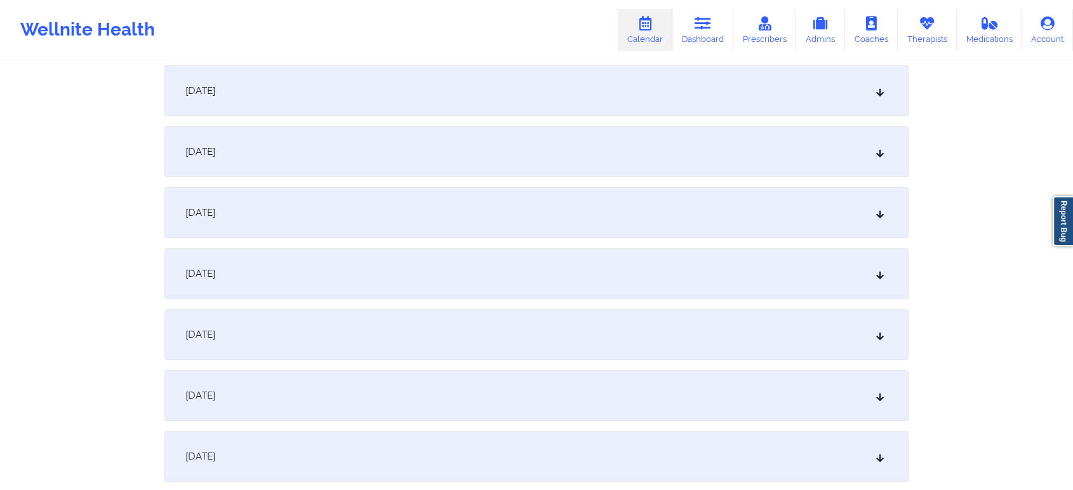
scroll to position [536, 0]
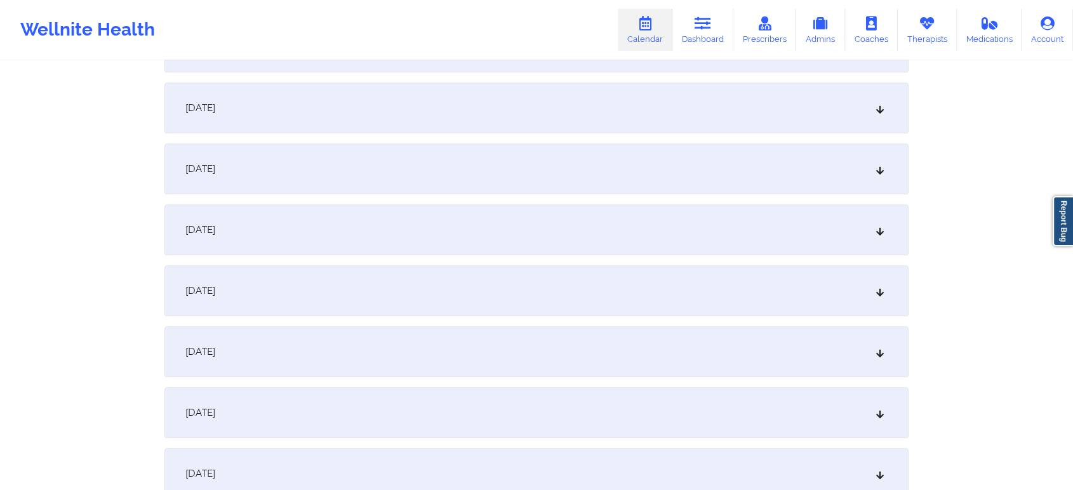
click at [457, 302] on div "[DATE]" at bounding box center [536, 290] width 744 height 51
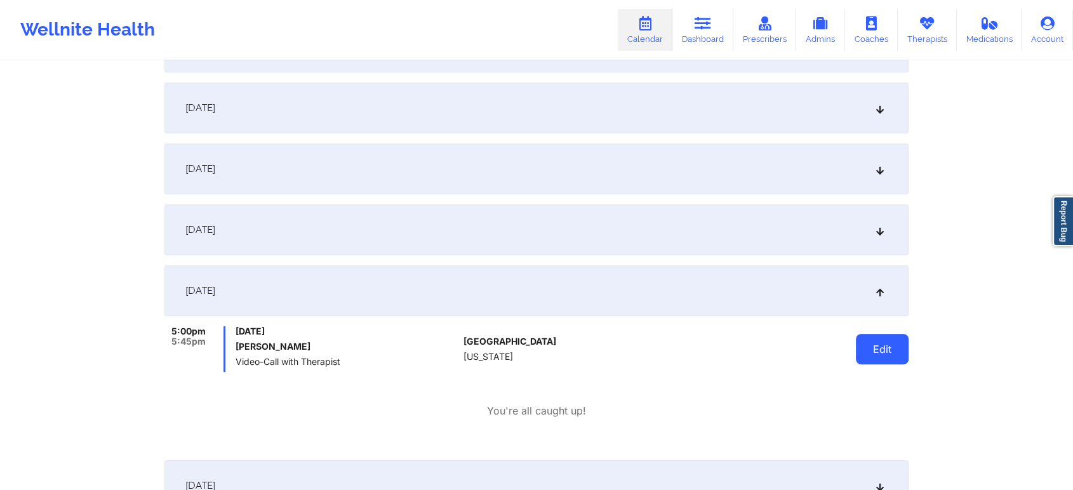
click at [881, 355] on button "Edit" at bounding box center [882, 349] width 53 height 30
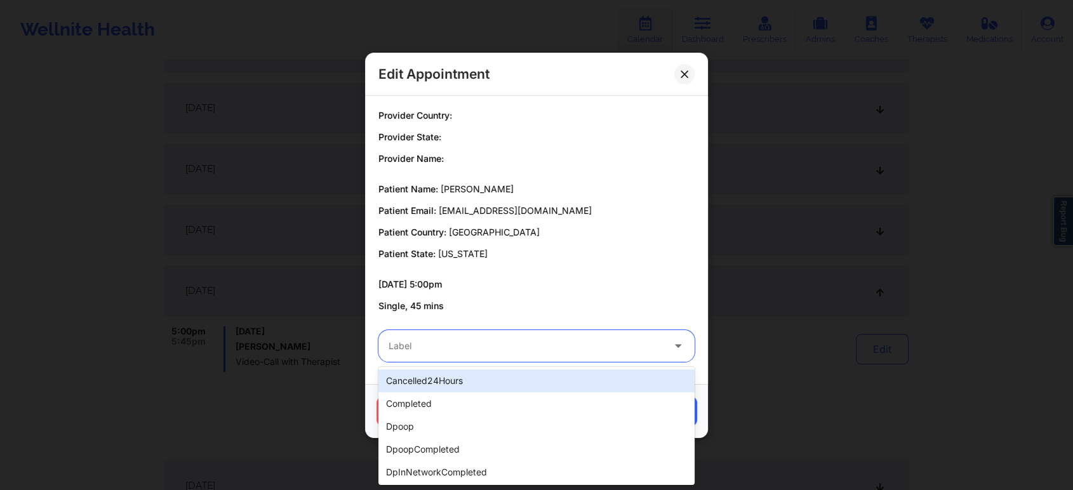
click at [516, 349] on div at bounding box center [526, 345] width 274 height 15
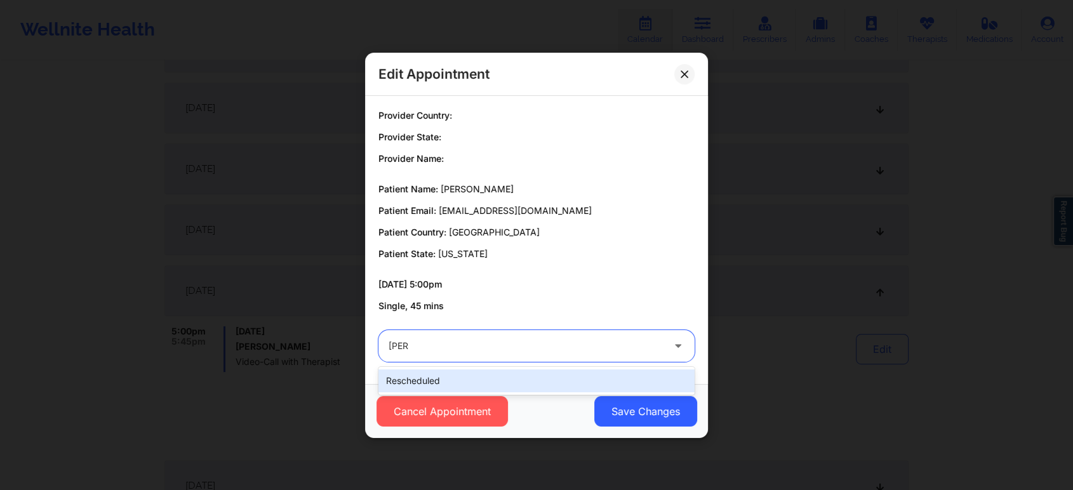
type input "resche"
click at [465, 377] on div "rescheduled" at bounding box center [536, 381] width 316 height 23
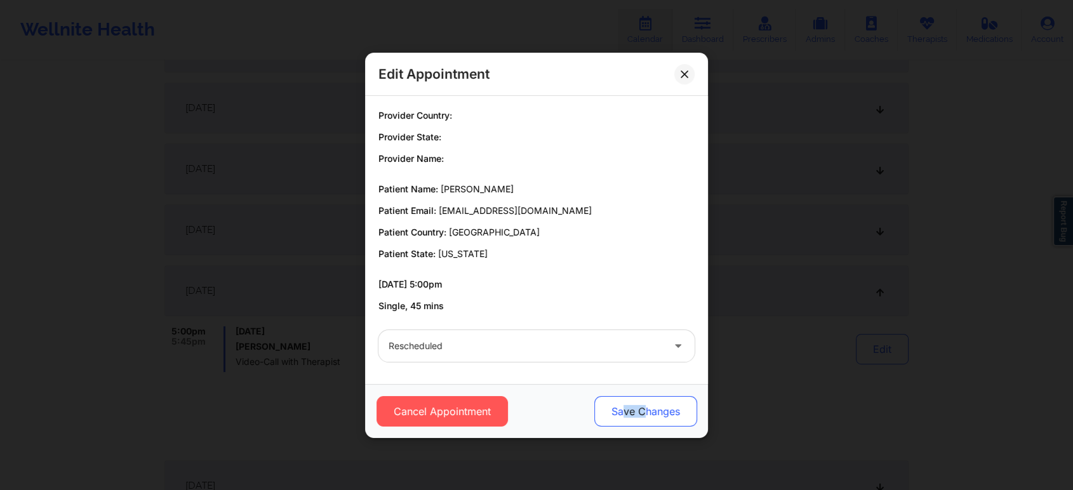
drag, startPoint x: 622, startPoint y: 428, endPoint x: 642, endPoint y: 415, distance: 23.8
click at [642, 415] on div "Cancel Appointment Save Changes" at bounding box center [536, 411] width 343 height 54
click at [642, 415] on button "Save Changes" at bounding box center [645, 411] width 103 height 30
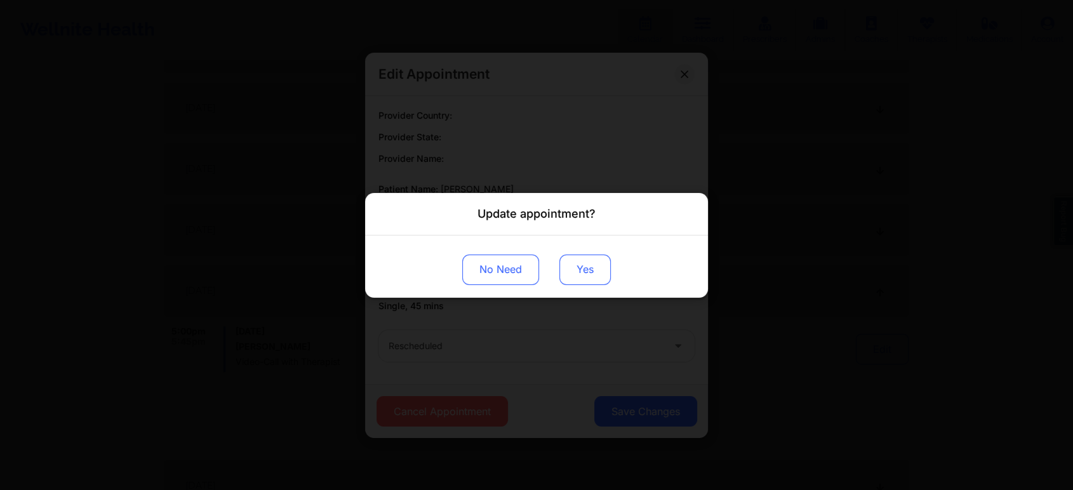
click at [570, 259] on button "Yes" at bounding box center [584, 269] width 51 height 30
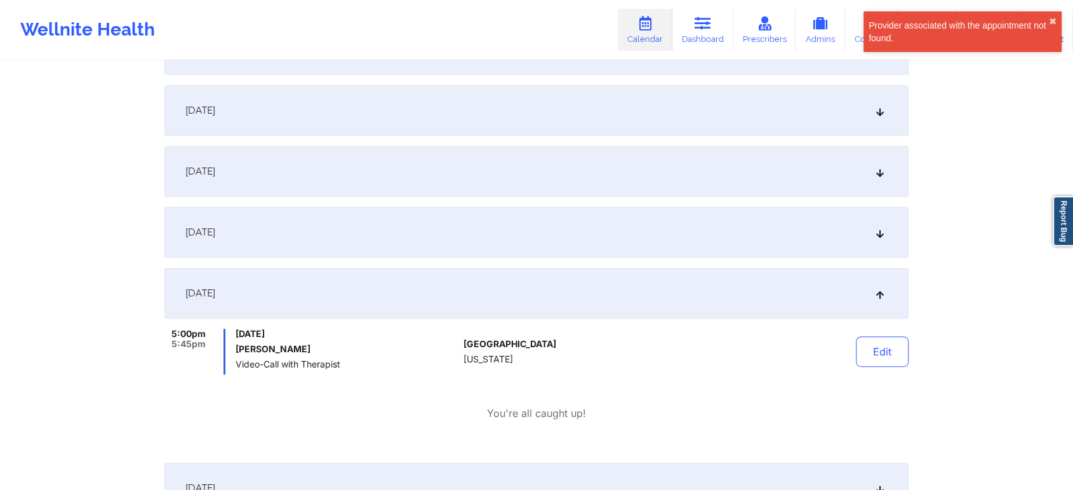
scroll to position [0, 0]
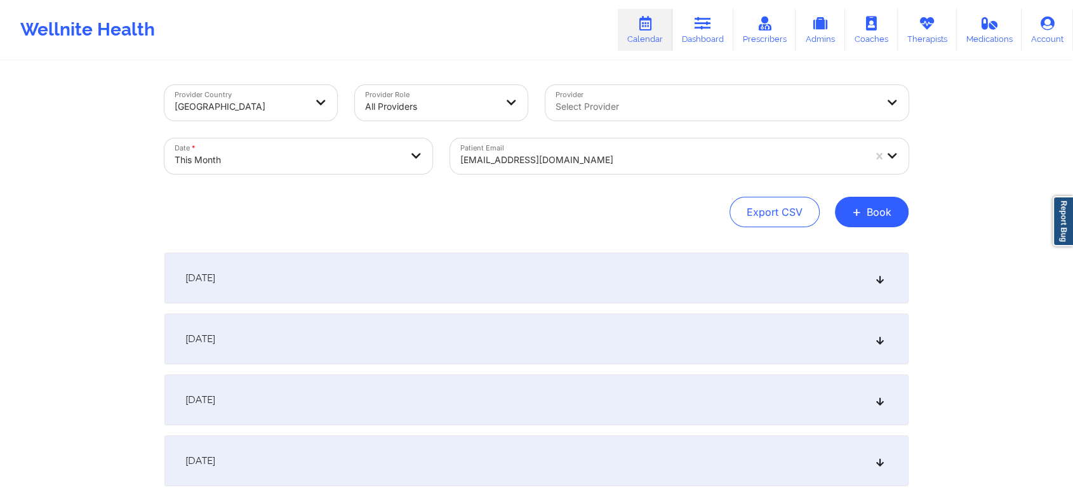
click at [493, 174] on div "Patient Email [EMAIL_ADDRESS][DOMAIN_NAME]" at bounding box center [679, 156] width 476 height 53
click at [505, 174] on div "Patient Email [EMAIL_ADDRESS][DOMAIN_NAME]" at bounding box center [679, 156] width 476 height 53
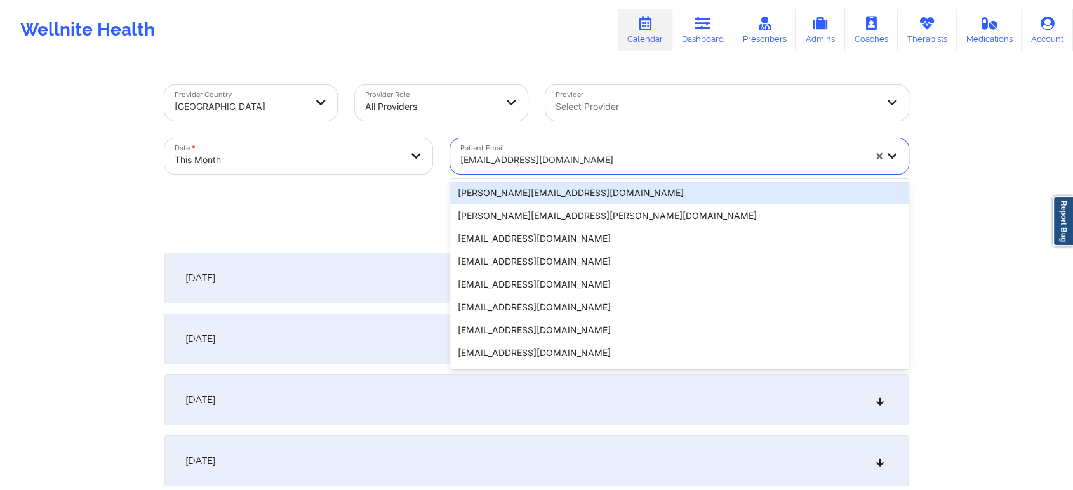
click at [519, 164] on div at bounding box center [662, 159] width 404 height 15
paste input "[EMAIL_ADDRESS][DOMAIN_NAME]"
type input "[EMAIL_ADDRESS][DOMAIN_NAME]"
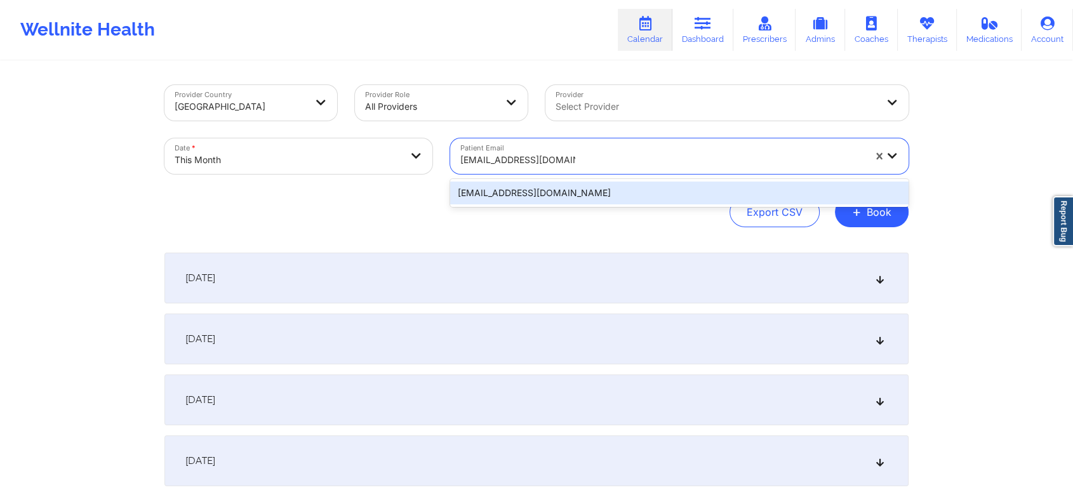
click at [544, 197] on div "[EMAIL_ADDRESS][DOMAIN_NAME]" at bounding box center [679, 193] width 458 height 23
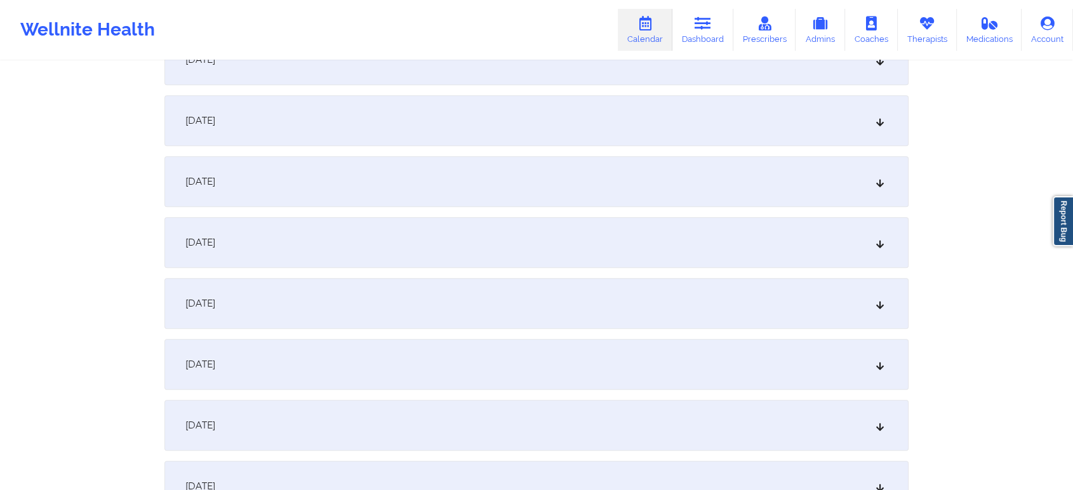
scroll to position [587, 0]
click at [581, 180] on div "[DATE]" at bounding box center [536, 178] width 744 height 51
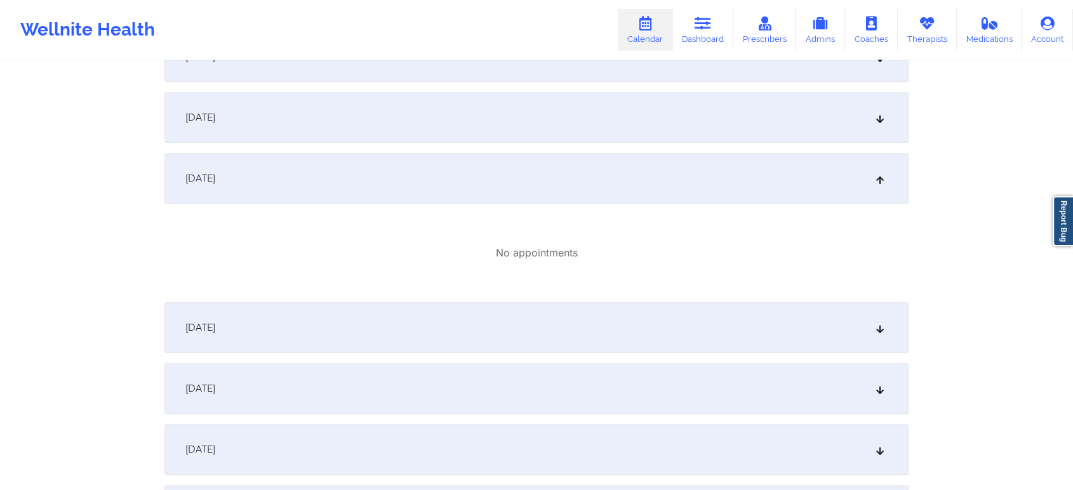
click at [484, 321] on div "[DATE]" at bounding box center [536, 327] width 744 height 51
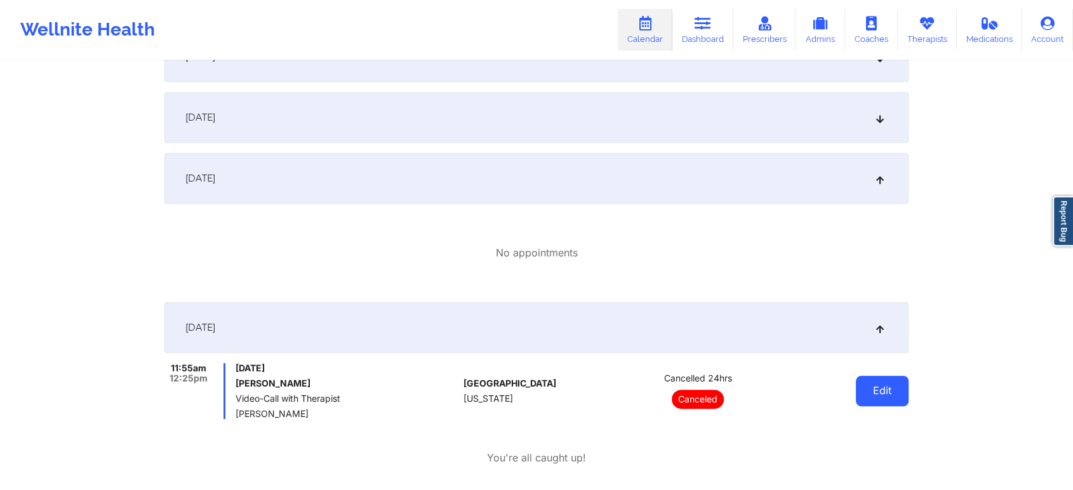
click at [872, 399] on button "Edit" at bounding box center [882, 391] width 53 height 30
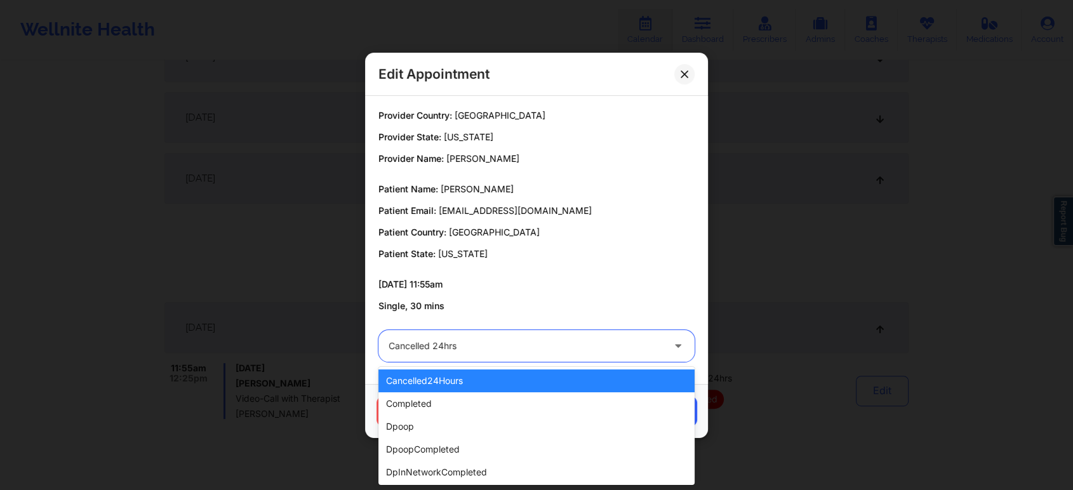
click at [487, 352] on div at bounding box center [526, 345] width 274 height 15
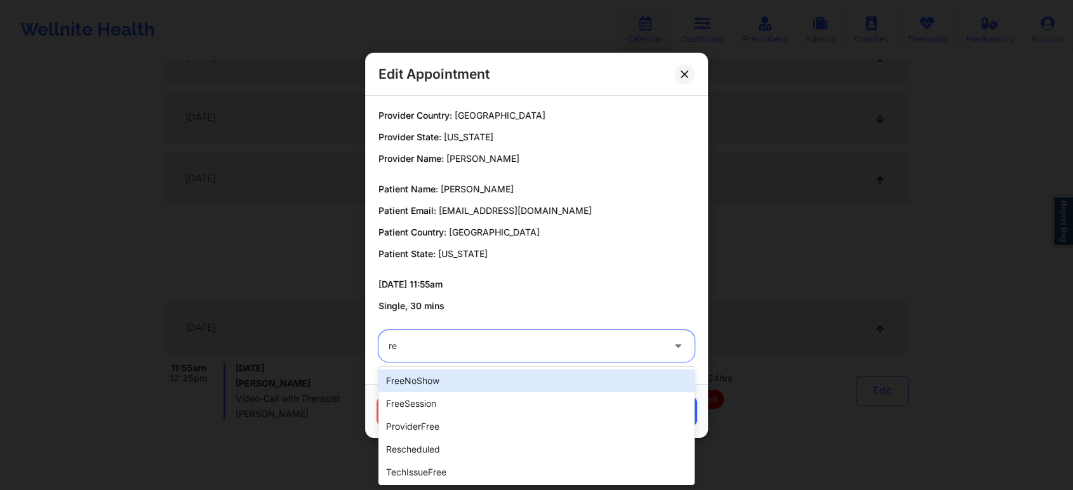
type input "res"
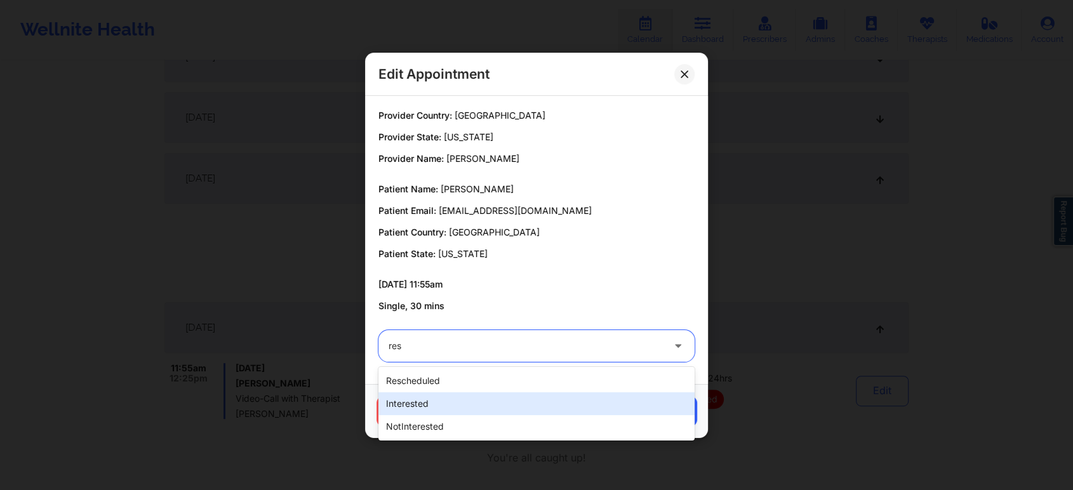
drag, startPoint x: 472, startPoint y: 380, endPoint x: 639, endPoint y: 380, distance: 167.0
click at [639, 380] on div "rescheduled" at bounding box center [536, 381] width 316 height 23
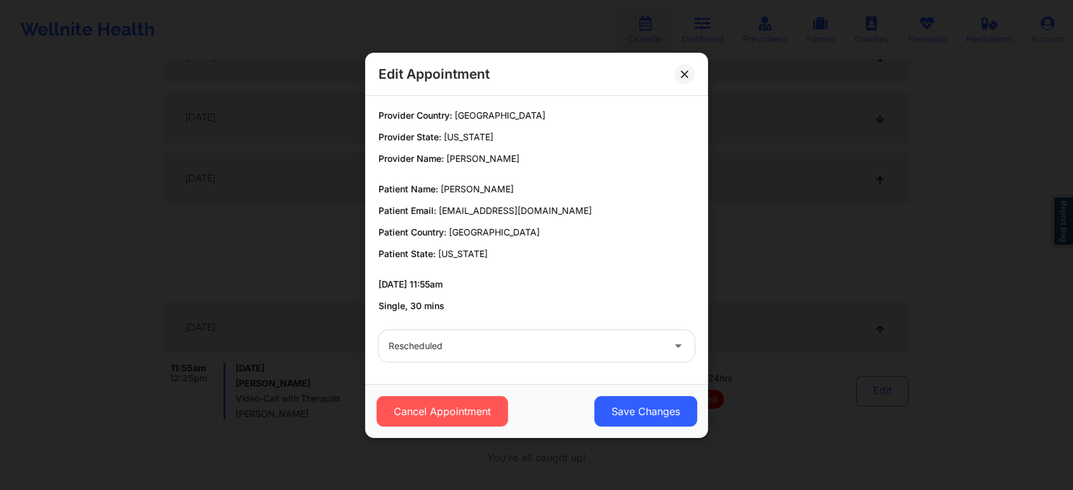
click at [639, 380] on div "Provider Country: [GEOGRAPHIC_DATA] Provider State: [US_STATE] Provider Name: […" at bounding box center [536, 240] width 343 height 288
click at [639, 401] on button "Save Changes" at bounding box center [645, 411] width 103 height 30
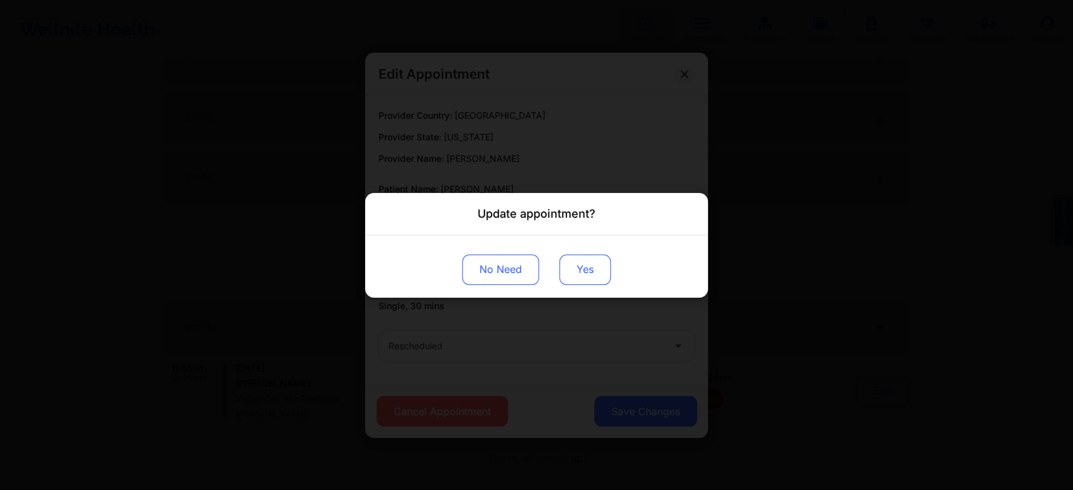
drag, startPoint x: 568, startPoint y: 285, endPoint x: 575, endPoint y: 272, distance: 15.1
click at [575, 272] on div "No Need Yes" at bounding box center [536, 266] width 343 height 62
click at [570, 268] on button "Yes" at bounding box center [584, 269] width 51 height 30
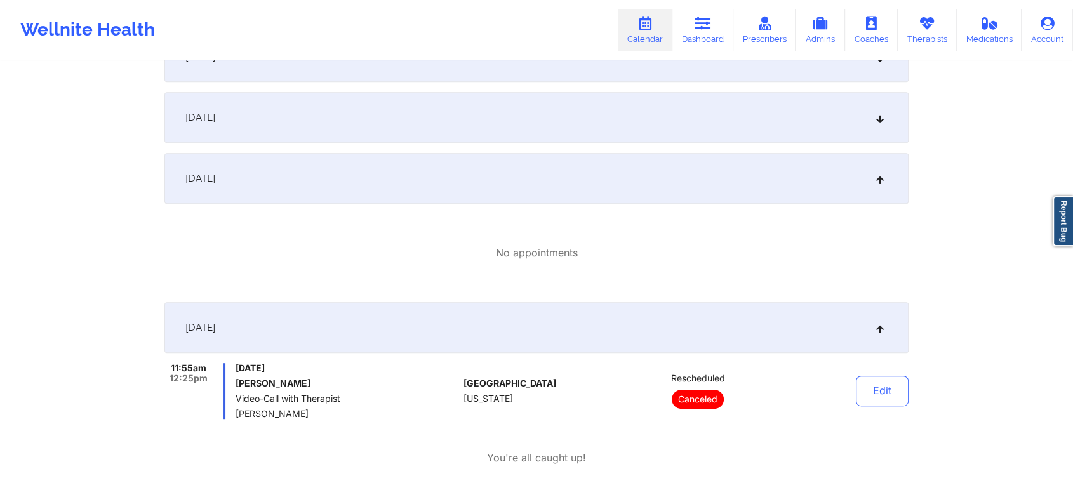
scroll to position [0, 0]
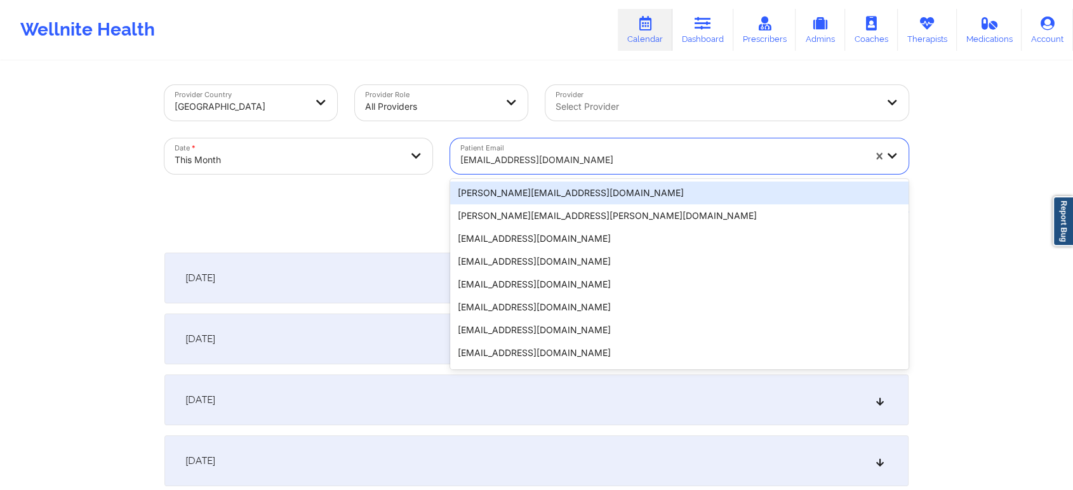
click at [522, 164] on div at bounding box center [662, 159] width 404 height 15
paste input "[EMAIL_ADDRESS][DOMAIN_NAME]"
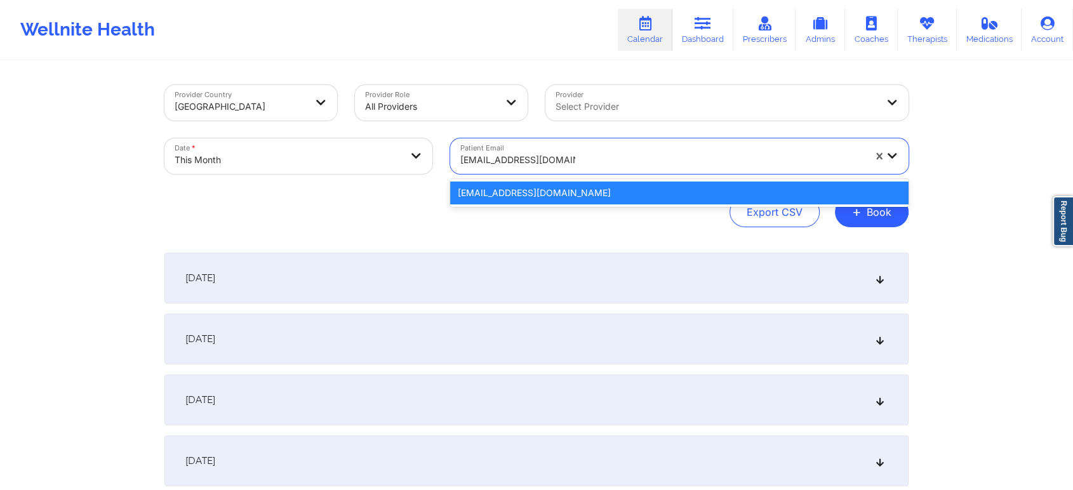
paste input "[EMAIL_ADDRESS][DOMAIN_NAME]"
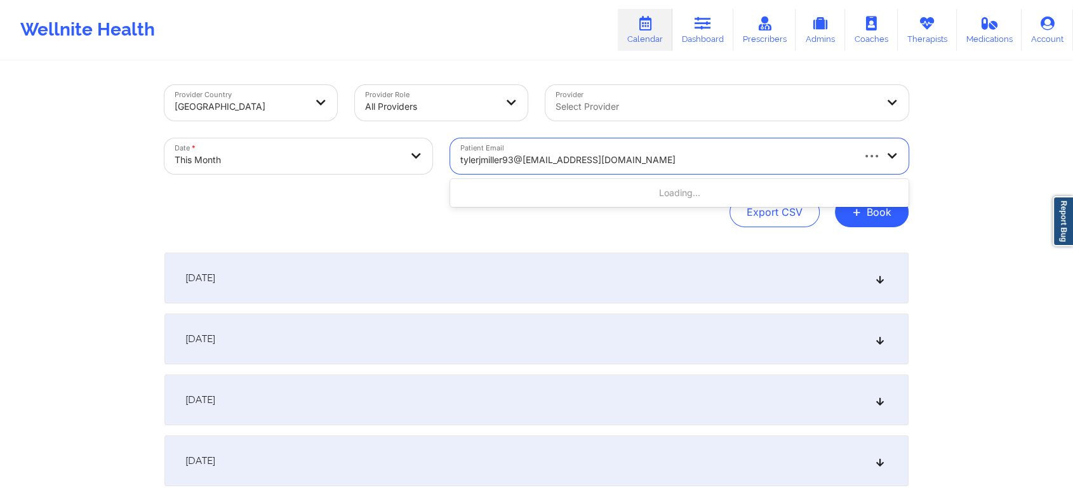
click at [592, 162] on input "tylerjmiller93@[EMAIL_ADDRESS][DOMAIN_NAME]" at bounding box center [578, 160] width 236 height 13
type input "[EMAIL_ADDRESS][DOMAIN_NAME]"
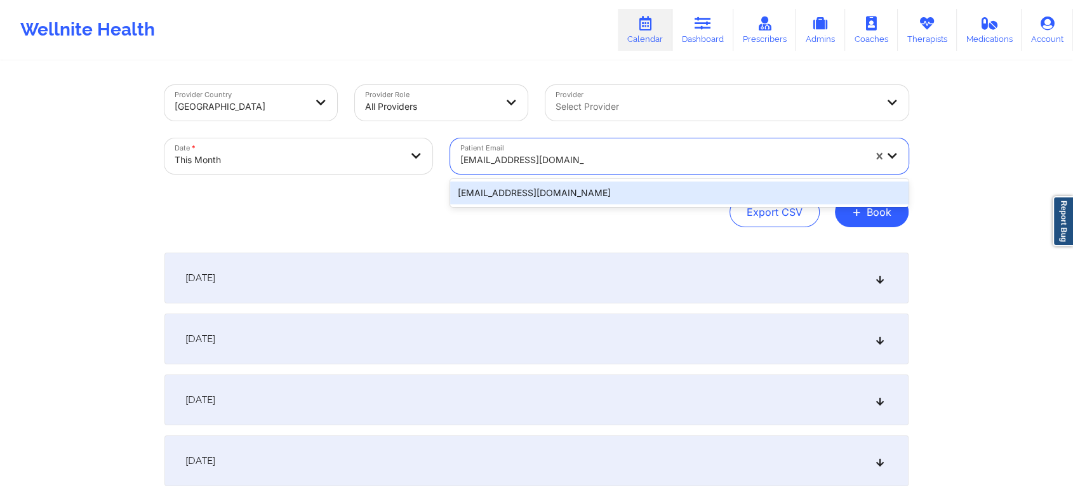
click at [568, 198] on div "[EMAIL_ADDRESS][DOMAIN_NAME]" at bounding box center [679, 193] width 458 height 23
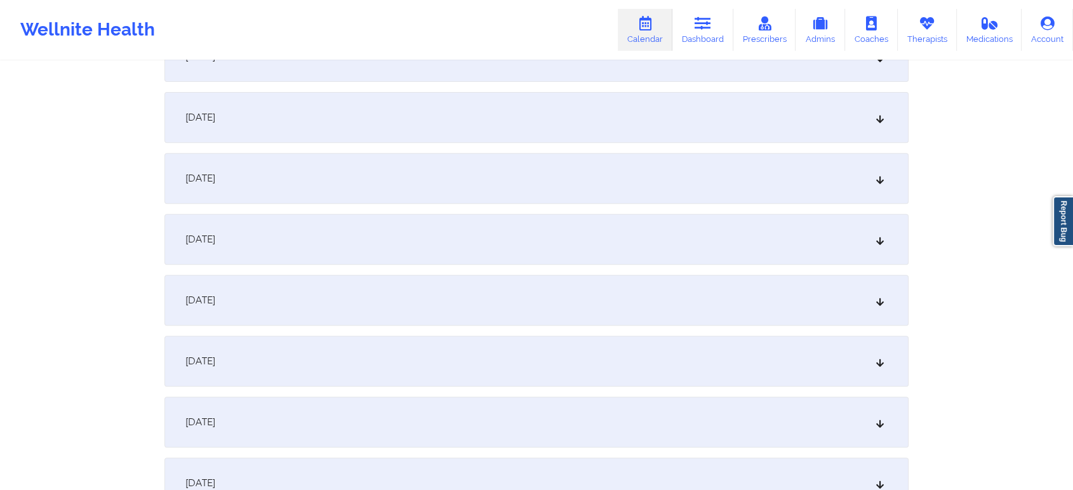
scroll to position [500, 0]
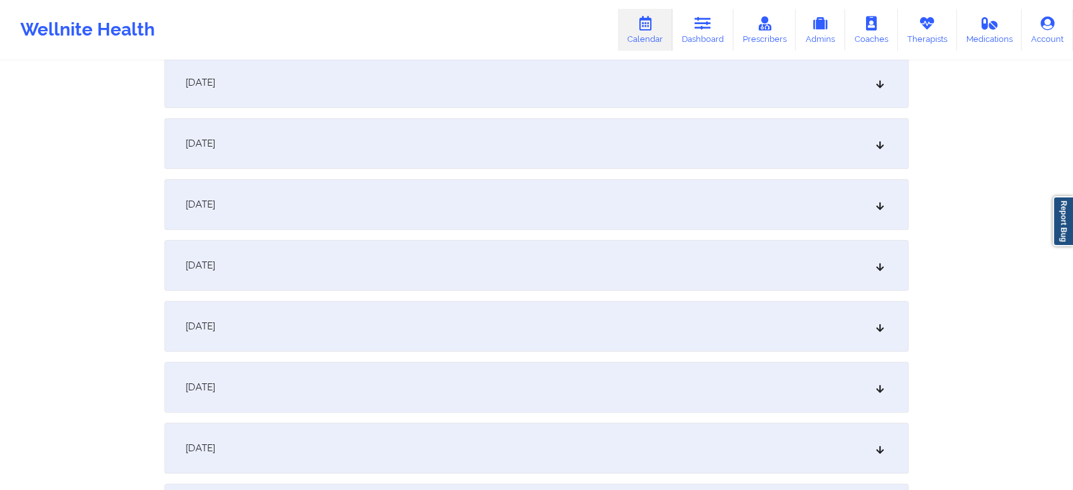
click at [593, 342] on div "[DATE]" at bounding box center [536, 326] width 744 height 51
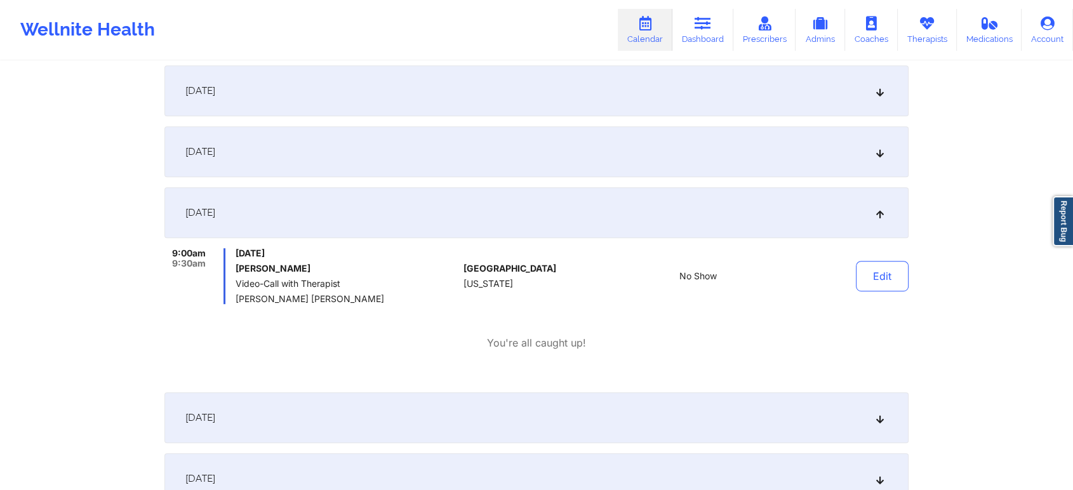
scroll to position [0, 0]
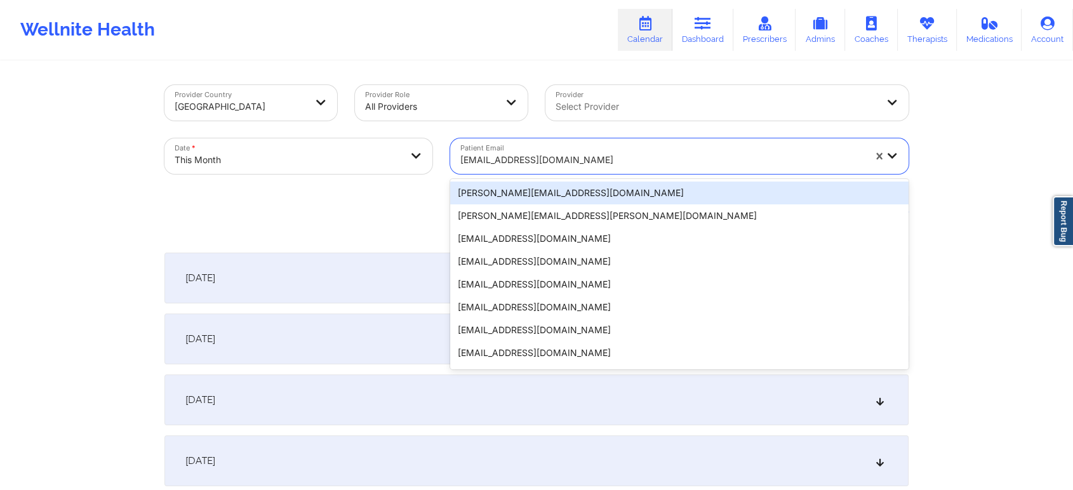
click at [498, 158] on div at bounding box center [662, 159] width 404 height 15
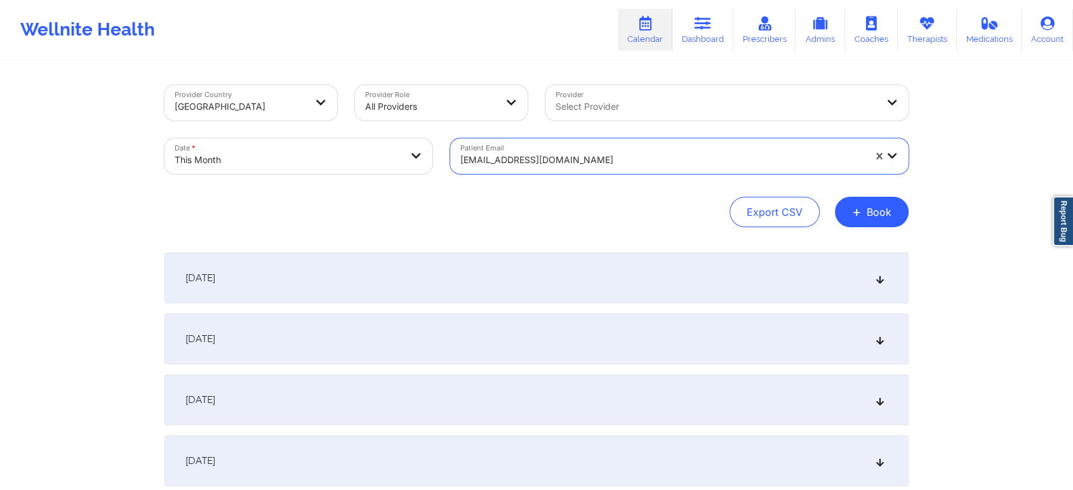
click at [498, 158] on div at bounding box center [662, 159] width 404 height 15
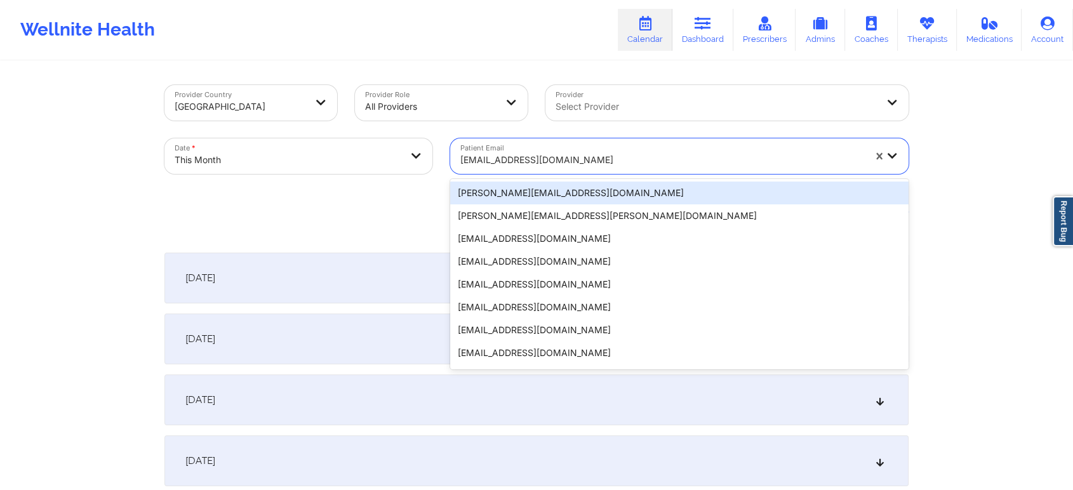
click at [498, 158] on div at bounding box center [662, 159] width 404 height 15
paste input "[EMAIL_ADDRESS][DOMAIN_NAME]"
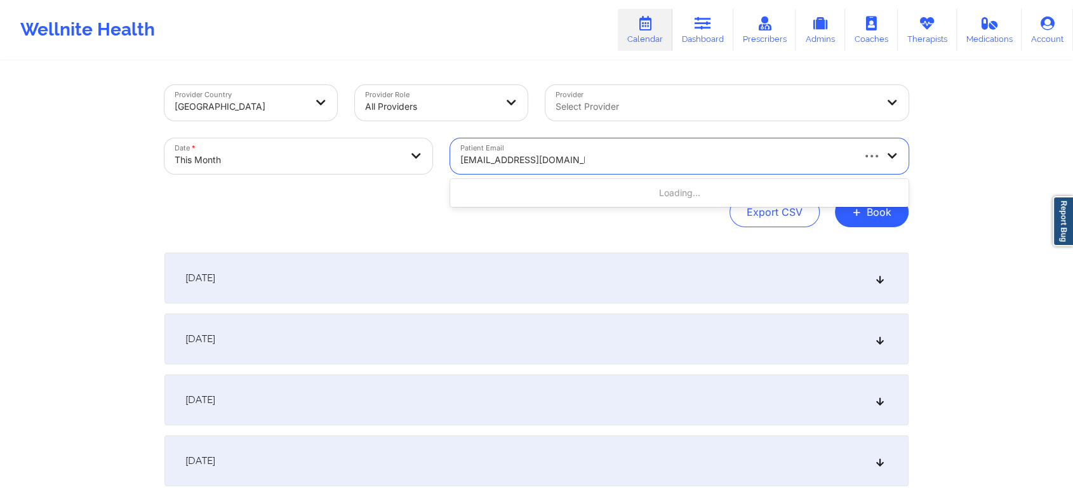
type input "[EMAIL_ADDRESS][DOMAIN_NAME]"
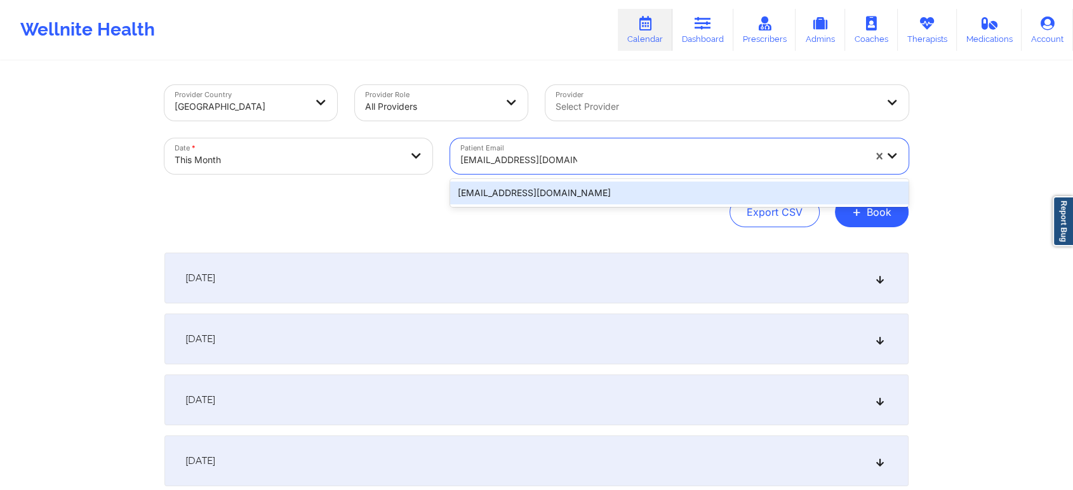
click at [528, 187] on div "[EMAIL_ADDRESS][DOMAIN_NAME]" at bounding box center [679, 193] width 458 height 23
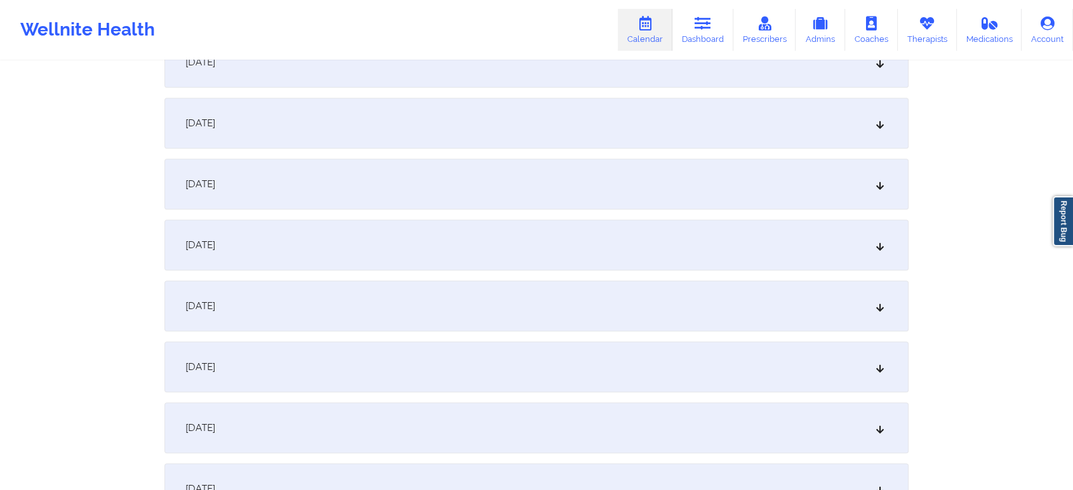
scroll to position [645, 0]
click at [565, 182] on div "[DATE]" at bounding box center [536, 181] width 744 height 51
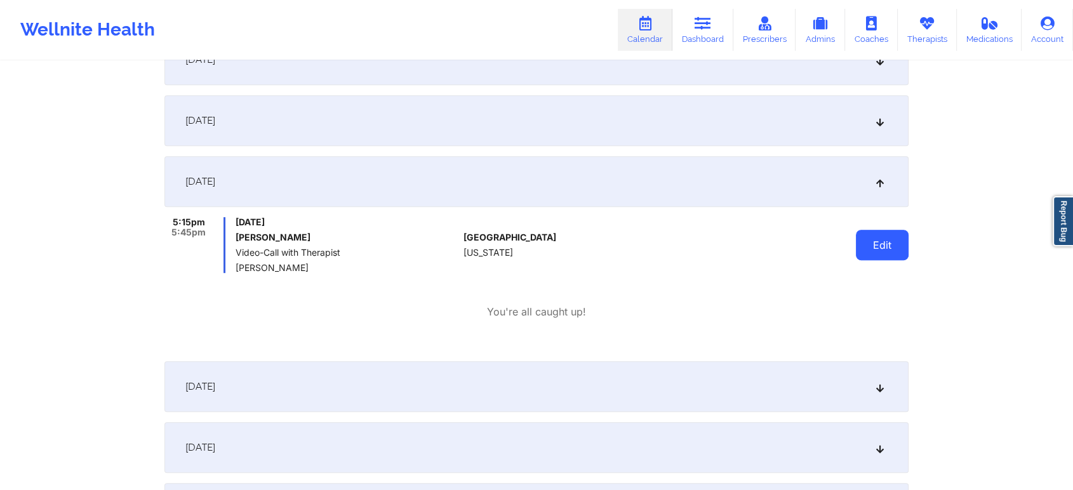
click at [878, 232] on button "Edit" at bounding box center [882, 245] width 53 height 30
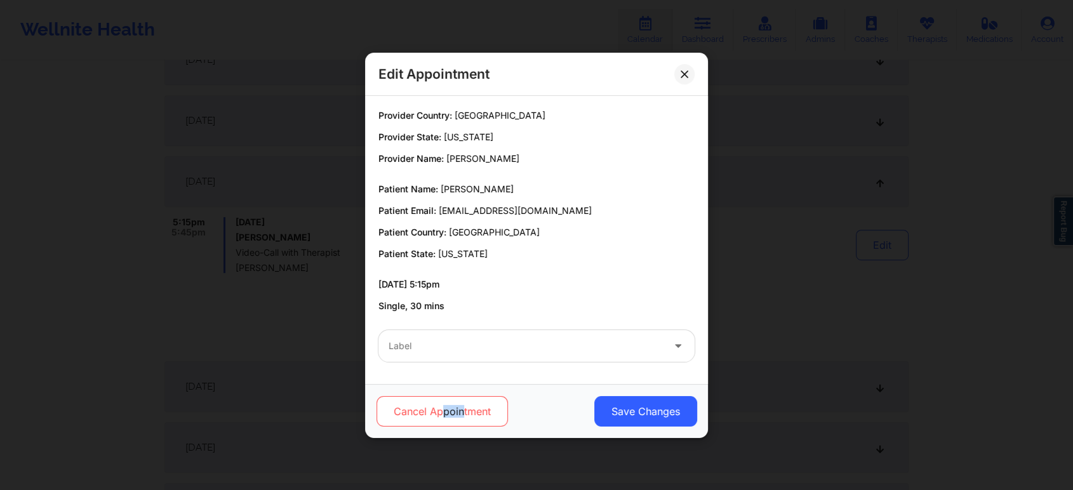
drag, startPoint x: 443, startPoint y: 427, endPoint x: 463, endPoint y: 412, distance: 24.5
click at [463, 412] on div "Cancel Appointment Save Changes" at bounding box center [536, 411] width 343 height 54
click at [463, 412] on button "Cancel Appointment" at bounding box center [442, 411] width 131 height 30
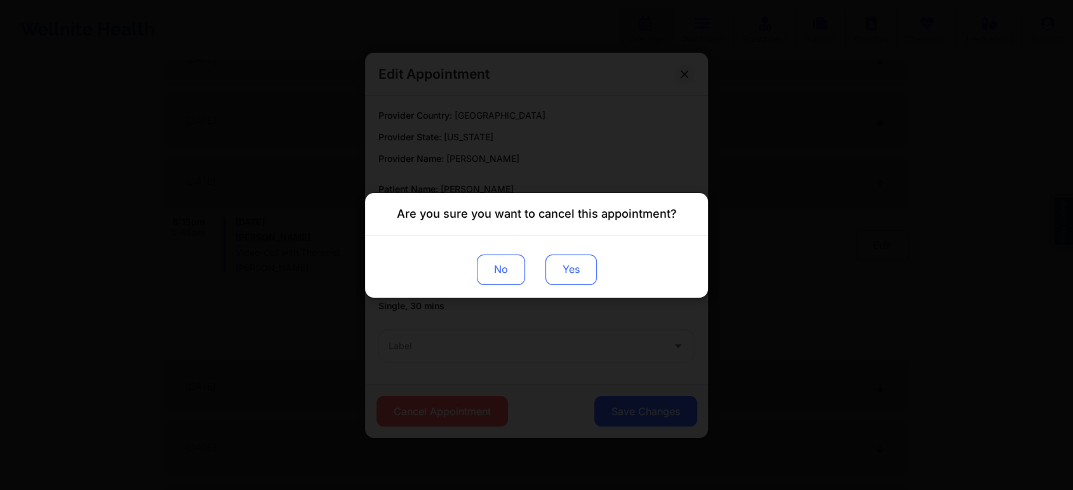
drag, startPoint x: 551, startPoint y: 250, endPoint x: 558, endPoint y: 260, distance: 12.3
click at [558, 260] on div "No Yes" at bounding box center [536, 266] width 343 height 62
click at [558, 260] on button "Yes" at bounding box center [570, 269] width 51 height 30
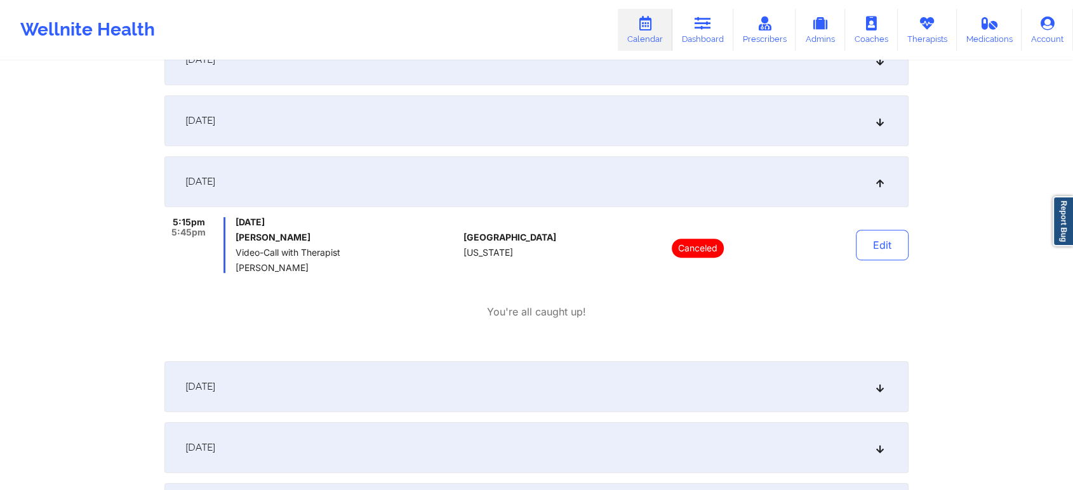
scroll to position [0, 0]
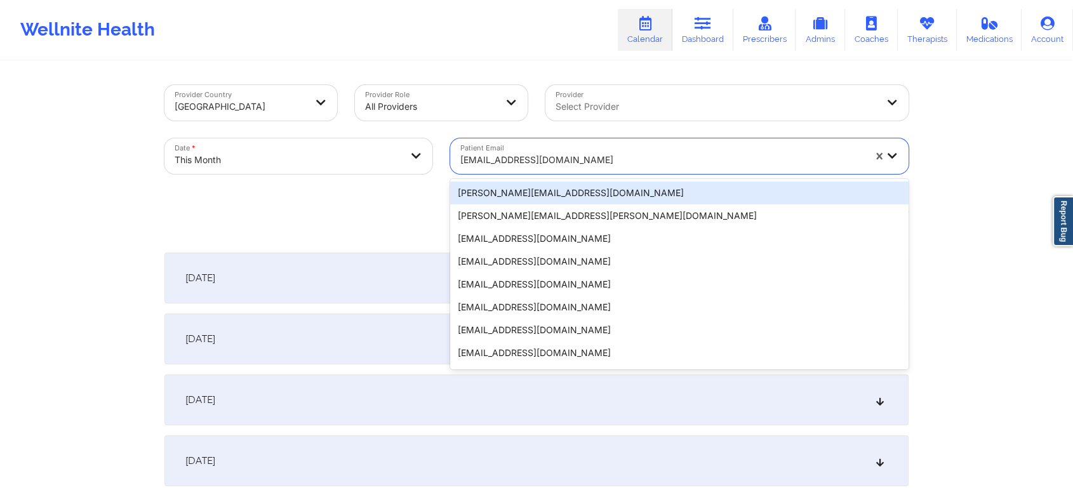
click at [567, 160] on div at bounding box center [662, 159] width 404 height 15
paste input "[EMAIL_ADDRESS][DOMAIN_NAME]"
type input "[EMAIL_ADDRESS][DOMAIN_NAME]"
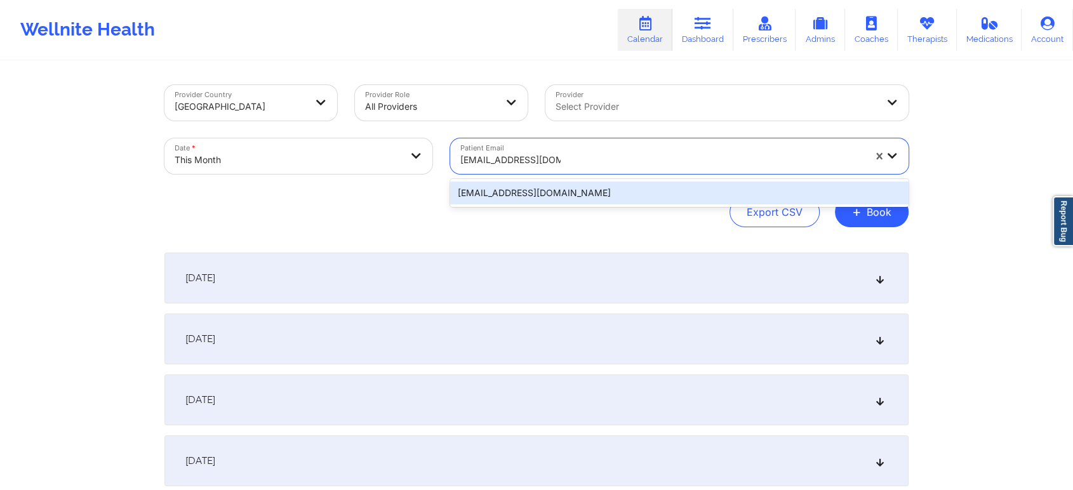
click at [599, 187] on div "[EMAIL_ADDRESS][DOMAIN_NAME]" at bounding box center [679, 193] width 458 height 23
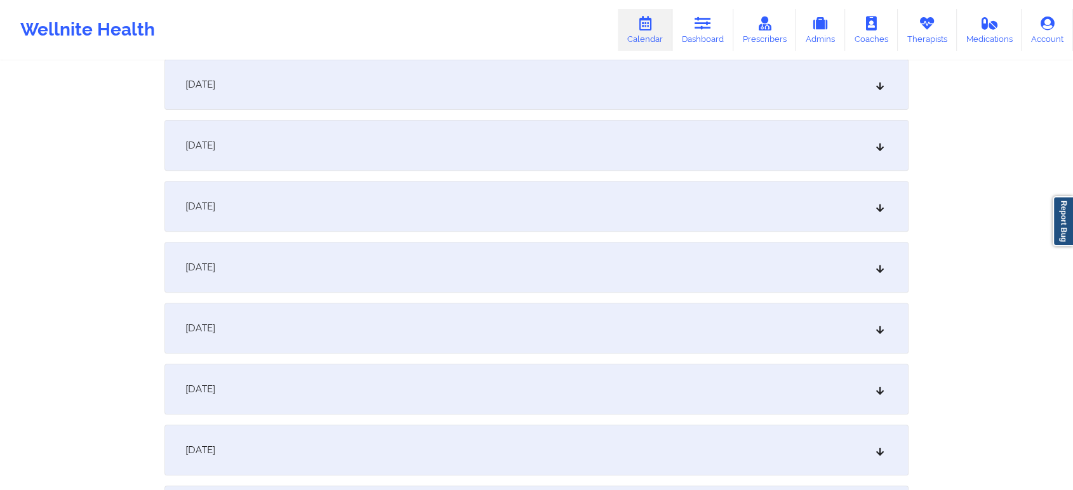
scroll to position [584, 0]
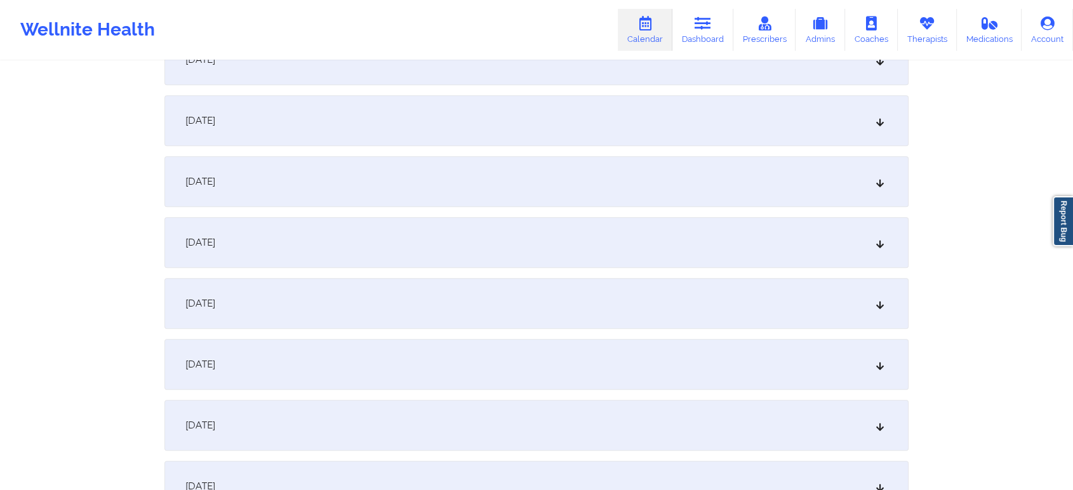
click at [409, 263] on div "[DATE]" at bounding box center [536, 242] width 744 height 51
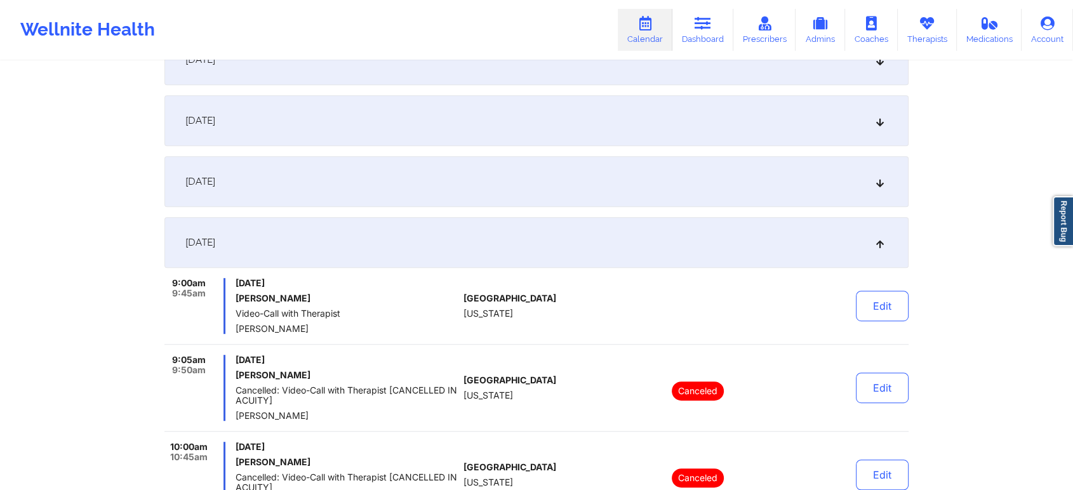
scroll to position [0, 0]
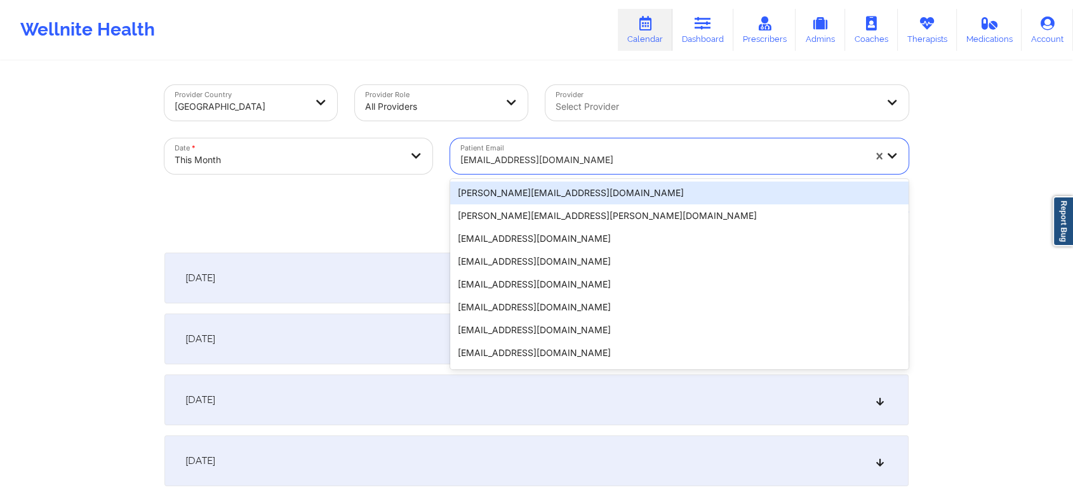
click at [523, 149] on div "[EMAIL_ADDRESS][DOMAIN_NAME]" at bounding box center [662, 160] width 404 height 28
paste input "[EMAIL_ADDRESS][DOMAIN_NAME]"
type input "[EMAIL_ADDRESS][DOMAIN_NAME]"
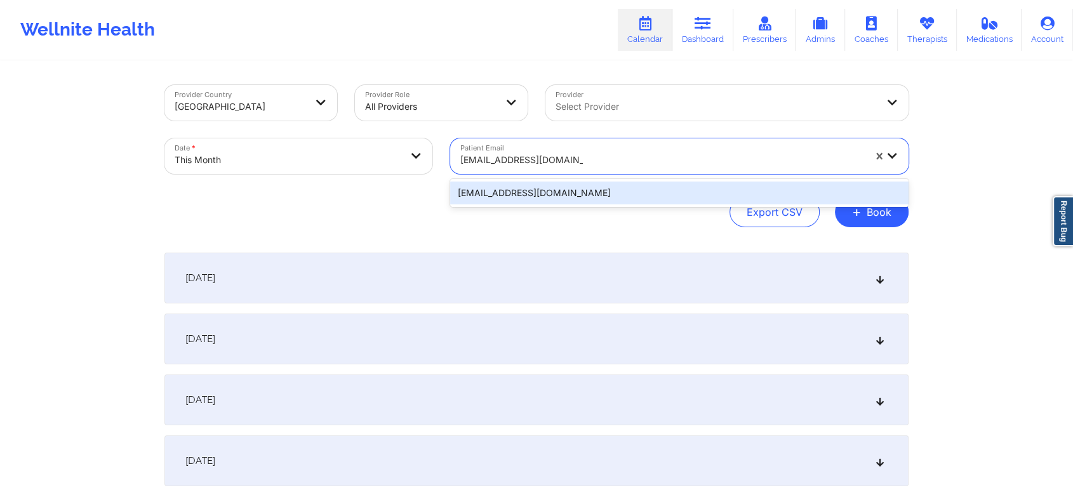
click at [601, 187] on div "[EMAIL_ADDRESS][DOMAIN_NAME]" at bounding box center [679, 193] width 458 height 23
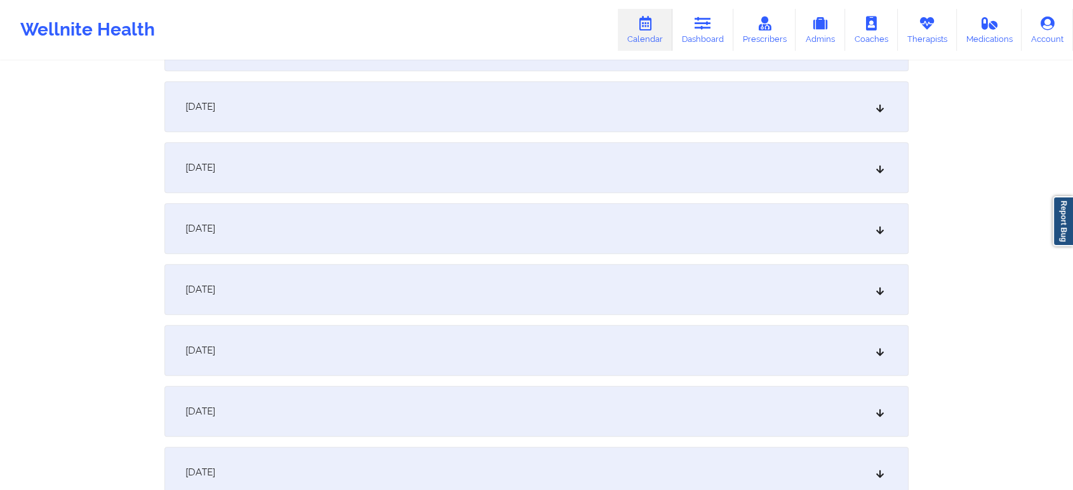
scroll to position [655, 0]
click at [481, 184] on div "[DATE]" at bounding box center [536, 171] width 744 height 51
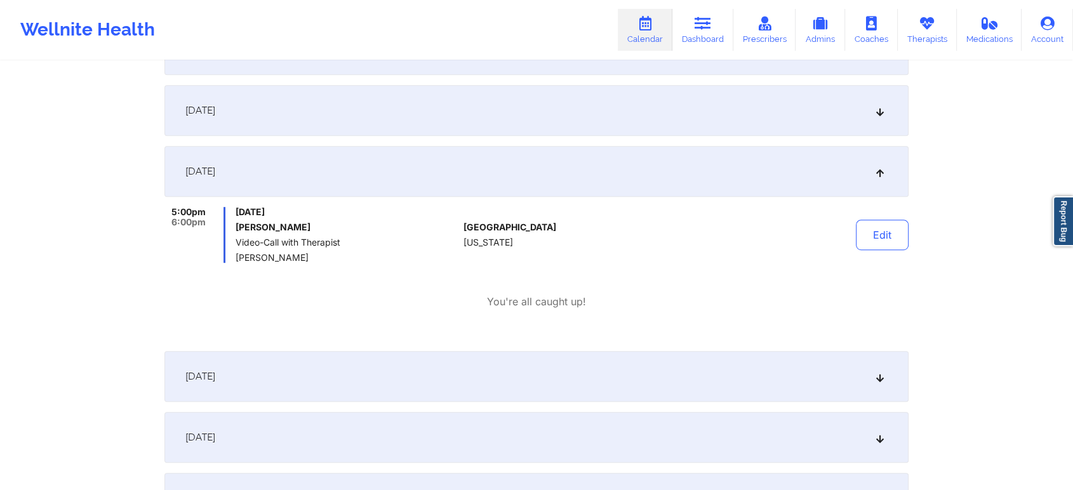
scroll to position [0, 0]
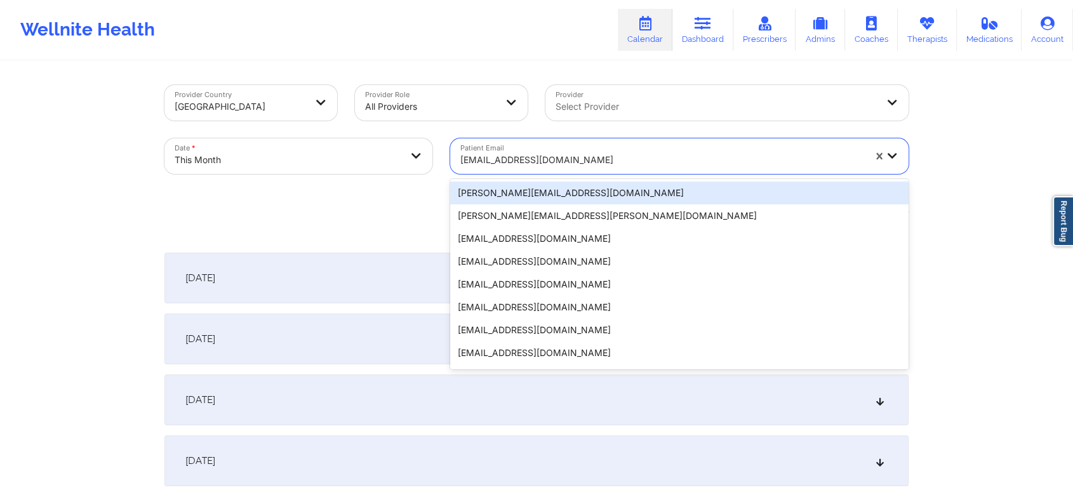
click at [542, 156] on div at bounding box center [662, 159] width 404 height 15
paste input "[EMAIL_ADDRESS][DOMAIN_NAME]"
type input "[EMAIL_ADDRESS][DOMAIN_NAME]"
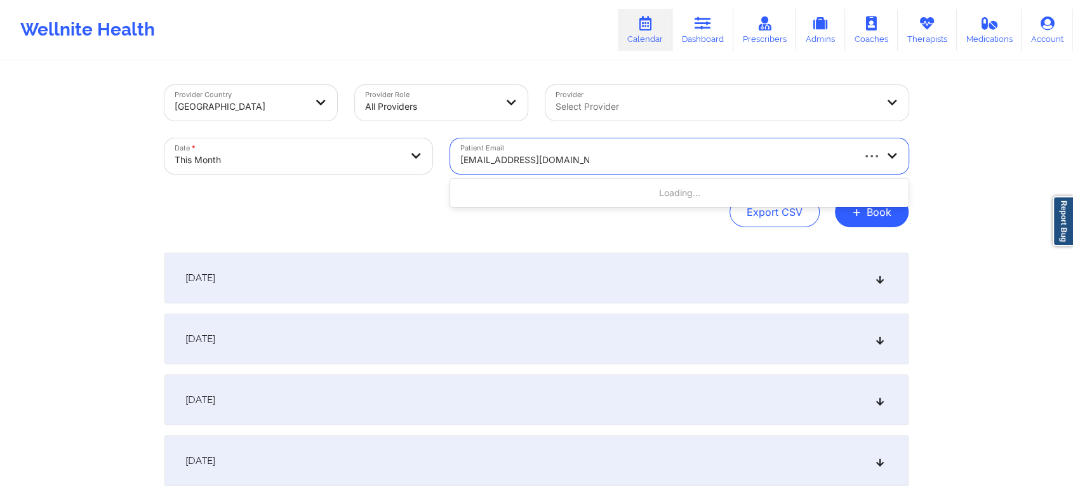
drag, startPoint x: 563, startPoint y: 195, endPoint x: 616, endPoint y: 194, distance: 52.7
click at [616, 194] on div "Loading..." at bounding box center [679, 193] width 458 height 23
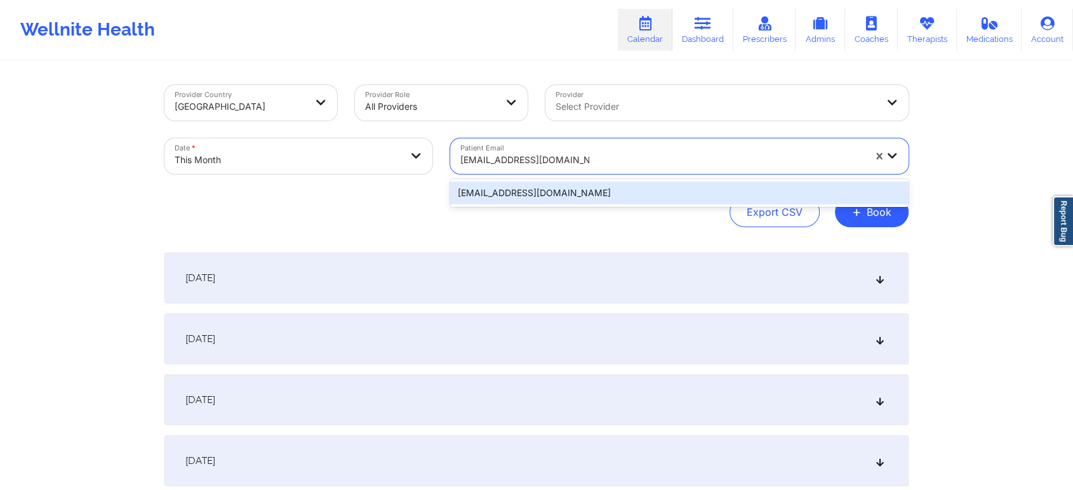
click at [640, 185] on div "[EMAIL_ADDRESS][DOMAIN_NAME]" at bounding box center [679, 193] width 458 height 23
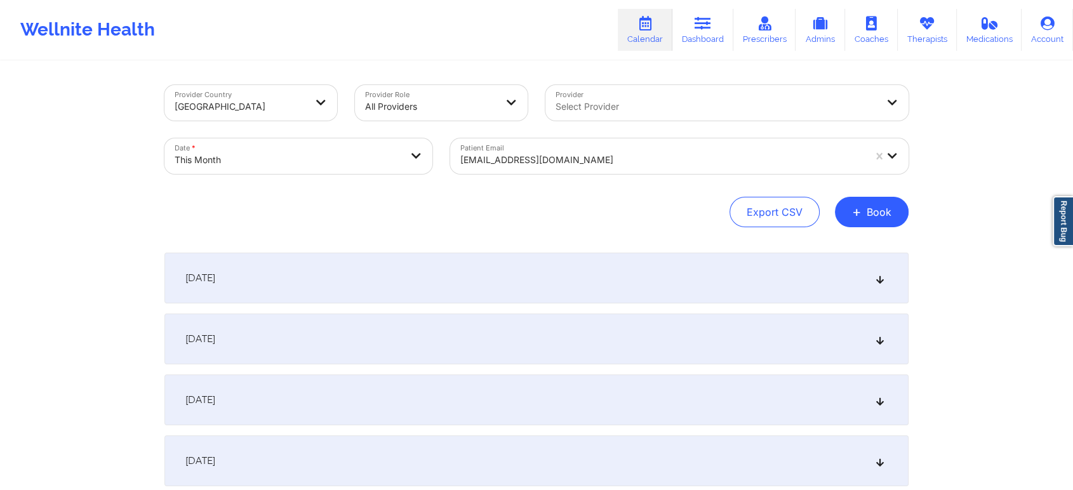
click at [640, 185] on div "Provider Country [GEOGRAPHIC_DATA] Provider Role All Providers Provider Select …" at bounding box center [536, 156] width 744 height 142
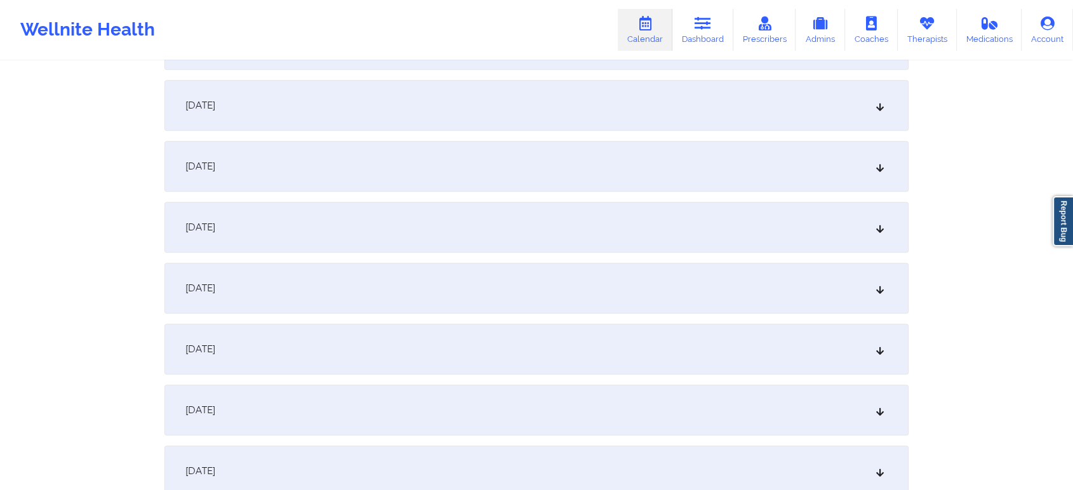
scroll to position [751, 0]
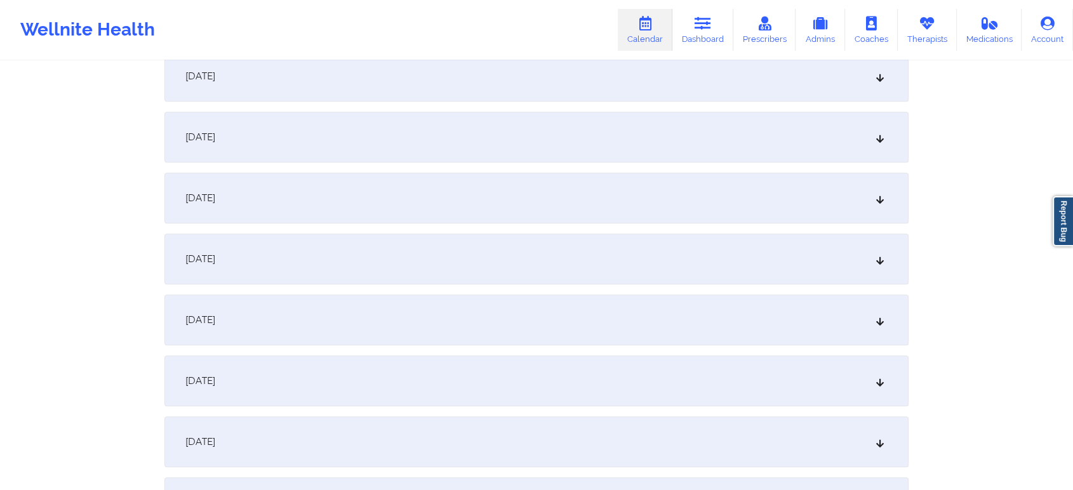
click at [460, 67] on div "[DATE]" at bounding box center [536, 76] width 744 height 51
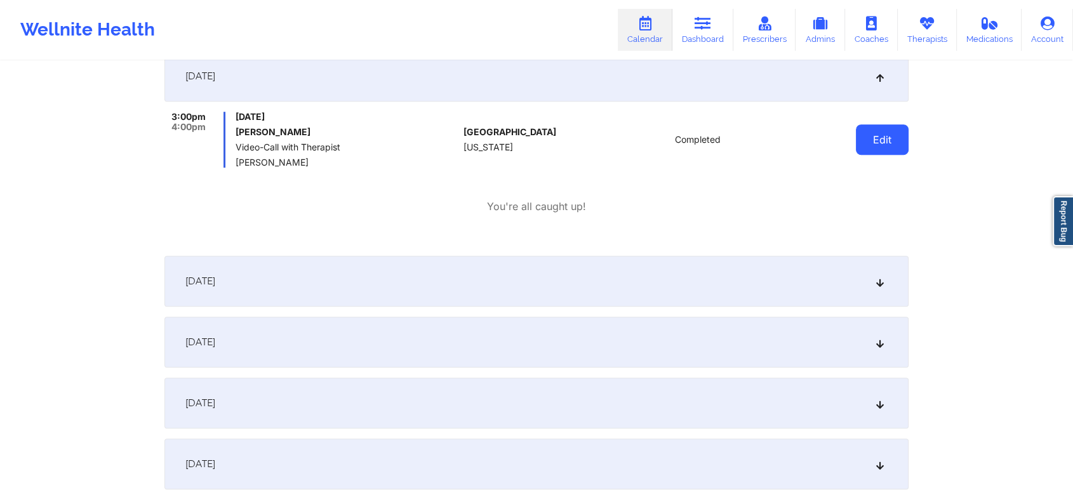
drag, startPoint x: 855, startPoint y: 132, endPoint x: 877, endPoint y: 138, distance: 23.1
click at [877, 138] on div "Edit" at bounding box center [849, 140] width 117 height 56
click at [877, 138] on button "Edit" at bounding box center [882, 139] width 53 height 30
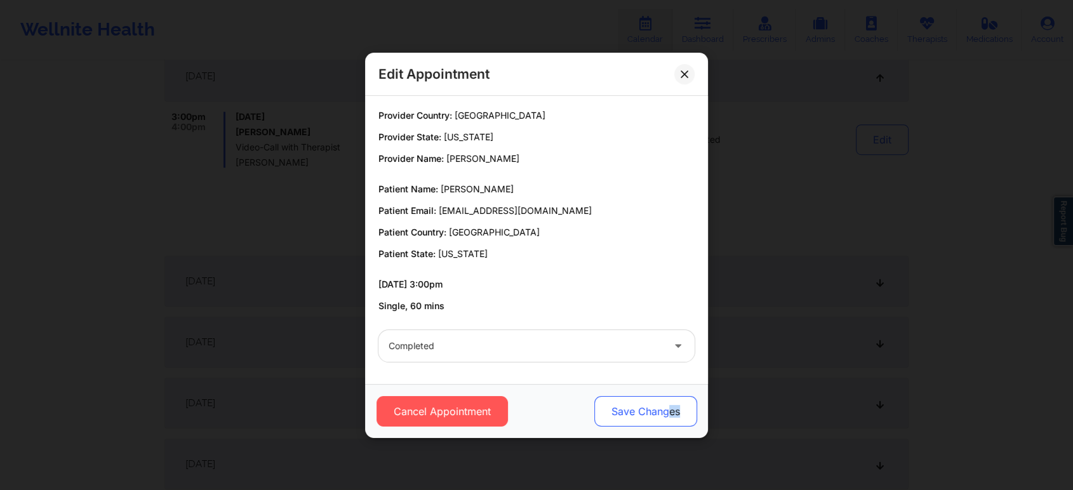
drag, startPoint x: 679, startPoint y: 390, endPoint x: 669, endPoint y: 403, distance: 16.3
click at [669, 403] on div "Cancel Appointment Save Changes" at bounding box center [536, 411] width 343 height 54
click at [669, 403] on button "Save Changes" at bounding box center [645, 411] width 103 height 30
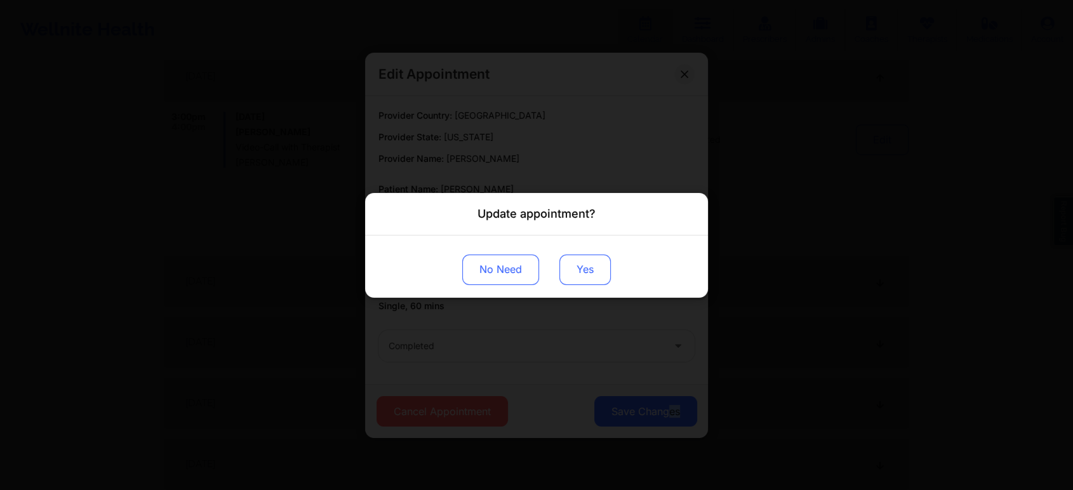
click at [574, 274] on button "Yes" at bounding box center [584, 269] width 51 height 30
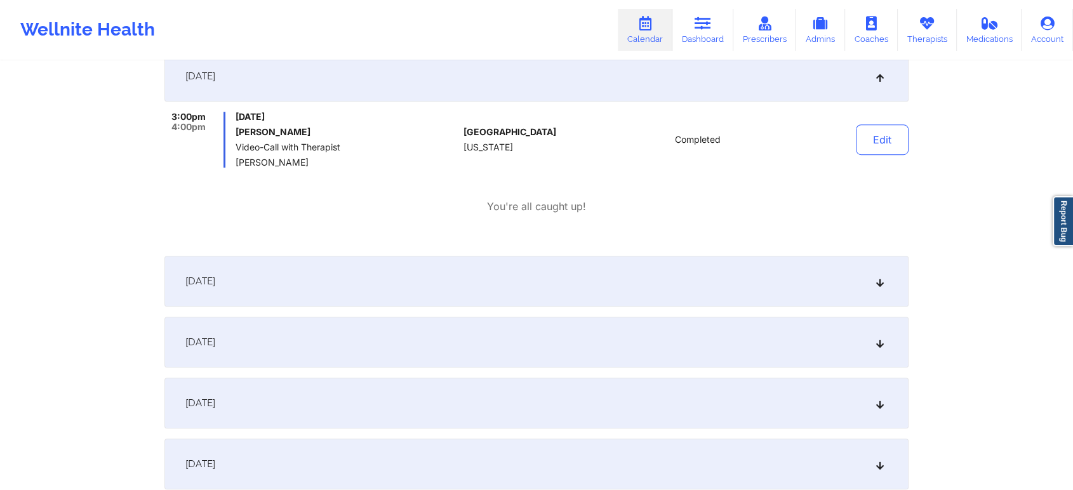
scroll to position [0, 0]
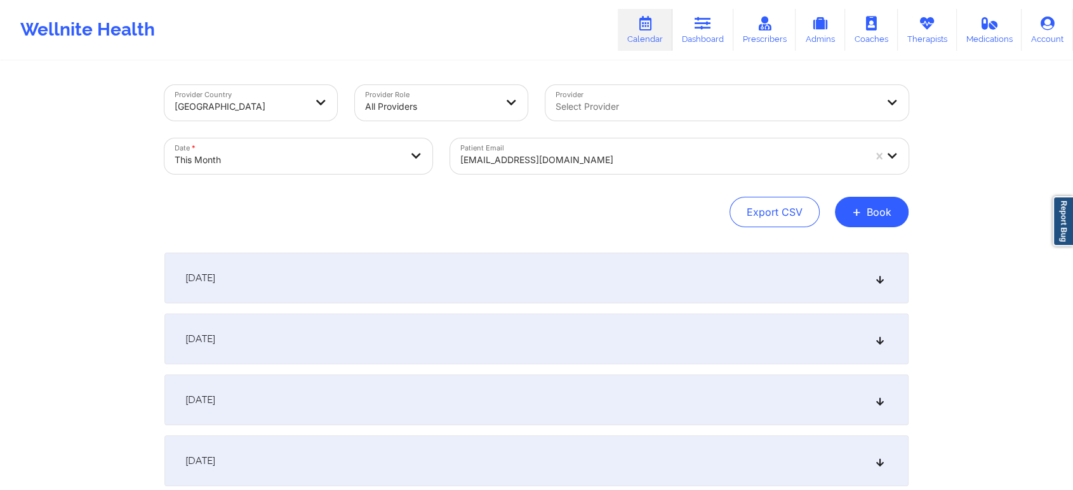
click at [549, 156] on div at bounding box center [662, 159] width 404 height 15
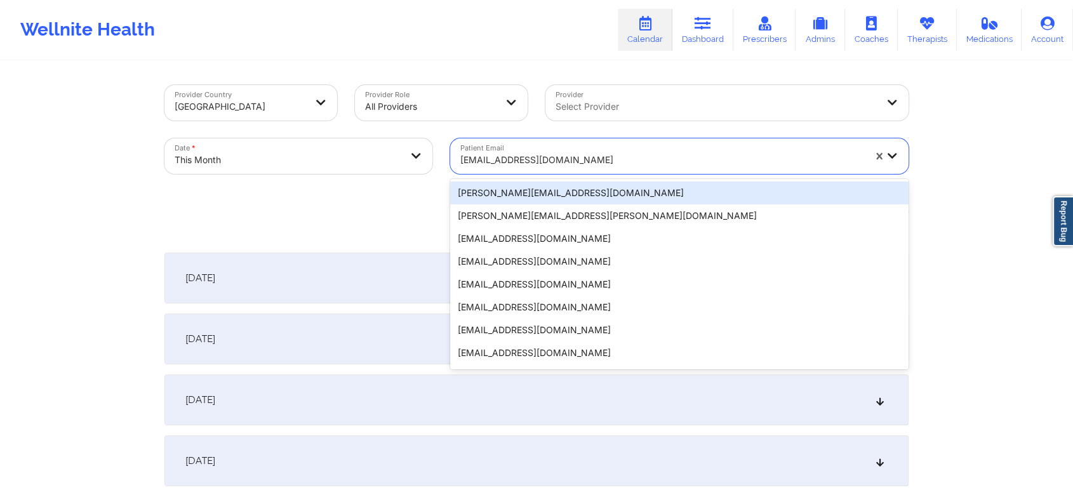
paste input "[PERSON_NAME][EMAIL_ADDRESS][DOMAIN_NAME]"
type input "[PERSON_NAME][EMAIL_ADDRESS][DOMAIN_NAME]"
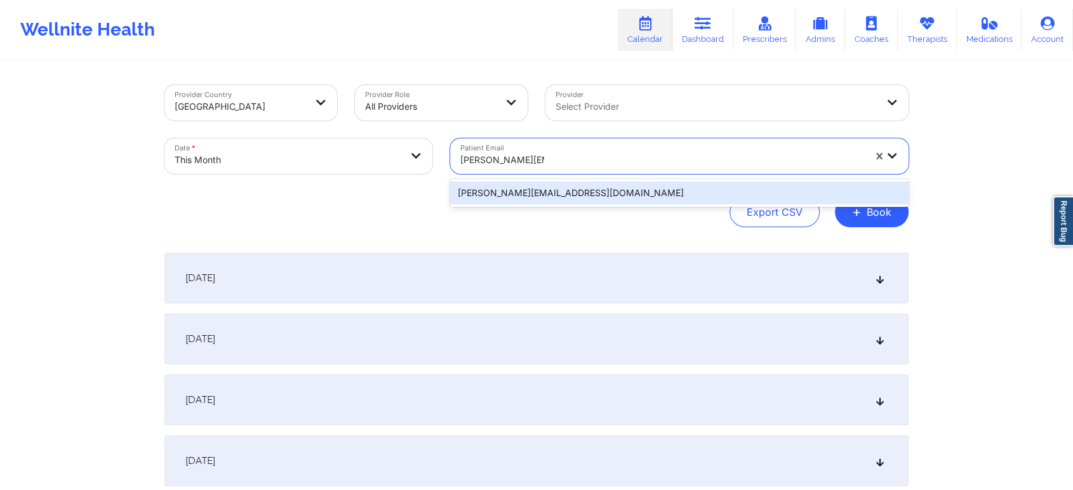
click at [623, 193] on div "[PERSON_NAME][EMAIL_ADDRESS][DOMAIN_NAME]" at bounding box center [679, 193] width 458 height 23
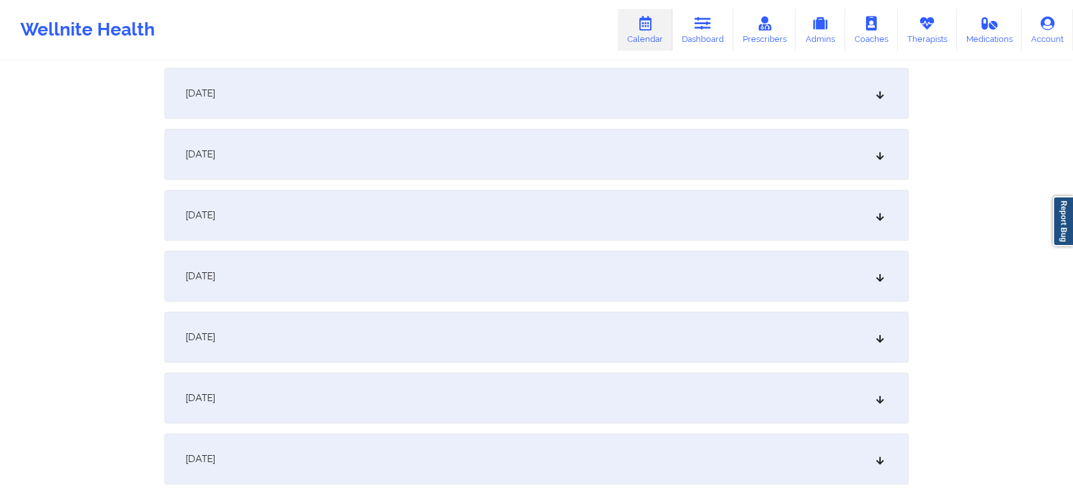
scroll to position [715, 0]
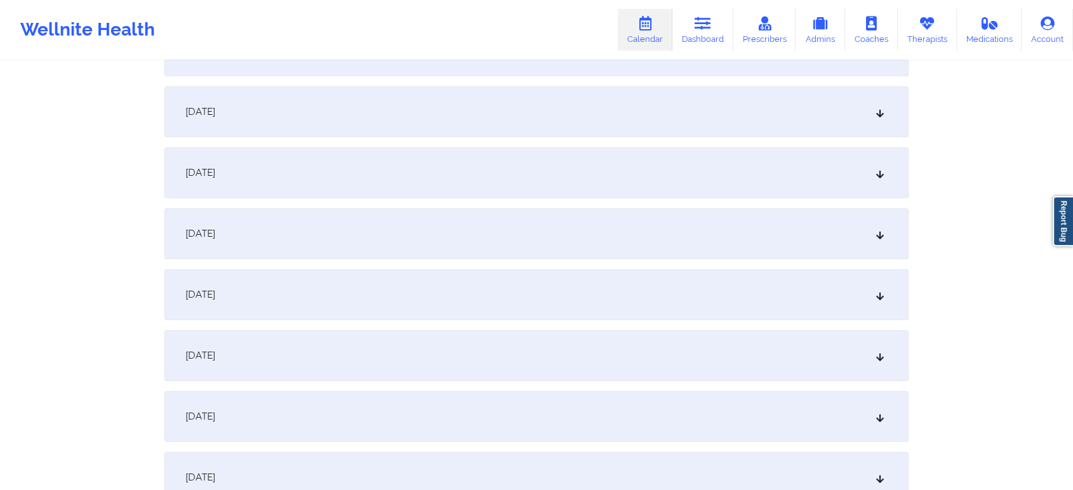
click at [407, 86] on div "[DATE]" at bounding box center [536, 111] width 744 height 51
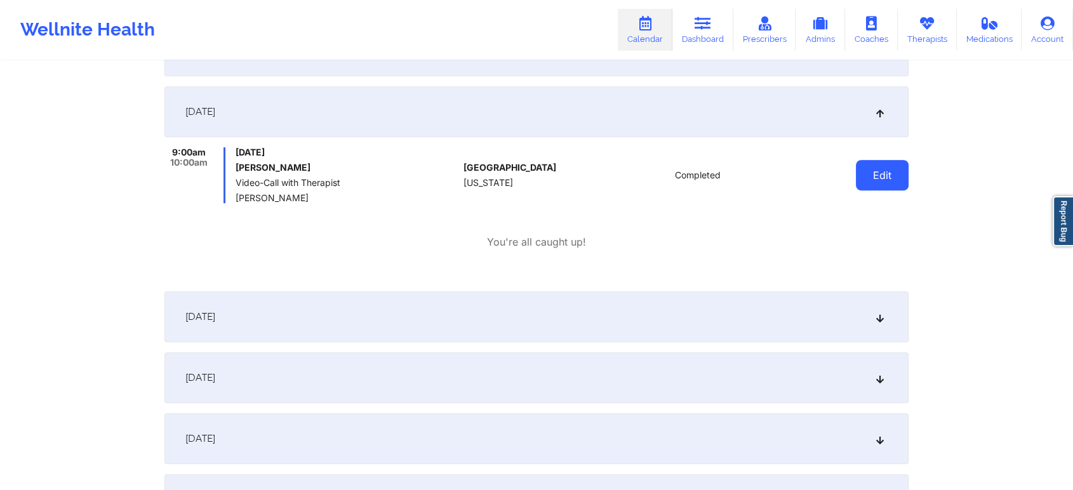
drag, startPoint x: 860, startPoint y: 191, endPoint x: 869, endPoint y: 180, distance: 14.0
click at [869, 180] on div "Edit" at bounding box center [849, 175] width 117 height 56
click at [869, 180] on button "Edit" at bounding box center [882, 175] width 53 height 30
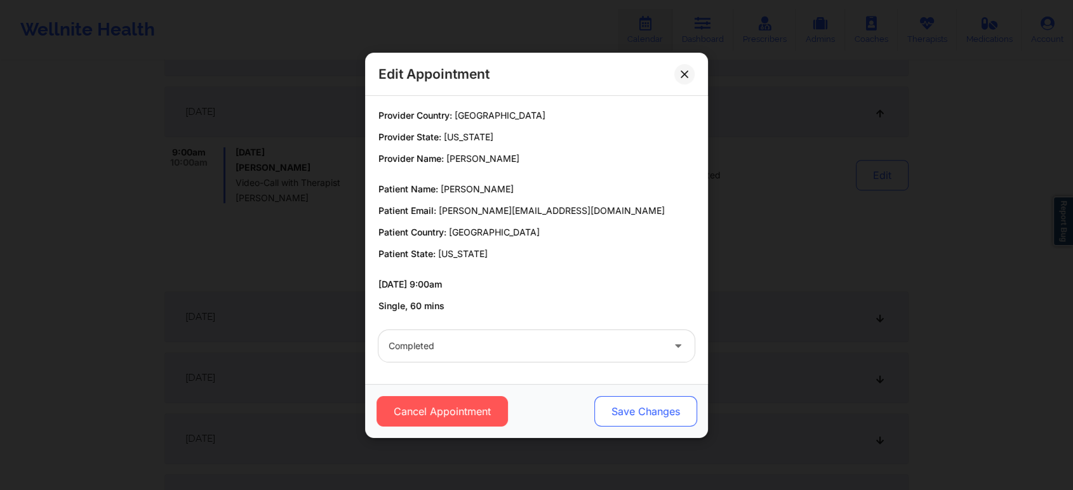
click at [621, 400] on button "Save Changes" at bounding box center [645, 411] width 103 height 30
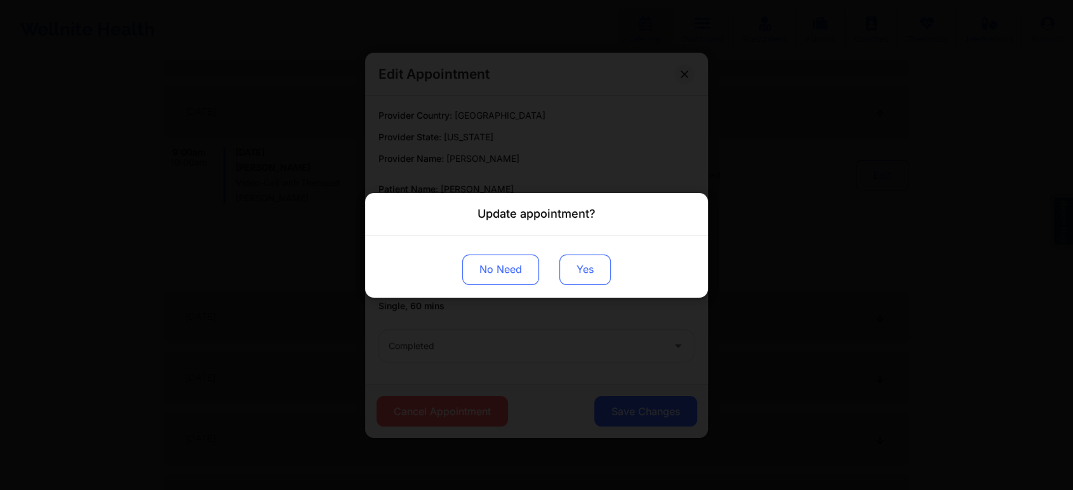
click at [588, 270] on button "Yes" at bounding box center [584, 269] width 51 height 30
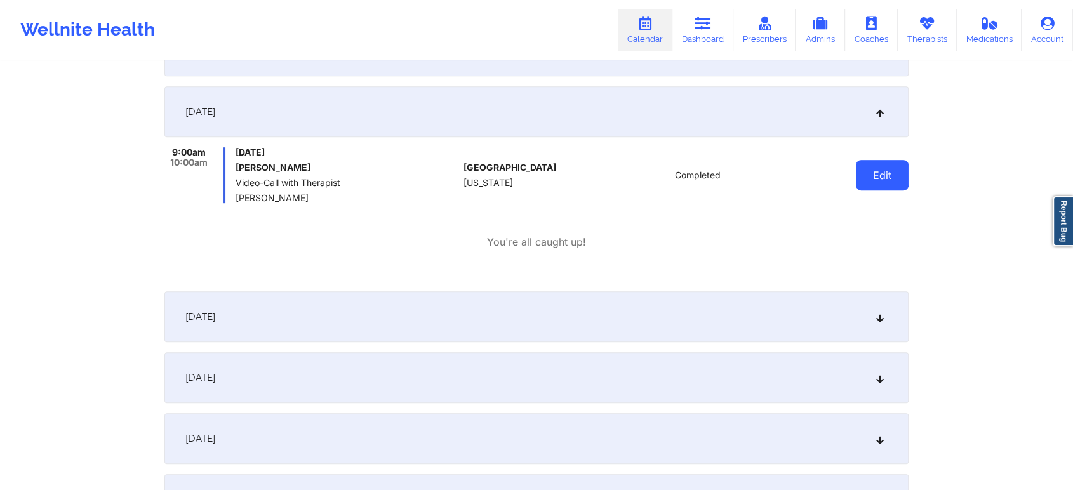
click at [860, 179] on button "Edit" at bounding box center [882, 175] width 53 height 30
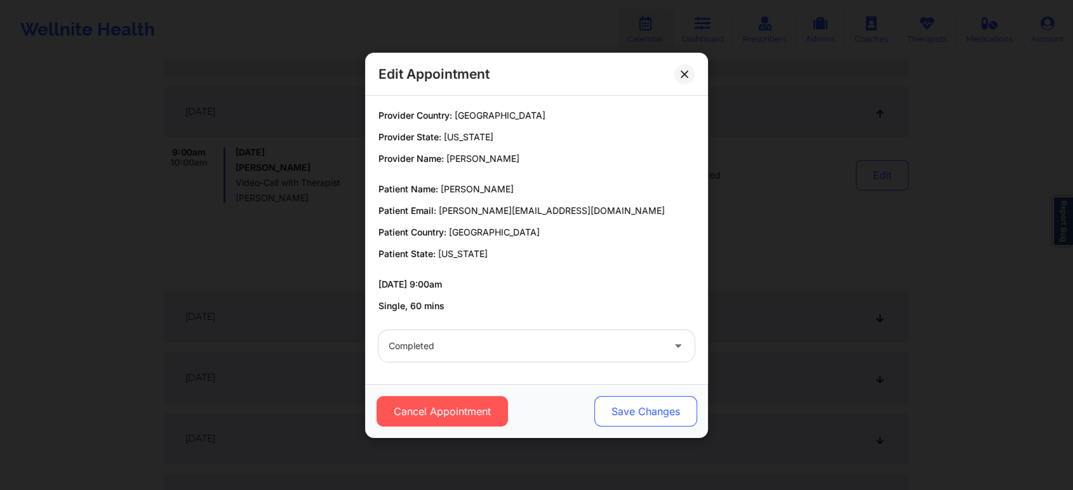
click at [644, 411] on button "Save Changes" at bounding box center [645, 411] width 103 height 30
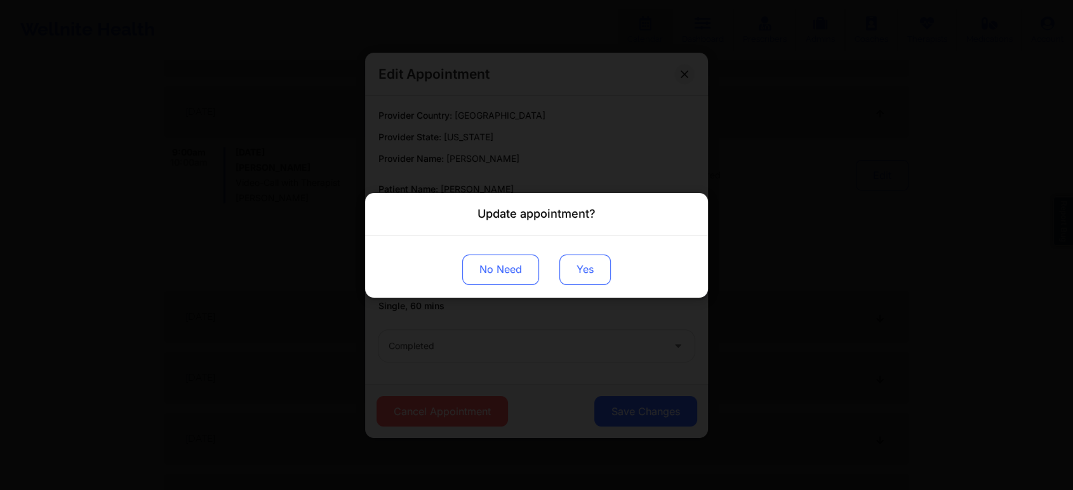
click at [583, 273] on button "Yes" at bounding box center [584, 269] width 51 height 30
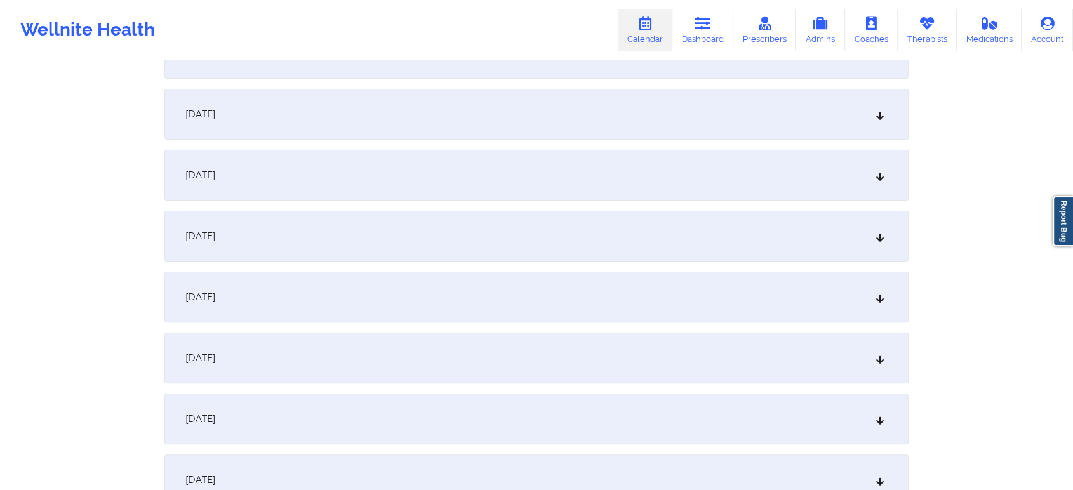
scroll to position [0, 0]
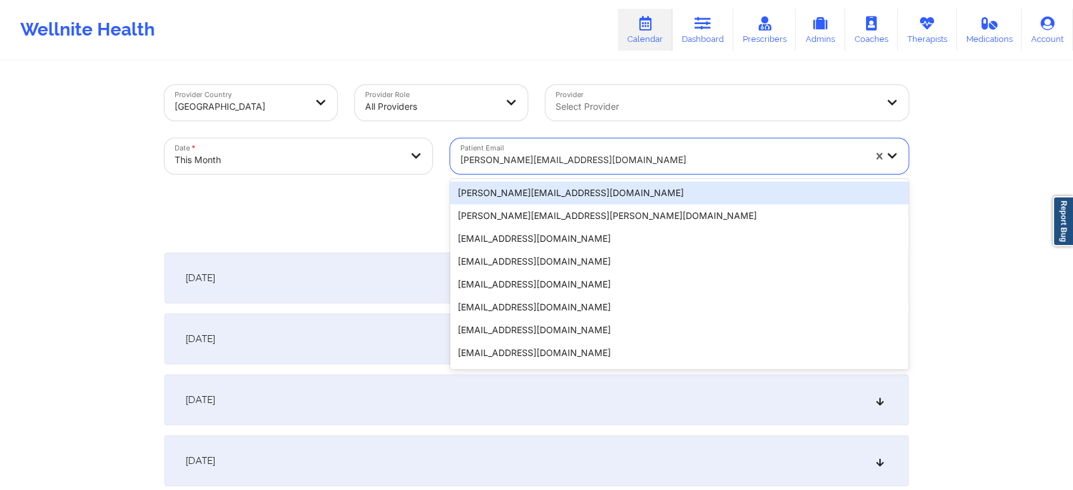
click at [488, 156] on div at bounding box center [662, 159] width 404 height 15
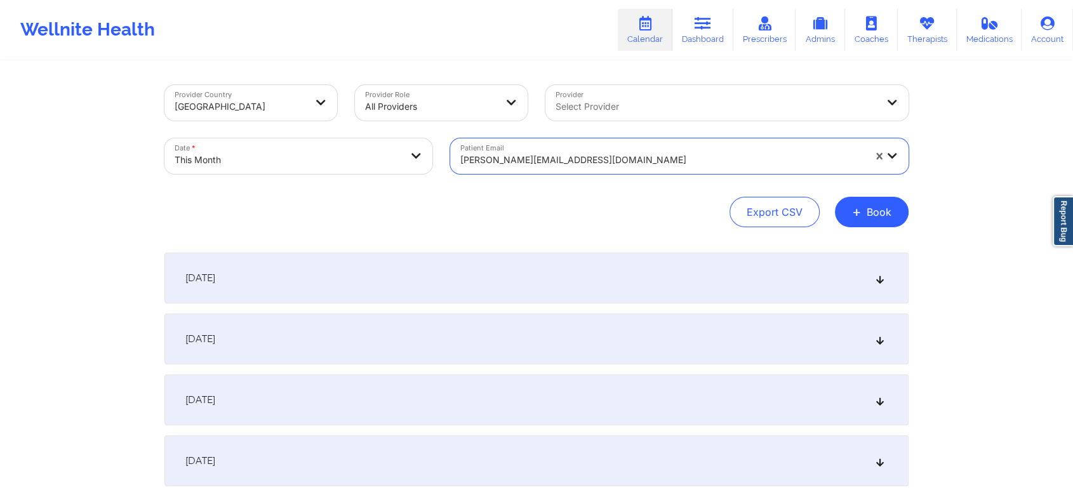
paste input "[PERSON_NAME][EMAIL_ADDRESS][PERSON_NAME][PERSON_NAME][DOMAIN_NAME]"
type input "[PERSON_NAME][EMAIL_ADDRESS][PERSON_NAME][PERSON_NAME][DOMAIN_NAME]"
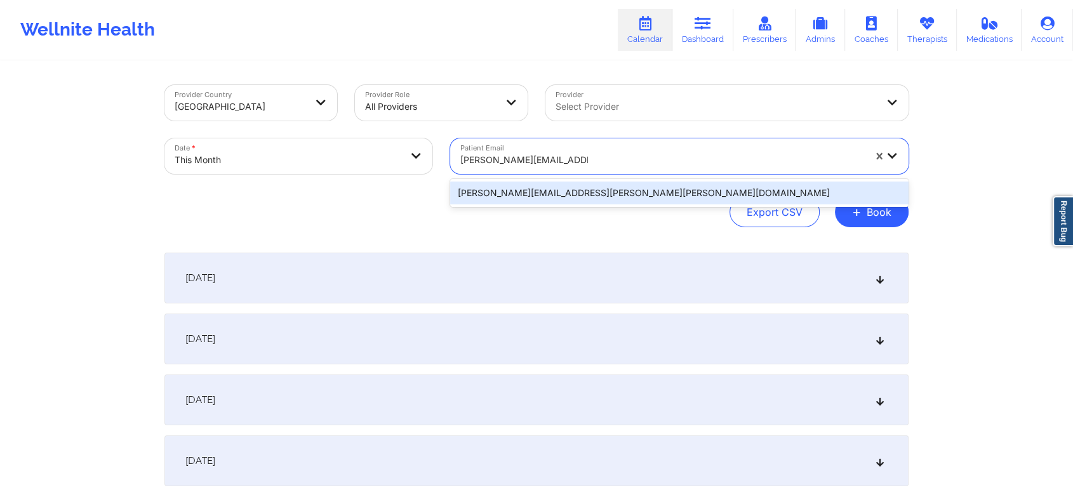
click at [549, 196] on div "[PERSON_NAME][EMAIL_ADDRESS][PERSON_NAME][PERSON_NAME][DOMAIN_NAME]" at bounding box center [679, 193] width 458 height 23
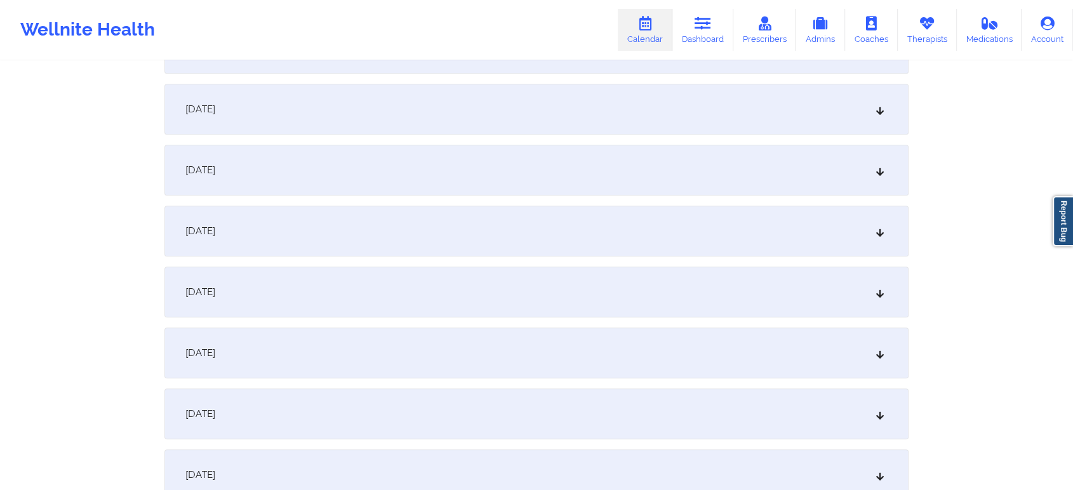
scroll to position [484, 0]
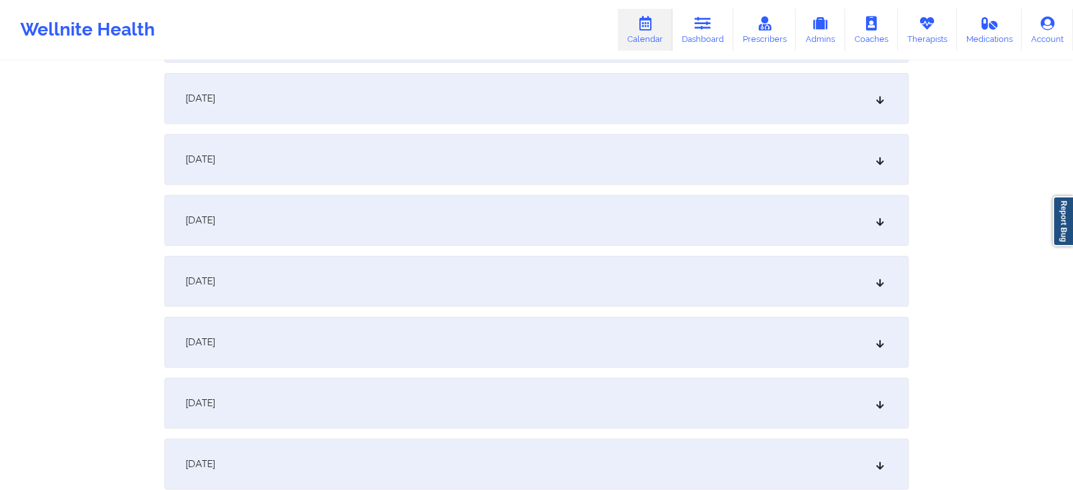
click at [631, 344] on div "[DATE]" at bounding box center [536, 342] width 744 height 51
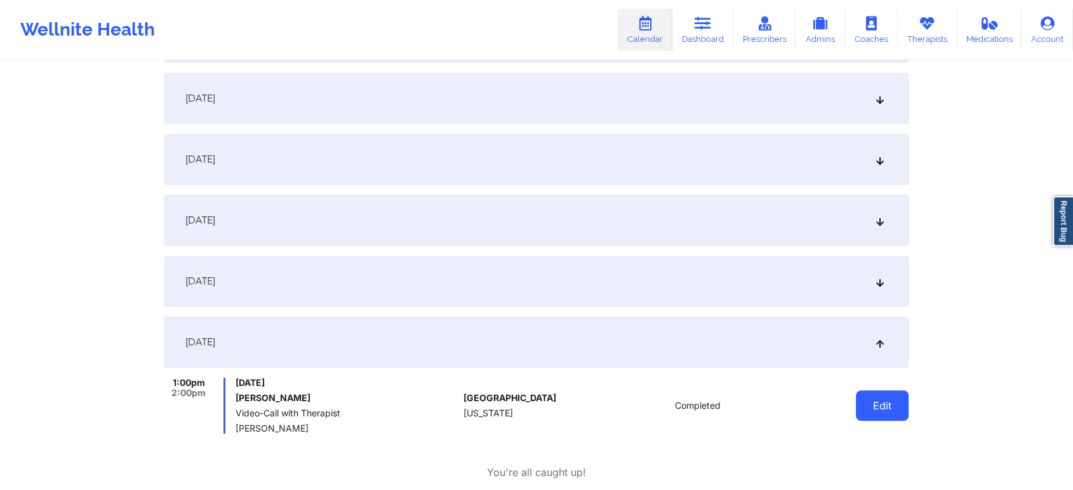
click at [877, 415] on button "Edit" at bounding box center [882, 406] width 53 height 30
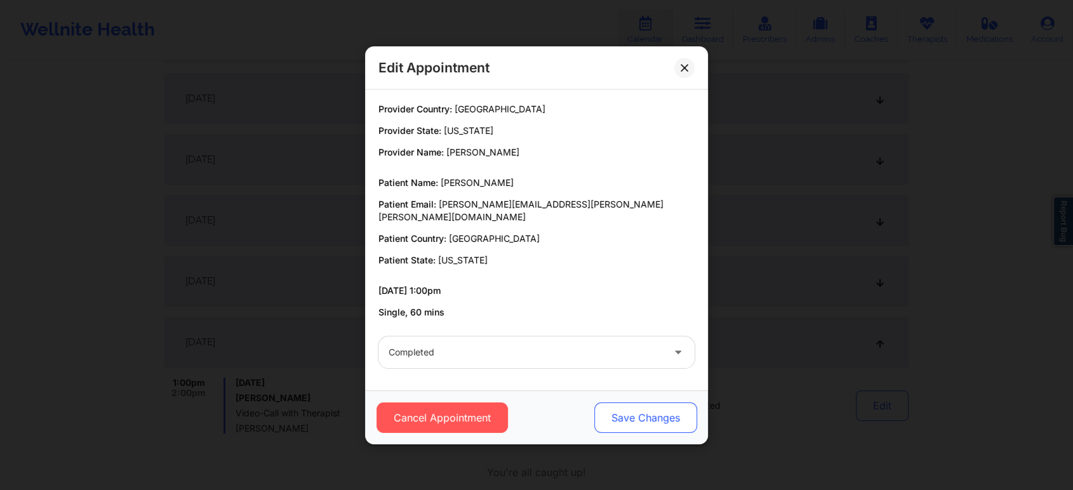
click at [629, 415] on button "Save Changes" at bounding box center [645, 418] width 103 height 30
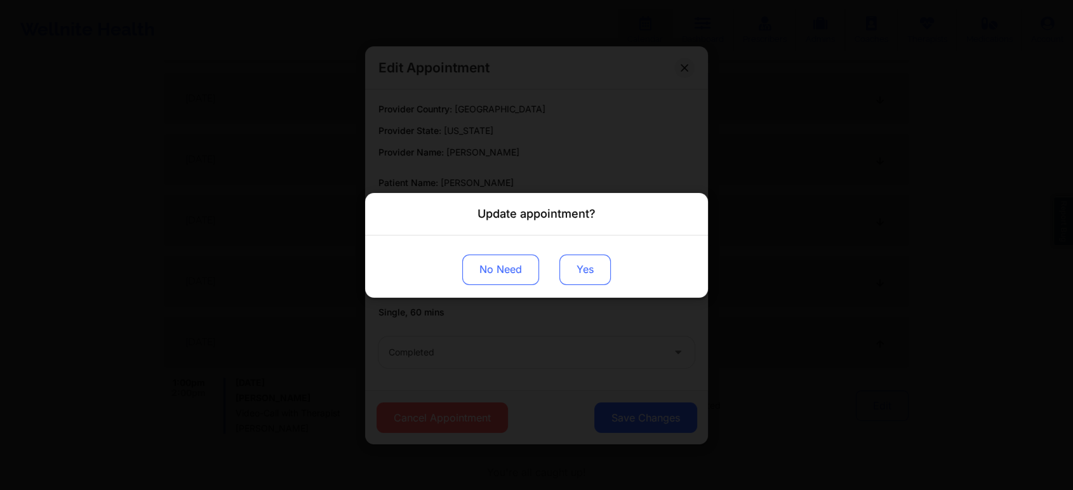
click at [591, 270] on button "Yes" at bounding box center [584, 269] width 51 height 30
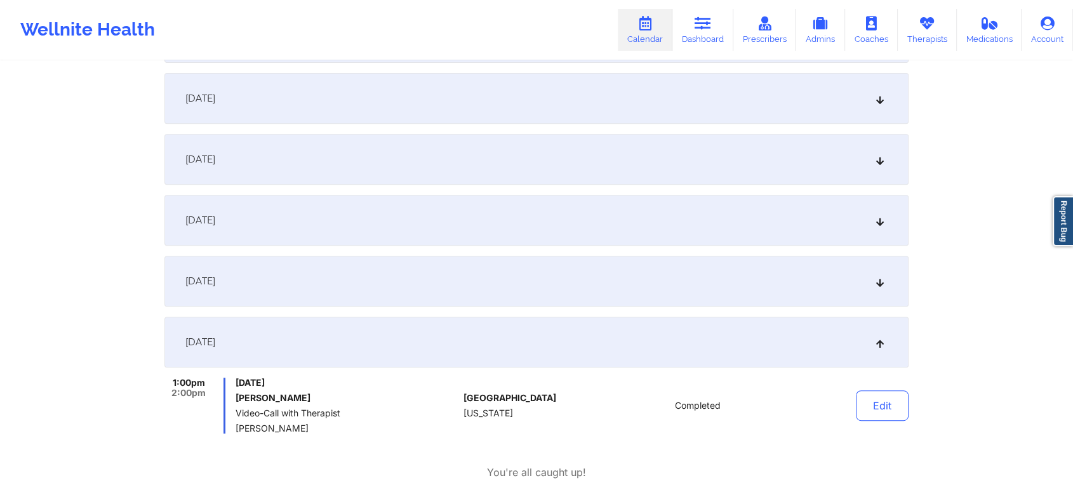
scroll to position [0, 0]
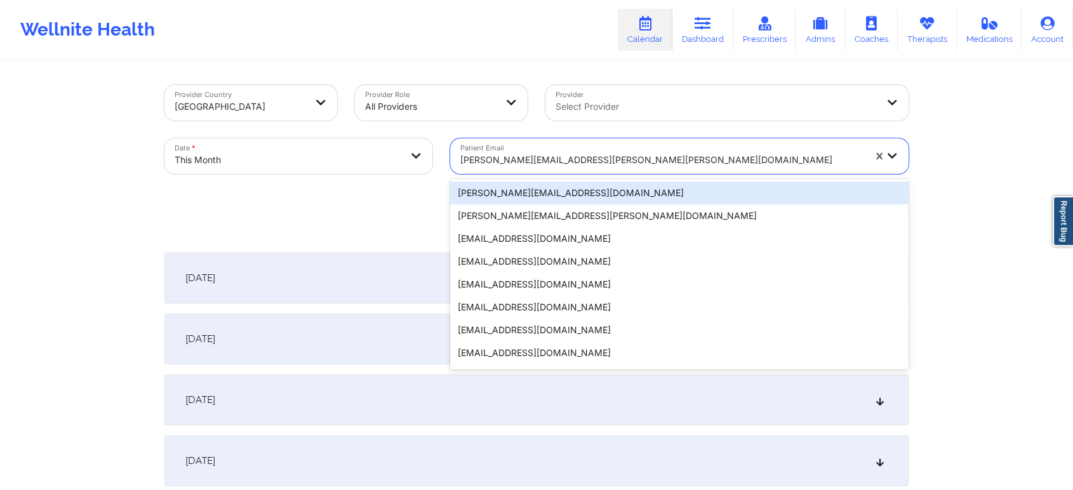
click at [536, 156] on div at bounding box center [662, 159] width 404 height 15
paste input "[EMAIL_ADDRESS][DOMAIN_NAME]"
type input "[EMAIL_ADDRESS][DOMAIN_NAME]"
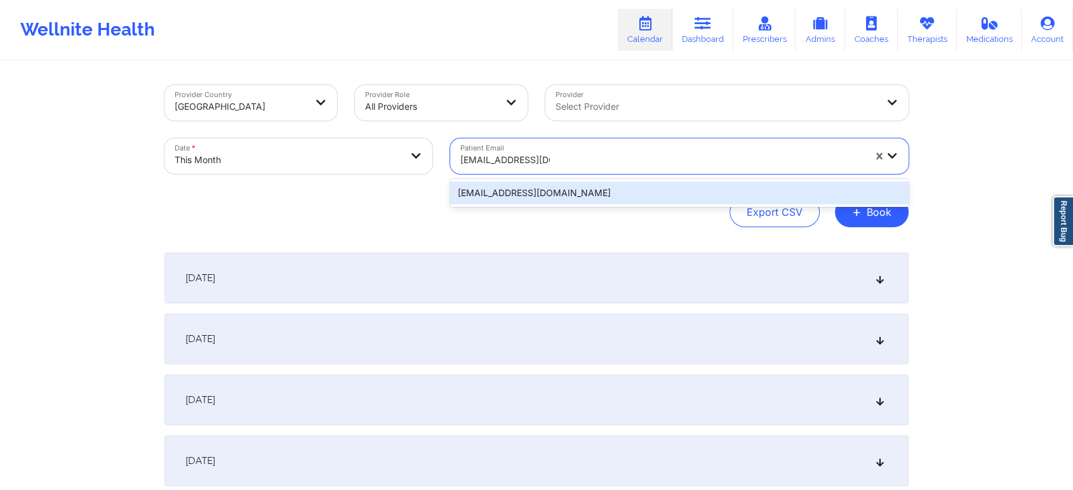
click at [551, 199] on div "[EMAIL_ADDRESS][DOMAIN_NAME]" at bounding box center [679, 193] width 458 height 23
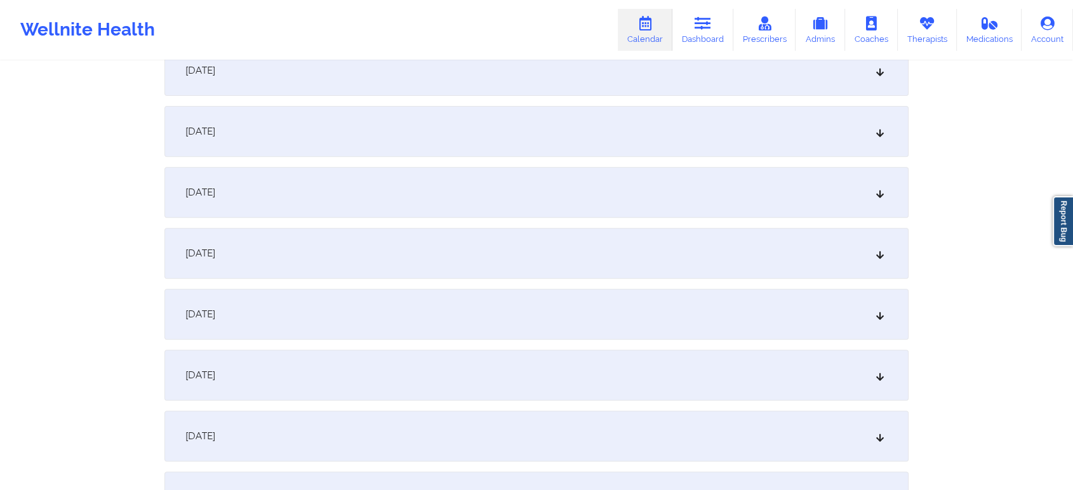
scroll to position [441, 0]
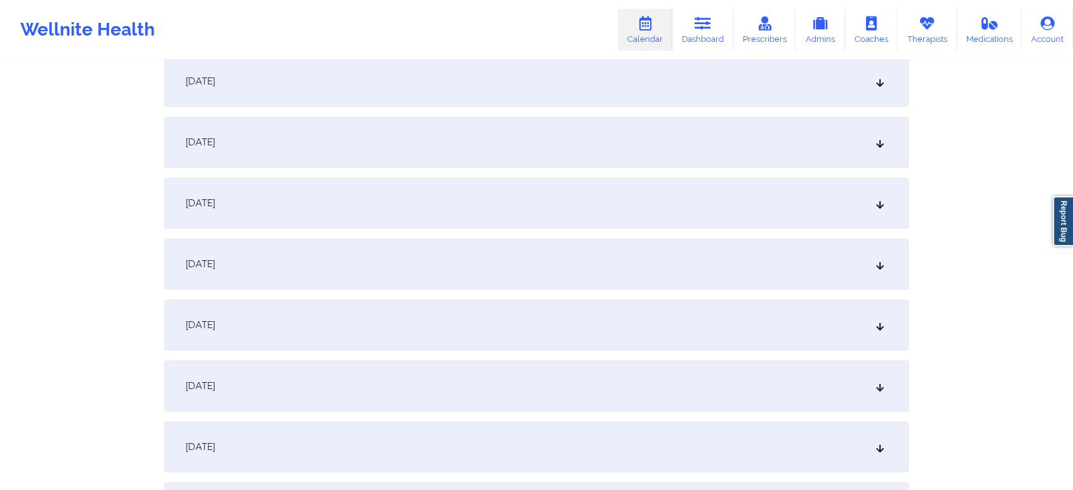
click at [695, 388] on div "[DATE]" at bounding box center [536, 386] width 744 height 51
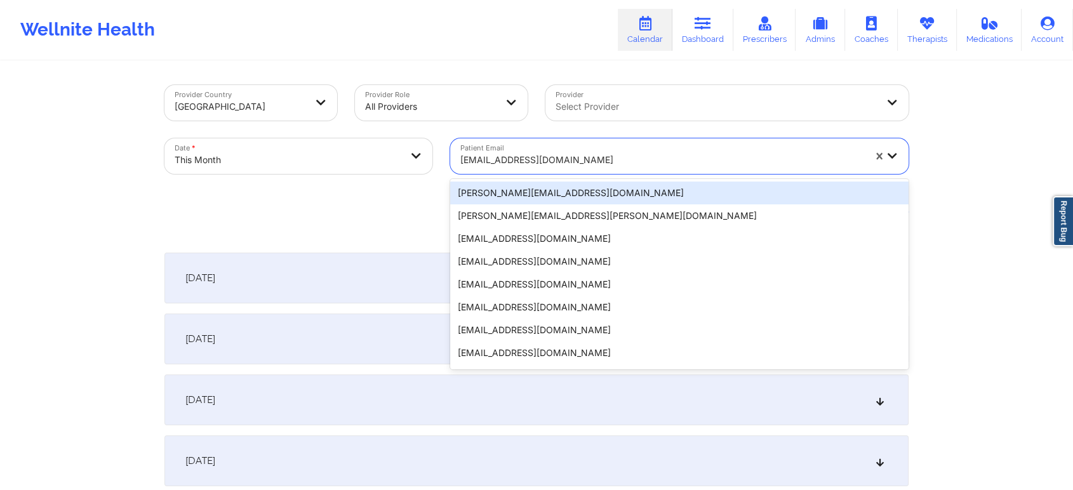
click at [490, 171] on div "[EMAIL_ADDRESS][DOMAIN_NAME]" at bounding box center [662, 160] width 404 height 28
paste input "[EMAIL_ADDRESS][DOMAIN_NAME]"
type input "[EMAIL_ADDRESS][DOMAIN_NAME]"
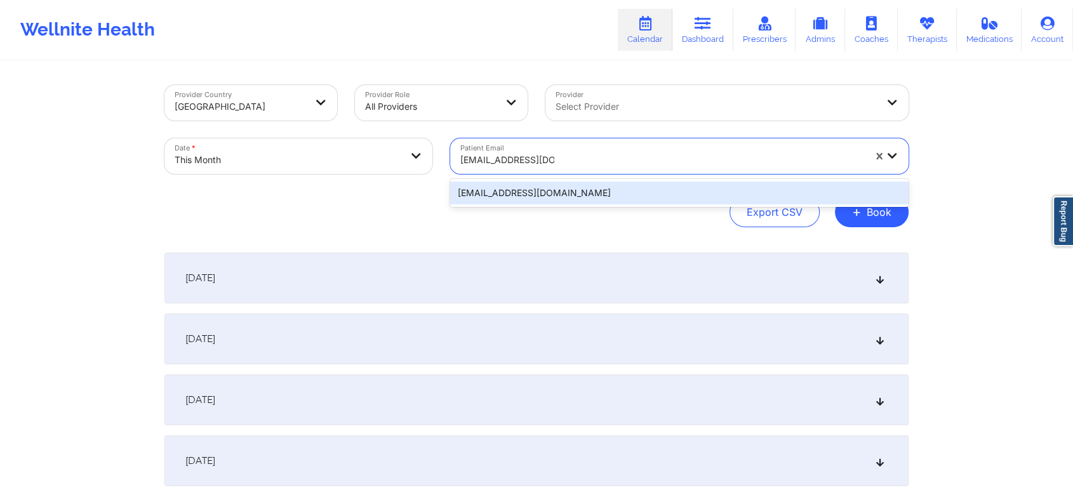
click at [569, 194] on div "[EMAIL_ADDRESS][DOMAIN_NAME]" at bounding box center [679, 193] width 458 height 23
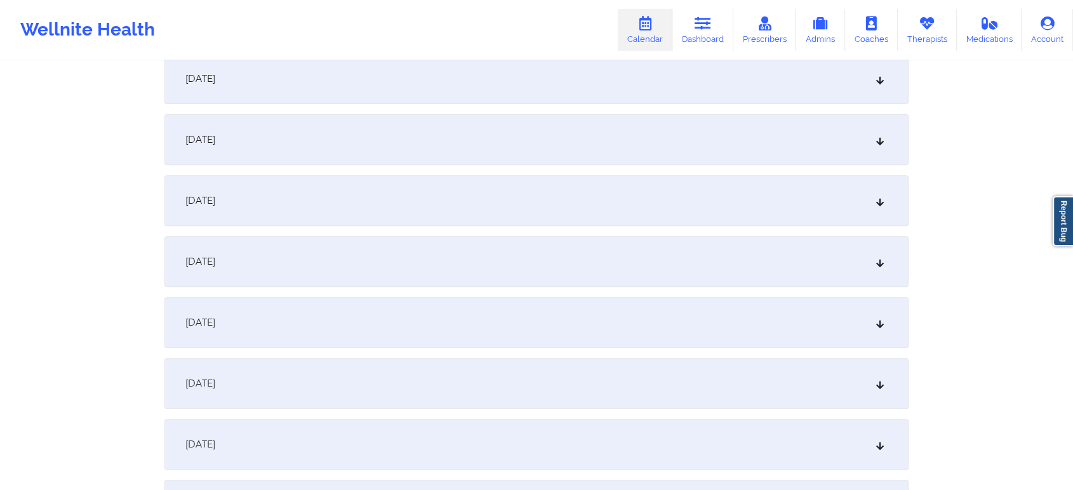
scroll to position [490, 0]
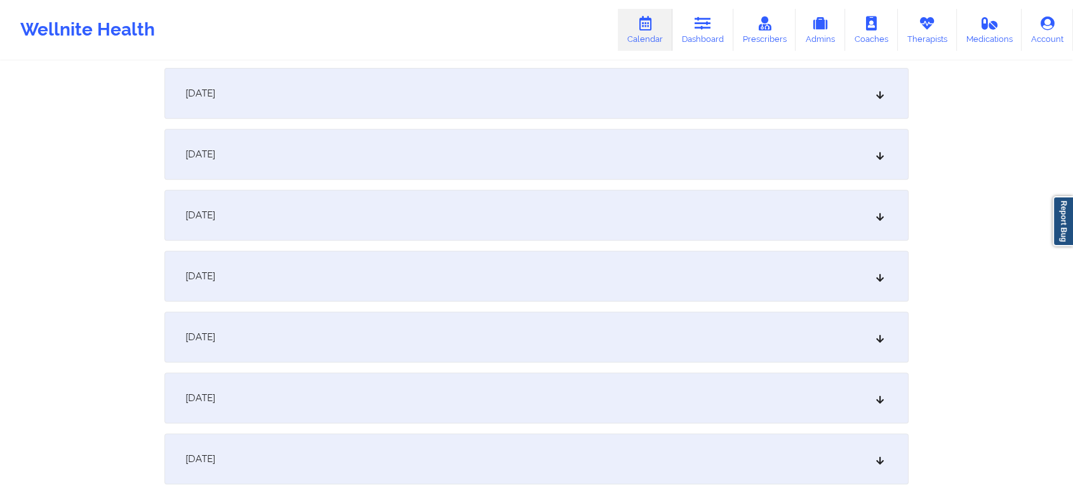
click at [547, 335] on div "[DATE]" at bounding box center [536, 337] width 744 height 51
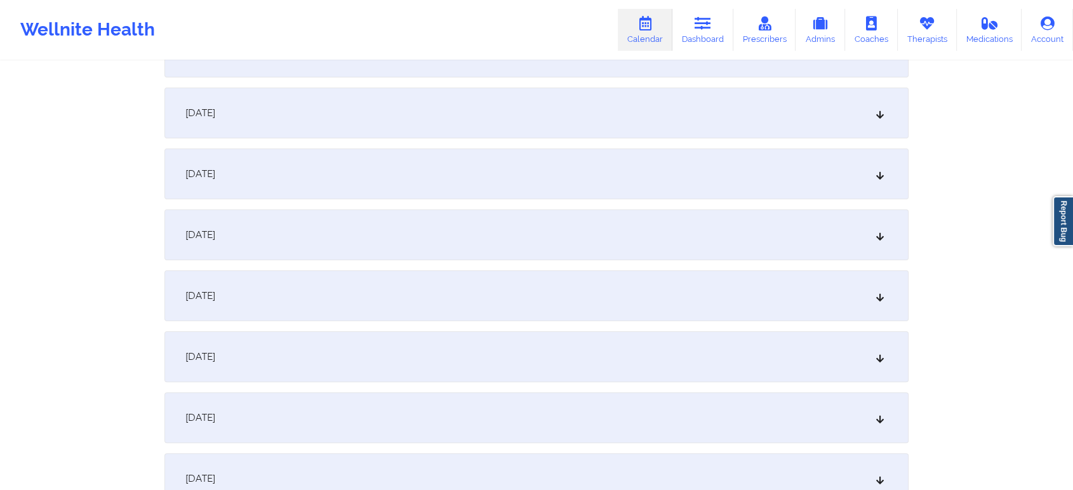
scroll to position [0, 0]
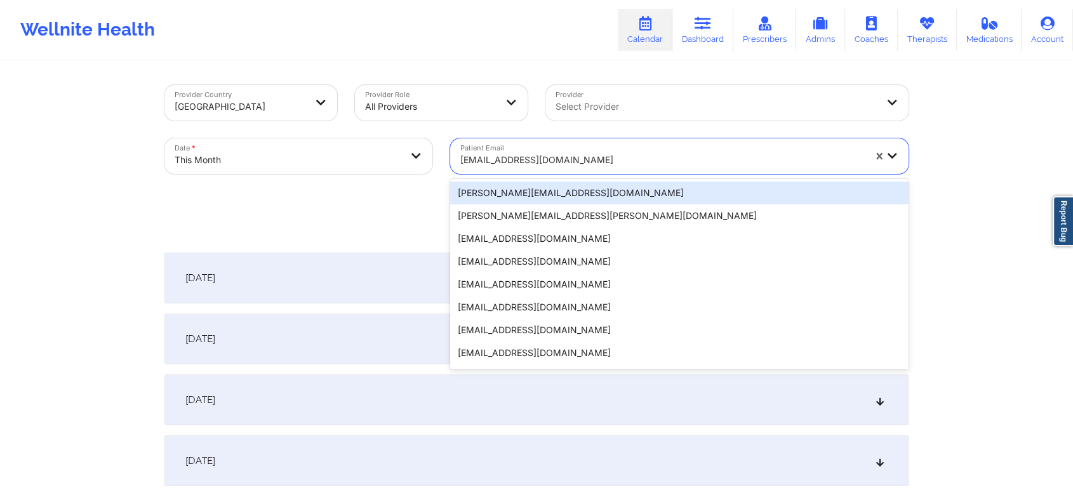
click at [509, 162] on div at bounding box center [662, 159] width 404 height 15
paste input "[PERSON_NAME][EMAIL_ADDRESS][DOMAIN_NAME]"
type input "[PERSON_NAME][EMAIL_ADDRESS][DOMAIN_NAME]"
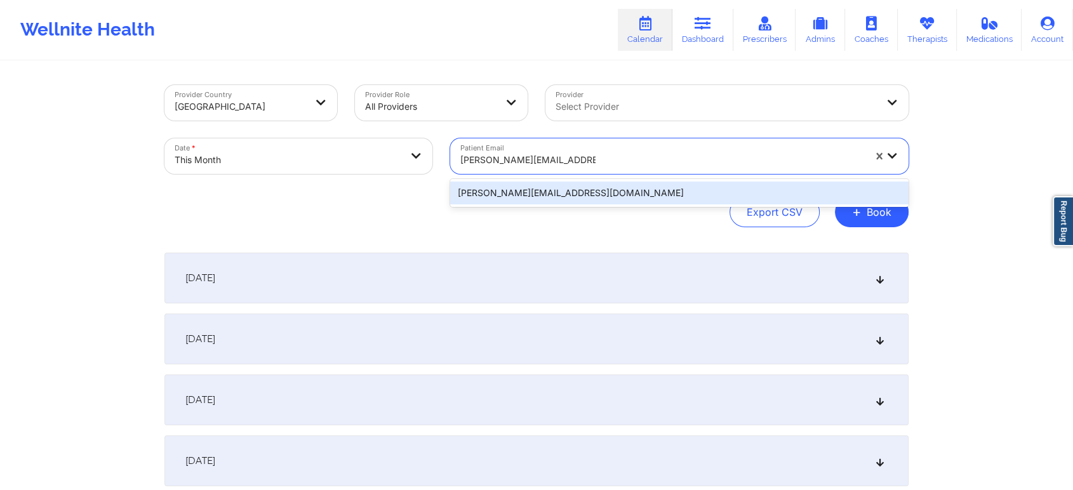
click at [611, 187] on div "[PERSON_NAME][EMAIL_ADDRESS][DOMAIN_NAME]" at bounding box center [679, 193] width 458 height 23
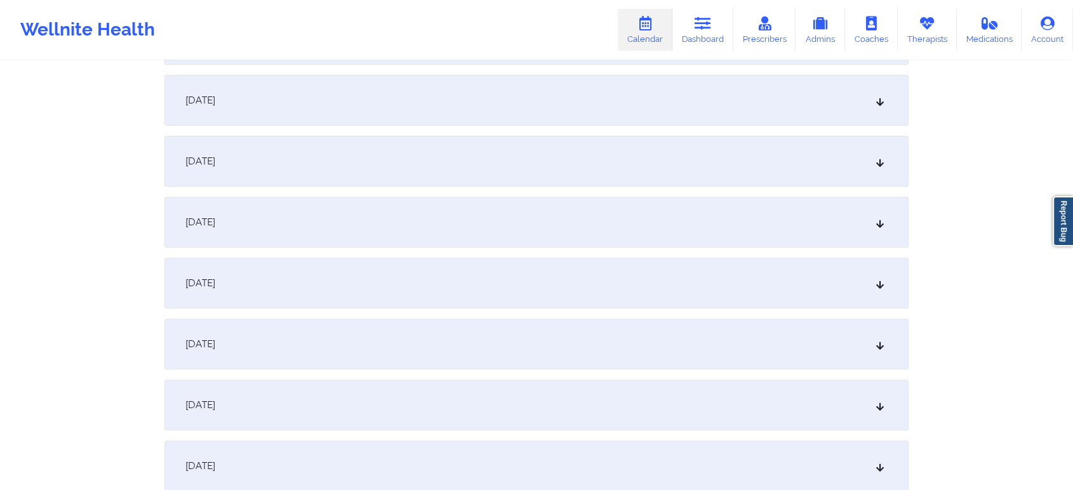
scroll to position [403, 0]
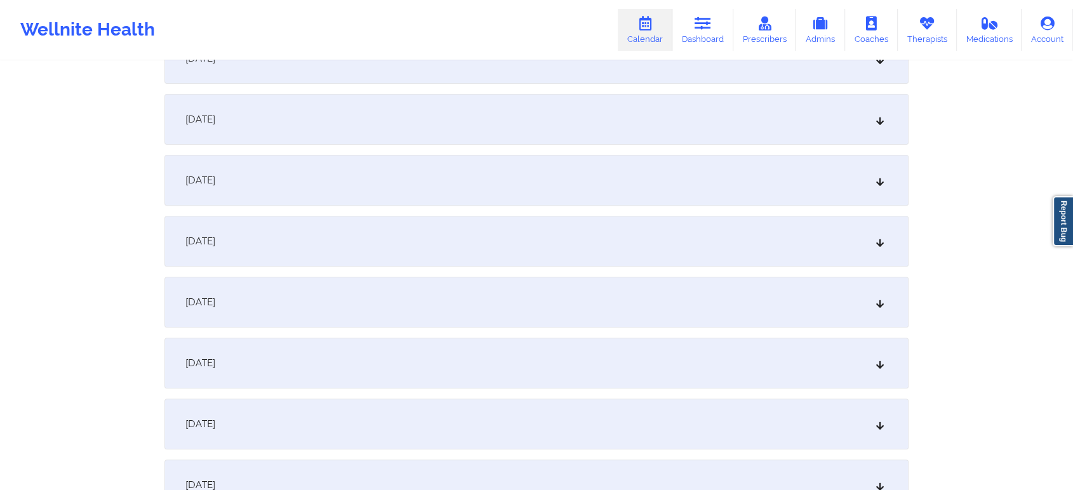
click at [711, 424] on div "[DATE]" at bounding box center [536, 424] width 744 height 51
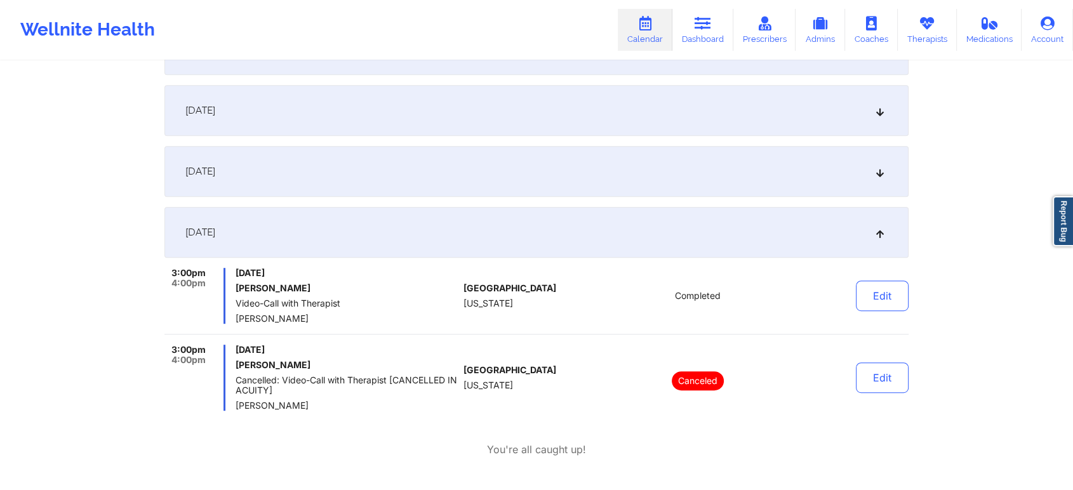
scroll to position [627, 0]
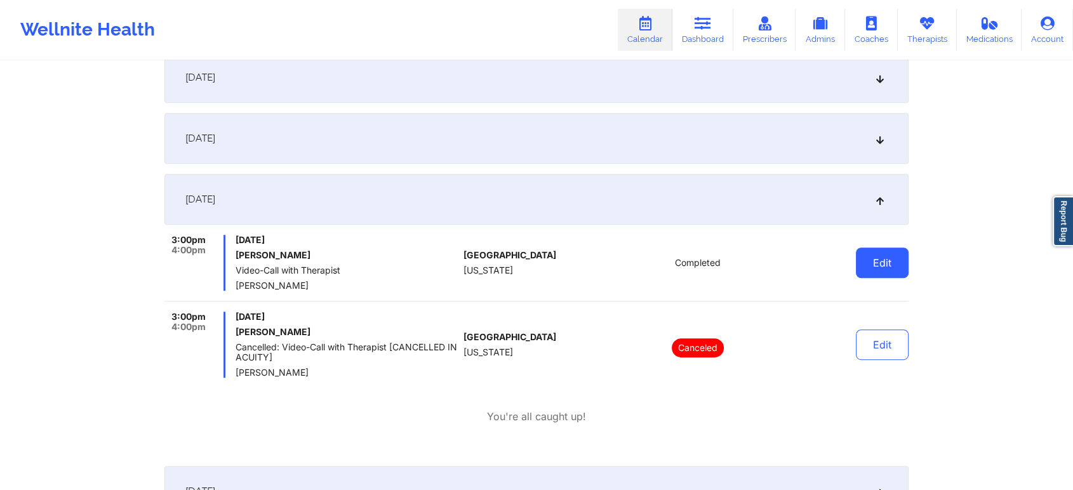
click at [892, 262] on button "Edit" at bounding box center [882, 263] width 53 height 30
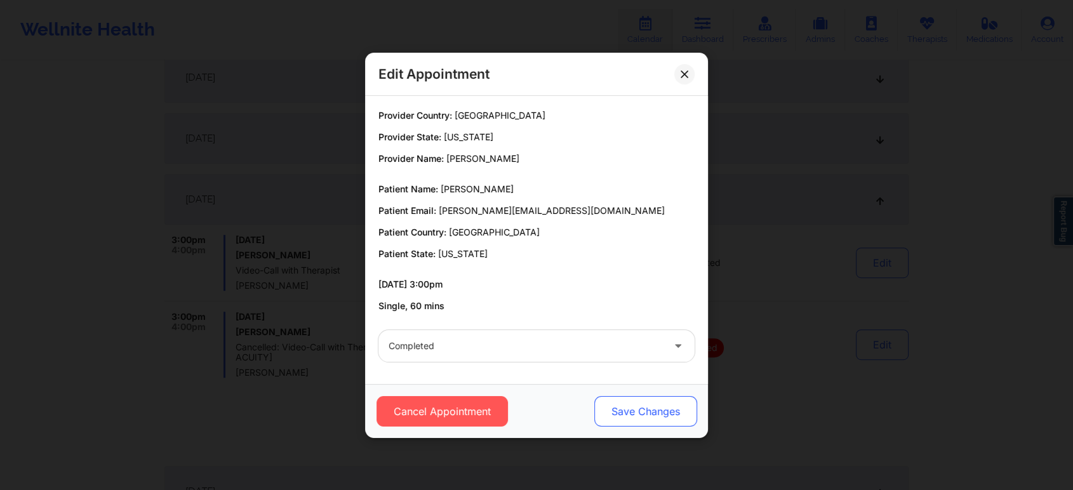
click at [624, 407] on button "Save Changes" at bounding box center [645, 411] width 103 height 30
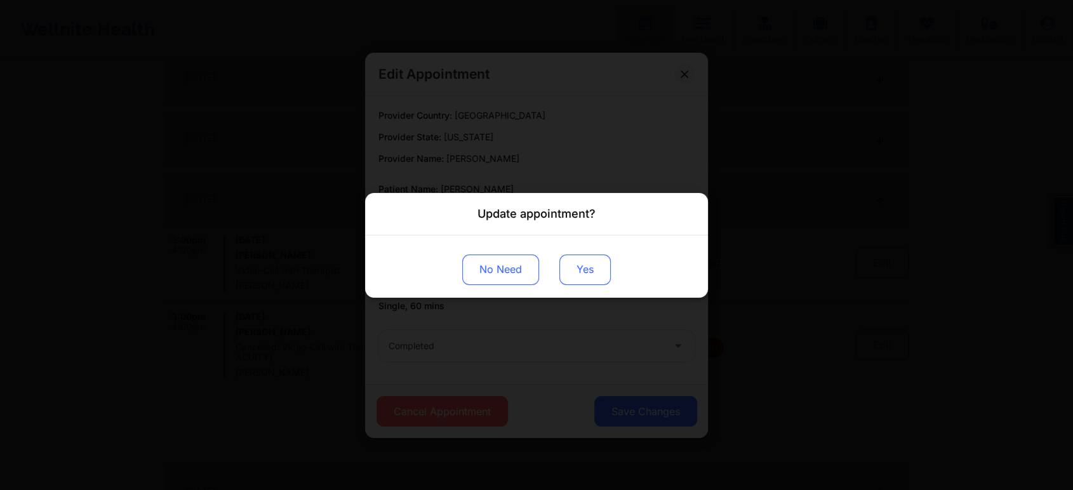
click at [584, 275] on button "Yes" at bounding box center [584, 269] width 51 height 30
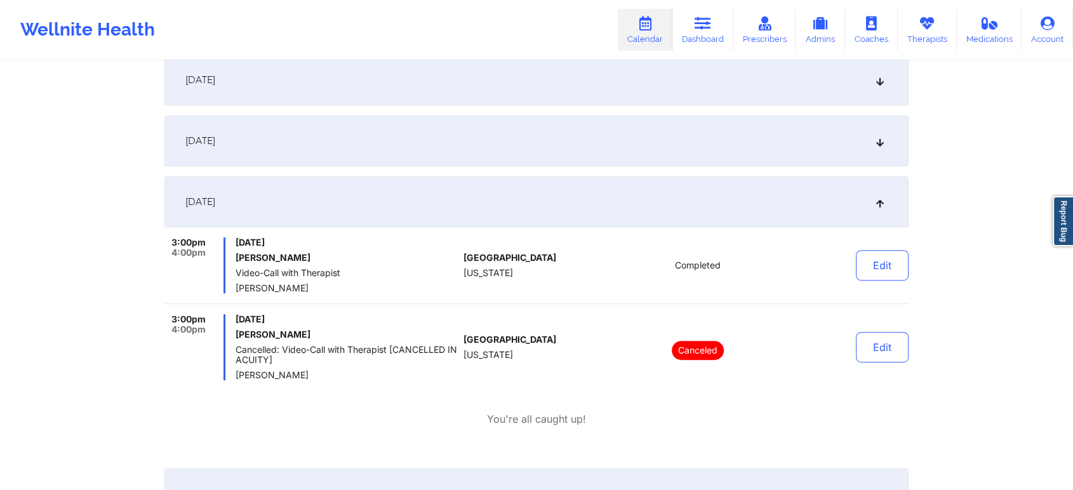
scroll to position [0, 0]
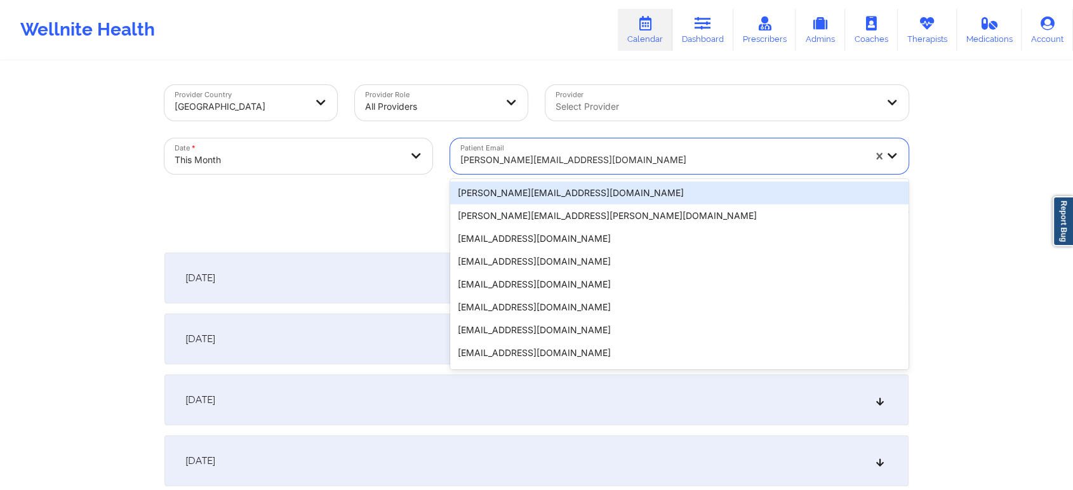
click at [535, 160] on div at bounding box center [662, 159] width 404 height 15
paste input "[EMAIL_ADDRESS][DOMAIN_NAME]"
type input "[EMAIL_ADDRESS][DOMAIN_NAME]"
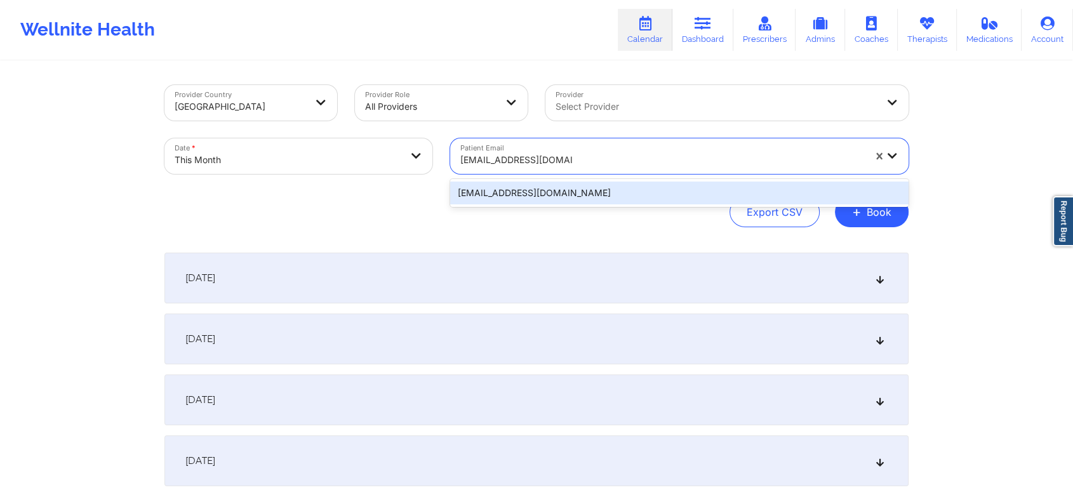
click at [557, 189] on div "[EMAIL_ADDRESS][DOMAIN_NAME]" at bounding box center [679, 193] width 458 height 23
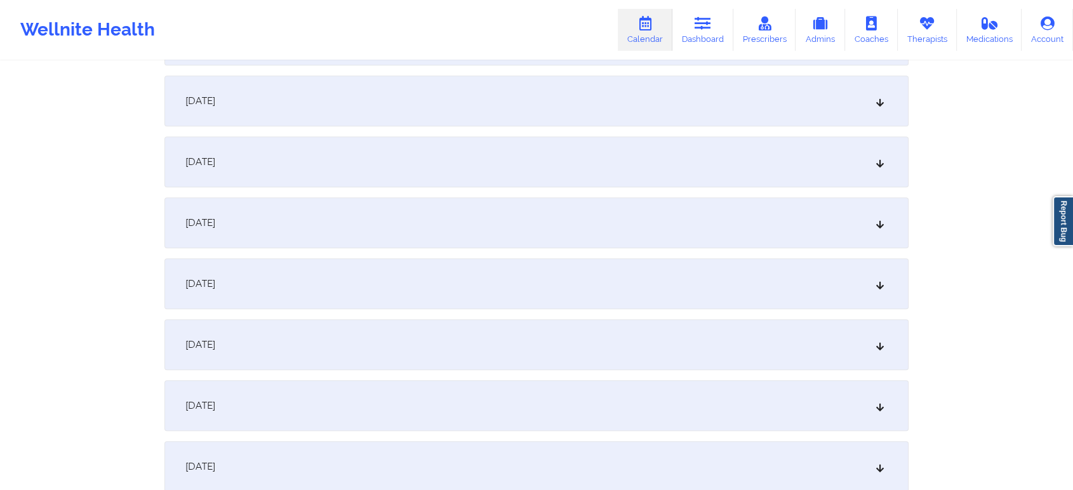
scroll to position [610, 0]
click at [401, 218] on div "[DATE]" at bounding box center [536, 217] width 744 height 51
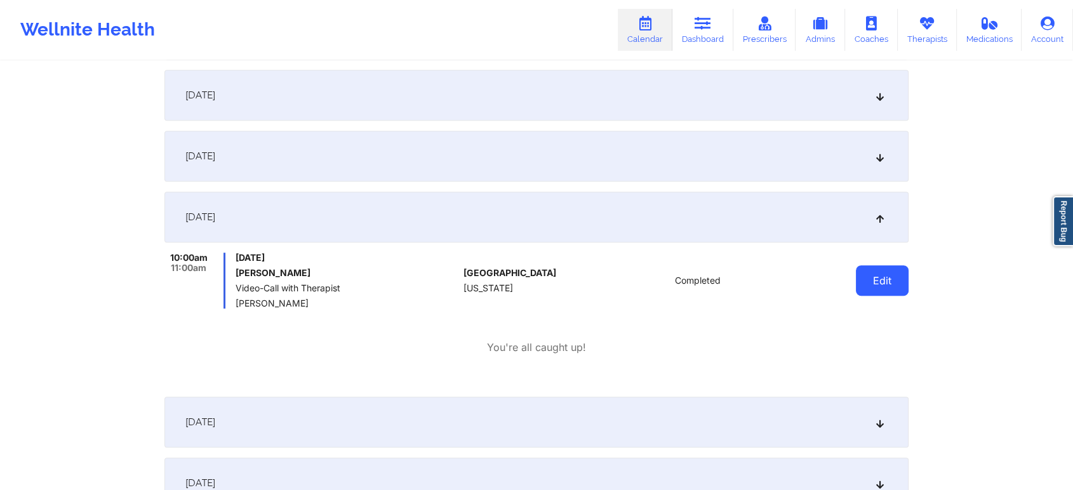
click at [871, 284] on button "Edit" at bounding box center [882, 280] width 53 height 30
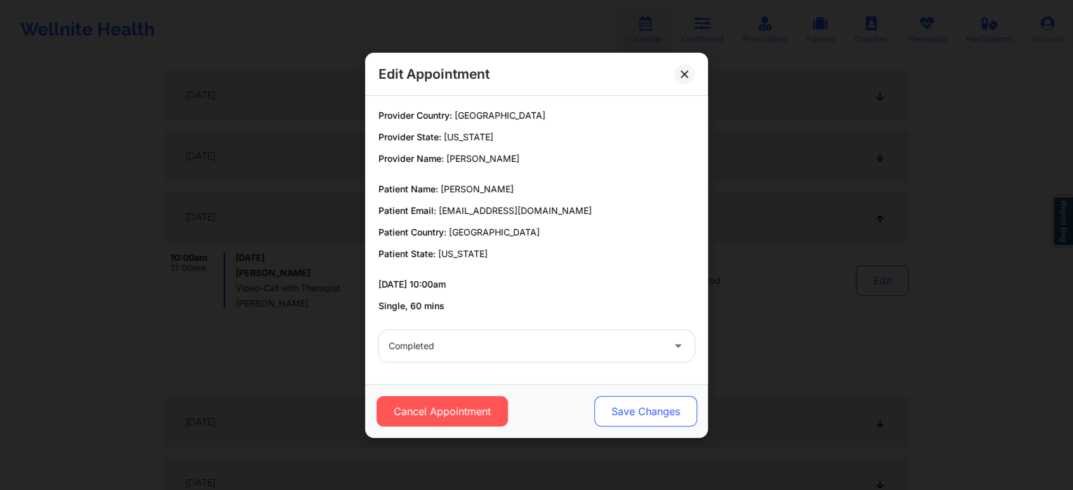
click at [633, 417] on button "Save Changes" at bounding box center [645, 411] width 103 height 30
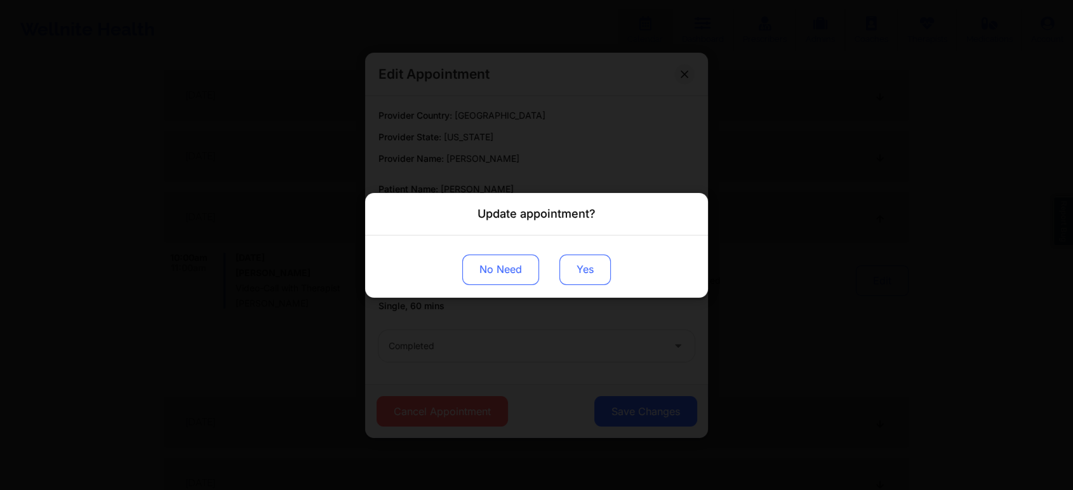
click at [571, 273] on button "Yes" at bounding box center [584, 269] width 51 height 30
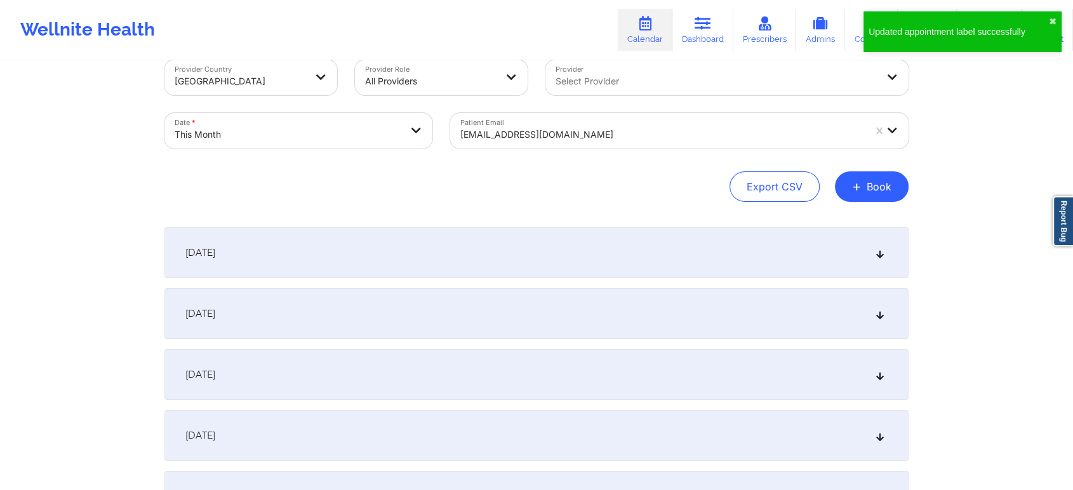
scroll to position [0, 0]
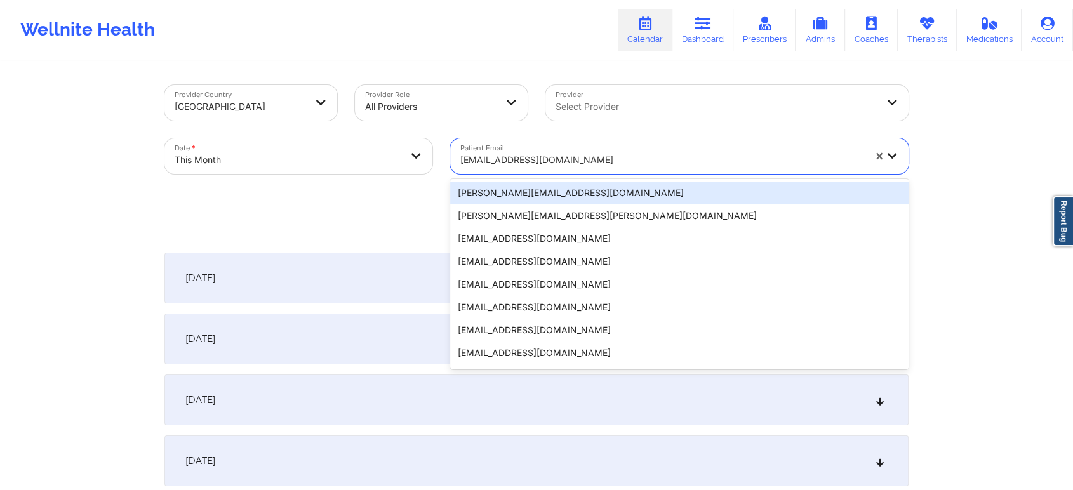
click at [615, 157] on div at bounding box center [662, 159] width 404 height 15
paste input "[EMAIL_ADDRESS][DOMAIN_NAME]"
type input "[EMAIL_ADDRESS][DOMAIN_NAME]"
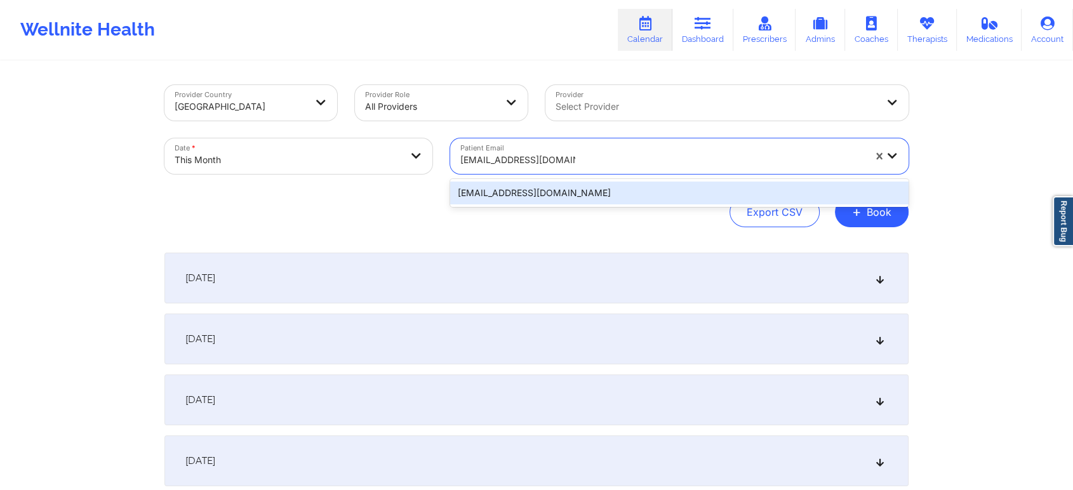
click at [559, 183] on div "[EMAIL_ADDRESS][DOMAIN_NAME]" at bounding box center [679, 193] width 458 height 23
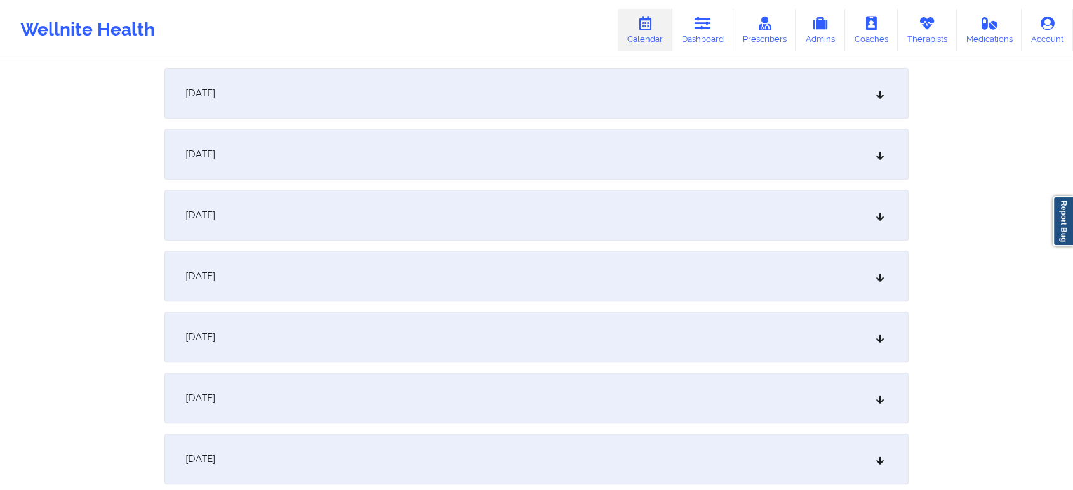
scroll to position [487, 0]
click at [660, 319] on div "[DATE]" at bounding box center [536, 339] width 744 height 51
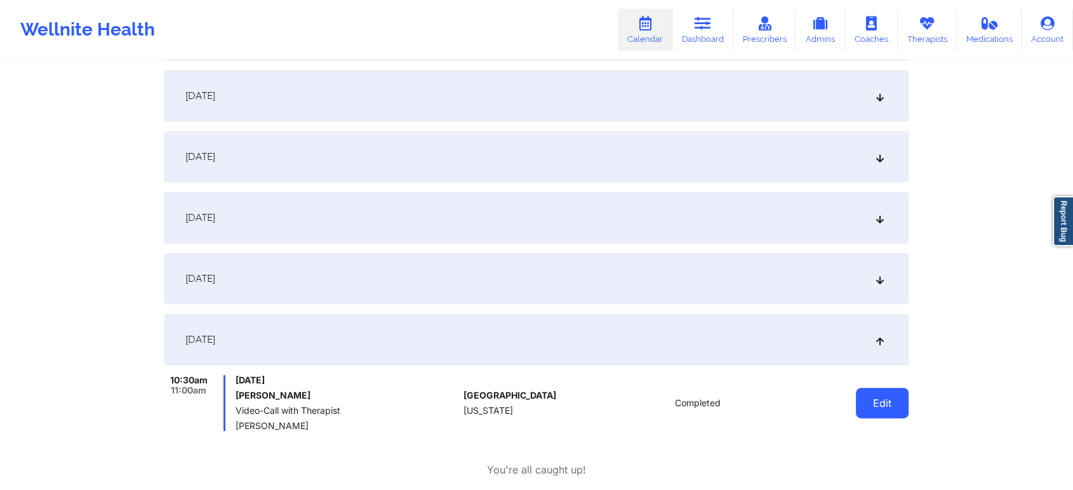
click at [864, 400] on button "Edit" at bounding box center [882, 403] width 53 height 30
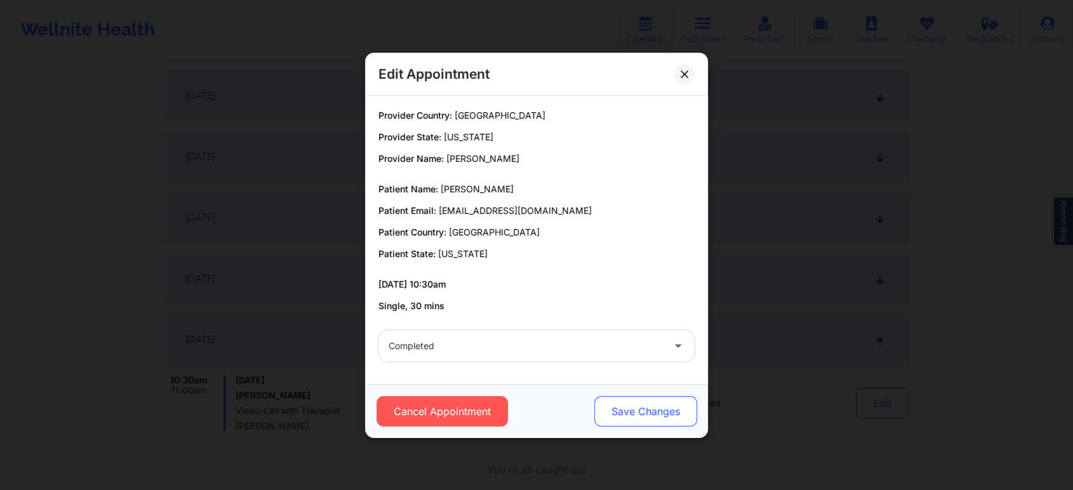
click at [638, 410] on button "Save Changes" at bounding box center [645, 411] width 103 height 30
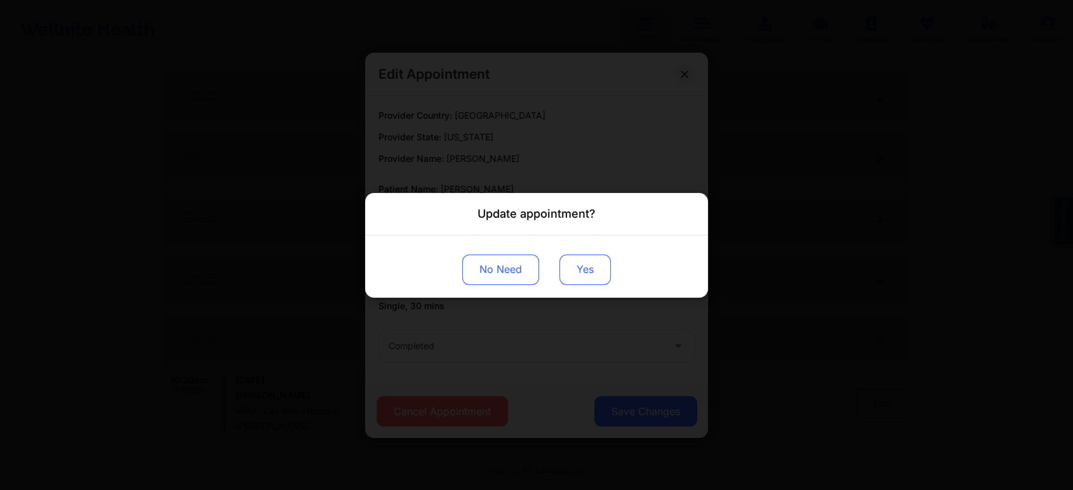
click at [571, 272] on button "Yes" at bounding box center [584, 269] width 51 height 30
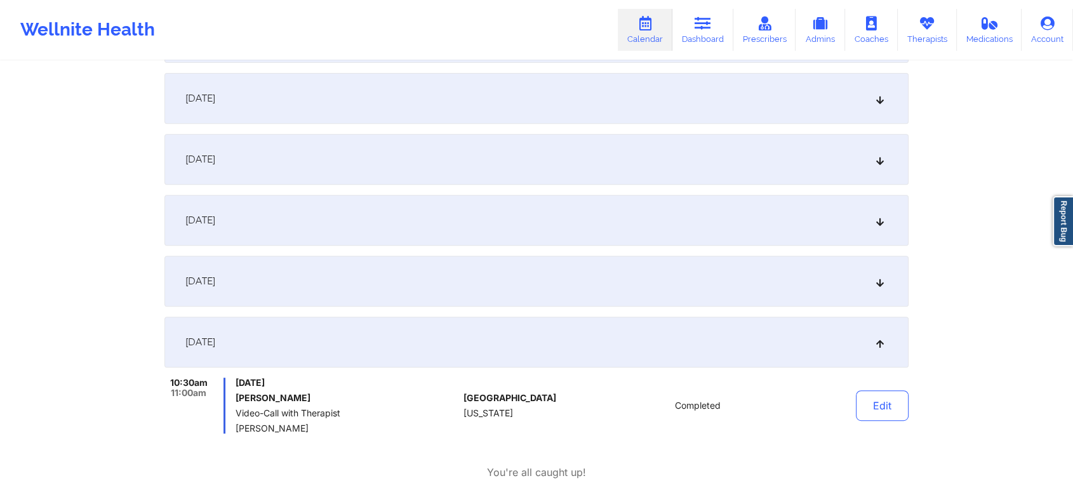
scroll to position [0, 0]
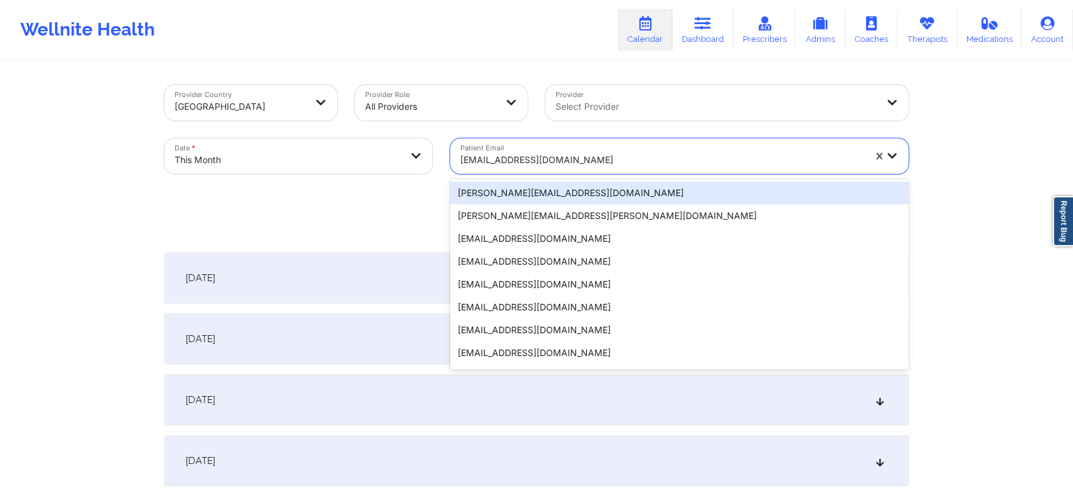
click at [498, 140] on div "[EMAIL_ADDRESS][DOMAIN_NAME]" at bounding box center [657, 156] width 415 height 36
paste input "[EMAIL_ADDRESS][DOMAIN_NAME]"
type input "[EMAIL_ADDRESS][DOMAIN_NAME]"
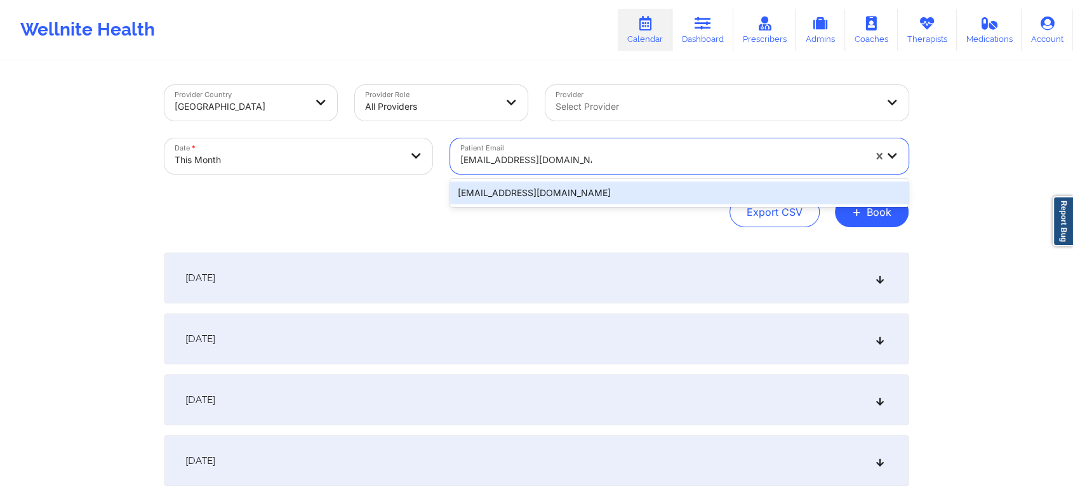
click at [562, 187] on div "[EMAIL_ADDRESS][DOMAIN_NAME]" at bounding box center [679, 193] width 458 height 23
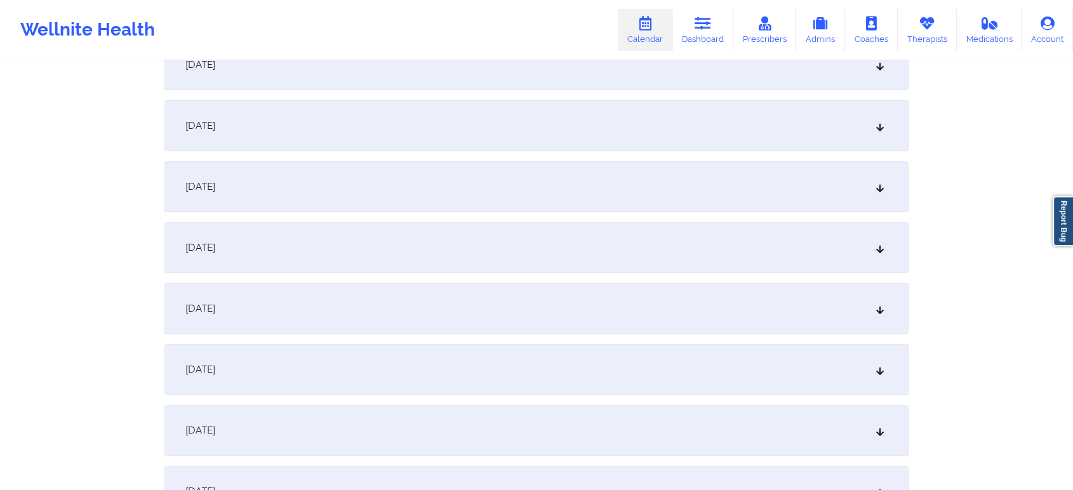
scroll to position [449, 0]
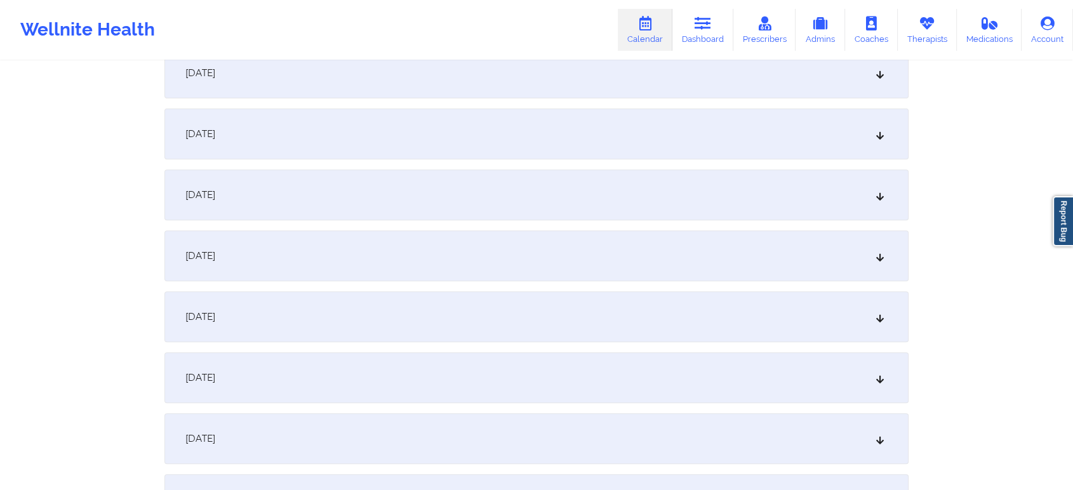
click at [636, 378] on div "[DATE]" at bounding box center [536, 377] width 744 height 51
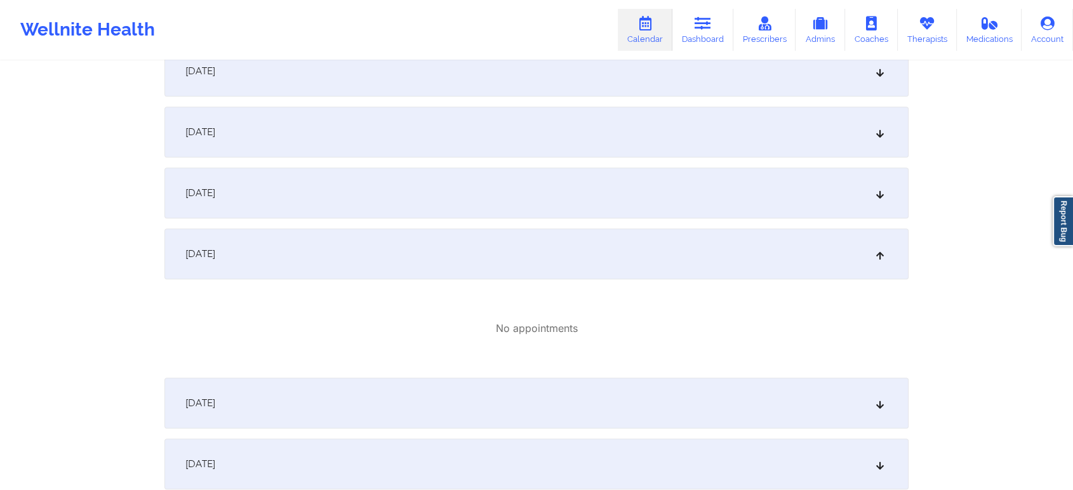
scroll to position [0, 0]
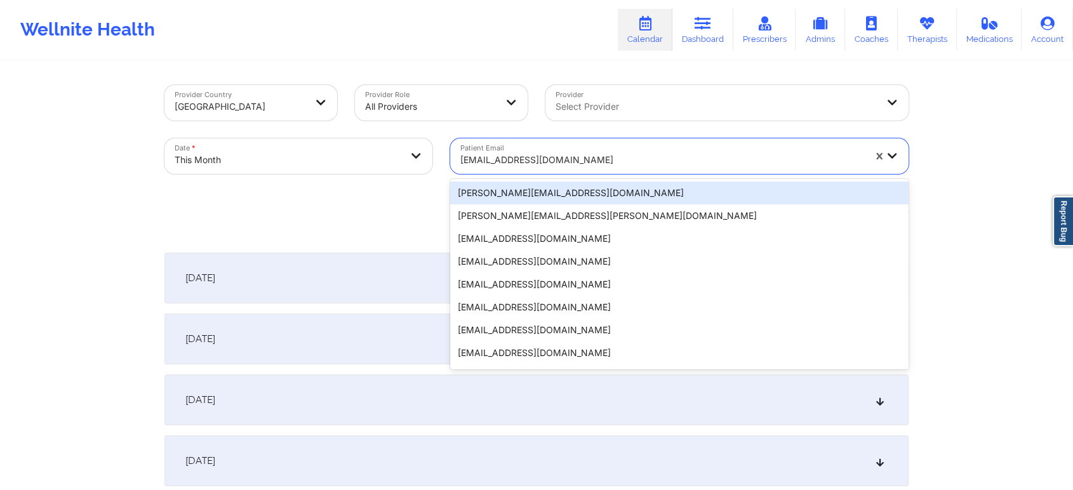
click at [514, 161] on div at bounding box center [662, 159] width 404 height 15
paste input "[EMAIL_ADDRESS][DOMAIN_NAME]"
type input "[EMAIL_ADDRESS][DOMAIN_NAME]"
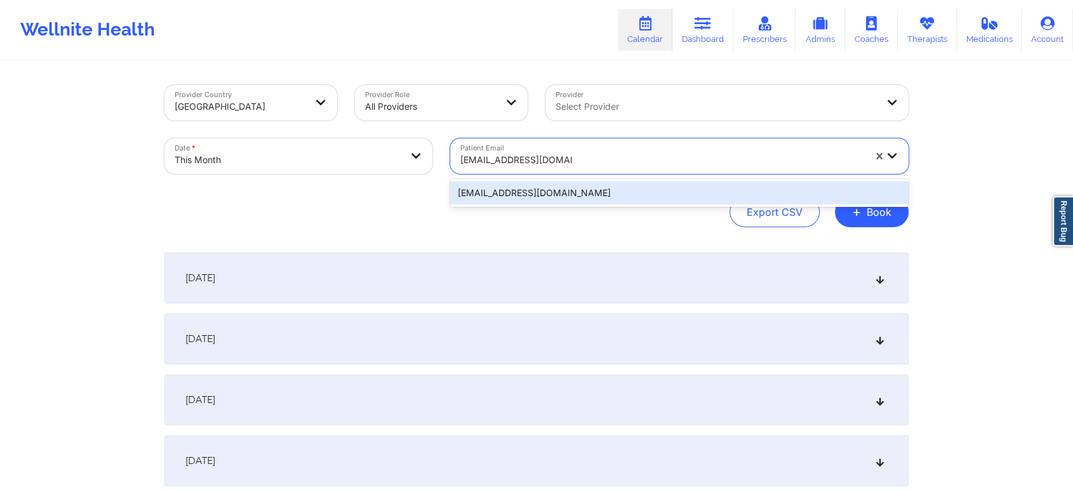
click at [630, 182] on div "[EMAIL_ADDRESS][DOMAIN_NAME]" at bounding box center [679, 193] width 458 height 23
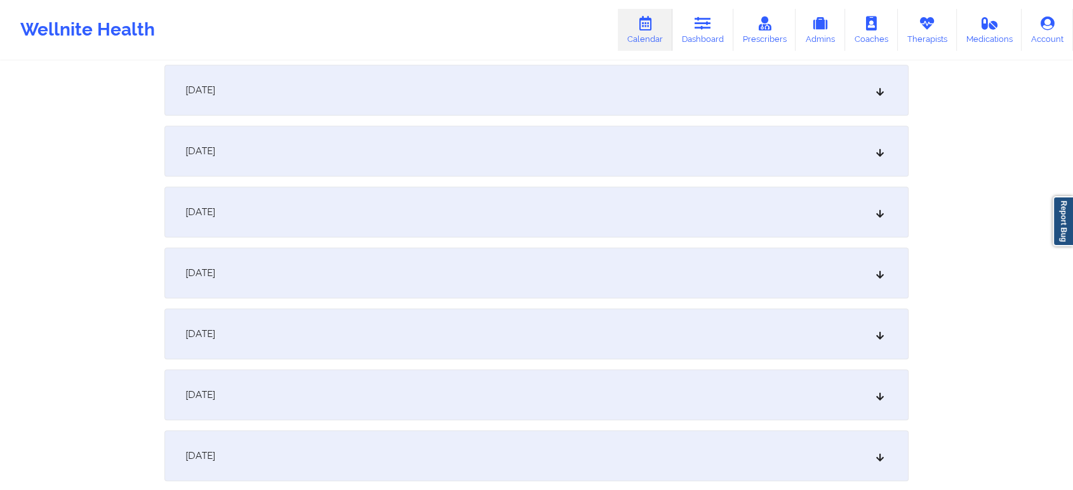
scroll to position [554, 0]
click at [690, 293] on div "[DATE]" at bounding box center [536, 272] width 744 height 51
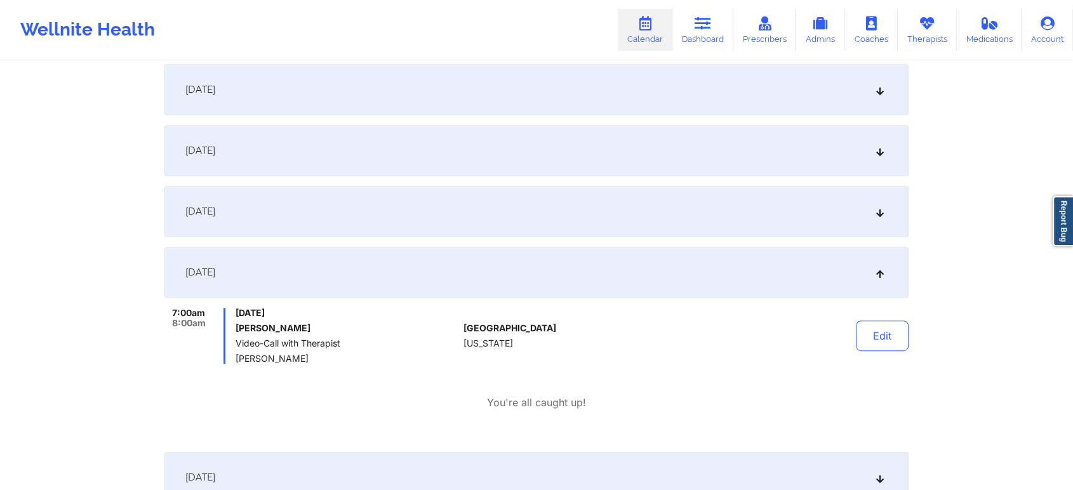
scroll to position [0, 0]
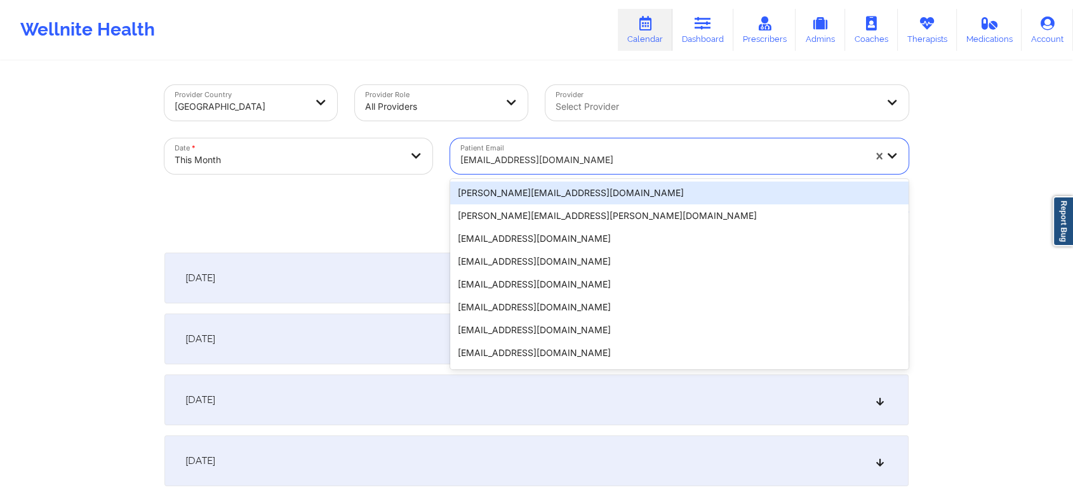
click at [582, 146] on div "[EMAIL_ADDRESS][DOMAIN_NAME]" at bounding box center [662, 160] width 404 height 28
paste input "[EMAIL_ADDRESS][DOMAIN_NAME]"
type input "[EMAIL_ADDRESS][DOMAIN_NAME]"
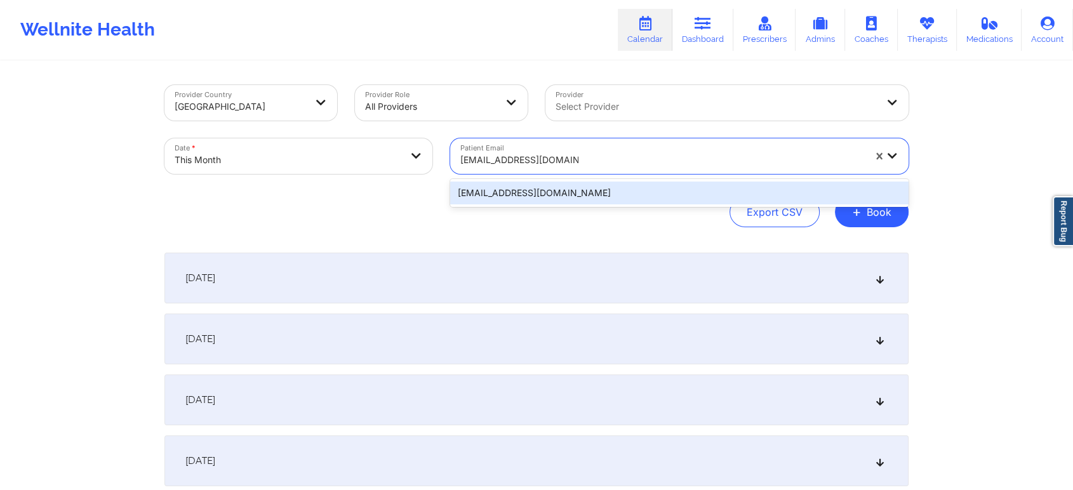
click at [635, 196] on div "[EMAIL_ADDRESS][DOMAIN_NAME]" at bounding box center [679, 193] width 458 height 23
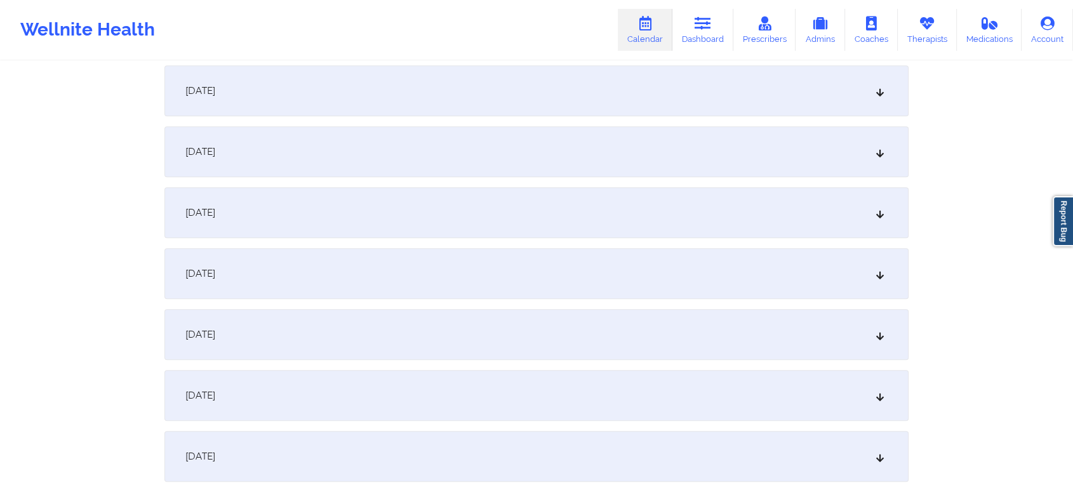
scroll to position [670, 0]
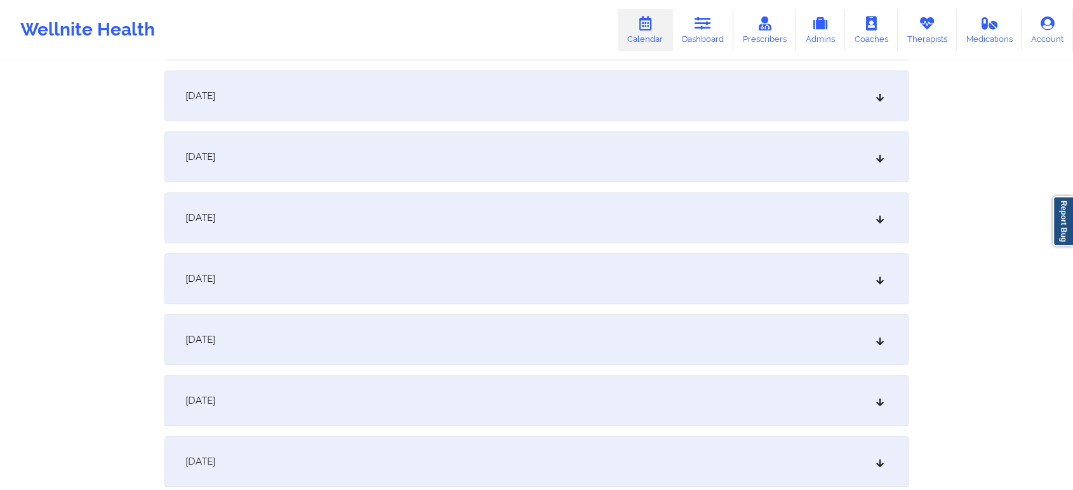
click at [457, 173] on div "[DATE]" at bounding box center [536, 156] width 744 height 51
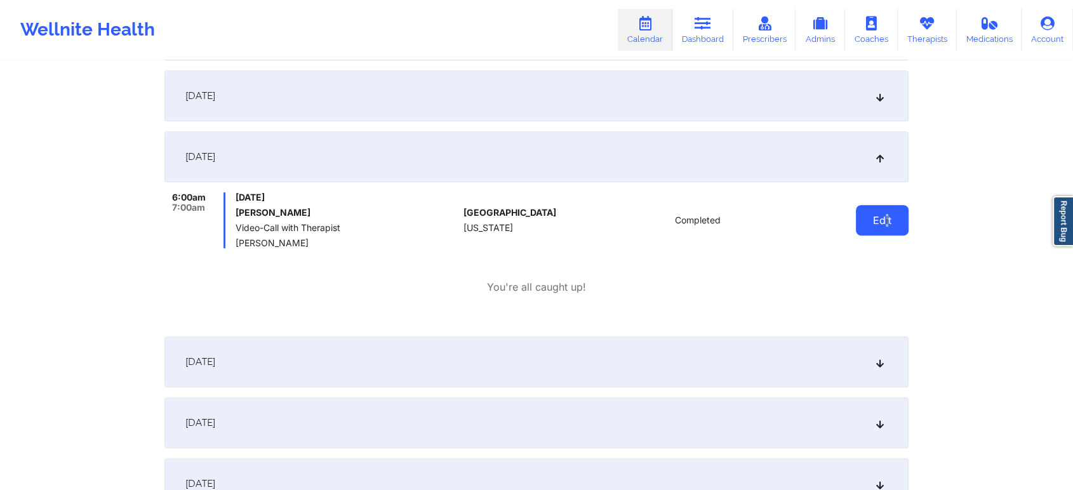
drag, startPoint x: 886, startPoint y: 236, endPoint x: 888, endPoint y: 223, distance: 12.8
click at [888, 223] on div "Edit" at bounding box center [849, 220] width 117 height 56
click at [888, 223] on button "Edit" at bounding box center [882, 220] width 53 height 30
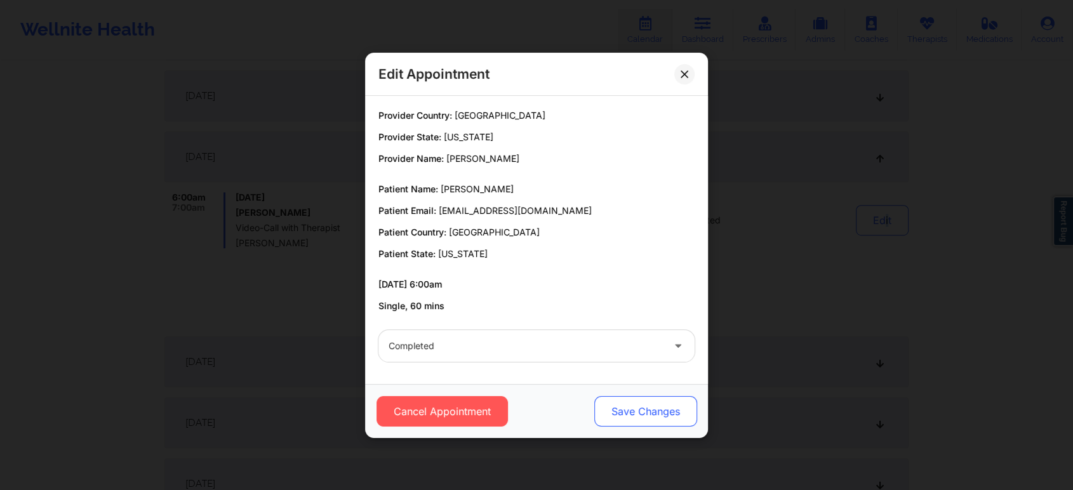
click at [643, 417] on button "Save Changes" at bounding box center [645, 411] width 103 height 30
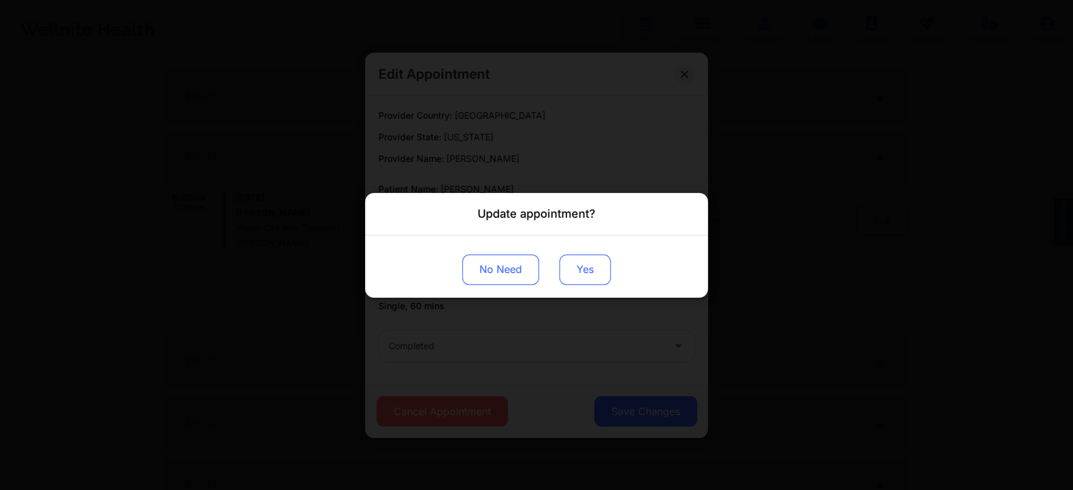
click at [567, 270] on button "Yes" at bounding box center [584, 269] width 51 height 30
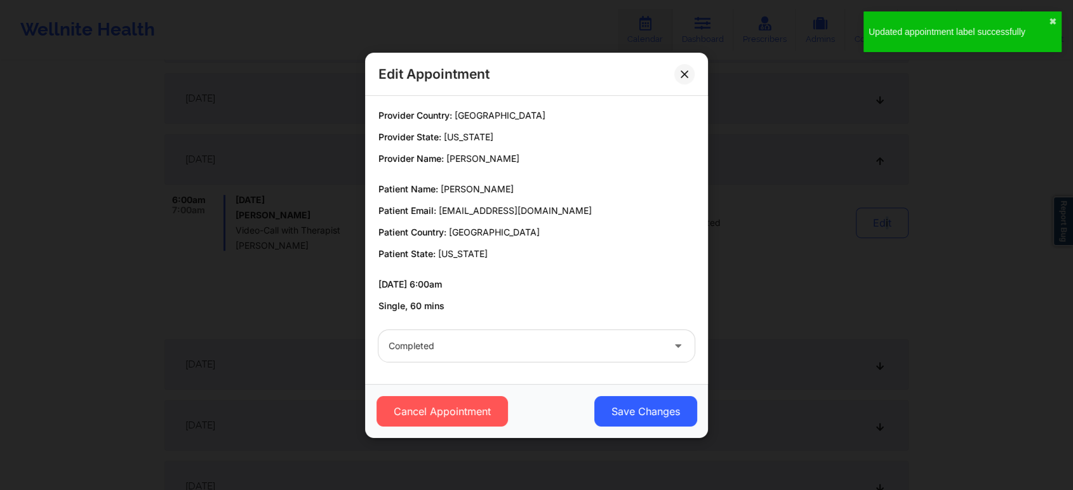
scroll to position [0, 0]
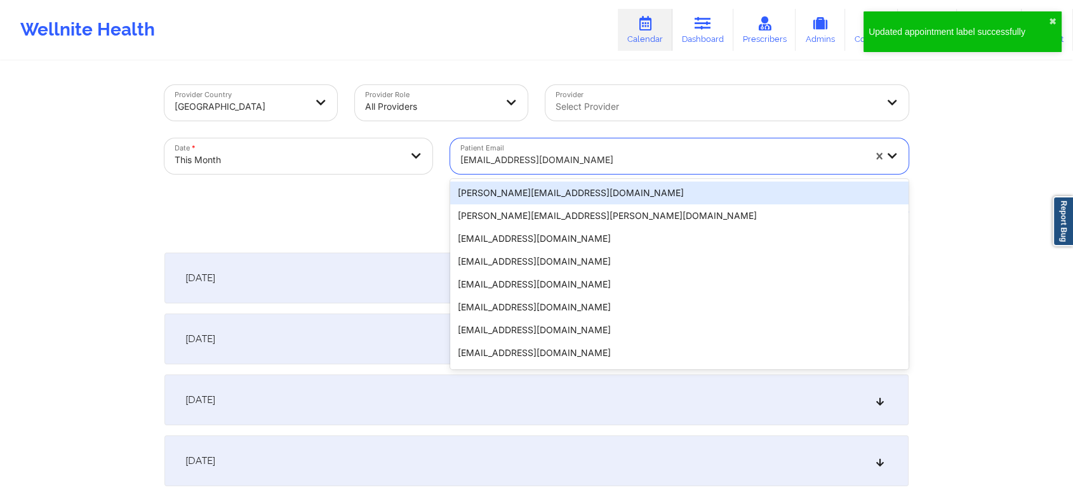
click at [632, 167] on div at bounding box center [662, 159] width 404 height 15
paste input "[EMAIL_ADDRESS][DOMAIN_NAME]"
type input "[EMAIL_ADDRESS][DOMAIN_NAME]"
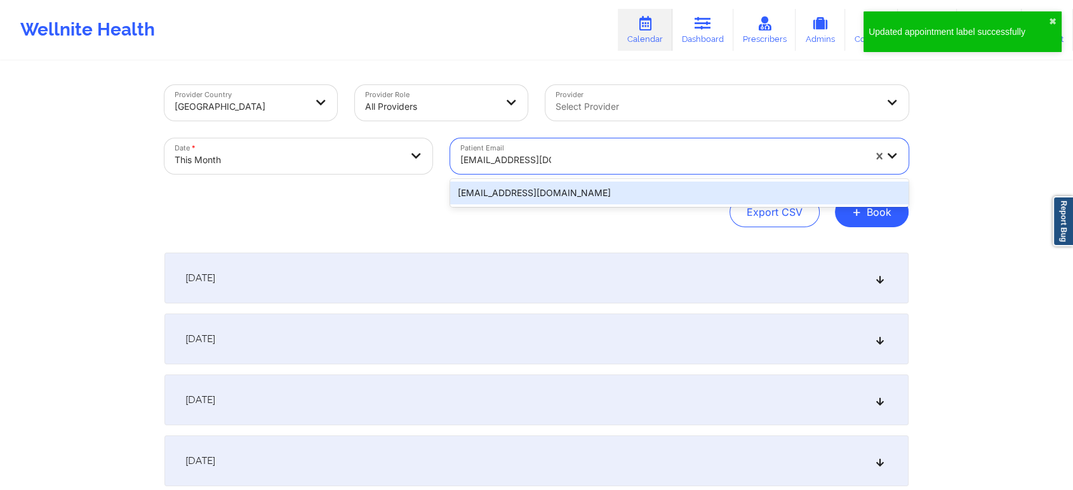
click at [578, 192] on div "[EMAIL_ADDRESS][DOMAIN_NAME]" at bounding box center [679, 193] width 458 height 23
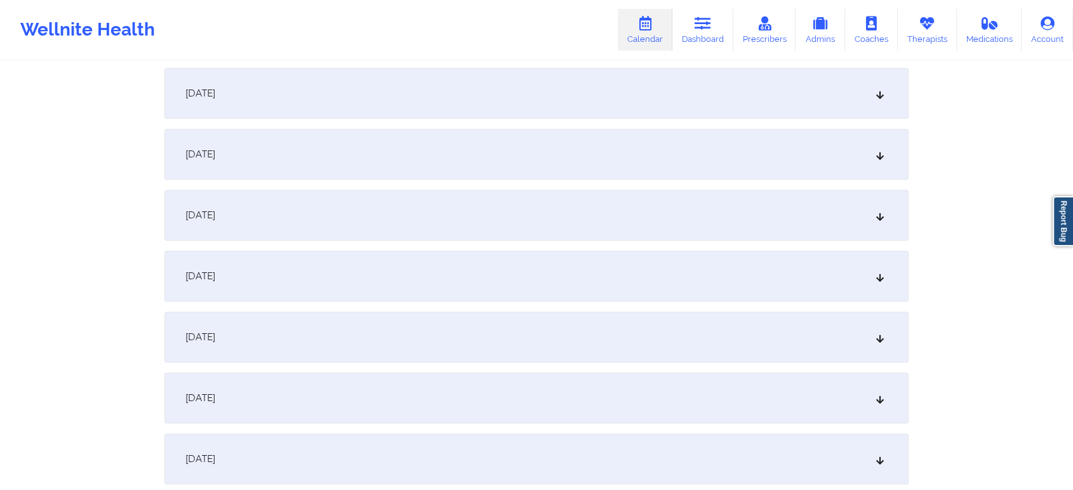
scroll to position [498, 0]
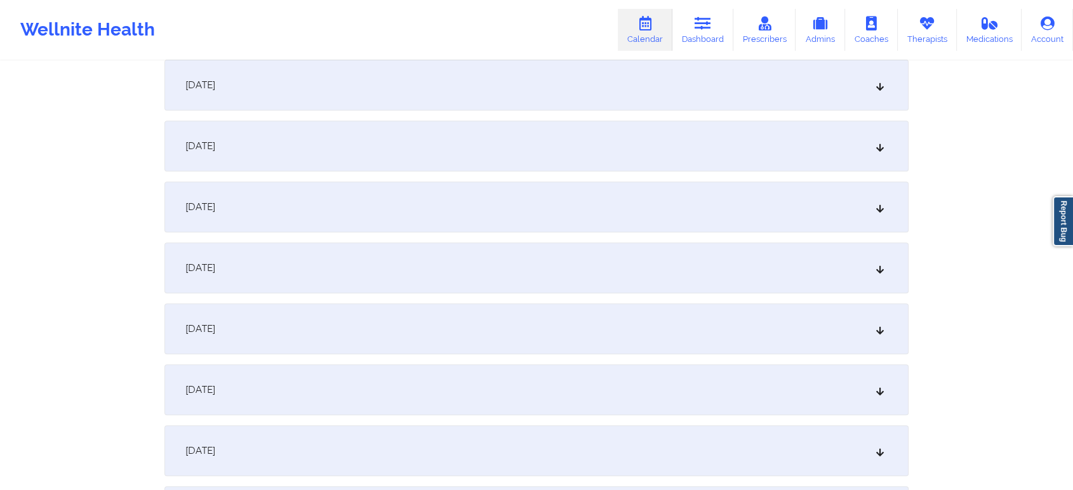
click at [629, 328] on div "[DATE]" at bounding box center [536, 329] width 744 height 51
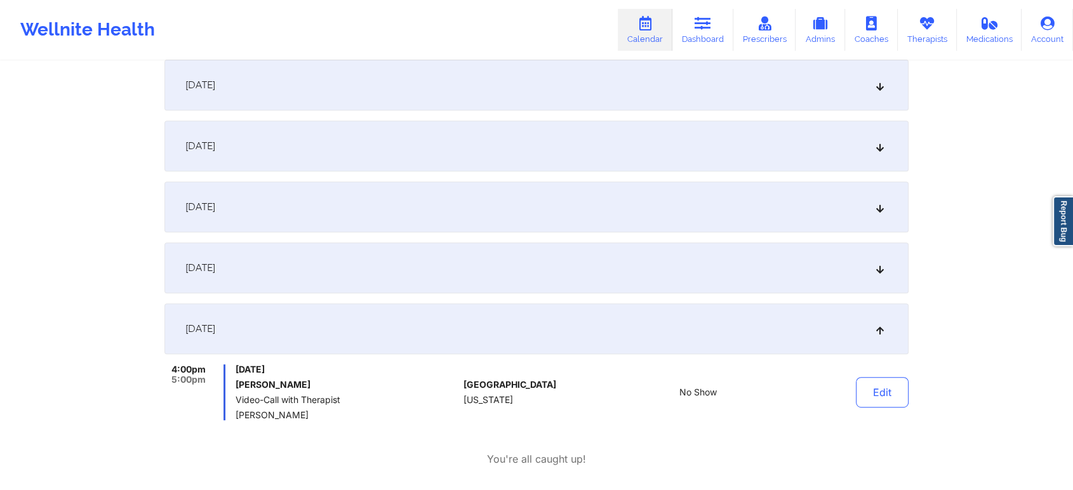
scroll to position [0, 0]
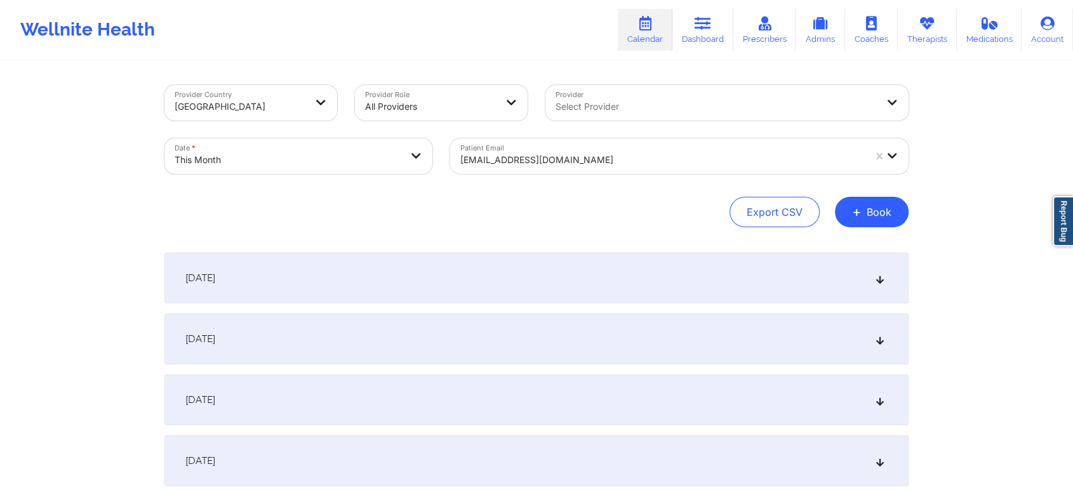
click at [520, 161] on div at bounding box center [662, 159] width 404 height 15
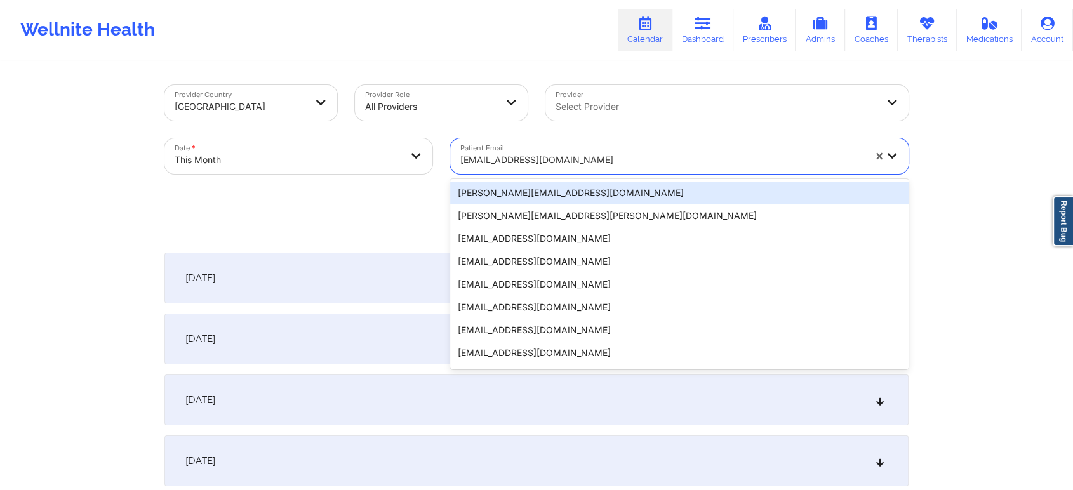
paste input "[EMAIL_ADDRESS][DOMAIN_NAME]"
type input "[EMAIL_ADDRESS][DOMAIN_NAME]"
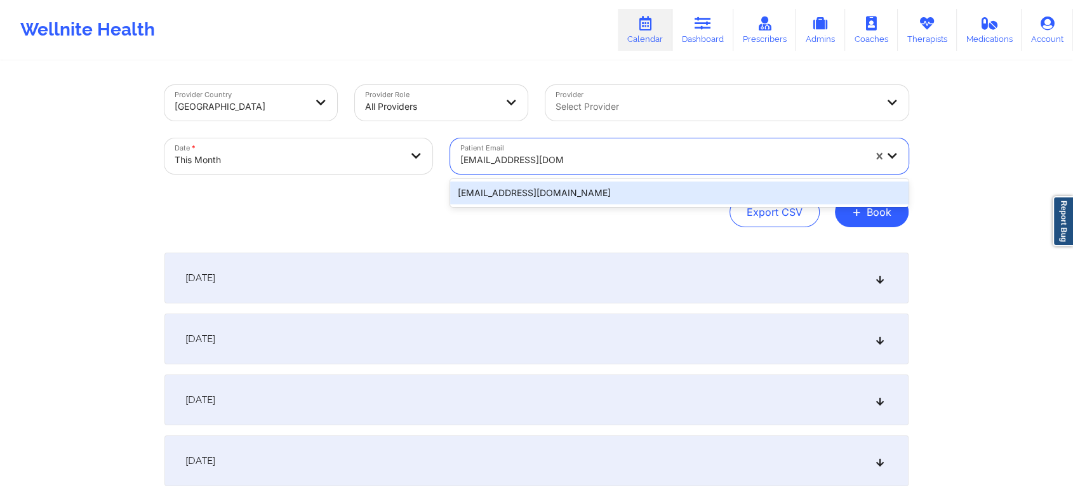
click at [501, 190] on div "[EMAIL_ADDRESS][DOMAIN_NAME]" at bounding box center [679, 193] width 458 height 23
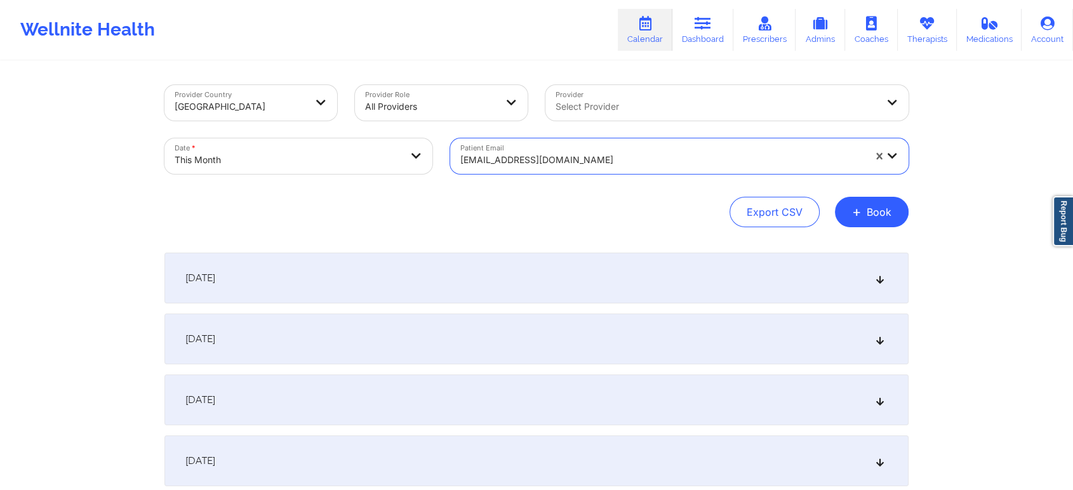
scroll to position [424, 0]
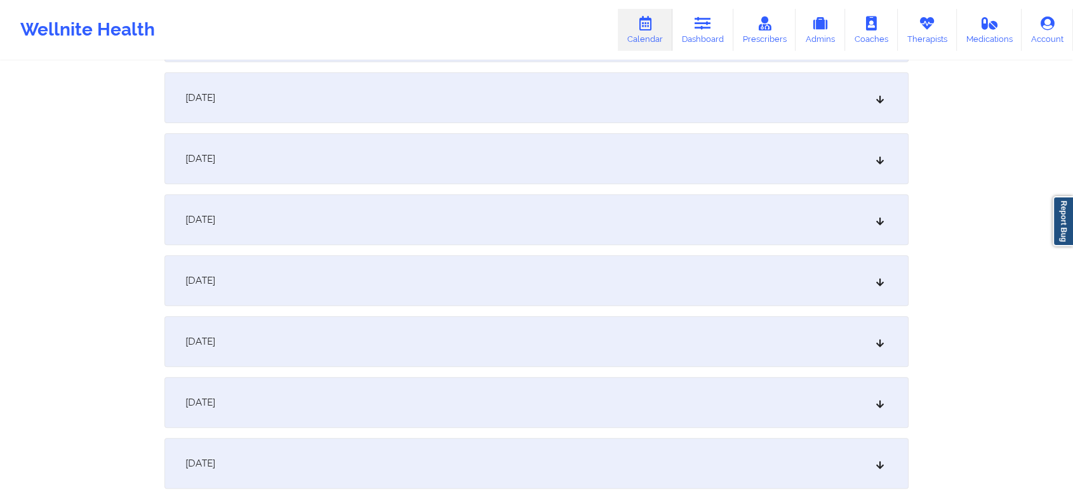
drag, startPoint x: 1072, startPoint y: 131, endPoint x: 1071, endPoint y: 167, distance: 36.2
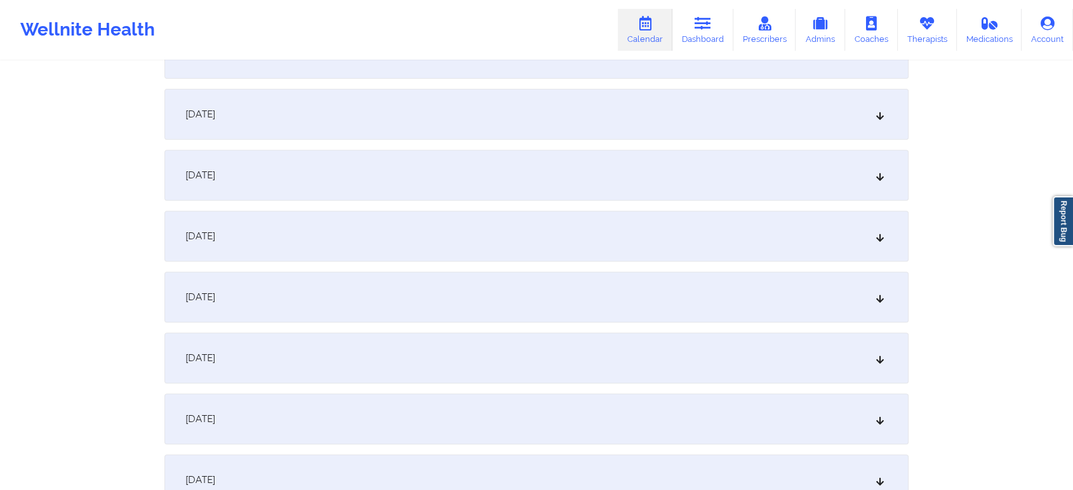
scroll to position [471, 0]
click at [557, 347] on div "[DATE]" at bounding box center [536, 355] width 744 height 51
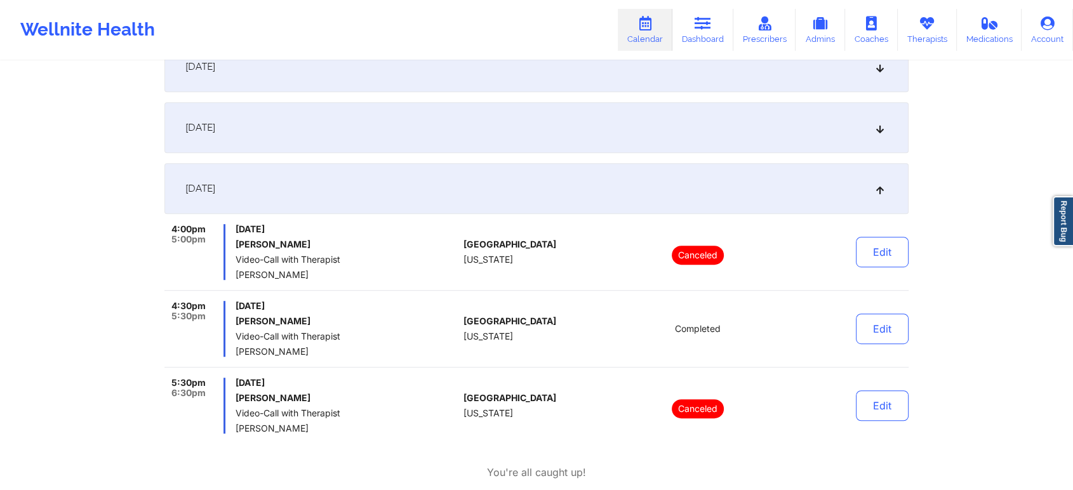
scroll to position [693, 0]
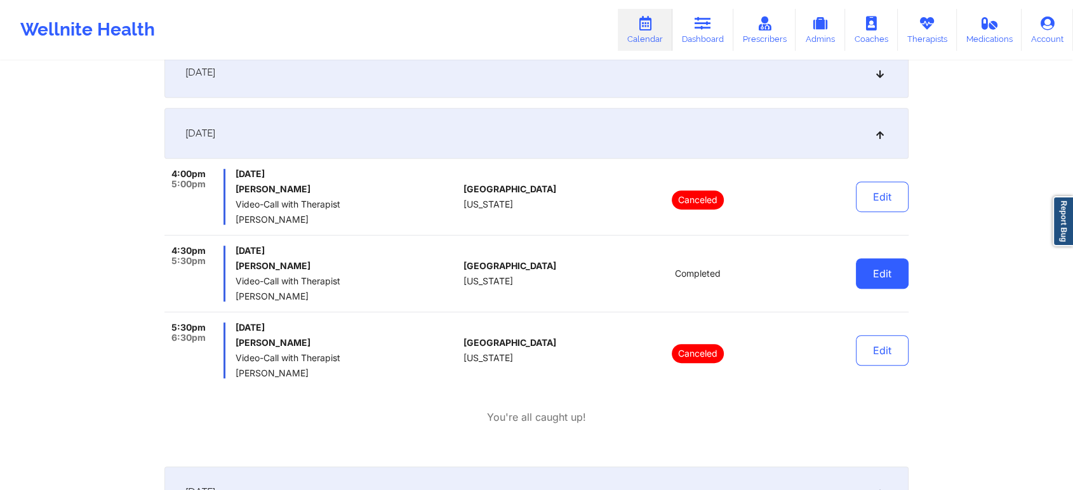
click at [887, 263] on button "Edit" at bounding box center [882, 273] width 53 height 30
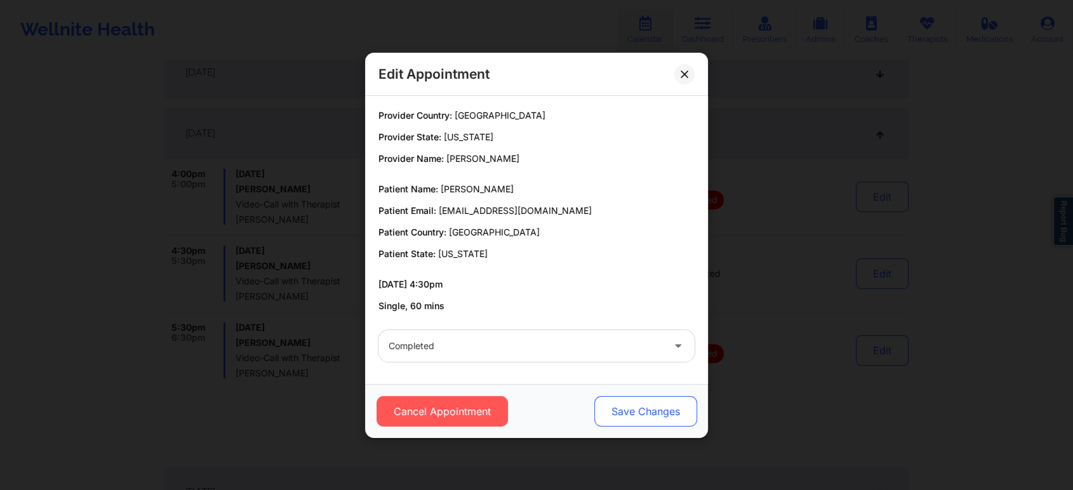
click at [626, 408] on button "Save Changes" at bounding box center [645, 411] width 103 height 30
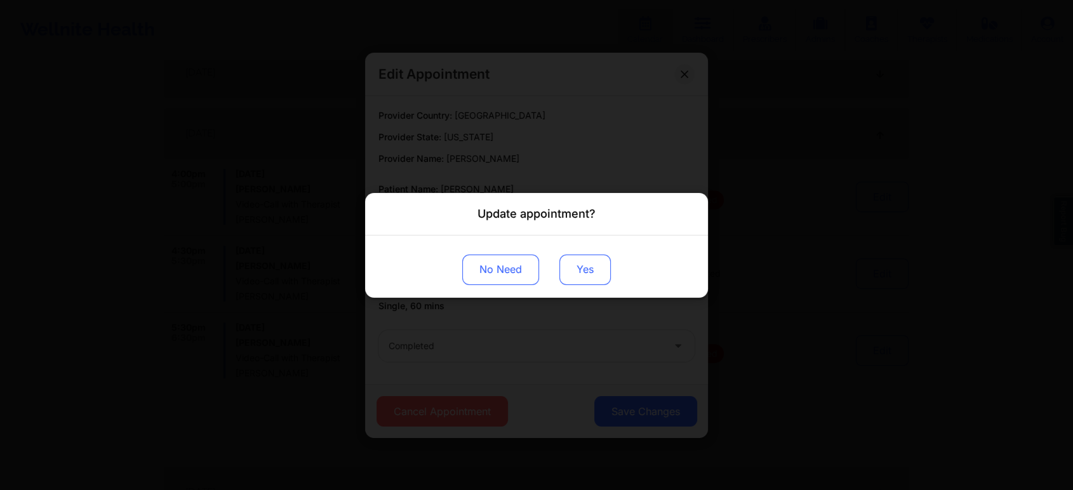
click at [575, 266] on button "Yes" at bounding box center [584, 269] width 51 height 30
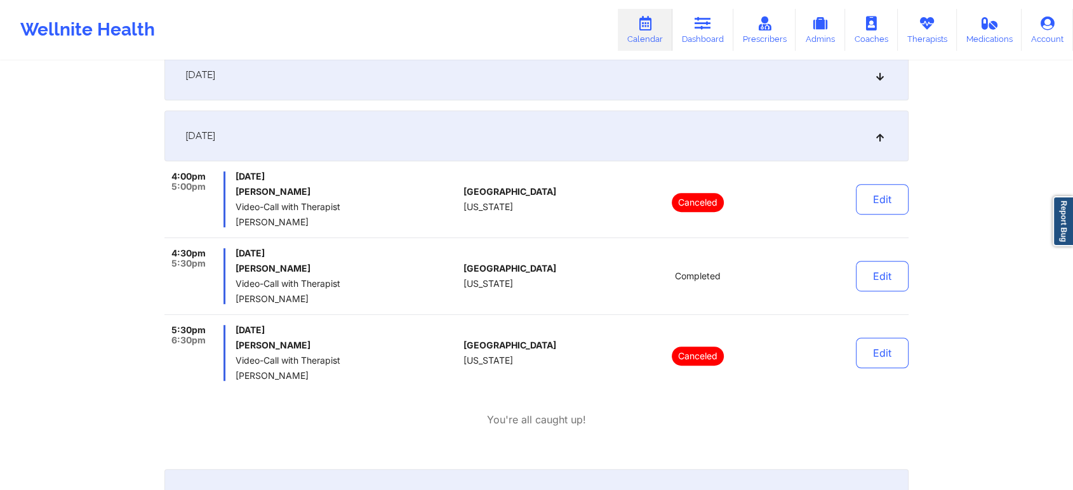
scroll to position [0, 0]
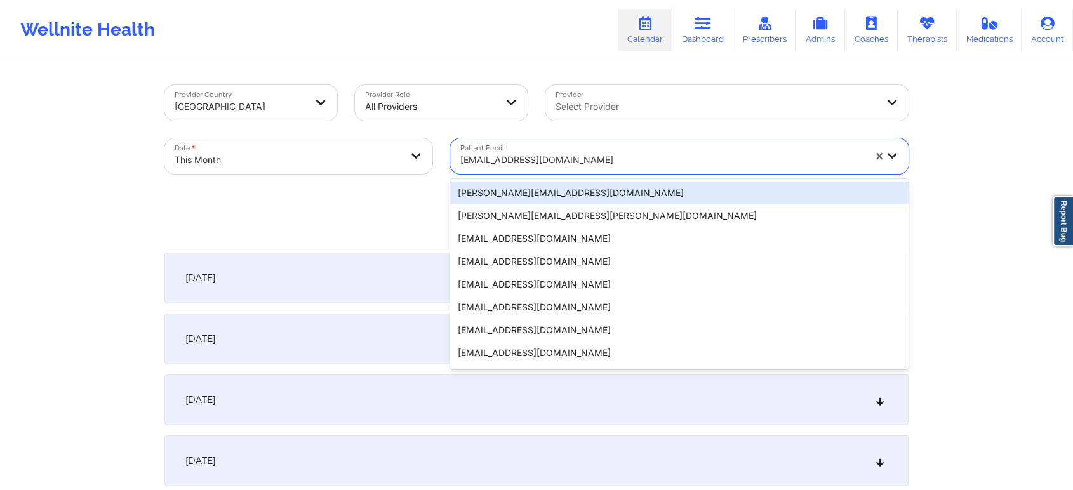
click at [533, 146] on div "[EMAIL_ADDRESS][DOMAIN_NAME]" at bounding box center [662, 160] width 404 height 28
paste input "[EMAIL_ADDRESS][PERSON_NAME][DOMAIN_NAME]"
type input "[EMAIL_ADDRESS][PERSON_NAME][DOMAIN_NAME]"
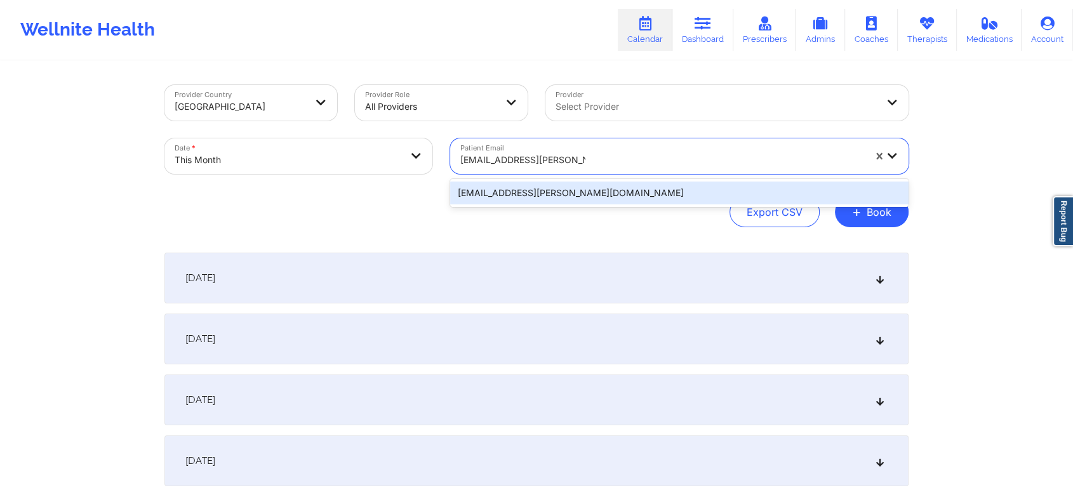
click at [562, 194] on div "[EMAIL_ADDRESS][PERSON_NAME][DOMAIN_NAME]" at bounding box center [679, 193] width 458 height 23
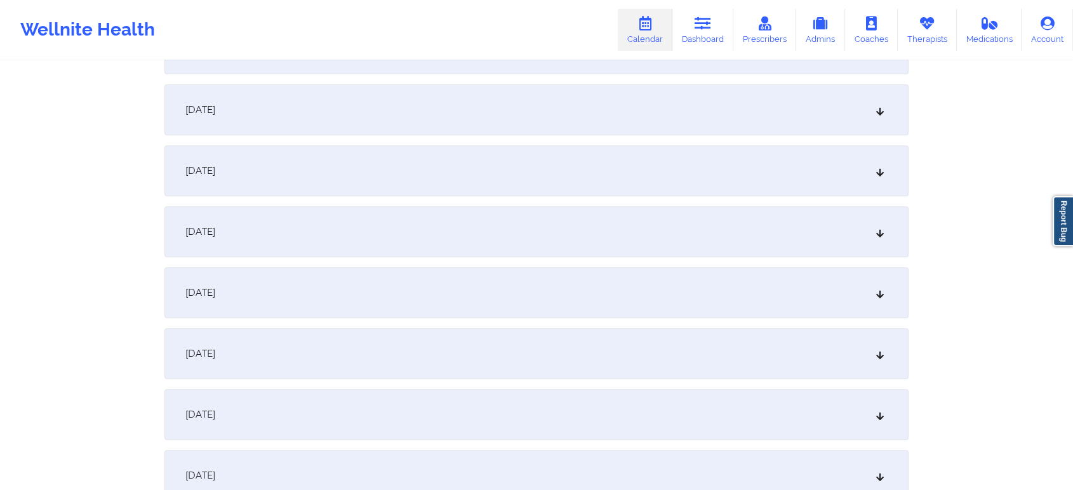
scroll to position [479, 0]
click at [649, 339] on div "[DATE]" at bounding box center [536, 348] width 744 height 51
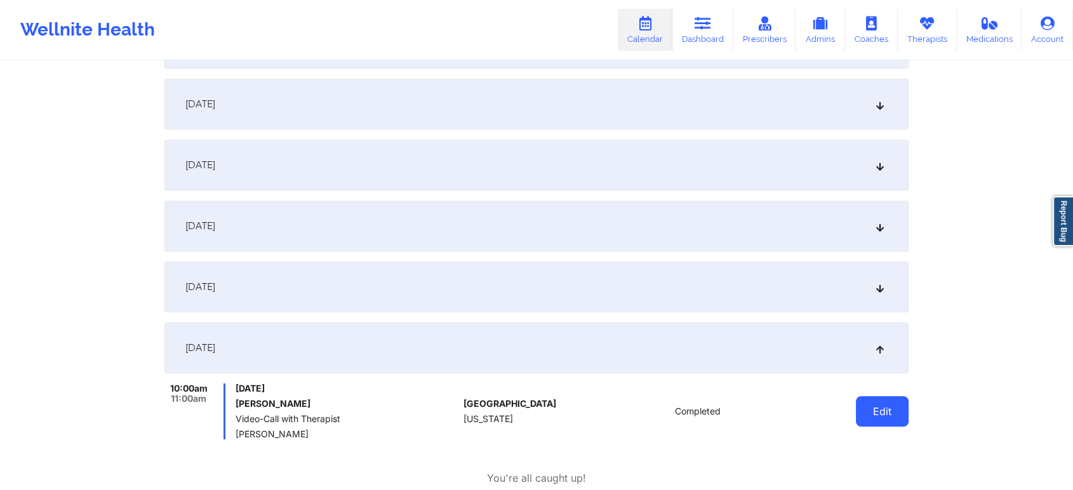
click at [863, 402] on button "Edit" at bounding box center [882, 411] width 53 height 30
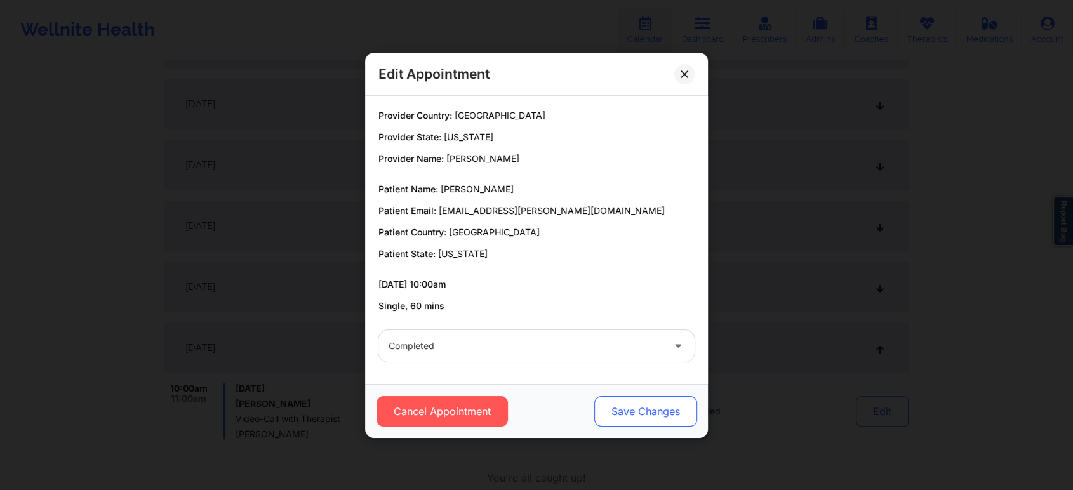
click at [615, 411] on button "Save Changes" at bounding box center [645, 411] width 103 height 30
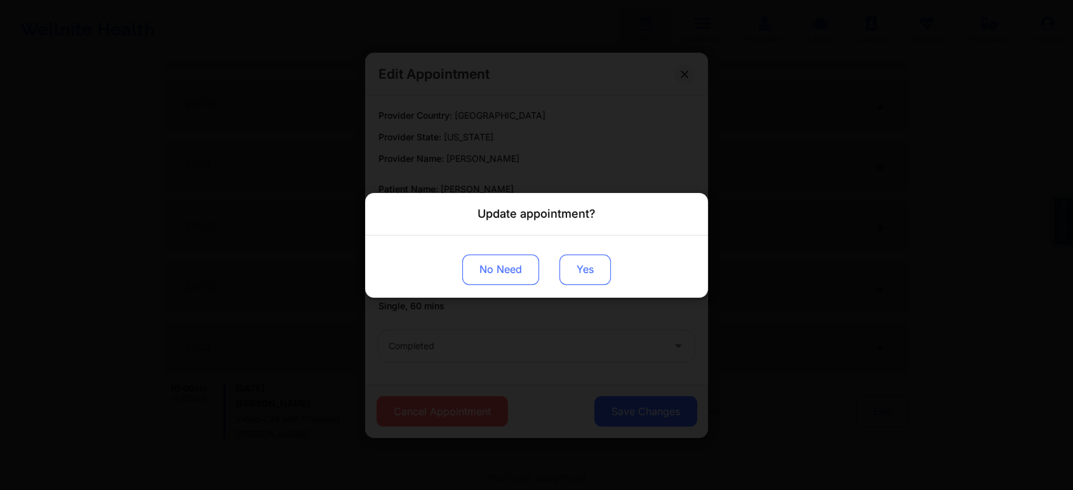
click at [580, 273] on button "Yes" at bounding box center [584, 269] width 51 height 30
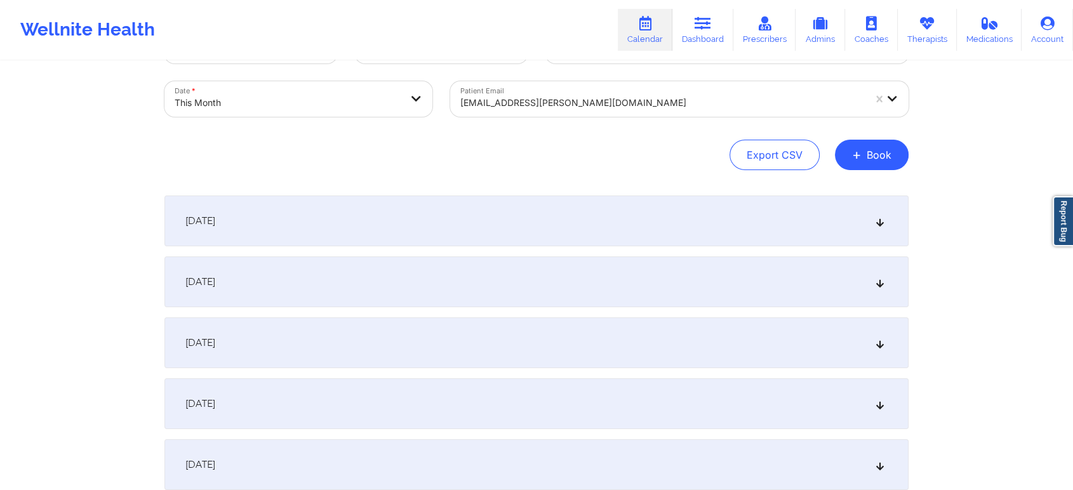
scroll to position [34, 0]
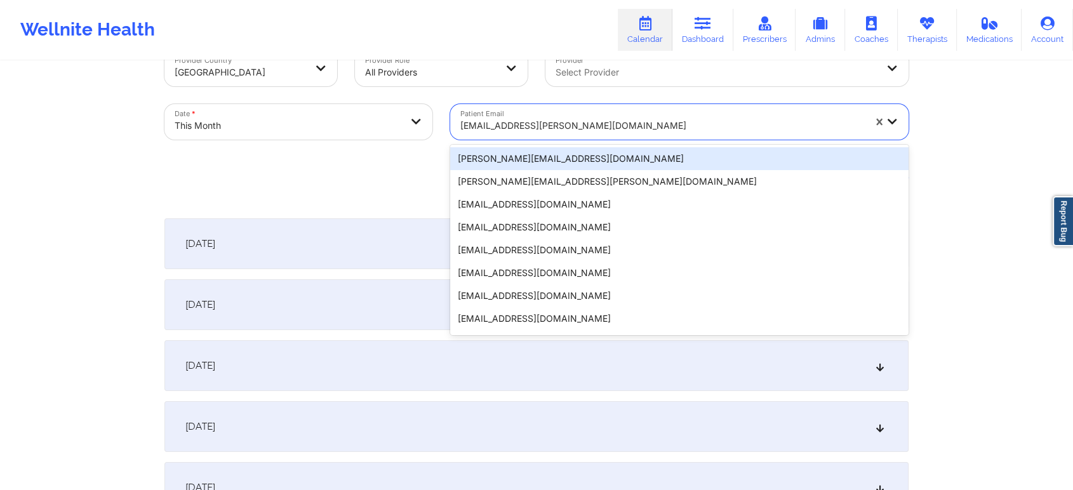
click at [539, 130] on div at bounding box center [662, 125] width 404 height 15
paste input "[EMAIL_ADDRESS][DOMAIN_NAME]"
type input "[EMAIL_ADDRESS][DOMAIN_NAME]"
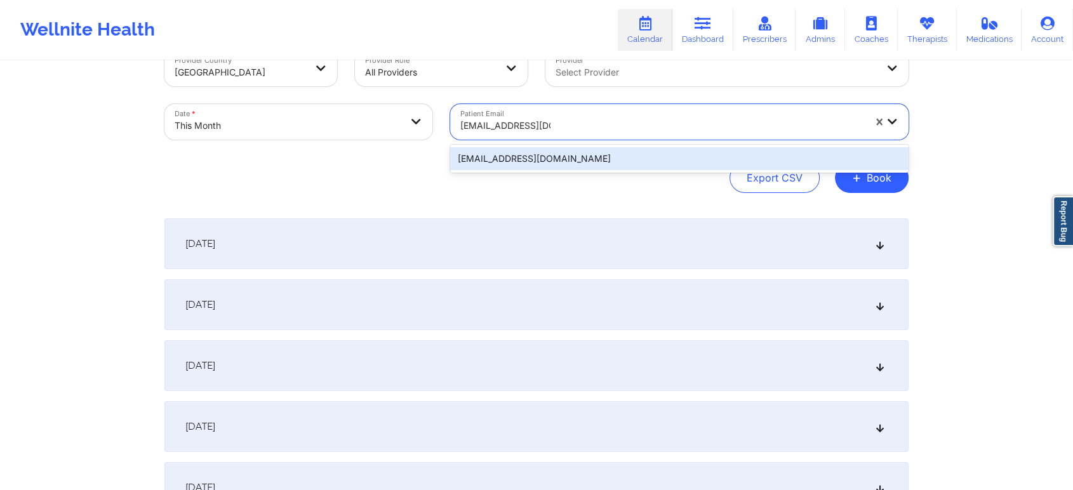
click at [612, 147] on div "[EMAIL_ADDRESS][DOMAIN_NAME]" at bounding box center [679, 158] width 458 height 23
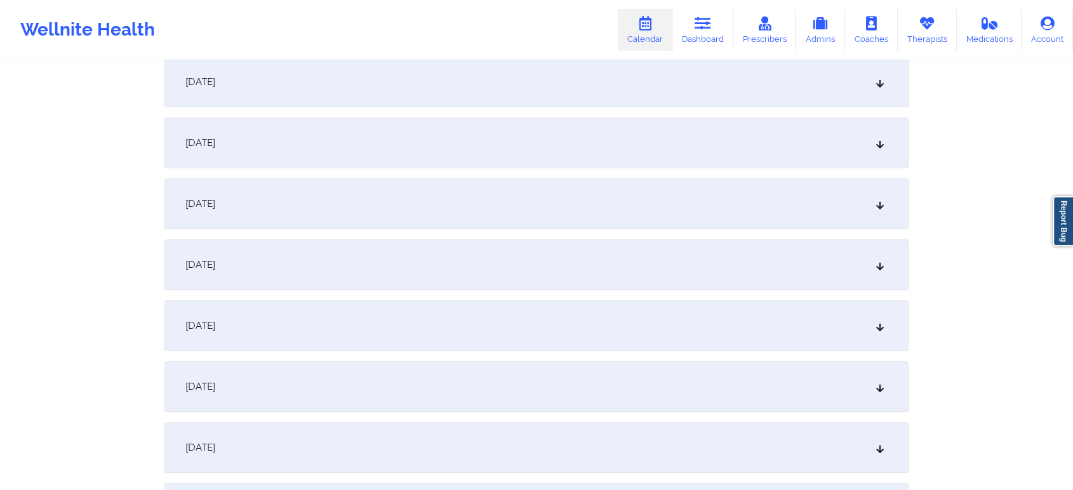
scroll to position [575, 0]
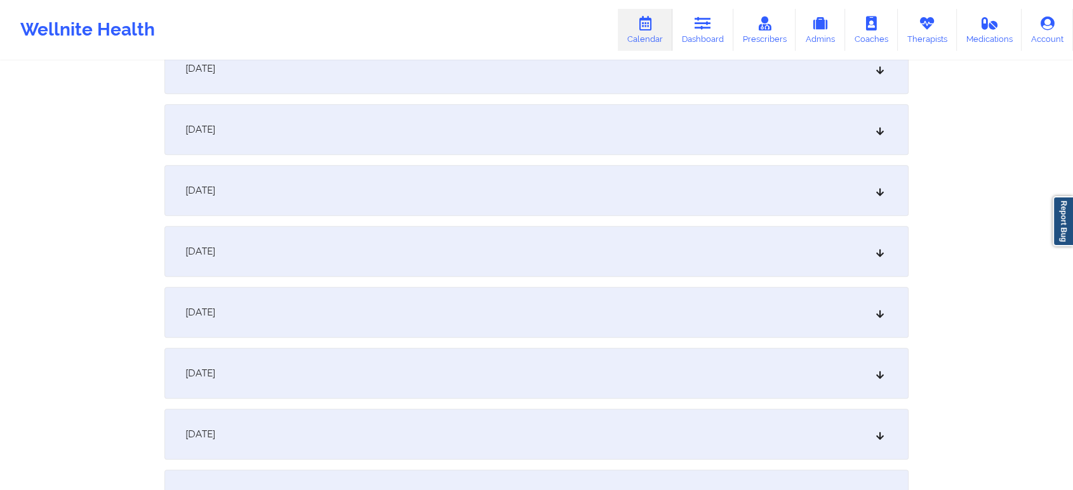
click at [682, 247] on div "[DATE]" at bounding box center [536, 251] width 744 height 51
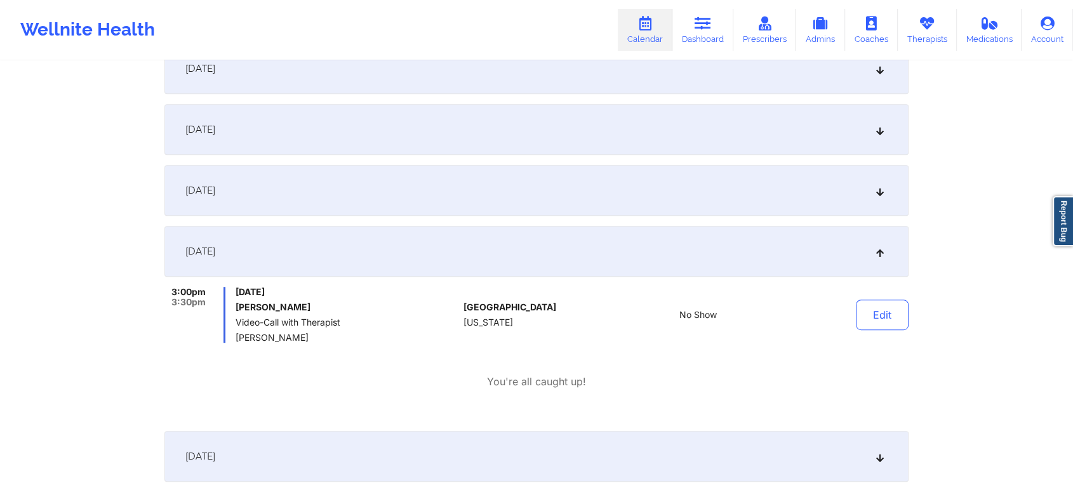
scroll to position [0, 0]
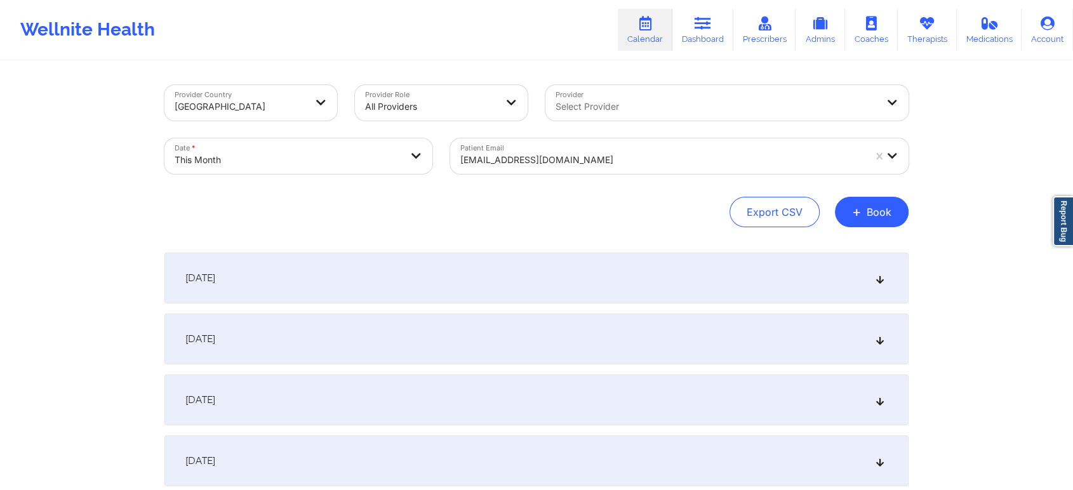
click at [563, 138] on div "[EMAIL_ADDRESS][DOMAIN_NAME]" at bounding box center [657, 156] width 415 height 36
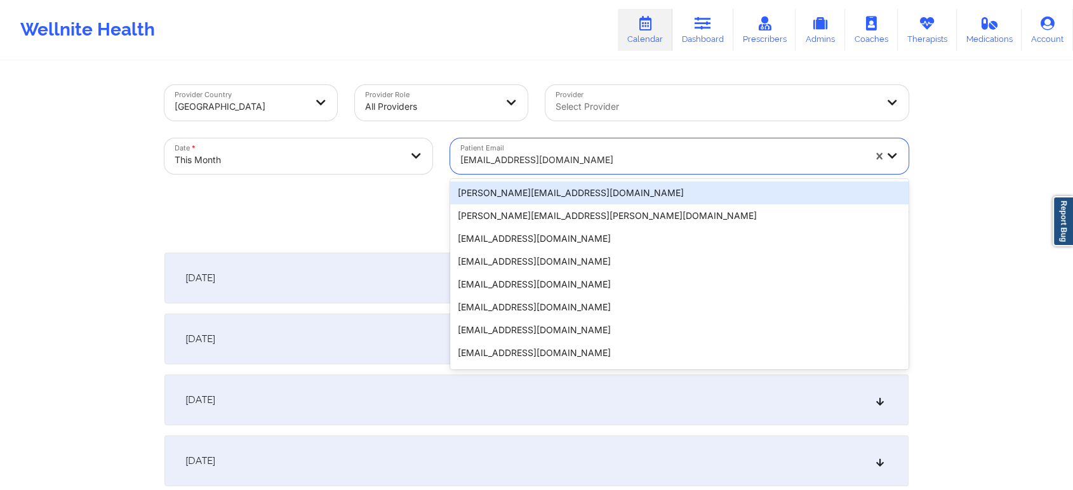
paste input "[EMAIL_ADDRESS][DOMAIN_NAME]"
type input "[EMAIL_ADDRESS][DOMAIN_NAME]"
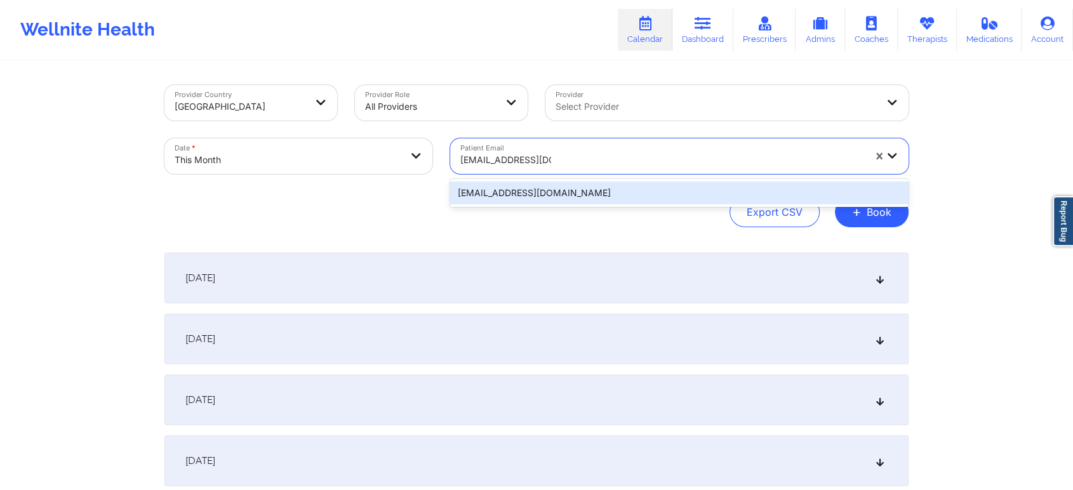
click at [566, 200] on div "[EMAIL_ADDRESS][DOMAIN_NAME]" at bounding box center [679, 193] width 458 height 23
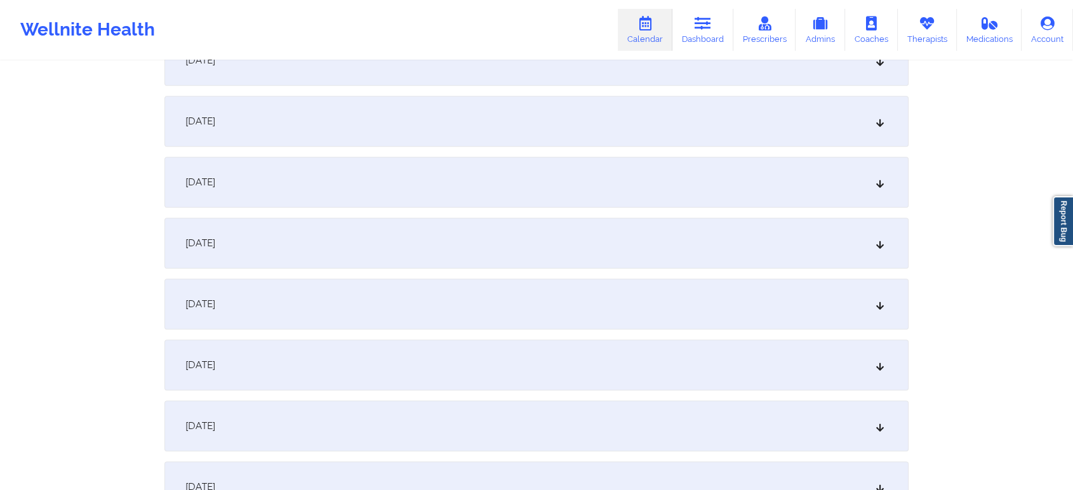
scroll to position [647, 0]
click at [675, 177] on div "[DATE]" at bounding box center [536, 179] width 744 height 51
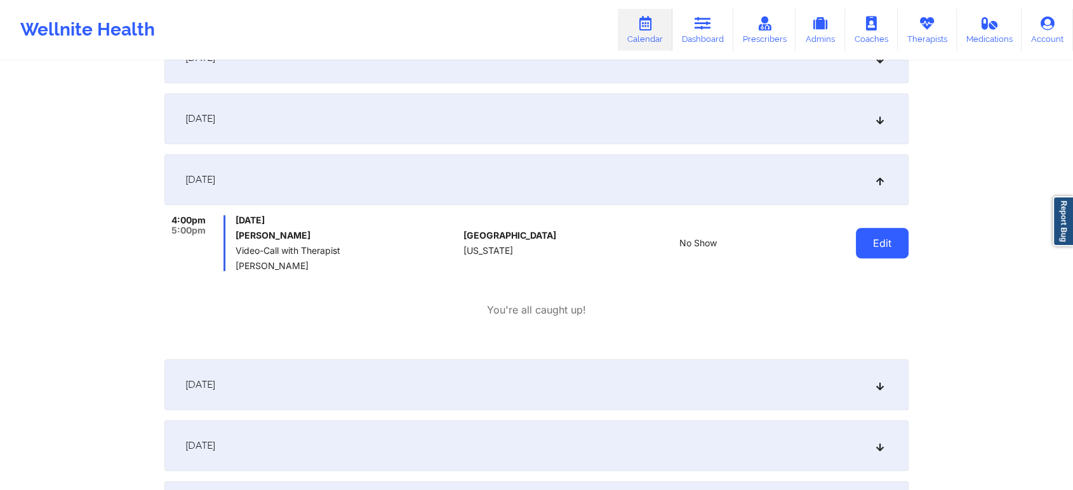
click at [865, 243] on button "Edit" at bounding box center [882, 243] width 53 height 30
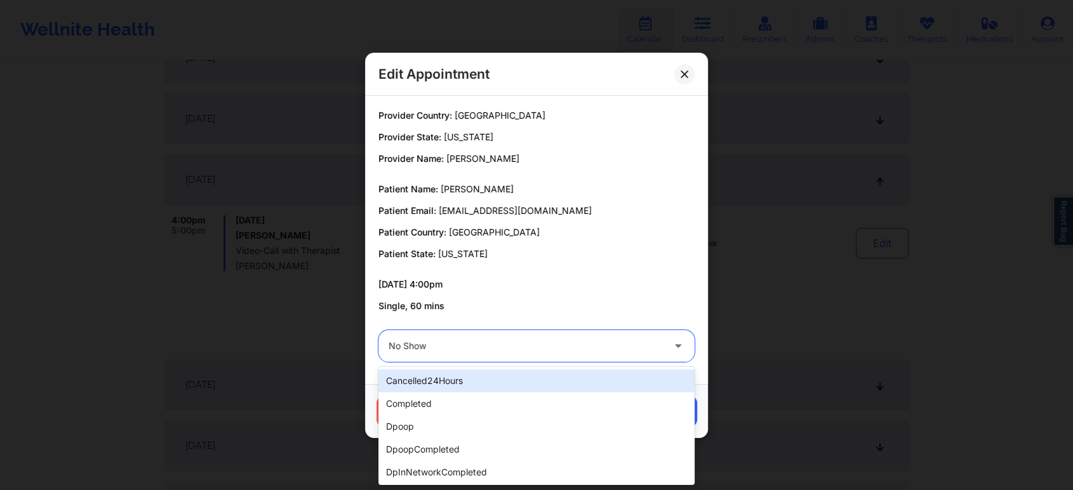
click at [621, 351] on div at bounding box center [526, 345] width 274 height 15
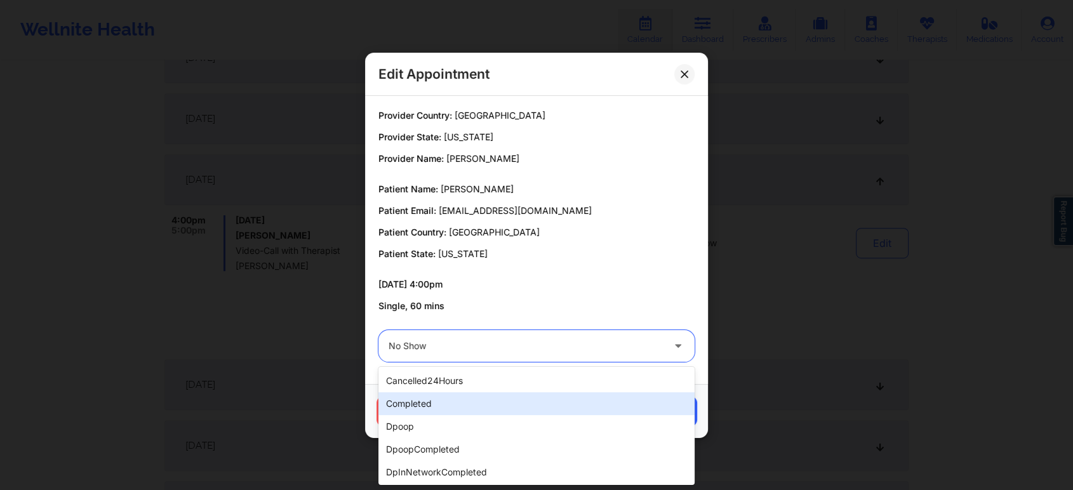
click at [540, 396] on div "completed" at bounding box center [536, 403] width 316 height 23
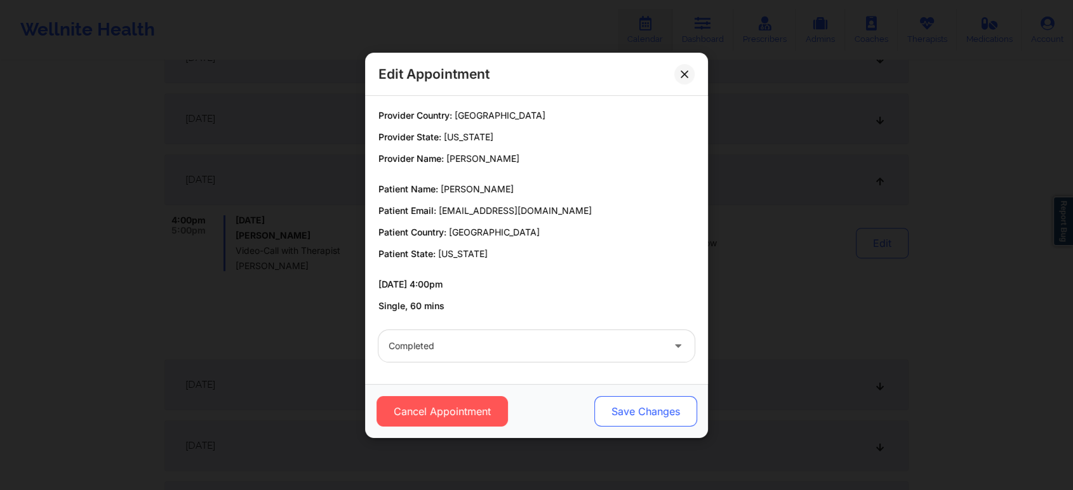
click at [623, 404] on button "Save Changes" at bounding box center [645, 411] width 103 height 30
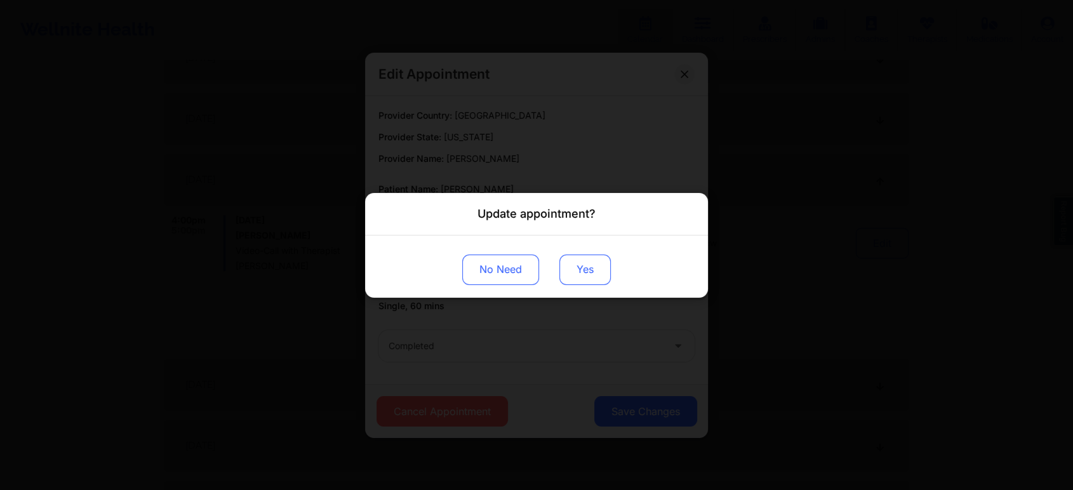
click at [582, 283] on button "Yes" at bounding box center [584, 269] width 51 height 30
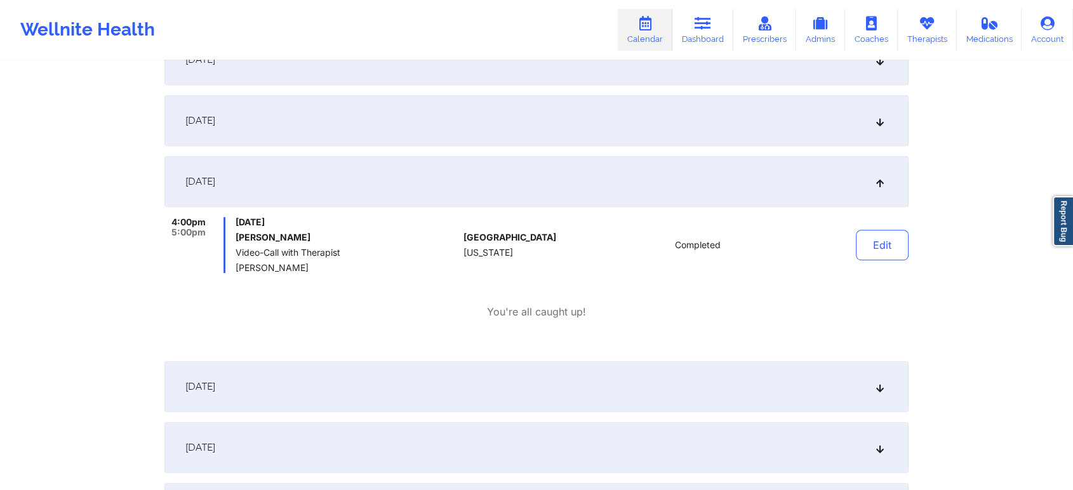
scroll to position [0, 0]
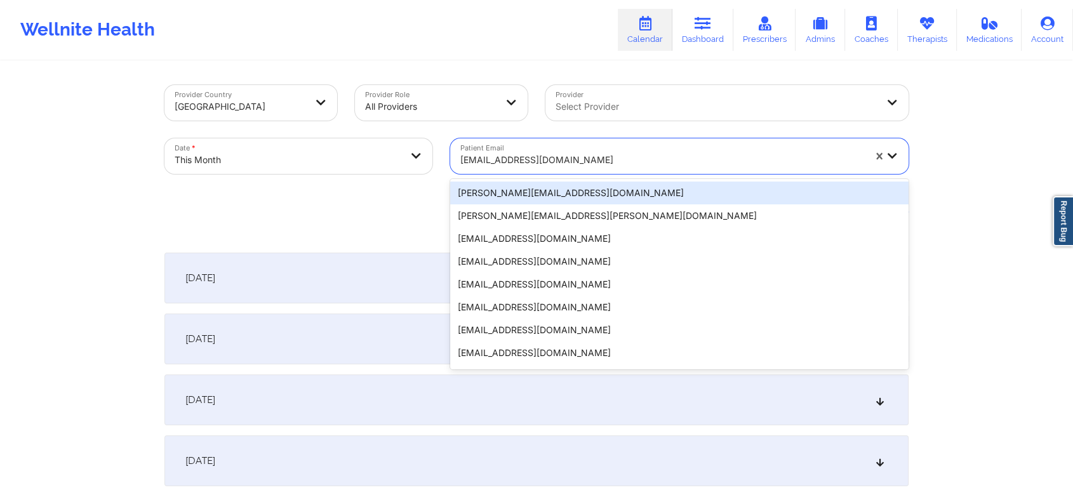
click at [488, 146] on div "[EMAIL_ADDRESS][DOMAIN_NAME]" at bounding box center [662, 160] width 404 height 28
paste input "[EMAIL_ADDRESS][DOMAIN_NAME]"
type input "[EMAIL_ADDRESS][DOMAIN_NAME]"
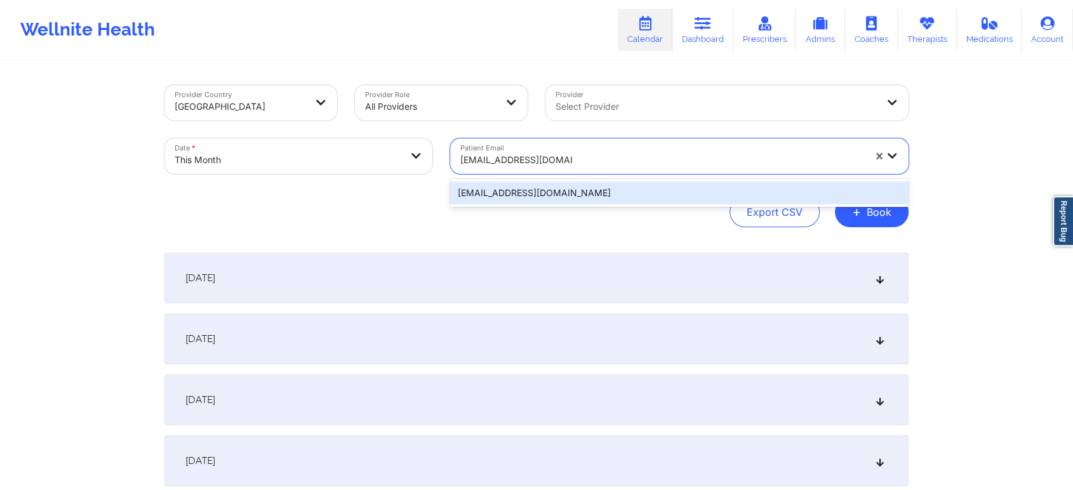
click at [522, 189] on div "[EMAIL_ADDRESS][DOMAIN_NAME]" at bounding box center [679, 193] width 458 height 23
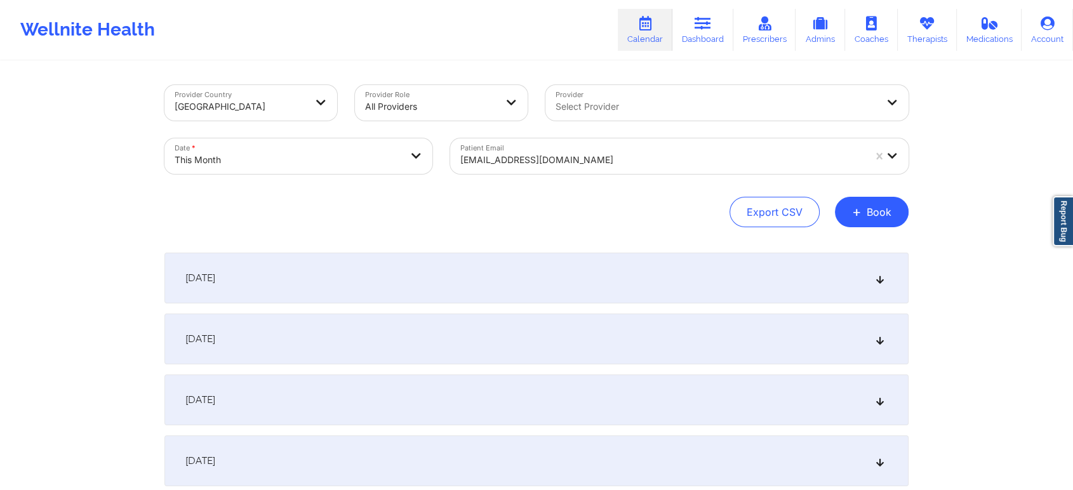
drag, startPoint x: 1072, startPoint y: 90, endPoint x: 1083, endPoint y: 81, distance: 14.4
click at [1072, 81] on html "Wellnite Health Calendar Dashboard Prescribers Admins Coaches Therapists Medica…" at bounding box center [536, 245] width 1073 height 490
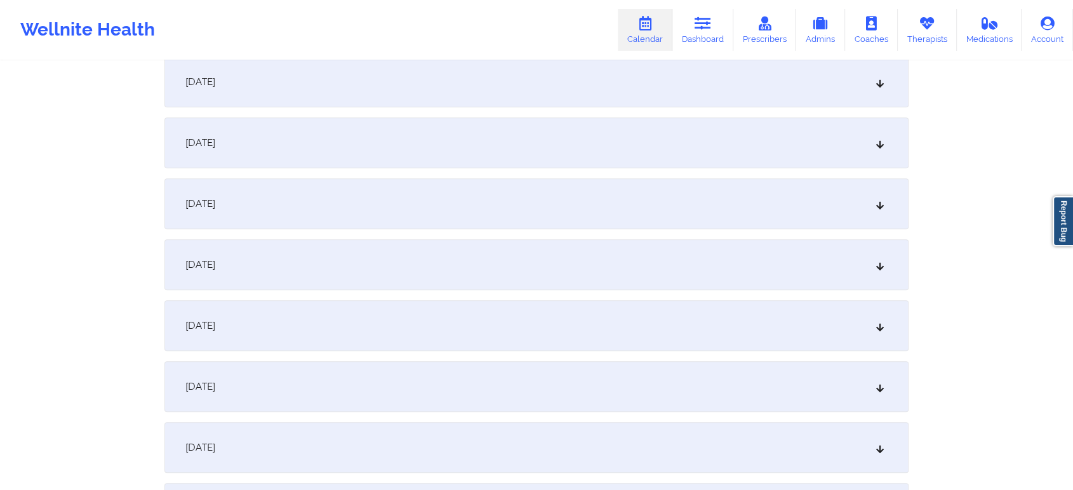
scroll to position [628, 0]
click at [755, 140] on div "[DATE]" at bounding box center [536, 137] width 744 height 51
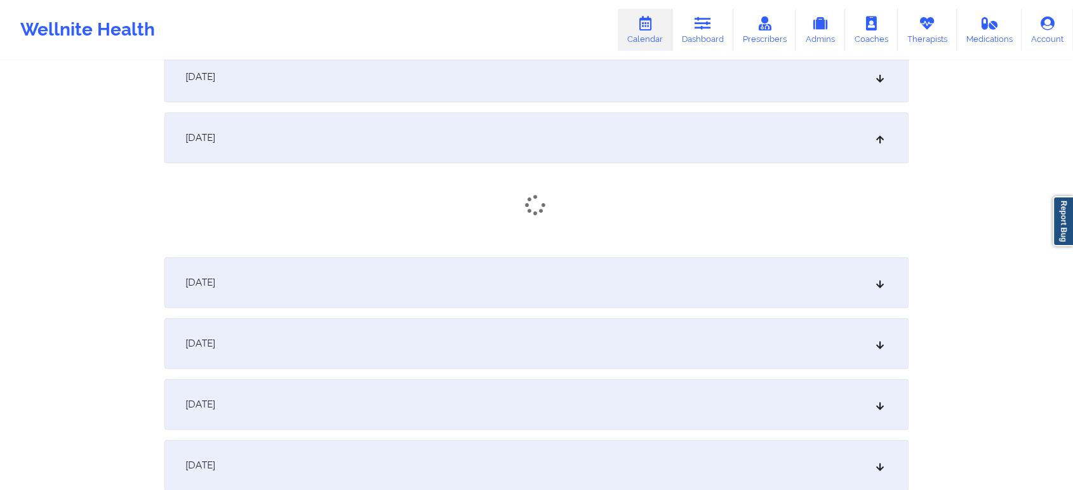
click at [676, 279] on div "[DATE]" at bounding box center [536, 282] width 744 height 51
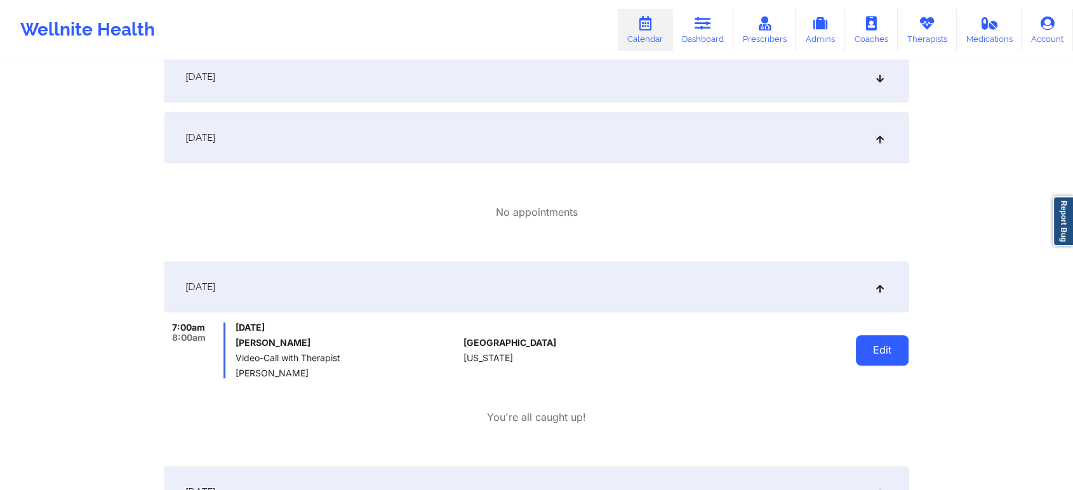
click at [866, 354] on button "Edit" at bounding box center [882, 350] width 53 height 30
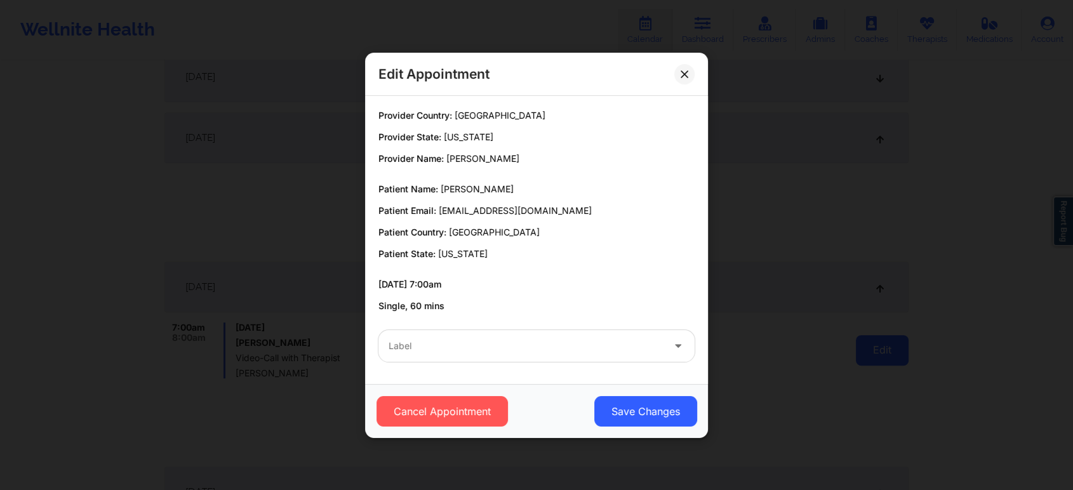
click at [866, 354] on div "Edit Appointment Provider Country: [GEOGRAPHIC_DATA] Provider State: [US_STATE]…" at bounding box center [536, 245] width 1073 height 490
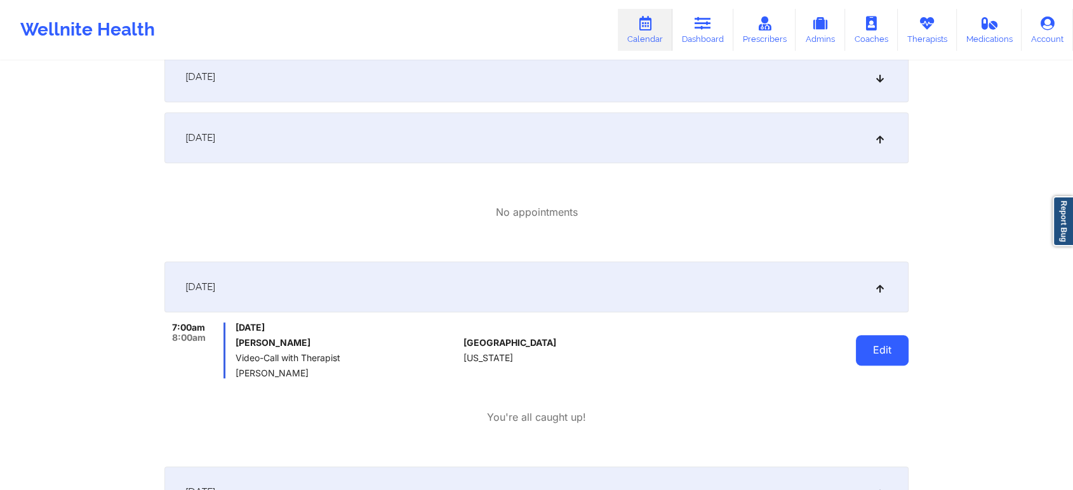
click at [879, 346] on button "Edit" at bounding box center [882, 350] width 53 height 30
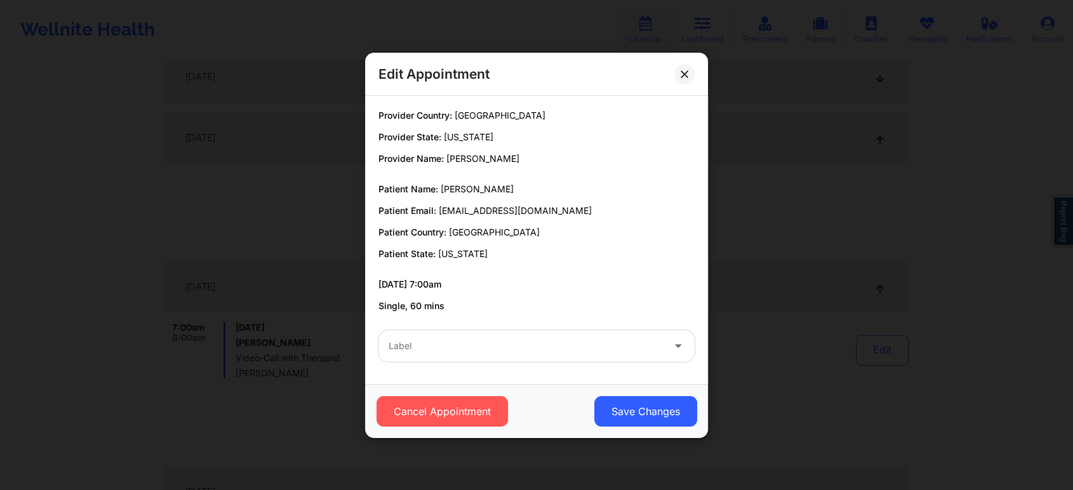
click at [476, 354] on div "Label" at bounding box center [521, 346] width 286 height 32
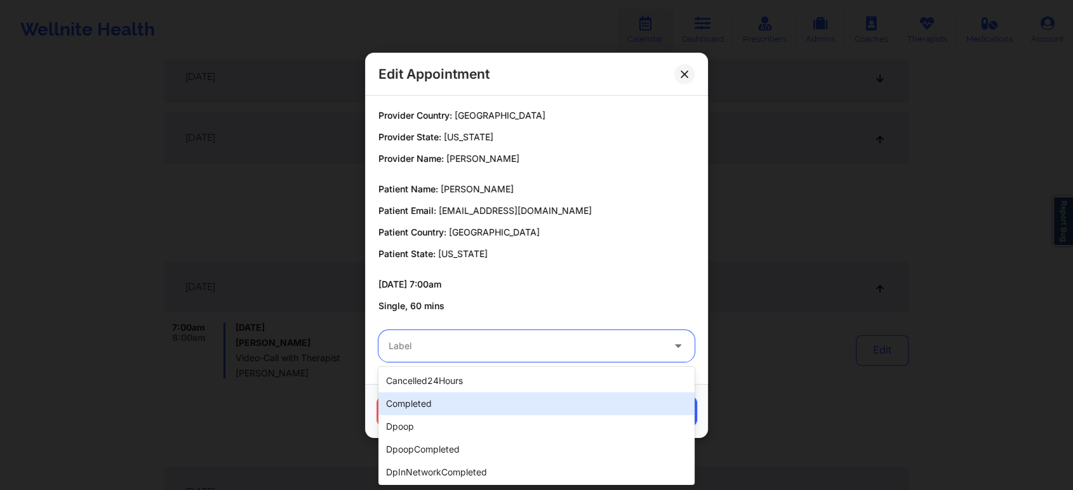
click at [457, 401] on div "completed" at bounding box center [536, 403] width 316 height 23
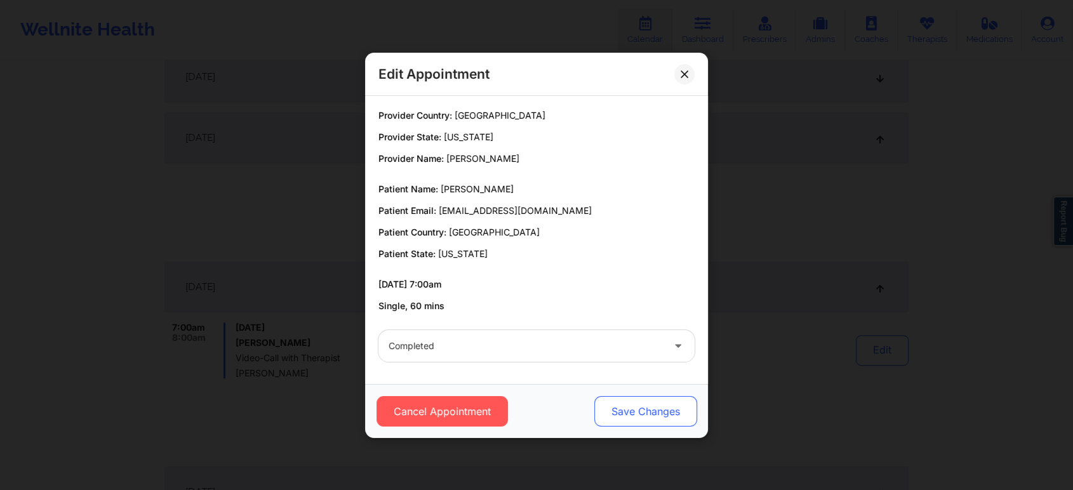
click at [625, 399] on button "Save Changes" at bounding box center [645, 411] width 103 height 30
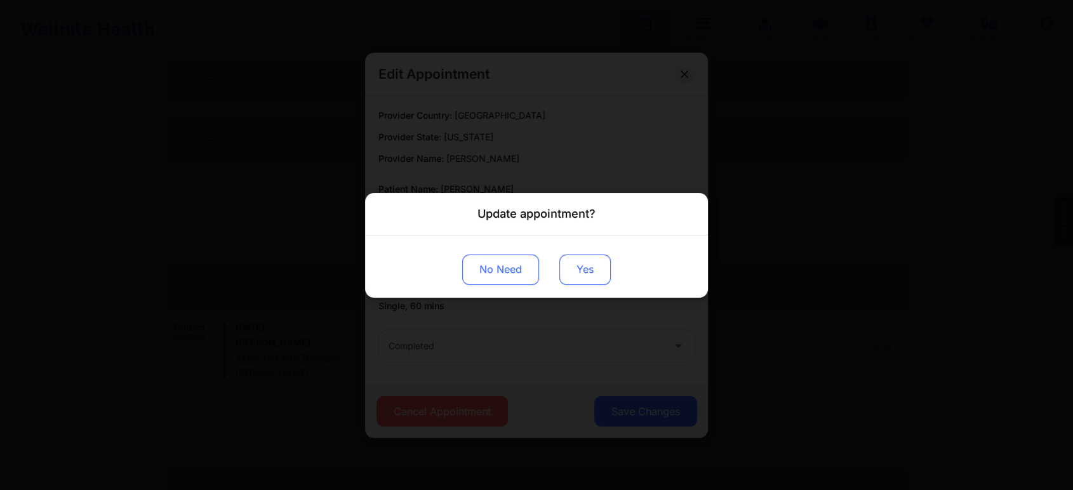
click at [585, 271] on button "Yes" at bounding box center [584, 269] width 51 height 30
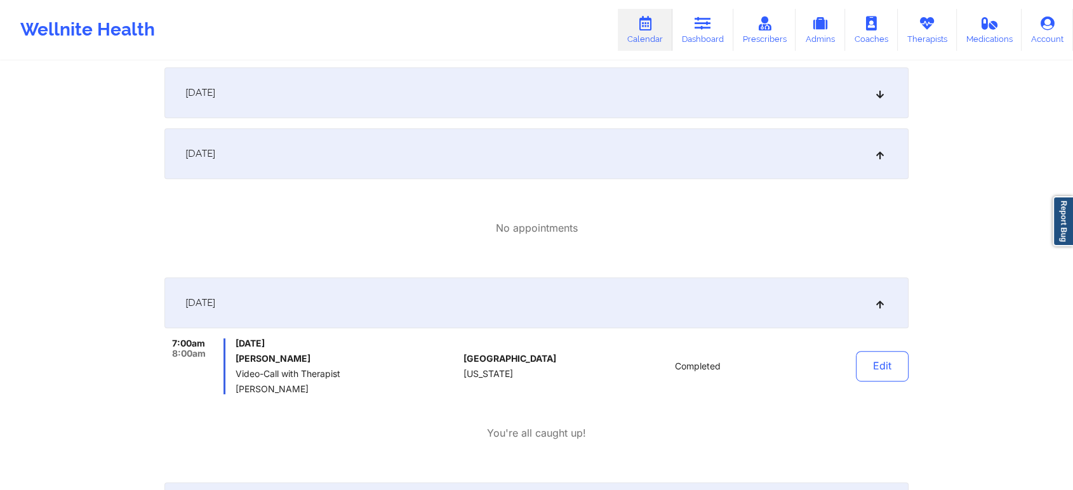
scroll to position [0, 0]
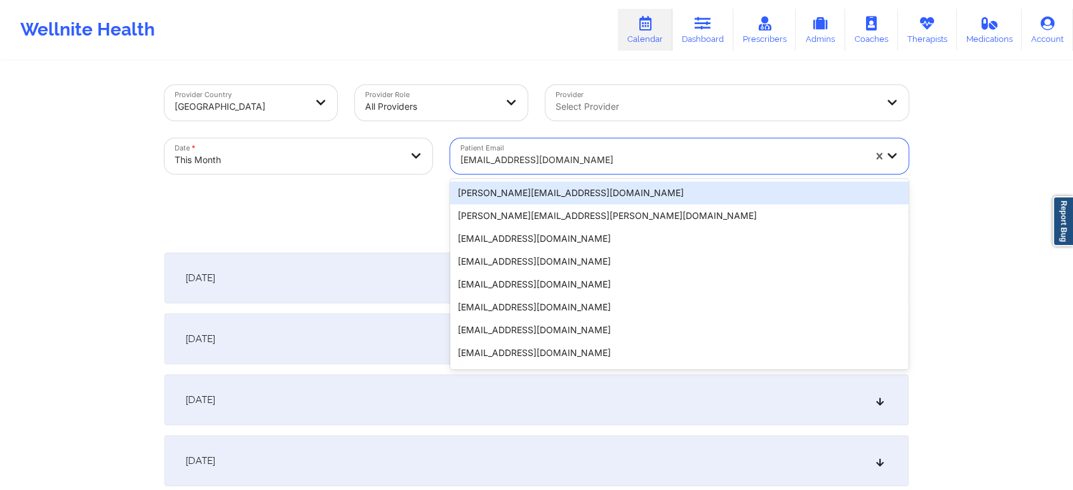
click at [594, 146] on div "[EMAIL_ADDRESS][DOMAIN_NAME]" at bounding box center [662, 160] width 404 height 28
paste input "[EMAIL_ADDRESS][DOMAIN_NAME]"
type input "[EMAIL_ADDRESS][DOMAIN_NAME]"
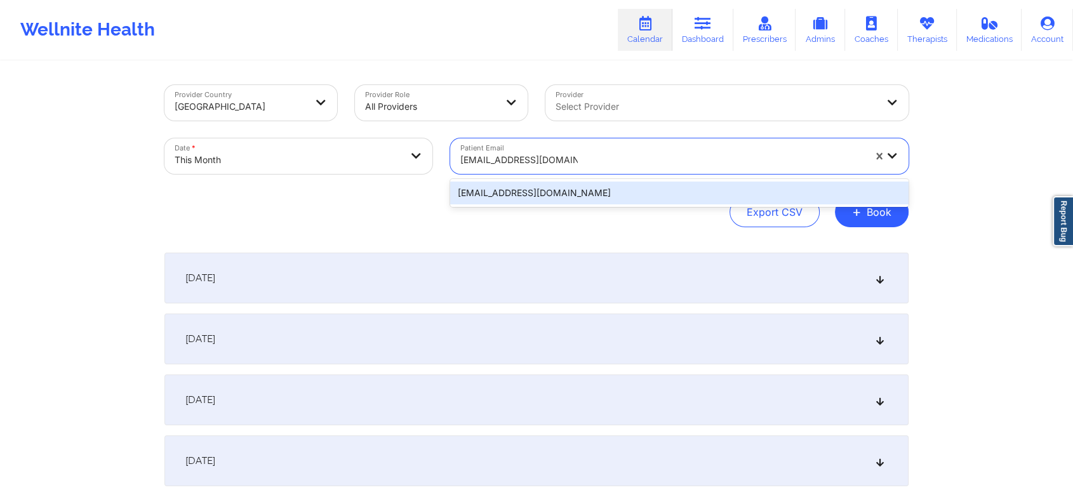
click at [596, 194] on div "[EMAIL_ADDRESS][DOMAIN_NAME]" at bounding box center [679, 193] width 458 height 23
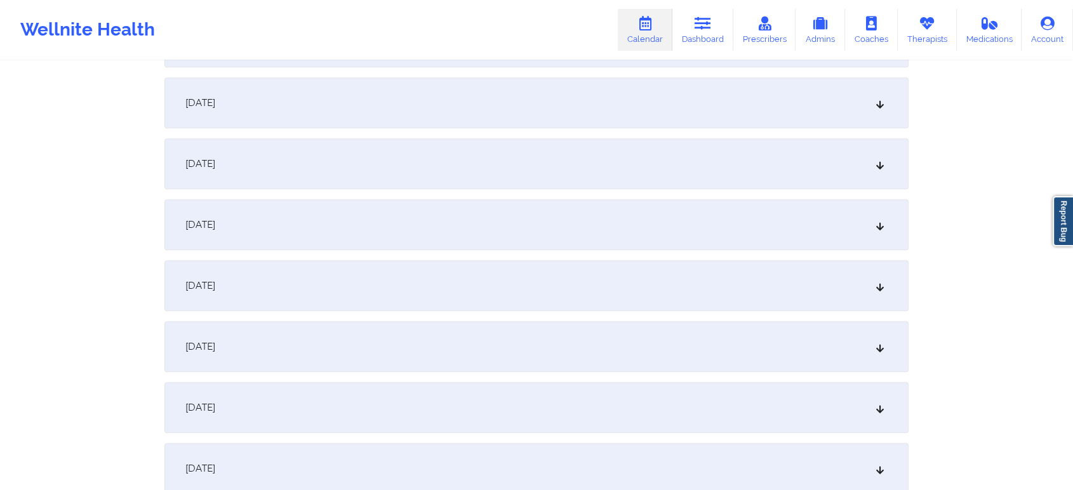
scroll to position [577, 0]
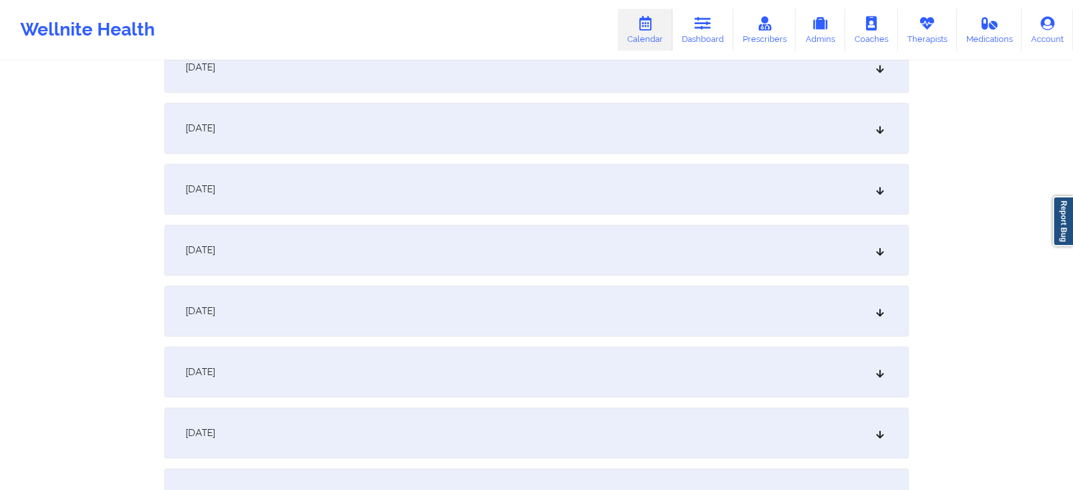
click at [729, 207] on div "[DATE]" at bounding box center [536, 189] width 744 height 51
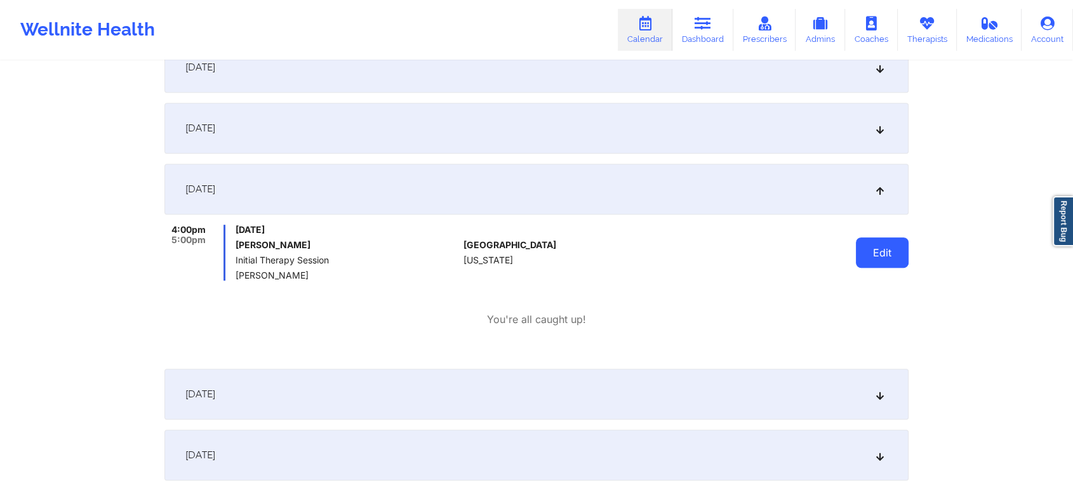
click at [861, 241] on button "Edit" at bounding box center [882, 252] width 53 height 30
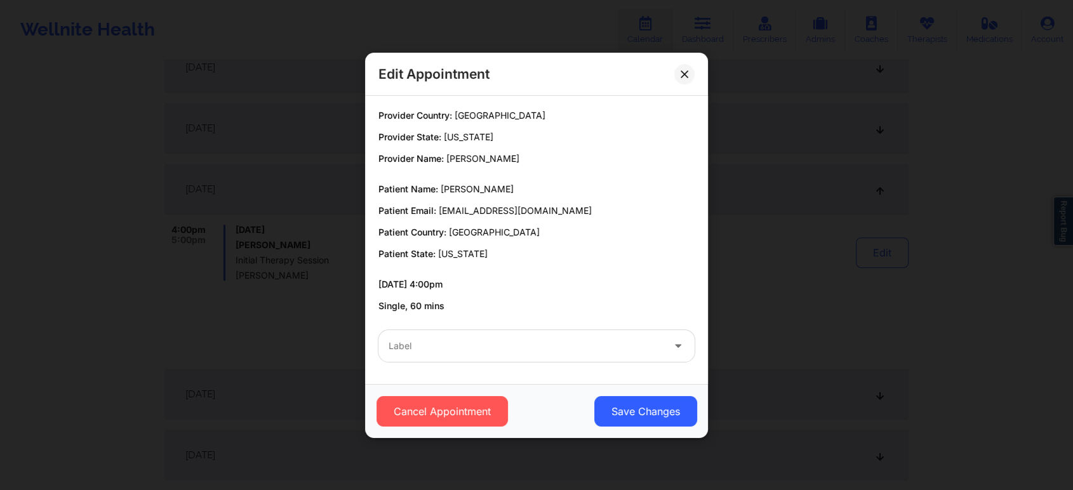
click at [517, 352] on div at bounding box center [526, 345] width 274 height 15
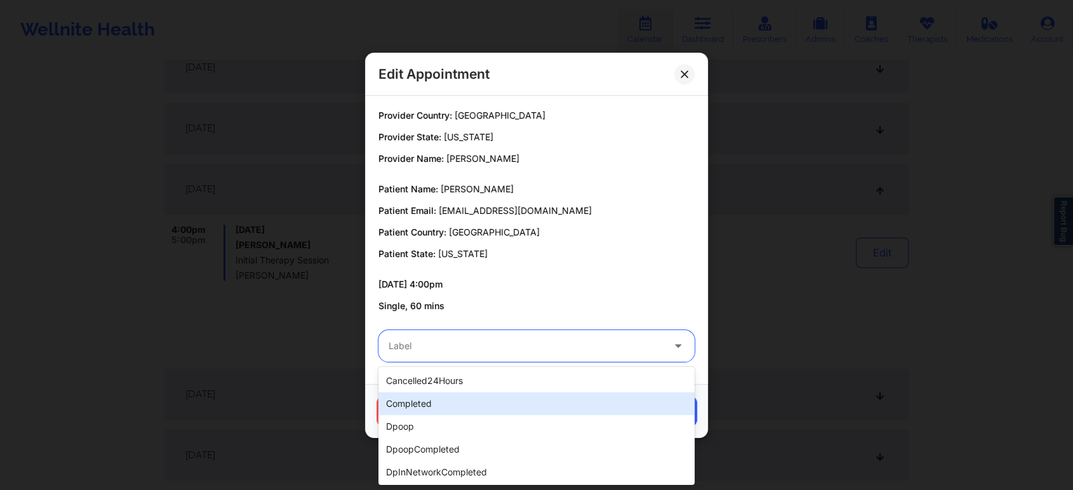
click at [496, 400] on div "completed" at bounding box center [536, 403] width 316 height 23
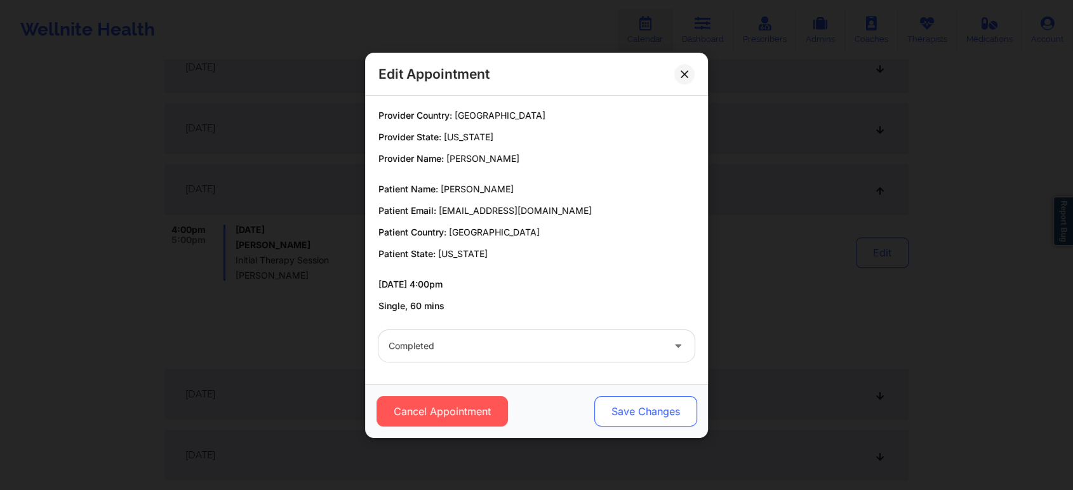
click at [621, 396] on button "Save Changes" at bounding box center [645, 411] width 103 height 30
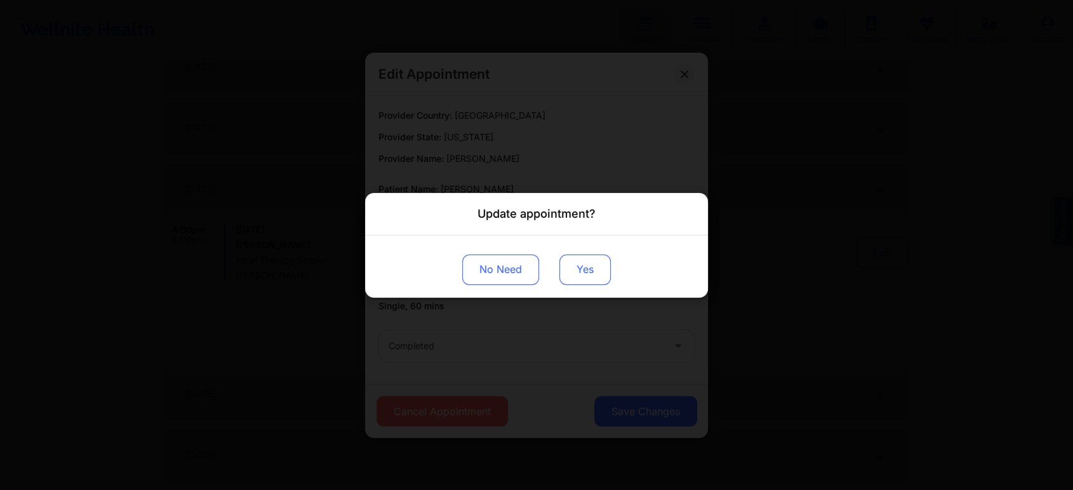
click at [585, 262] on button "Yes" at bounding box center [584, 269] width 51 height 30
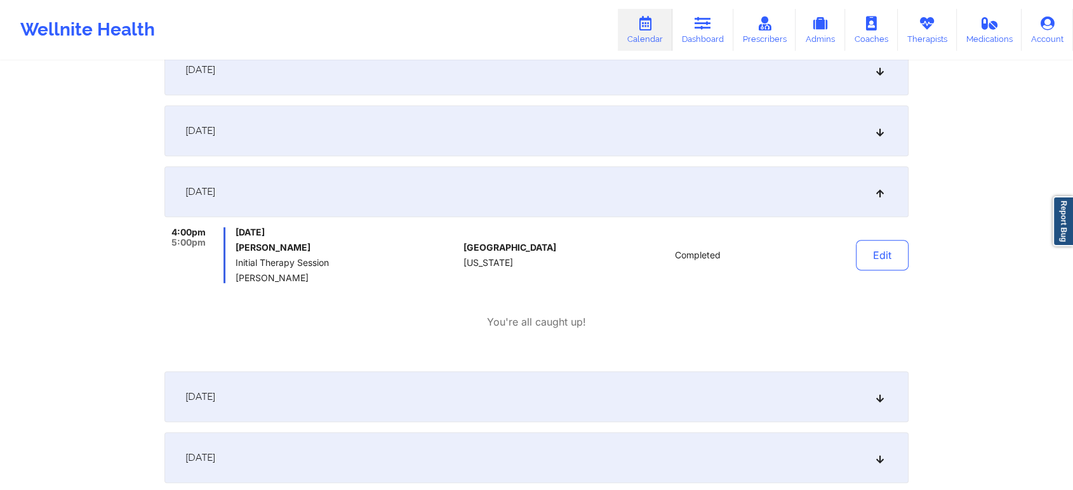
scroll to position [0, 0]
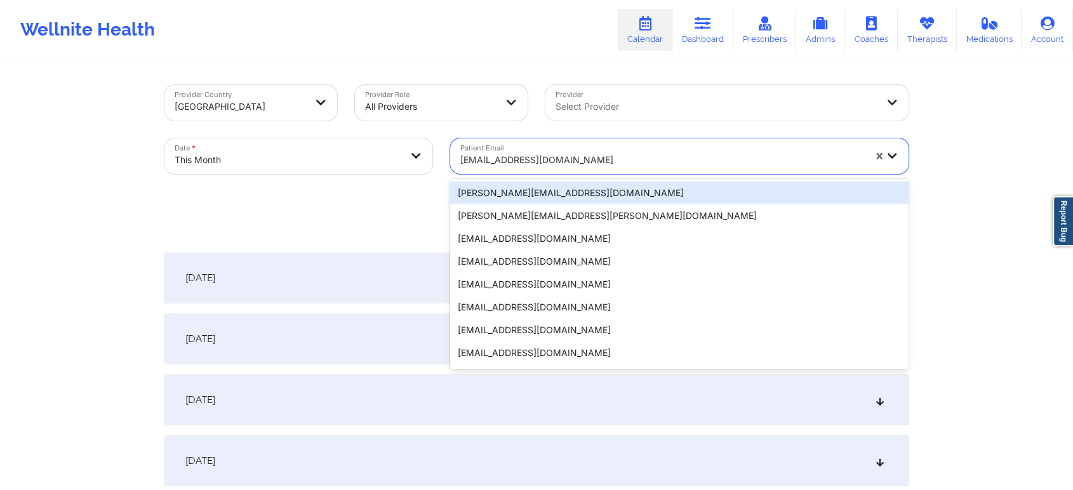
click at [504, 169] on div "[EMAIL_ADDRESS][DOMAIN_NAME]" at bounding box center [662, 160] width 404 height 28
paste input "[EMAIL_ADDRESS][DOMAIN_NAME]"
type input "[EMAIL_ADDRESS][DOMAIN_NAME]"
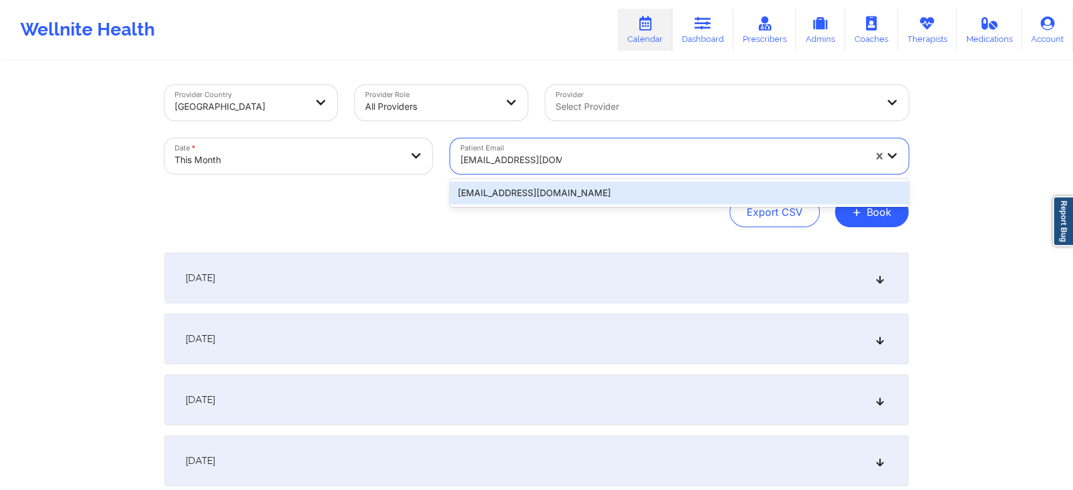
click at [542, 188] on div "[EMAIL_ADDRESS][DOMAIN_NAME]" at bounding box center [679, 193] width 458 height 23
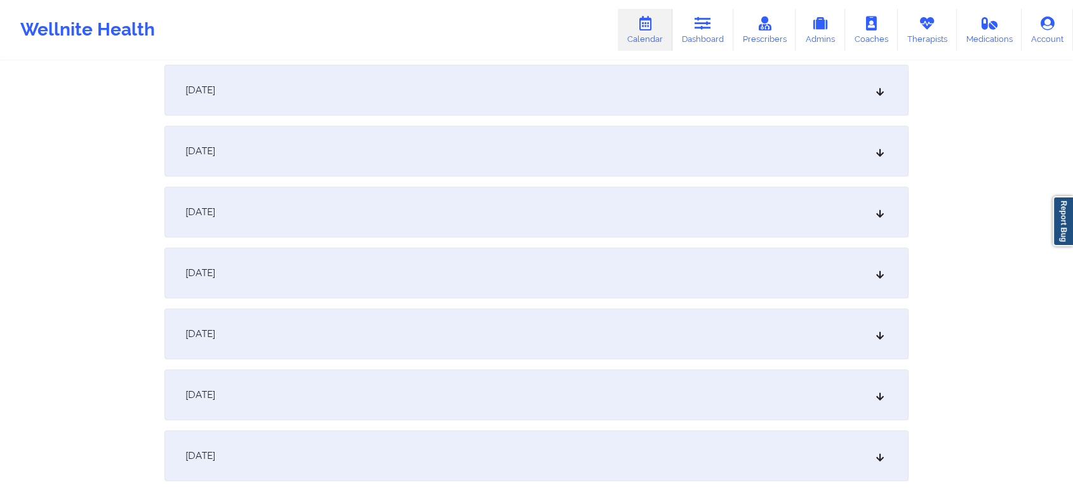
scroll to position [500, 0]
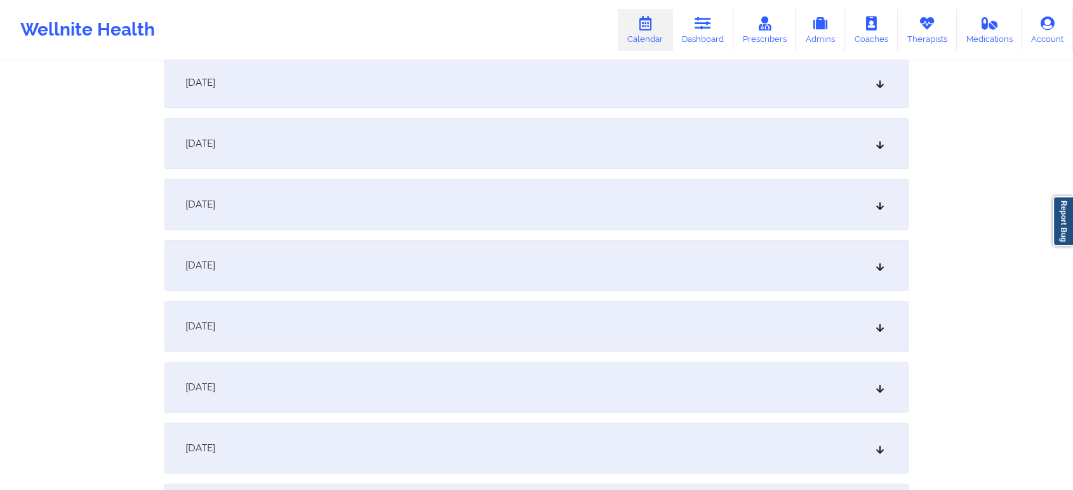
click at [611, 290] on div "[DATE]" at bounding box center [536, 265] width 744 height 51
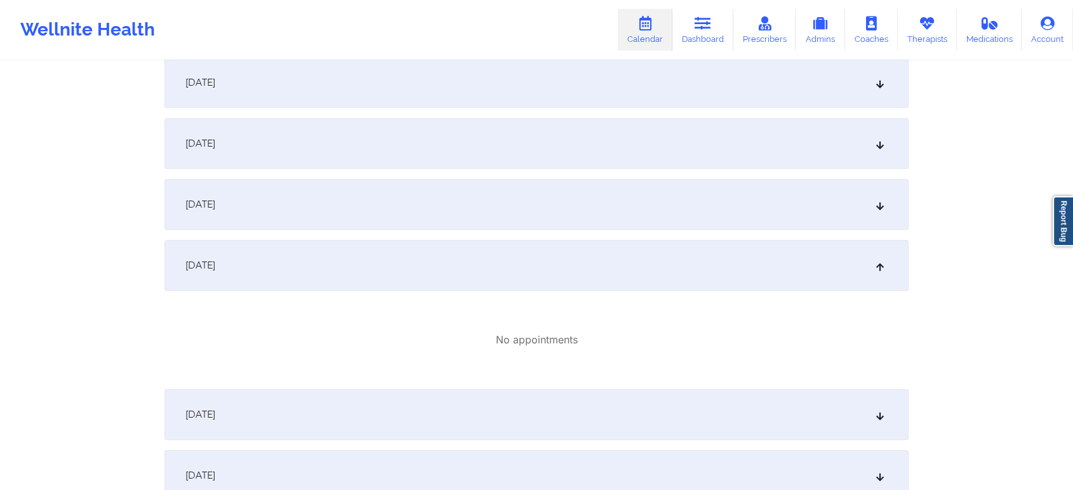
click at [621, 397] on div "[DATE]" at bounding box center [536, 414] width 744 height 51
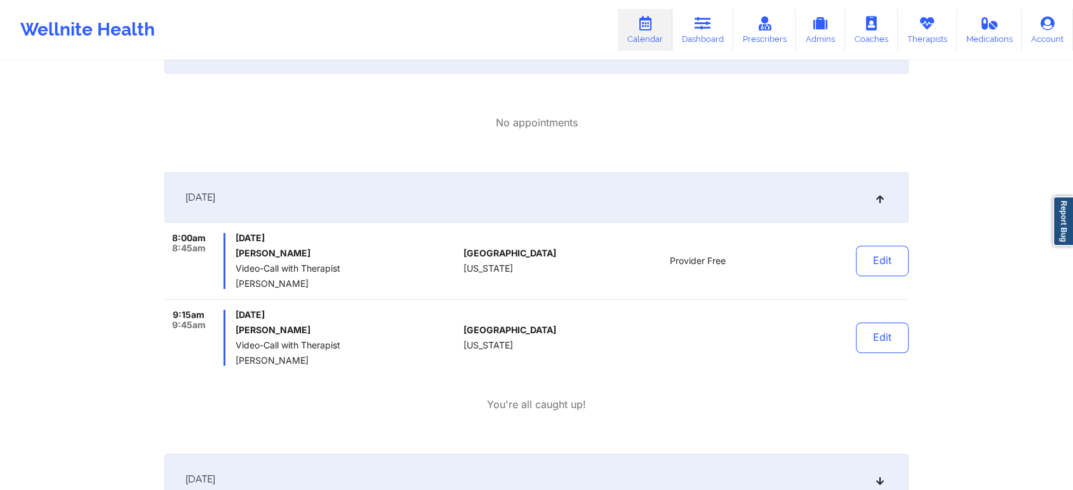
scroll to position [764, 0]
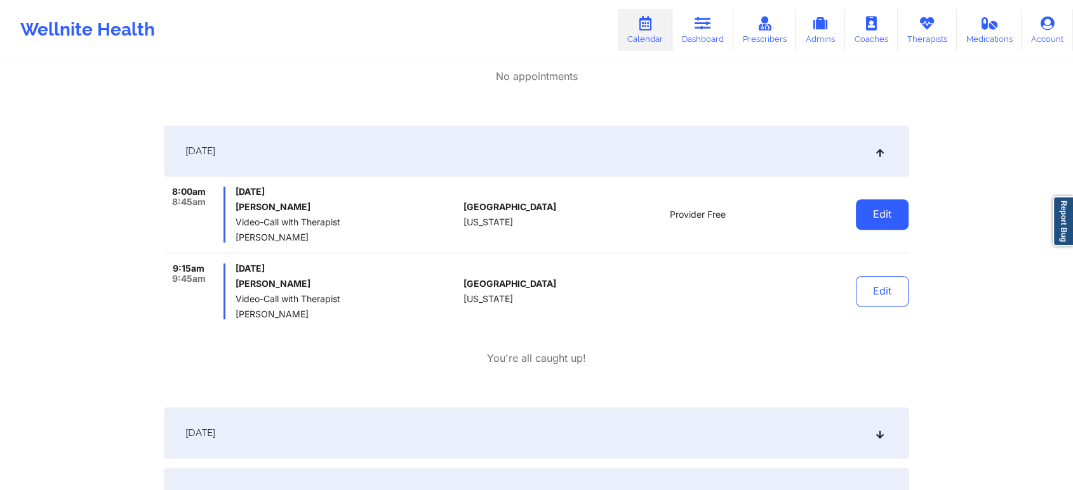
click at [869, 216] on button "Edit" at bounding box center [882, 214] width 53 height 30
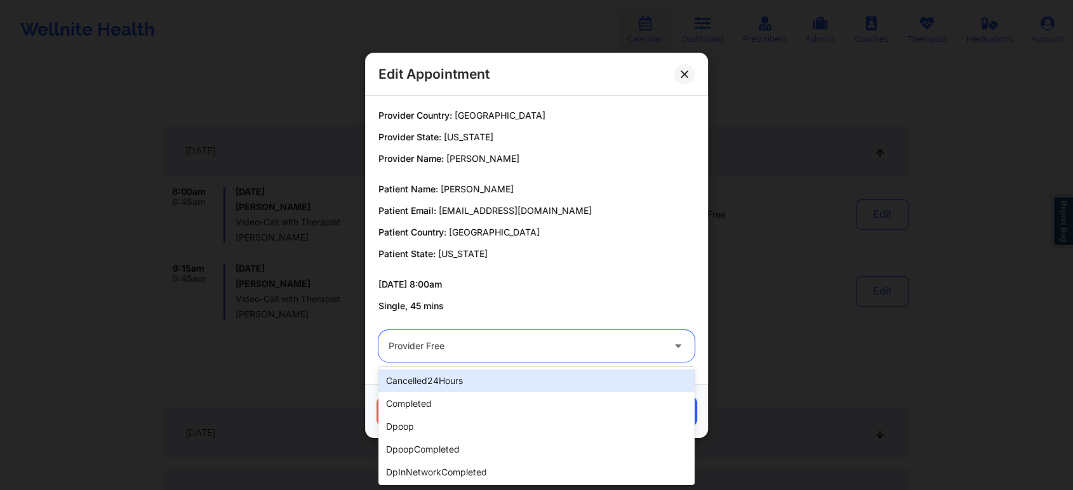
click at [546, 352] on div at bounding box center [526, 345] width 274 height 15
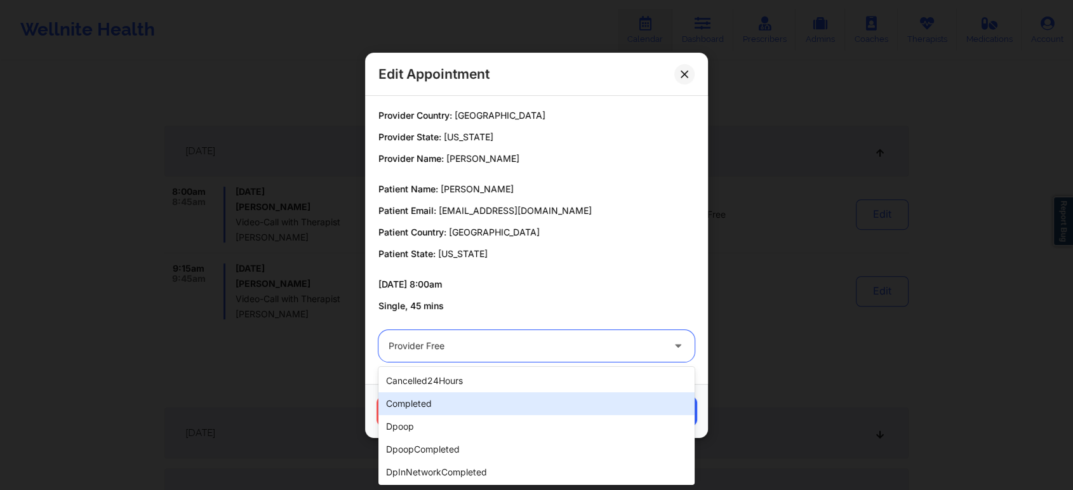
click at [505, 394] on div "completed" at bounding box center [536, 403] width 316 height 23
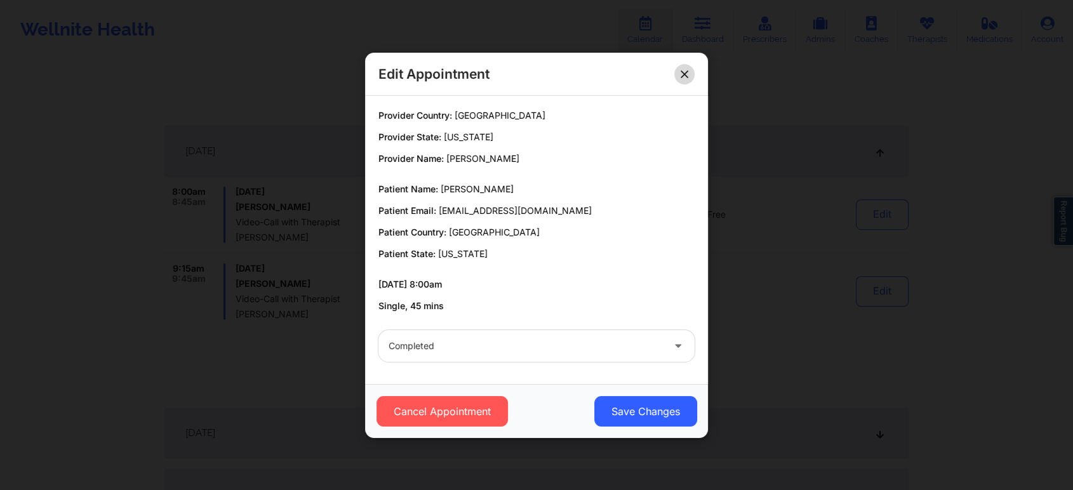
click at [681, 73] on icon at bounding box center [685, 74] width 8 height 8
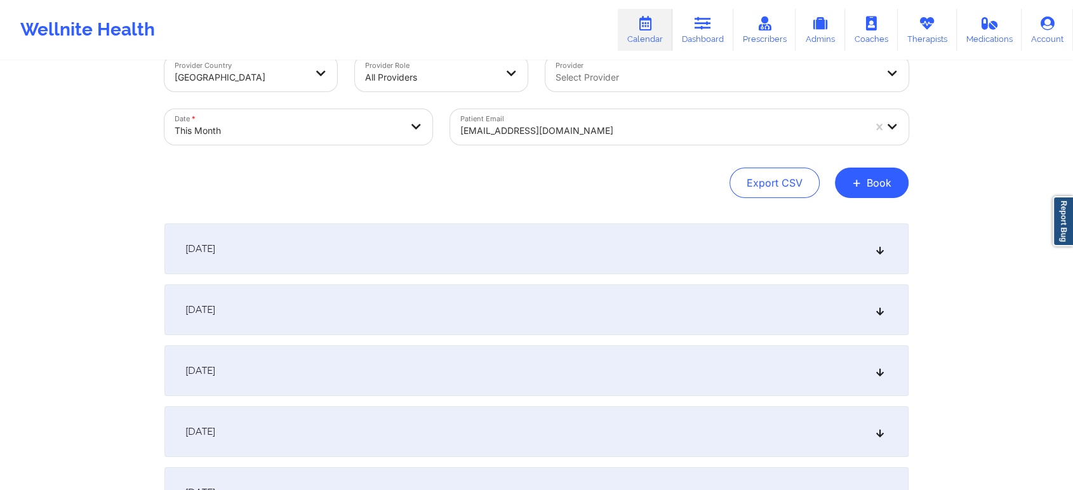
scroll to position [112, 0]
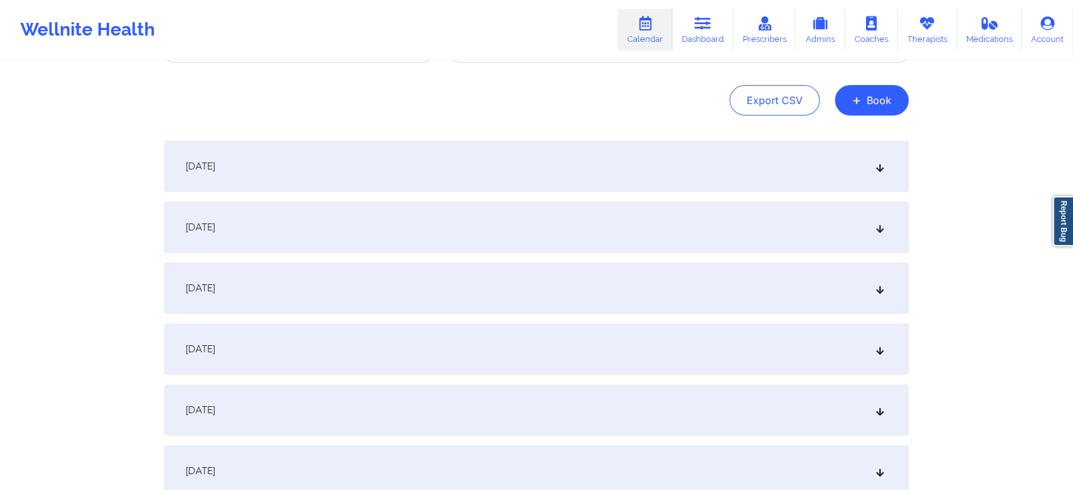
click at [826, 281] on div "[DATE]" at bounding box center [536, 288] width 744 height 51
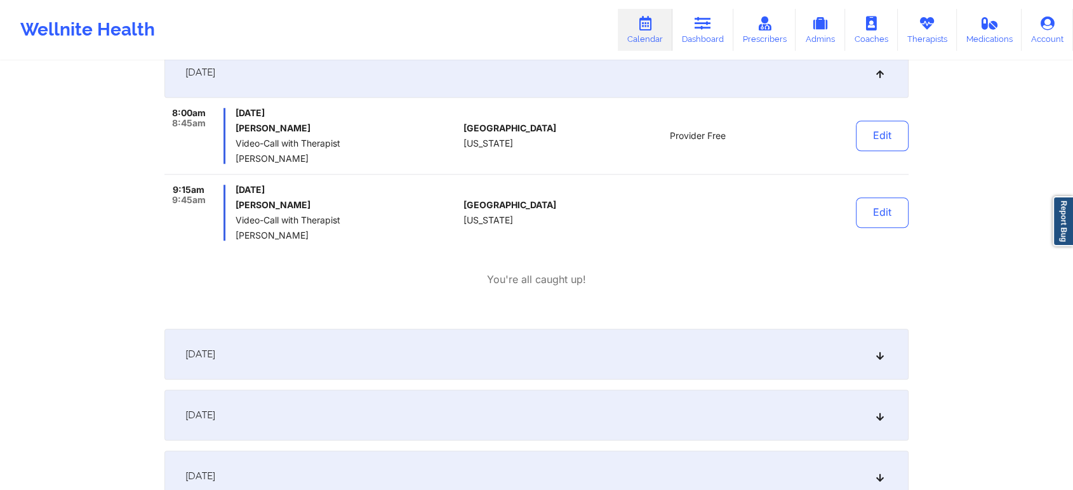
scroll to position [1053, 0]
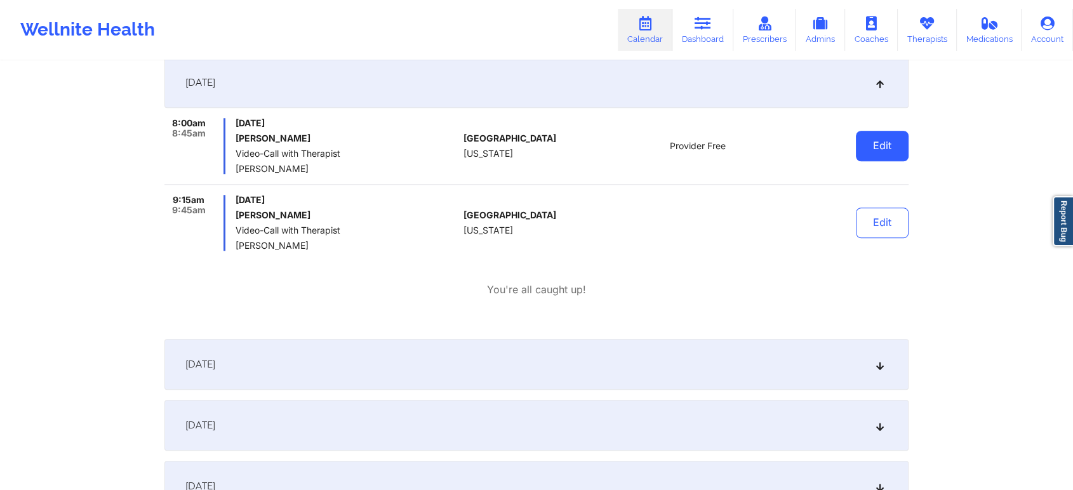
click at [880, 149] on button "Edit" at bounding box center [882, 146] width 53 height 30
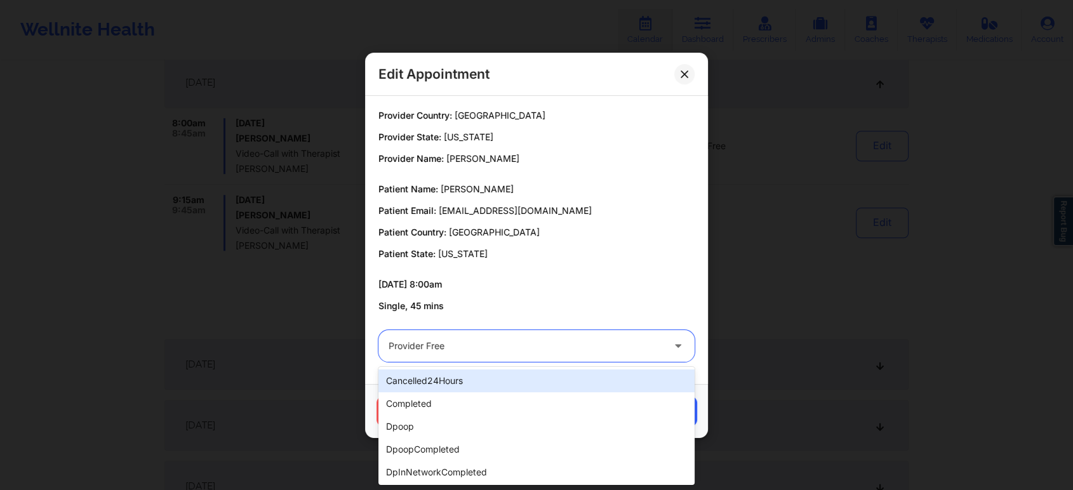
click at [570, 338] on div at bounding box center [526, 345] width 274 height 15
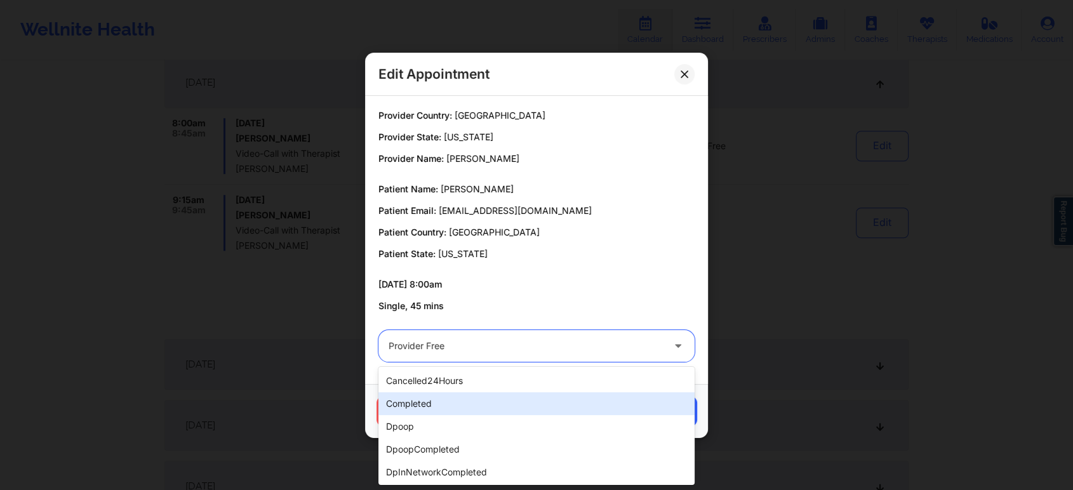
click at [503, 403] on div "completed" at bounding box center [536, 403] width 316 height 23
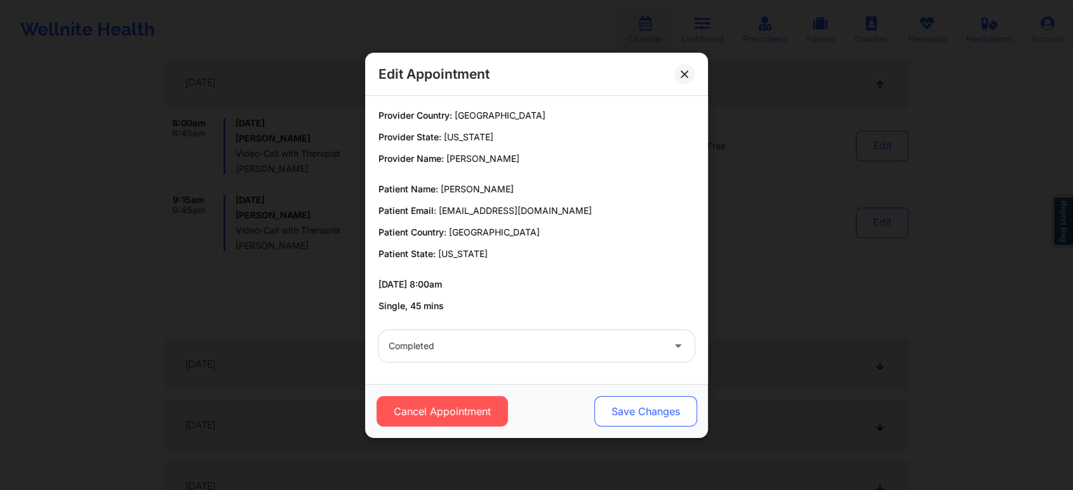
click at [625, 400] on button "Save Changes" at bounding box center [645, 411] width 103 height 30
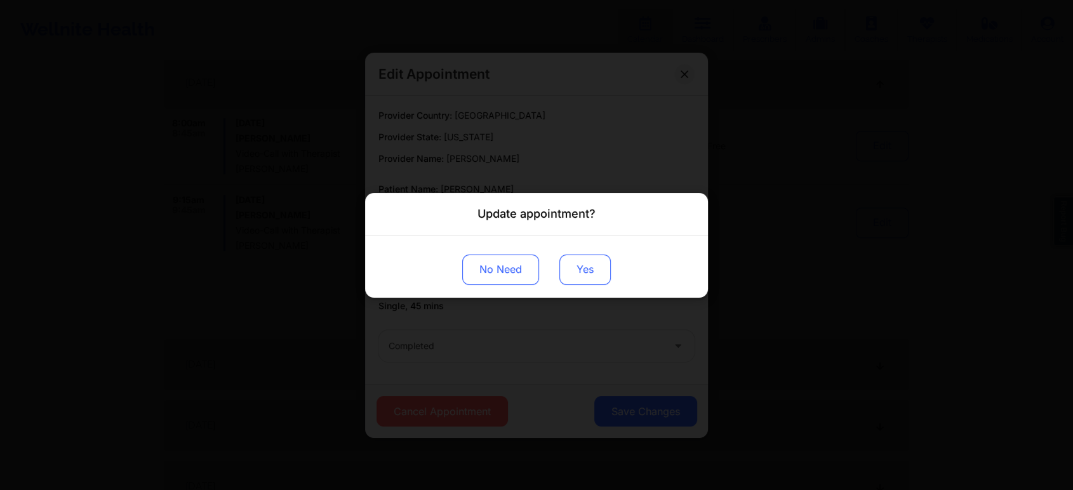
click at [589, 274] on button "Yes" at bounding box center [584, 269] width 51 height 30
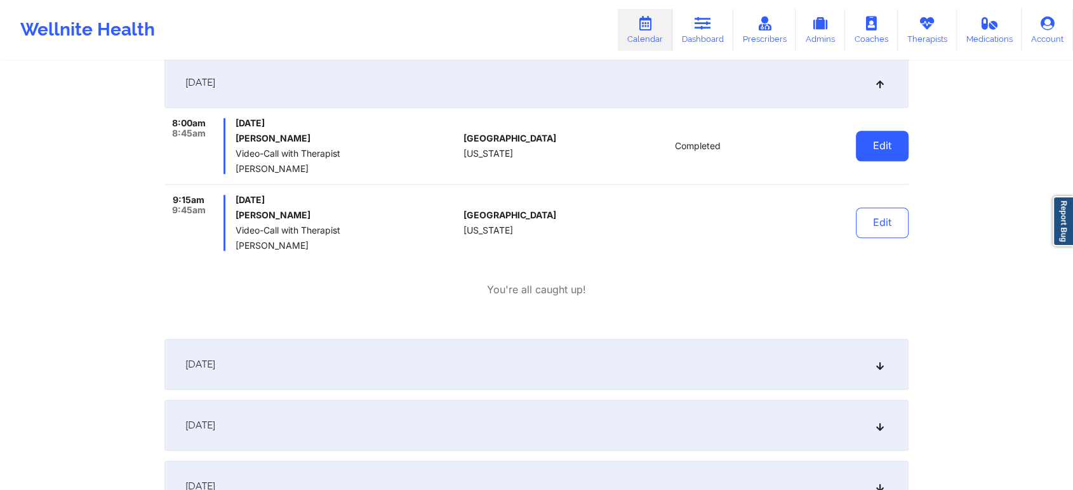
click at [872, 144] on button "Edit" at bounding box center [882, 146] width 53 height 30
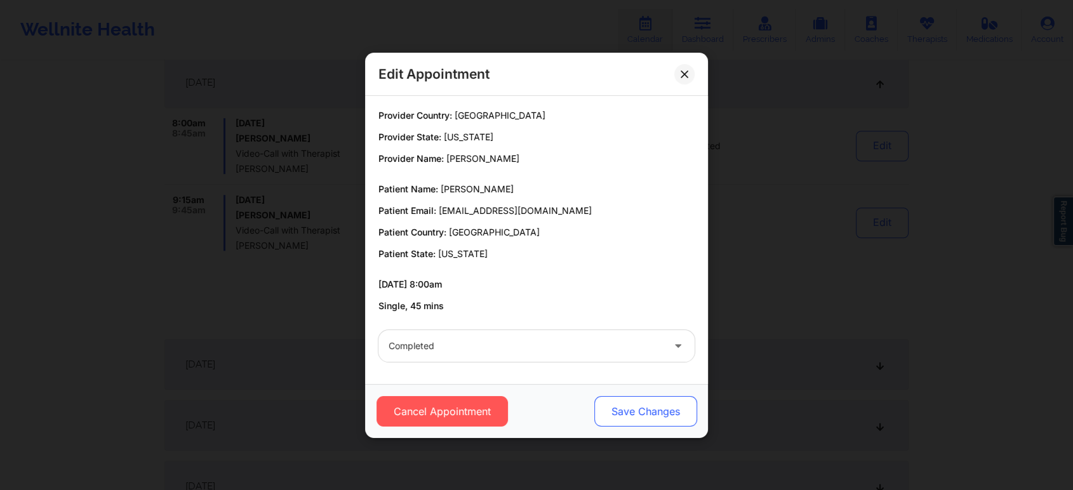
click at [628, 422] on button "Save Changes" at bounding box center [645, 411] width 103 height 30
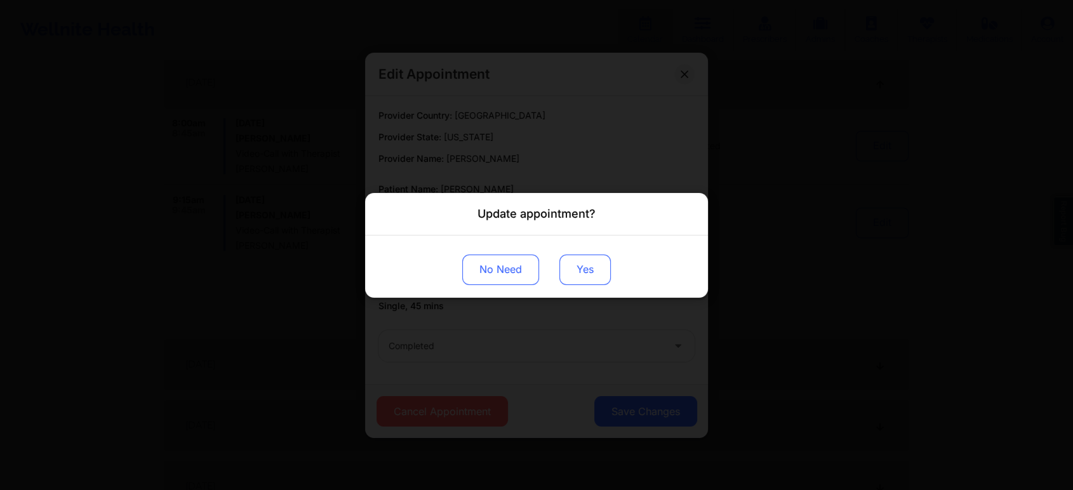
click at [590, 270] on button "Yes" at bounding box center [584, 269] width 51 height 30
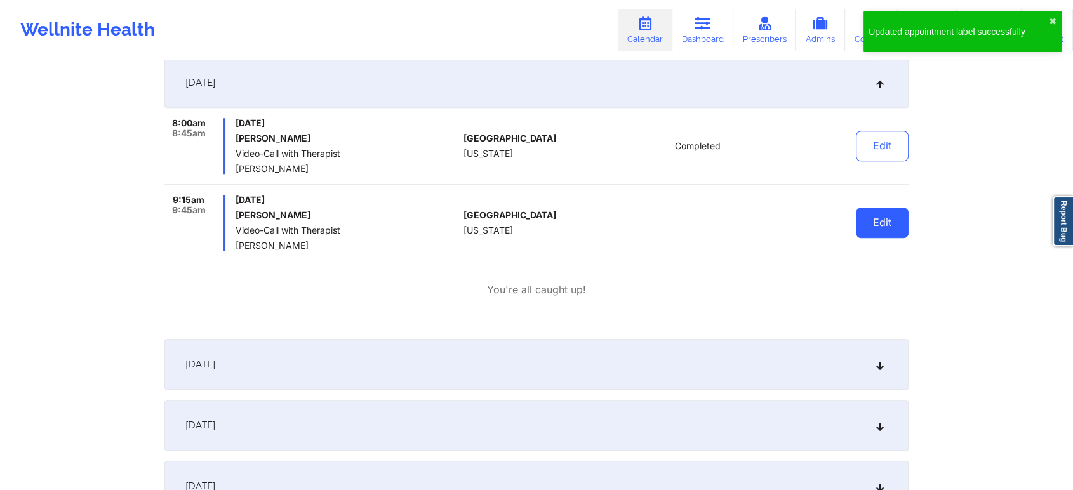
click at [860, 233] on button "Edit" at bounding box center [882, 223] width 53 height 30
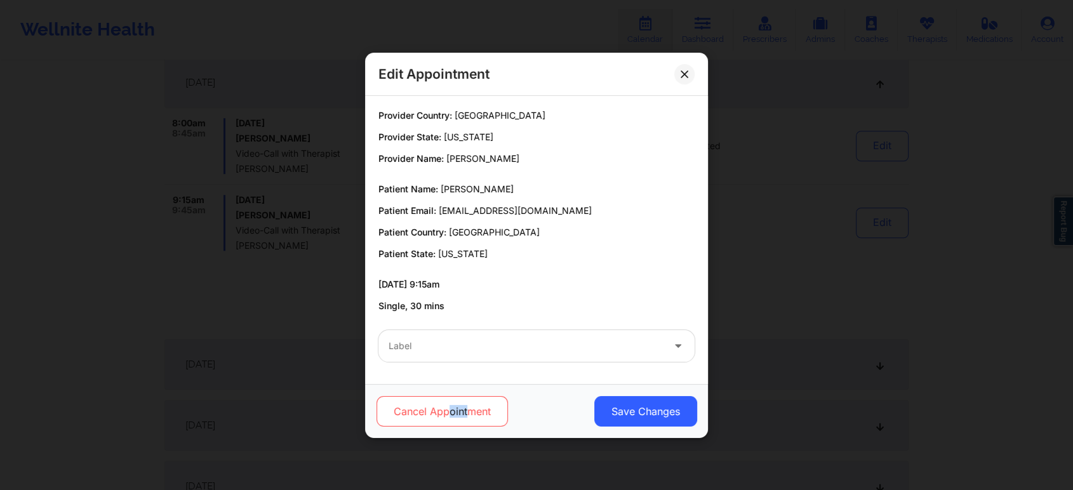
drag, startPoint x: 469, startPoint y: 415, endPoint x: 448, endPoint y: 415, distance: 21.0
click at [448, 415] on button "Cancel Appointment" at bounding box center [442, 411] width 131 height 30
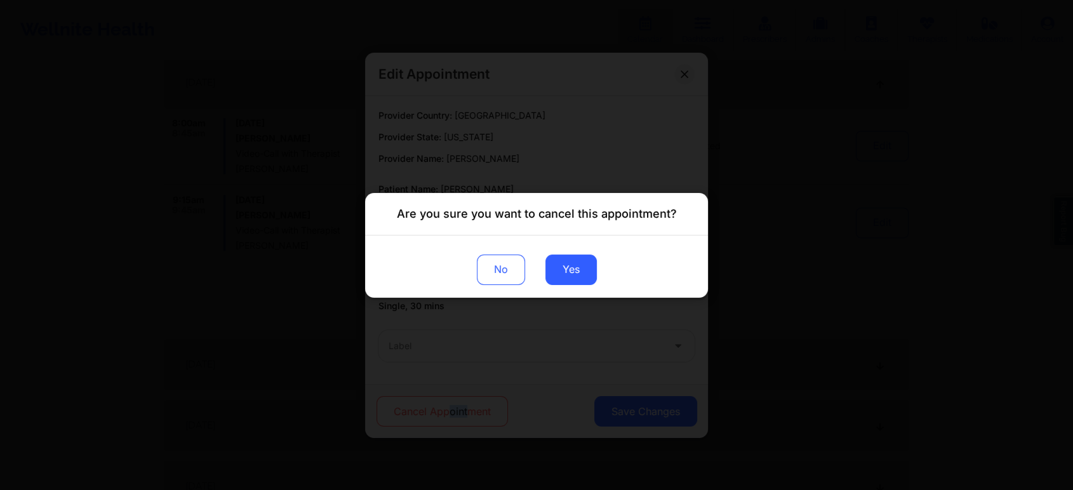
click at [448, 415] on div "Are you sure you want to cancel this appointment? No Yes" at bounding box center [536, 245] width 1073 height 490
click at [566, 269] on button "Yes" at bounding box center [570, 269] width 51 height 30
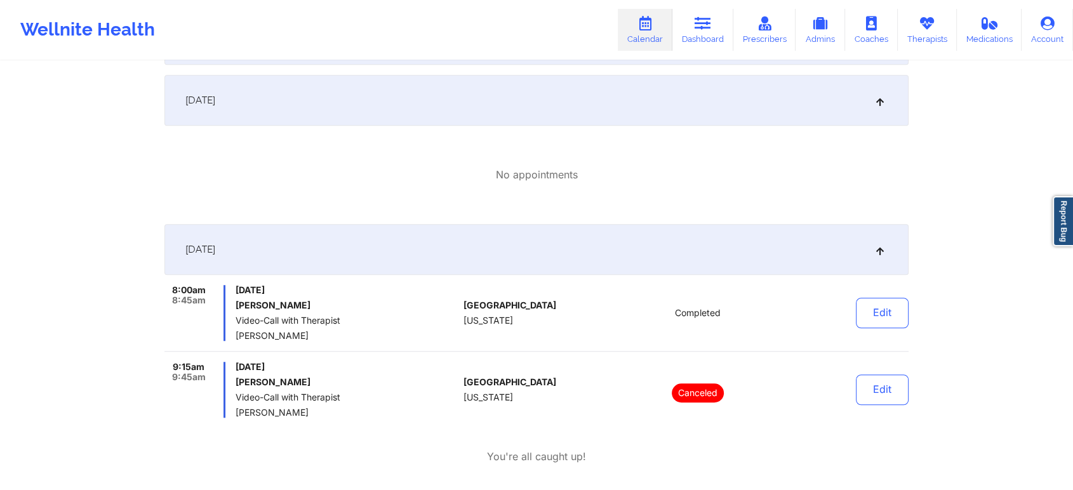
scroll to position [0, 0]
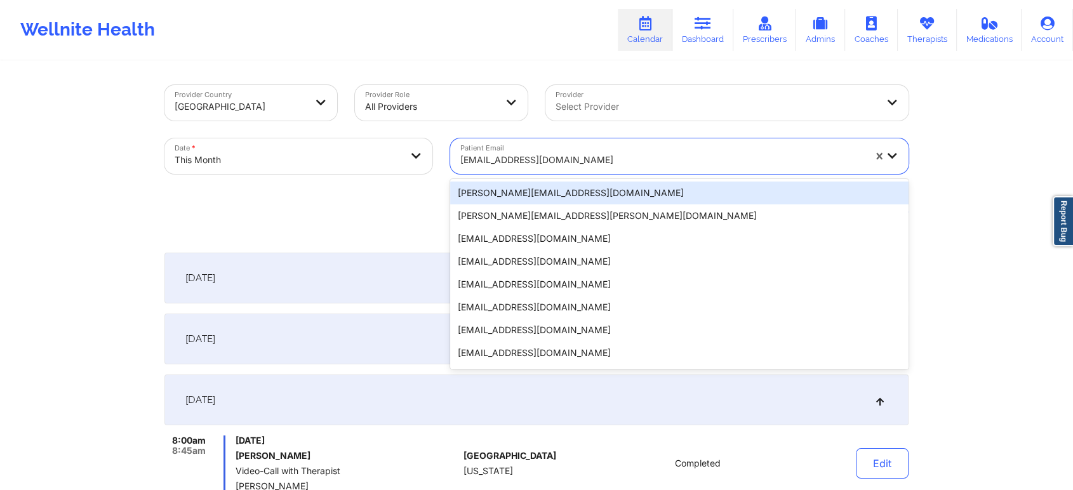
click at [563, 157] on div at bounding box center [662, 159] width 404 height 15
paste input "[EMAIL_ADDRESS][PERSON_NAME][DOMAIN_NAME]"
type input "[EMAIL_ADDRESS][PERSON_NAME][DOMAIN_NAME]"
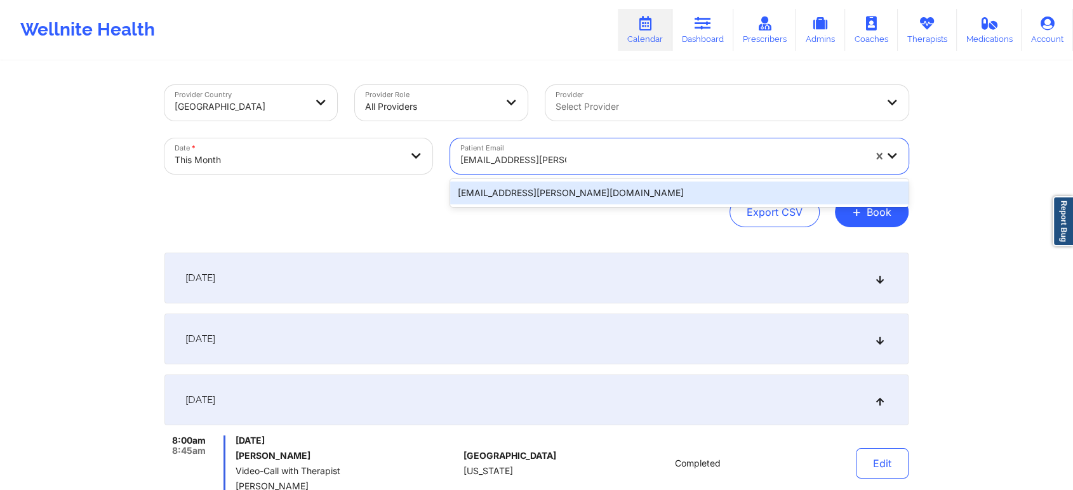
click at [569, 192] on div "[EMAIL_ADDRESS][PERSON_NAME][DOMAIN_NAME]" at bounding box center [679, 193] width 458 height 23
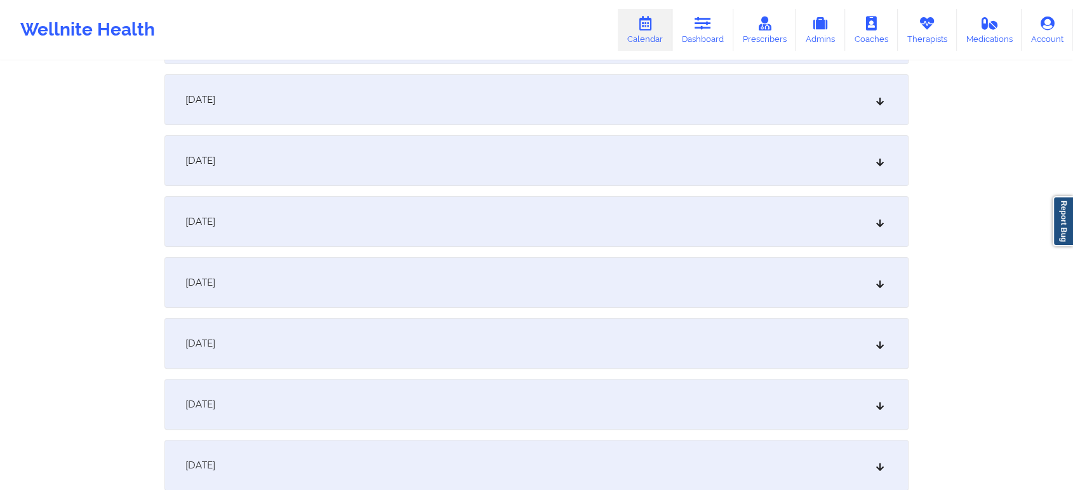
scroll to position [397, 0]
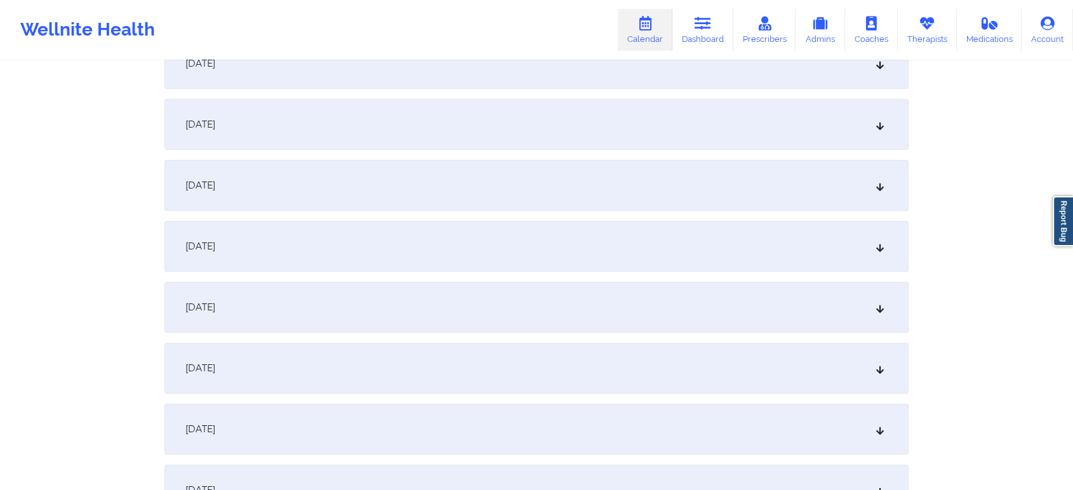
click at [549, 344] on div "[DATE]" at bounding box center [536, 368] width 744 height 51
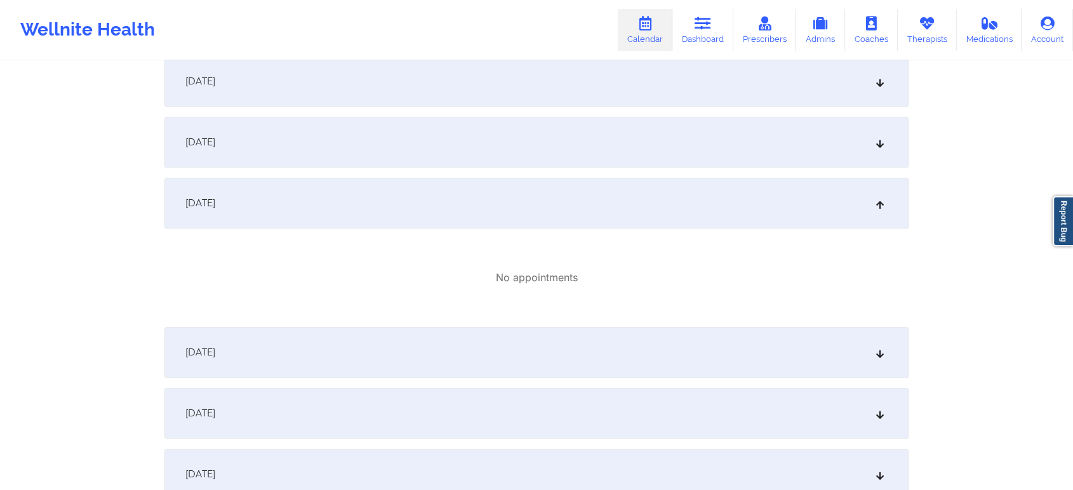
scroll to position [582, 0]
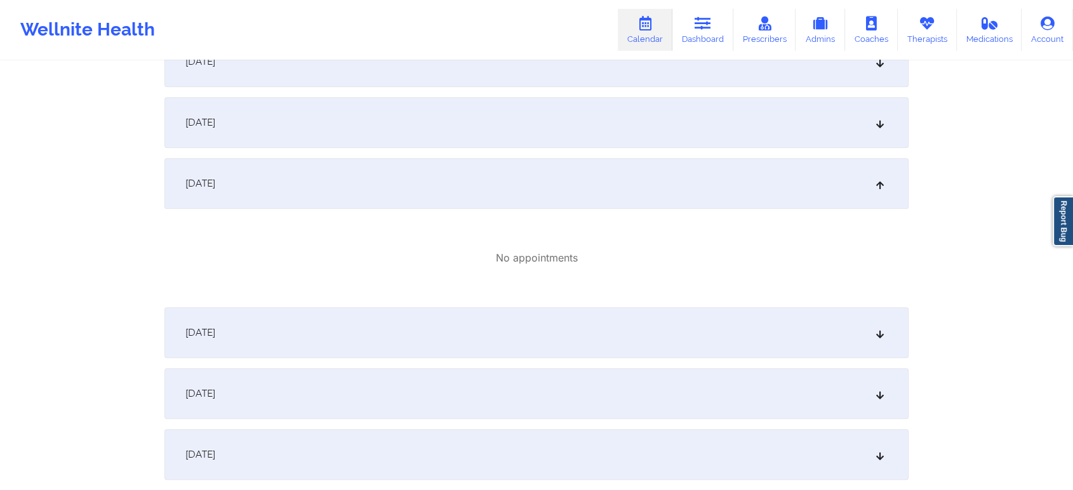
drag, startPoint x: 697, startPoint y: 304, endPoint x: 687, endPoint y: 341, distance: 38.7
click at [687, 341] on div "[DATE]" at bounding box center [536, 332] width 744 height 51
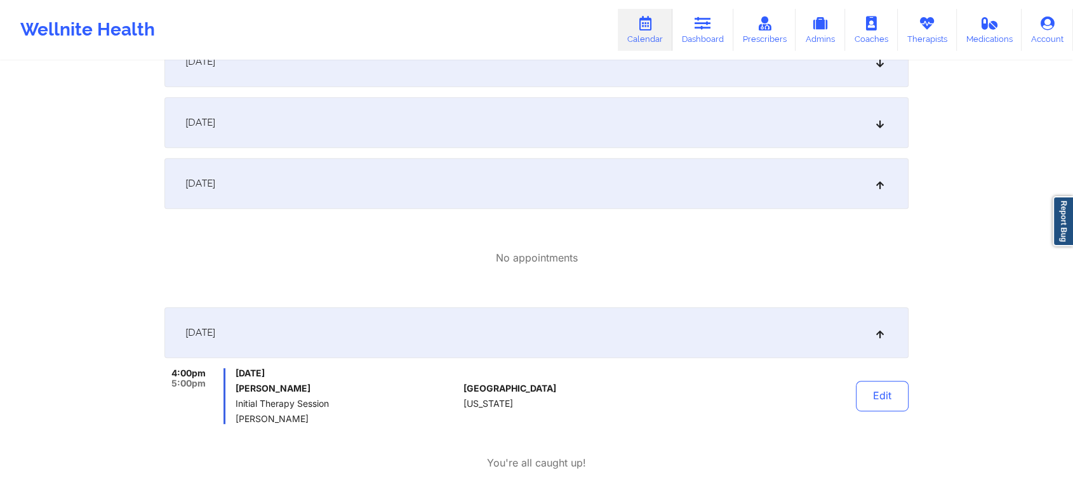
drag, startPoint x: 876, startPoint y: 385, endPoint x: 474, endPoint y: 450, distance: 407.9
click at [474, 450] on div "4:00pm 5:00pm [DATE] [PERSON_NAME] Initial Therapy Session [PERSON_NAME] [GEOGR…" at bounding box center [536, 419] width 744 height 102
click at [868, 381] on button "Edit" at bounding box center [882, 396] width 53 height 30
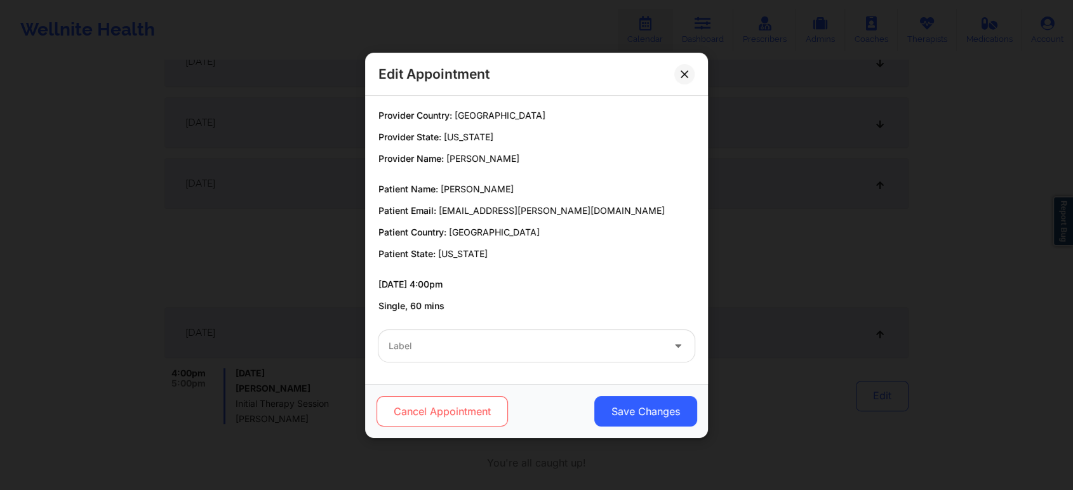
click at [481, 410] on button "Cancel Appointment" at bounding box center [442, 411] width 131 height 30
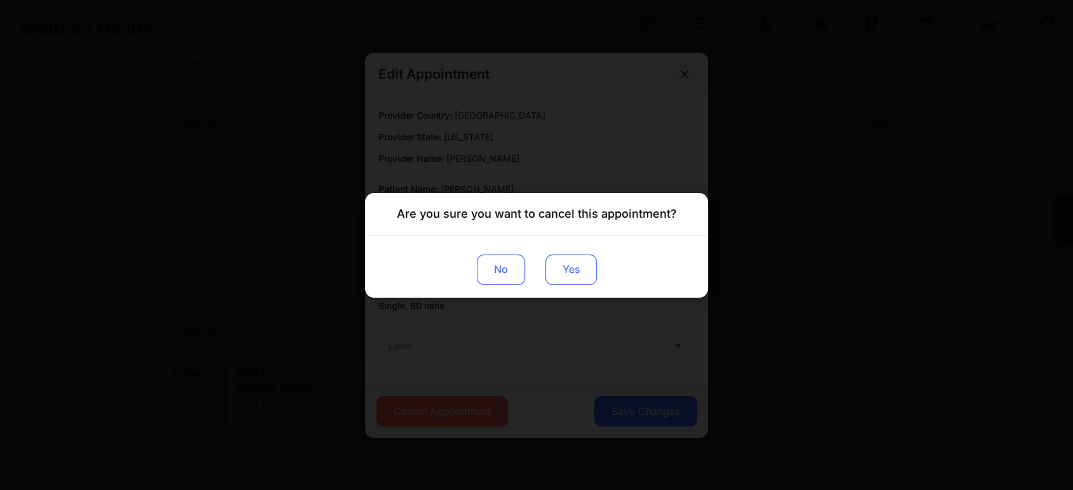
click at [574, 261] on button "Yes" at bounding box center [570, 269] width 51 height 30
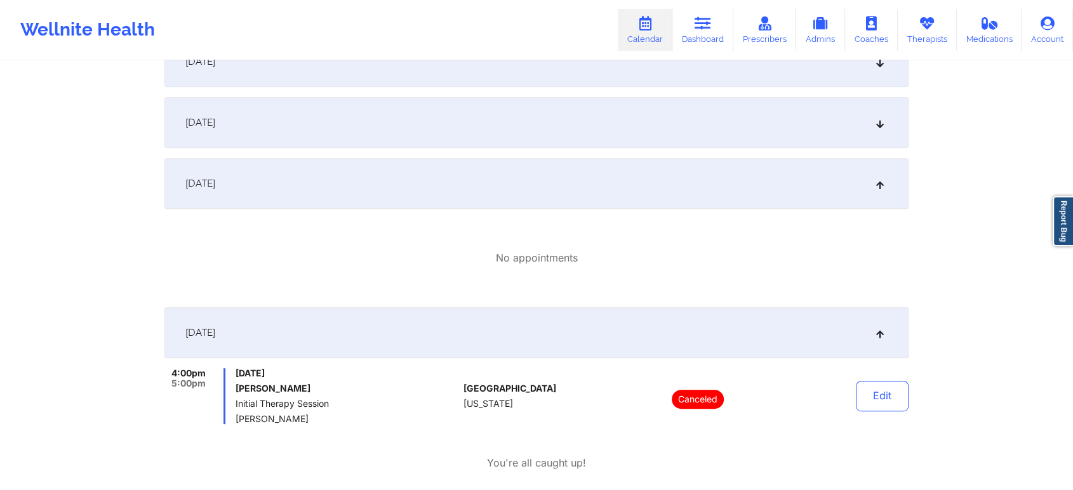
scroll to position [0, 0]
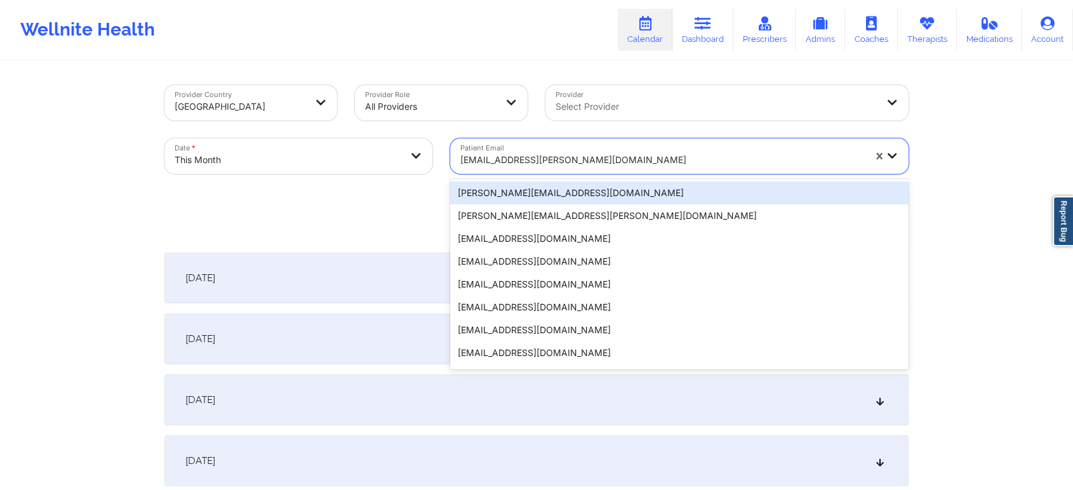
click at [494, 171] on div "[EMAIL_ADDRESS][PERSON_NAME][DOMAIN_NAME]" at bounding box center [662, 160] width 404 height 28
paste input "[EMAIL_ADDRESS][DOMAIN_NAME]"
type input "[EMAIL_ADDRESS][DOMAIN_NAME]"
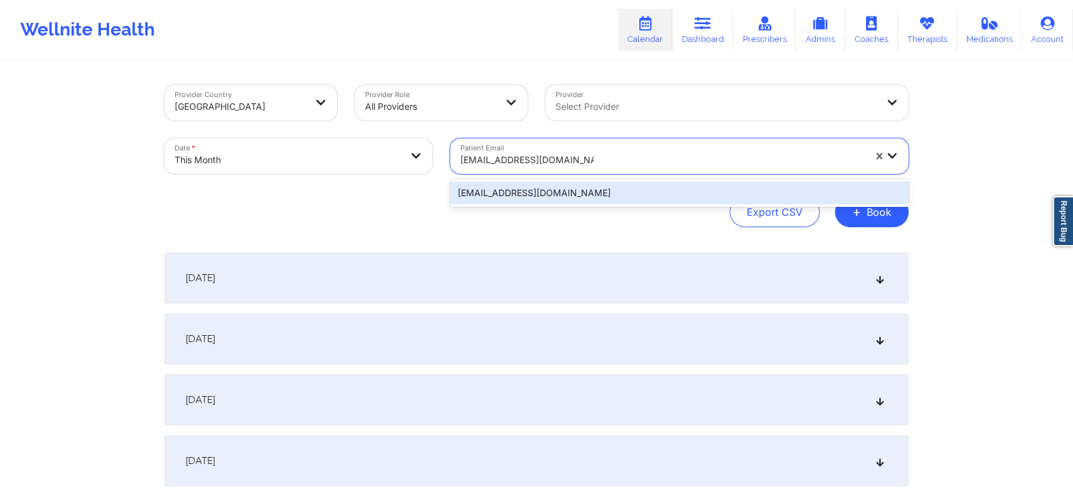
click at [565, 192] on div "[EMAIL_ADDRESS][DOMAIN_NAME]" at bounding box center [679, 193] width 458 height 23
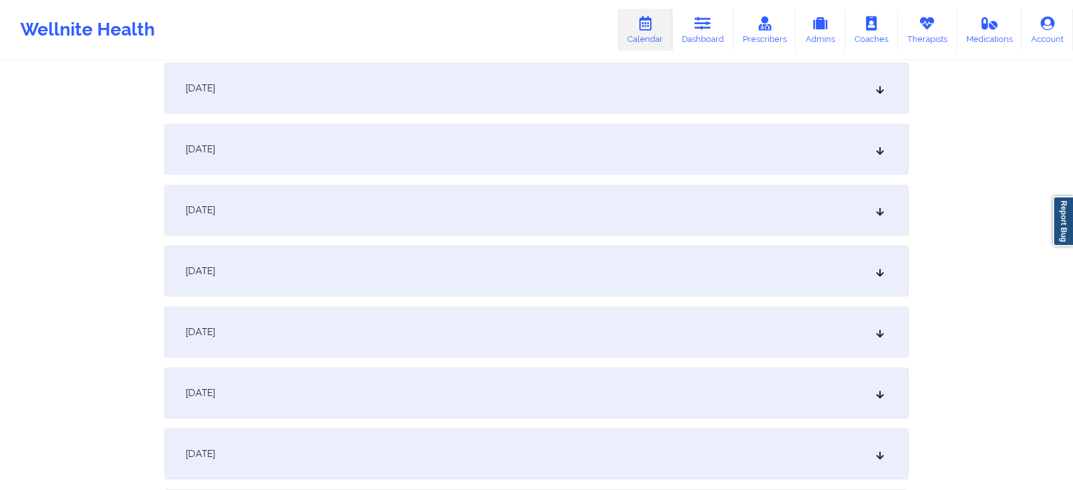
scroll to position [498, 0]
click at [646, 326] on div "[DATE]" at bounding box center [536, 329] width 744 height 51
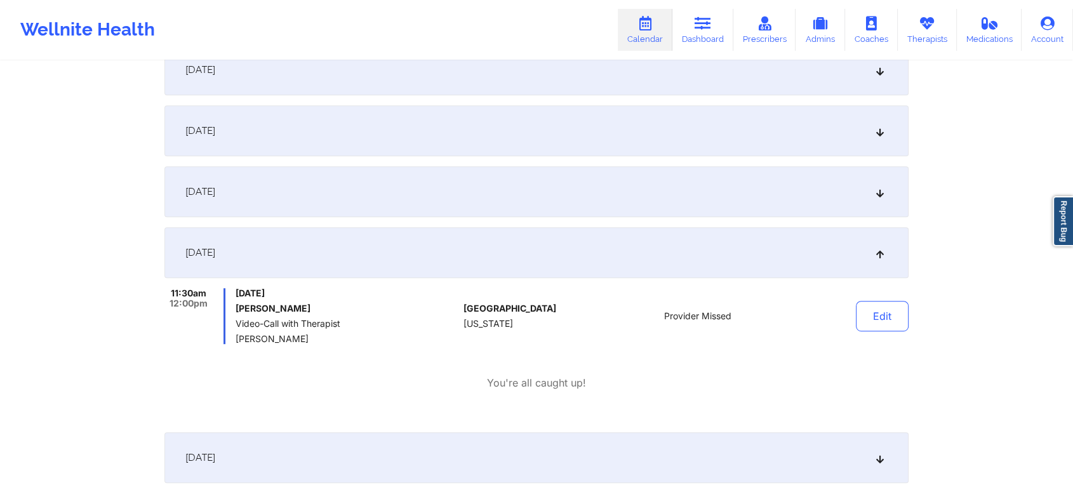
scroll to position [0, 0]
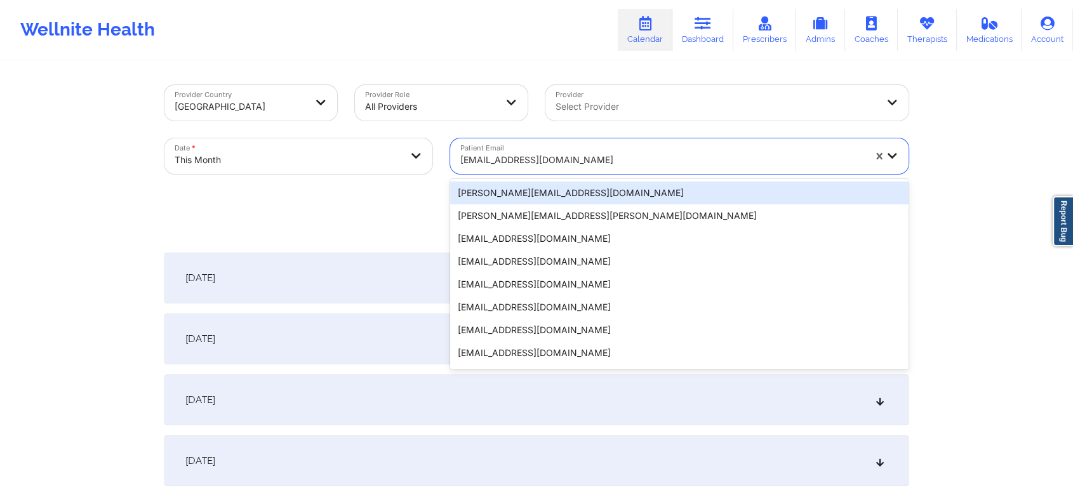
click at [526, 166] on div at bounding box center [662, 159] width 404 height 15
paste input "[EMAIL_ADDRESS][DOMAIN_NAME]"
type input "[EMAIL_ADDRESS][DOMAIN_NAME]"
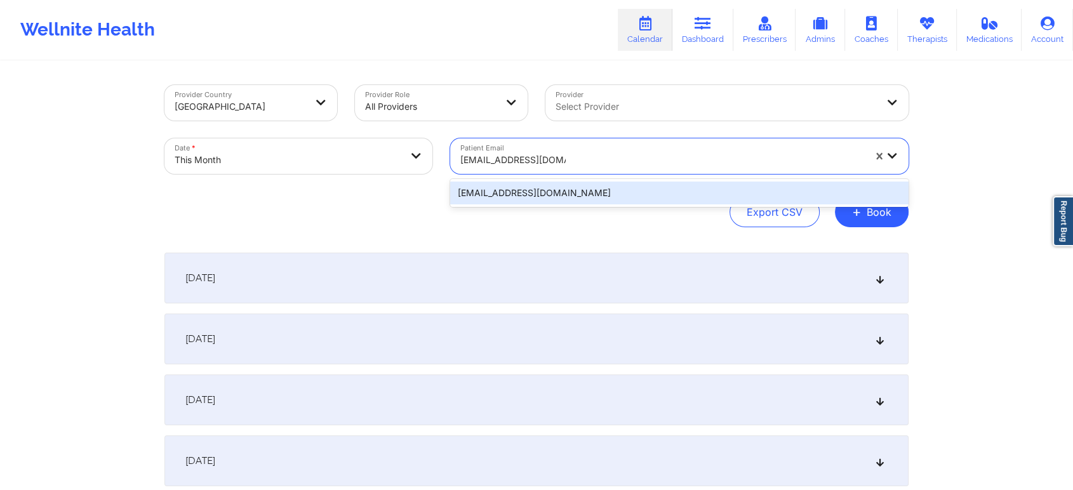
click at [607, 193] on div "[EMAIL_ADDRESS][DOMAIN_NAME]" at bounding box center [679, 193] width 458 height 23
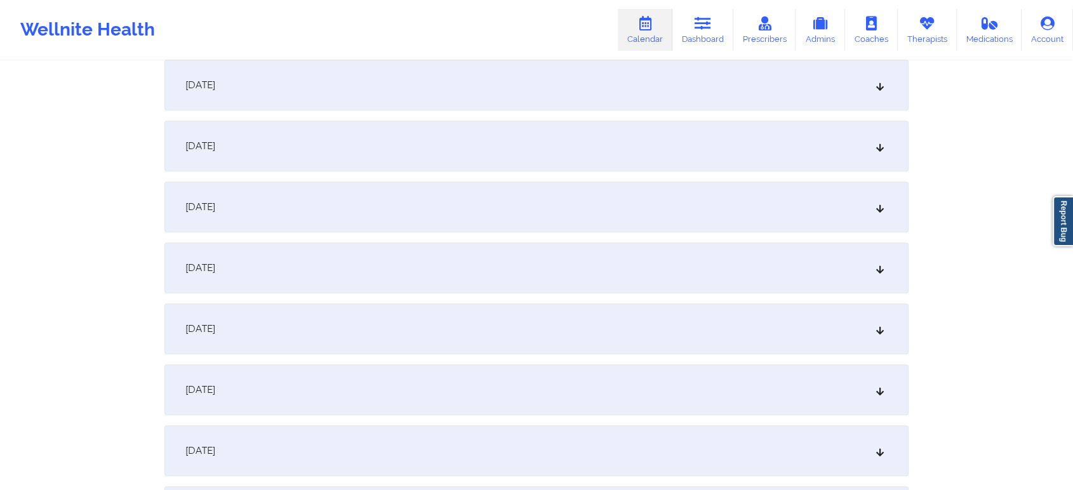
scroll to position [1120, 0]
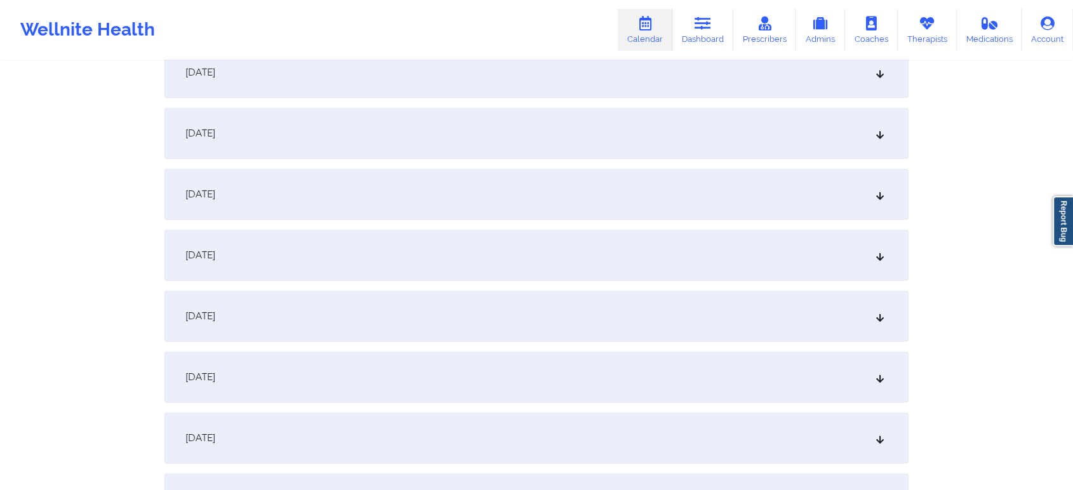
click at [683, 200] on div "[DATE]" at bounding box center [536, 194] width 744 height 51
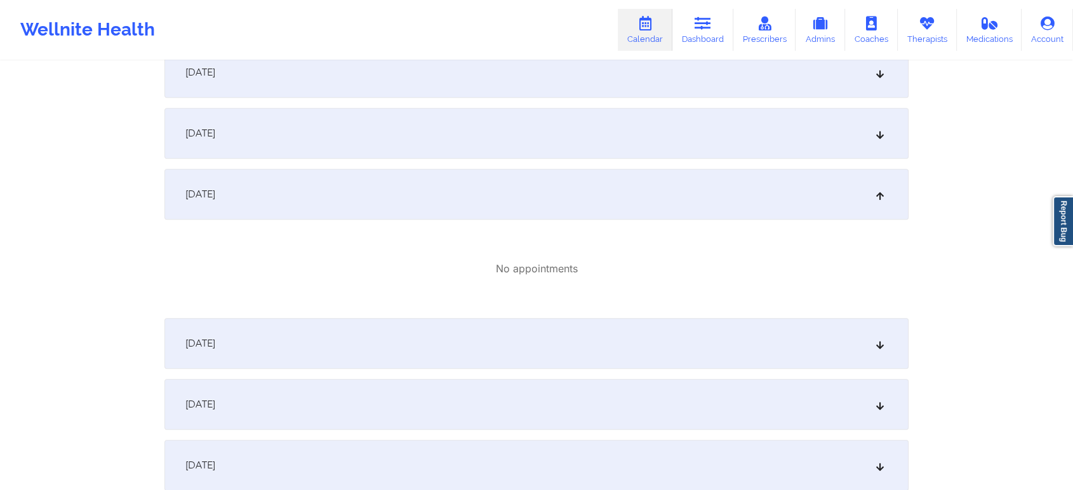
click at [545, 143] on div "[DATE]" at bounding box center [536, 133] width 744 height 51
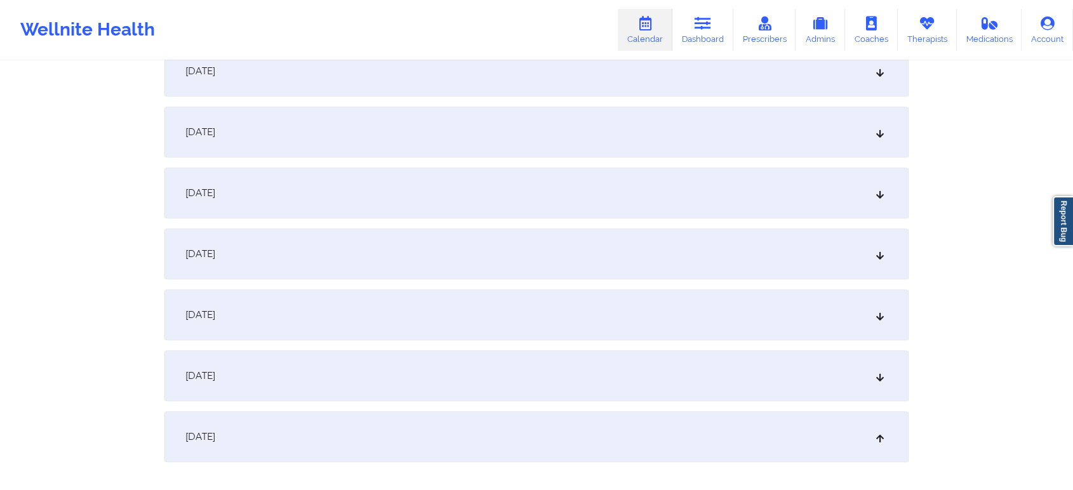
scroll to position [813, 0]
click at [532, 77] on div "[DATE]" at bounding box center [536, 75] width 744 height 51
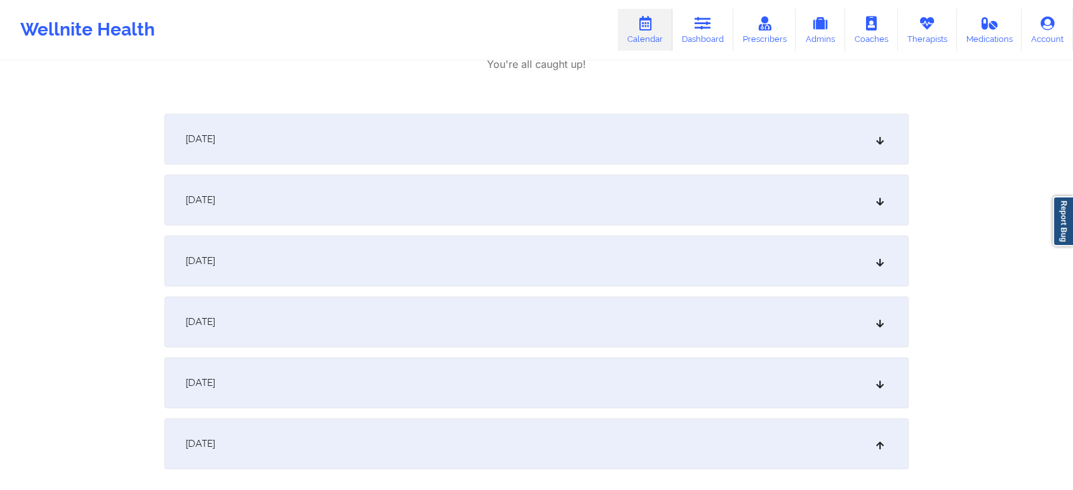
scroll to position [957, 0]
click at [723, 208] on div "[DATE]" at bounding box center [536, 196] width 744 height 51
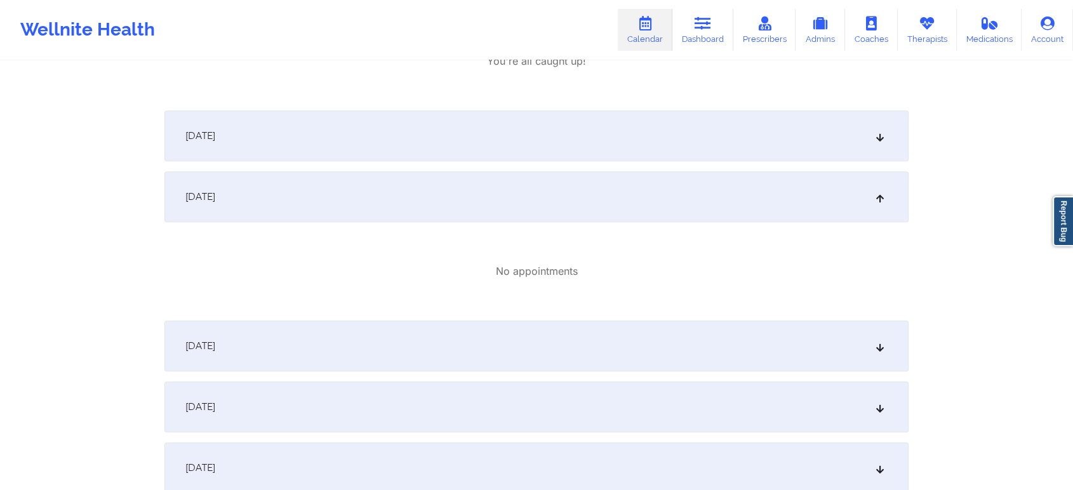
click at [559, 156] on div "[DATE]" at bounding box center [536, 135] width 744 height 51
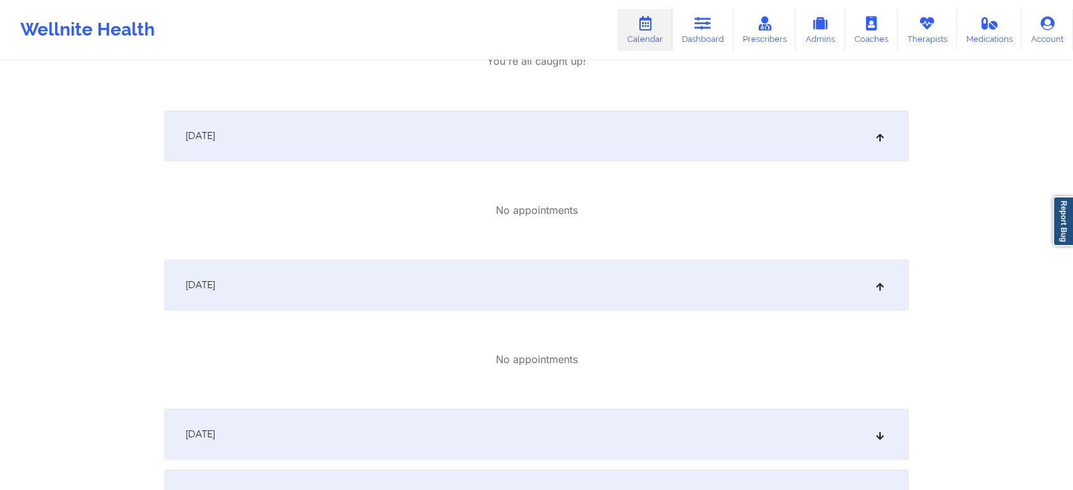
click at [574, 430] on div "[DATE]" at bounding box center [536, 434] width 744 height 51
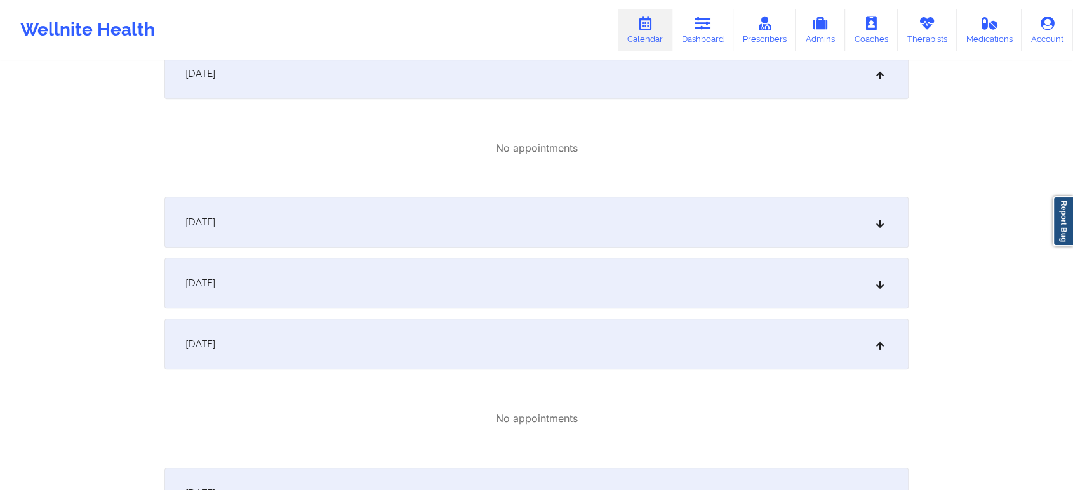
scroll to position [1321, 0]
click at [655, 265] on div "[DATE]" at bounding box center [536, 280] width 744 height 51
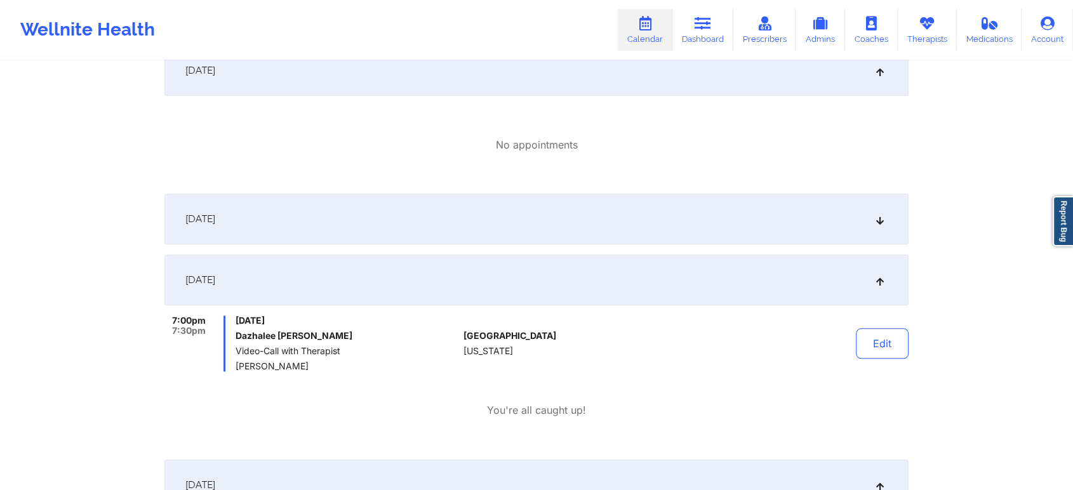
click at [427, 202] on div "[DATE]" at bounding box center [536, 219] width 744 height 51
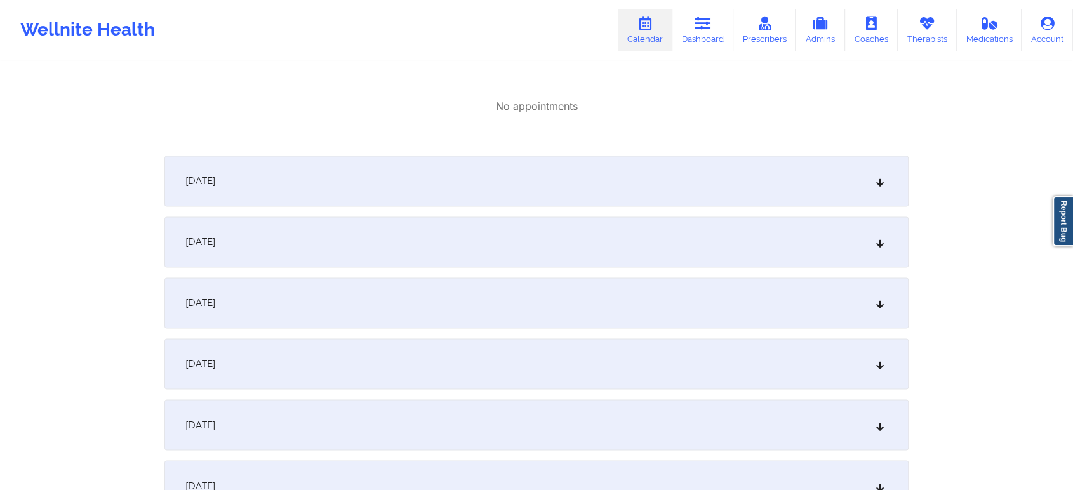
scroll to position [2015, 0]
click at [460, 396] on div "[DATE]" at bounding box center [536, 421] width 744 height 51
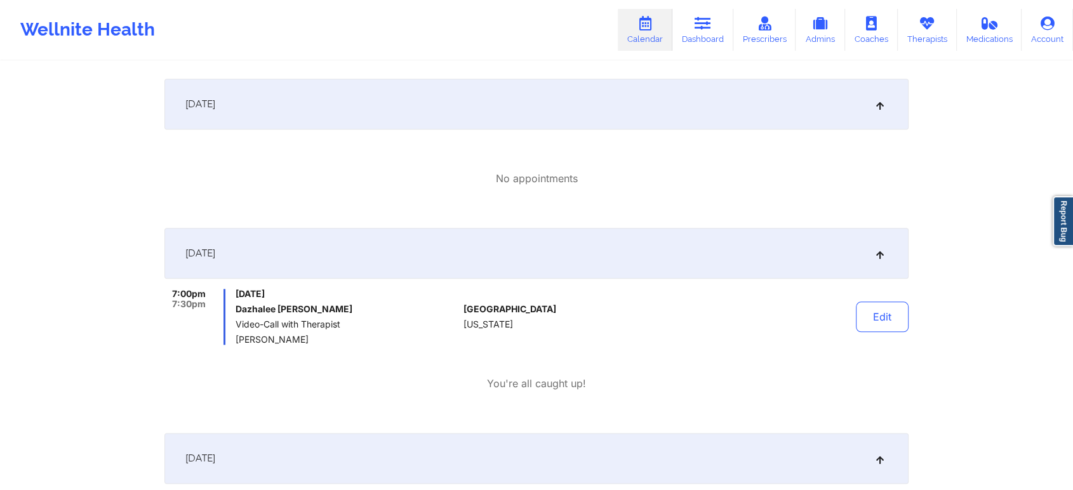
scroll to position [0, 0]
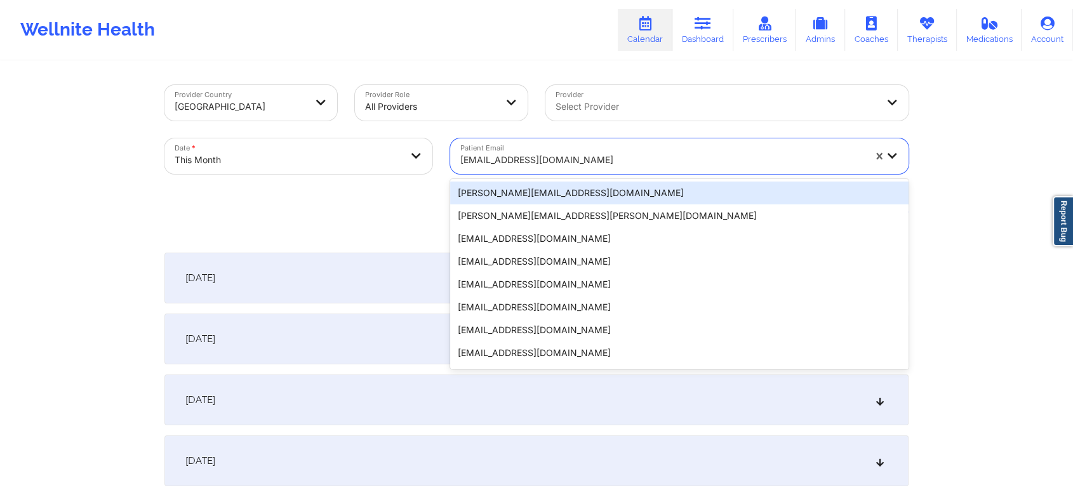
click at [526, 154] on div at bounding box center [662, 159] width 404 height 15
paste input "[EMAIL_ADDRESS][DOMAIN_NAME]"
type input "[EMAIL_ADDRESS][DOMAIN_NAME]"
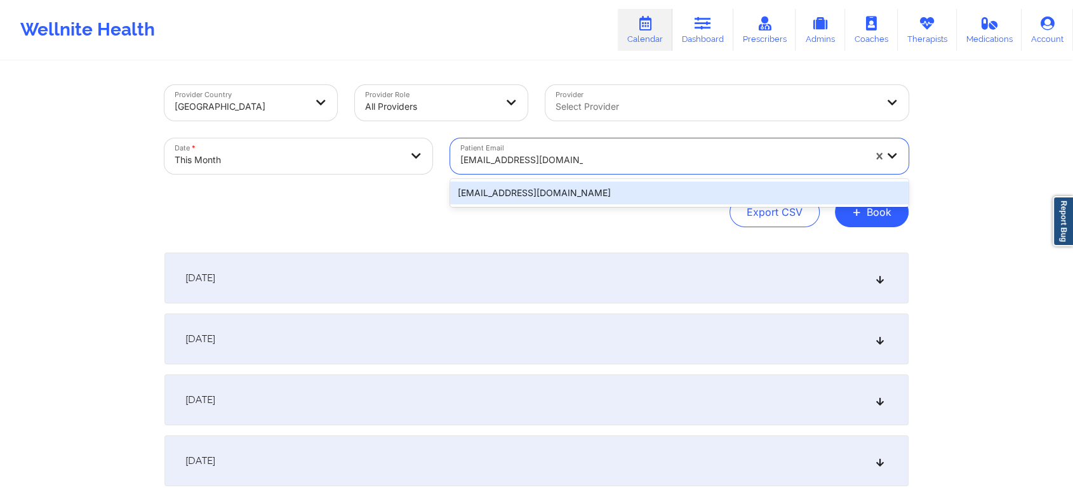
click at [579, 197] on div "[EMAIL_ADDRESS][DOMAIN_NAME]" at bounding box center [679, 193] width 458 height 23
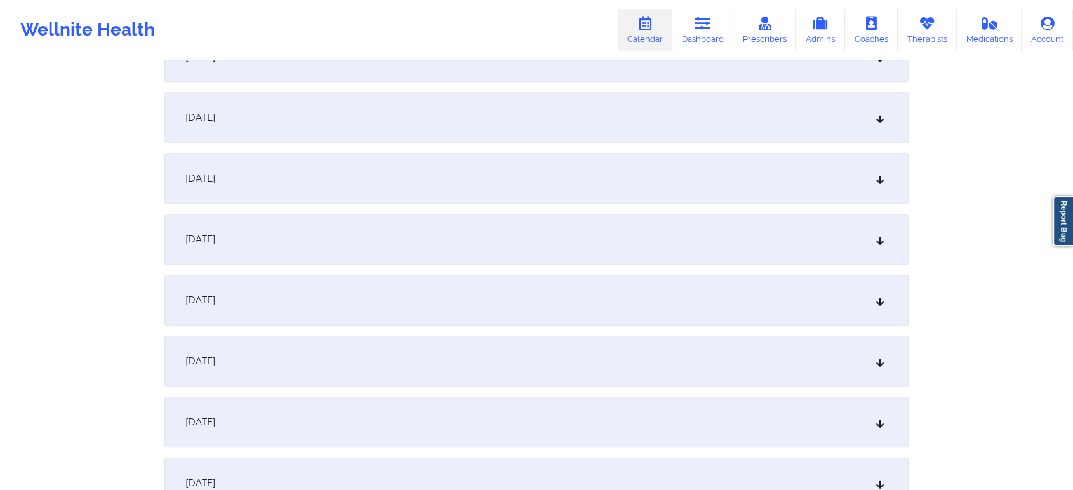
scroll to position [590, 0]
click at [778, 249] on div "[DATE]" at bounding box center [536, 236] width 744 height 51
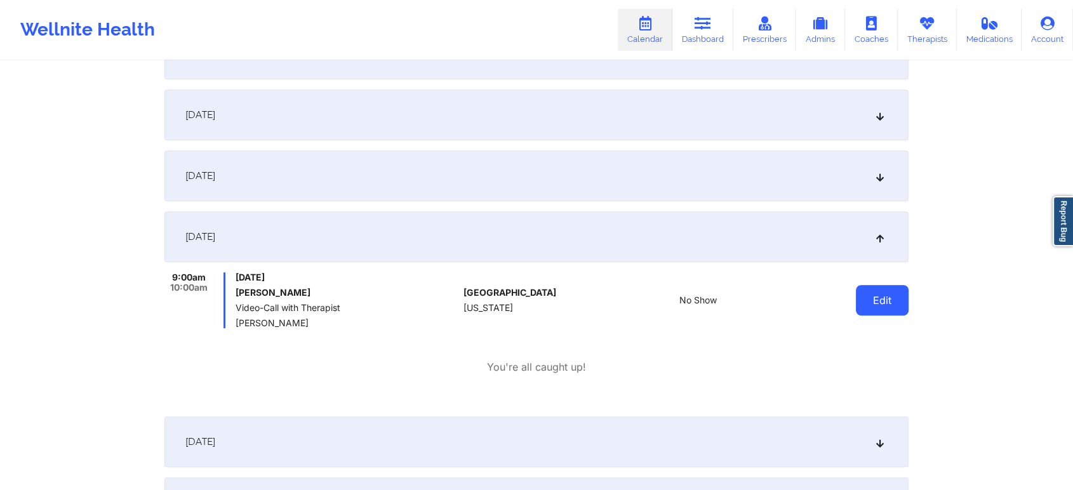
click at [864, 295] on button "Edit" at bounding box center [882, 300] width 53 height 30
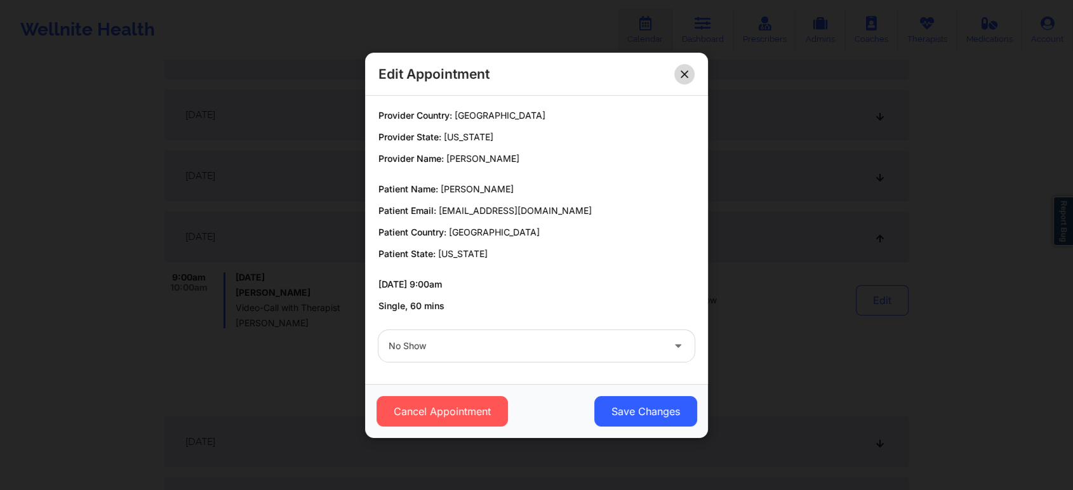
click at [686, 80] on button at bounding box center [684, 73] width 20 height 20
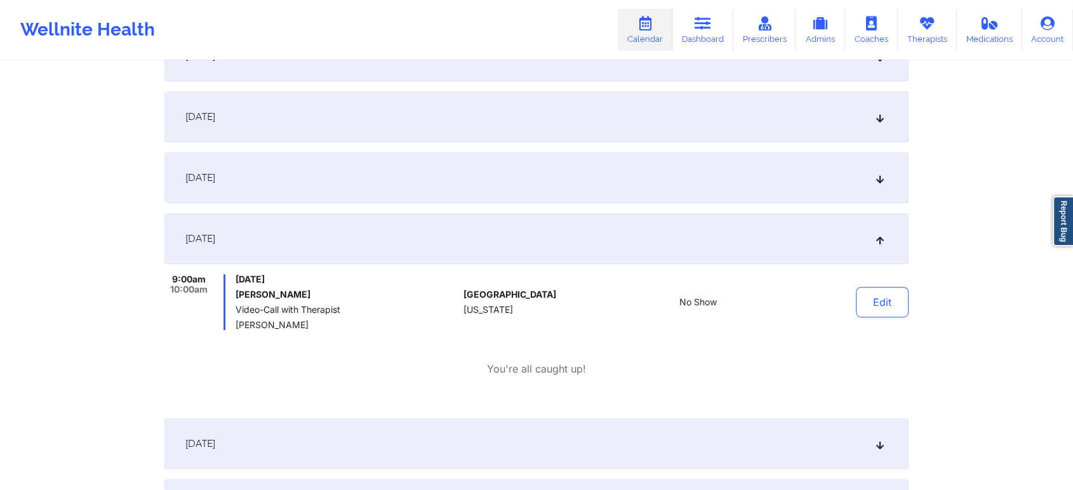
scroll to position [0, 0]
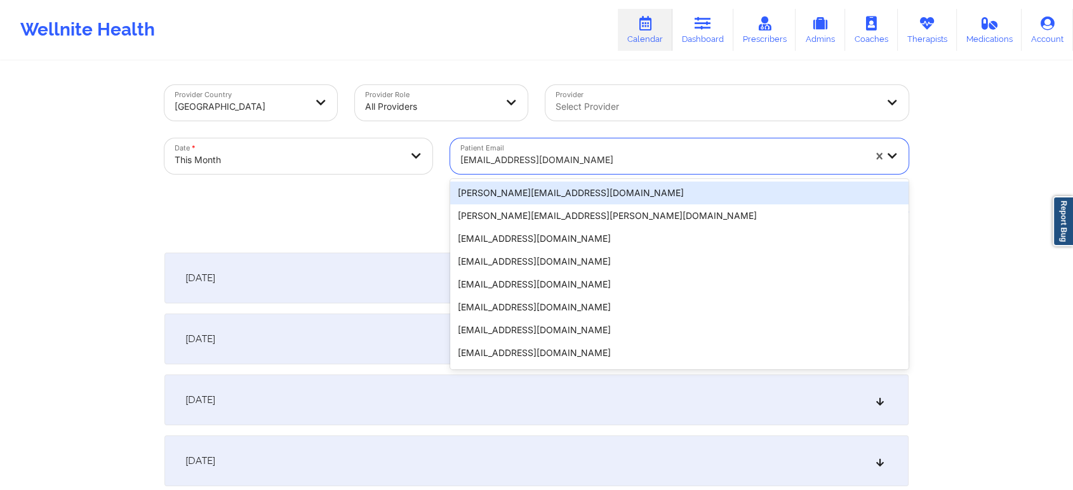
click at [521, 153] on div at bounding box center [662, 159] width 404 height 15
paste input "[PERSON_NAME][EMAIL_ADDRESS][PERSON_NAME][DOMAIN_NAME]"
type input "[PERSON_NAME][EMAIL_ADDRESS][PERSON_NAME][DOMAIN_NAME]"
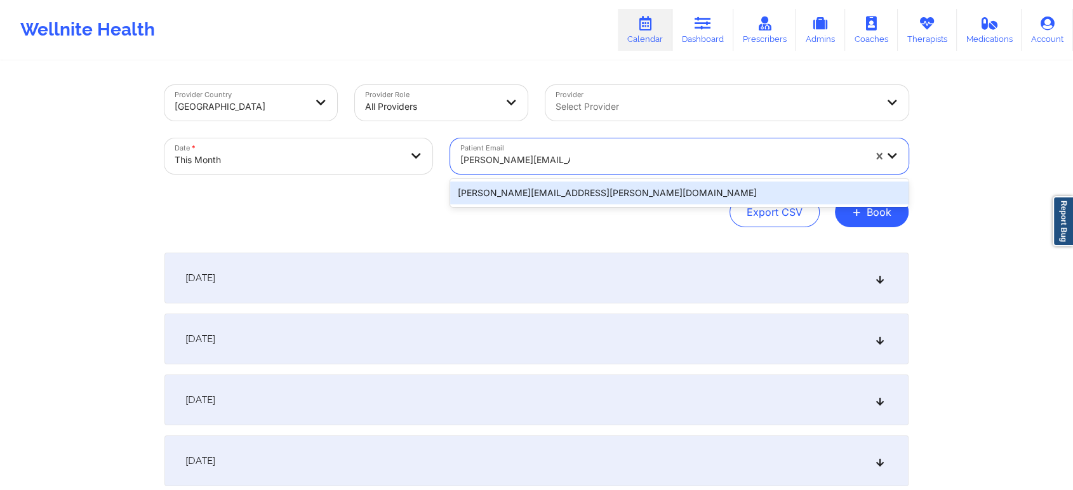
click at [552, 181] on div "[PERSON_NAME][EMAIL_ADDRESS][PERSON_NAME][DOMAIN_NAME]" at bounding box center [679, 193] width 458 height 28
click at [554, 190] on div "[PERSON_NAME][EMAIL_ADDRESS][PERSON_NAME][DOMAIN_NAME]" at bounding box center [679, 193] width 458 height 23
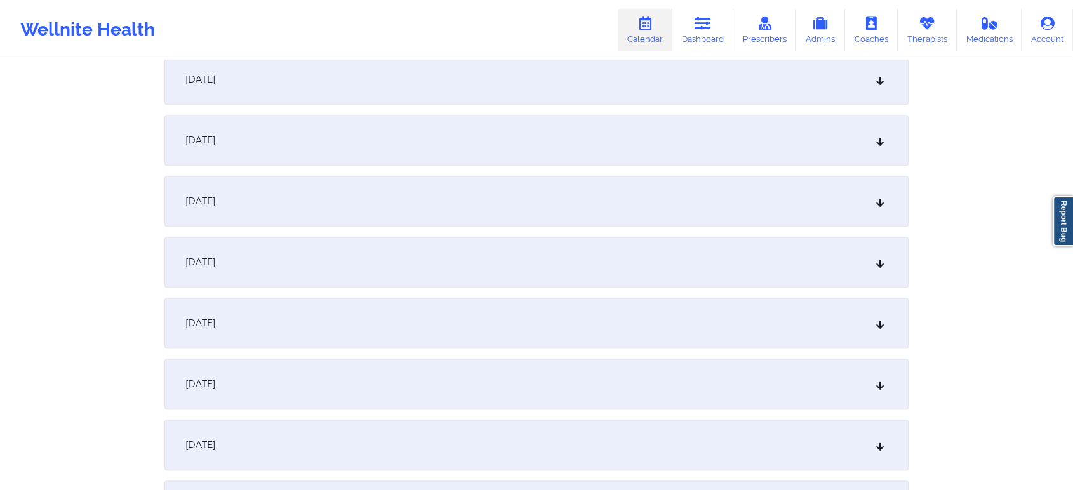
scroll to position [639, 0]
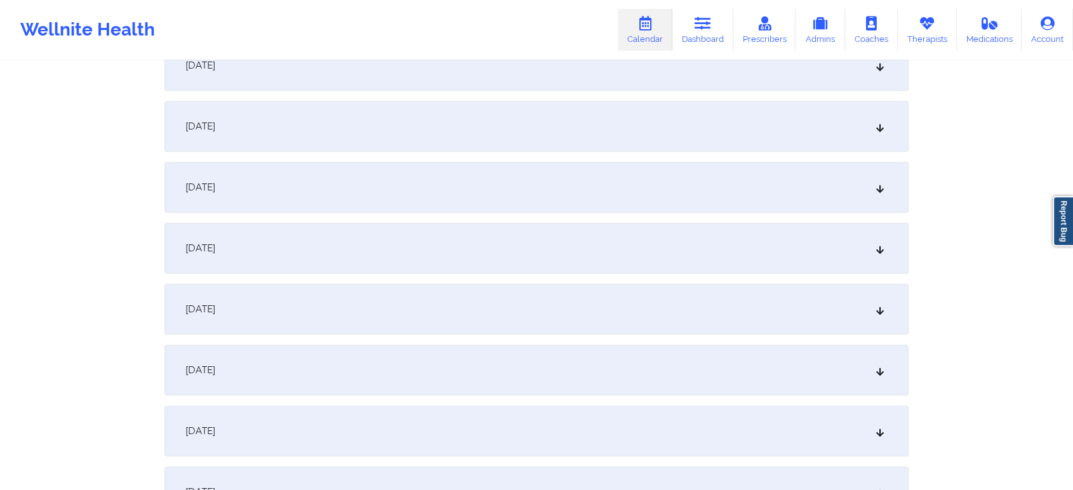
click at [707, 187] on div "[DATE]" at bounding box center [536, 187] width 744 height 51
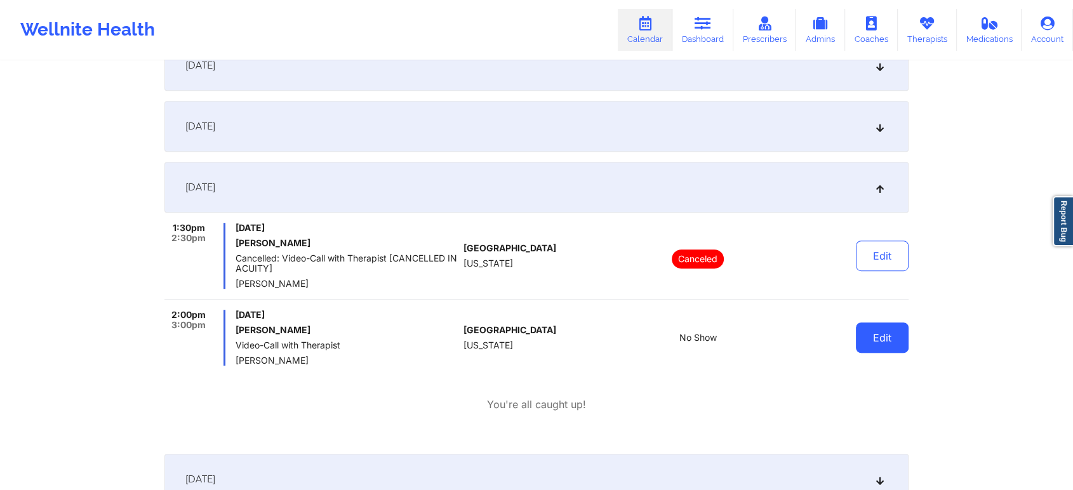
click at [886, 329] on button "Edit" at bounding box center [882, 338] width 53 height 30
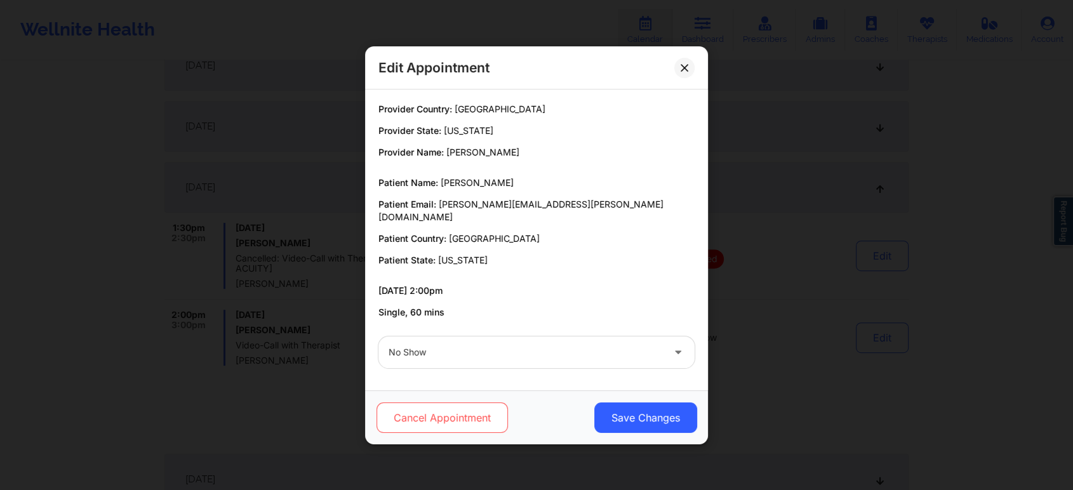
click at [466, 409] on button "Cancel Appointment" at bounding box center [442, 418] width 131 height 30
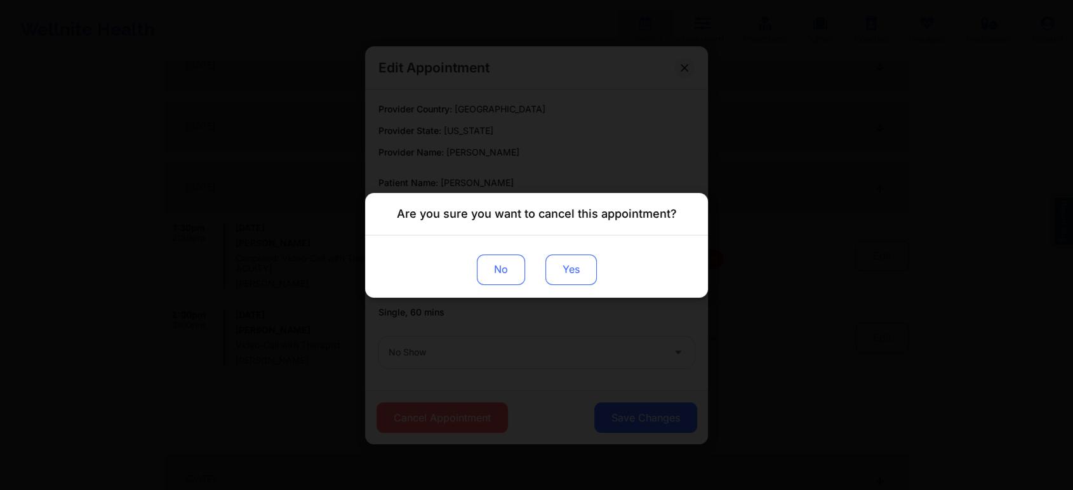
click at [564, 271] on button "Yes" at bounding box center [570, 269] width 51 height 30
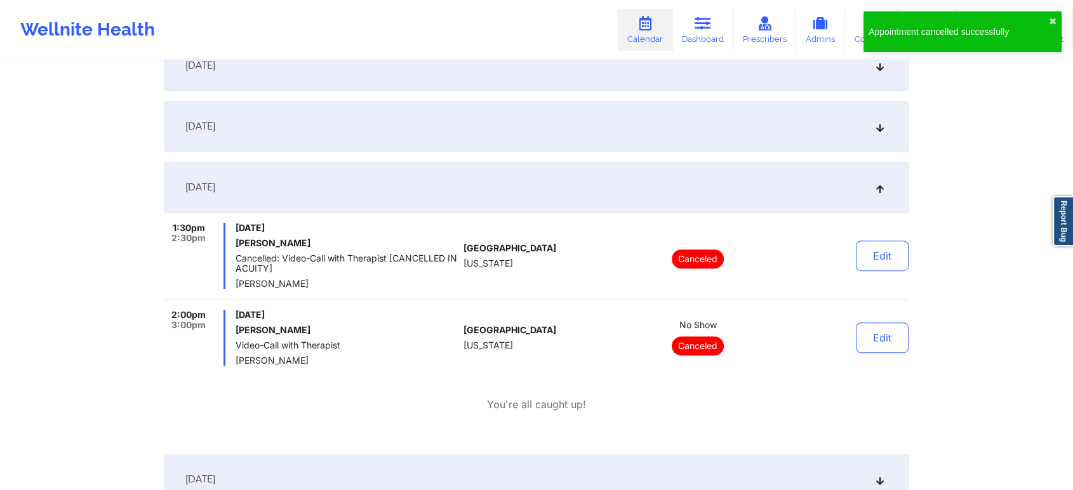
click at [858, 316] on div "Edit" at bounding box center [849, 338] width 117 height 56
click at [879, 337] on button "Edit" at bounding box center [882, 338] width 53 height 30
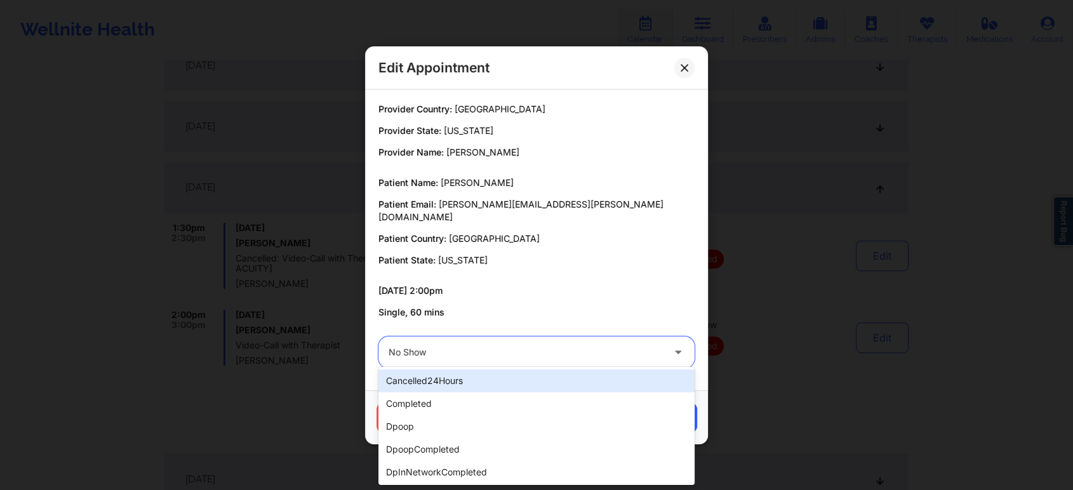
click at [457, 345] on div at bounding box center [526, 352] width 274 height 15
type input "res"
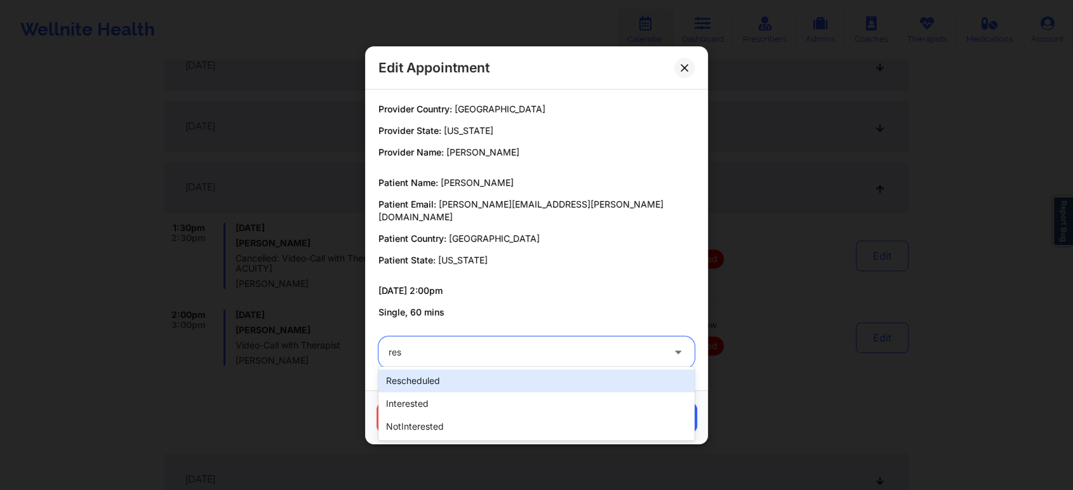
click at [445, 391] on div "rescheduled" at bounding box center [536, 381] width 316 height 23
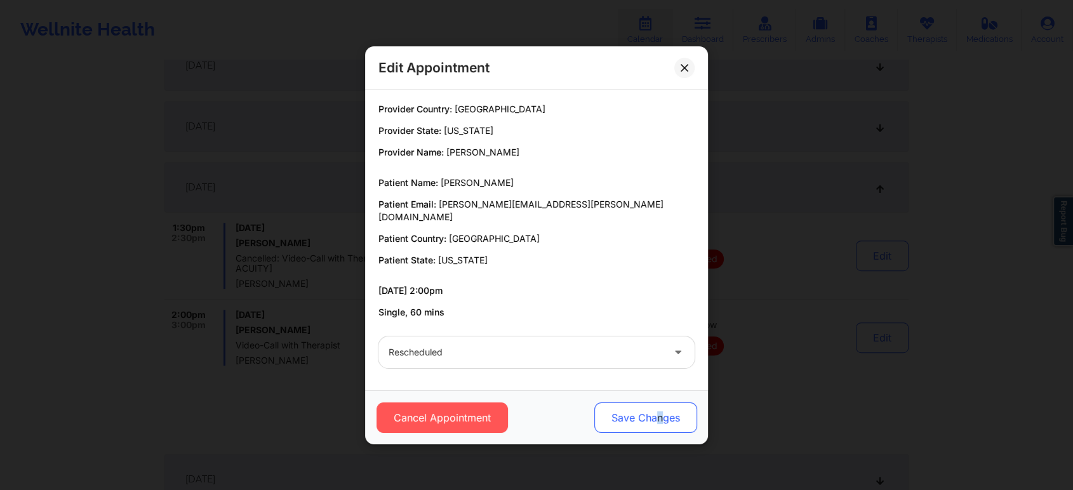
drag, startPoint x: 656, startPoint y: 426, endPoint x: 660, endPoint y: 412, distance: 14.7
click at [660, 412] on div "Cancel Appointment Save Changes" at bounding box center [536, 418] width 343 height 54
click at [660, 412] on button "Save Changes" at bounding box center [645, 418] width 103 height 30
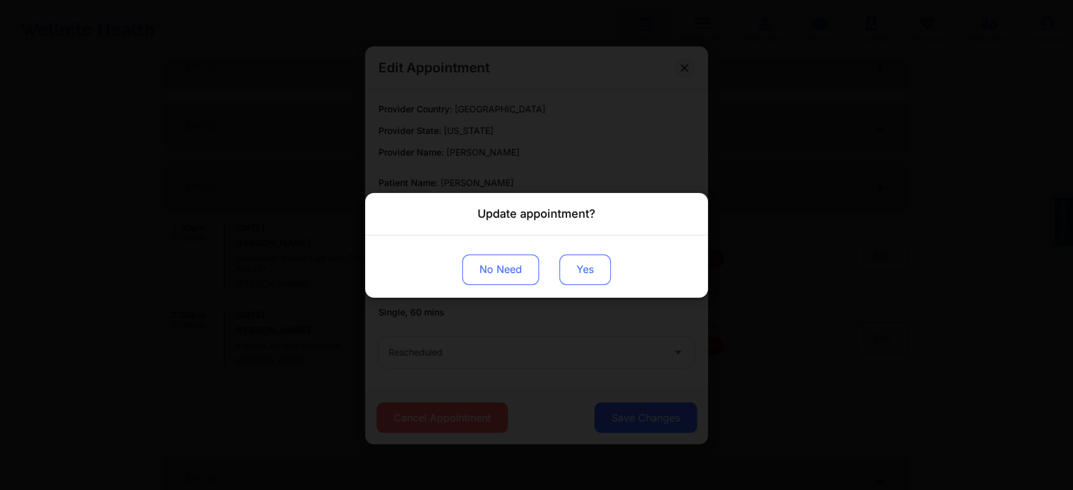
click at [591, 276] on button "Yes" at bounding box center [584, 269] width 51 height 30
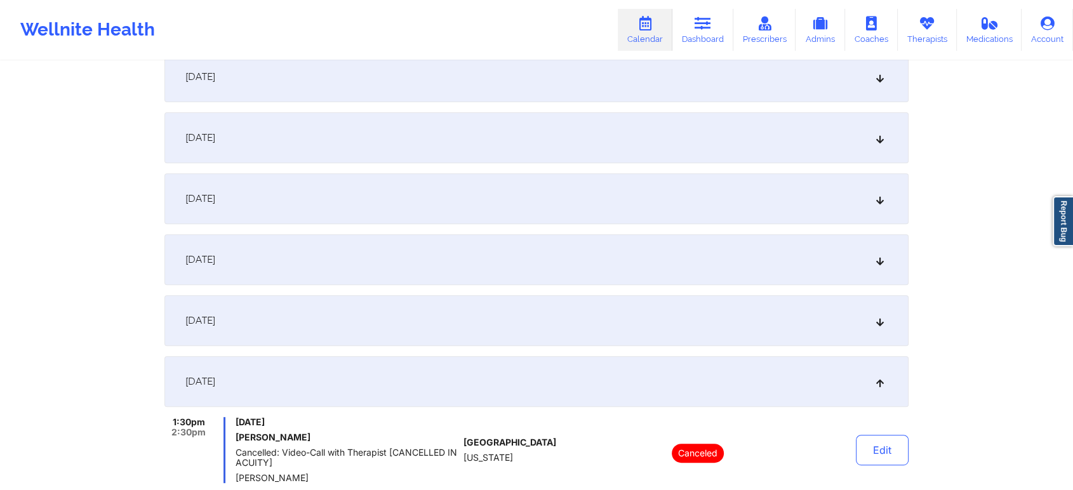
scroll to position [0, 0]
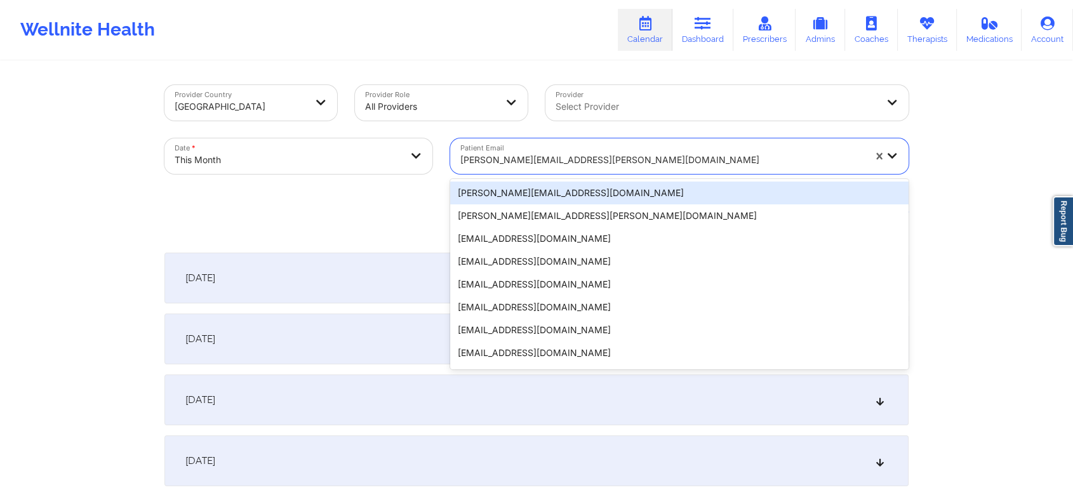
click at [676, 139] on div "[PERSON_NAME][EMAIL_ADDRESS][PERSON_NAME][DOMAIN_NAME]" at bounding box center [657, 156] width 415 height 36
paste input "[EMAIL_ADDRESS][DOMAIN_NAME]"
type input "[EMAIL_ADDRESS][DOMAIN_NAME]"
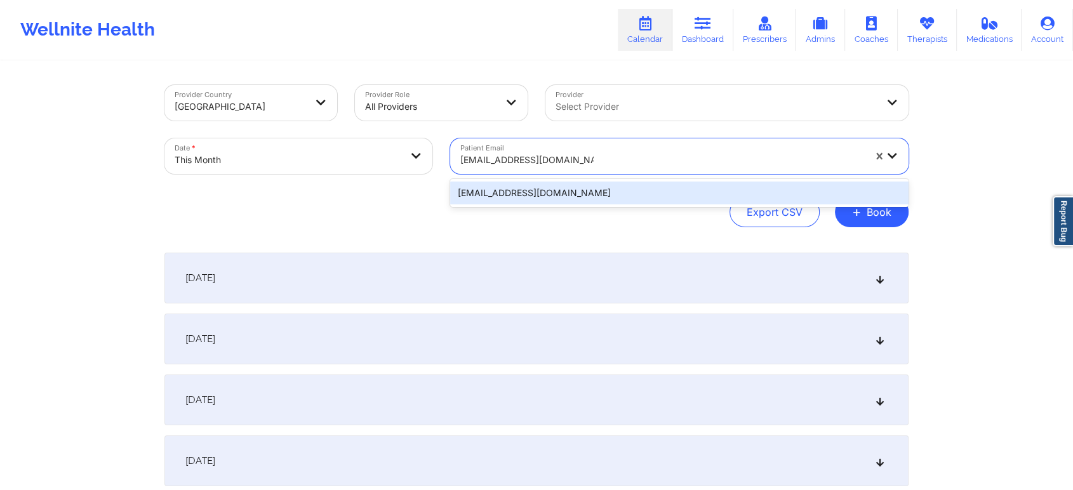
click at [582, 187] on div "[EMAIL_ADDRESS][DOMAIN_NAME]" at bounding box center [679, 193] width 458 height 23
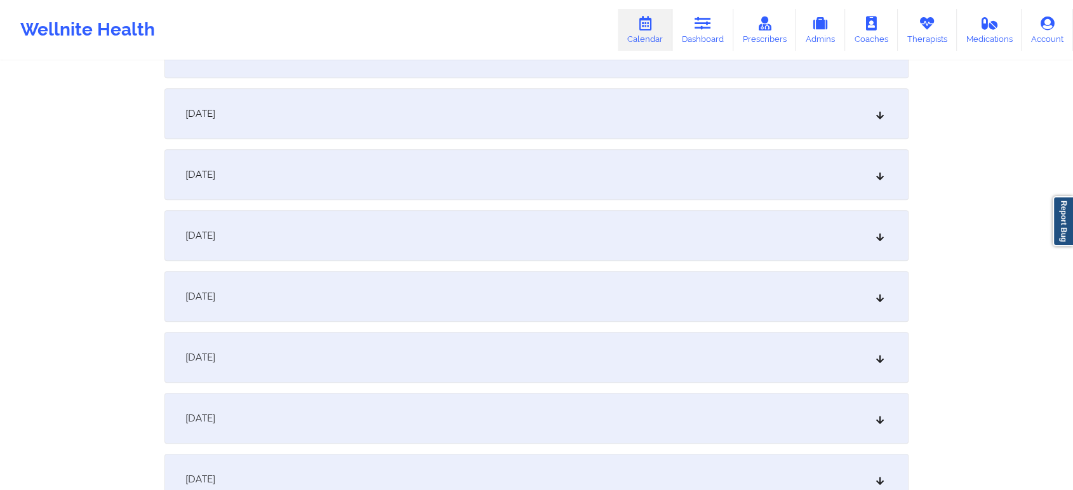
scroll to position [693, 0]
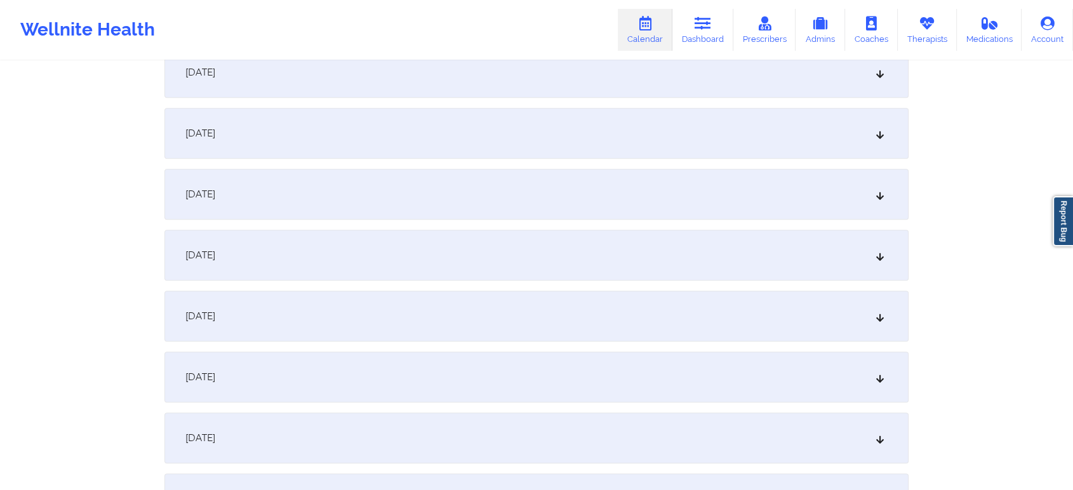
click at [581, 126] on div "[DATE]" at bounding box center [536, 133] width 744 height 51
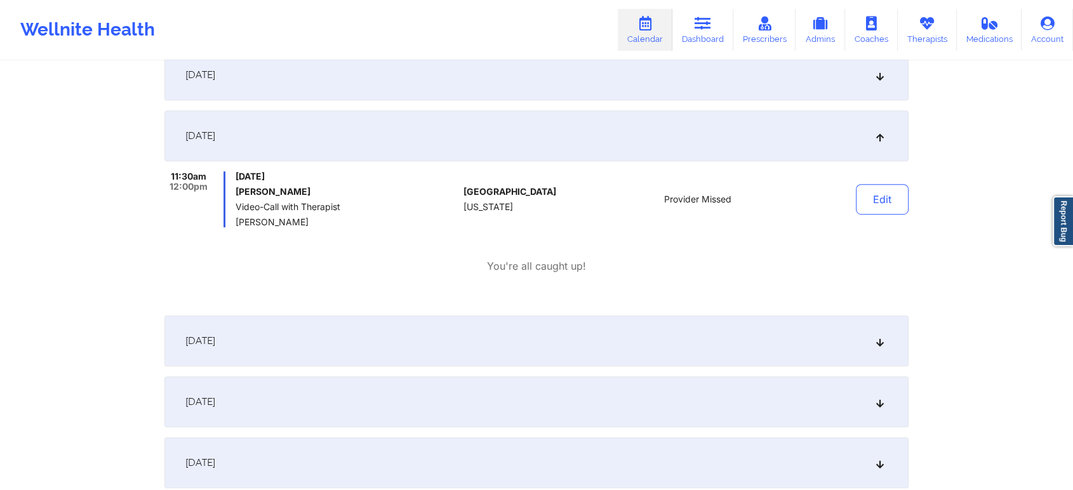
scroll to position [0, 0]
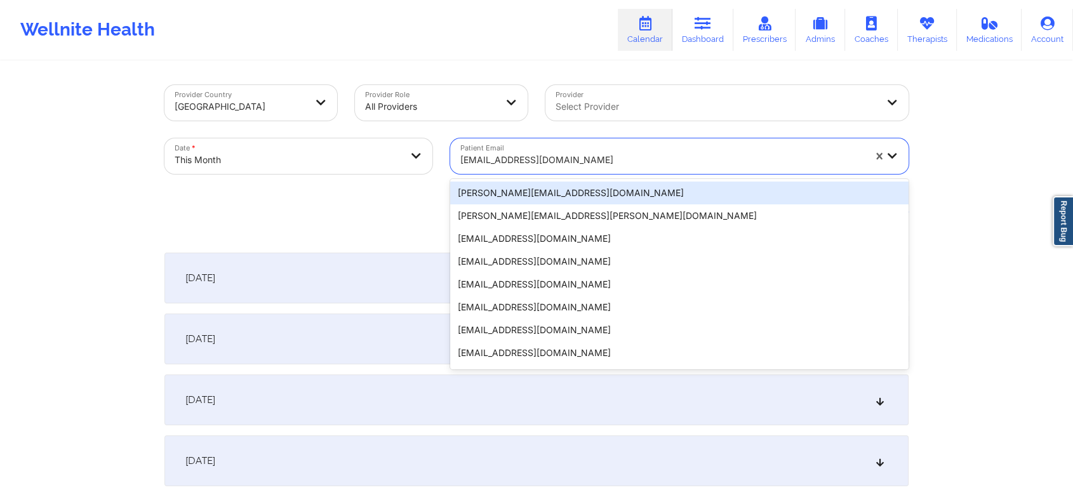
click at [528, 164] on div at bounding box center [662, 159] width 404 height 15
paste input "[EMAIL_ADDRESS][DOMAIN_NAME]"
type input "[EMAIL_ADDRESS][DOMAIN_NAME]"
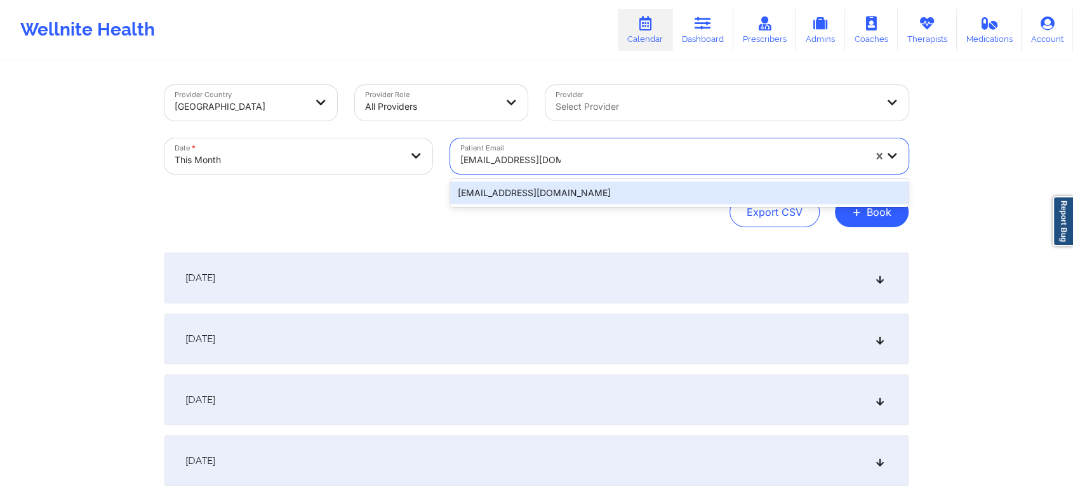
click at [660, 187] on div "[EMAIL_ADDRESS][DOMAIN_NAME]" at bounding box center [679, 193] width 458 height 23
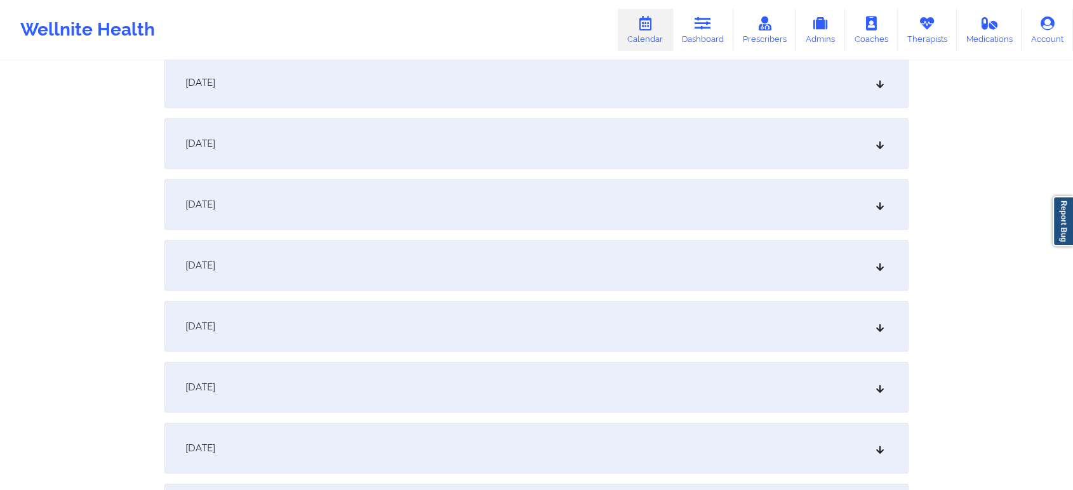
scroll to position [506, 0]
click at [738, 324] on div "[DATE]" at bounding box center [536, 320] width 744 height 51
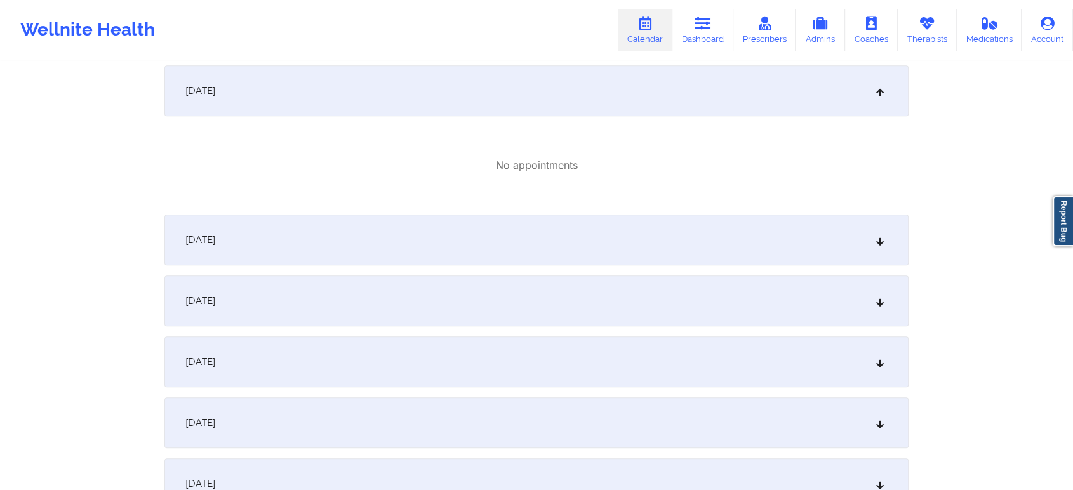
scroll to position [738, 0]
click at [706, 227] on div "[DATE]" at bounding box center [536, 237] width 744 height 51
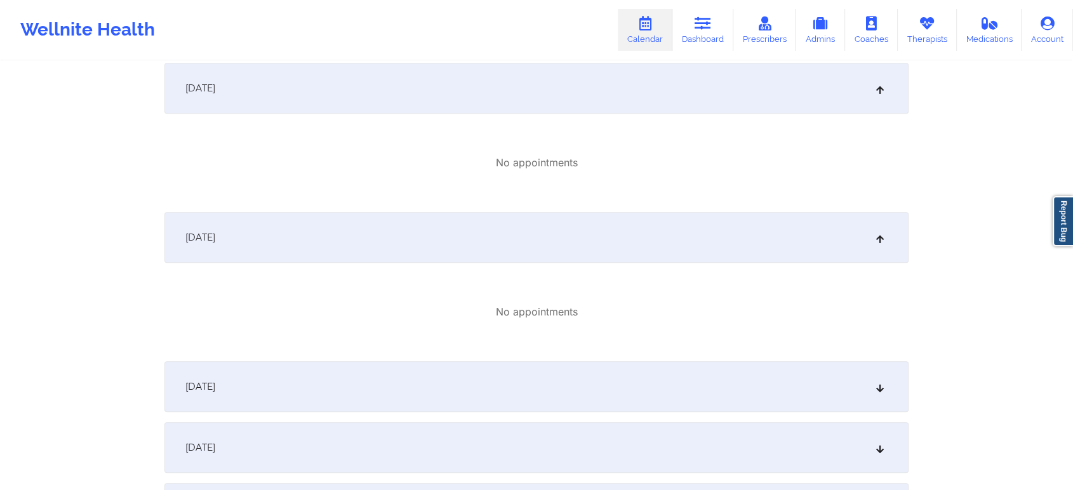
click at [580, 72] on div "[DATE]" at bounding box center [536, 88] width 744 height 51
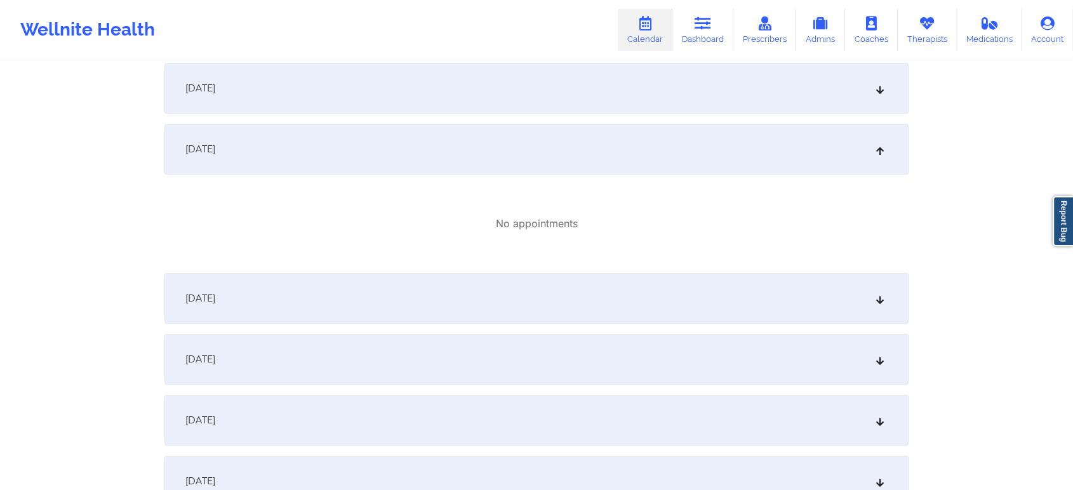
click at [597, 140] on div "[DATE]" at bounding box center [536, 149] width 744 height 51
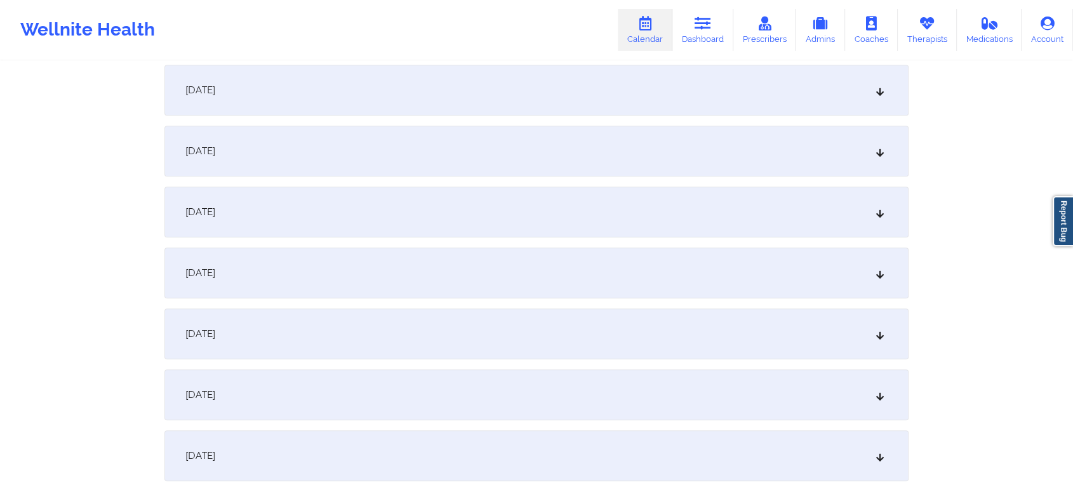
scroll to position [0, 0]
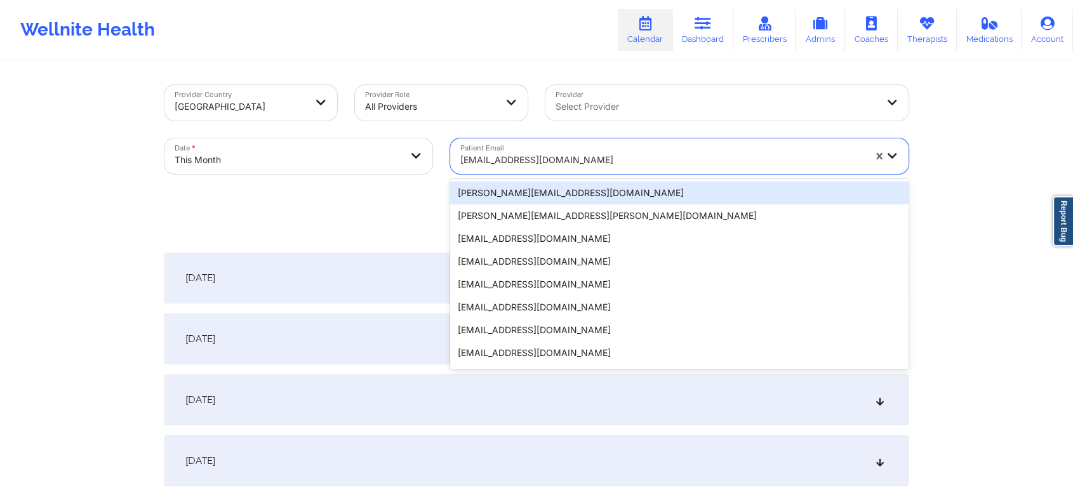
click at [518, 169] on div "[EMAIL_ADDRESS][DOMAIN_NAME]" at bounding box center [662, 160] width 404 height 28
paste input "[EMAIL_ADDRESS][DOMAIN_NAME]"
type input "[EMAIL_ADDRESS][DOMAIN_NAME]"
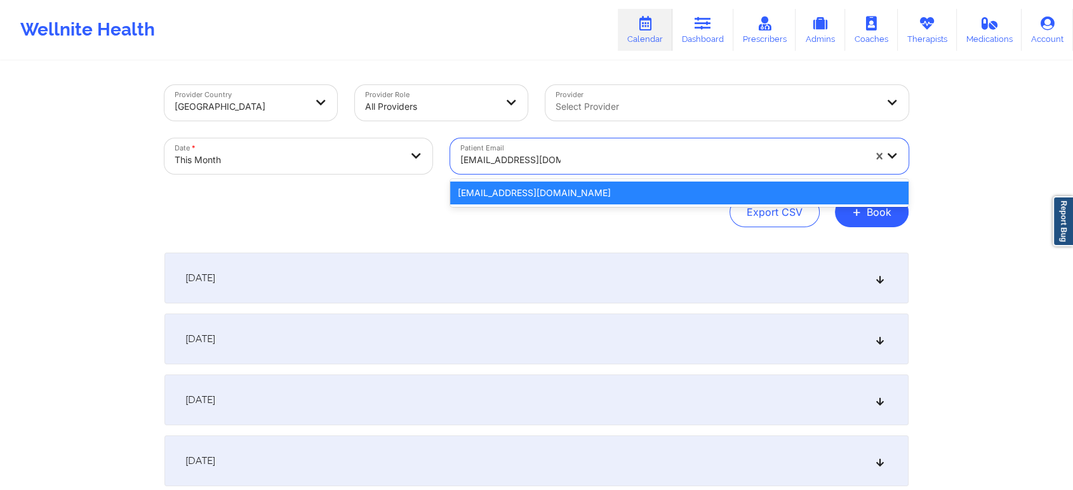
click at [546, 185] on div "[EMAIL_ADDRESS][DOMAIN_NAME]" at bounding box center [679, 193] width 458 height 23
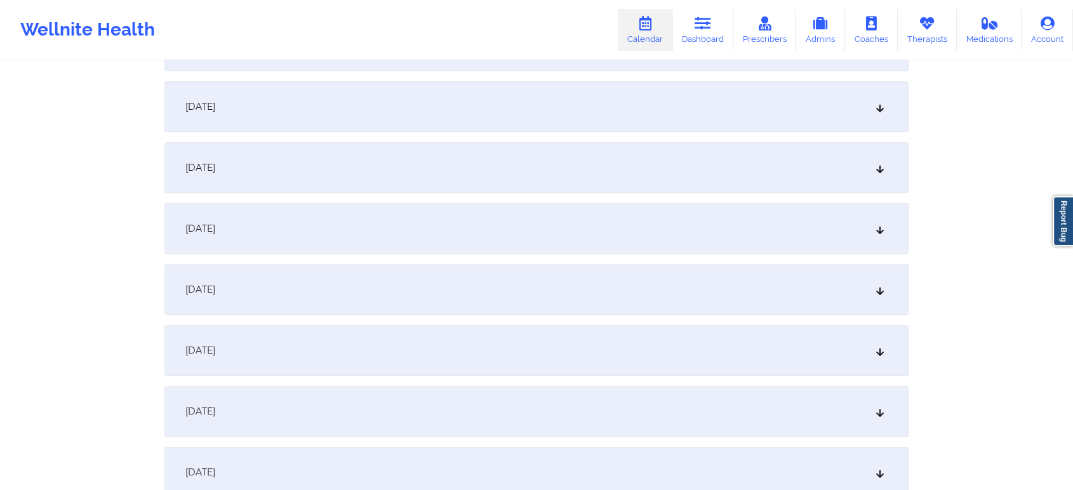
scroll to position [601, 0]
click at [688, 211] on div "[DATE]" at bounding box center [536, 226] width 744 height 51
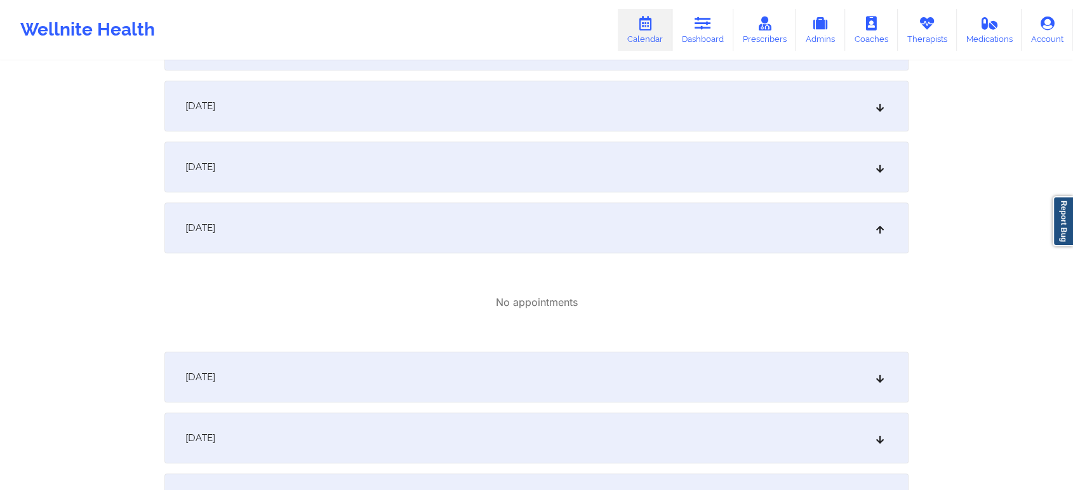
scroll to position [0, 0]
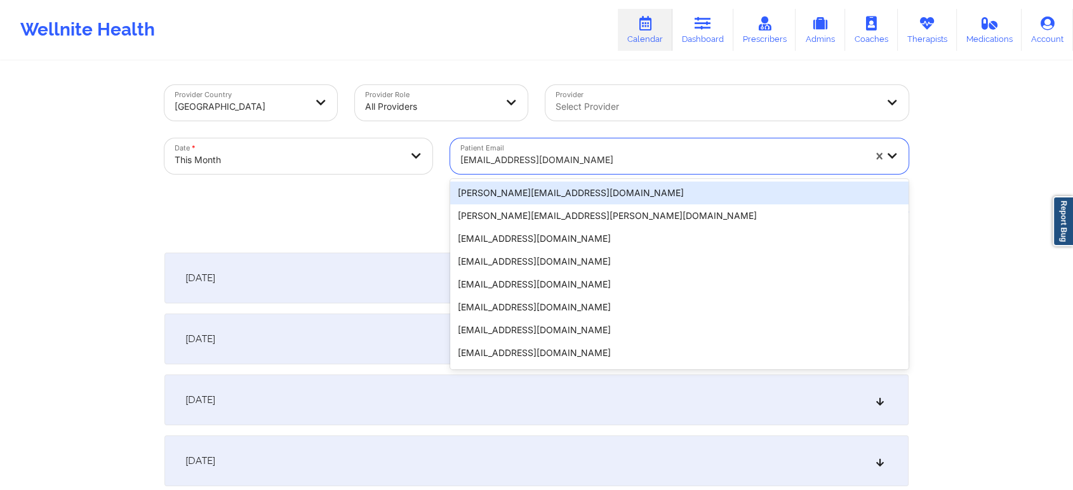
click at [525, 156] on div at bounding box center [662, 159] width 404 height 15
paste input "[EMAIL_ADDRESS][DOMAIN_NAME]"
type input "[EMAIL_ADDRESS][DOMAIN_NAME]"
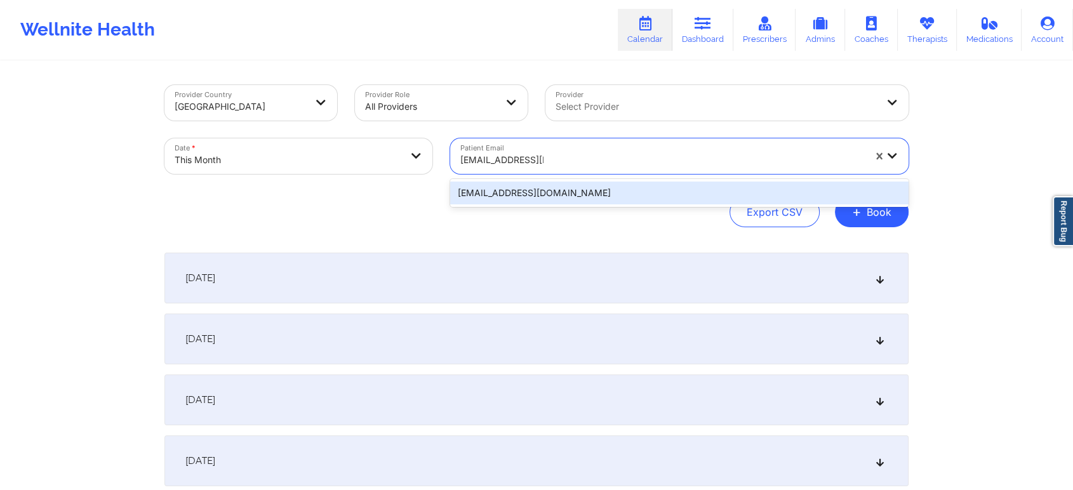
click at [560, 185] on div "[EMAIL_ADDRESS][DOMAIN_NAME]" at bounding box center [679, 193] width 458 height 23
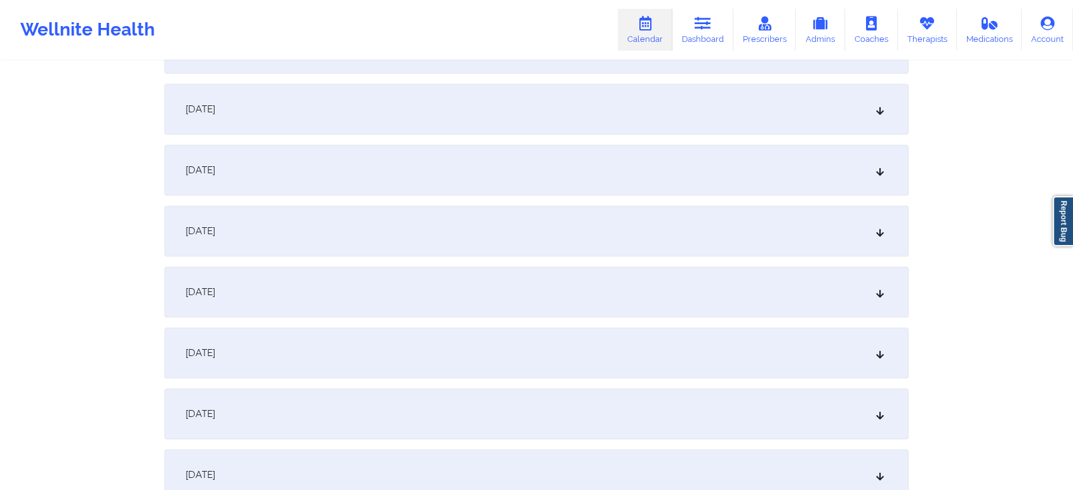
scroll to position [598, 0]
click at [544, 249] on div "[DATE]" at bounding box center [536, 228] width 744 height 51
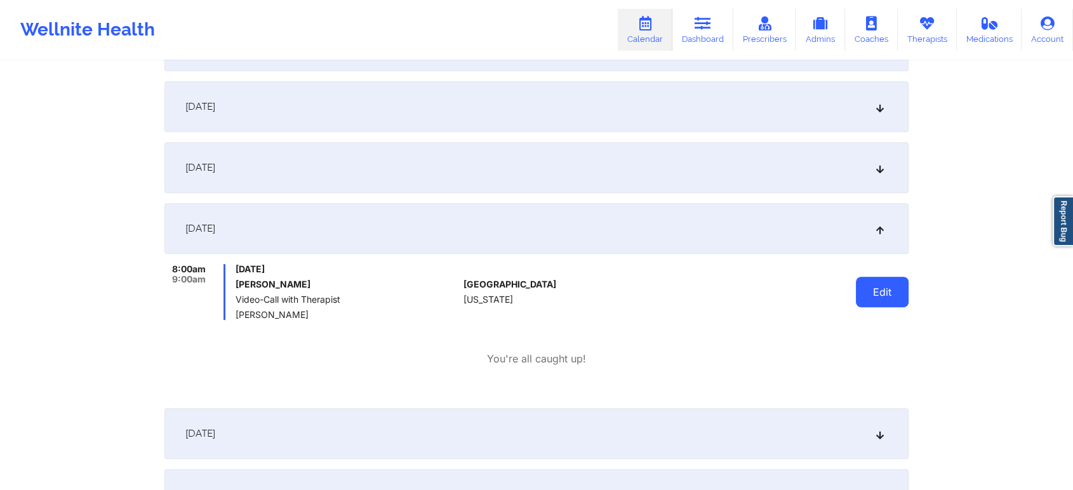
click at [896, 285] on button "Edit" at bounding box center [882, 292] width 53 height 30
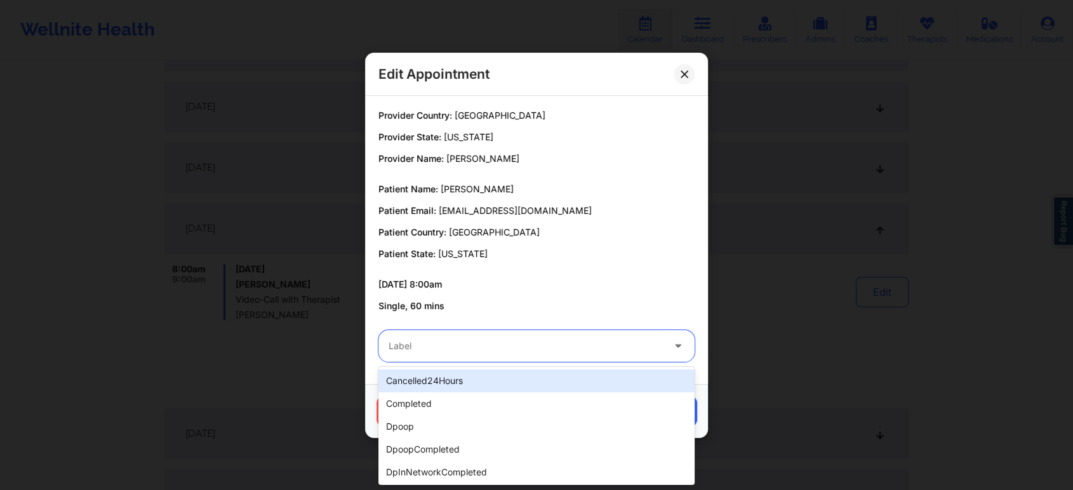
click at [540, 351] on div at bounding box center [526, 345] width 274 height 15
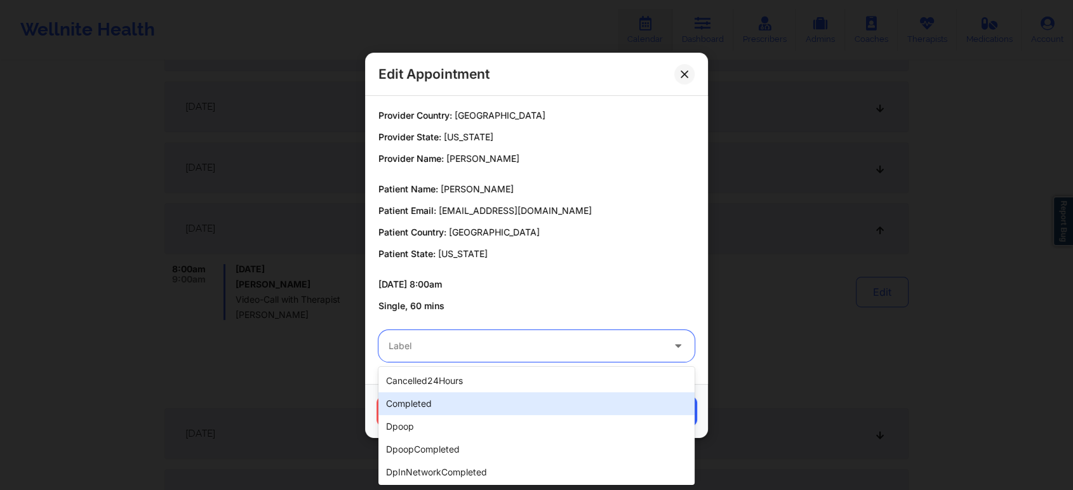
drag, startPoint x: 480, startPoint y: 390, endPoint x: 462, endPoint y: 402, distance: 21.5
click at [462, 402] on div "cancelled24Hours completed dpoop dpoopCompleted dpInNetworkCompleted freeNoShow…" at bounding box center [536, 426] width 316 height 118
click at [462, 402] on div "completed" at bounding box center [536, 403] width 316 height 23
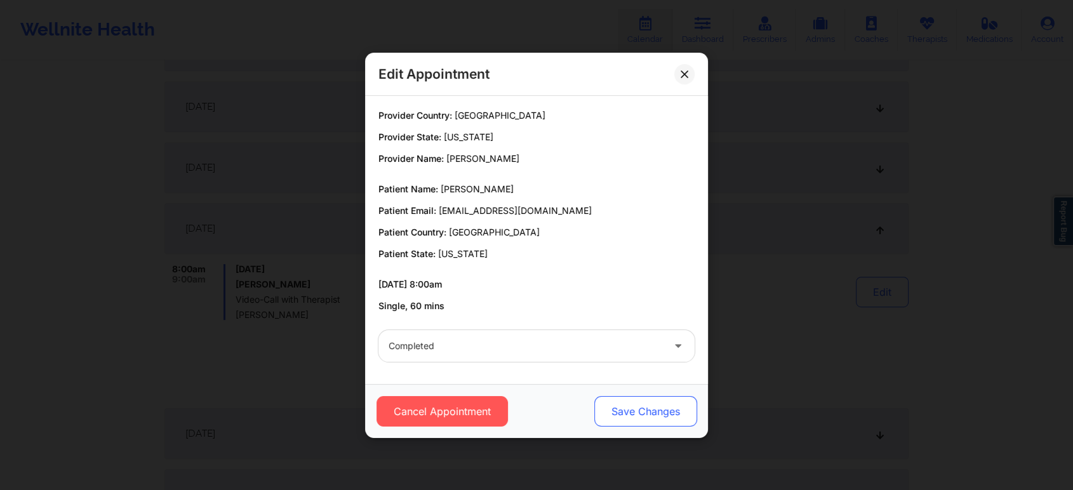
click at [615, 418] on button "Save Changes" at bounding box center [645, 411] width 103 height 30
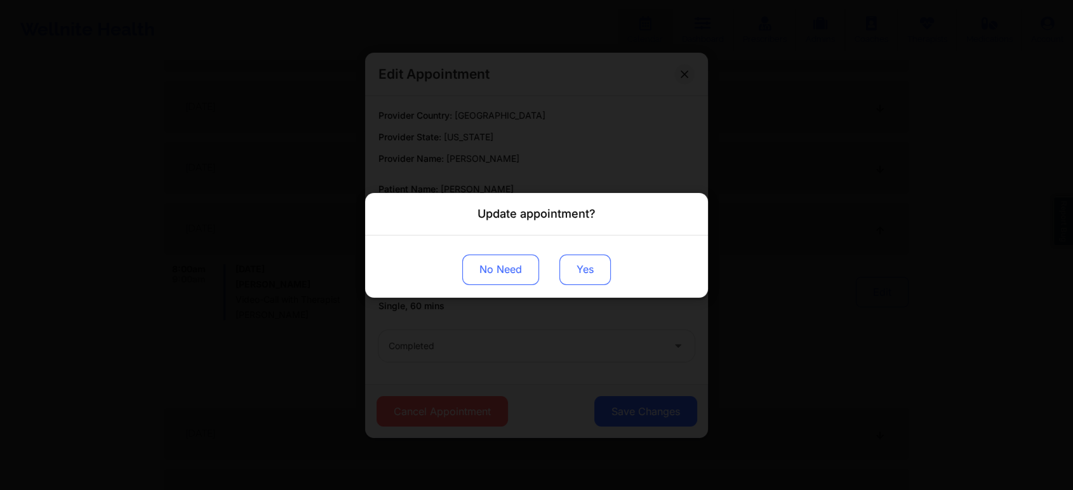
click at [586, 267] on button "Yes" at bounding box center [584, 269] width 51 height 30
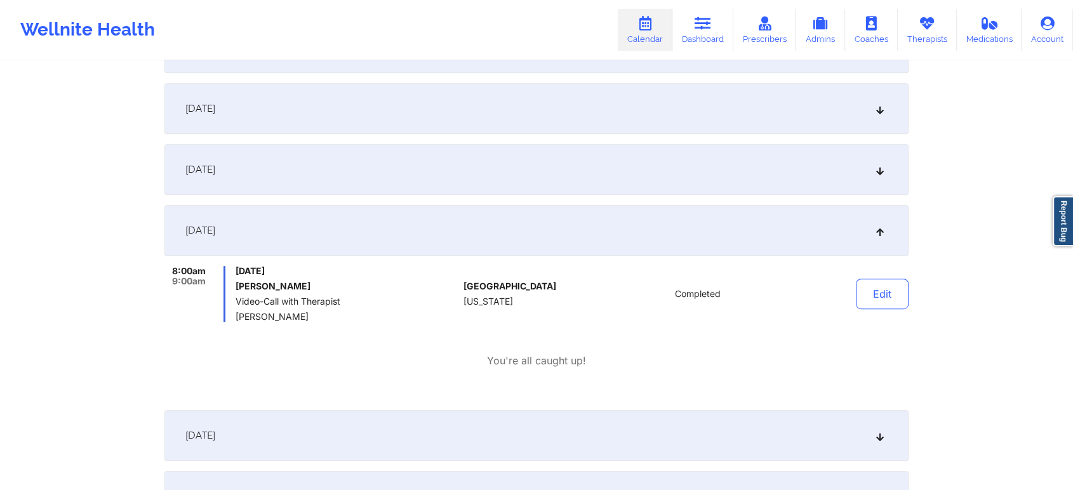
scroll to position [0, 0]
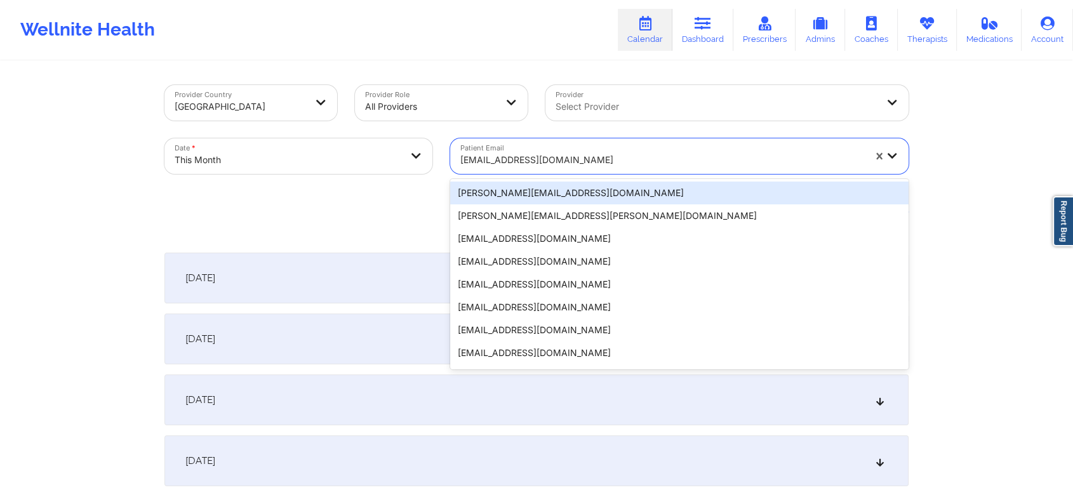
click at [523, 171] on div "[EMAIL_ADDRESS][DOMAIN_NAME]" at bounding box center [662, 160] width 404 height 28
paste input "[EMAIL_ADDRESS][DOMAIN_NAME]"
type input "[EMAIL_ADDRESS][DOMAIN_NAME]"
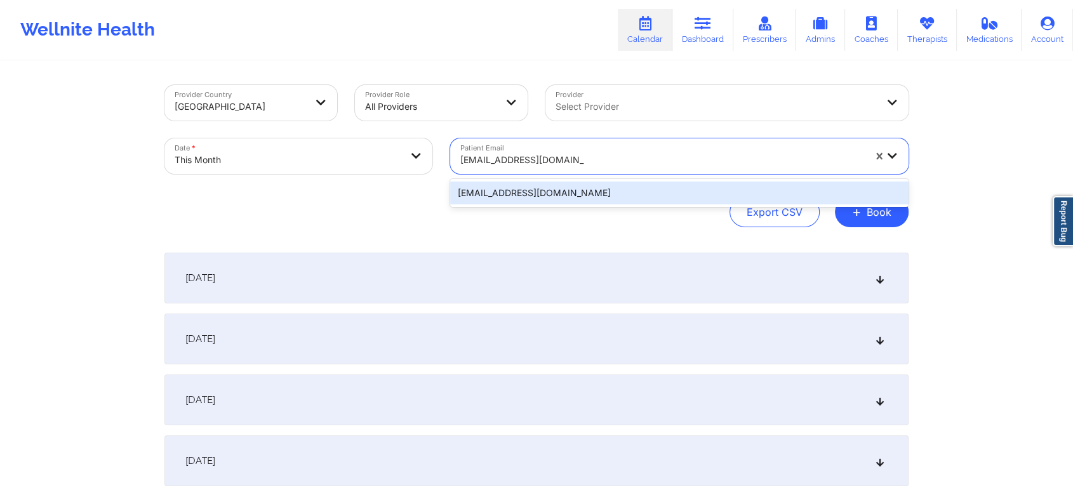
click at [570, 187] on div "[EMAIL_ADDRESS][DOMAIN_NAME]" at bounding box center [679, 193] width 458 height 23
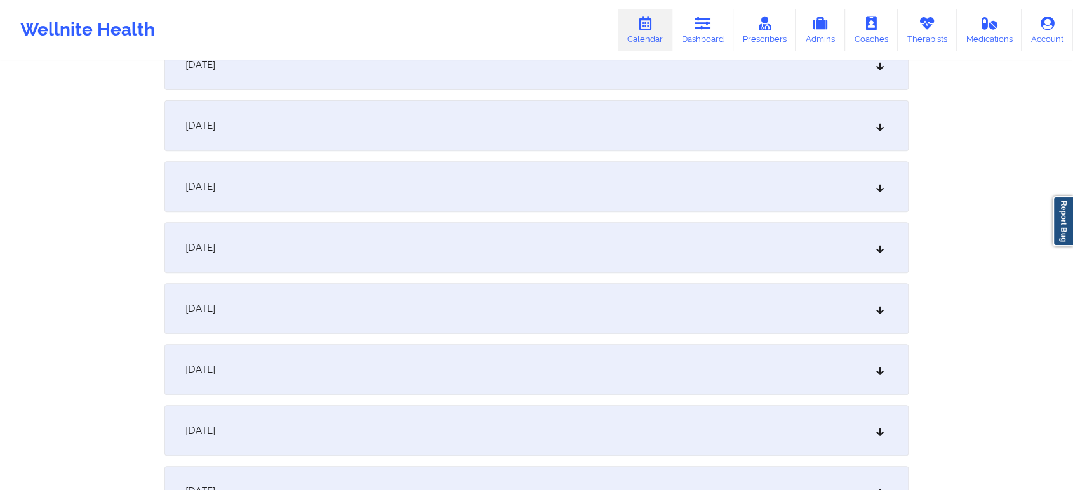
scroll to position [467, 0]
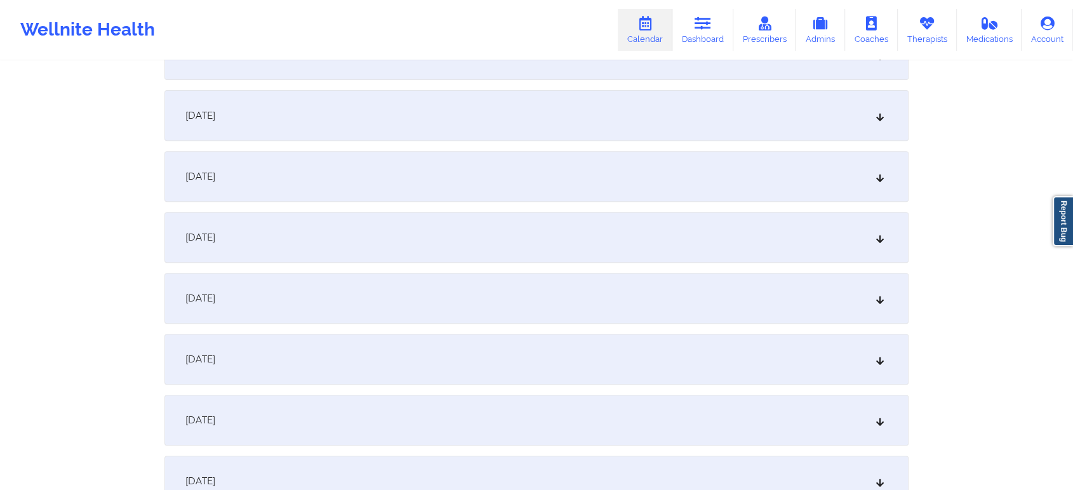
drag, startPoint x: 1069, startPoint y: 185, endPoint x: 1083, endPoint y: 161, distance: 27.9
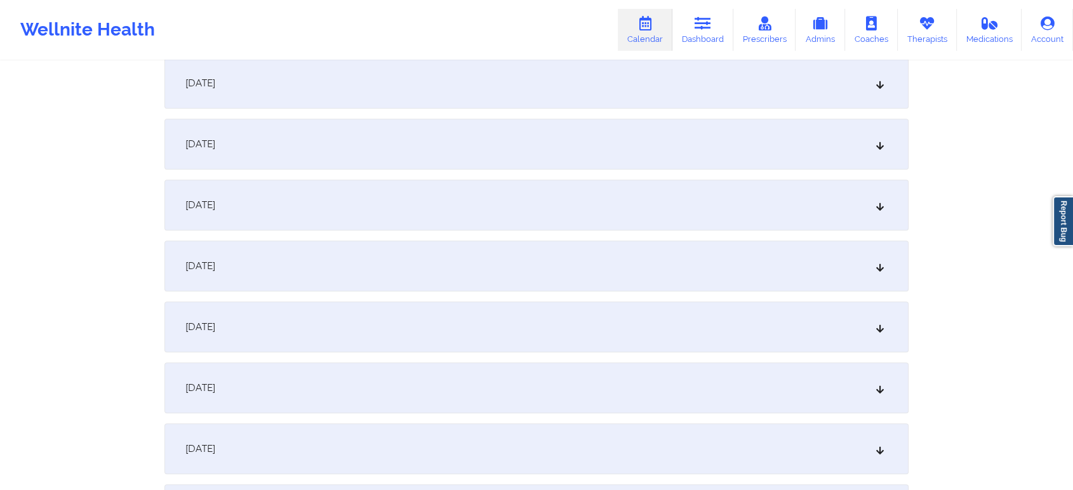
scroll to position [571, 0]
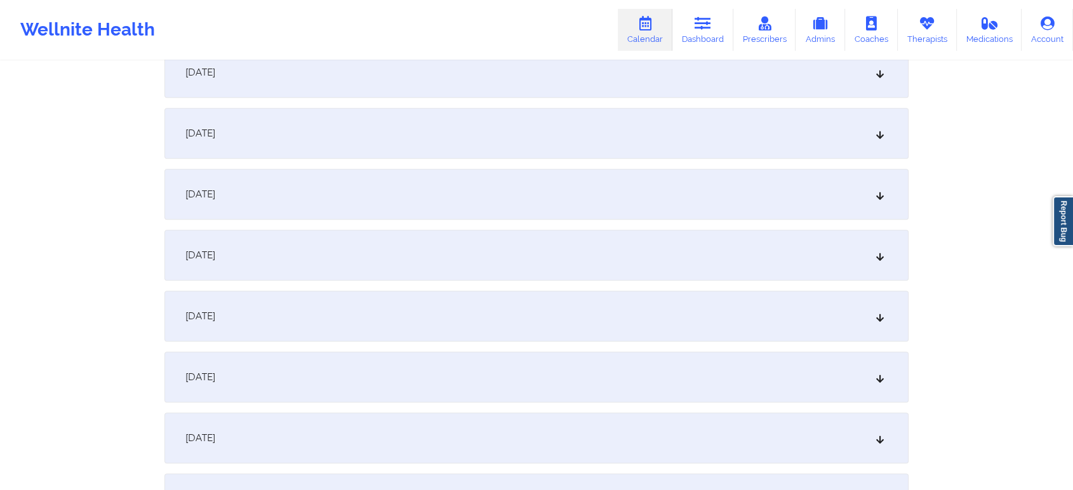
click at [458, 276] on div "[DATE]" at bounding box center [536, 255] width 744 height 51
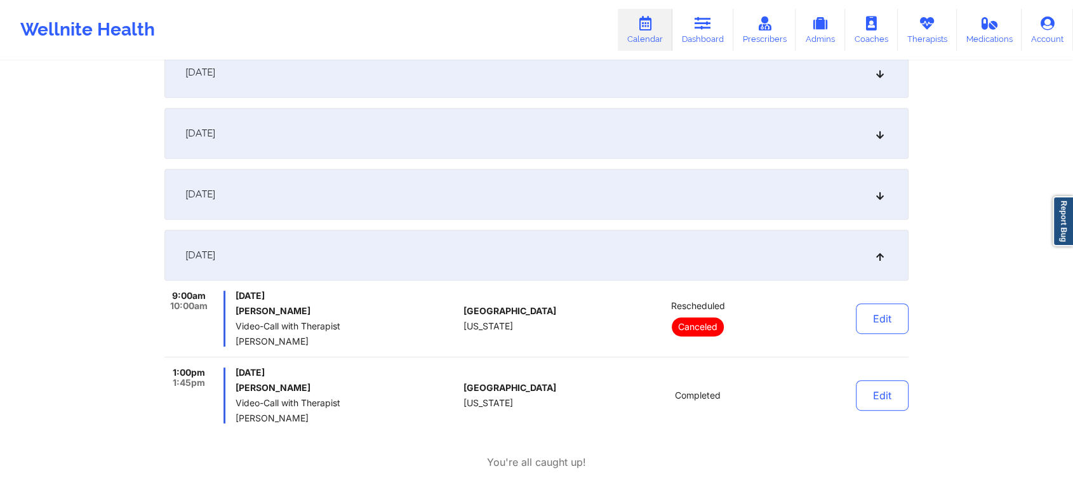
scroll to position [0, 0]
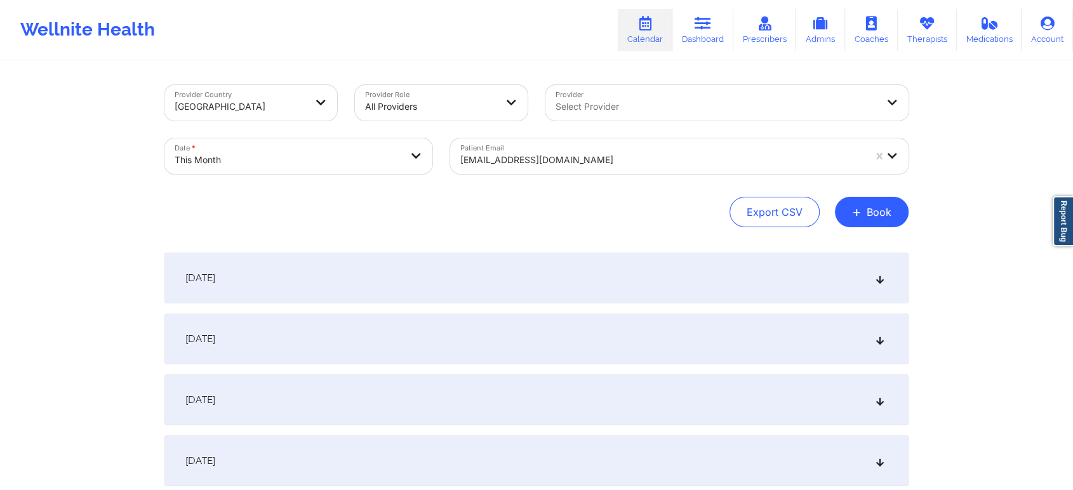
click at [504, 161] on div at bounding box center [662, 159] width 404 height 15
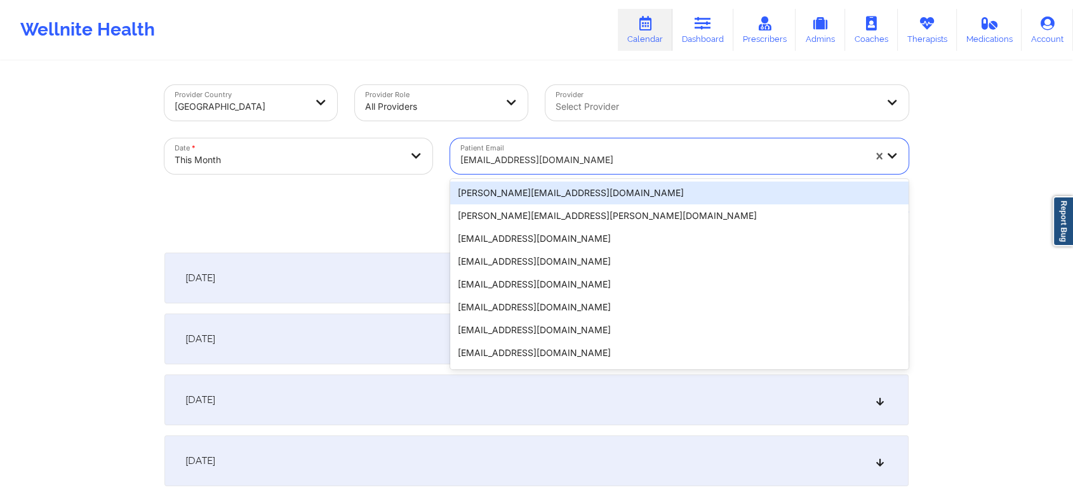
paste input "[EMAIL_ADDRESS][DOMAIN_NAME]"
type input "[EMAIL_ADDRESS][DOMAIN_NAME]"
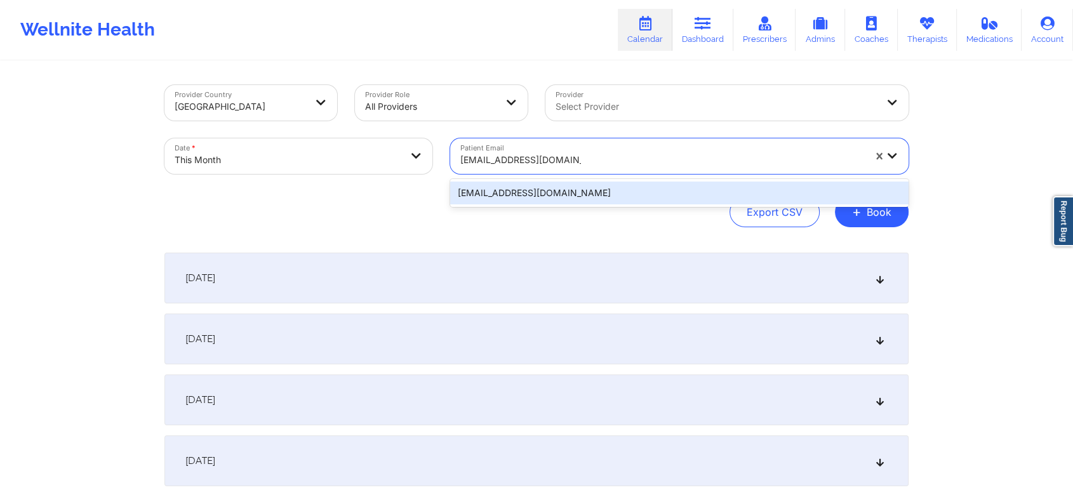
click at [570, 196] on div "[EMAIL_ADDRESS][DOMAIN_NAME]" at bounding box center [679, 193] width 458 height 23
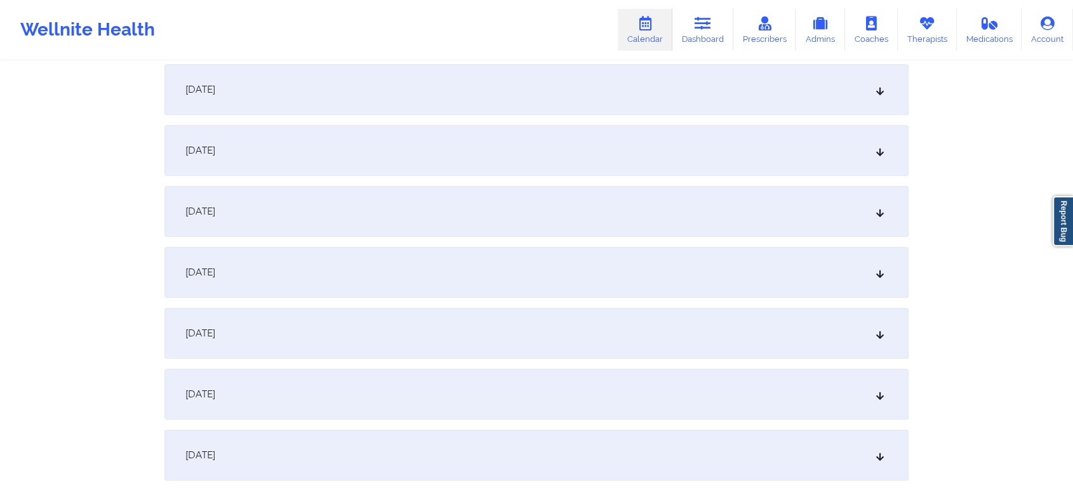
scroll to position [563, 0]
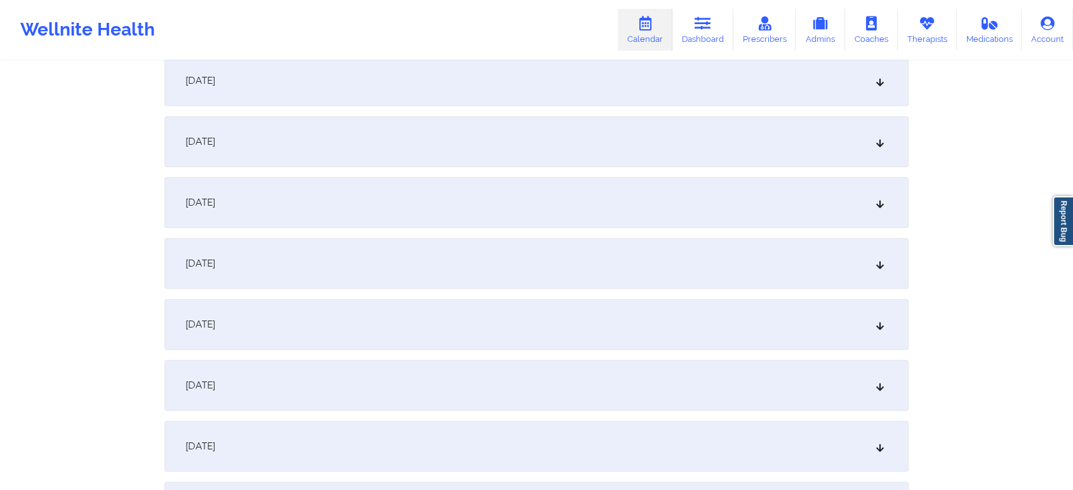
click at [526, 196] on div "[DATE]" at bounding box center [536, 202] width 744 height 51
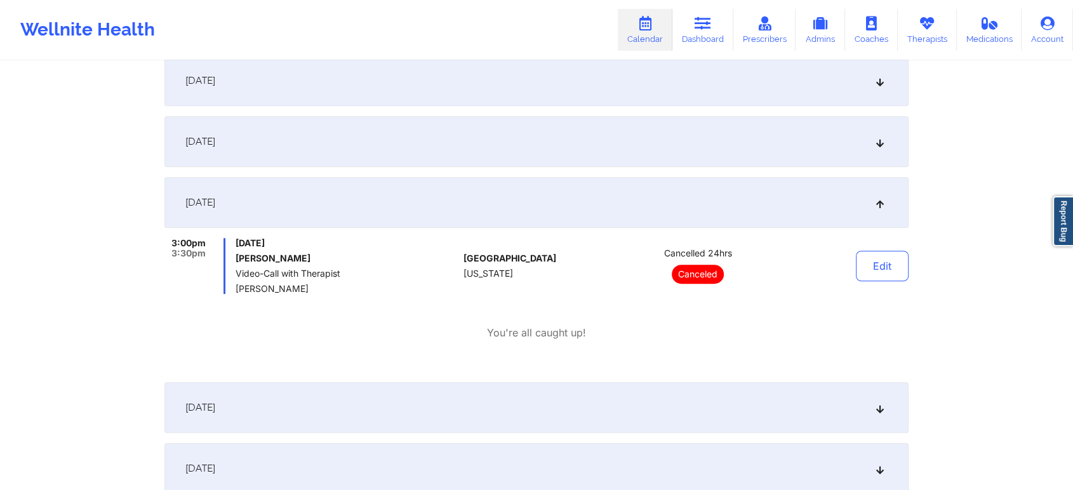
click at [575, 411] on div "[DATE]" at bounding box center [536, 407] width 744 height 51
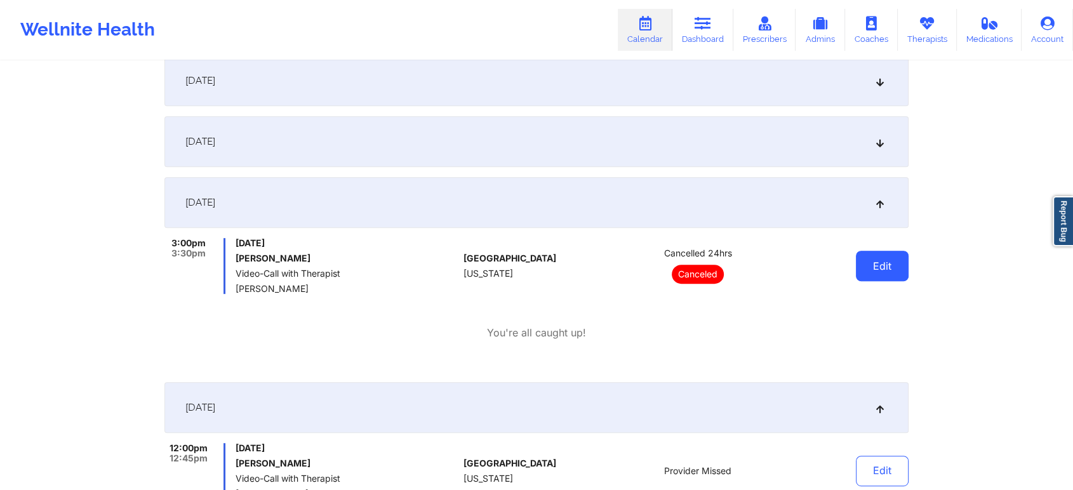
click at [880, 258] on button "Edit" at bounding box center [882, 266] width 53 height 30
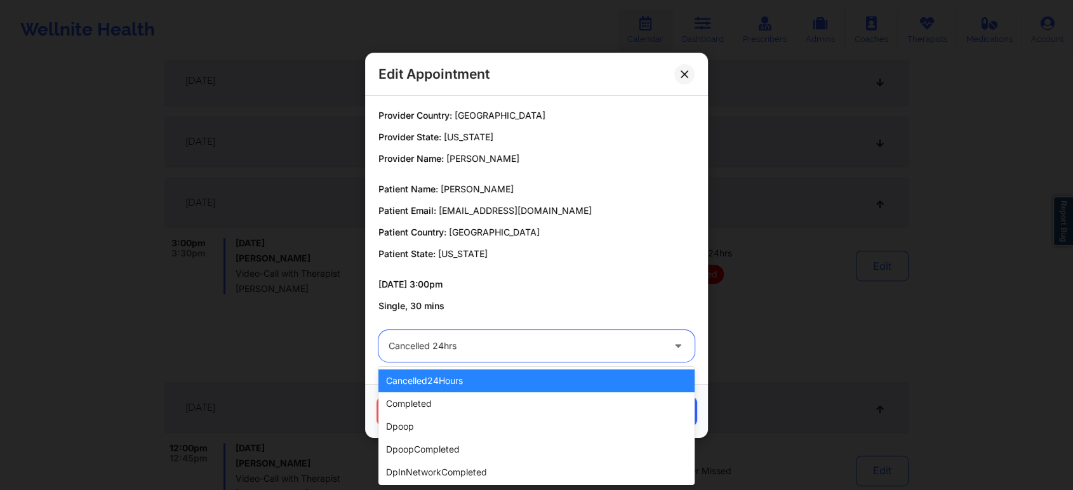
click at [552, 347] on div at bounding box center [526, 345] width 274 height 15
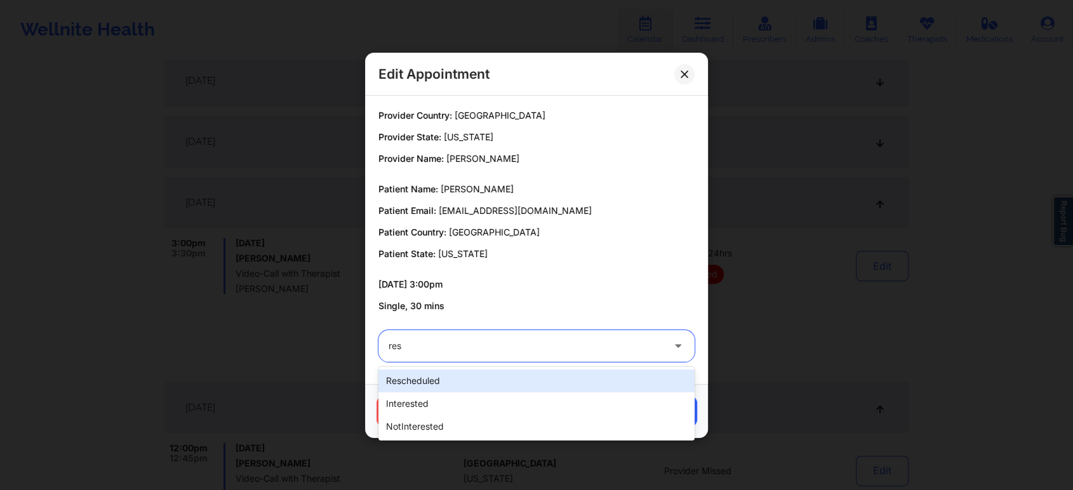
type input "resc"
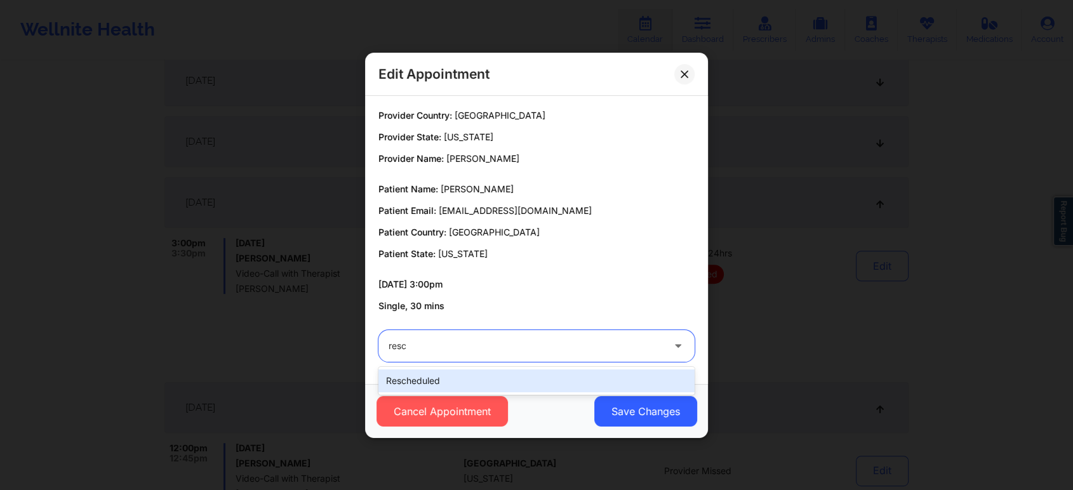
click at [526, 376] on div "rescheduled" at bounding box center [536, 381] width 316 height 23
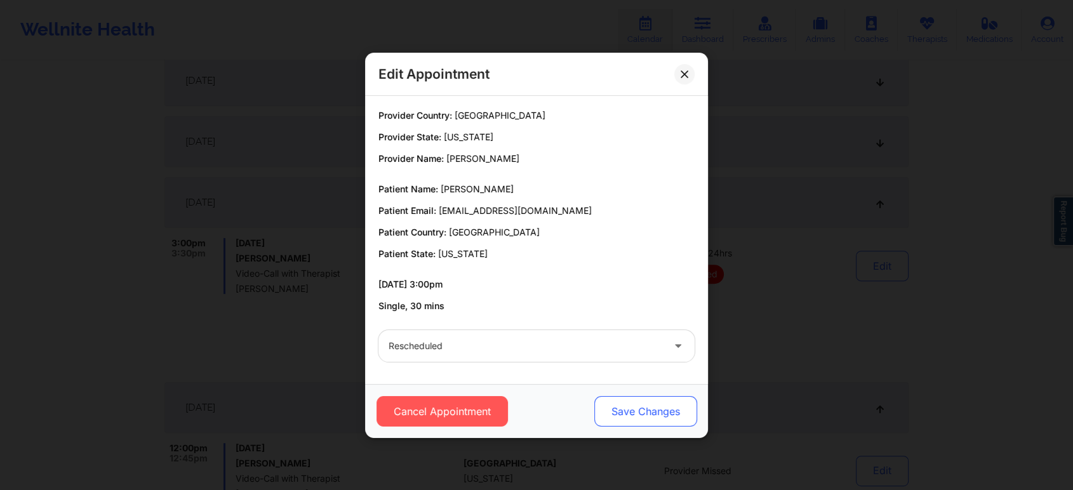
click at [621, 402] on button "Save Changes" at bounding box center [645, 411] width 103 height 30
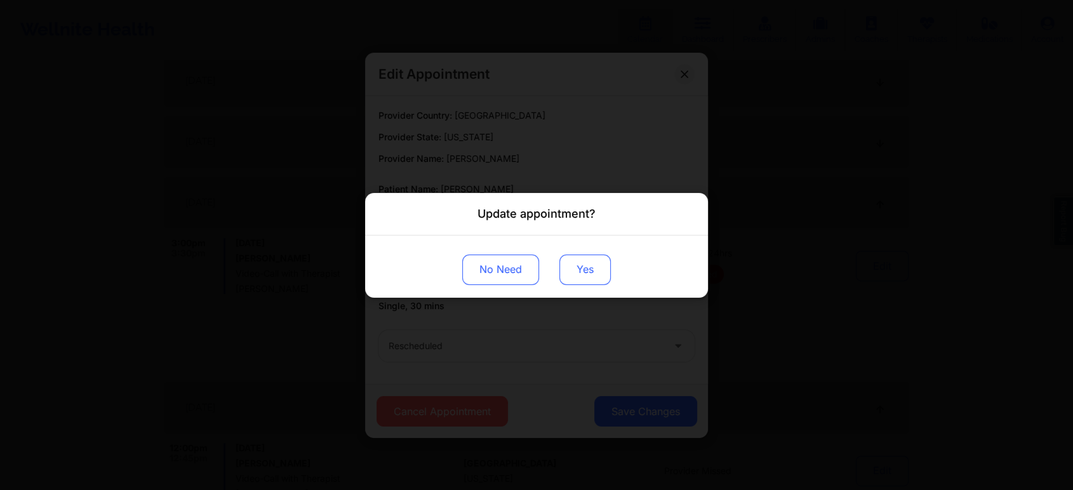
click at [578, 269] on button "Yes" at bounding box center [584, 269] width 51 height 30
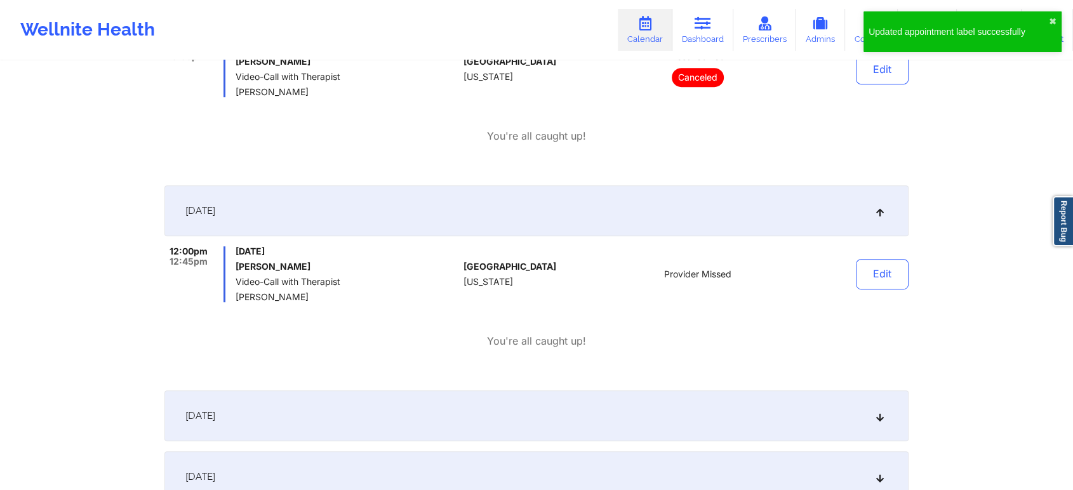
scroll to position [757, 0]
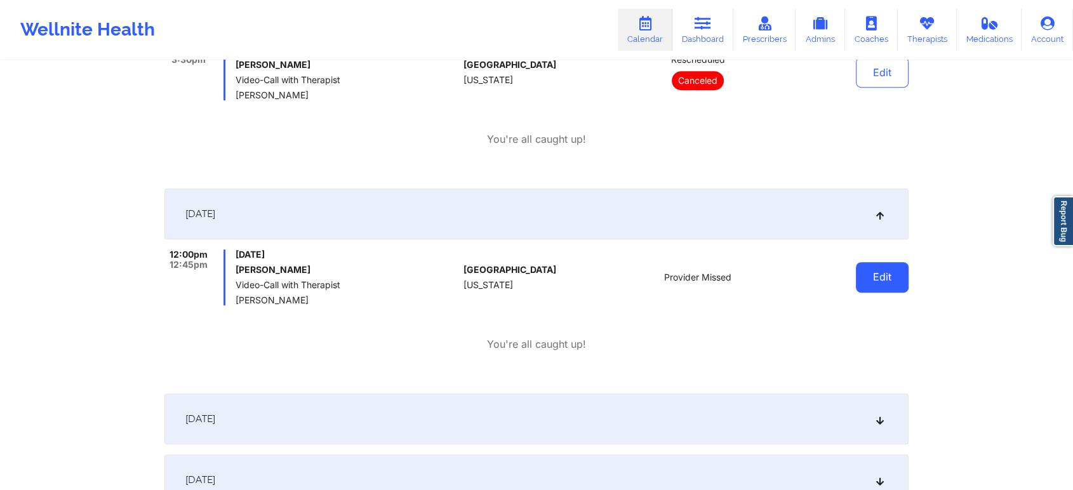
click at [884, 276] on button "Edit" at bounding box center [882, 277] width 53 height 30
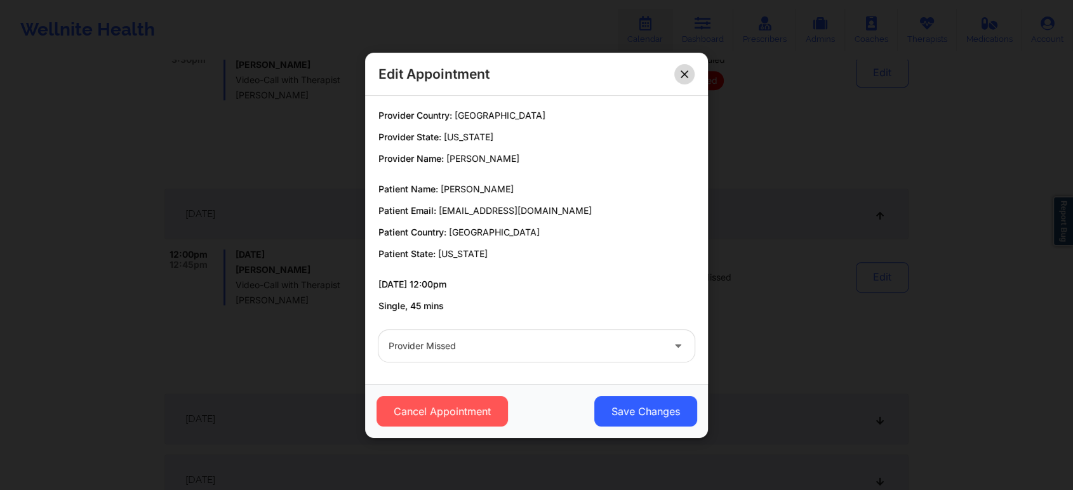
click at [690, 75] on button at bounding box center [684, 73] width 20 height 20
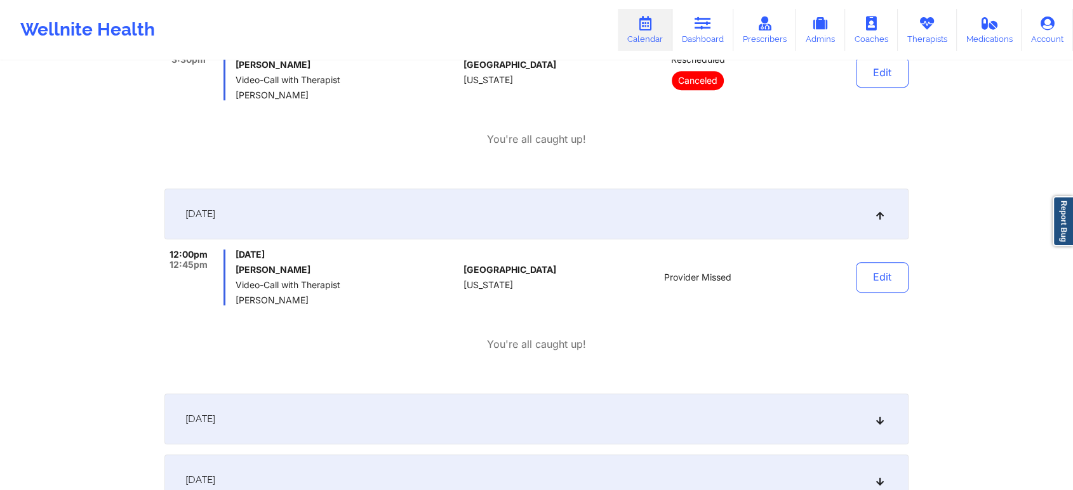
scroll to position [0, 0]
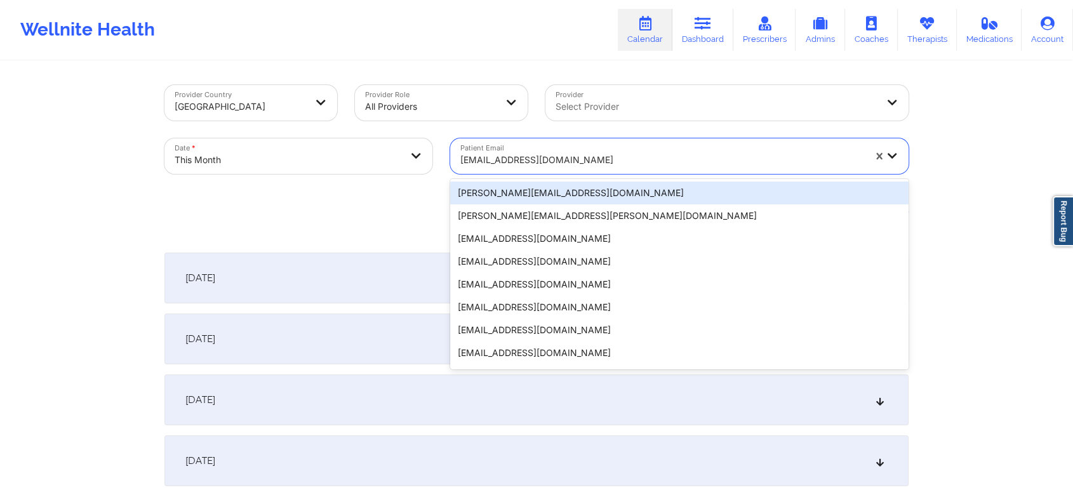
click at [563, 157] on div at bounding box center [662, 159] width 404 height 15
paste input "[PERSON_NAME][EMAIL_ADDRESS][PERSON_NAME][DOMAIN_NAME]"
type input "[PERSON_NAME][EMAIL_ADDRESS][PERSON_NAME][DOMAIN_NAME]"
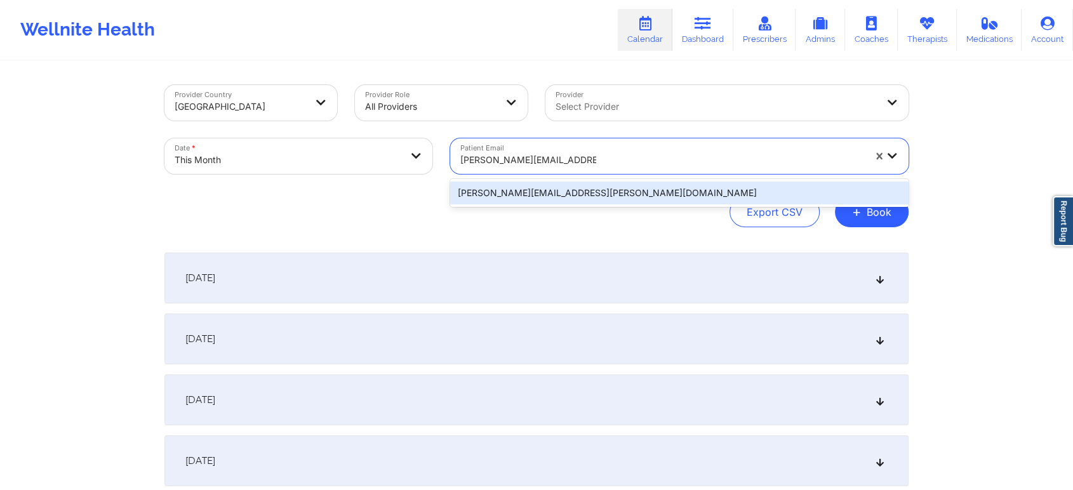
click at [530, 196] on div "[PERSON_NAME][EMAIL_ADDRESS][PERSON_NAME][DOMAIN_NAME]" at bounding box center [679, 193] width 458 height 23
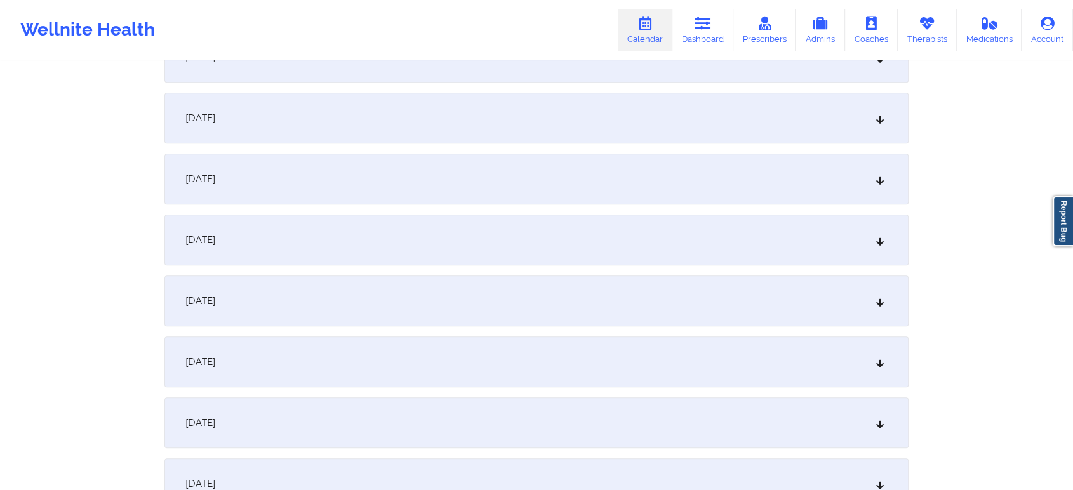
scroll to position [775, 0]
click at [606, 74] on div "[DATE]" at bounding box center [536, 52] width 744 height 51
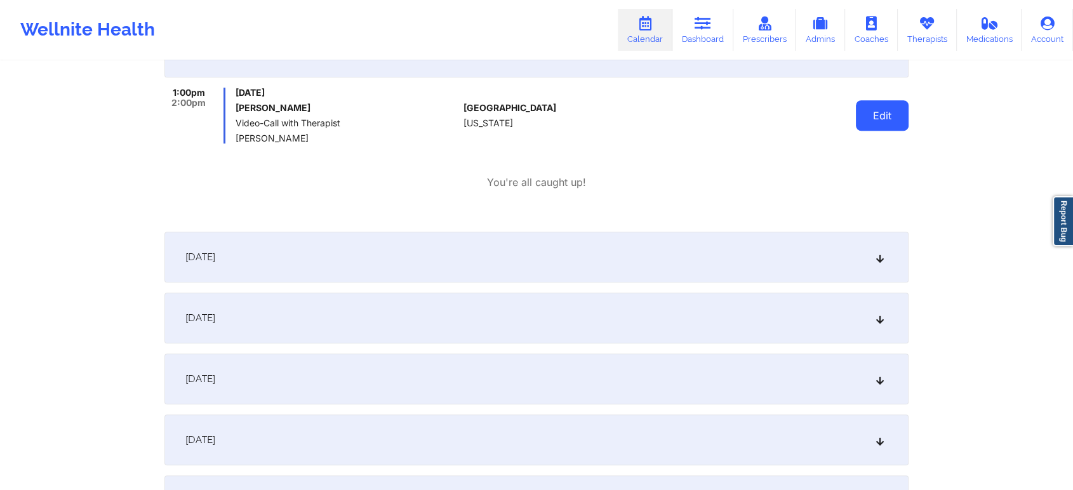
click at [862, 105] on button "Edit" at bounding box center [882, 115] width 53 height 30
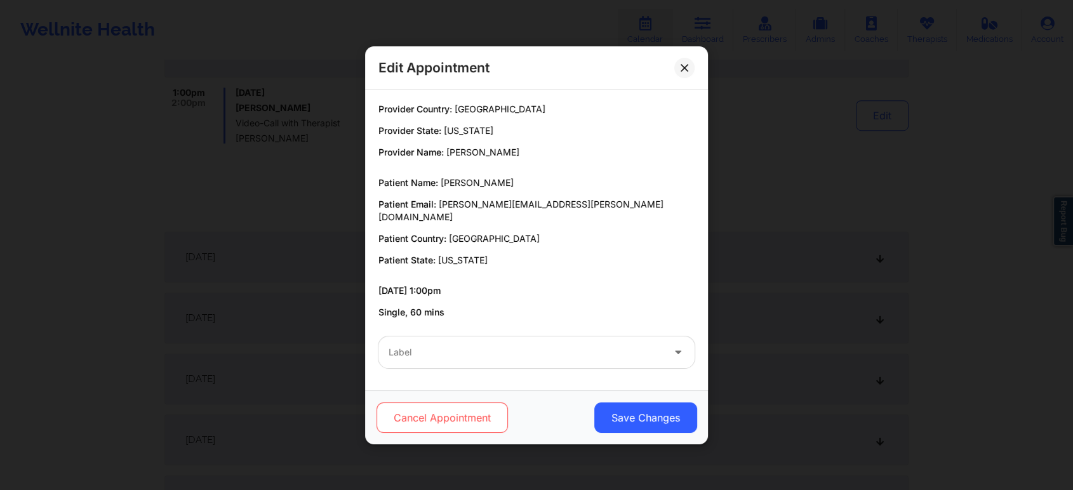
click at [412, 403] on button "Cancel Appointment" at bounding box center [442, 418] width 131 height 30
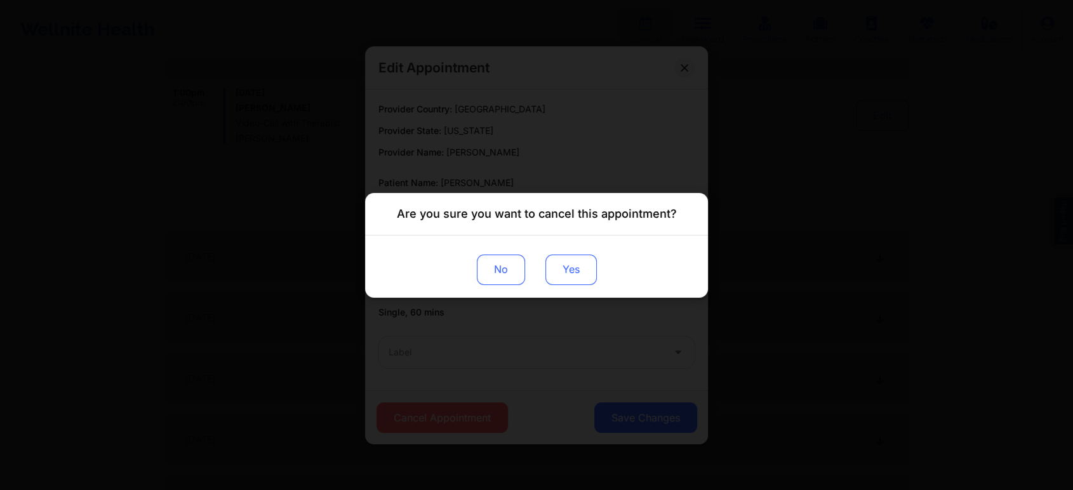
click at [570, 283] on button "Yes" at bounding box center [570, 269] width 51 height 30
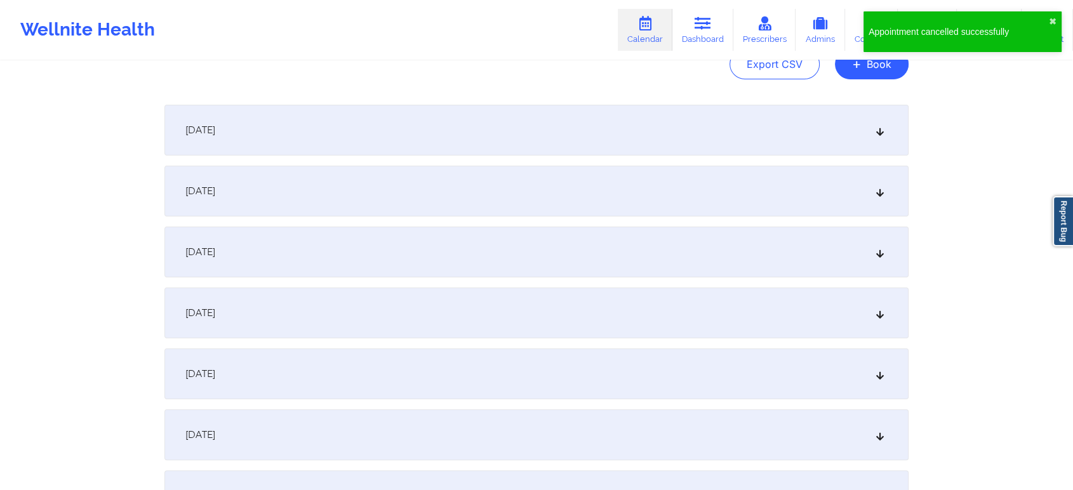
scroll to position [0, 0]
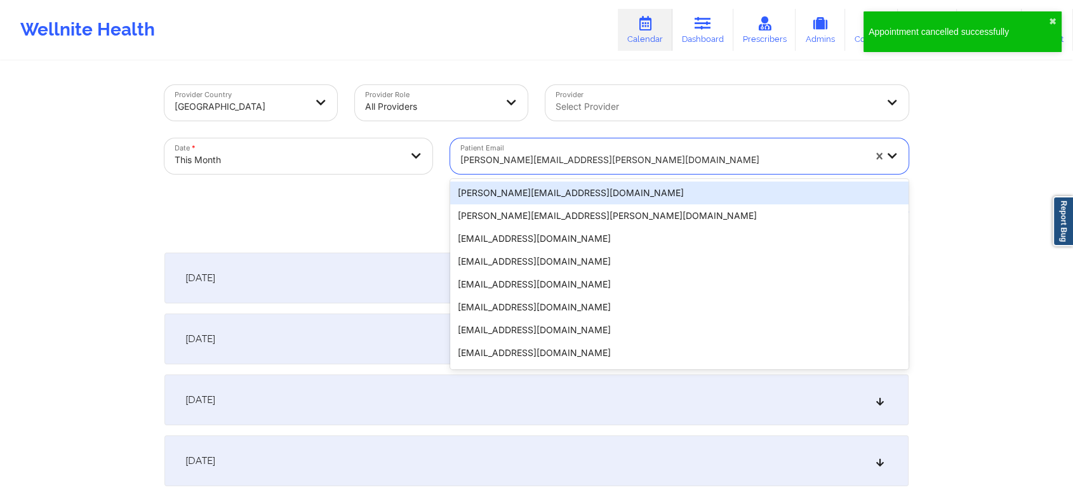
click at [580, 166] on div at bounding box center [662, 159] width 404 height 15
paste input "[PERSON_NAME][EMAIL_ADDRESS][PERSON_NAME][DOMAIN_NAME]"
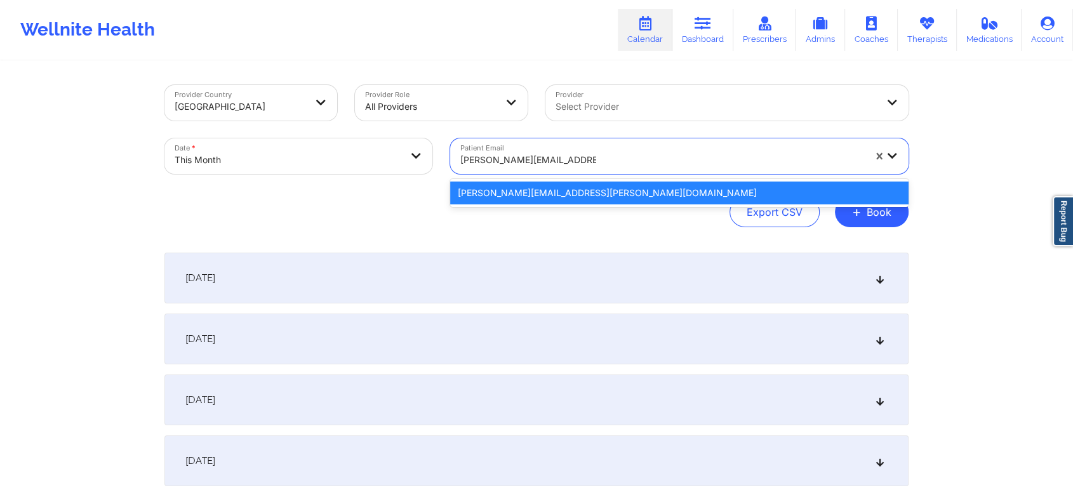
paste input "[EMAIL_ADDRESS][DOMAIN_NAME]"
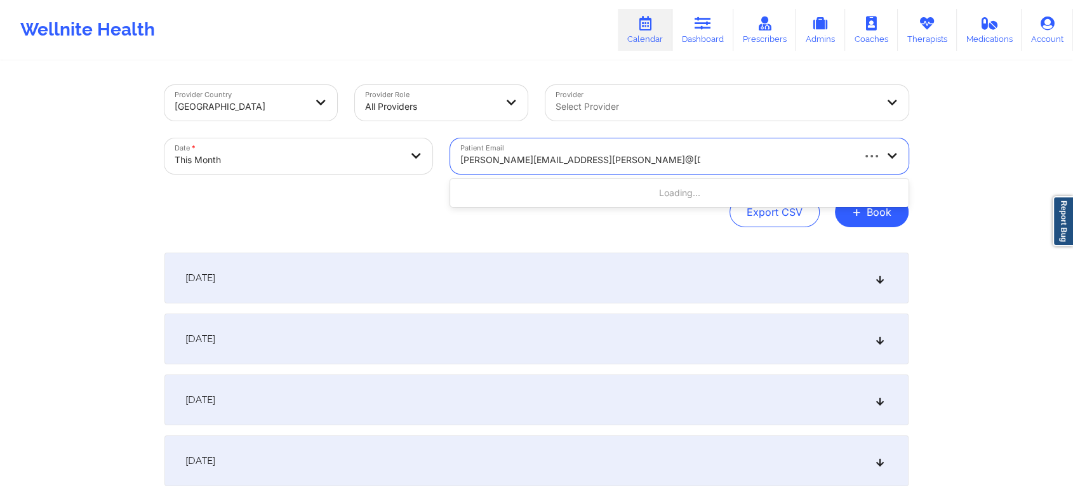
click at [595, 163] on input "[PERSON_NAME][EMAIL_ADDRESS][PERSON_NAME]@[DOMAIN_NAME]" at bounding box center [580, 160] width 240 height 13
type input "[EMAIL_ADDRESS][DOMAIN_NAME]"
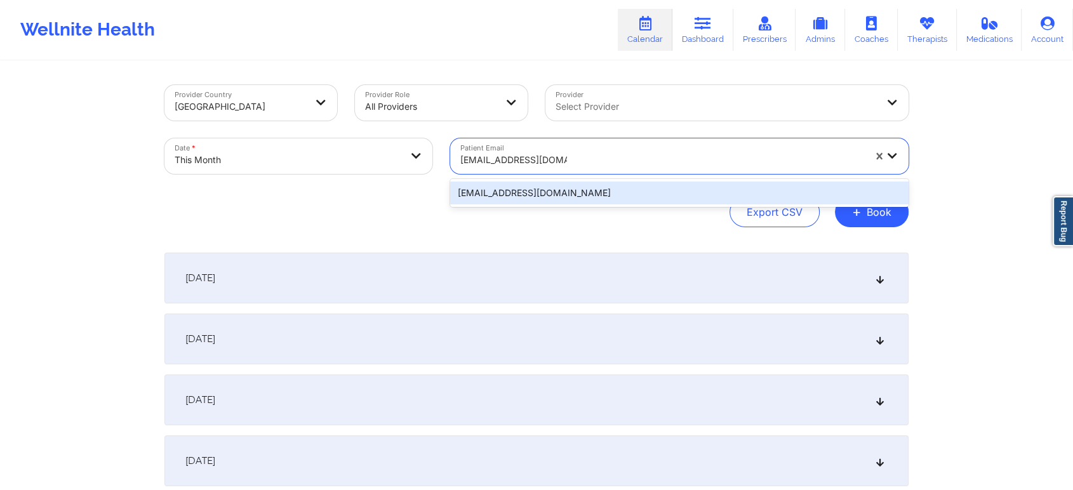
click at [716, 182] on div "[EMAIL_ADDRESS][DOMAIN_NAME]" at bounding box center [679, 193] width 458 height 23
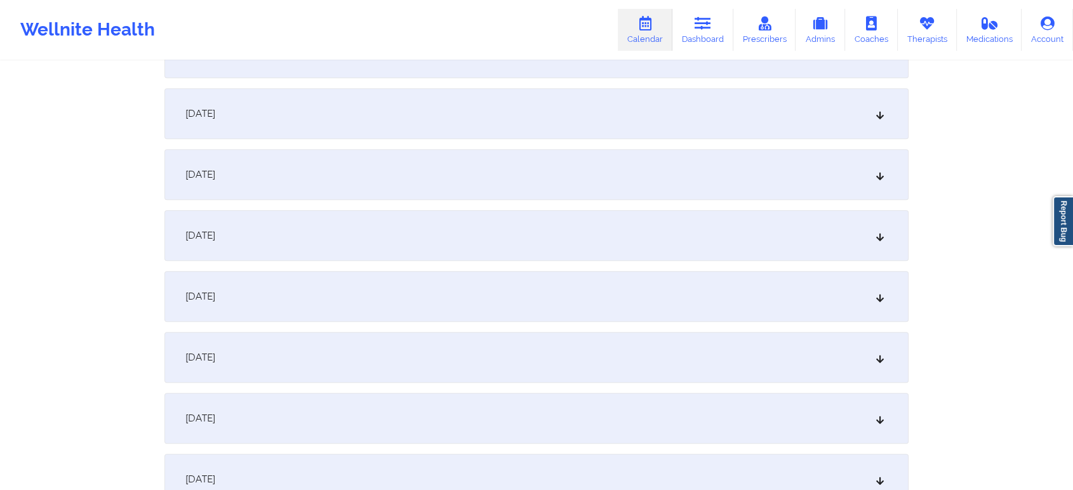
scroll to position [549, 0]
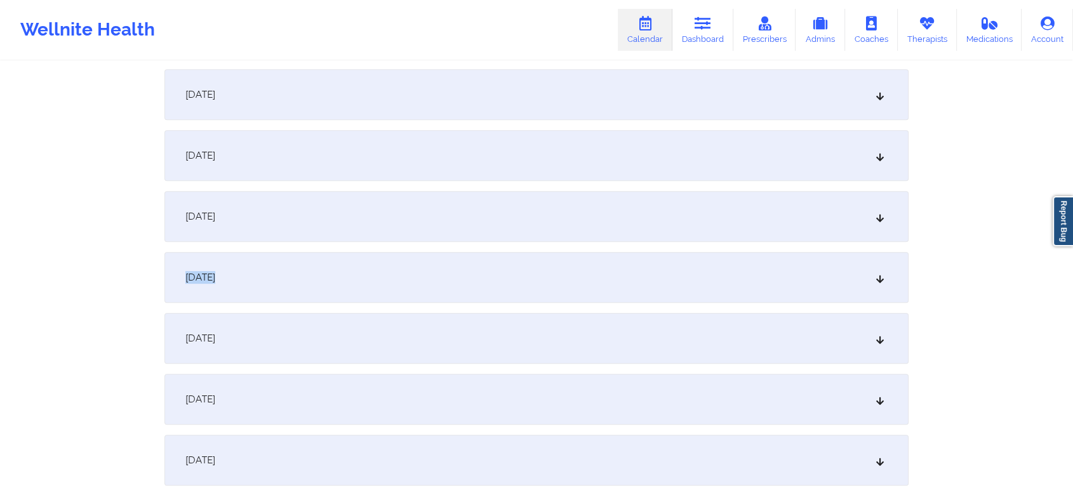
drag, startPoint x: 752, startPoint y: 238, endPoint x: 733, endPoint y: 298, distance: 63.3
click at [733, 298] on div "[DATE]" at bounding box center [536, 277] width 744 height 51
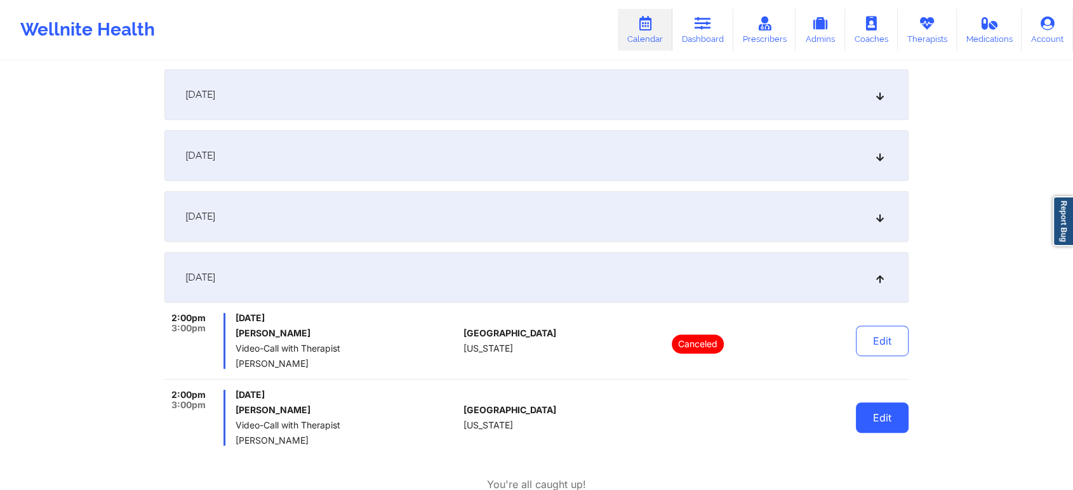
click at [904, 417] on button "Edit" at bounding box center [882, 418] width 53 height 30
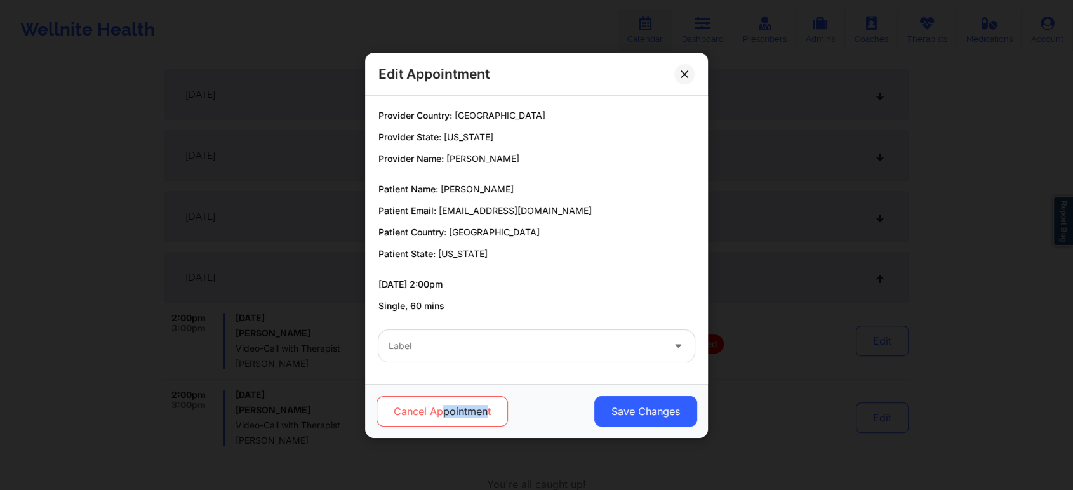
drag, startPoint x: 443, startPoint y: 429, endPoint x: 488, endPoint y: 409, distance: 49.2
click at [488, 409] on div "Cancel Appointment Save Changes" at bounding box center [536, 411] width 343 height 54
click at [488, 409] on button "Cancel Appointment" at bounding box center [442, 411] width 131 height 30
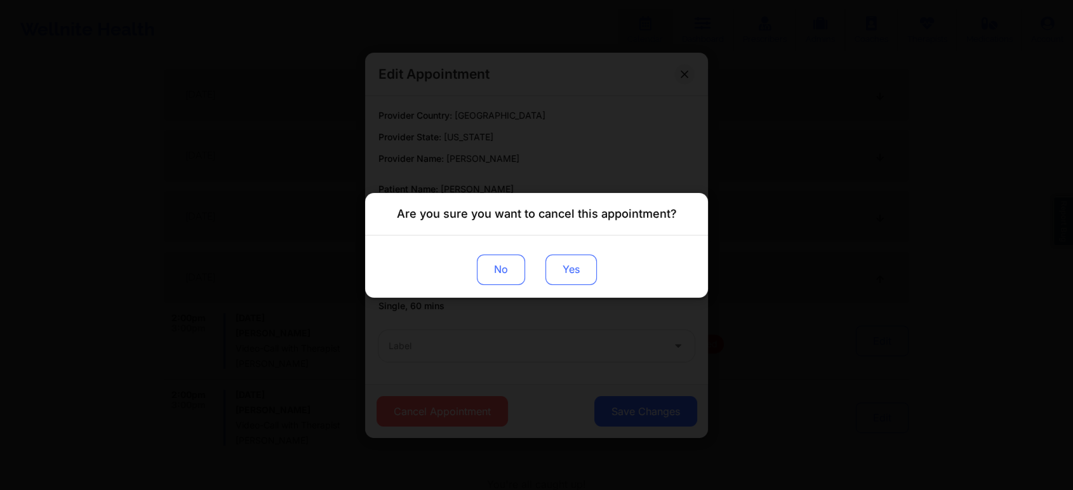
click at [568, 264] on button "Yes" at bounding box center [570, 269] width 51 height 30
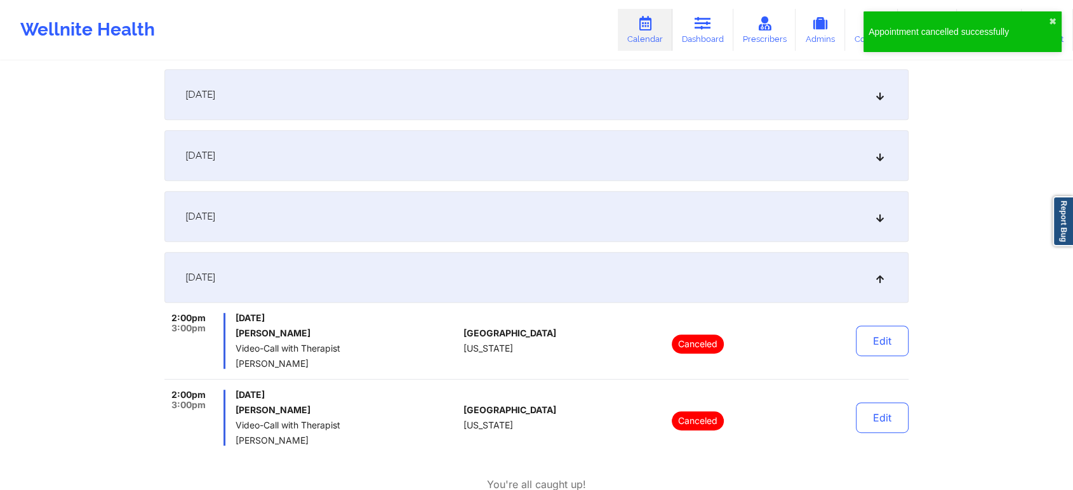
scroll to position [0, 0]
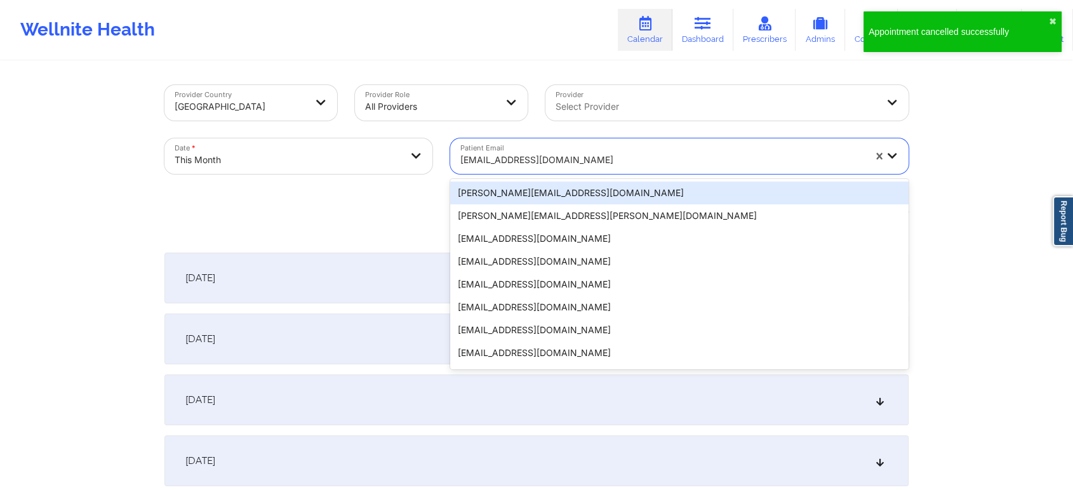
click at [518, 152] on div at bounding box center [662, 159] width 404 height 15
paste input "[PHONE_NUMBER]"
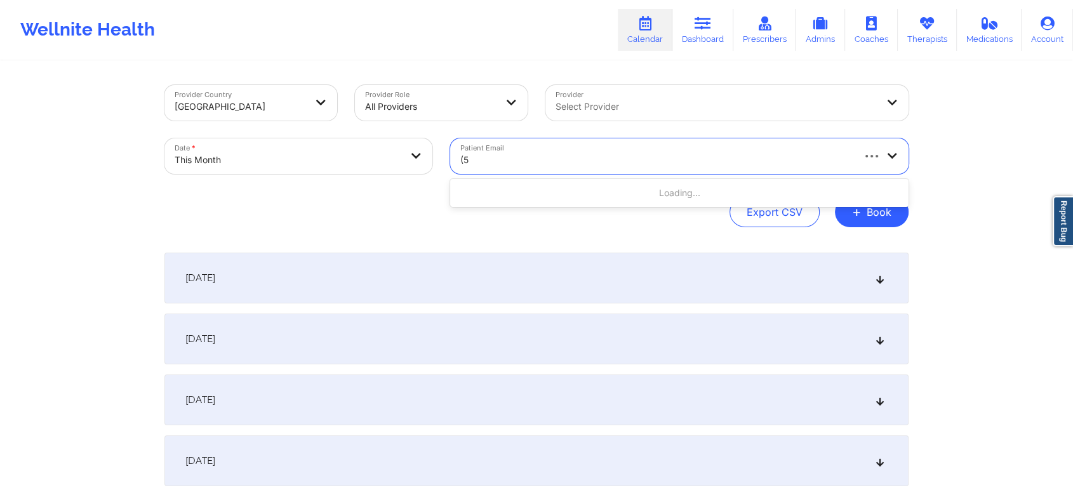
type input "("
paste input "[EMAIL_ADDRESS][DOMAIN_NAME]"
type input "[EMAIL_ADDRESS][DOMAIN_NAME]"
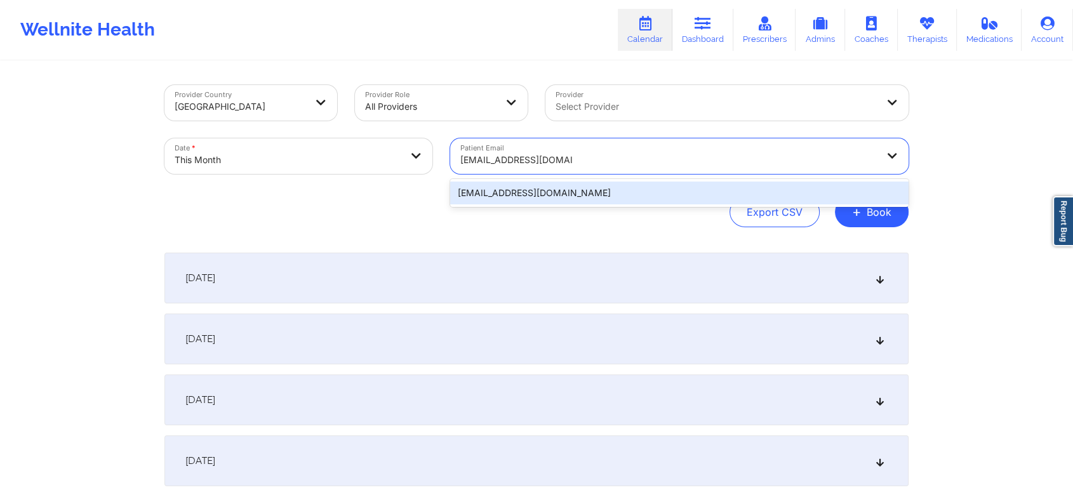
click at [703, 201] on div "[EMAIL_ADDRESS][DOMAIN_NAME]" at bounding box center [679, 193] width 458 height 23
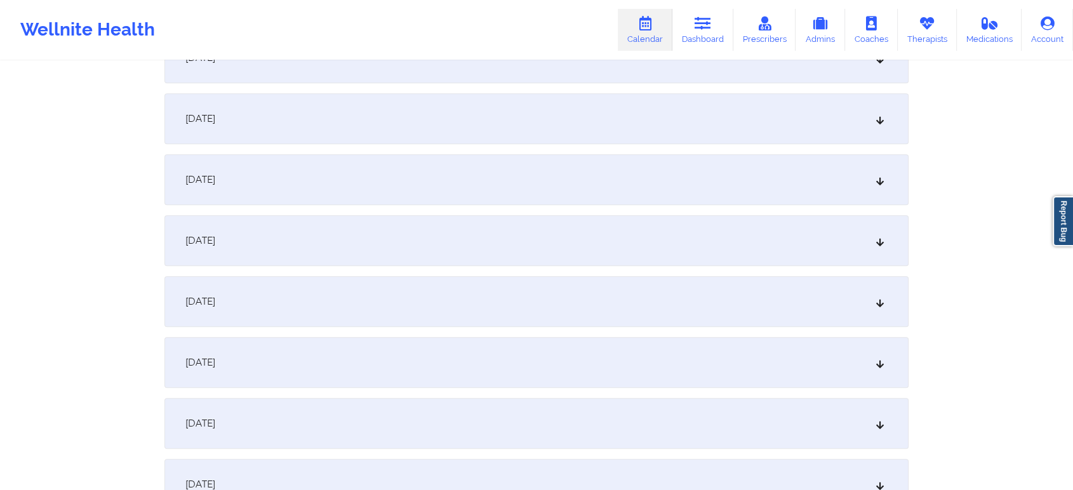
scroll to position [699, 0]
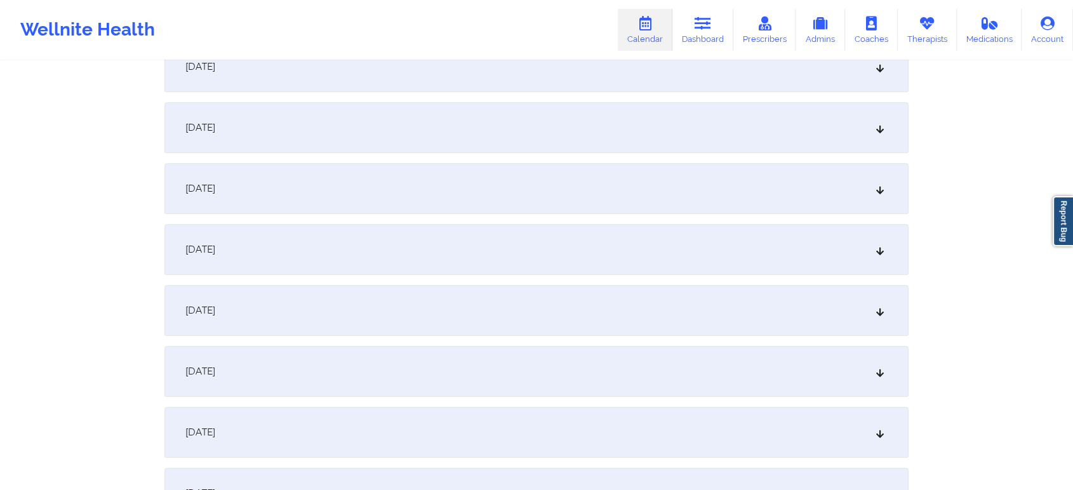
click at [477, 121] on div "[DATE]" at bounding box center [536, 127] width 744 height 51
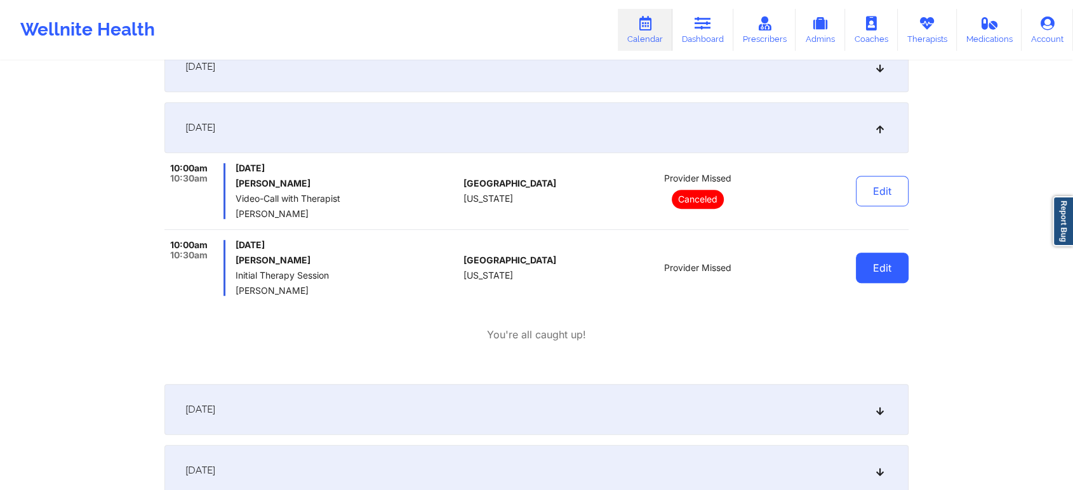
click at [884, 267] on button "Edit" at bounding box center [882, 268] width 53 height 30
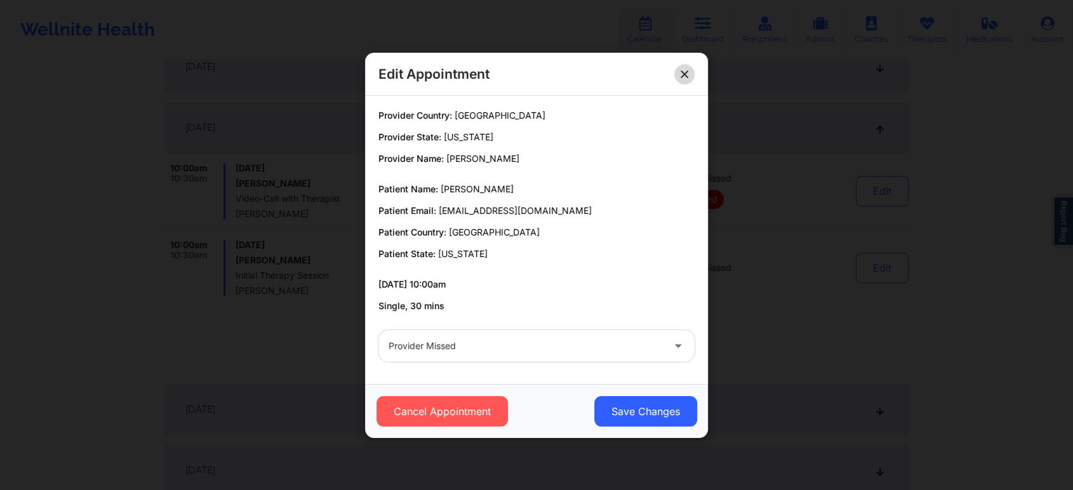
click at [686, 67] on button at bounding box center [684, 73] width 20 height 20
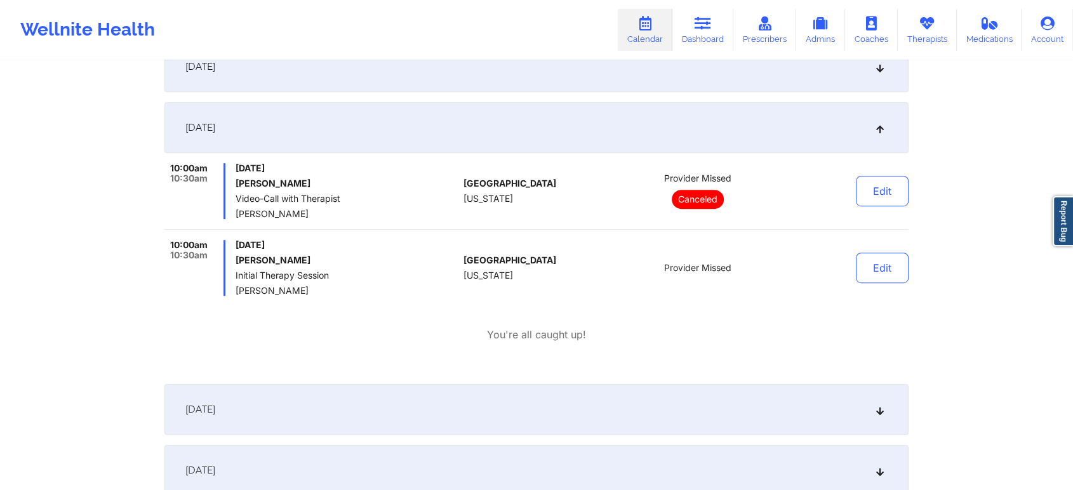
scroll to position [0, 0]
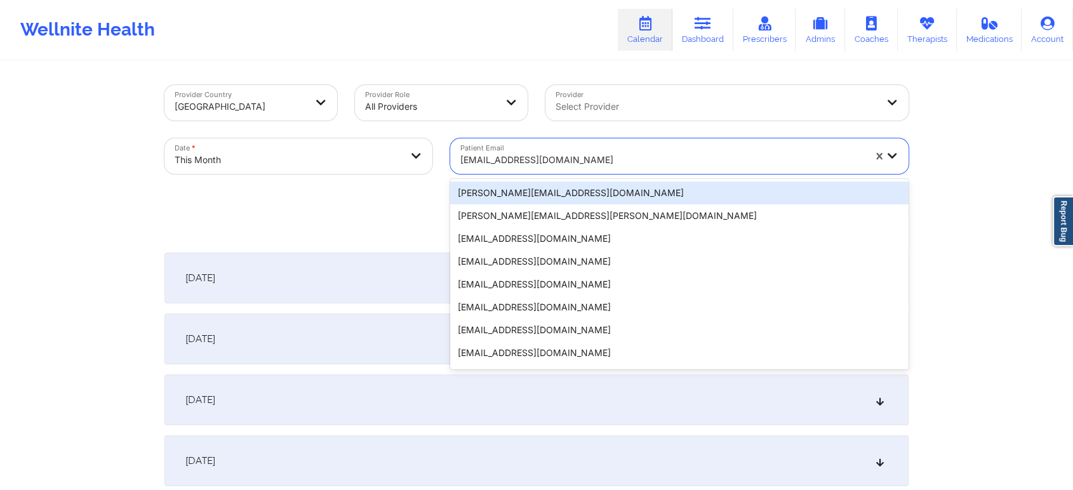
click at [617, 161] on div at bounding box center [662, 159] width 404 height 15
paste input "[EMAIL_ADDRESS][DOMAIN_NAME]"
type input "[EMAIL_ADDRESS][DOMAIN_NAME]"
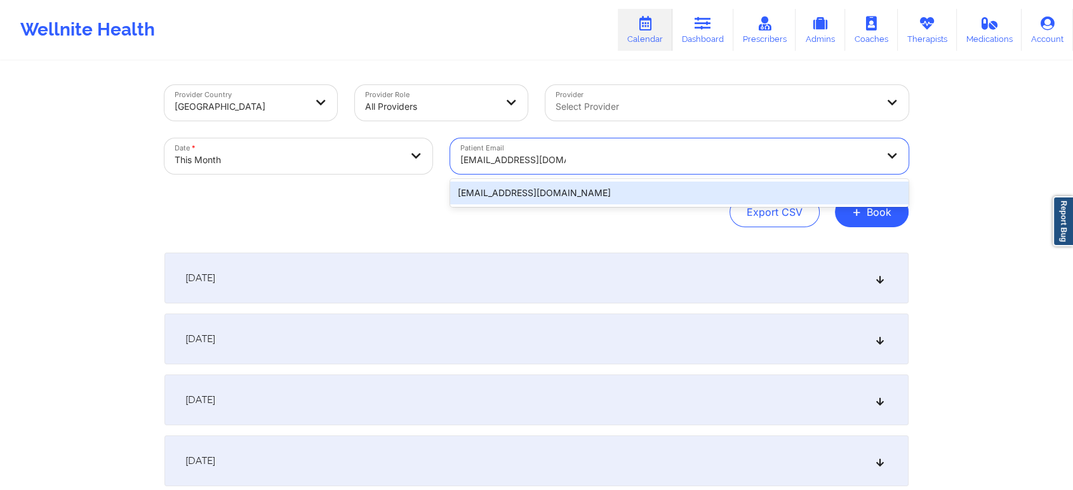
click at [660, 200] on div "[EMAIL_ADDRESS][DOMAIN_NAME]" at bounding box center [679, 193] width 458 height 23
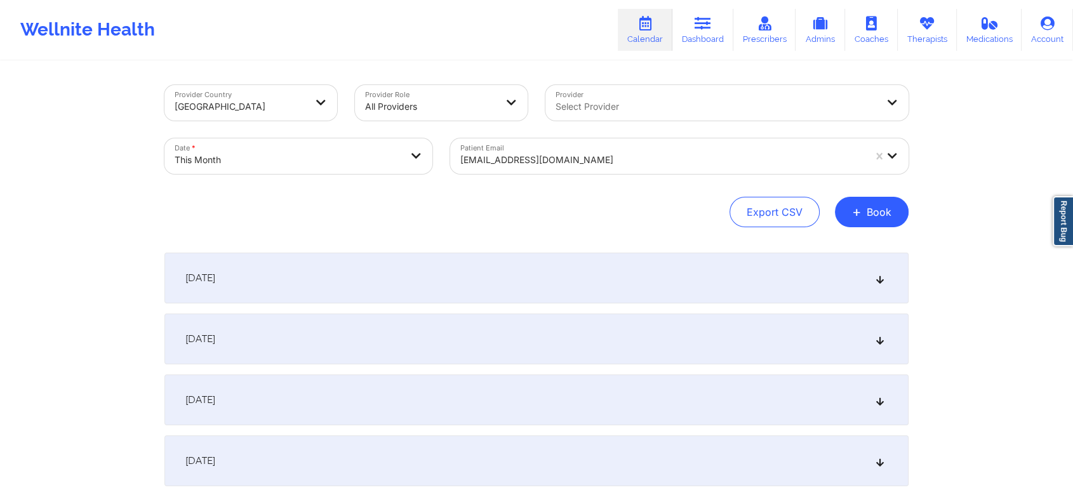
drag, startPoint x: 1072, startPoint y: 109, endPoint x: 1083, endPoint y: 91, distance: 20.3
click at [1072, 91] on html "Wellnite Health Calendar Dashboard Prescribers Admins Coaches Therapists Medica…" at bounding box center [536, 245] width 1073 height 490
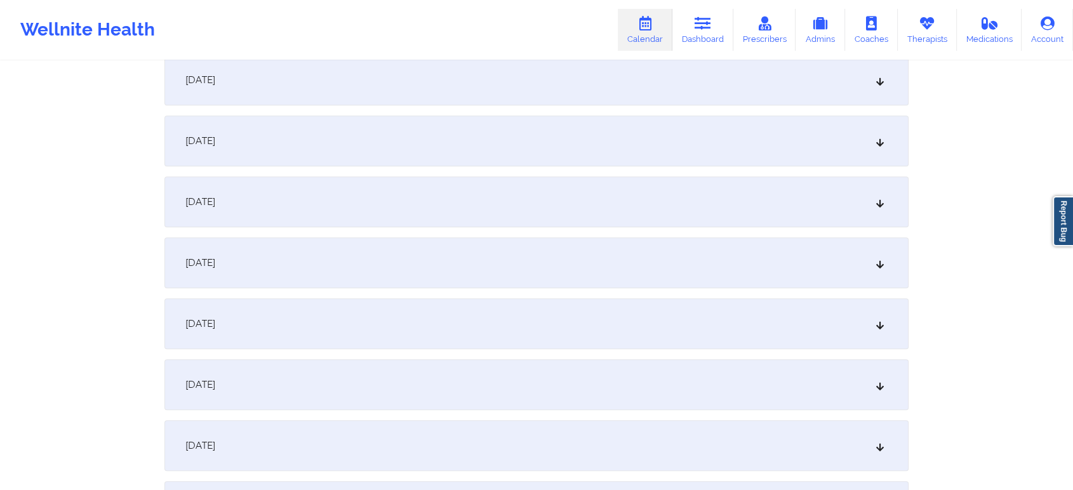
scroll to position [498, 0]
click at [803, 323] on div "[DATE]" at bounding box center [536, 329] width 744 height 51
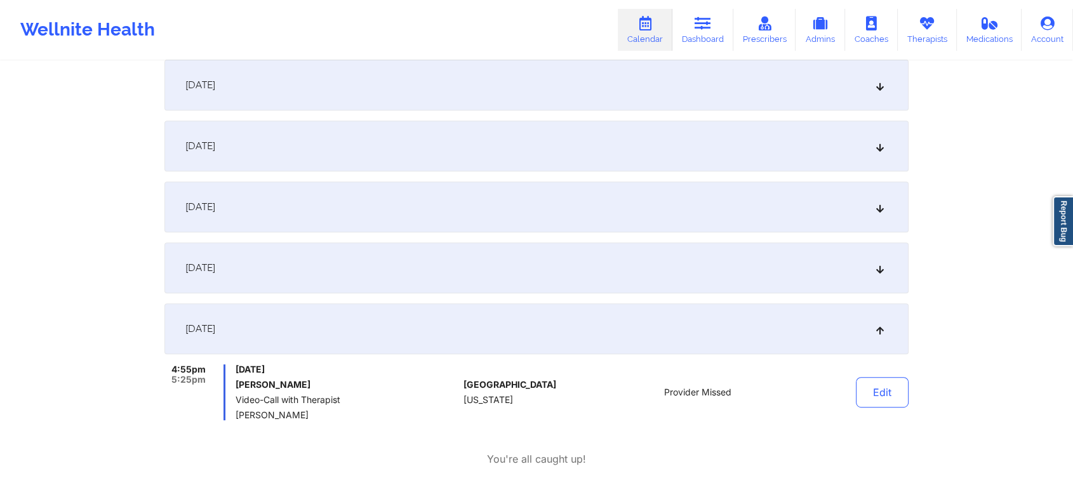
scroll to position [0, 0]
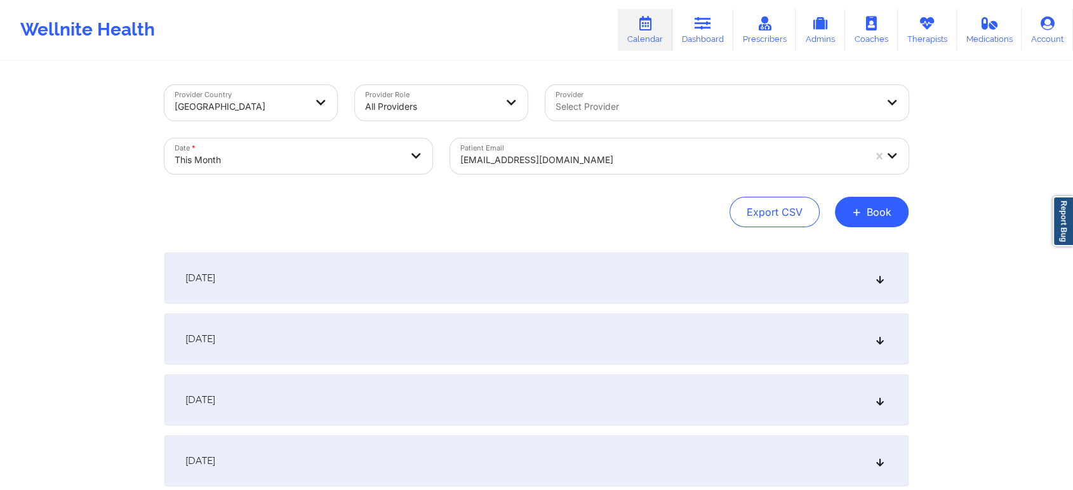
click at [575, 164] on div at bounding box center [662, 159] width 404 height 15
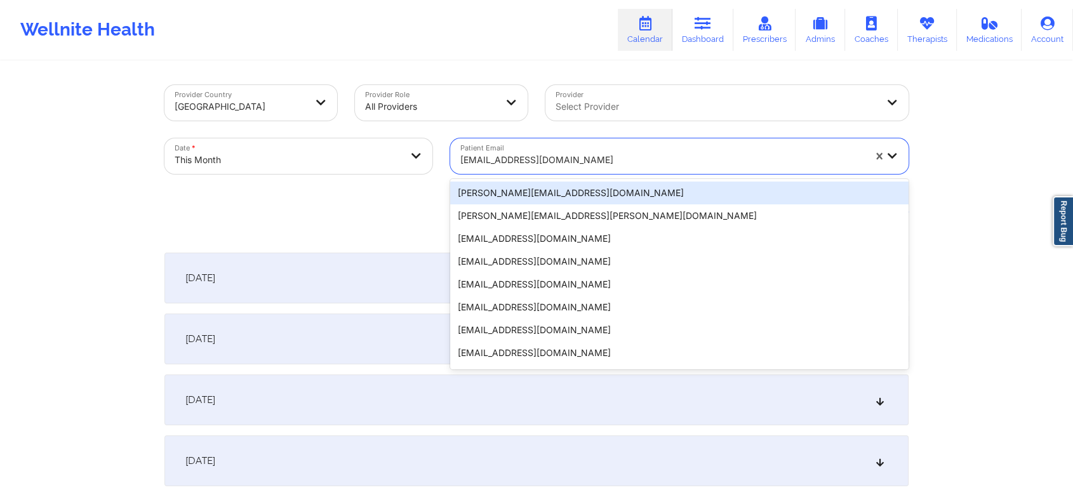
paste input "[PERSON_NAME][EMAIL_ADDRESS][PERSON_NAME][PERSON_NAME][DOMAIN_NAME]"
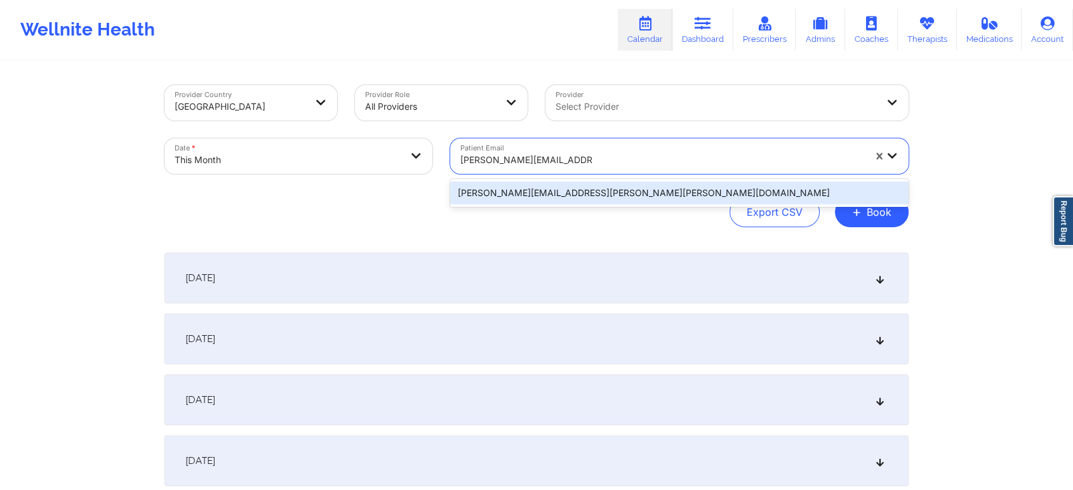
type input "[PERSON_NAME][EMAIL_ADDRESS][PERSON_NAME][PERSON_NAME][DOMAIN_NAME]"
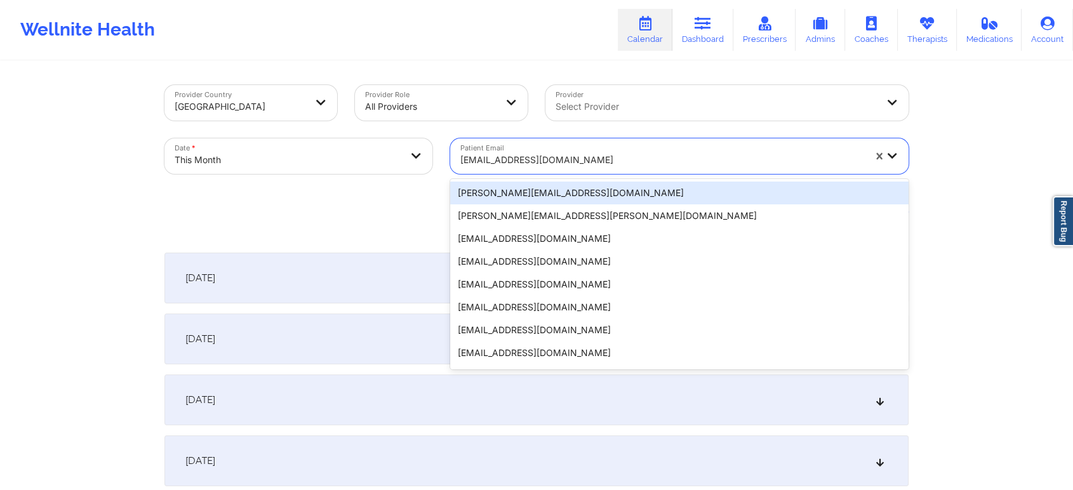
click at [554, 170] on div "[EMAIL_ADDRESS][DOMAIN_NAME]" at bounding box center [662, 160] width 404 height 28
paste input "[PERSON_NAME][EMAIL_ADDRESS][PERSON_NAME][PERSON_NAME][DOMAIN_NAME]"
type input "[PERSON_NAME][EMAIL_ADDRESS][PERSON_NAME][PERSON_NAME][DOMAIN_NAME]"
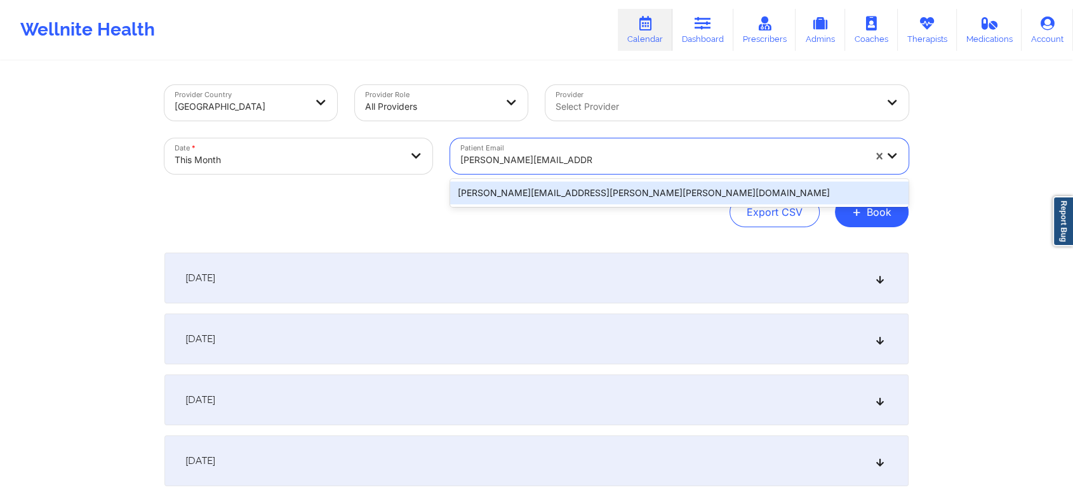
click at [578, 191] on div "[PERSON_NAME][EMAIL_ADDRESS][PERSON_NAME][PERSON_NAME][DOMAIN_NAME]" at bounding box center [679, 193] width 458 height 23
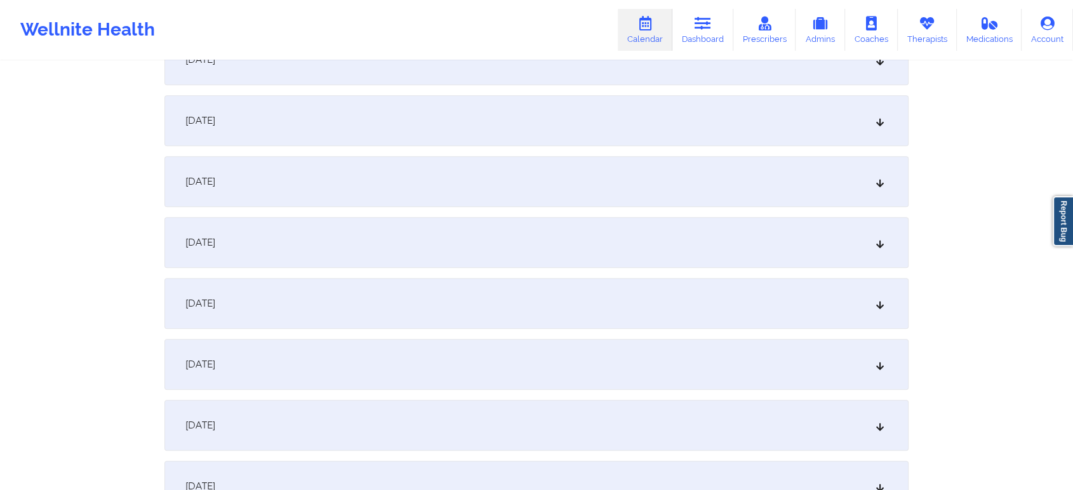
scroll to position [528, 0]
click at [510, 295] on div "[DATE]" at bounding box center [536, 298] width 744 height 51
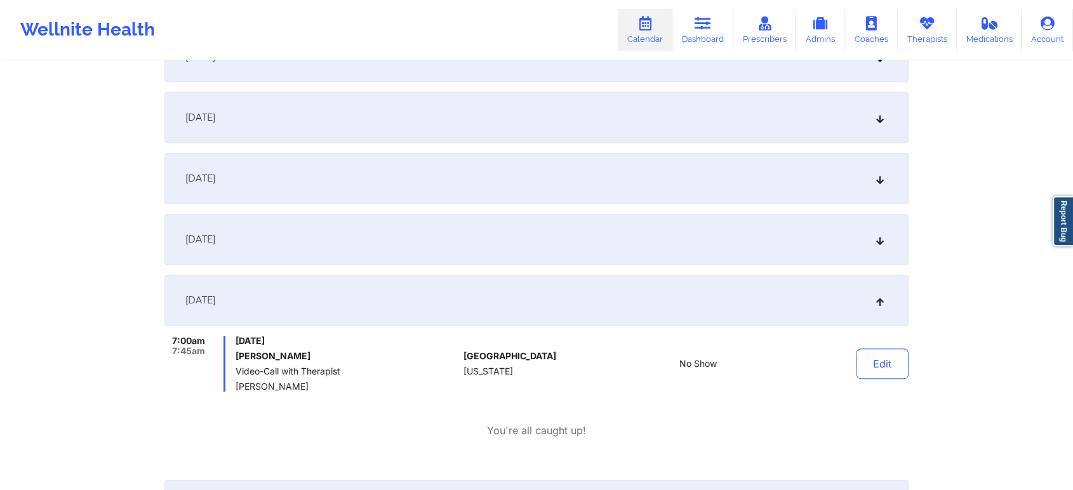
scroll to position [0, 0]
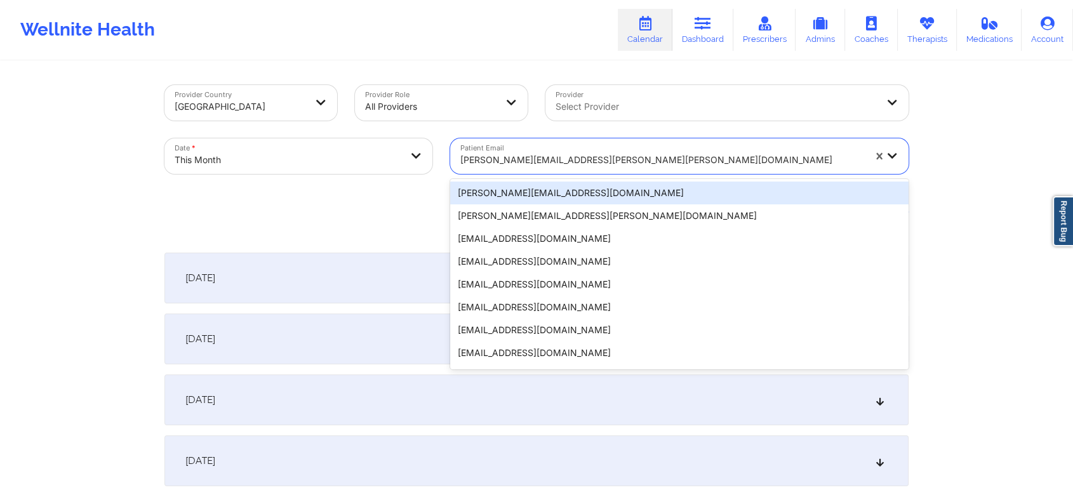
click at [562, 149] on div "[PERSON_NAME][EMAIL_ADDRESS][PERSON_NAME][PERSON_NAME][DOMAIN_NAME]" at bounding box center [662, 160] width 404 height 28
paste input "[EMAIL_ADDRESS][DOMAIN_NAME]"
type input "[EMAIL_ADDRESS][DOMAIN_NAME]"
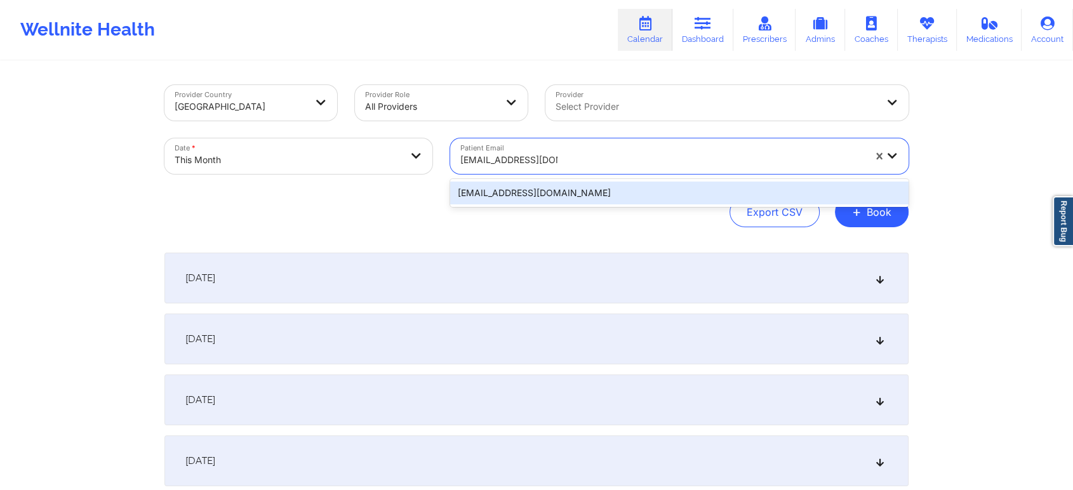
click at [631, 190] on div "[EMAIL_ADDRESS][DOMAIN_NAME]" at bounding box center [679, 193] width 458 height 23
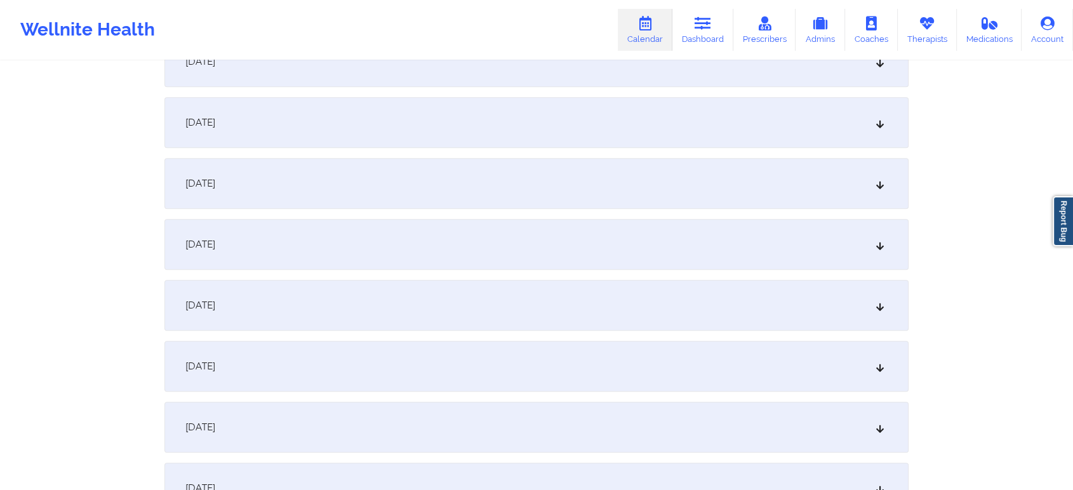
scroll to position [715, 0]
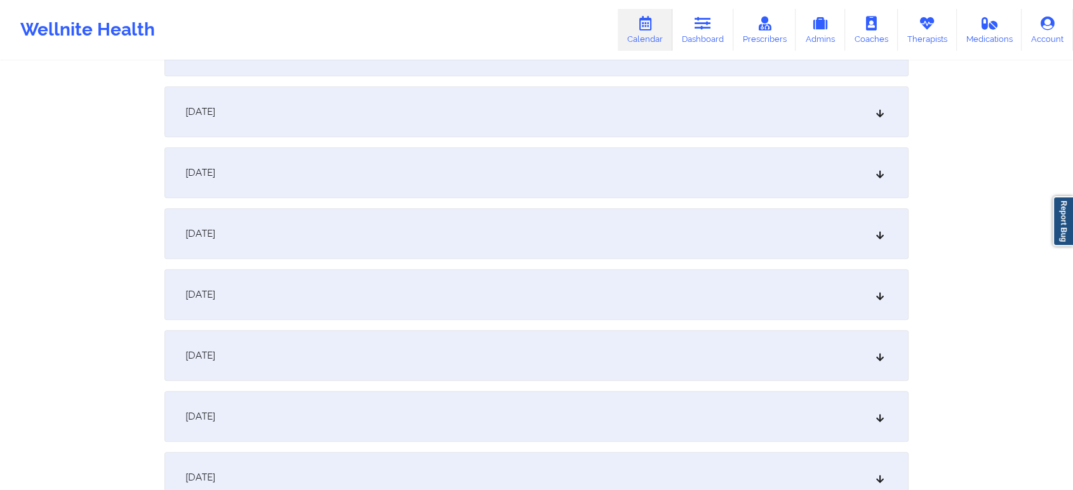
click at [607, 119] on div "[DATE]" at bounding box center [536, 111] width 744 height 51
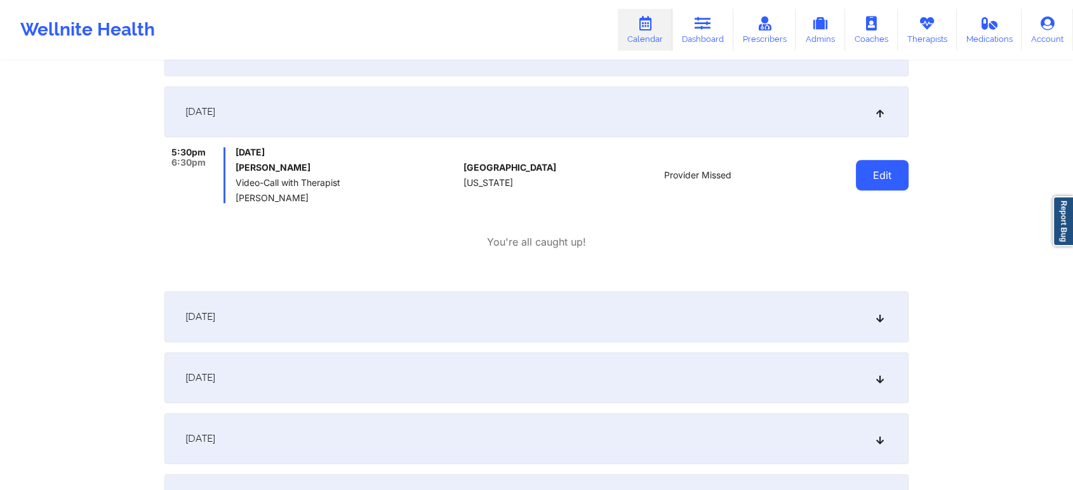
click at [891, 168] on button "Edit" at bounding box center [882, 175] width 53 height 30
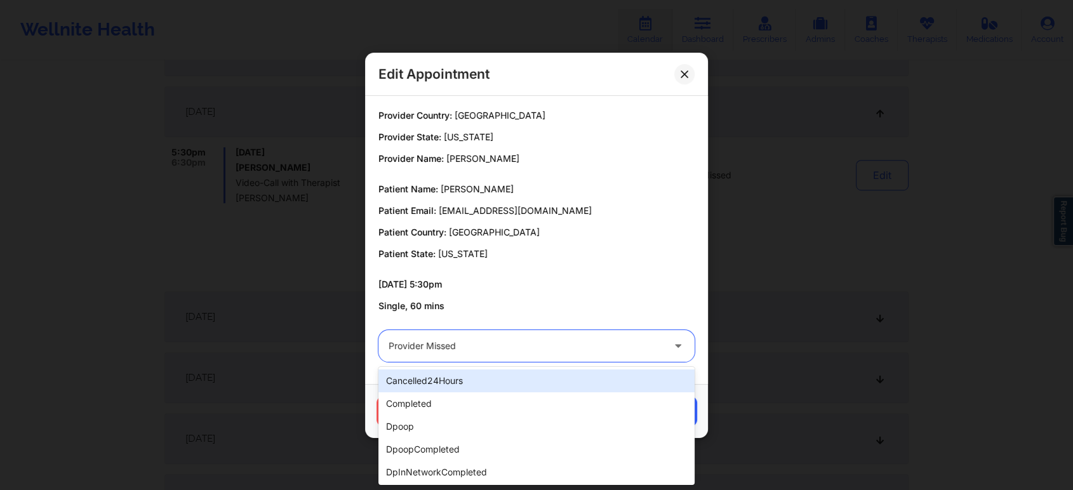
click at [580, 338] on div at bounding box center [526, 345] width 274 height 15
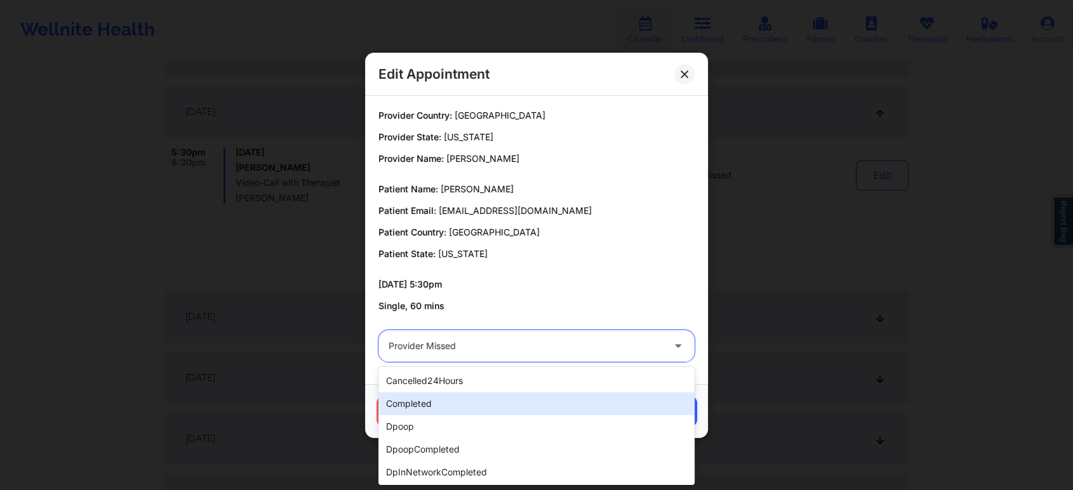
click at [532, 394] on div "completed" at bounding box center [536, 403] width 316 height 23
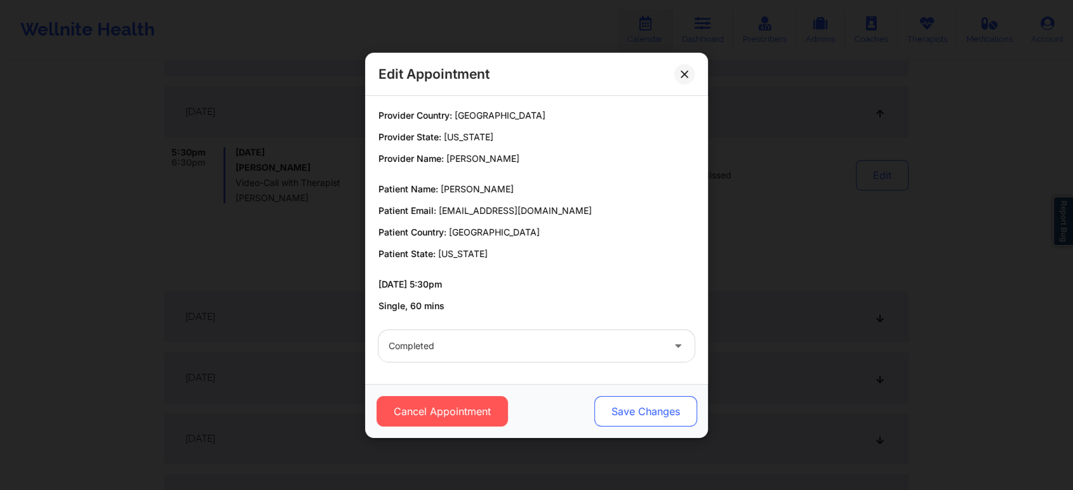
click at [655, 418] on button "Save Changes" at bounding box center [645, 411] width 103 height 30
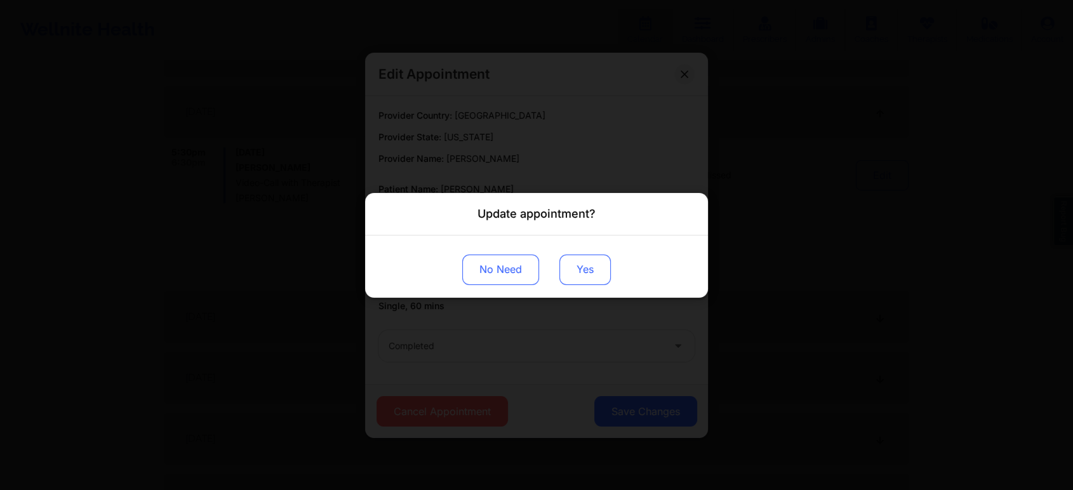
click at [585, 274] on button "Yes" at bounding box center [584, 269] width 51 height 30
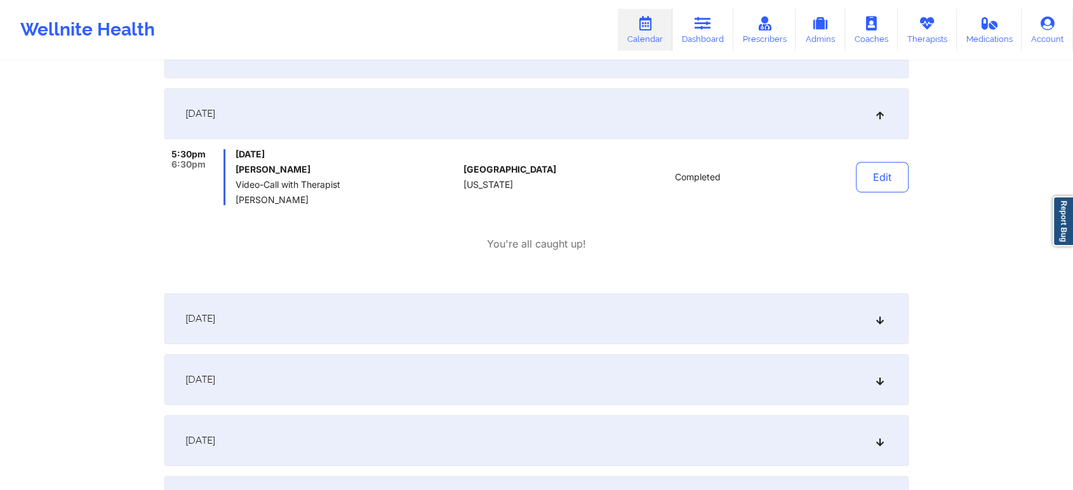
scroll to position [0, 0]
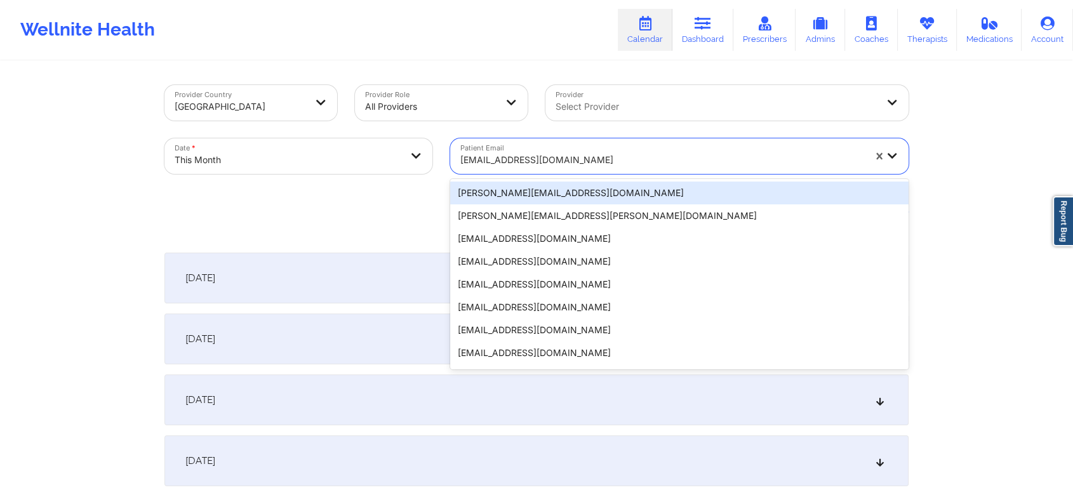
click at [495, 168] on div "[EMAIL_ADDRESS][DOMAIN_NAME]" at bounding box center [662, 160] width 404 height 28
paste input "[EMAIL_ADDRESS][DOMAIN_NAME]"
type input "[EMAIL_ADDRESS][DOMAIN_NAME]"
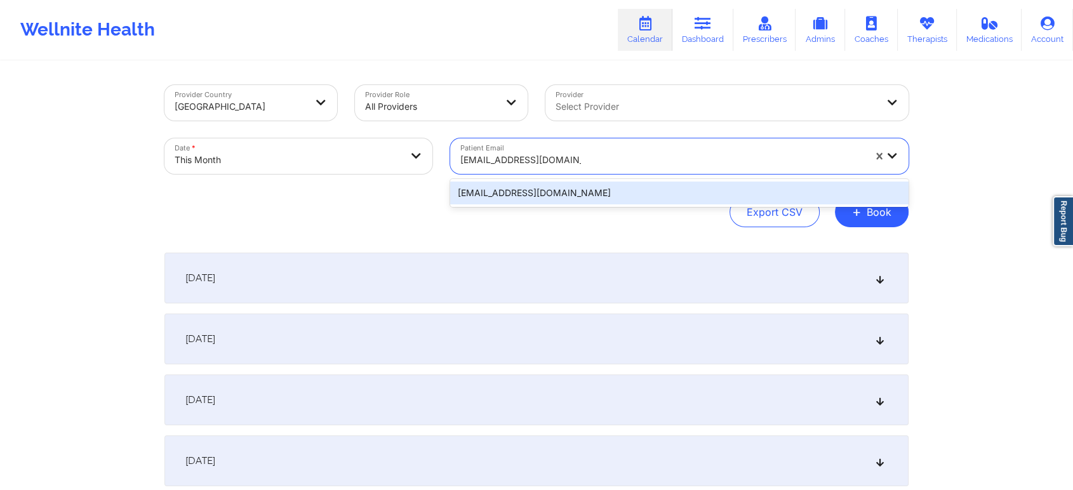
click at [544, 192] on div "[EMAIL_ADDRESS][DOMAIN_NAME]" at bounding box center [679, 193] width 458 height 23
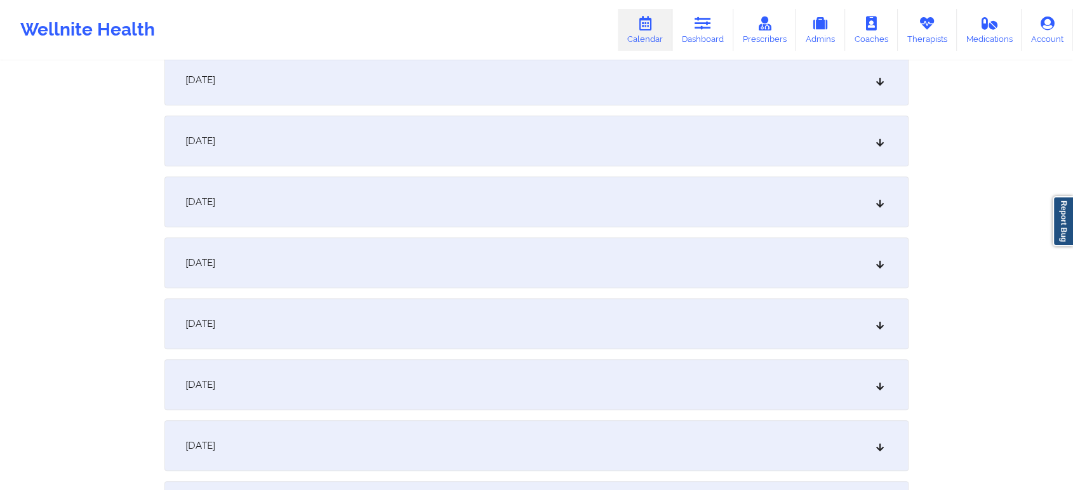
scroll to position [571, 0]
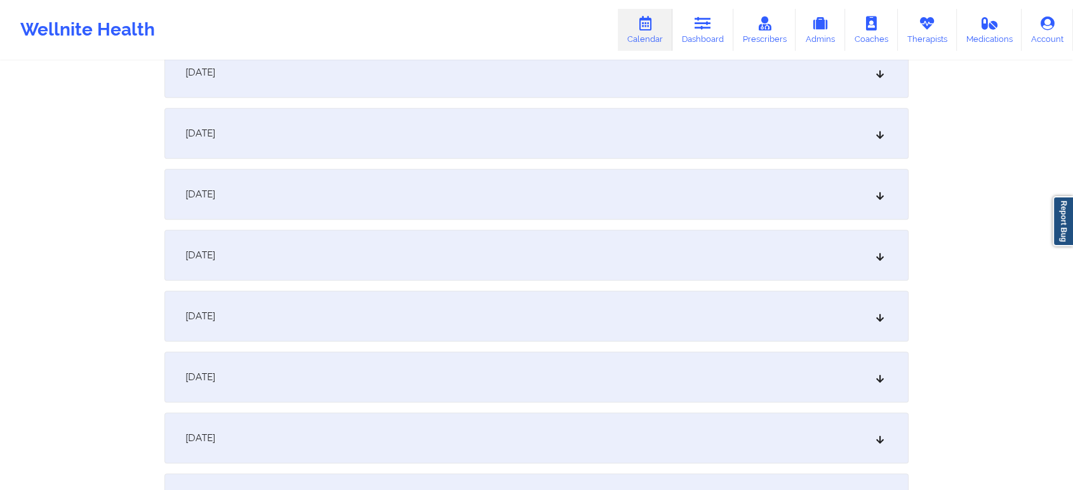
click at [580, 247] on div "[DATE]" at bounding box center [536, 255] width 744 height 51
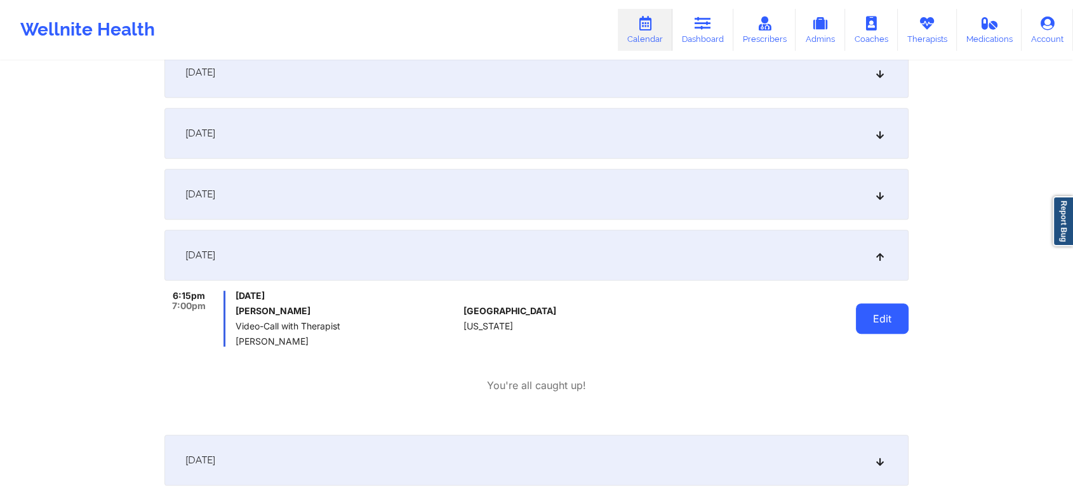
click at [872, 318] on button "Edit" at bounding box center [882, 319] width 53 height 30
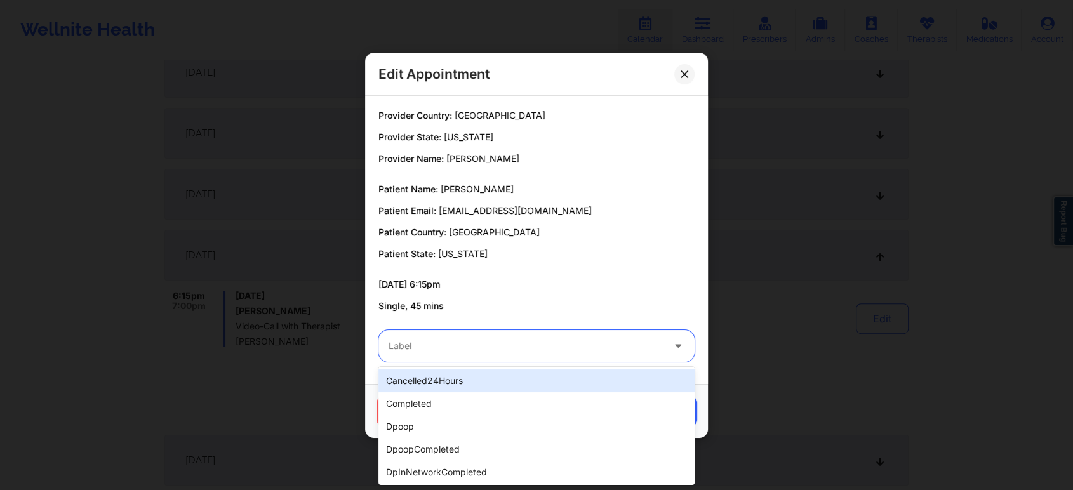
click at [488, 352] on div at bounding box center [526, 345] width 274 height 15
type input "dp"
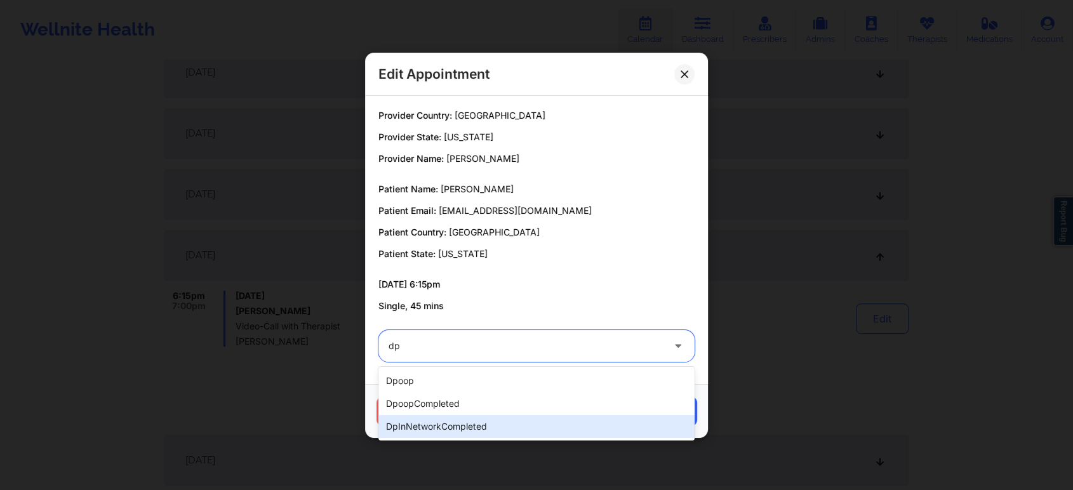
click at [467, 420] on div "dpInNetworkCompleted" at bounding box center [536, 426] width 316 height 23
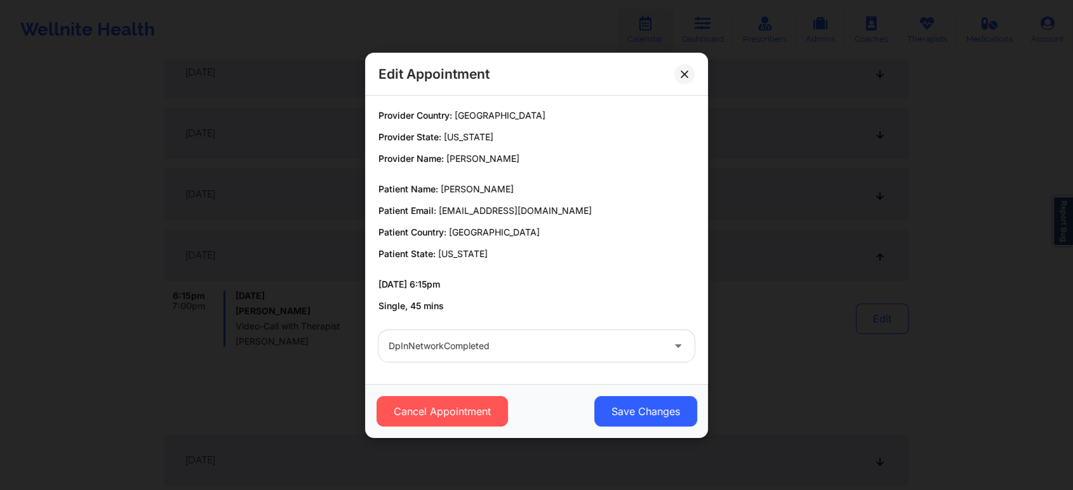
click at [622, 394] on div "Cancel Appointment Save Changes" at bounding box center [536, 411] width 343 height 54
click at [623, 410] on button "Save Changes" at bounding box center [645, 411] width 103 height 30
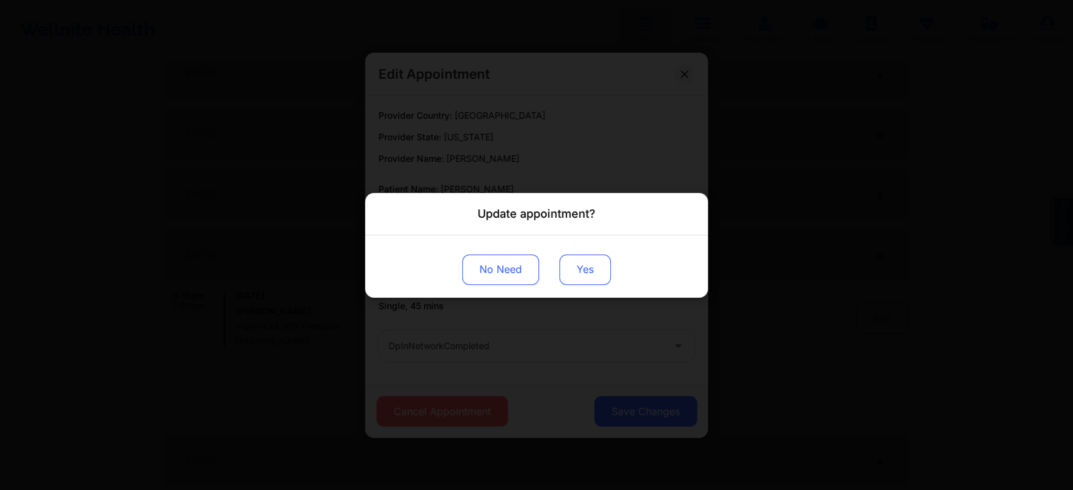
click at [563, 272] on button "Yes" at bounding box center [584, 269] width 51 height 30
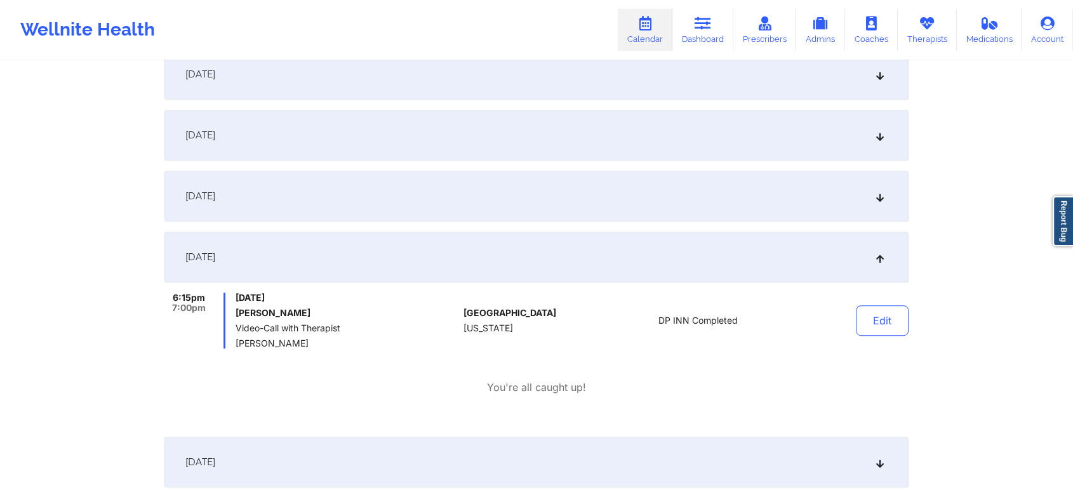
scroll to position [0, 0]
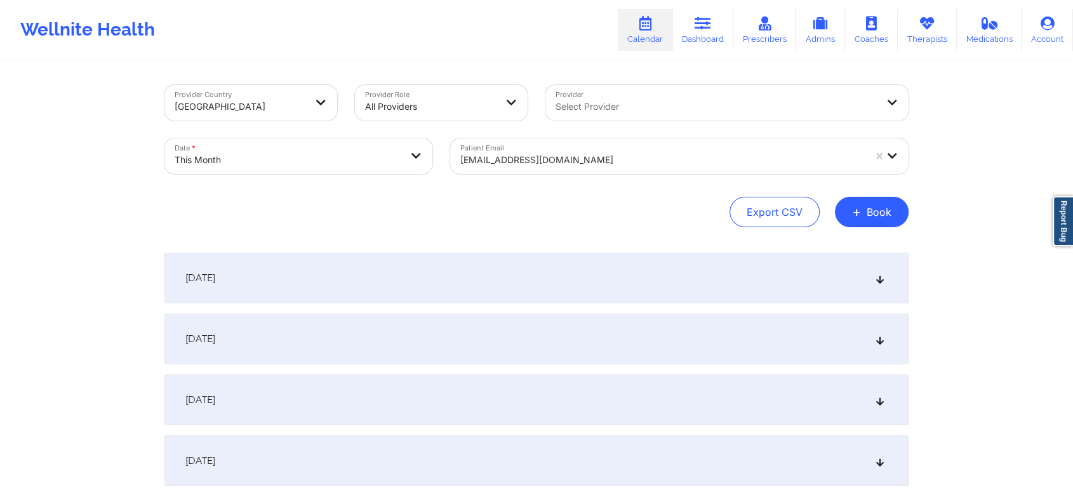
click at [608, 159] on div at bounding box center [662, 159] width 404 height 15
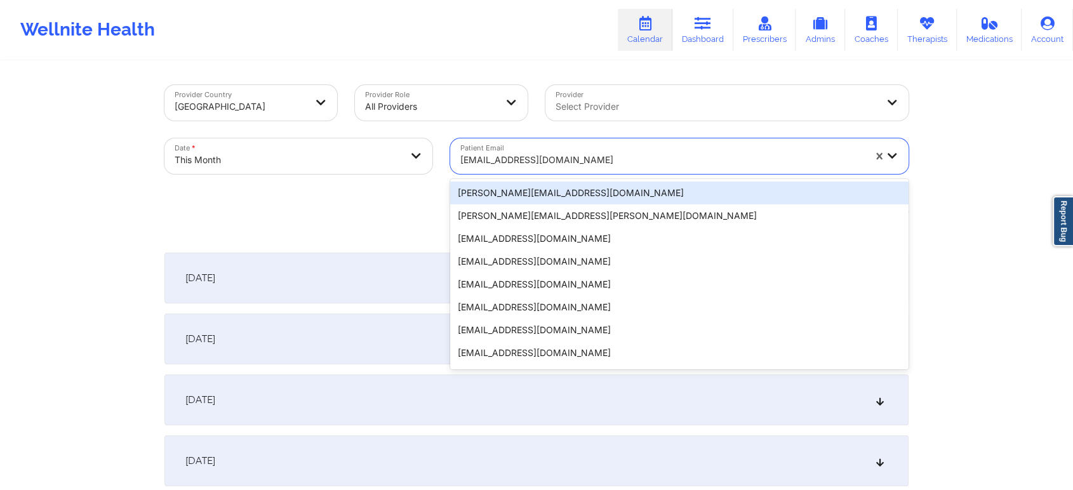
paste
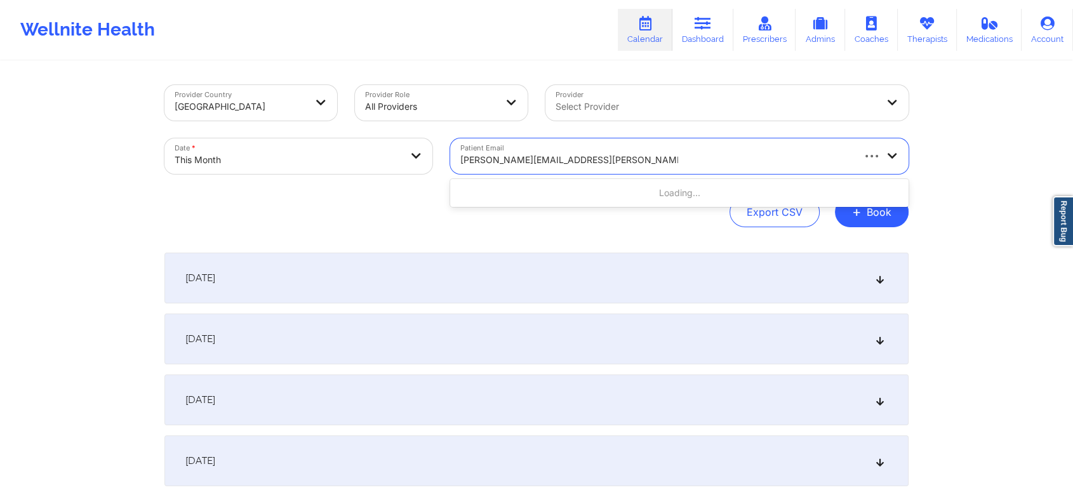
click at [570, 161] on input "[PERSON_NAME][EMAIL_ADDRESS][PERSON_NAME][DOMAIN_NAME] [EMAIL_ADDRESS][DOMAIN_N…" at bounding box center [569, 160] width 218 height 13
type input "[EMAIL_ADDRESS][DOMAIN_NAME]"
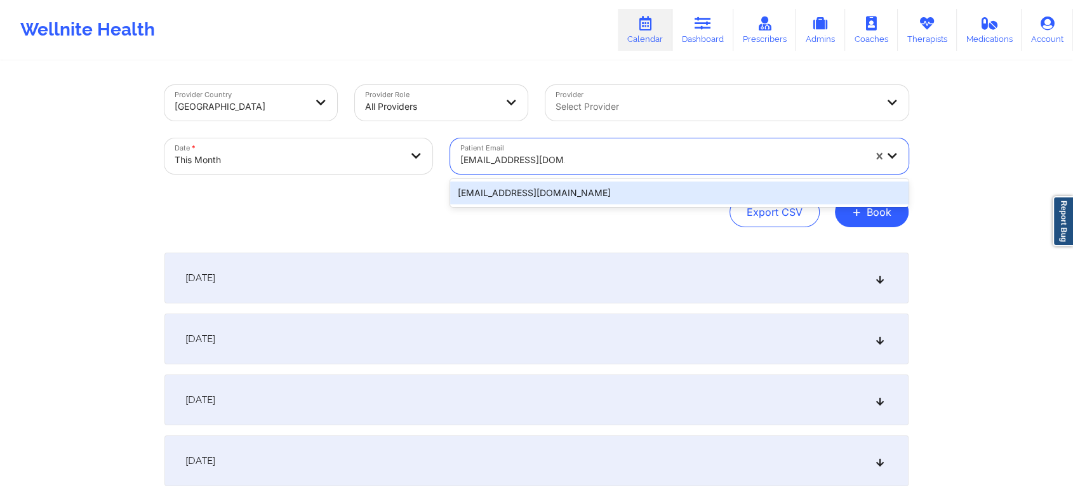
click at [577, 182] on div "[EMAIL_ADDRESS][DOMAIN_NAME]" at bounding box center [679, 193] width 458 height 23
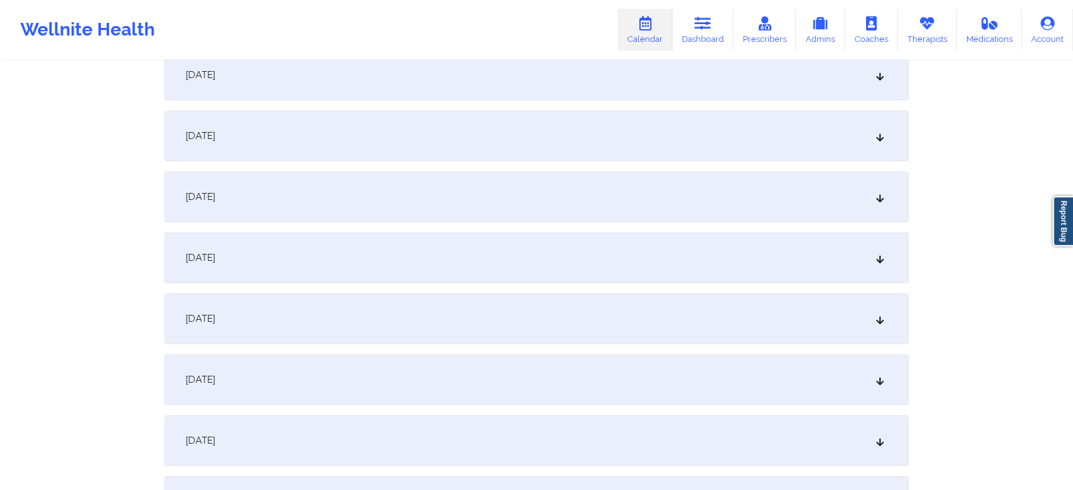
scroll to position [688, 0]
click at [767, 126] on div "[DATE]" at bounding box center [536, 139] width 744 height 51
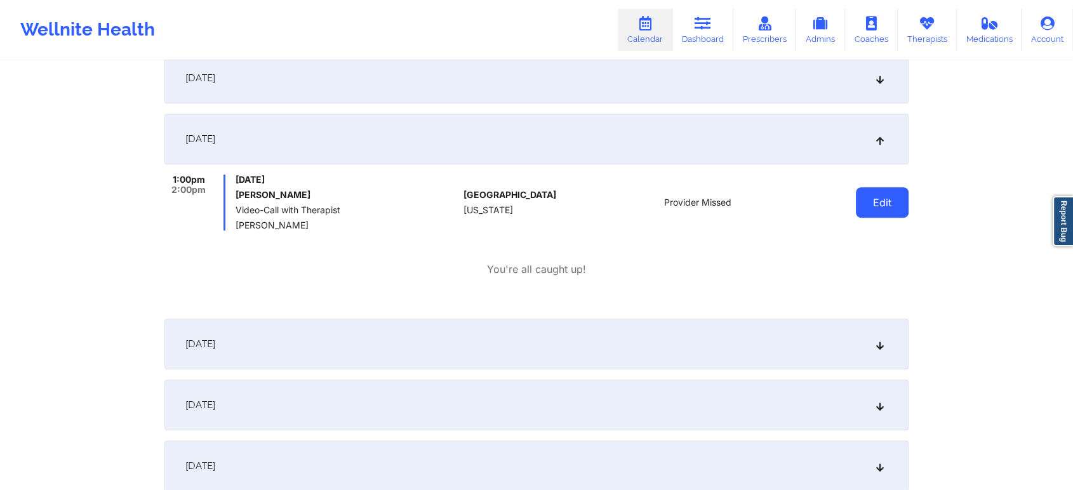
click at [885, 196] on button "Edit" at bounding box center [882, 202] width 53 height 30
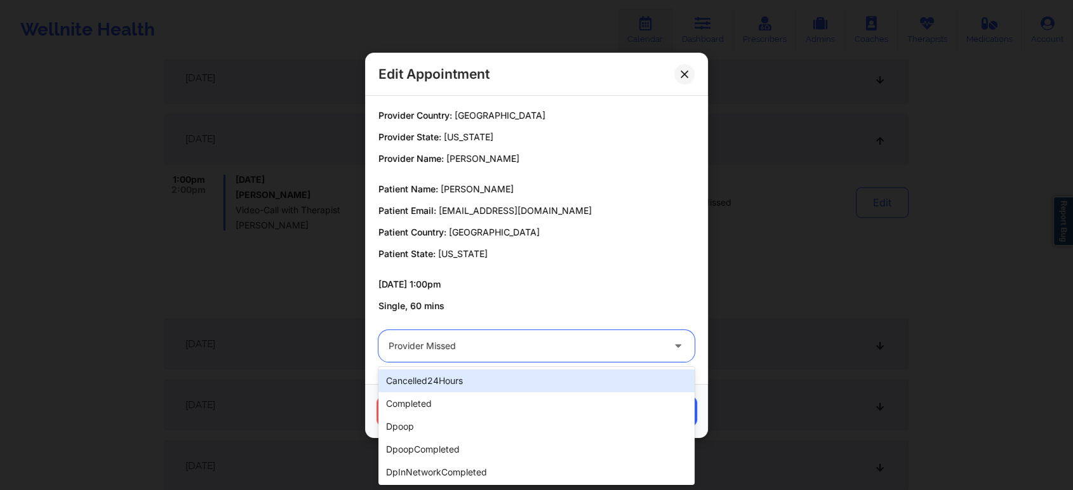
click at [604, 352] on div at bounding box center [526, 345] width 274 height 15
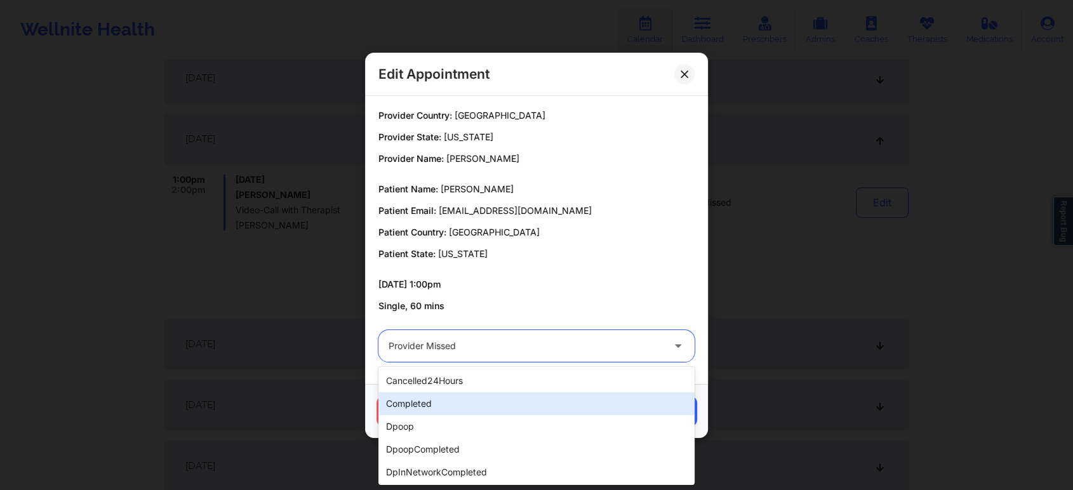
click at [573, 396] on div "completed" at bounding box center [536, 403] width 316 height 23
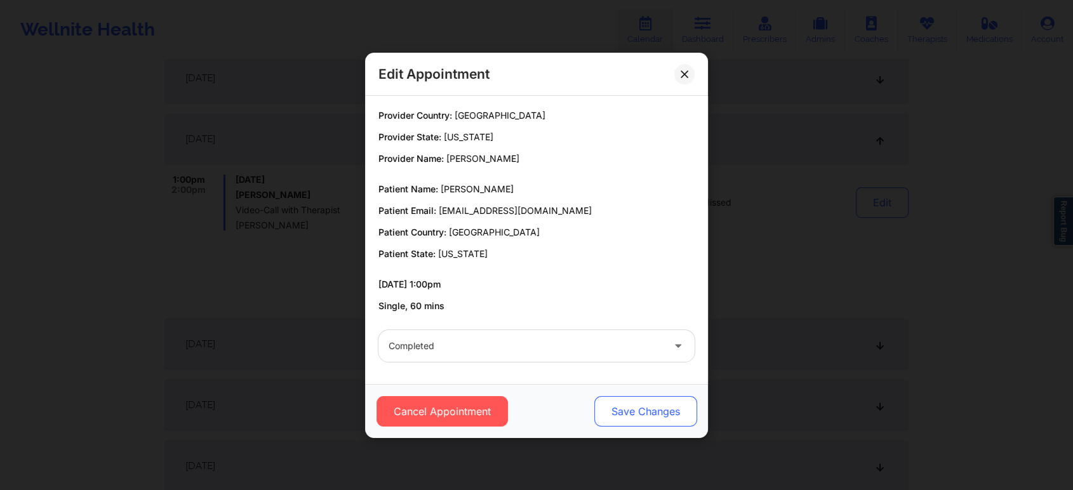
click at [643, 399] on button "Save Changes" at bounding box center [645, 411] width 103 height 30
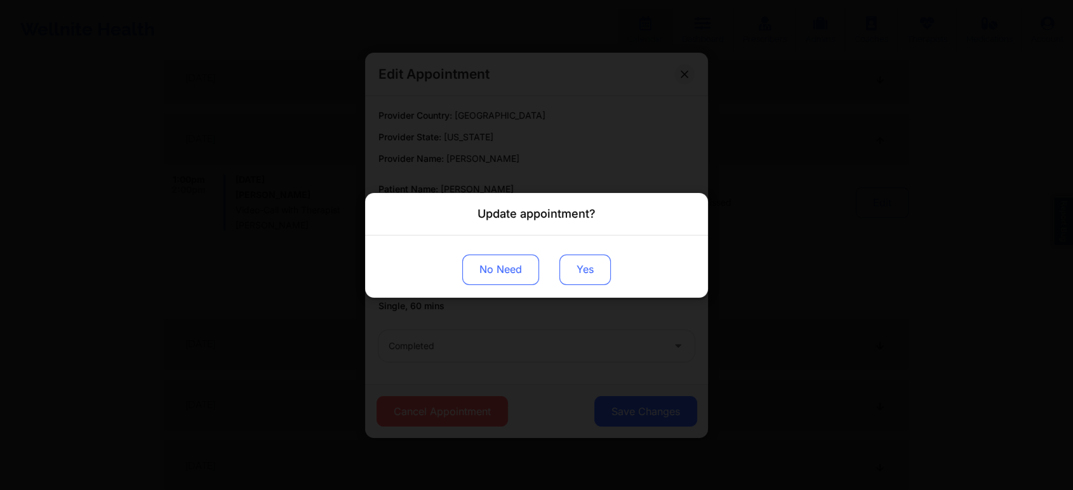
click at [577, 265] on button "Yes" at bounding box center [584, 269] width 51 height 30
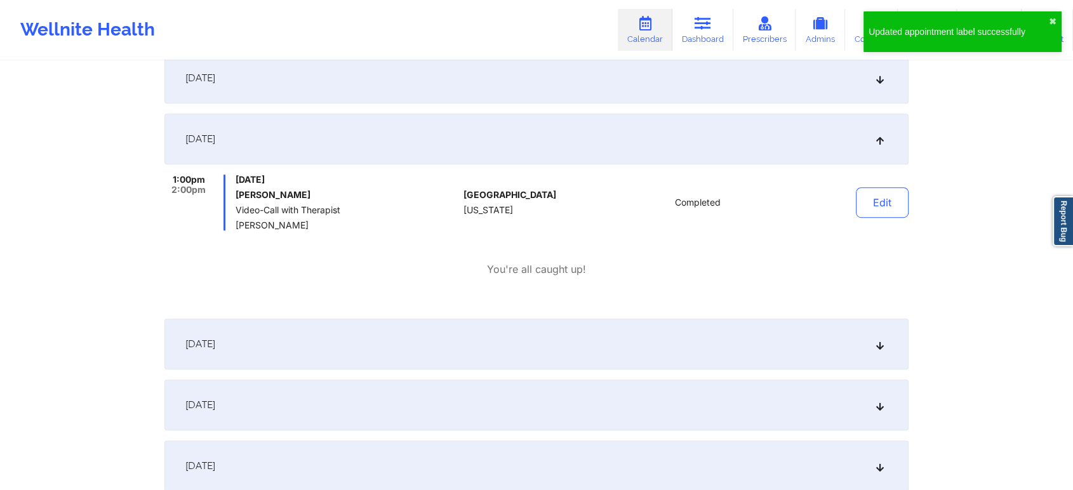
scroll to position [0, 0]
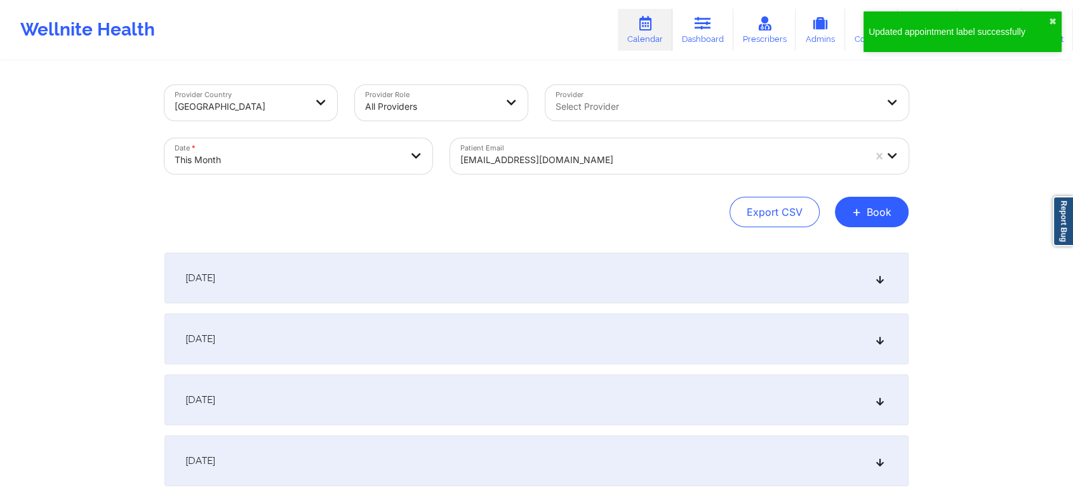
click at [523, 143] on div "[EMAIL_ADDRESS][DOMAIN_NAME]" at bounding box center [657, 156] width 415 height 36
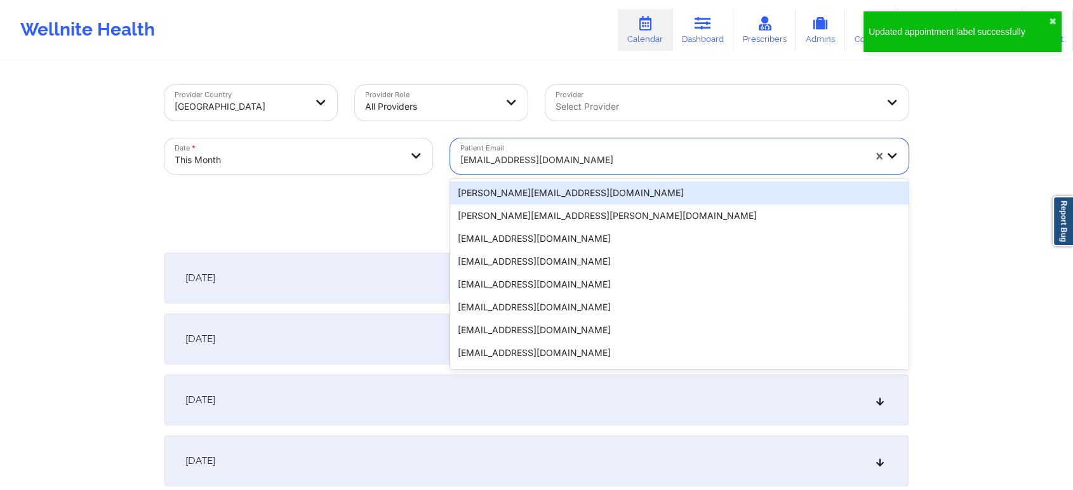
type input "[EMAIL_ADDRESS][DOMAIN_NAME]"
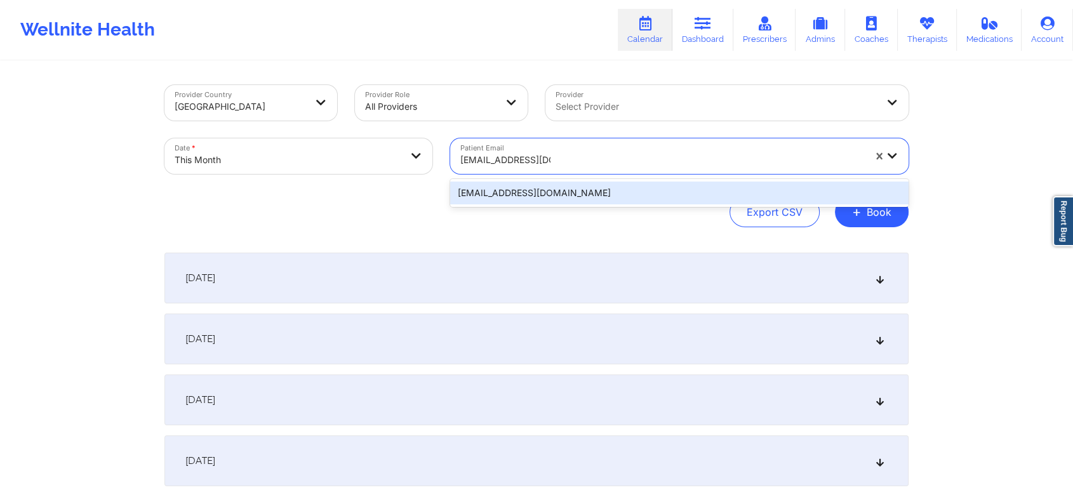
click at [556, 197] on div "[EMAIL_ADDRESS][DOMAIN_NAME]" at bounding box center [679, 193] width 458 height 23
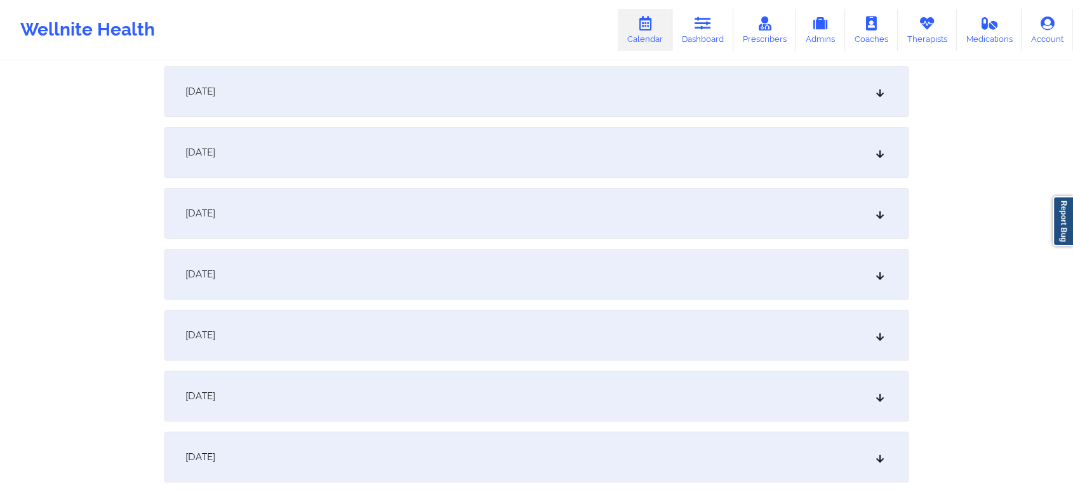
scroll to position [688, 0]
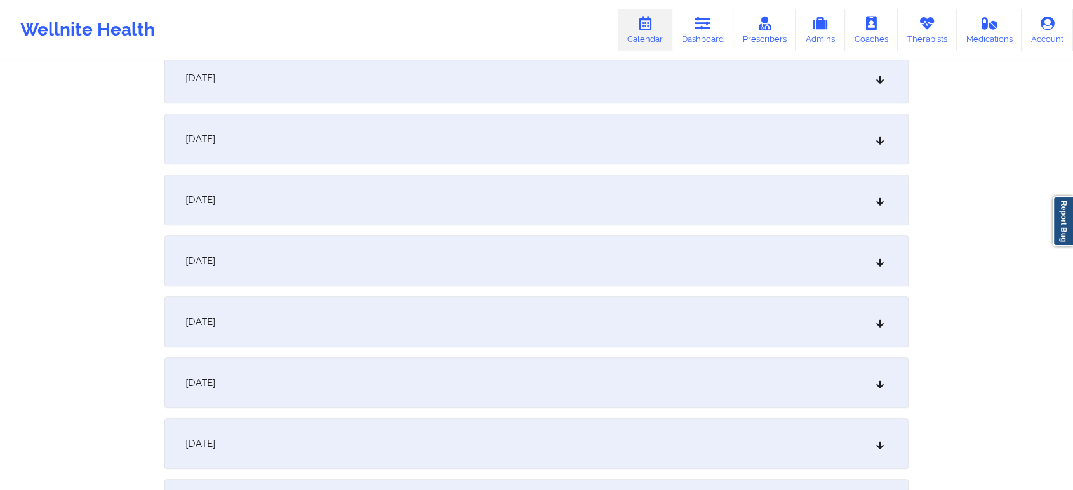
click at [629, 77] on div "[DATE]" at bounding box center [536, 78] width 744 height 51
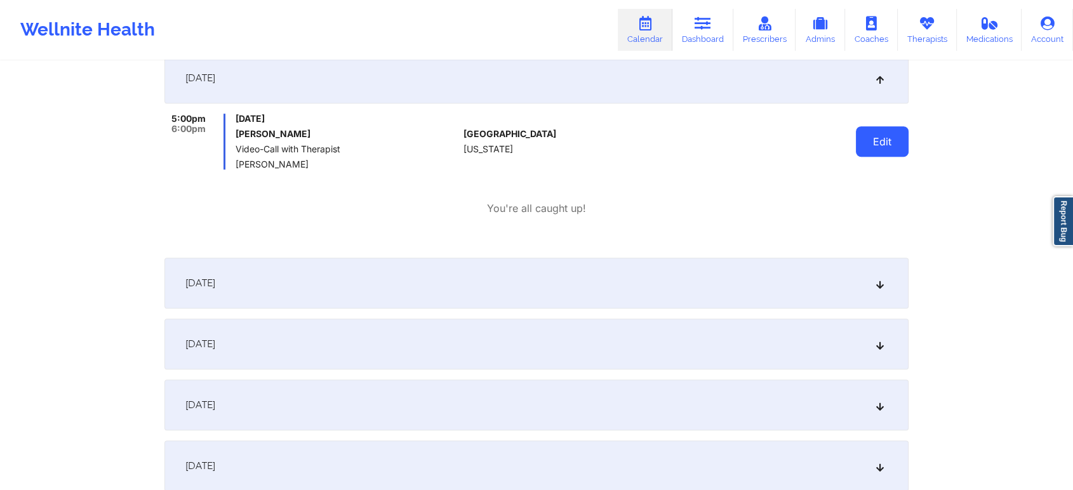
click at [885, 144] on button "Edit" at bounding box center [882, 141] width 53 height 30
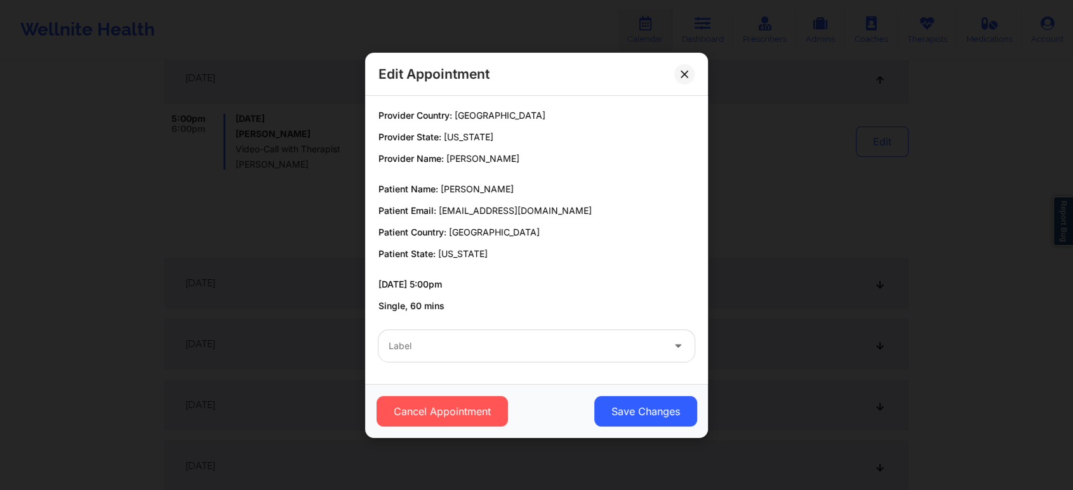
click at [611, 363] on div "Label" at bounding box center [537, 346] width 334 height 50
click at [528, 362] on div "Label" at bounding box center [537, 346] width 334 height 50
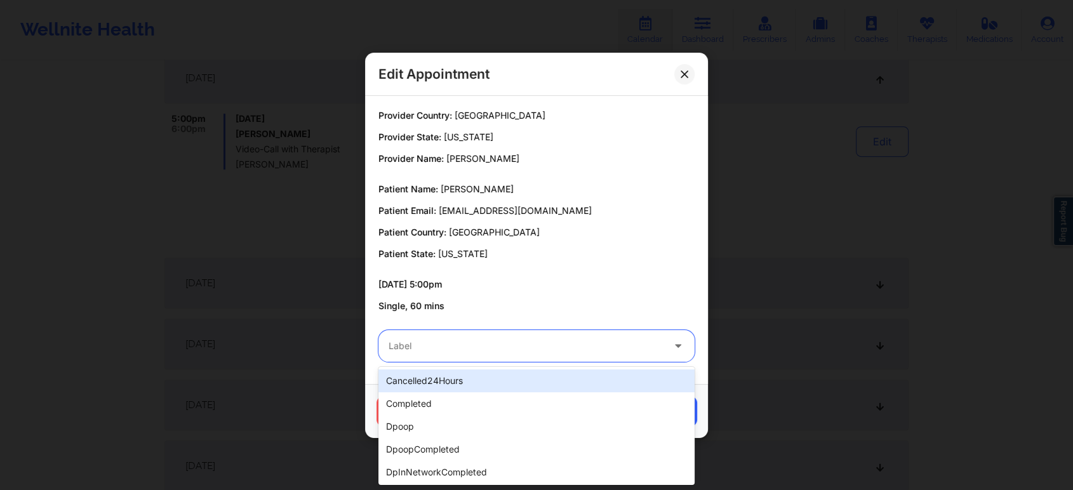
click at [461, 359] on div "Label" at bounding box center [521, 346] width 286 height 32
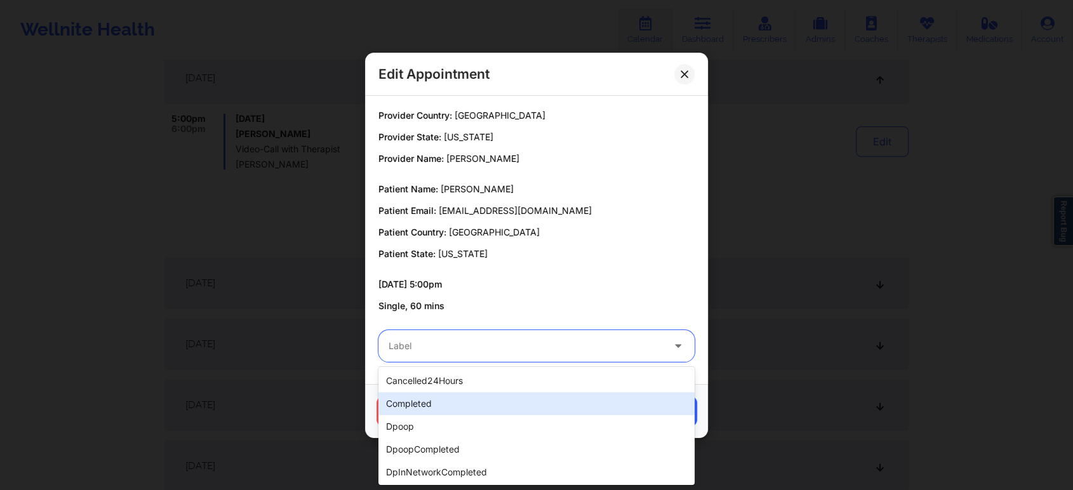
click at [465, 407] on div "completed" at bounding box center [536, 403] width 316 height 23
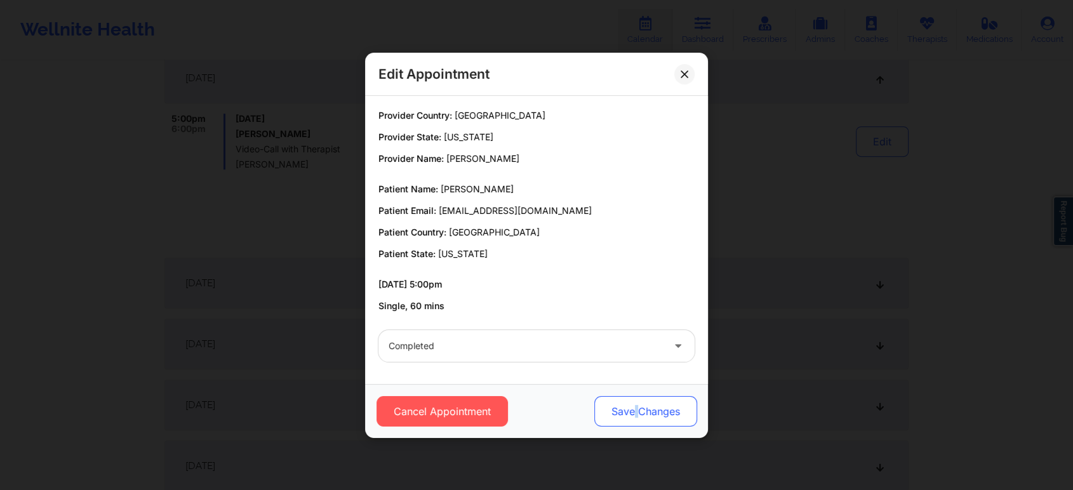
drag, startPoint x: 633, startPoint y: 406, endPoint x: 640, endPoint y: 424, distance: 19.7
click at [640, 424] on button "Save Changes" at bounding box center [645, 411] width 103 height 30
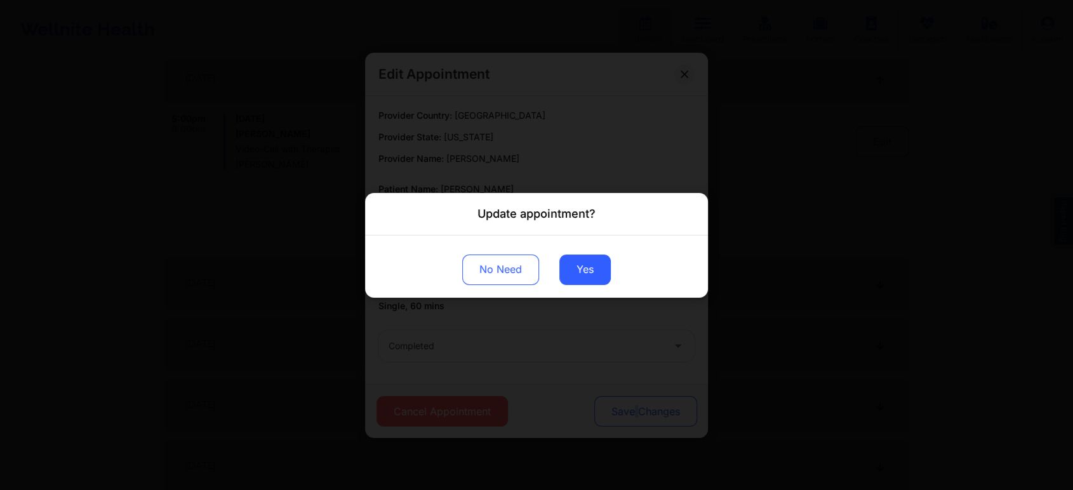
click at [640, 424] on div "Update appointment? No Need Yes" at bounding box center [536, 245] width 1073 height 490
click at [596, 282] on button "Yes" at bounding box center [584, 269] width 51 height 30
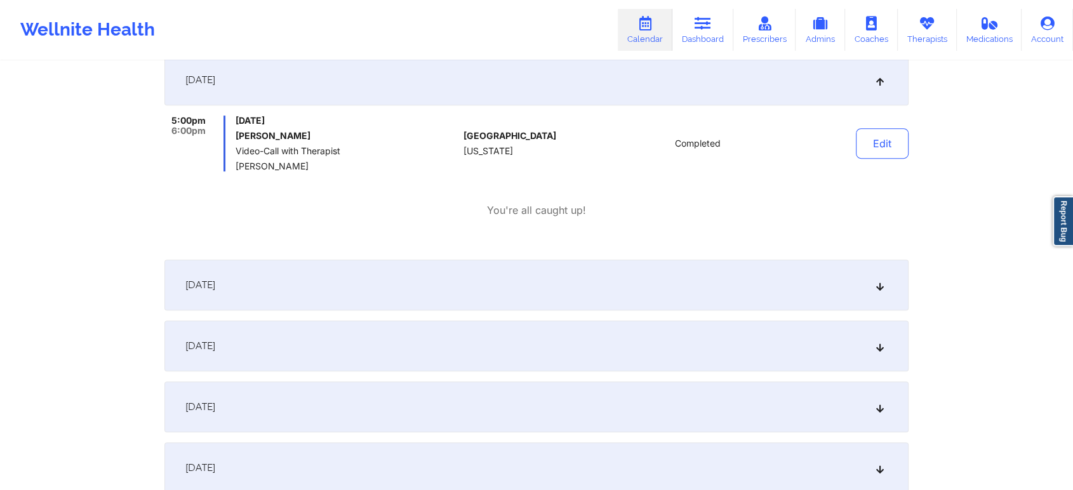
scroll to position [0, 0]
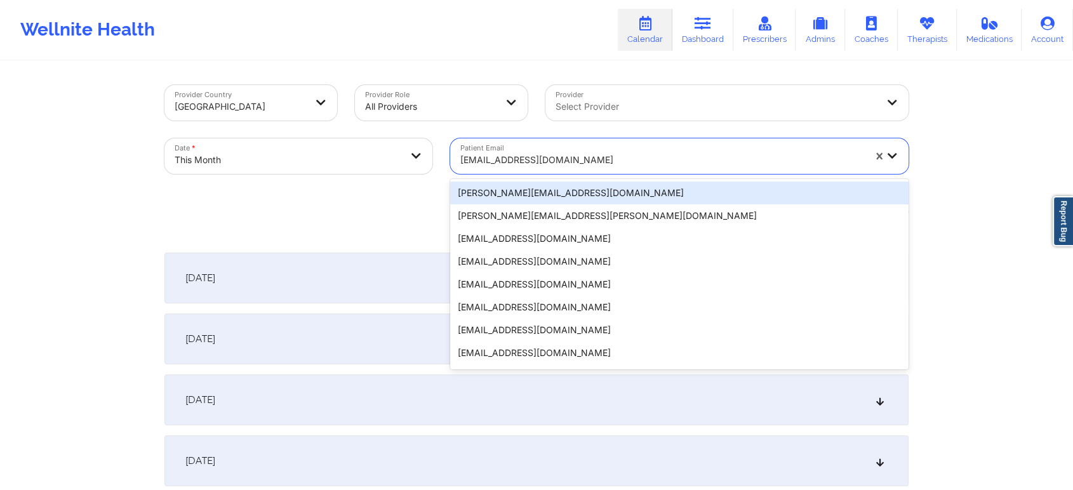
click at [545, 150] on div "[EMAIL_ADDRESS][DOMAIN_NAME]" at bounding box center [662, 160] width 404 height 28
type input "[EMAIL_ADDRESS][DOMAIN_NAME]"
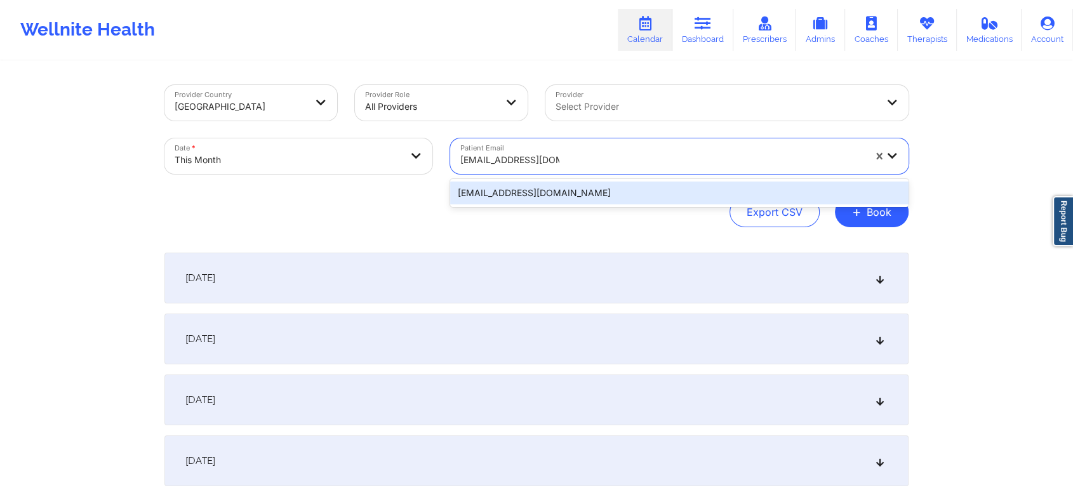
click at [555, 188] on div "[EMAIL_ADDRESS][DOMAIN_NAME]" at bounding box center [679, 193] width 458 height 23
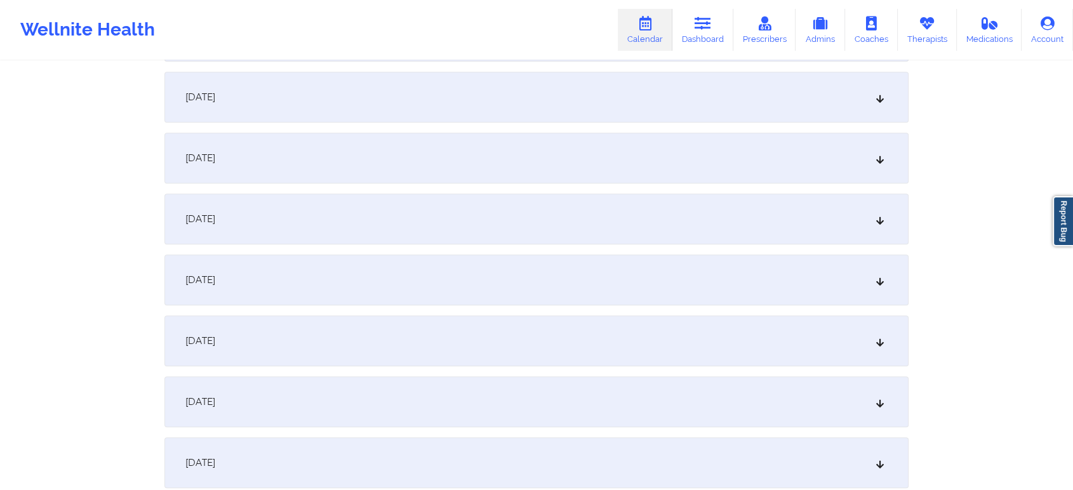
scroll to position [549, 0]
click at [806, 237] on div "[DATE]" at bounding box center [536, 216] width 744 height 51
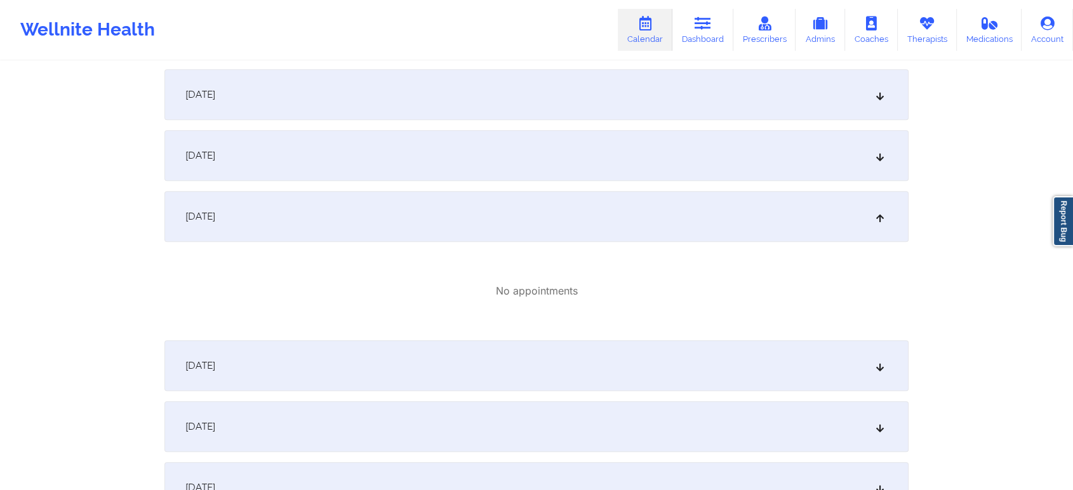
scroll to position [0, 0]
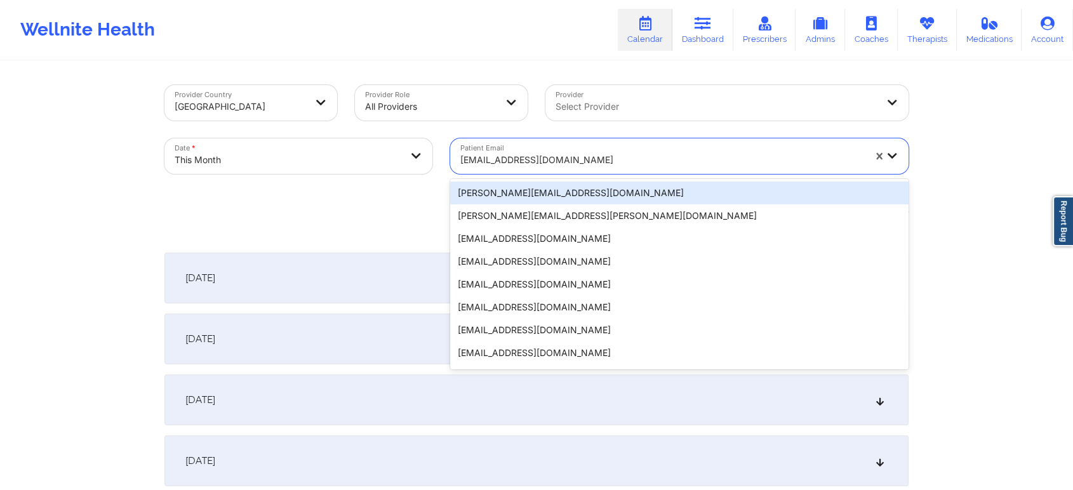
click at [483, 170] on div "[EMAIL_ADDRESS][DOMAIN_NAME]" at bounding box center [662, 160] width 404 height 28
